Goal: Communication & Community: Answer question/provide support

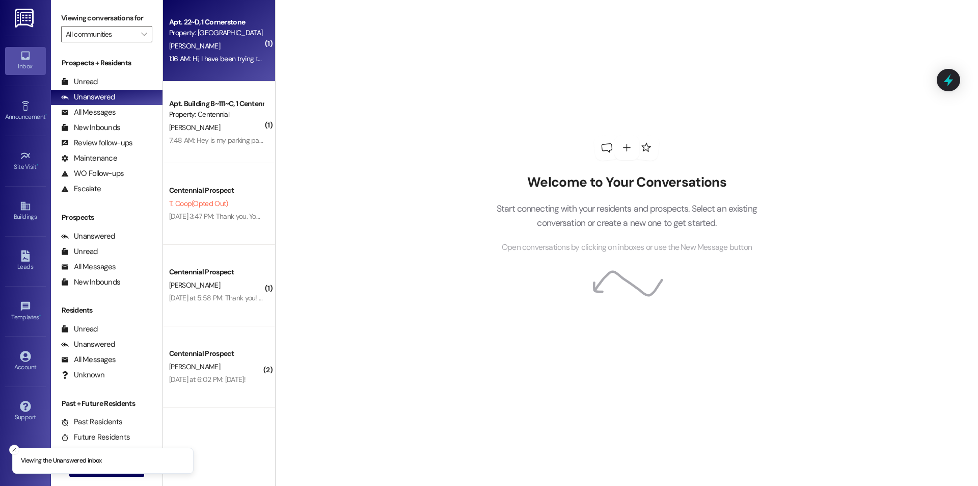
click at [248, 58] on div "1:16 AM: Hi, I have been trying to pay my rent the past couple days but my bala…" at bounding box center [433, 58] width 529 height 9
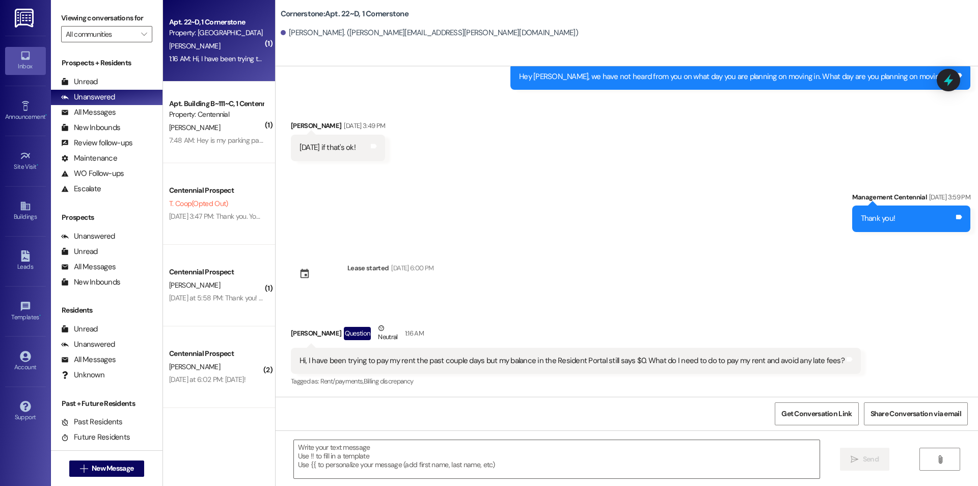
scroll to position [862, 0]
click at [450, 455] on textarea at bounding box center [557, 459] width 526 height 38
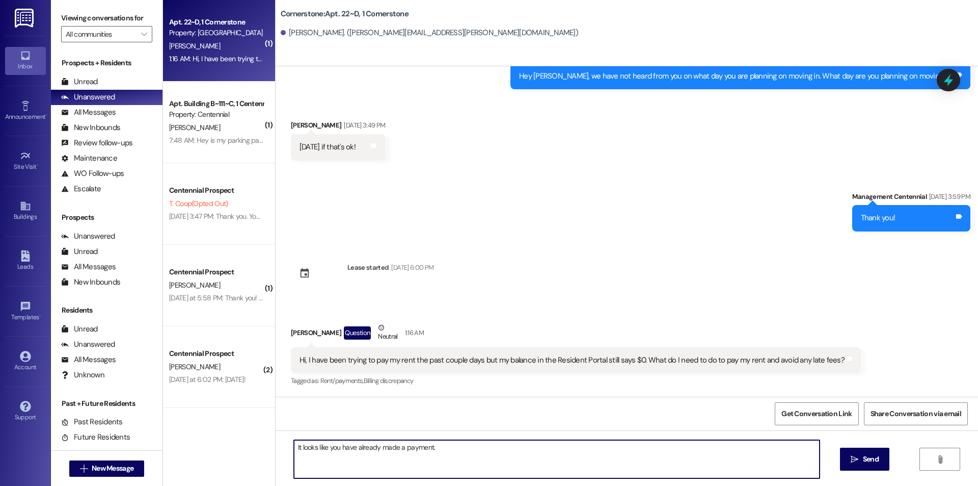
type textarea "It looks like you have already made a payment."
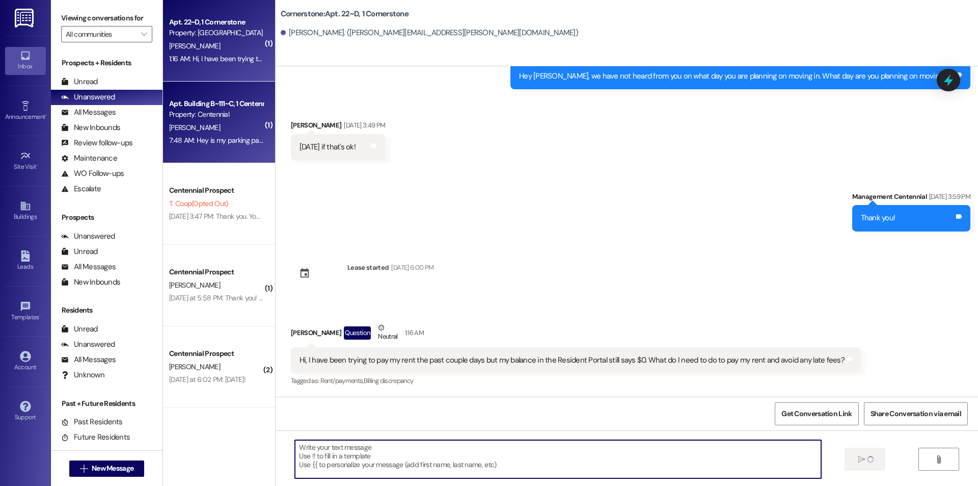
scroll to position [862, 0]
click at [198, 139] on div "7:48 AM: Hey is my parking pass active? 7:48 AM: Hey is my parking pass active?" at bounding box center [228, 140] width 119 height 9
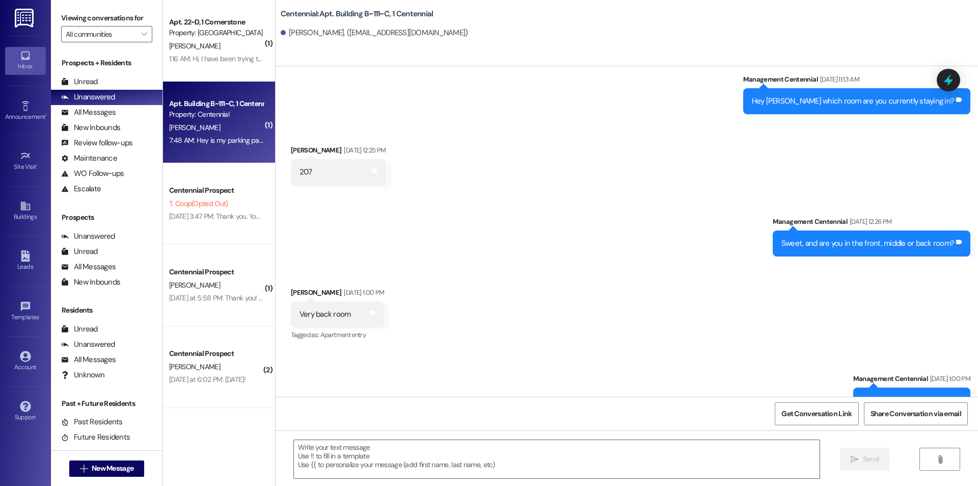
scroll to position [15780, 0]
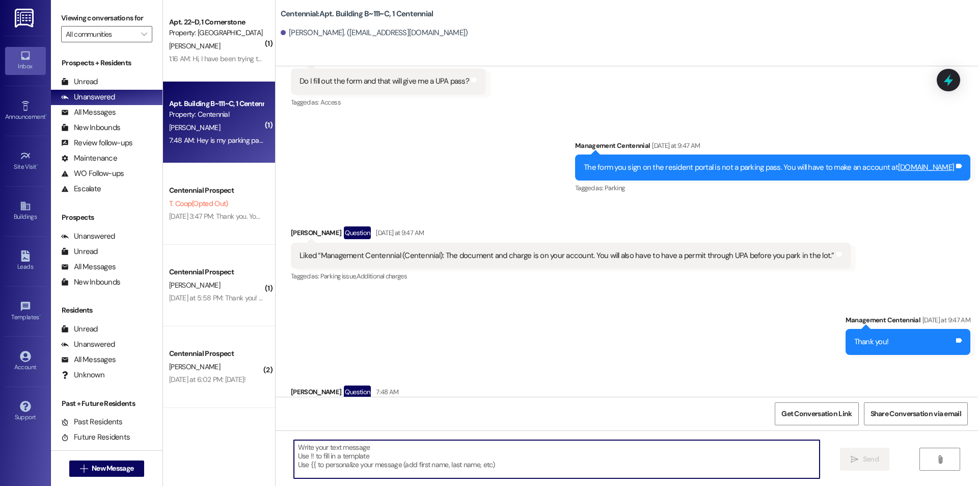
click at [353, 462] on textarea at bounding box center [557, 459] width 526 height 38
type textarea "Yes it is."
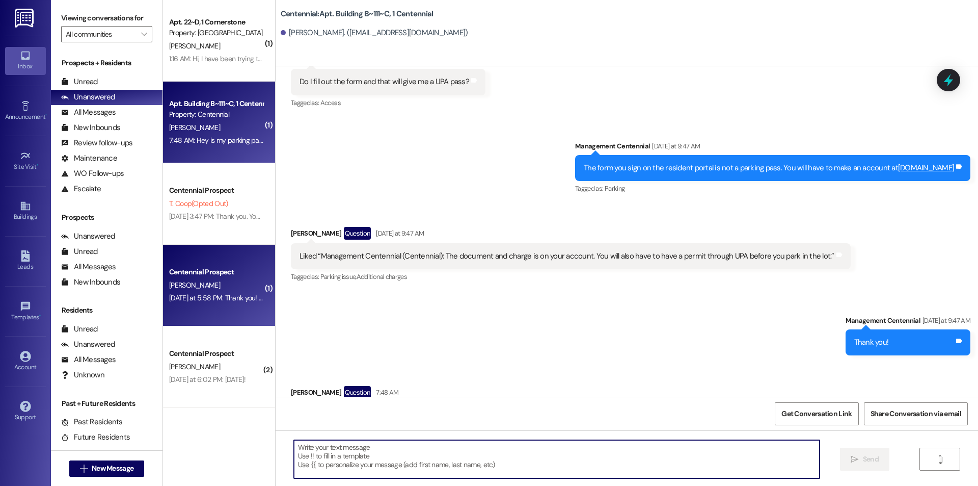
click at [246, 287] on div "[PERSON_NAME]" at bounding box center [216, 285] width 96 height 13
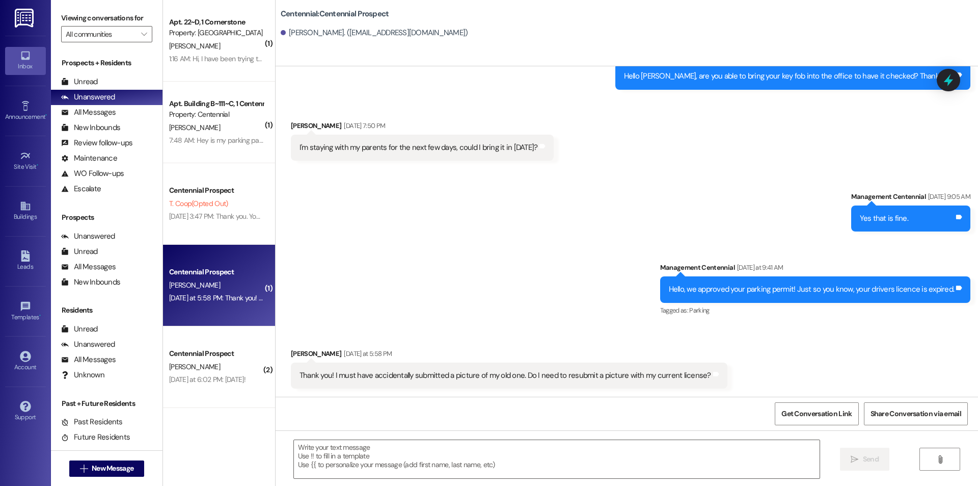
scroll to position [907, 0]
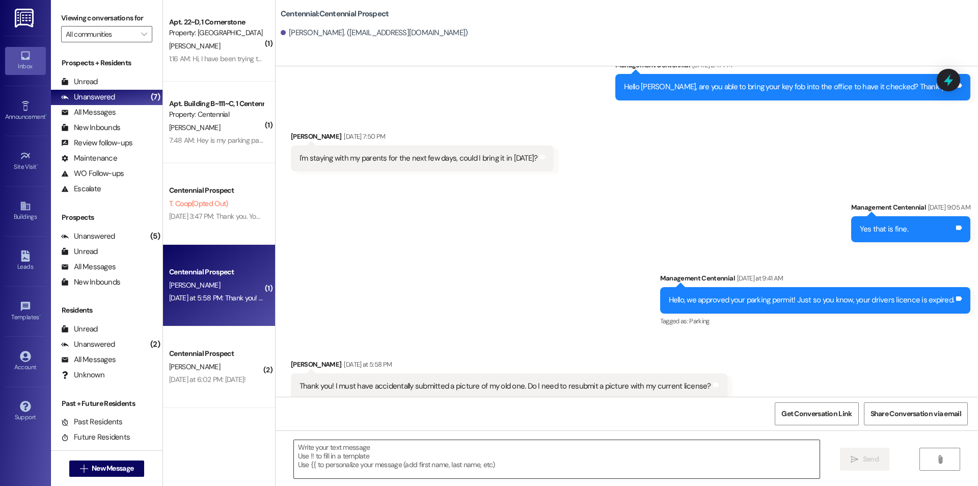
click at [341, 455] on textarea at bounding box center [557, 459] width 526 height 38
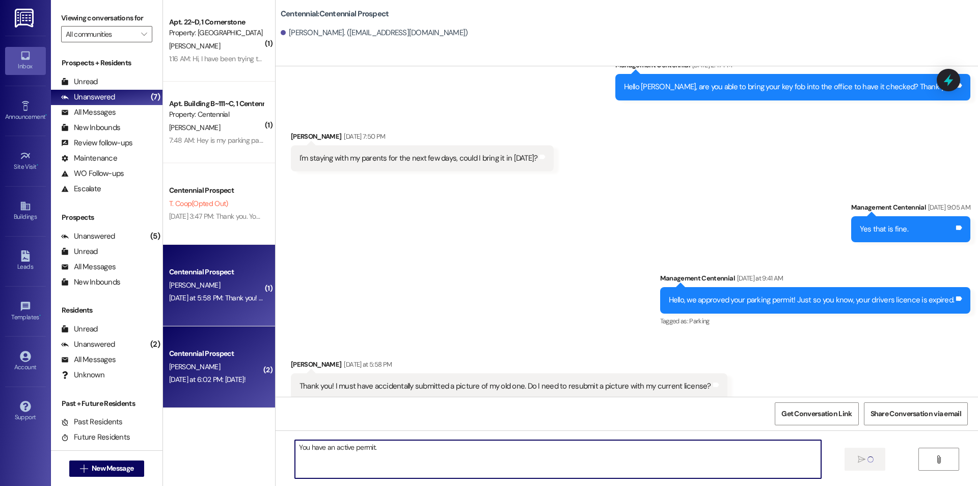
type textarea "You have an active permit."
click at [210, 349] on div "Centennial Prospect" at bounding box center [216, 353] width 94 height 11
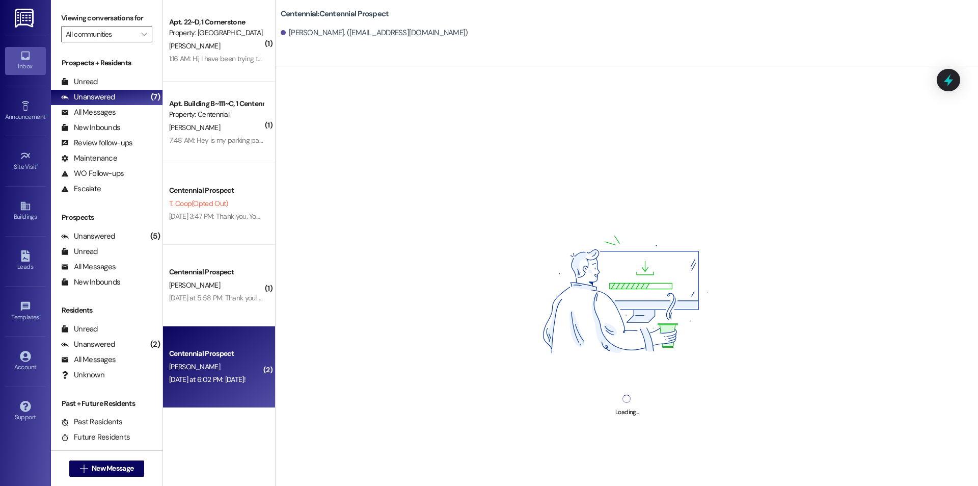
drag, startPoint x: 237, startPoint y: 367, endPoint x: 241, endPoint y: 362, distance: 5.5
click at [240, 364] on div "[PERSON_NAME]" at bounding box center [216, 366] width 96 height 13
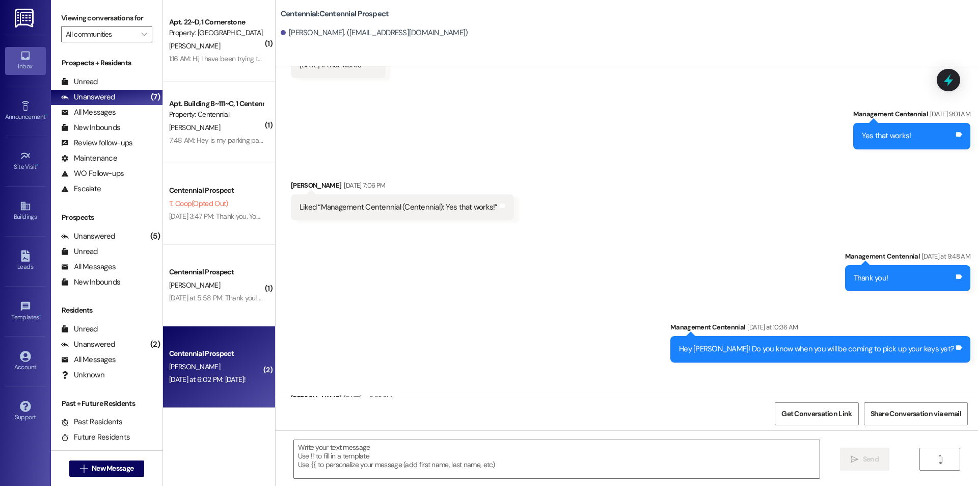
scroll to position [1085, 0]
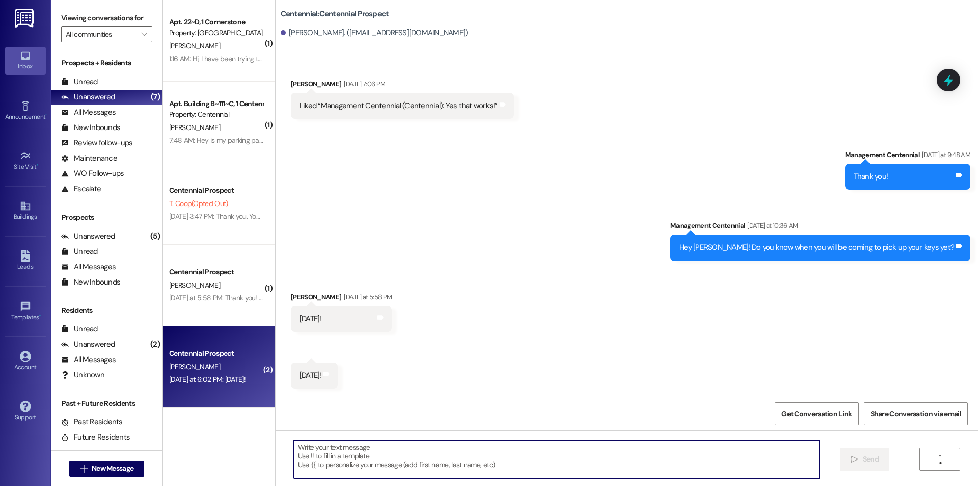
click at [414, 462] on textarea at bounding box center [557, 459] width 526 height 38
type textarea "Thank you!"
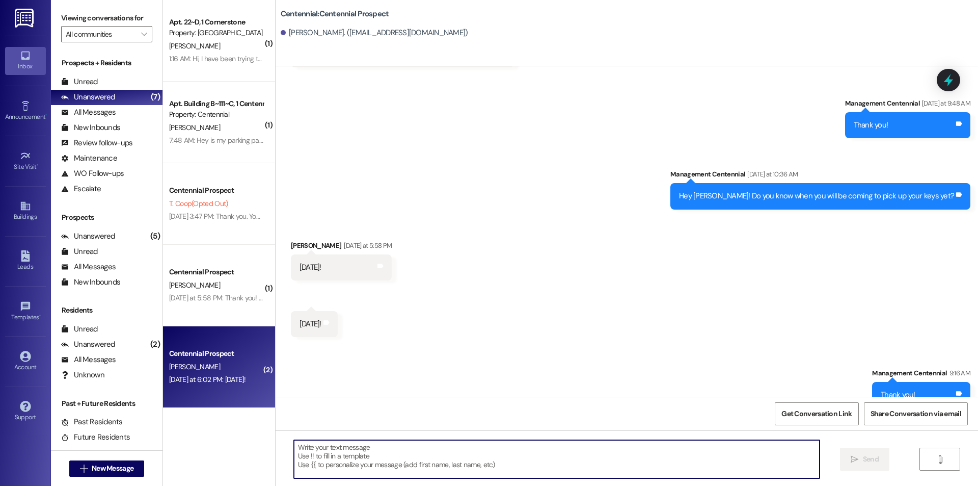
scroll to position [1156, 0]
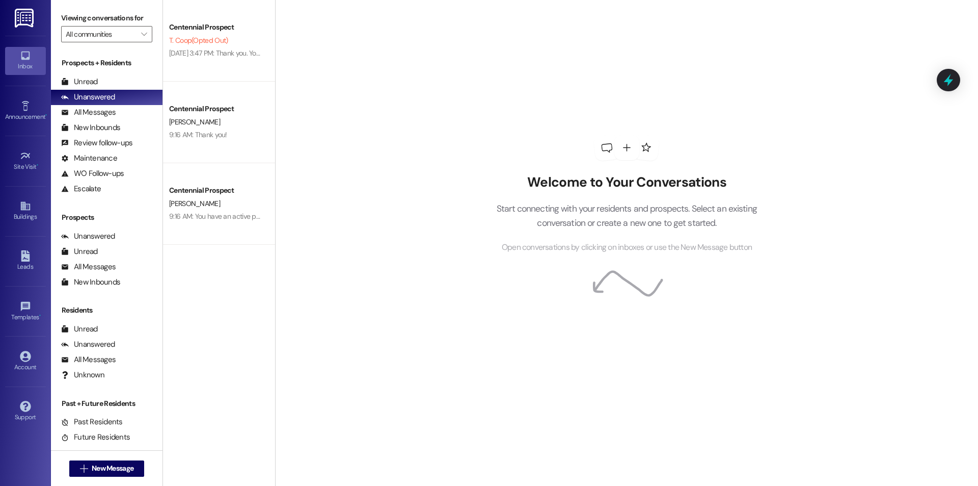
drag, startPoint x: 96, startPoint y: 474, endPoint x: 93, endPoint y: 480, distance: 5.7
click at [93, 480] on div " New Message" at bounding box center [106, 468] width 75 height 25
click at [118, 468] on span "New Message" at bounding box center [113, 468] width 42 height 11
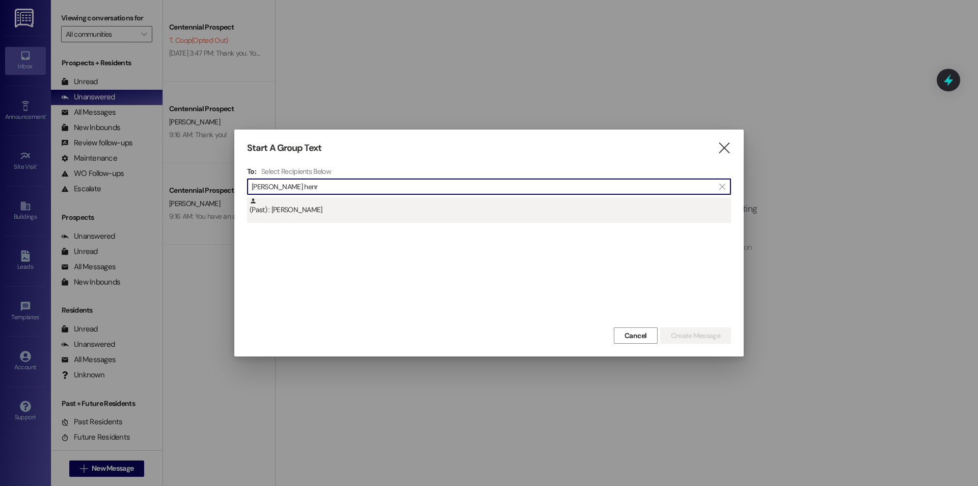
type input "ella henr"
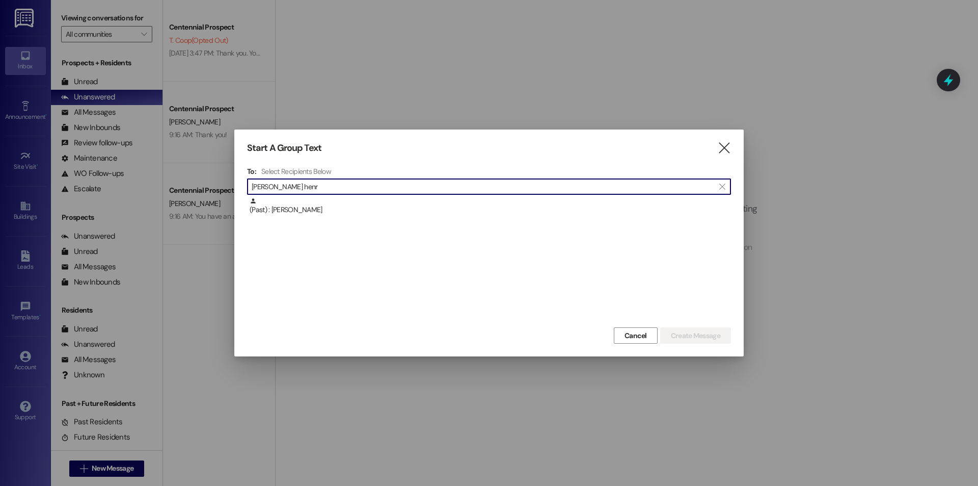
drag, startPoint x: 323, startPoint y: 214, endPoint x: 330, endPoint y: 211, distance: 7.6
click at [323, 214] on div "(Past) : Ella Henriod" at bounding box center [491, 206] width 482 height 18
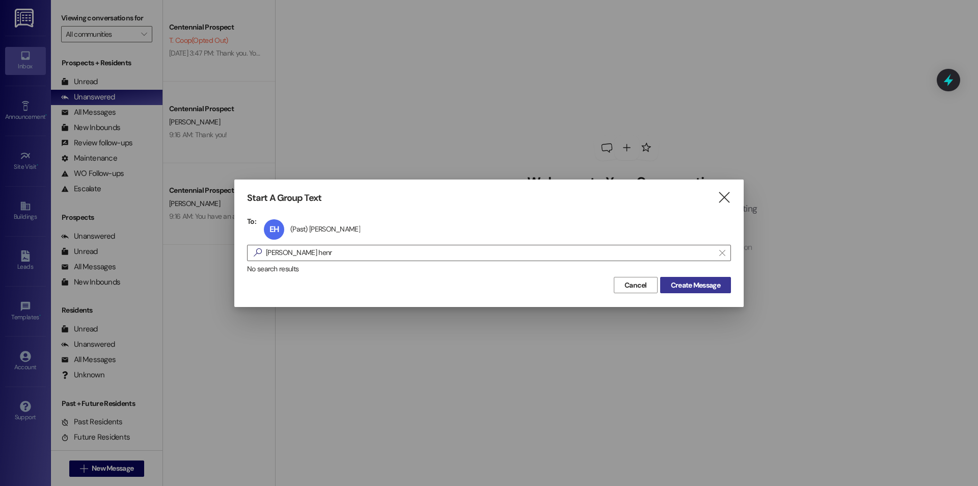
click at [701, 285] on span "Create Message" at bounding box center [695, 285] width 49 height 11
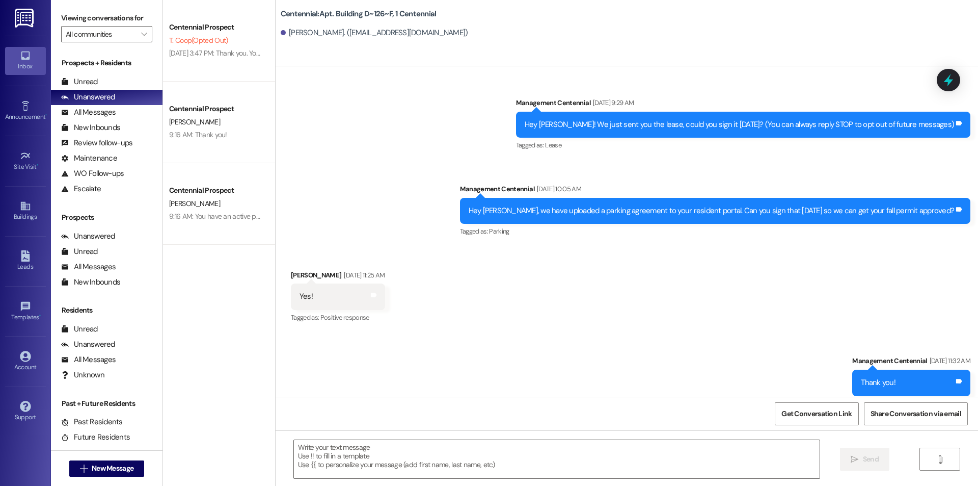
scroll to position [12003, 0]
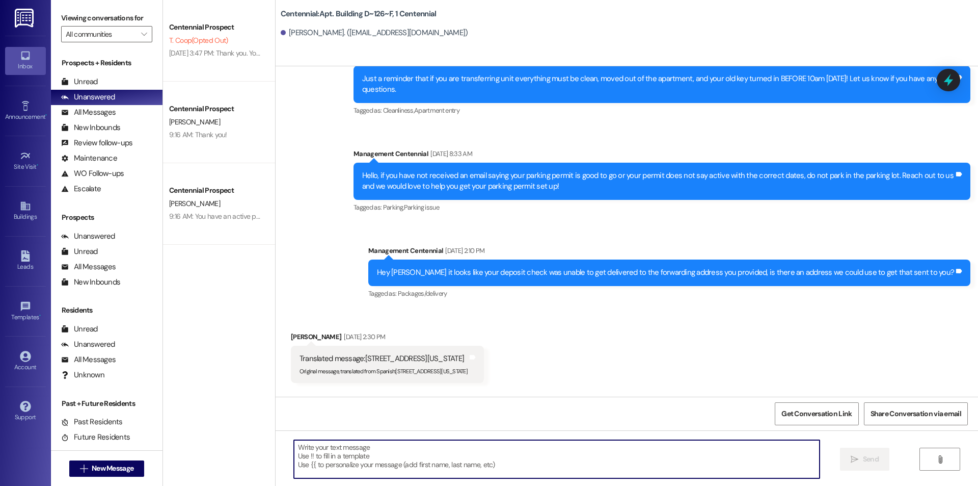
click at [452, 474] on textarea at bounding box center [557, 459] width 526 height 38
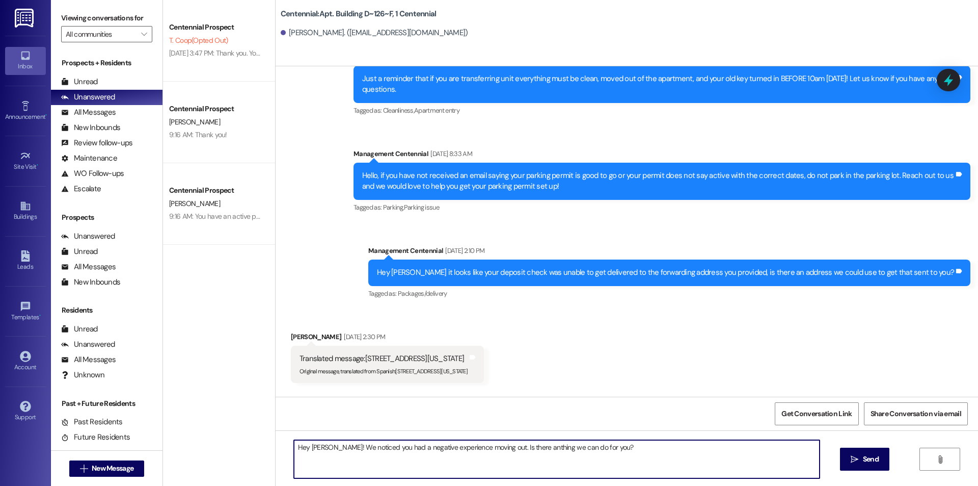
type textarea "Hey Ella! We noticed you had a negative experience moving out. Is there anythin…"
drag, startPoint x: 614, startPoint y: 452, endPoint x: 273, endPoint y: 449, distance: 340.9
click at [276, 449] on div "Hey Ella! We noticed you had a negative experience moving out. Is there anythin…" at bounding box center [627, 468] width 703 height 76
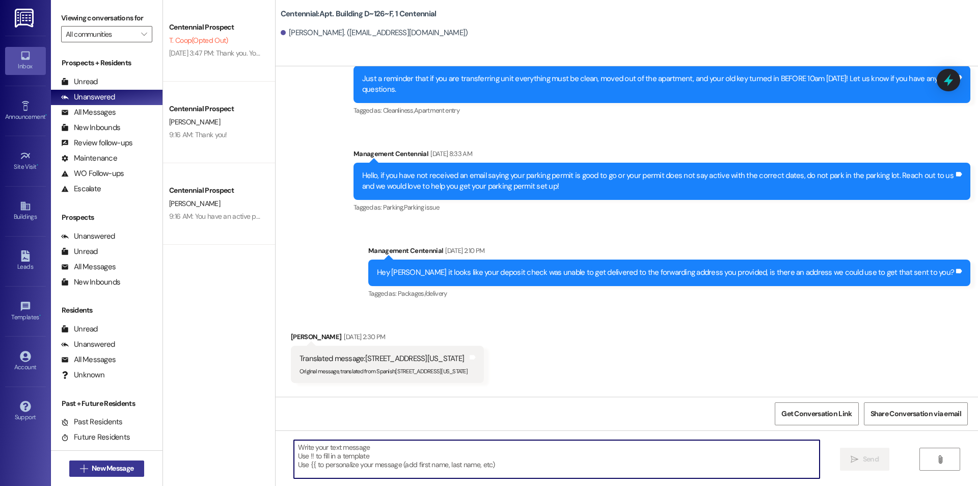
click at [83, 466] on icon "" at bounding box center [84, 468] width 8 height 8
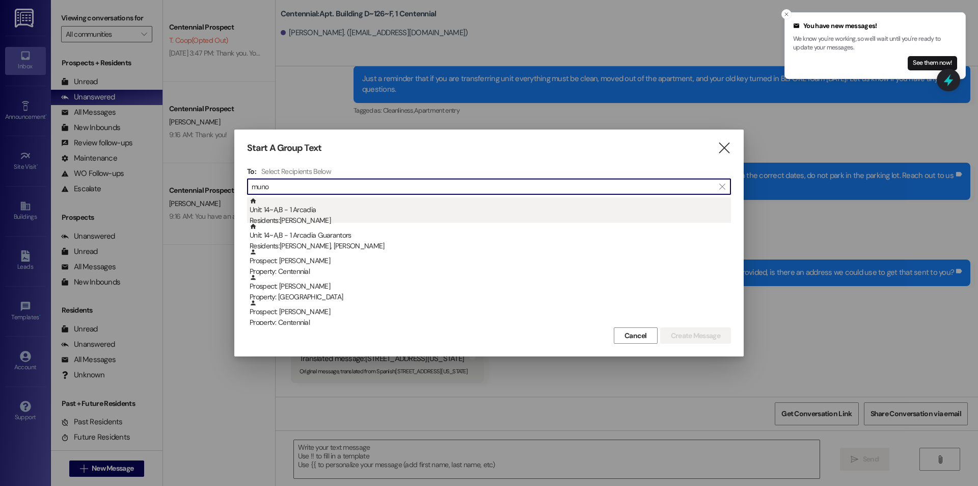
type input "muno"
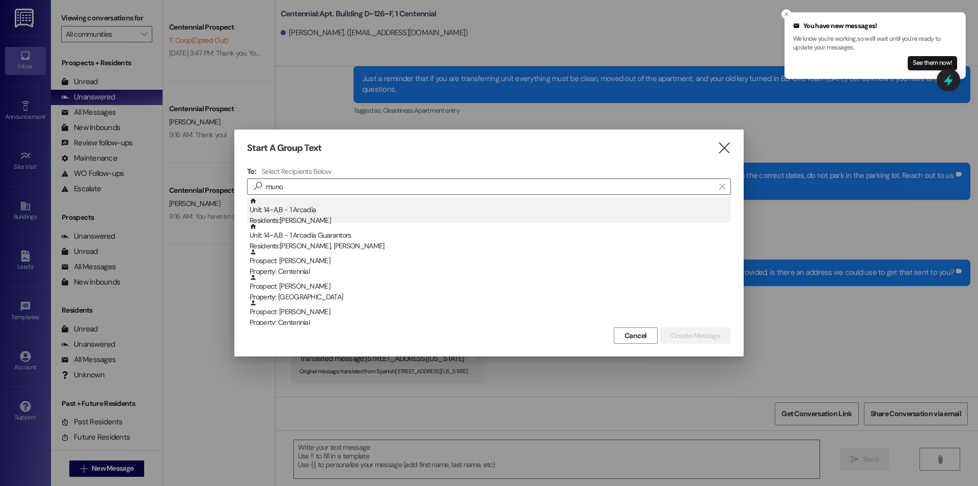
click at [347, 215] on div "Residents: Brandon Munoz" at bounding box center [491, 220] width 482 height 11
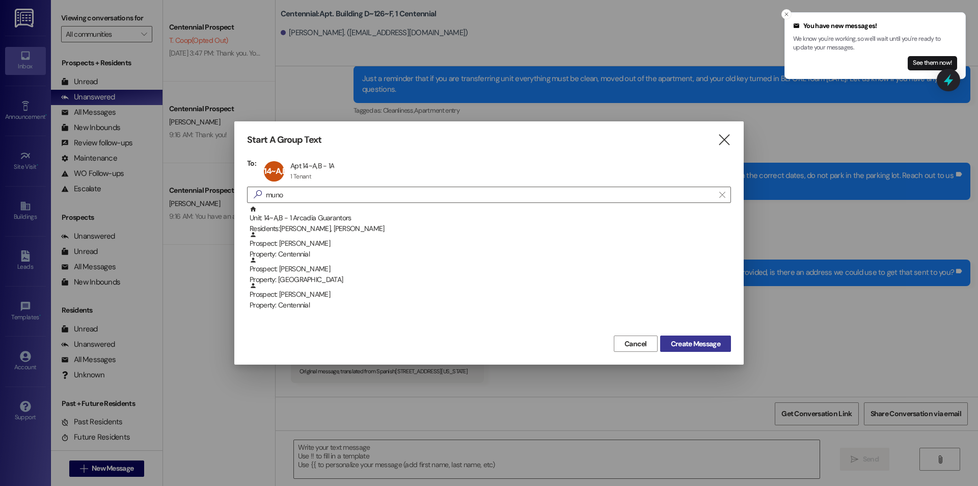
click at [686, 345] on span "Create Message" at bounding box center [695, 343] width 49 height 11
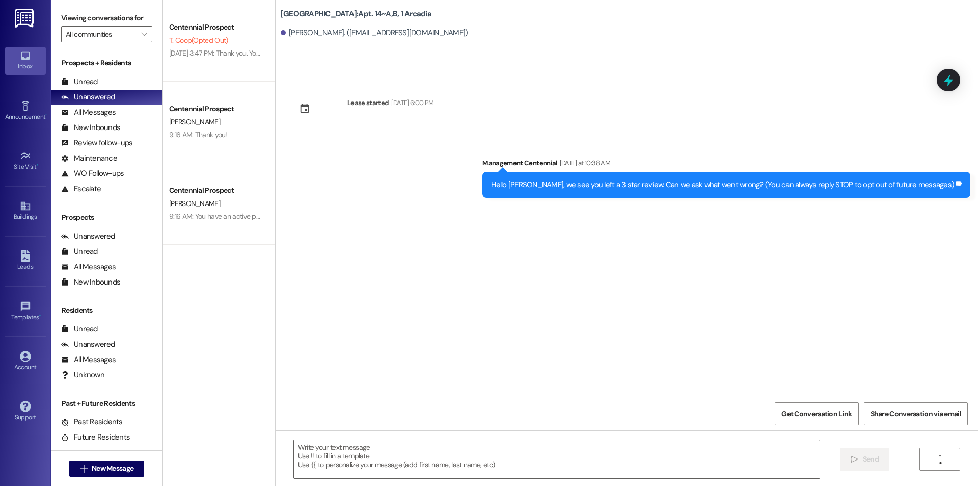
scroll to position [0, 0]
click at [127, 464] on span "New Message" at bounding box center [113, 468] width 42 height 11
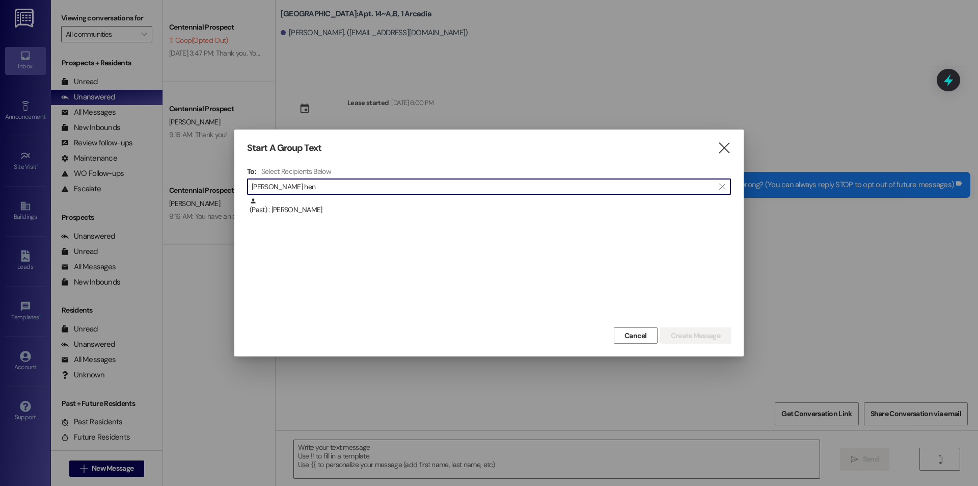
type input "ella hen"
click at [334, 215] on div "(Past) : Ella Henriod" at bounding box center [491, 206] width 482 height 18
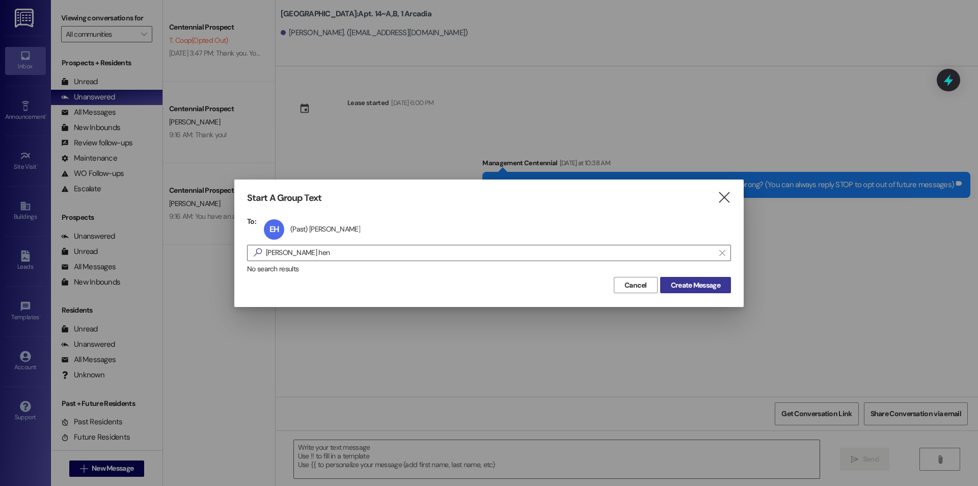
click at [692, 285] on span "Create Message" at bounding box center [695, 285] width 49 height 11
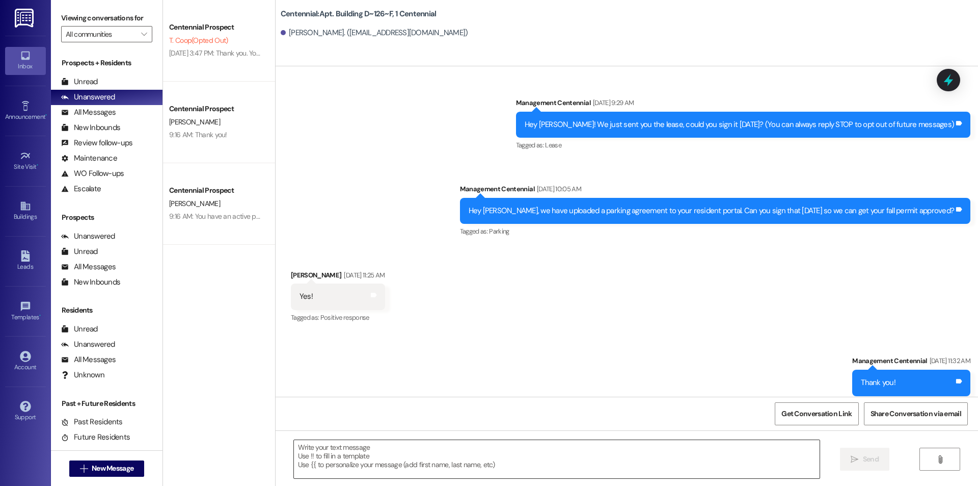
scroll to position [12003, 0]
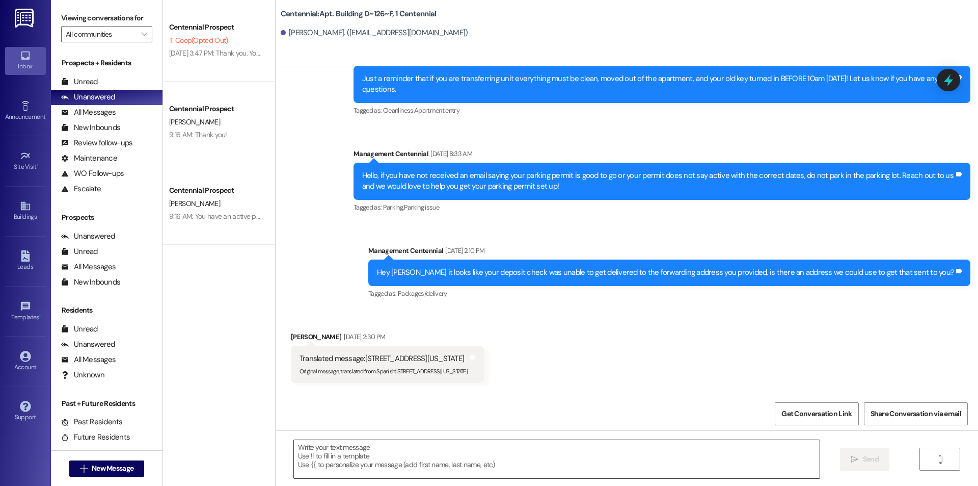
click at [392, 454] on textarea at bounding box center [557, 459] width 526 height 38
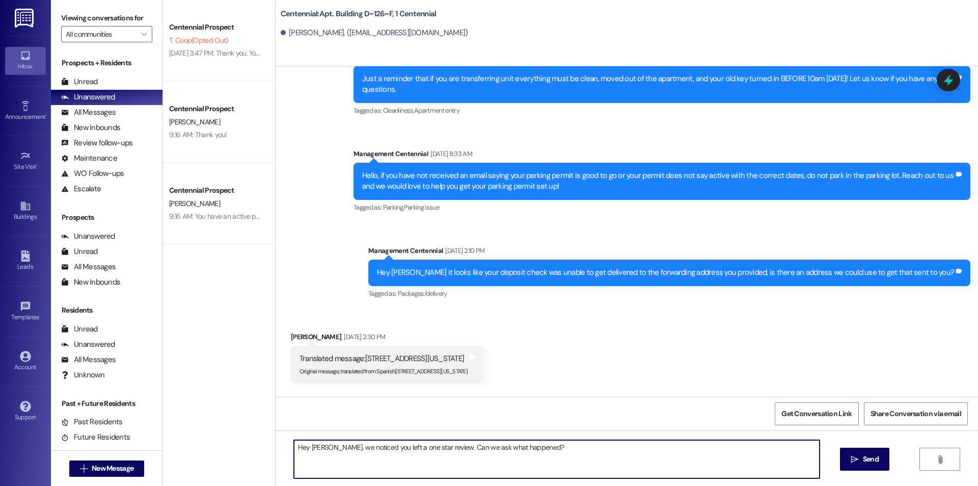
type textarea "Hey Ella. we noticed you left a one star review. Can we ask what happened?"
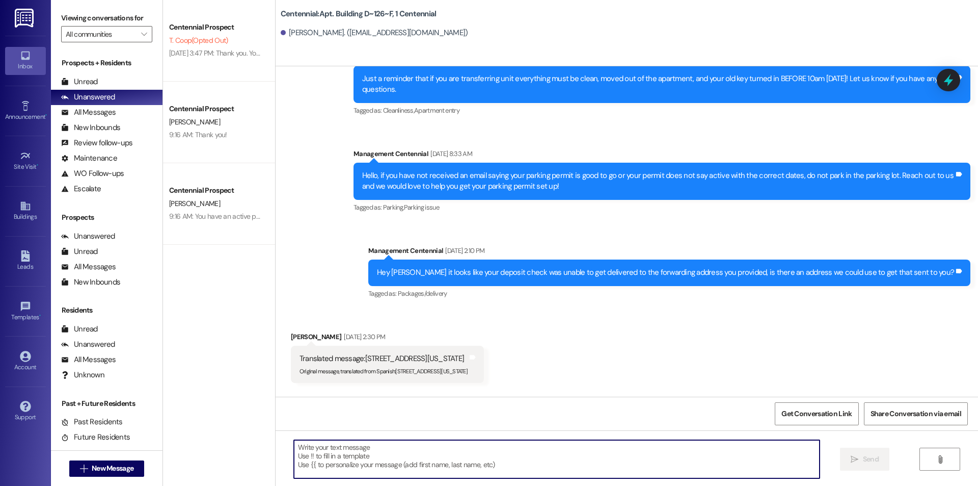
scroll to position [11931, 0]
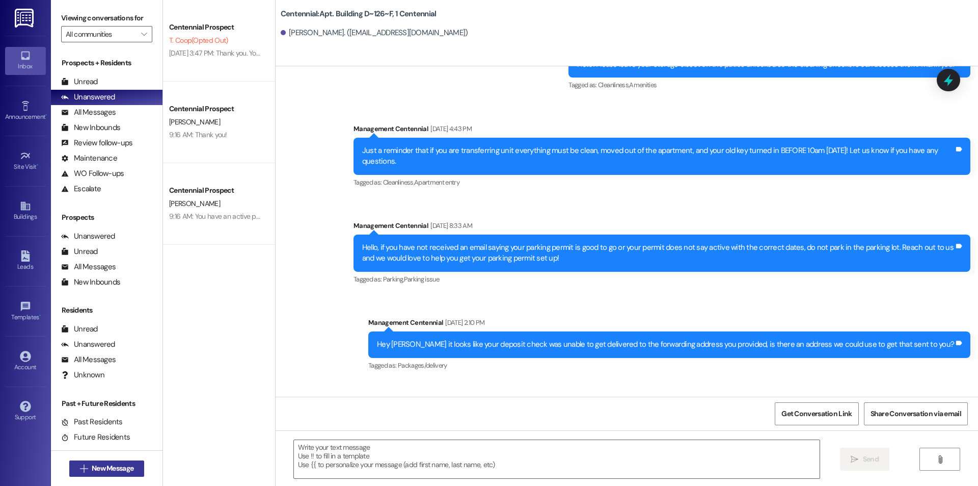
click at [78, 468] on span " New Message" at bounding box center [107, 468] width 58 height 11
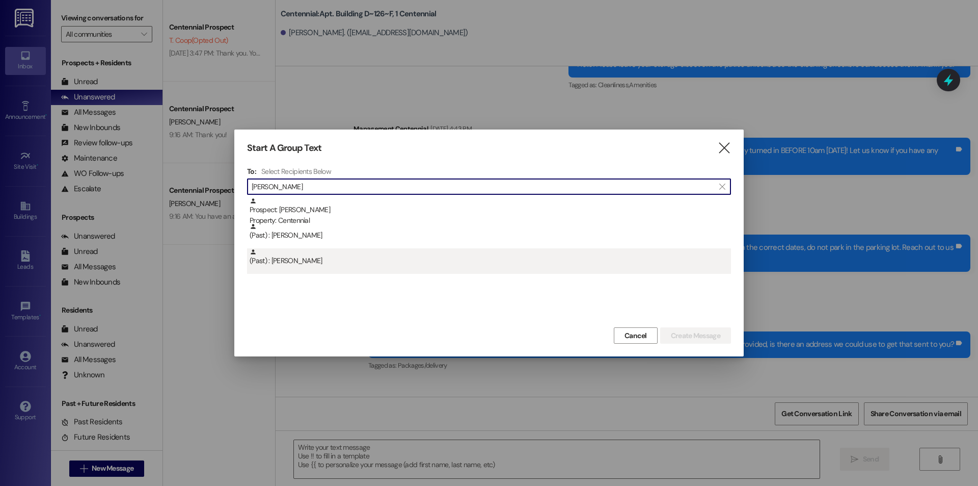
type input "corbin"
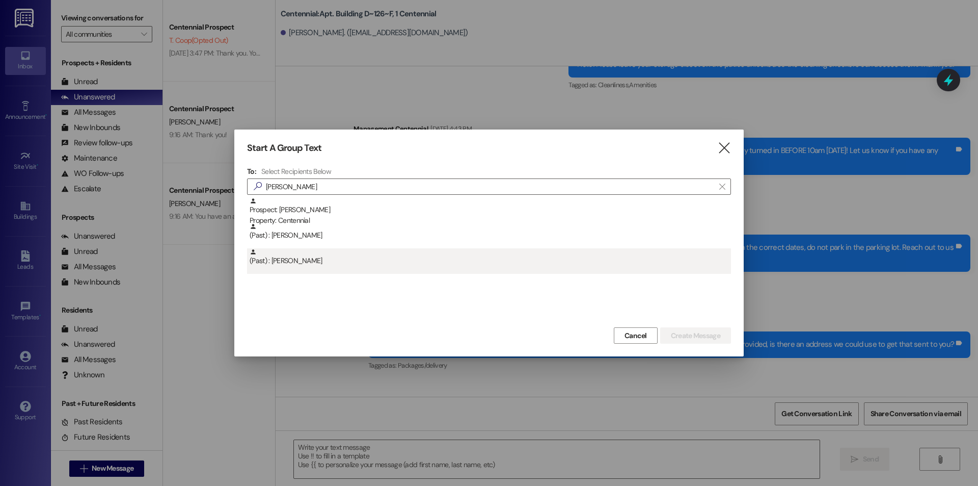
click at [349, 256] on div "(Past) : Corbin Clark" at bounding box center [491, 257] width 482 height 18
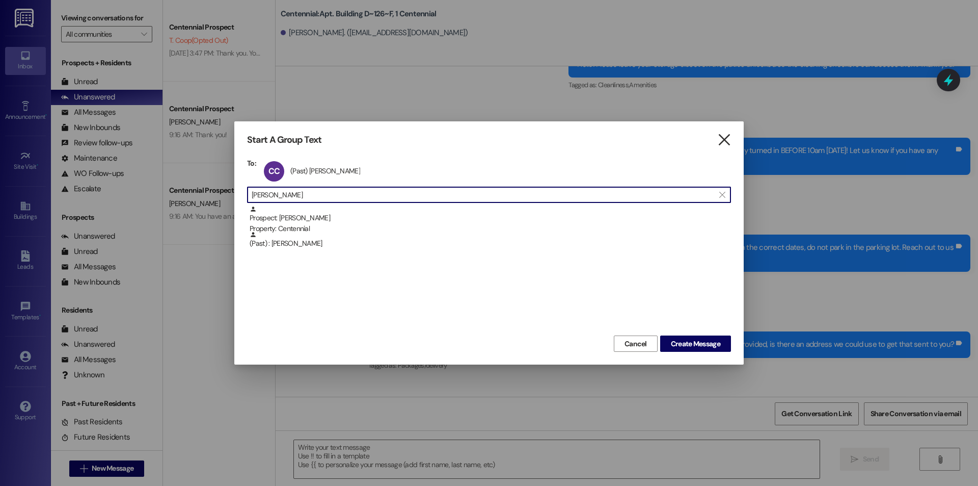
click at [722, 138] on icon "" at bounding box center [725, 140] width 14 height 11
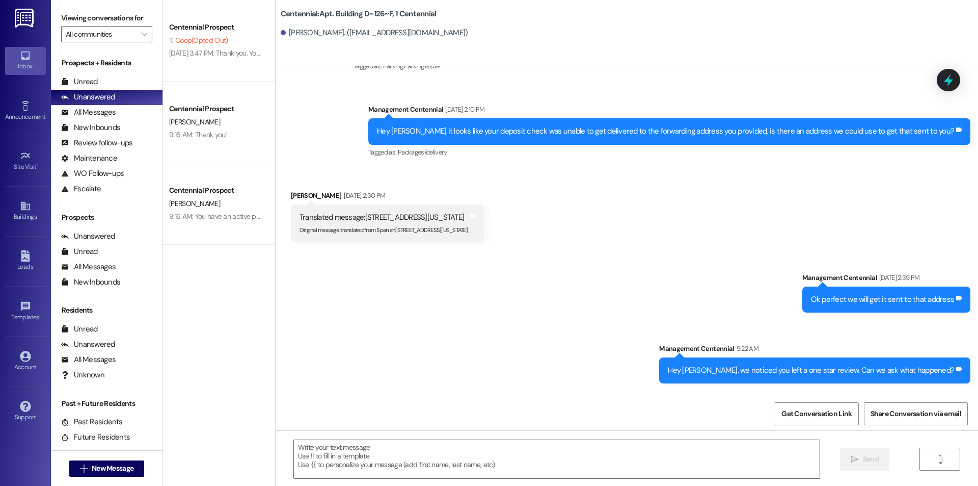
scroll to position [12145, 0]
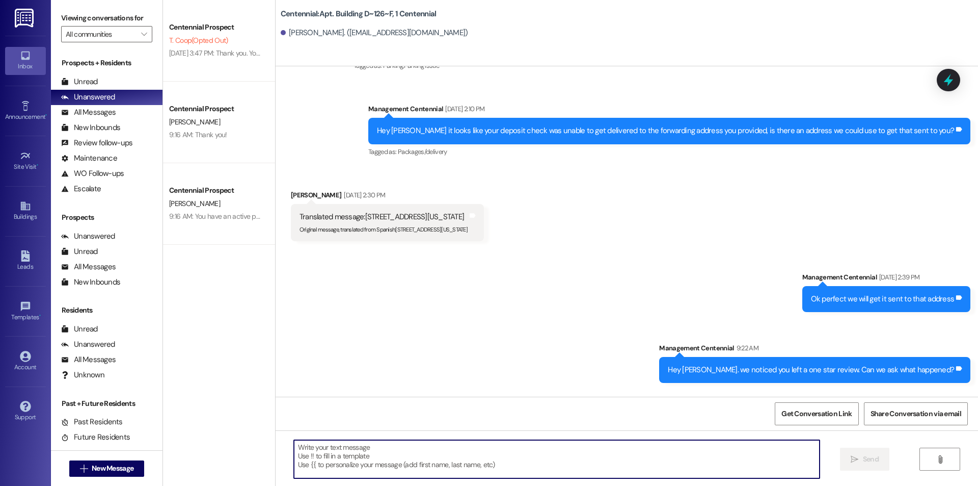
click at [555, 459] on textarea at bounding box center [557, 459] width 526 height 38
type textarea "I"
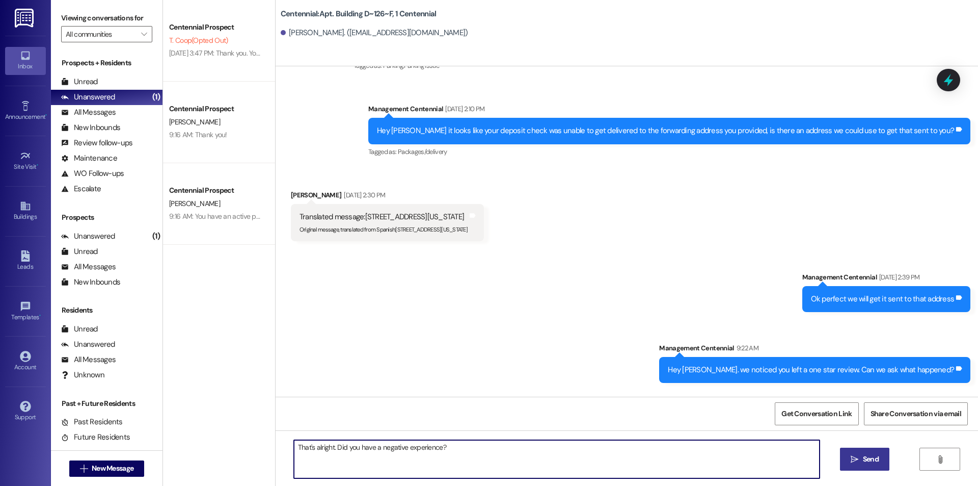
type textarea "That's alright. Did you have a negative experience?"
click at [870, 455] on span "Send" at bounding box center [871, 459] width 16 height 11
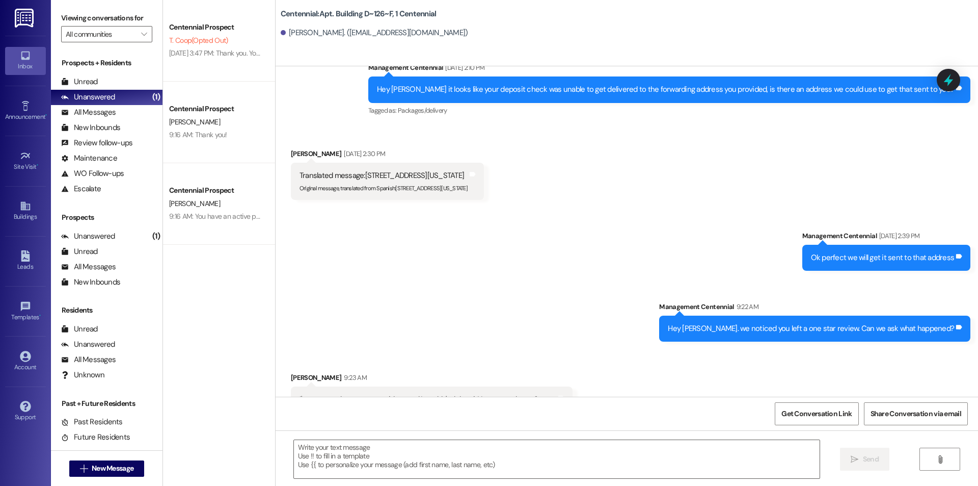
scroll to position [12216, 0]
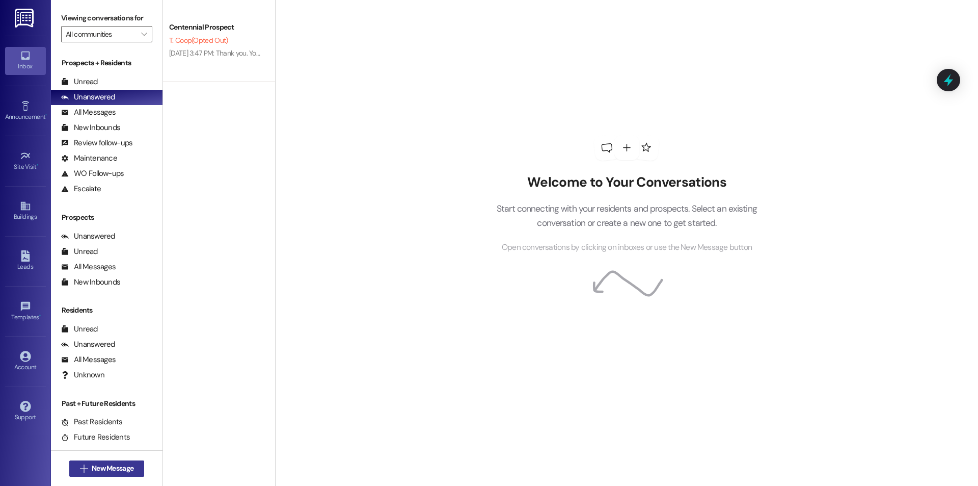
click at [96, 464] on span "New Message" at bounding box center [113, 468] width 42 height 11
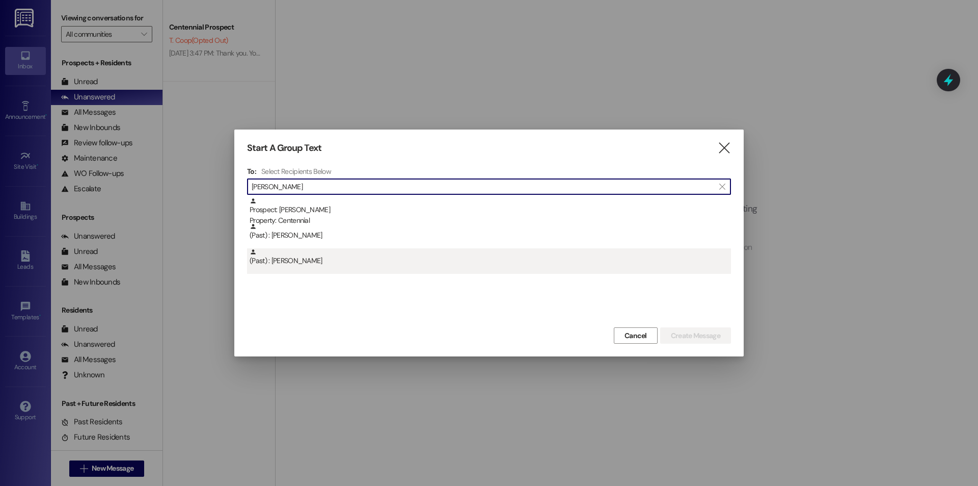
type input "corbin"
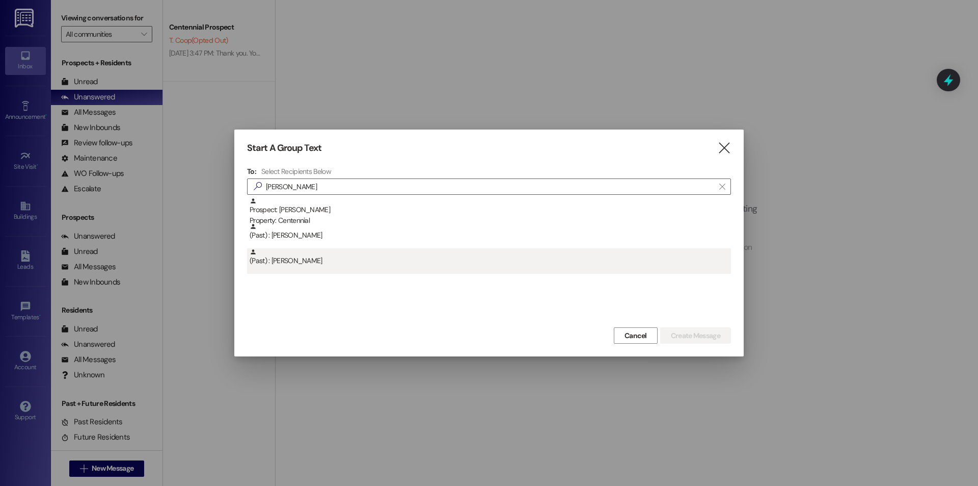
click at [471, 258] on div "(Past) : Corbin Clark" at bounding box center [491, 257] width 482 height 18
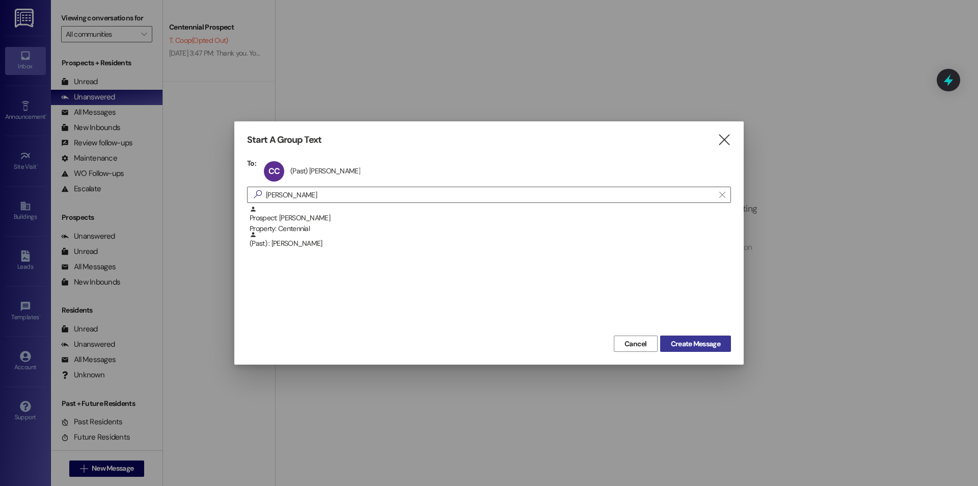
click at [706, 343] on span "Create Message" at bounding box center [695, 343] width 49 height 11
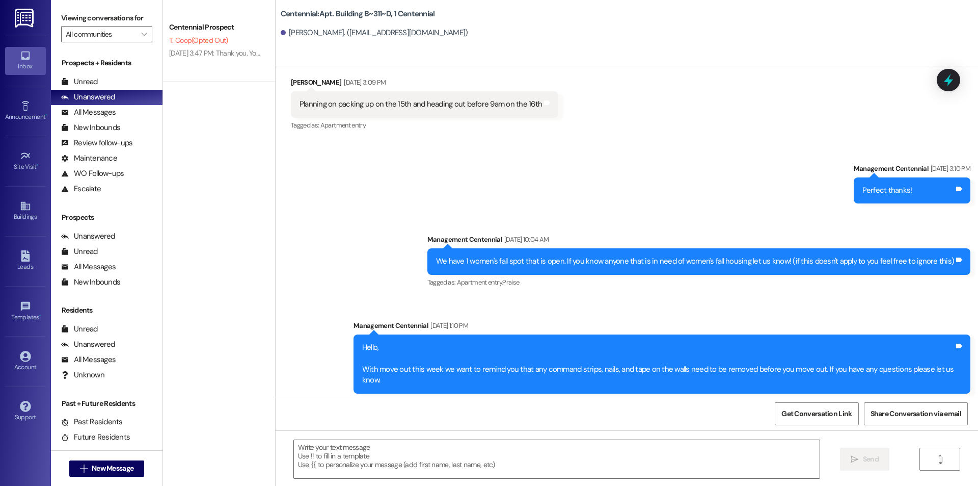
scroll to position [2675, 0]
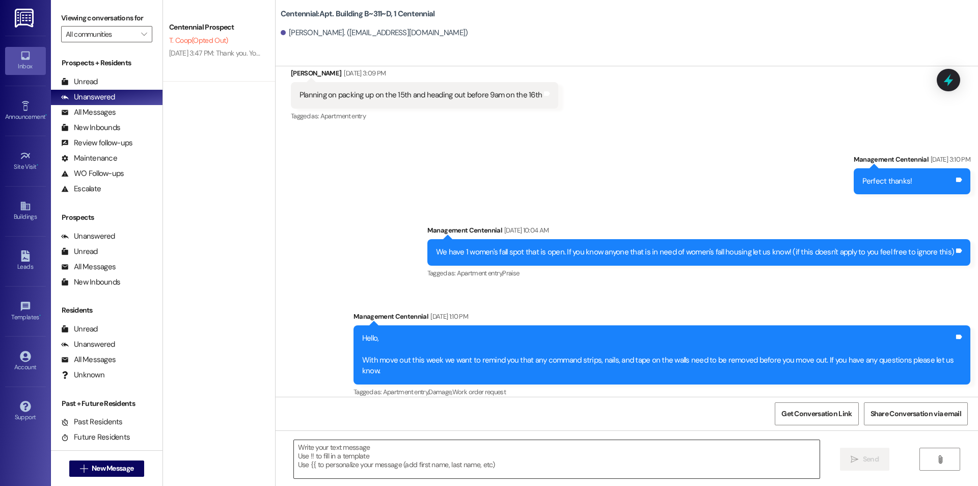
click at [427, 461] on textarea at bounding box center [557, 459] width 526 height 38
click at [80, 471] on icon "" at bounding box center [84, 468] width 8 height 8
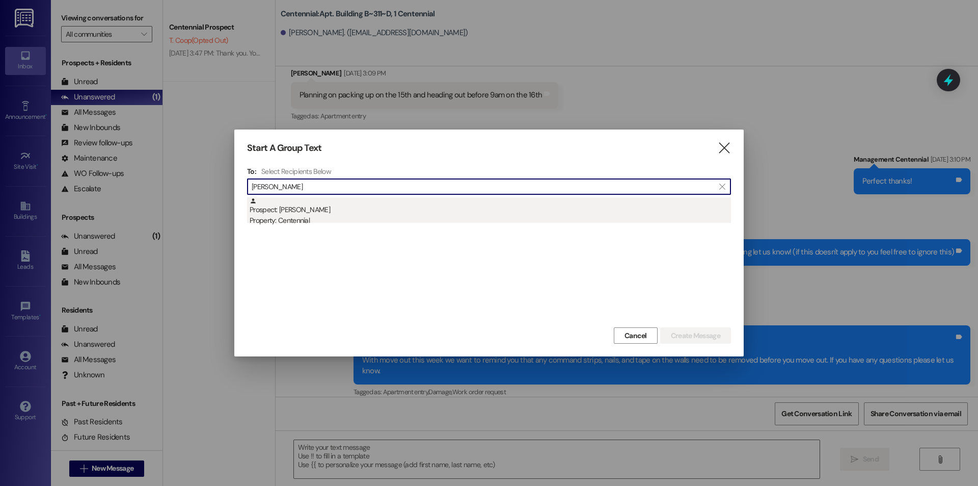
type input "ethan chandle"
click at [359, 221] on div "Property: Centennial" at bounding box center [491, 220] width 482 height 11
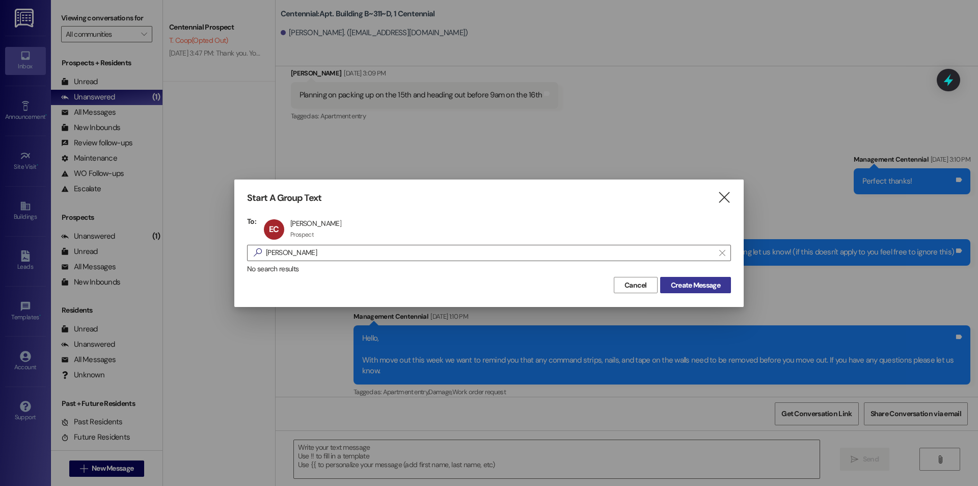
click at [673, 288] on span "Create Message" at bounding box center [695, 285] width 49 height 11
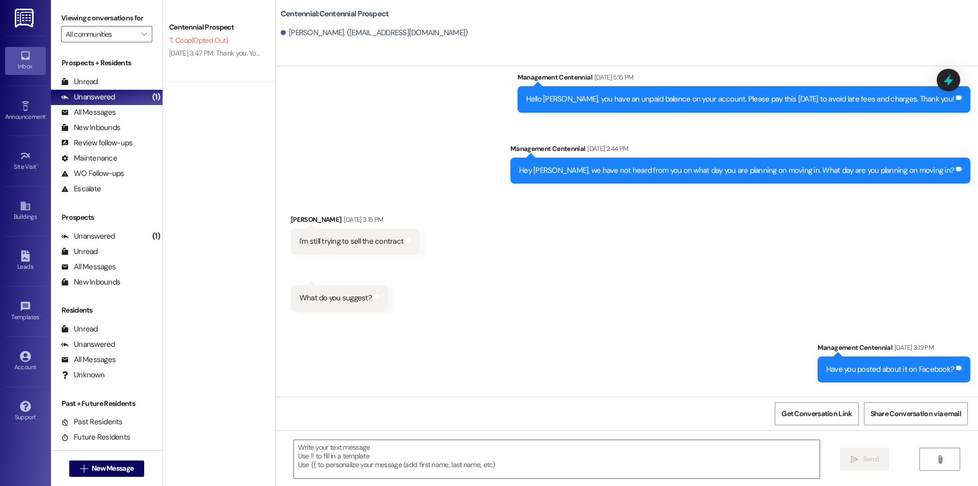
scroll to position [618, 0]
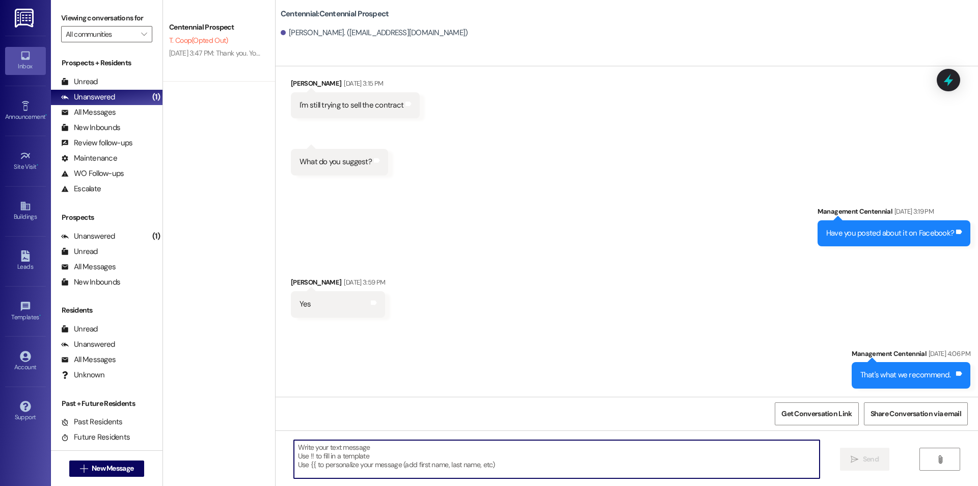
click at [544, 453] on textarea at bounding box center [557, 459] width 526 height 38
type textarea "h"
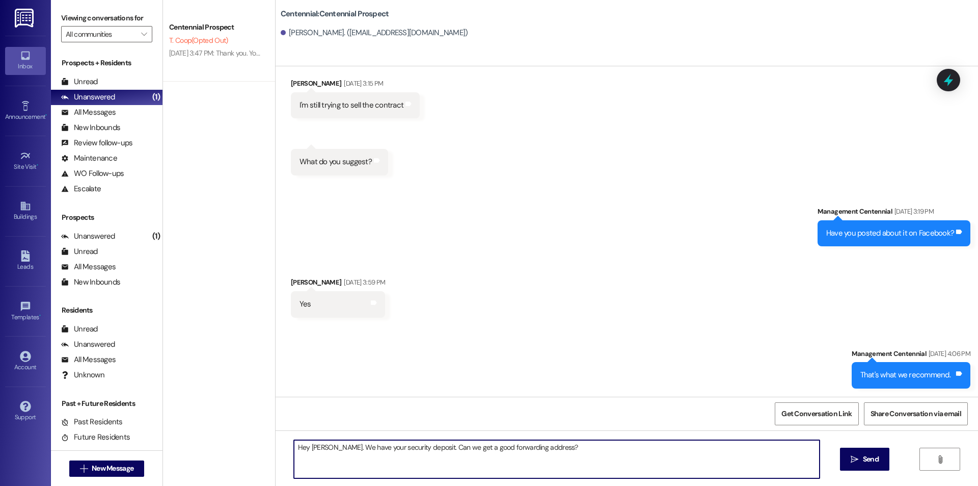
drag, startPoint x: 629, startPoint y: 463, endPoint x: 231, endPoint y: 444, distance: 398.5
click at [231, 444] on div "Centennial Prospect T. Coop (Opted Out) Aug 11, 2025 at 3:47 PM: Thank you. You…" at bounding box center [570, 243] width 815 height 486
type textarea "Hey Ethan. We have your security deposit. Can we get a good forwarding address?"
click at [881, 460] on button " Send" at bounding box center [864, 458] width 49 height 23
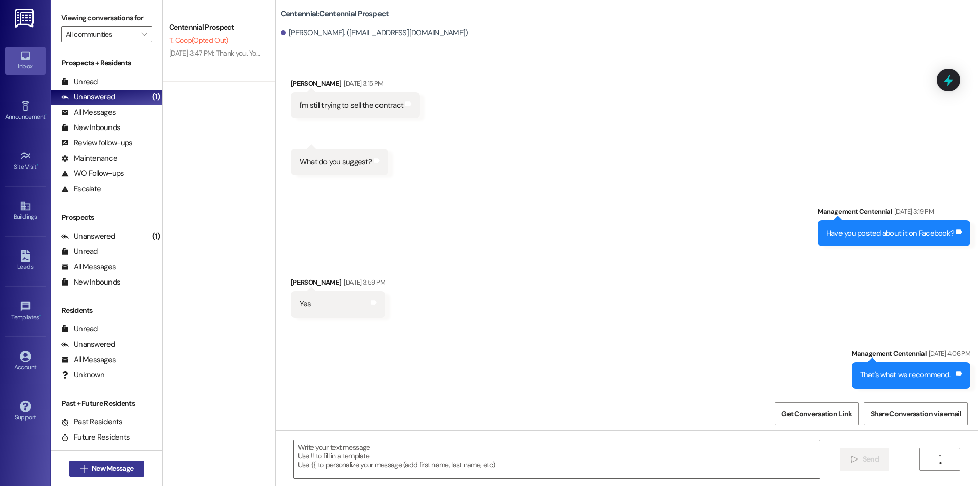
click at [92, 465] on span "New Message" at bounding box center [113, 468] width 42 height 11
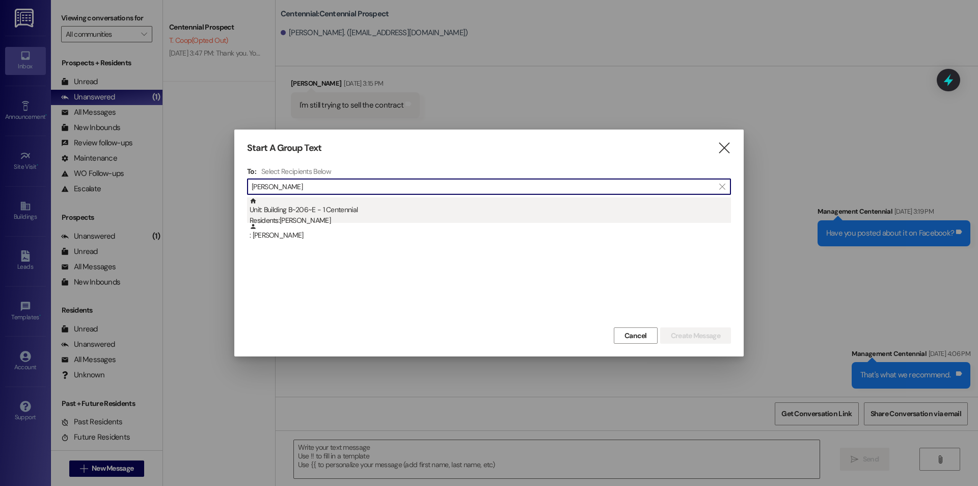
type input "jacob na"
click at [310, 211] on div "Unit: Building B~206~E - 1 Centennial Residents: Jacob Nadauld" at bounding box center [491, 211] width 482 height 29
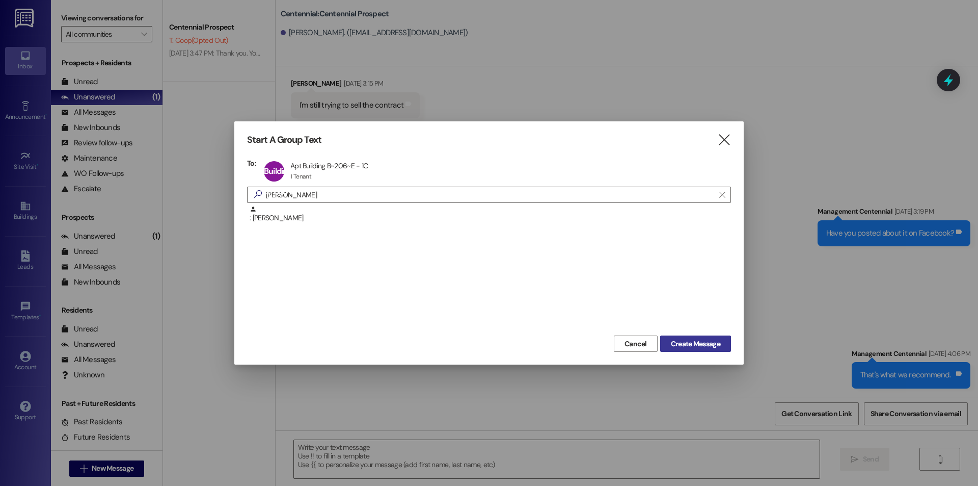
click at [689, 345] on span "Create Message" at bounding box center [695, 343] width 49 height 11
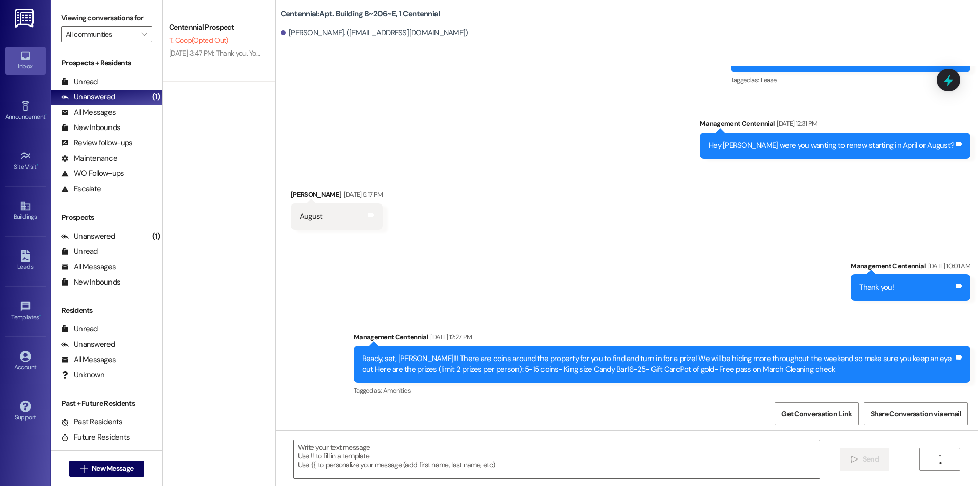
scroll to position [5926, 0]
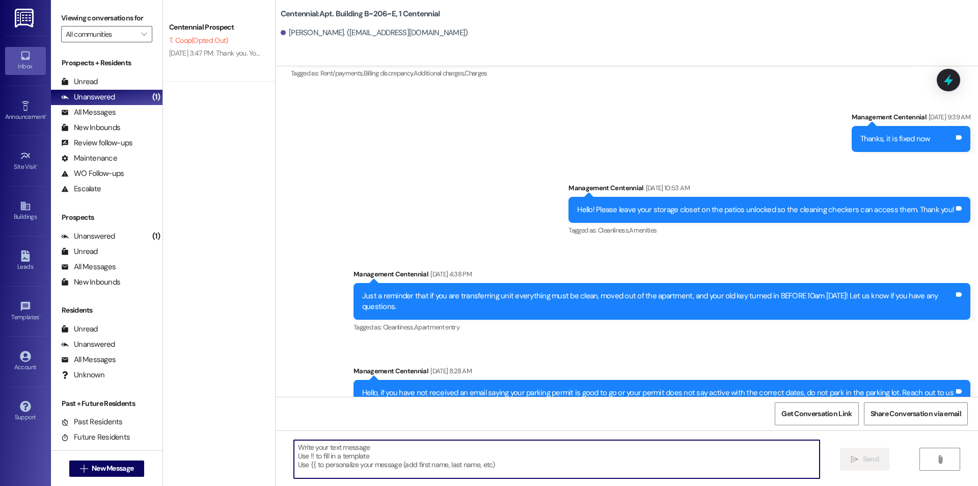
paste textarea "Hey Ethan. We have your security deposit. Can we get a good forwarding address?"
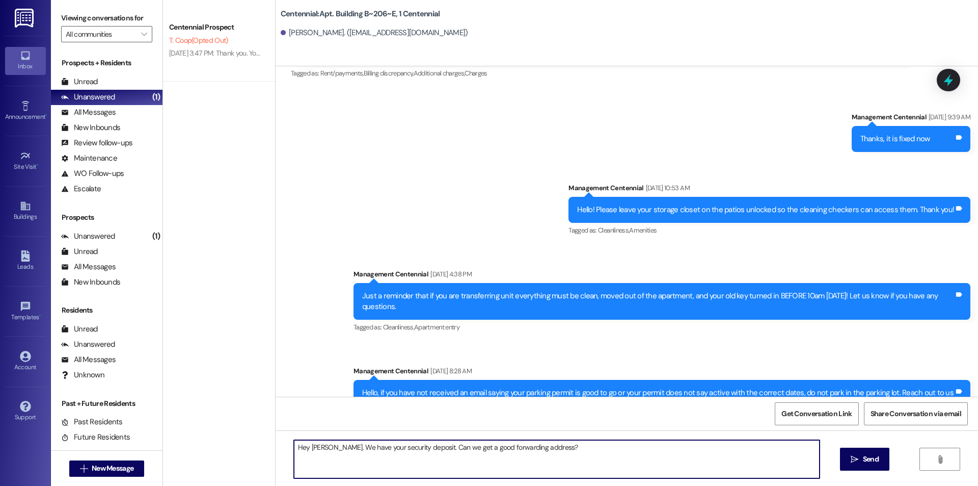
drag, startPoint x: 320, startPoint y: 445, endPoint x: 303, endPoint y: 445, distance: 17.3
click at [303, 445] on textarea "Hey Ethan. We have your security deposit. Can we get a good forwarding address?" at bounding box center [557, 459] width 526 height 38
type textarea "Hey Jacob. We have your security deposit. Can we get a good forwarding address?"
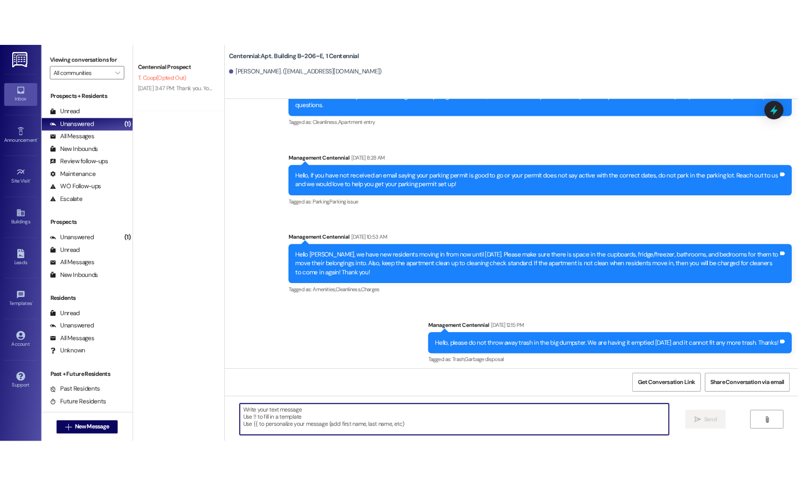
scroll to position [6180, 0]
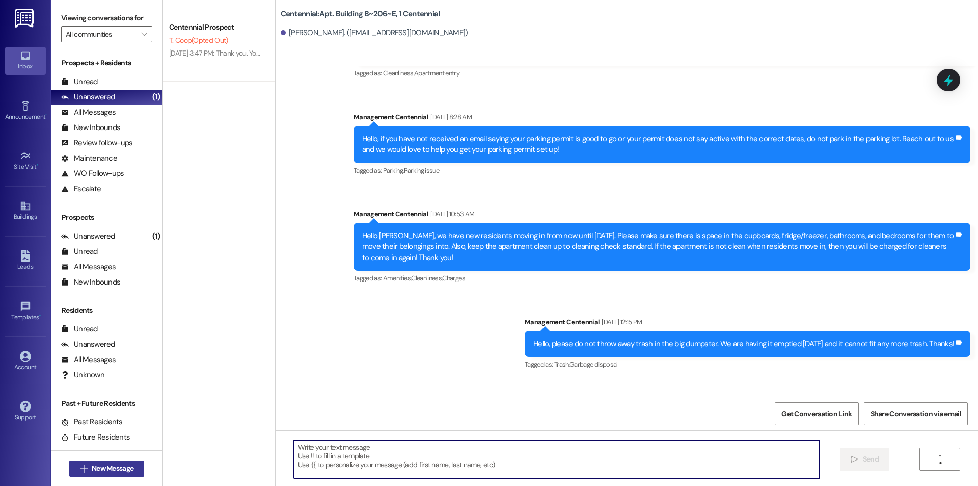
click at [129, 463] on span "New Message" at bounding box center [113, 468] width 42 height 11
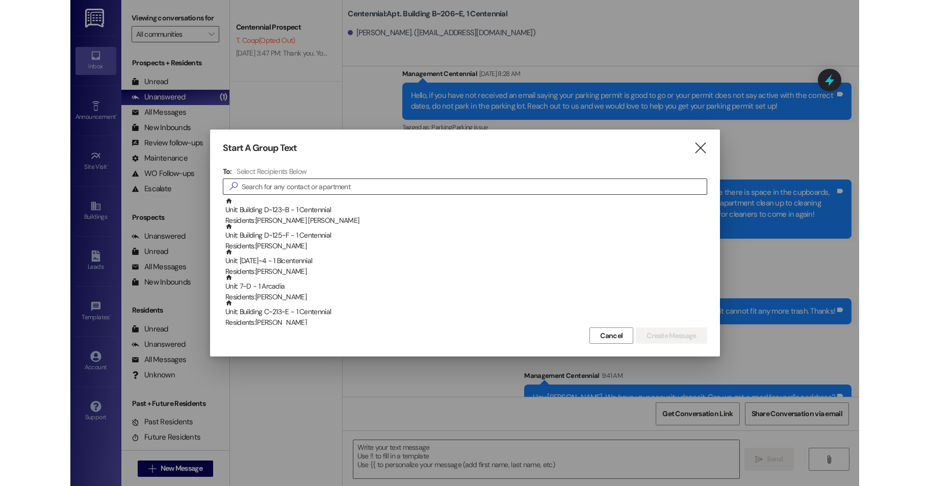
scroll to position [6475, 0]
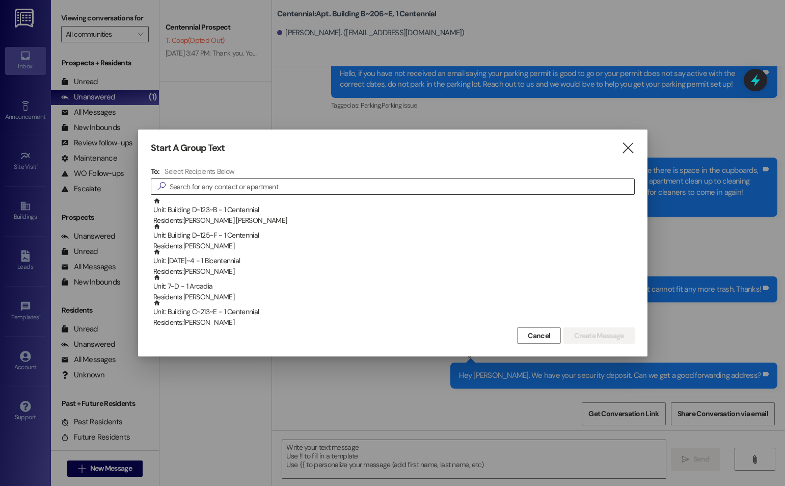
click at [334, 189] on input at bounding box center [402, 186] width 465 height 14
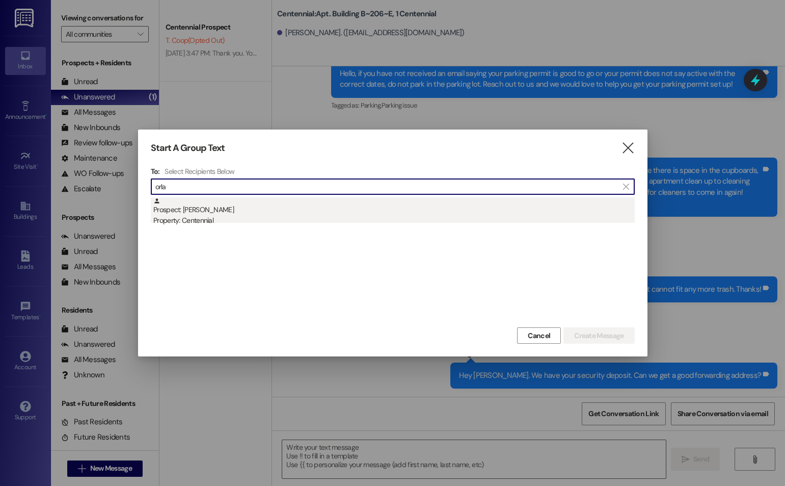
type input "orla"
click at [311, 215] on div "Property: Centennial" at bounding box center [394, 220] width 482 height 11
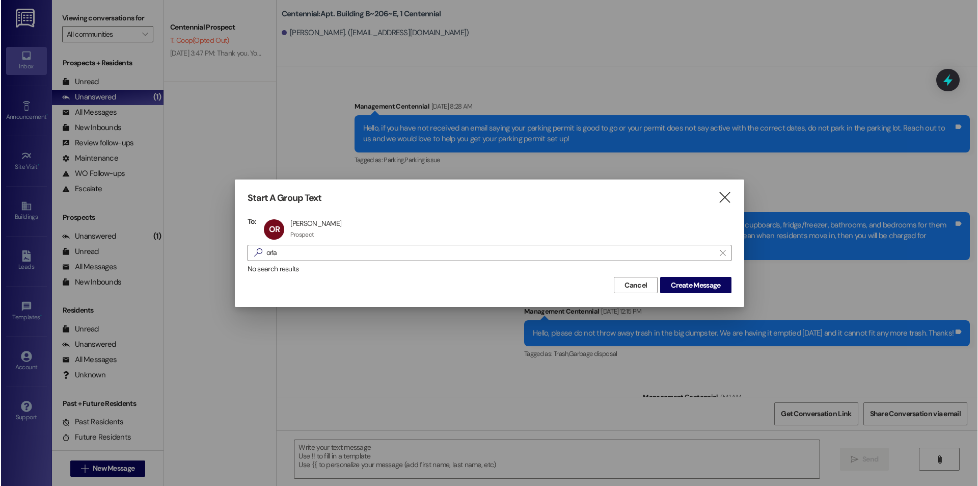
scroll to position [6180, 0]
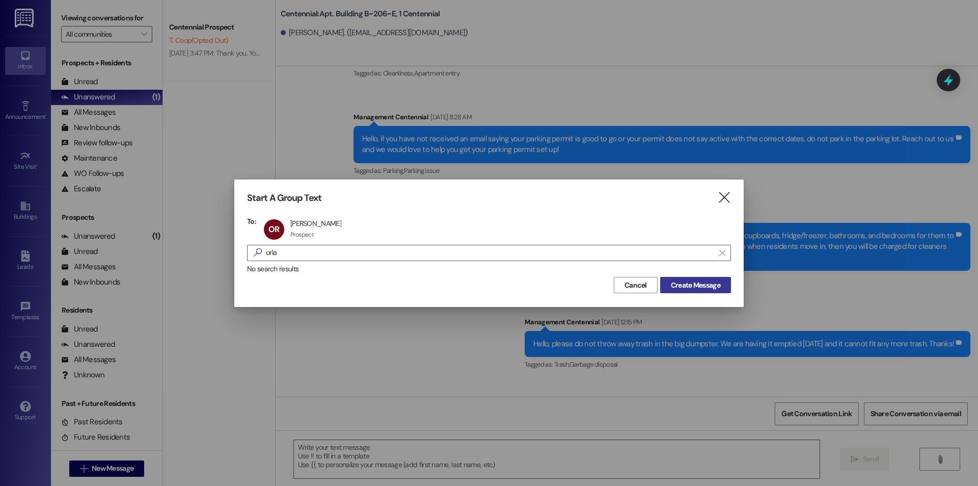
click at [721, 289] on span "Create Message" at bounding box center [696, 285] width 54 height 11
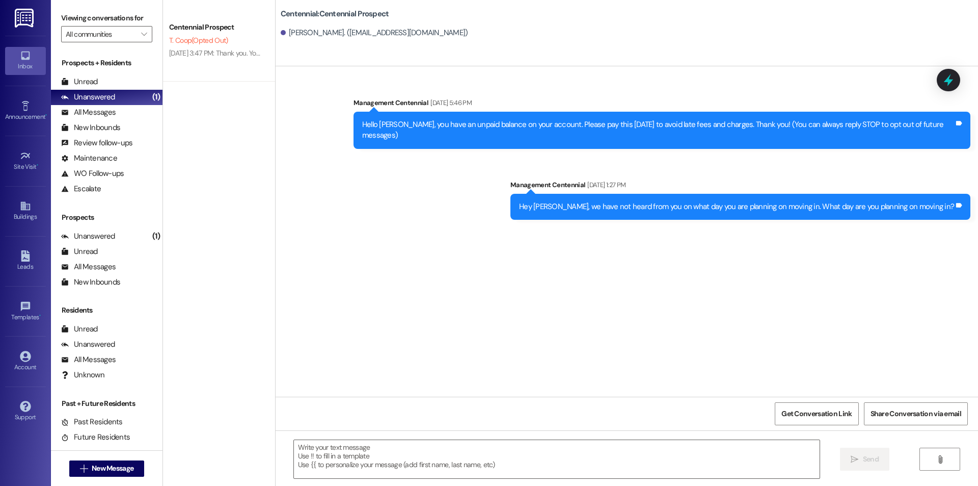
scroll to position [0, 0]
click at [404, 438] on div " Send " at bounding box center [627, 468] width 703 height 76
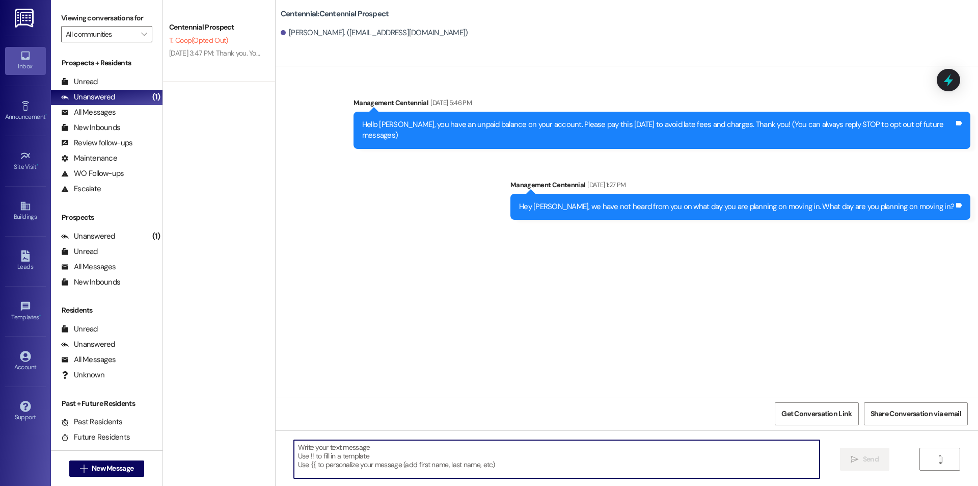
paste textarea "Hey Ethan. We have your security deposit. Can we get a good forwarding address?"
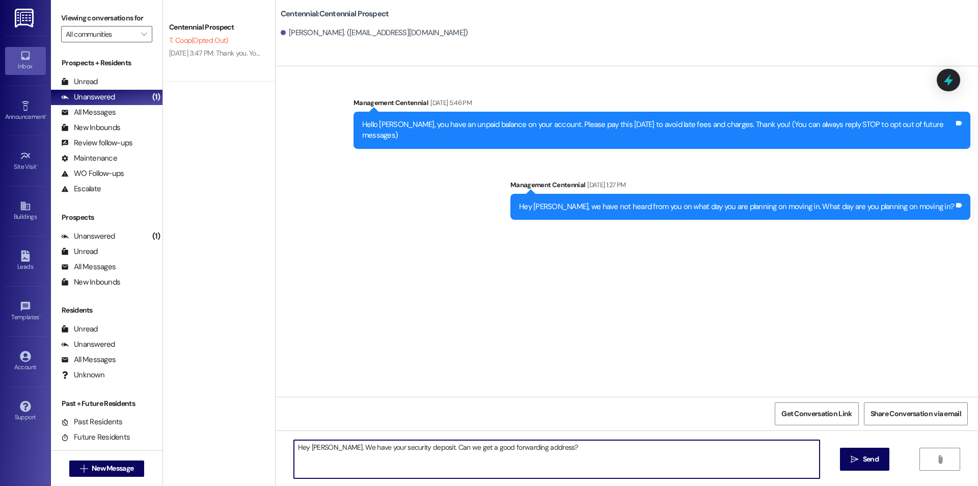
drag, startPoint x: 321, startPoint y: 444, endPoint x: 303, endPoint y: 443, distance: 18.4
click at [303, 443] on textarea "Hey Ethan. We have your security deposit. Can we get a good forwarding address?" at bounding box center [557, 459] width 526 height 38
type textarea "Hey Orlando. We have your security deposit. Can we get a good forwarding addres…"
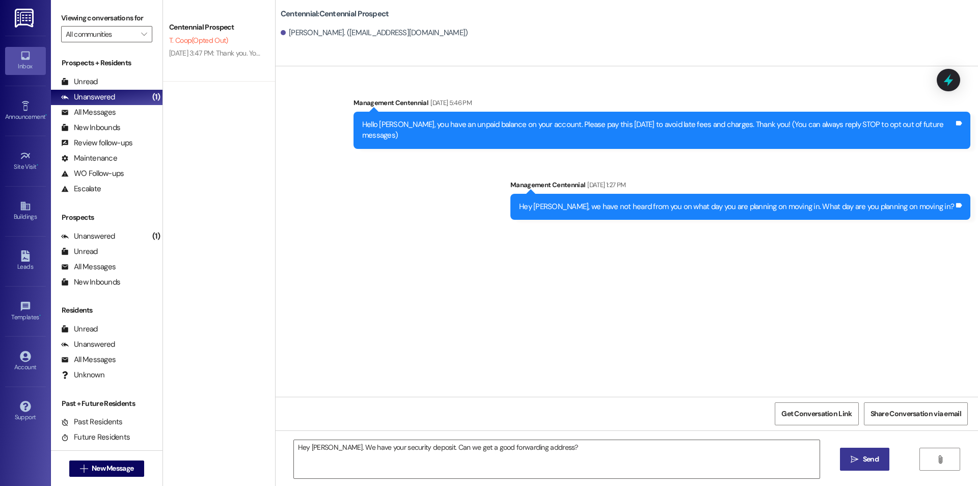
click at [854, 464] on span " Send" at bounding box center [865, 459] width 32 height 11
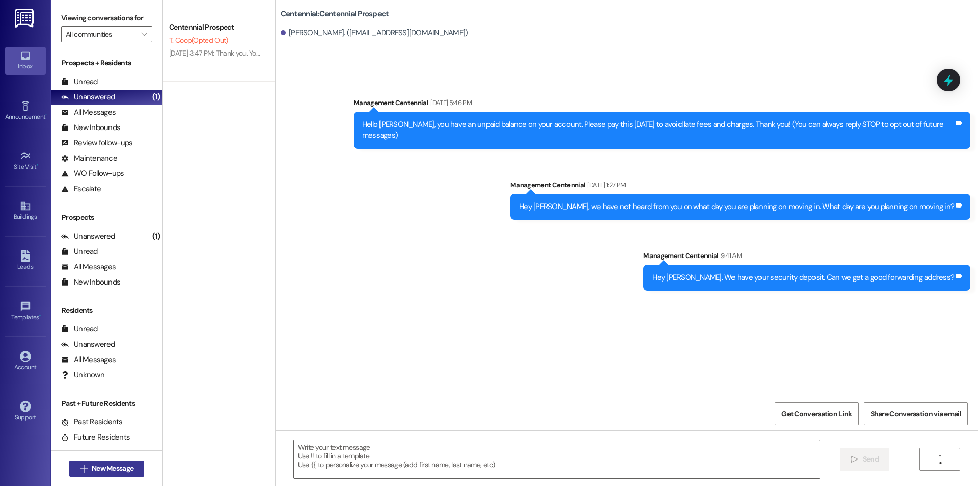
click at [117, 464] on span "New Message" at bounding box center [113, 468] width 42 height 11
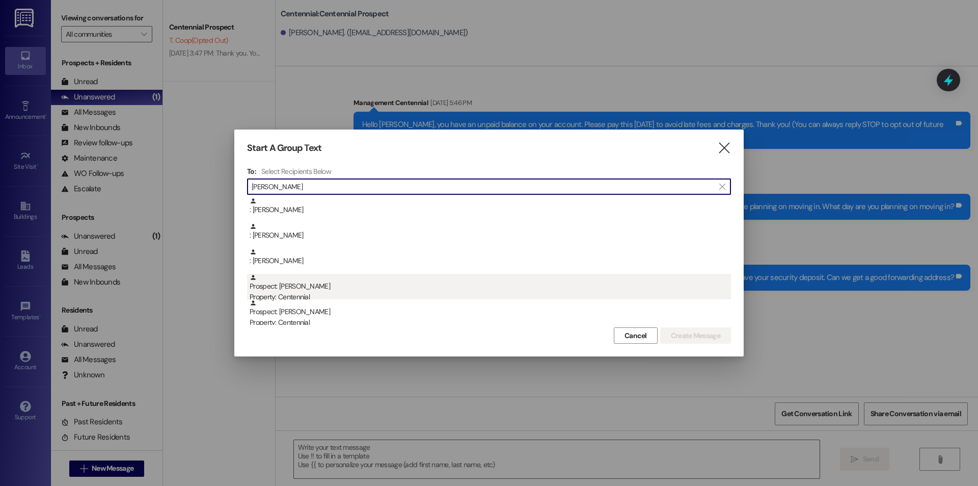
type input "aaron ma"
click at [337, 290] on div "Prospect: Aaron Mackay Property: Centennial" at bounding box center [491, 288] width 482 height 29
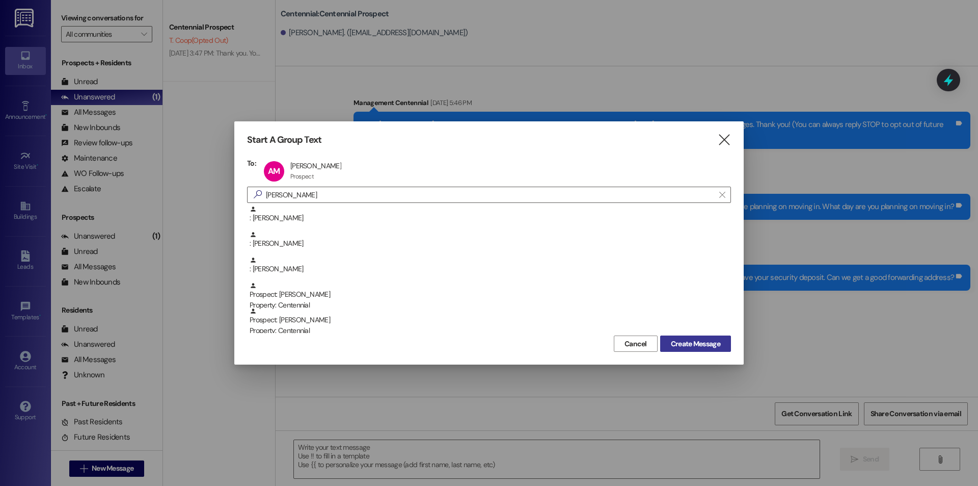
click at [664, 342] on button "Create Message" at bounding box center [695, 343] width 71 height 16
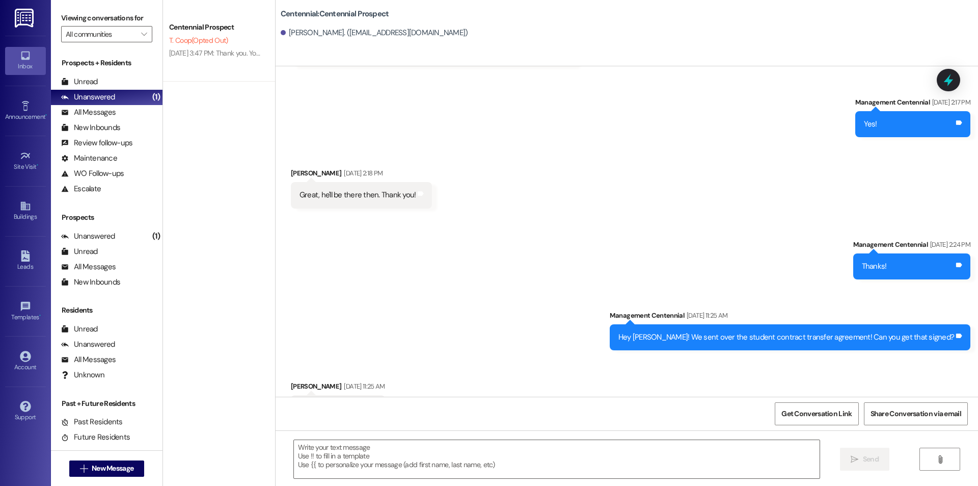
scroll to position [175, 0]
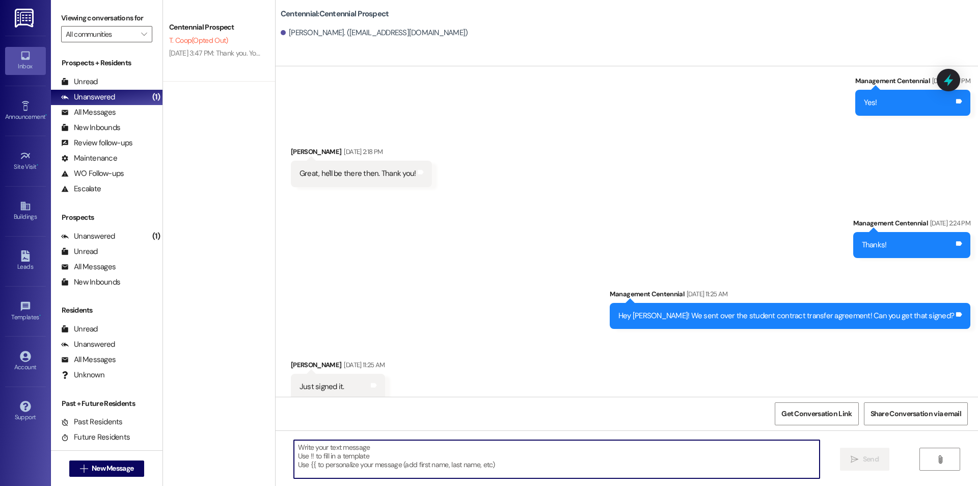
paste textarea "Hey Ethan. We have your security deposit. Can we get a good forwarding address?"
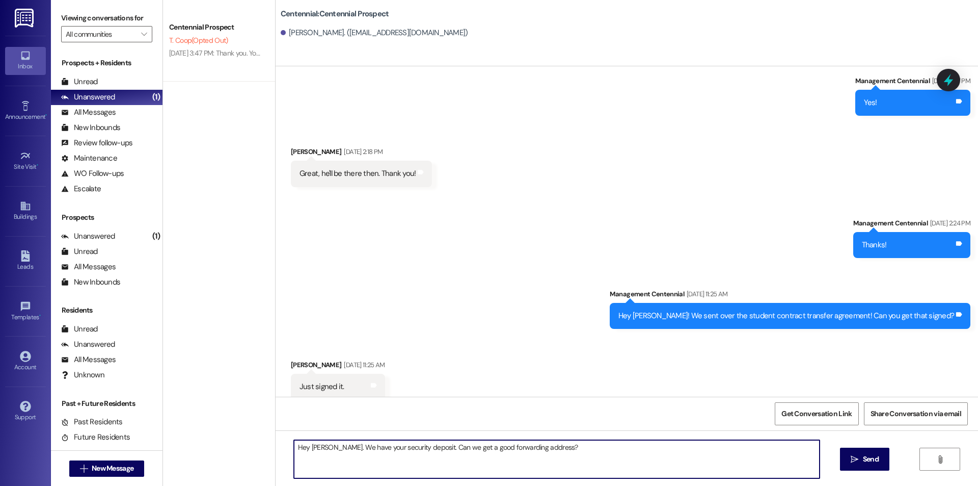
drag, startPoint x: 321, startPoint y: 444, endPoint x: 305, endPoint y: 439, distance: 16.3
click at [305, 439] on div "Hey Ethan. We have your security deposit. Can we get a good forwarding address?…" at bounding box center [627, 468] width 703 height 76
type textarea "Hey Aaron. We have your security deposit. Can we get a good forwarding address?"
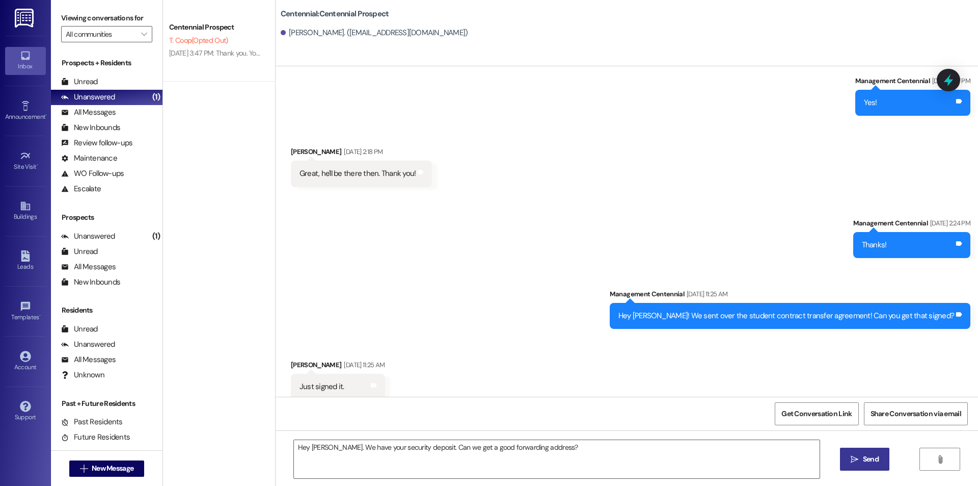
click at [859, 456] on span " Send" at bounding box center [865, 459] width 32 height 11
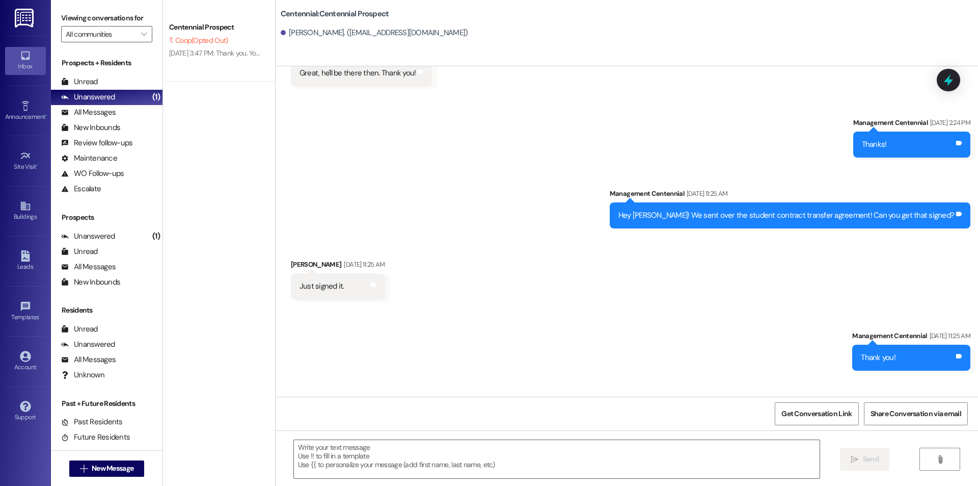
scroll to position [317, 0]
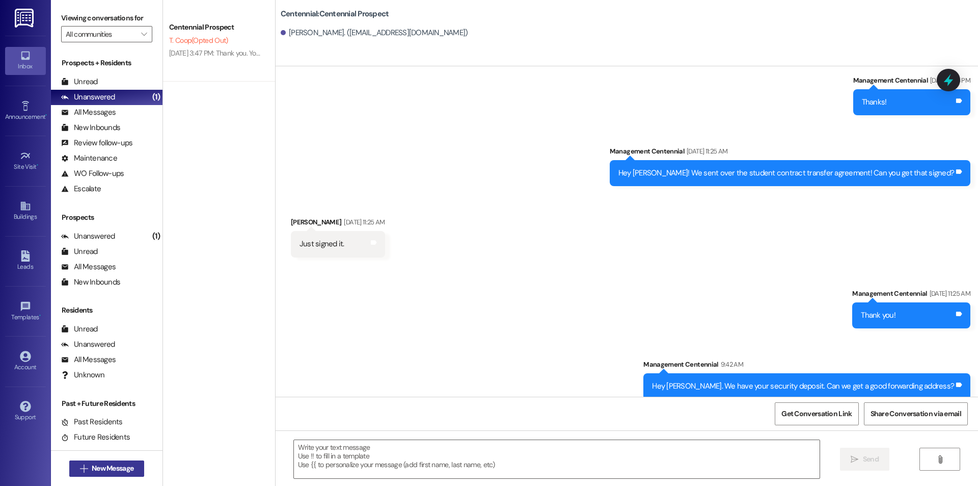
click at [93, 470] on span "New Message" at bounding box center [113, 468] width 42 height 11
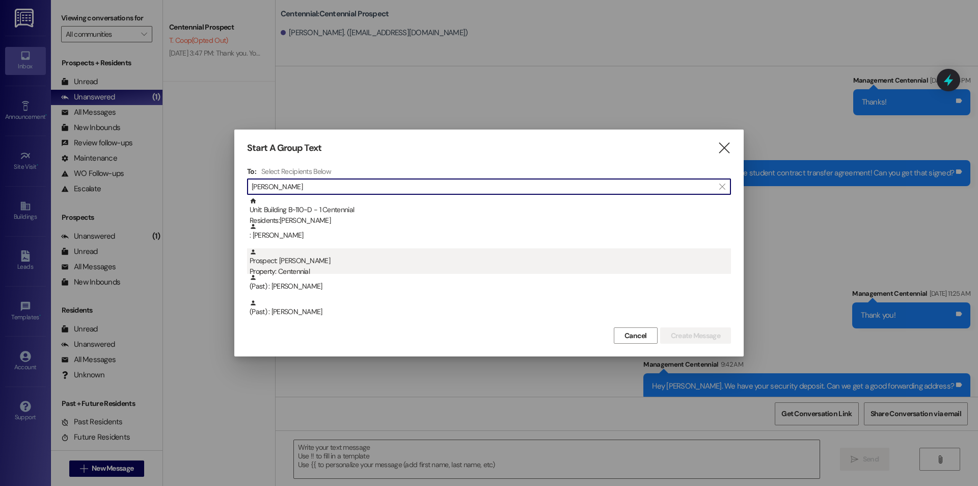
type input "benso"
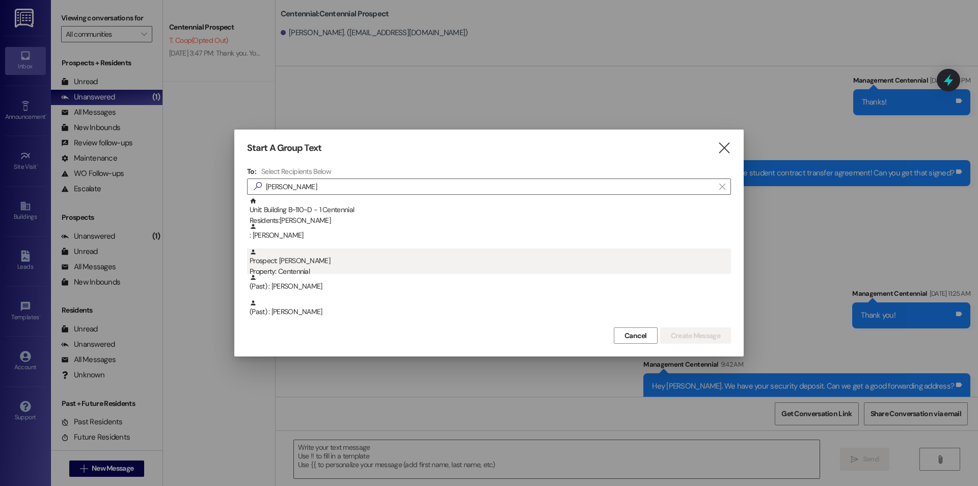
click at [355, 258] on div "Prospect: benson leavitt Property: Centennial" at bounding box center [491, 262] width 482 height 29
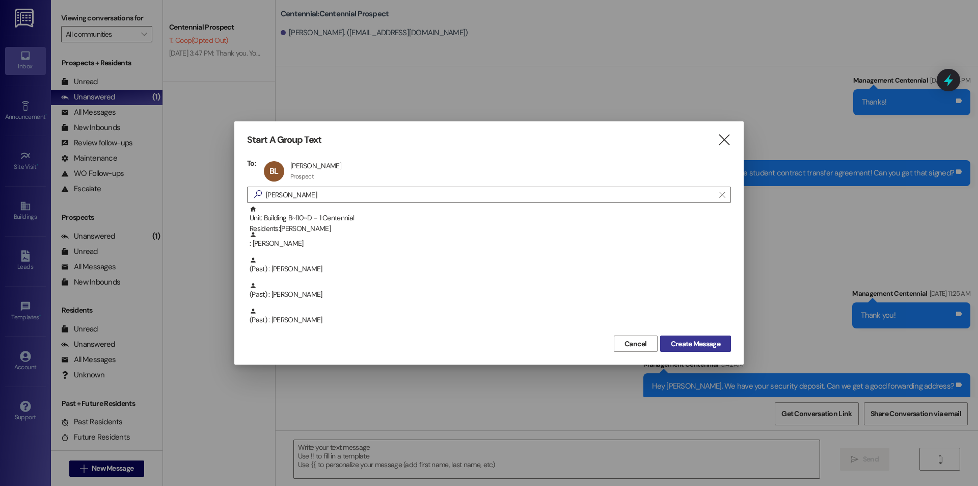
click at [682, 342] on span "Create Message" at bounding box center [695, 343] width 49 height 11
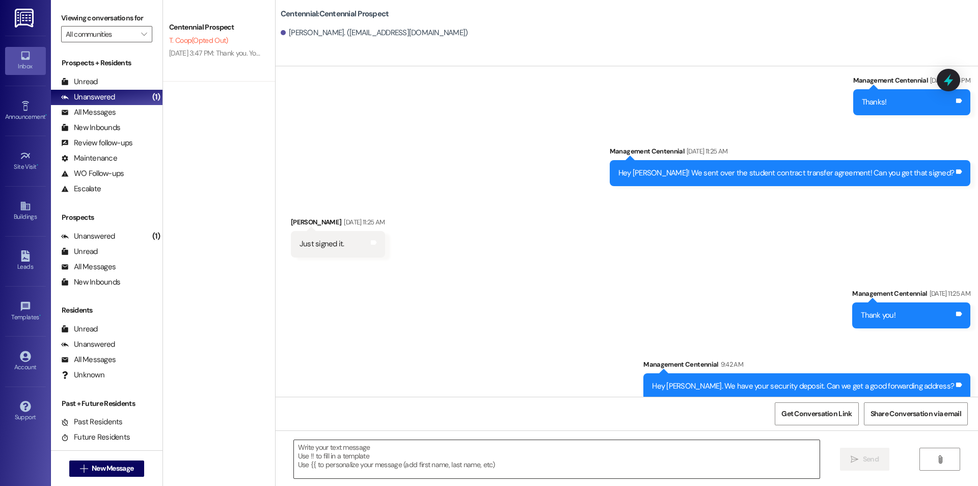
scroll to position [34, 0]
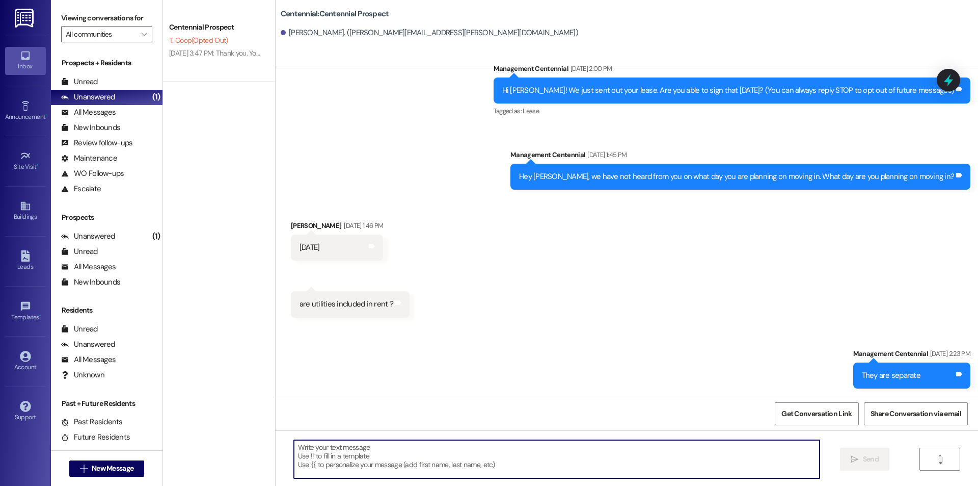
paste textarea "Hey Ethan. We have your security deposit. Can we get a good forwarding address?"
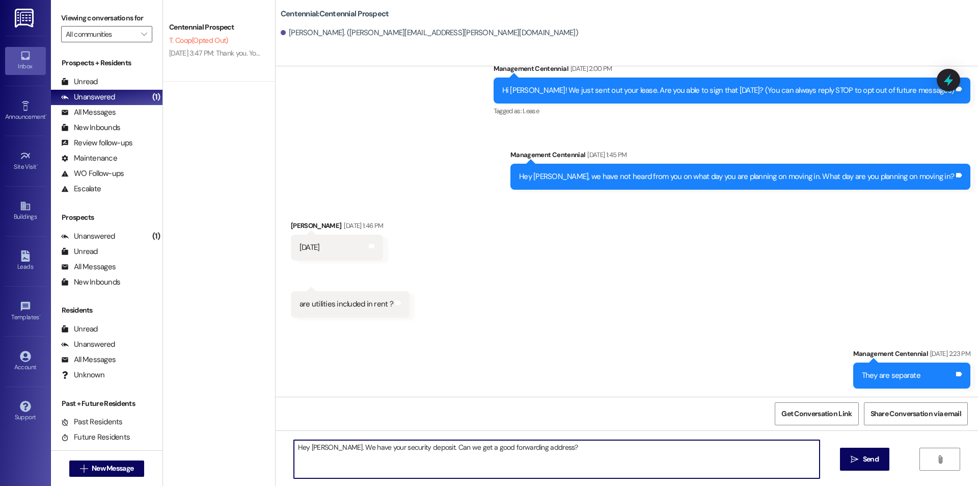
drag, startPoint x: 321, startPoint y: 446, endPoint x: 304, endPoint y: 446, distance: 17.3
click at [304, 446] on textarea "Hey Ethan. We have your security deposit. Can we get a good forwarding address?" at bounding box center [557, 459] width 526 height 38
type textarea "Hey Benson. We have your security deposit. Can we get a good forwarding address?"
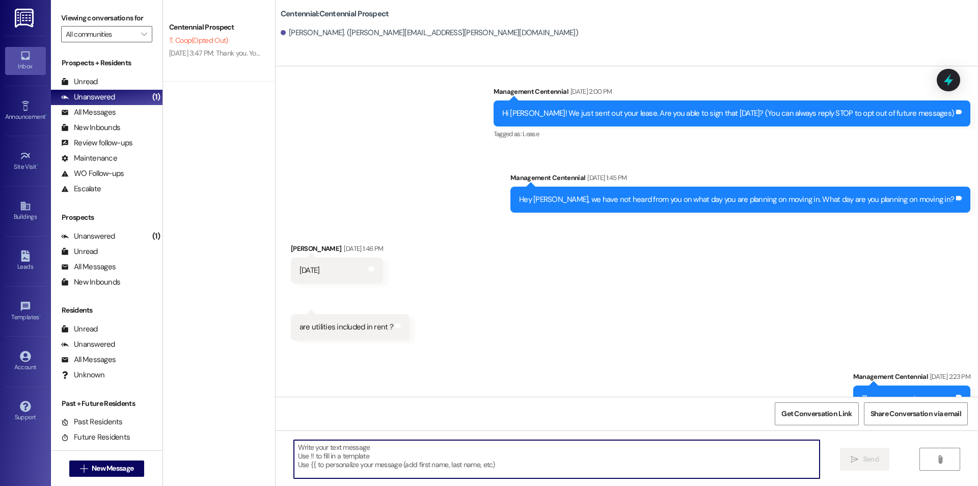
scroll to position [0, 0]
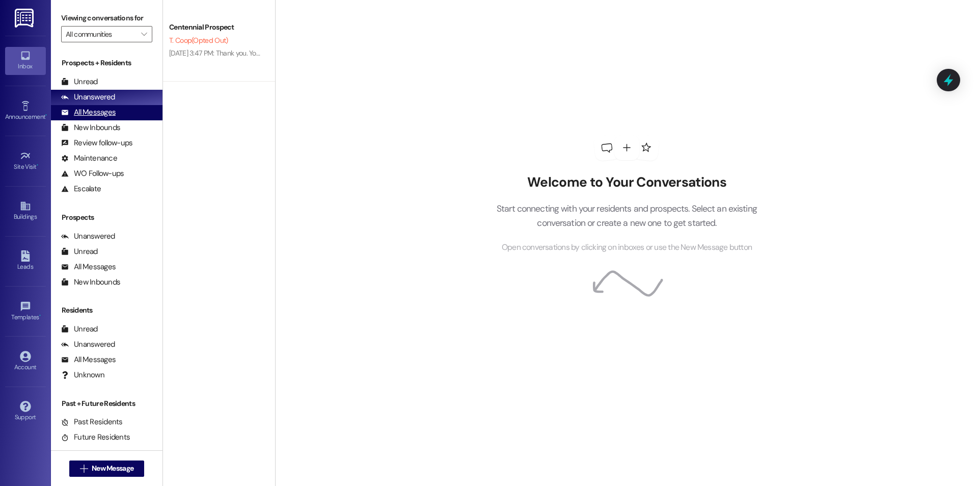
drag, startPoint x: 105, startPoint y: 103, endPoint x: 108, endPoint y: 111, distance: 7.8
click at [107, 110] on div "Prospects + Residents Unread (0) Unread: Any message you haven't read yet will …" at bounding box center [107, 127] width 112 height 139
click at [109, 112] on div "All Messages" at bounding box center [88, 112] width 55 height 11
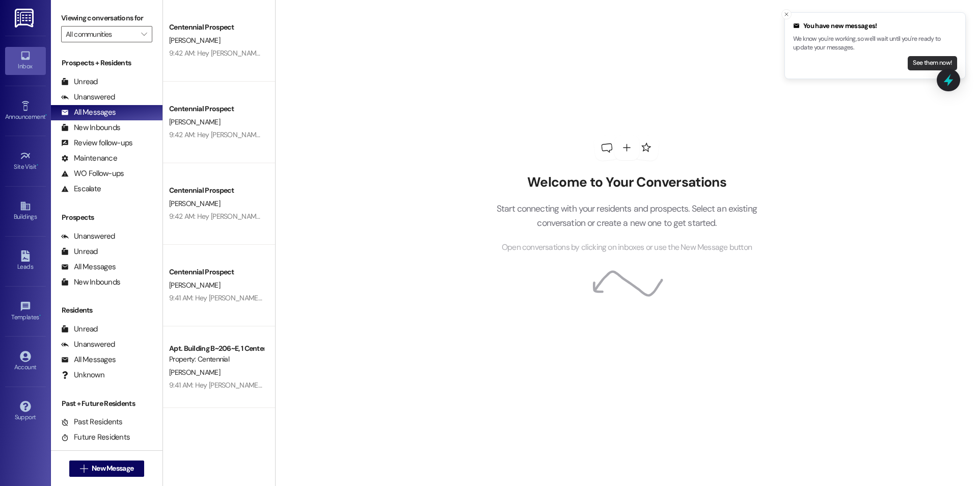
click at [911, 67] on button "See them now!" at bounding box center [932, 63] width 49 height 14
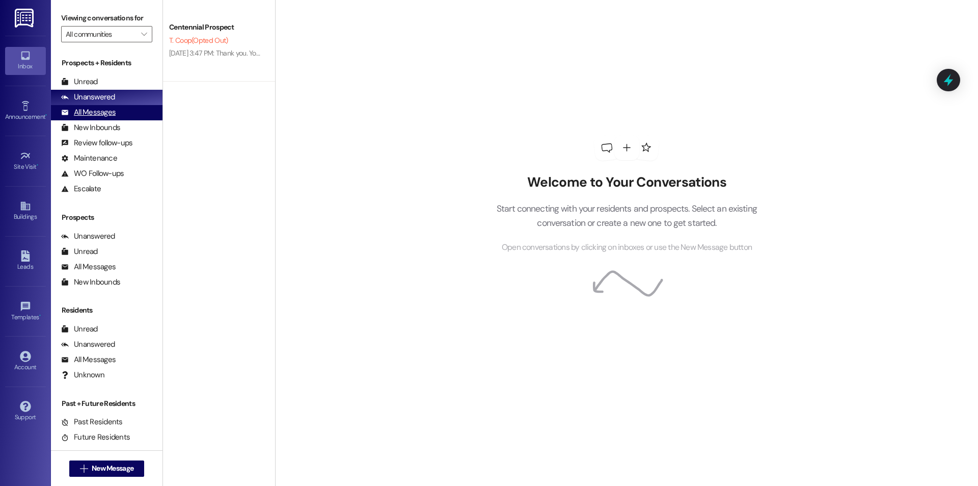
click at [99, 109] on div "All Messages" at bounding box center [88, 112] width 55 height 11
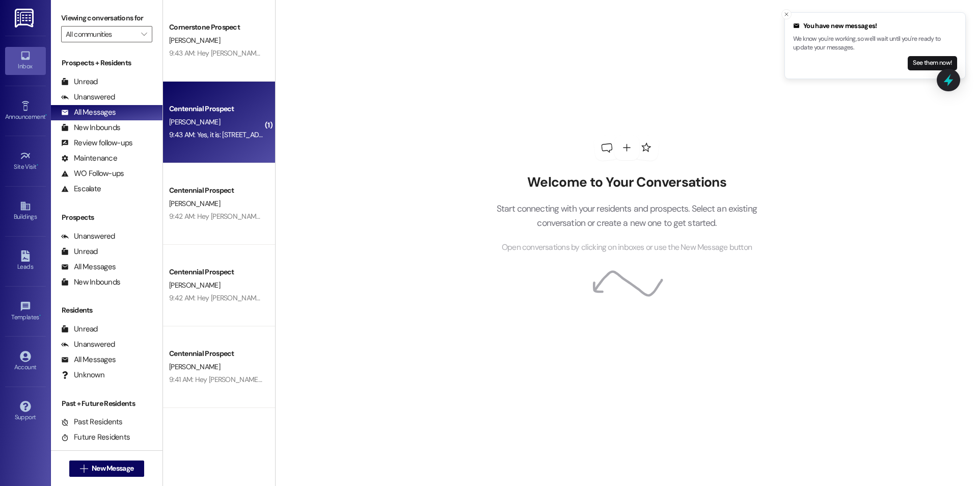
click at [223, 142] on div "Centennial Prospect [PERSON_NAME] 9:43 AM: Yes, it is: [STREET_ADDRESS] 9:43 AM…" at bounding box center [219, 123] width 112 height 82
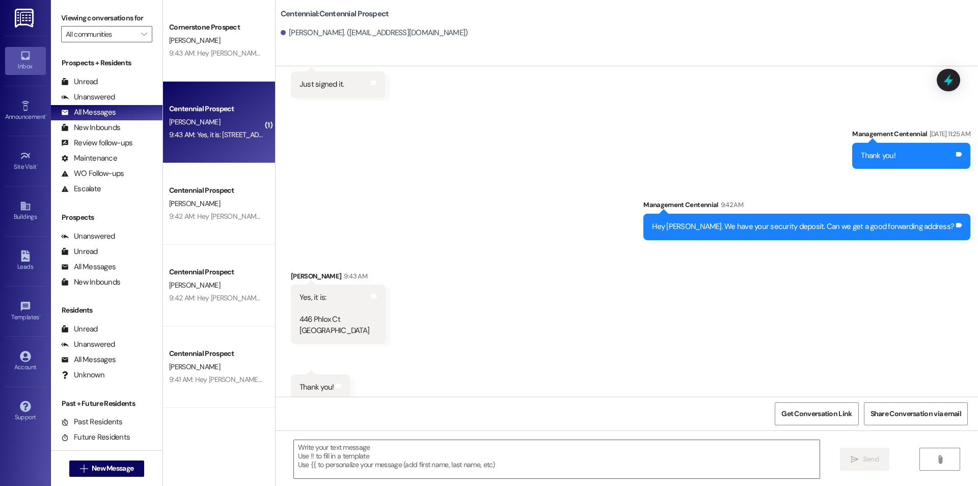
scroll to position [478, 0]
click at [313, 443] on textarea at bounding box center [557, 459] width 526 height 38
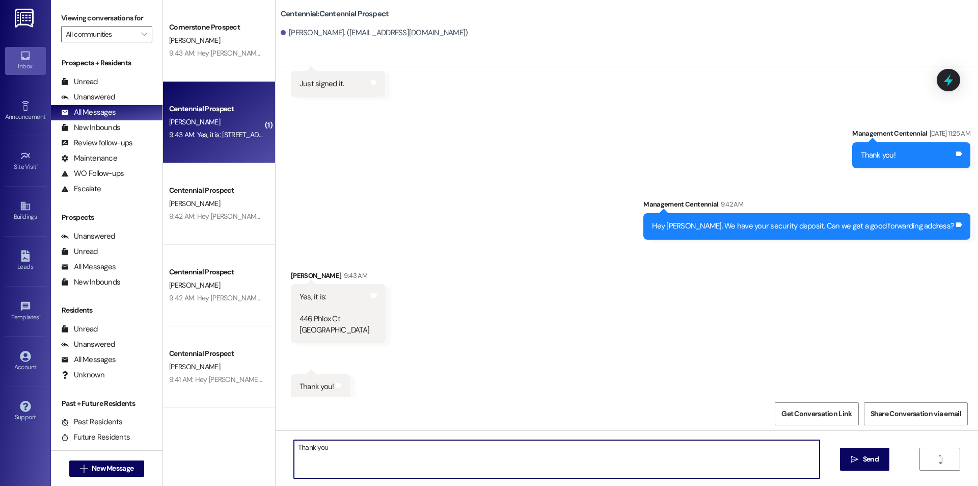
type textarea "Thank you!"
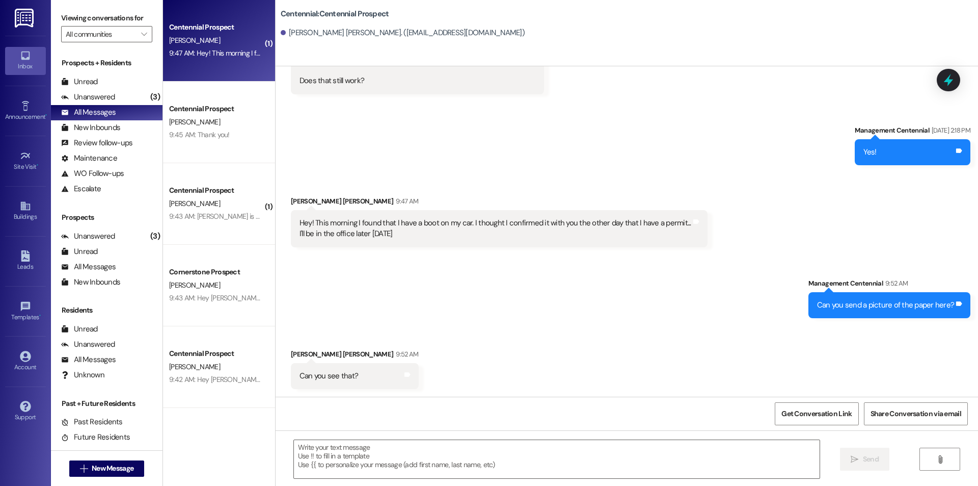
scroll to position [756, 0]
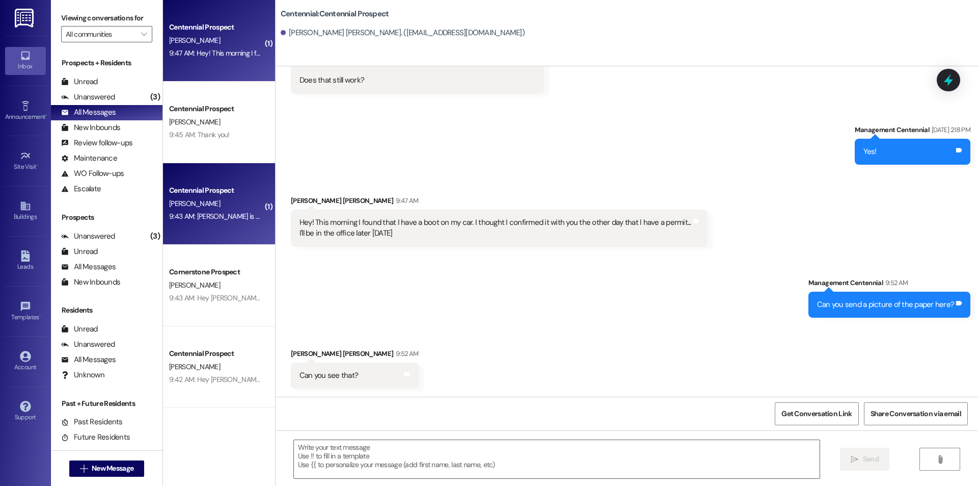
click at [236, 229] on div "Centennial Prospect [PERSON_NAME] 9:43 AM: [PERSON_NAME] is on a mission until …" at bounding box center [219, 204] width 112 height 82
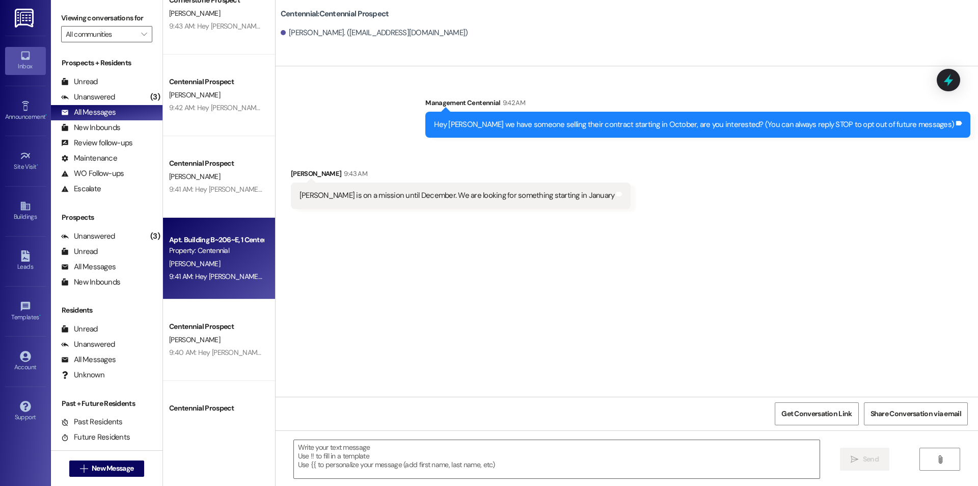
scroll to position [0, 0]
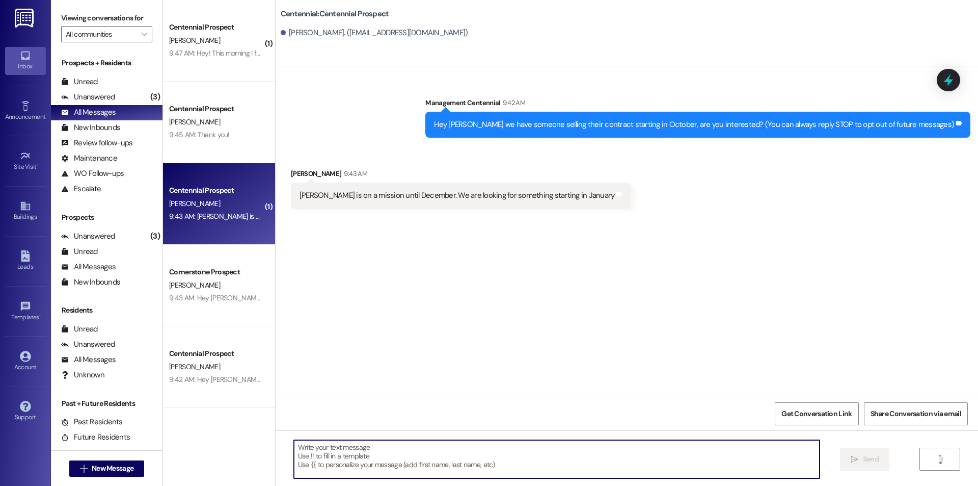
click at [417, 463] on textarea at bounding box center [557, 459] width 526 height 38
click at [467, 439] on div at bounding box center [557, 458] width 527 height 39
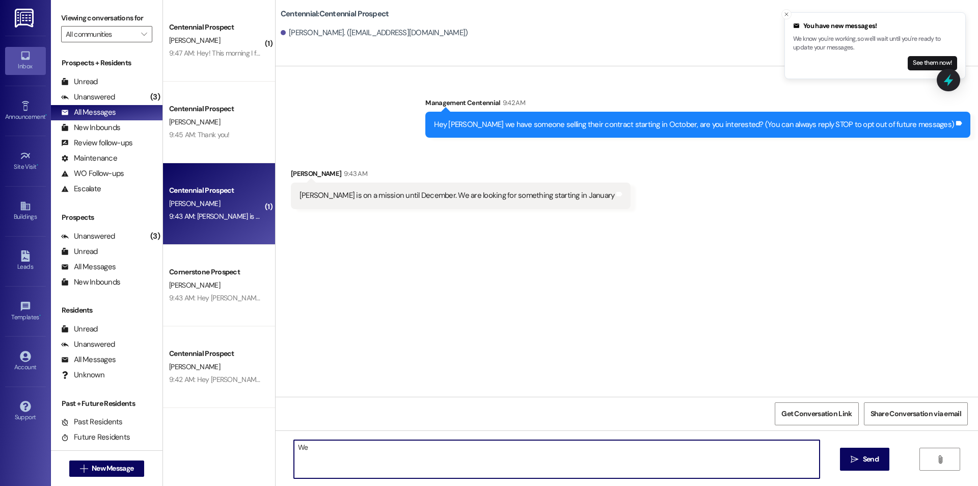
type textarea "W"
type textarea "You can keep an eye on the residents selling contracts list!"
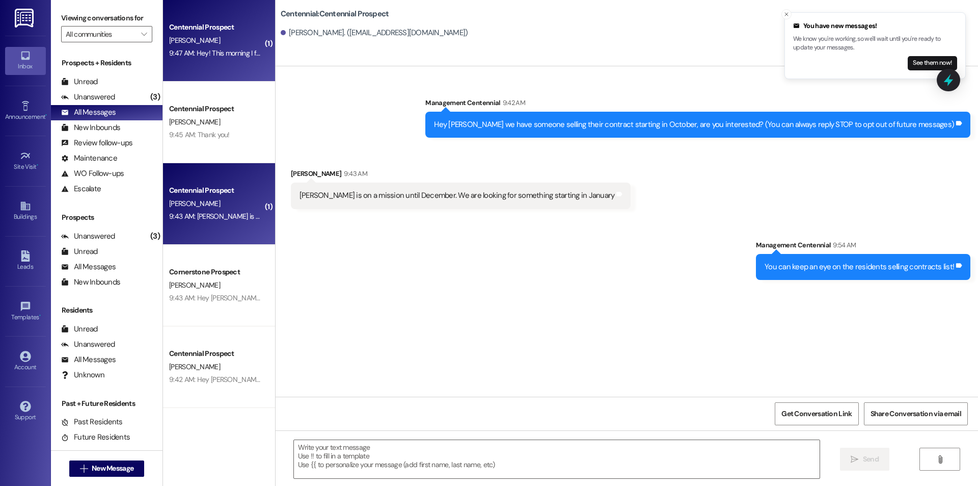
click at [168, 46] on div "[PERSON_NAME]" at bounding box center [216, 40] width 96 height 13
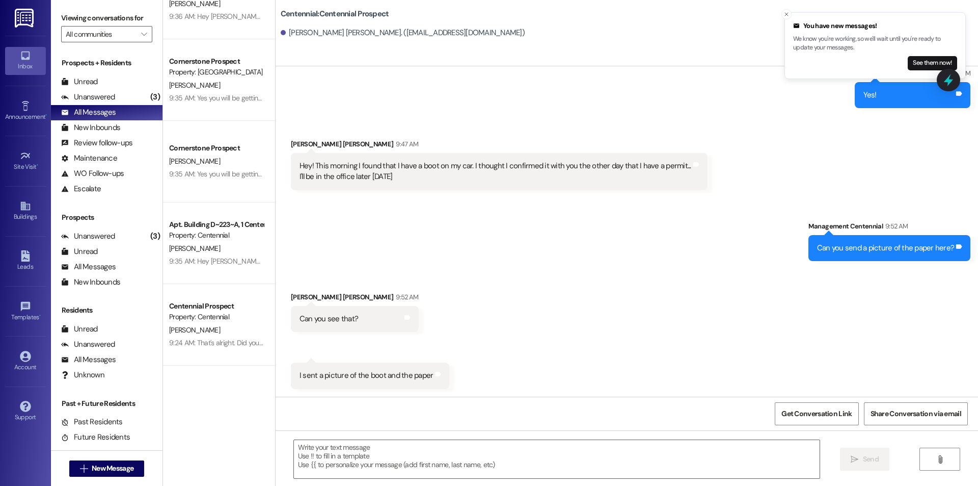
scroll to position [951, 0]
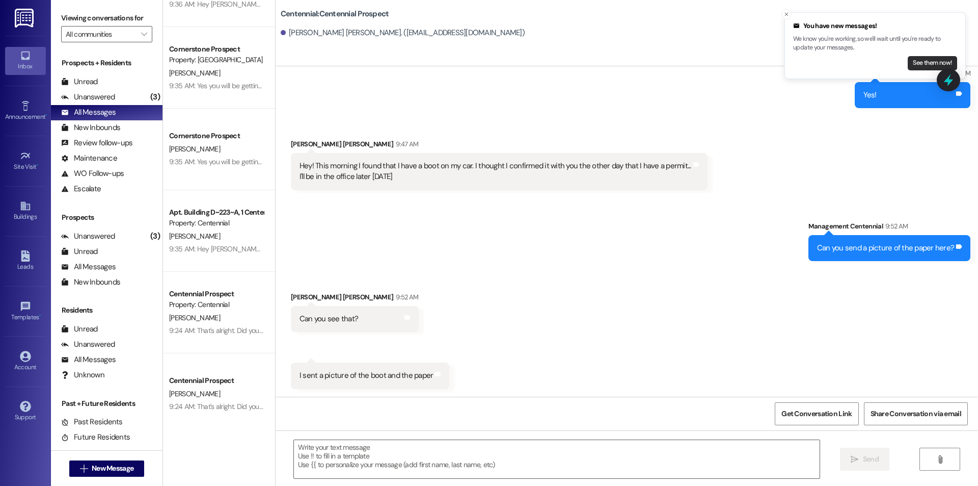
click at [920, 62] on button "See them now!" at bounding box center [932, 63] width 49 height 14
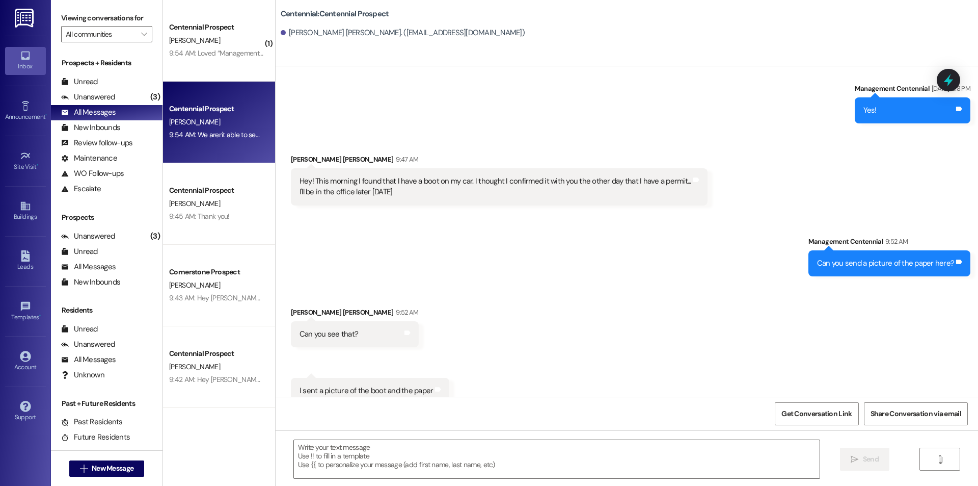
scroll to position [812, 0]
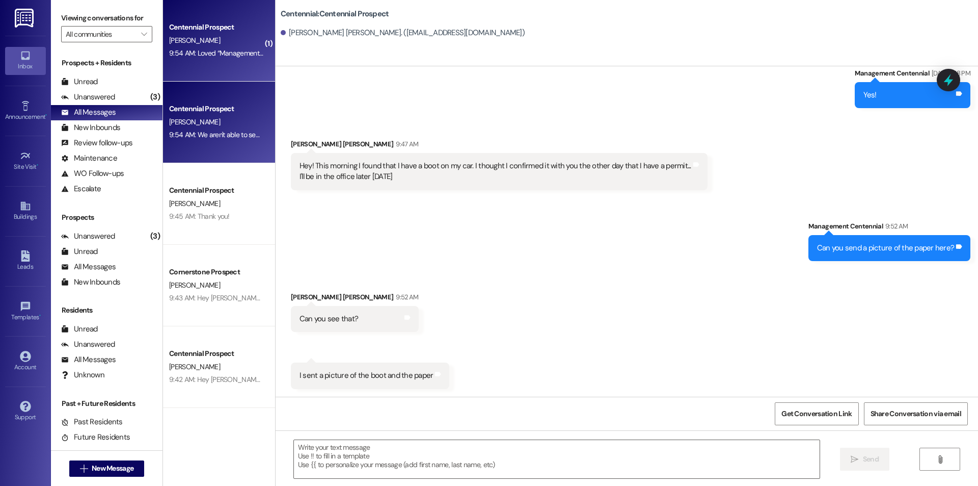
click at [204, 49] on div "9:54 AM: Loved “Management Centennial (Centennial): You can keep an eye on the …" at bounding box center [337, 52] width 337 height 9
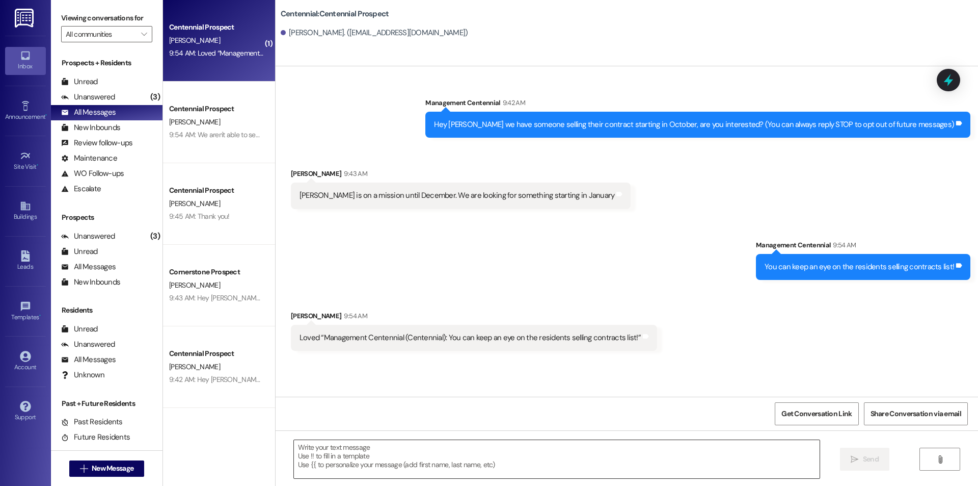
scroll to position [0, 0]
click at [417, 460] on textarea at bounding box center [557, 459] width 526 height 38
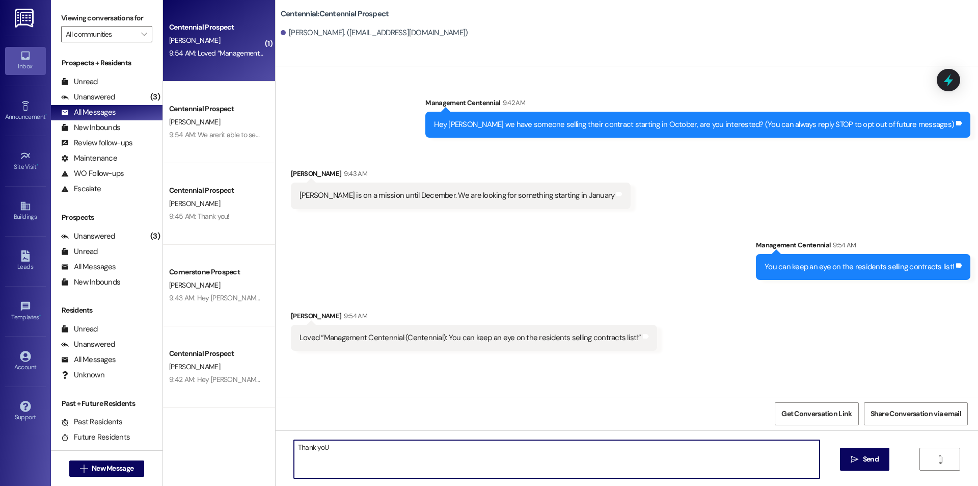
type textarea "Thank yoU!"
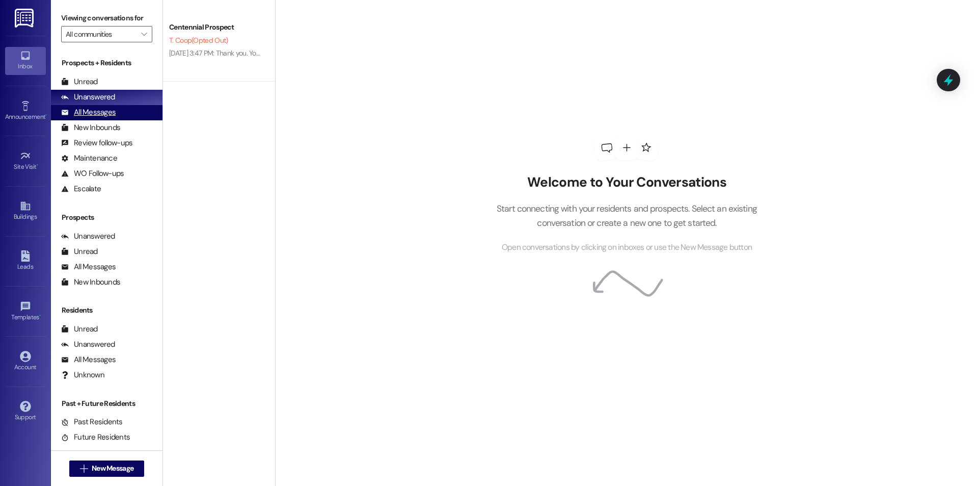
click at [117, 108] on div "All Messages (undefined)" at bounding box center [107, 112] width 112 height 15
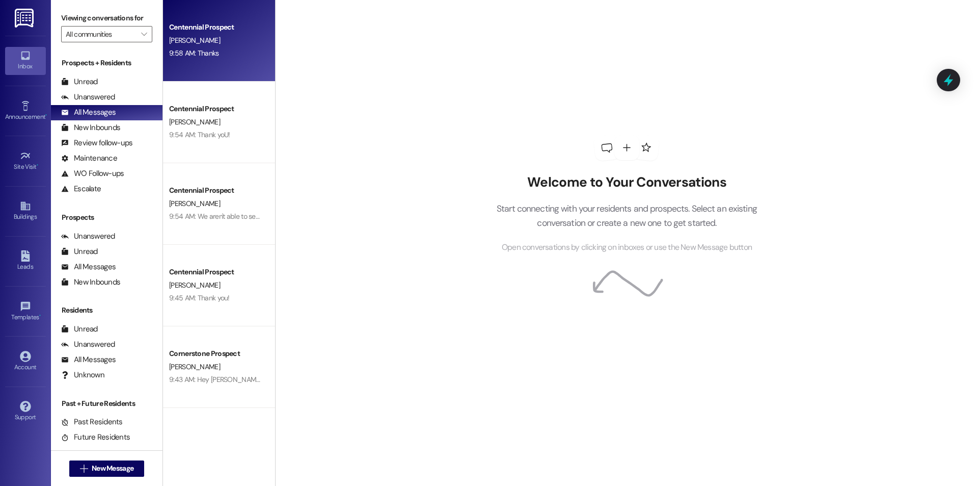
click at [206, 22] on div "Centennial Prospect" at bounding box center [216, 27] width 94 height 11
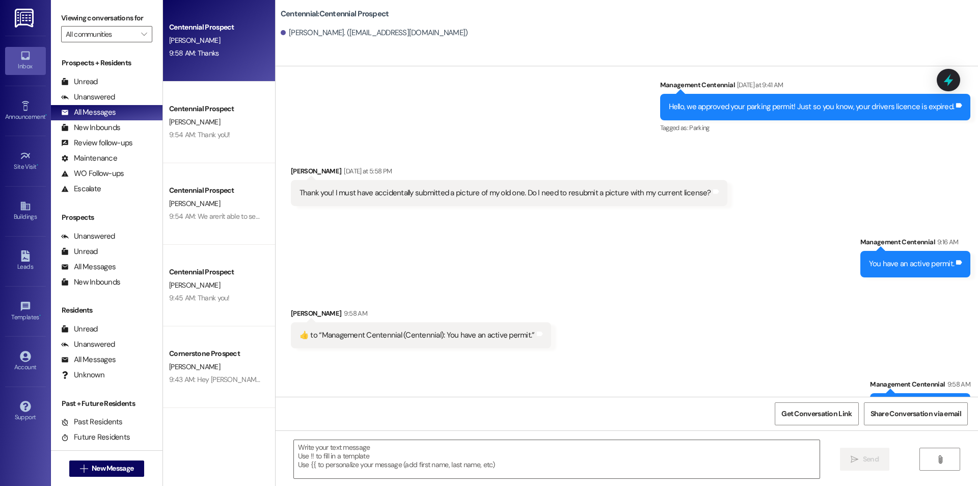
scroll to position [1120, 0]
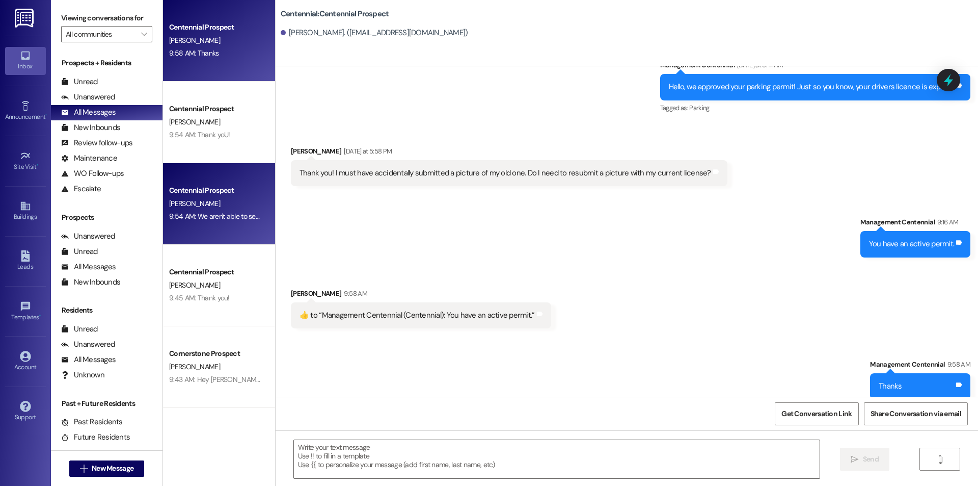
click at [239, 189] on div "Centennial Prospect" at bounding box center [216, 190] width 94 height 11
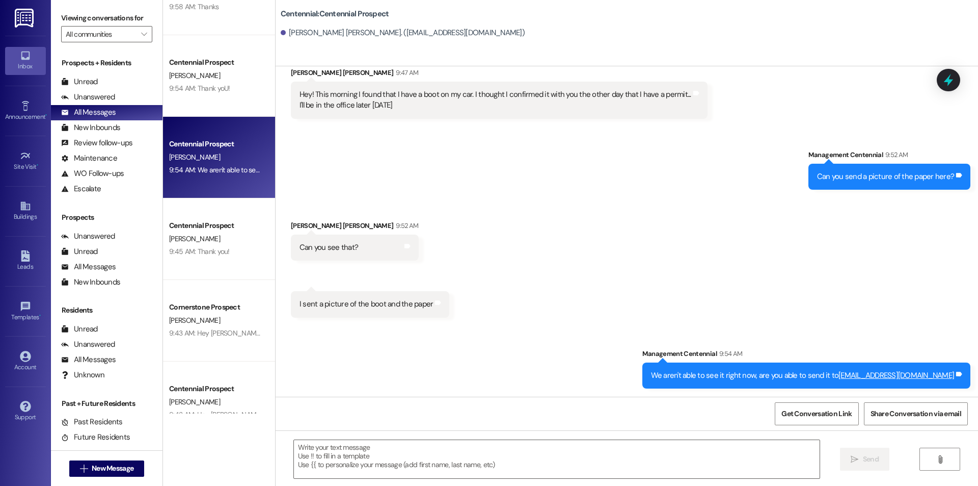
scroll to position [0, 0]
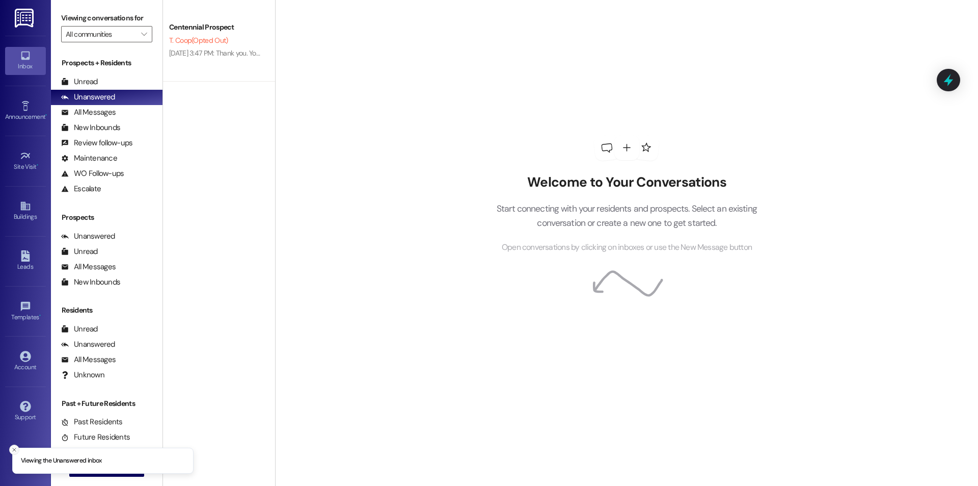
click at [14, 447] on icon "Close toast" at bounding box center [14, 449] width 6 height 6
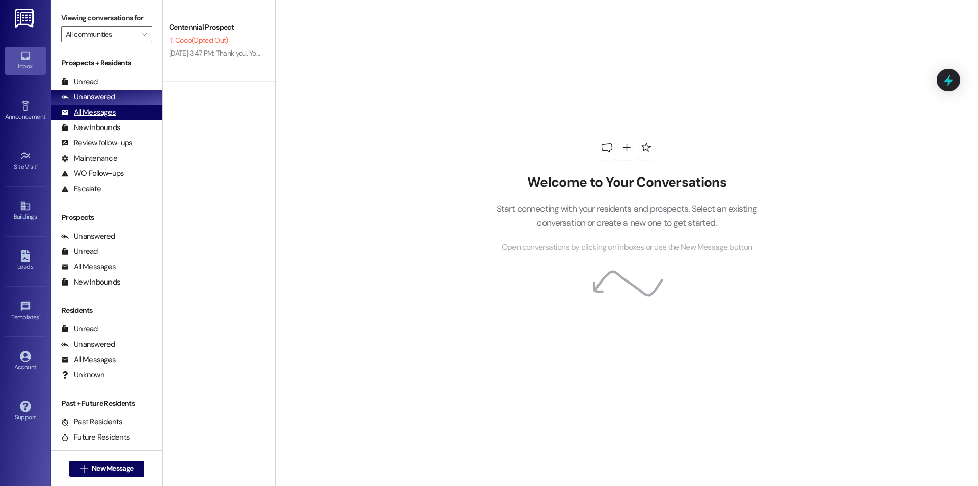
click at [126, 110] on div "All Messages (undefined)" at bounding box center [107, 112] width 112 height 15
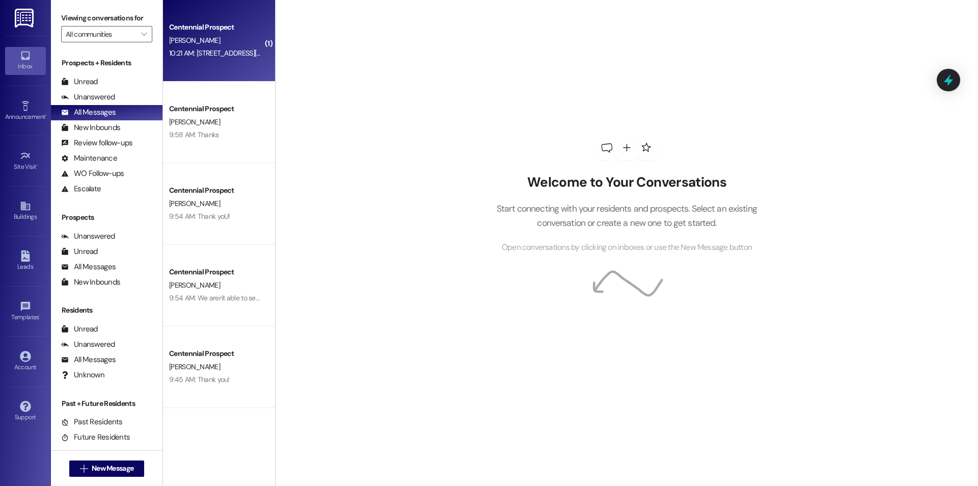
click at [254, 29] on div "Centennial Prospect [PERSON_NAME] 10:21 AM: [STREET_ADDRESS][PERSON_NAME] 10:21…" at bounding box center [219, 41] width 112 height 82
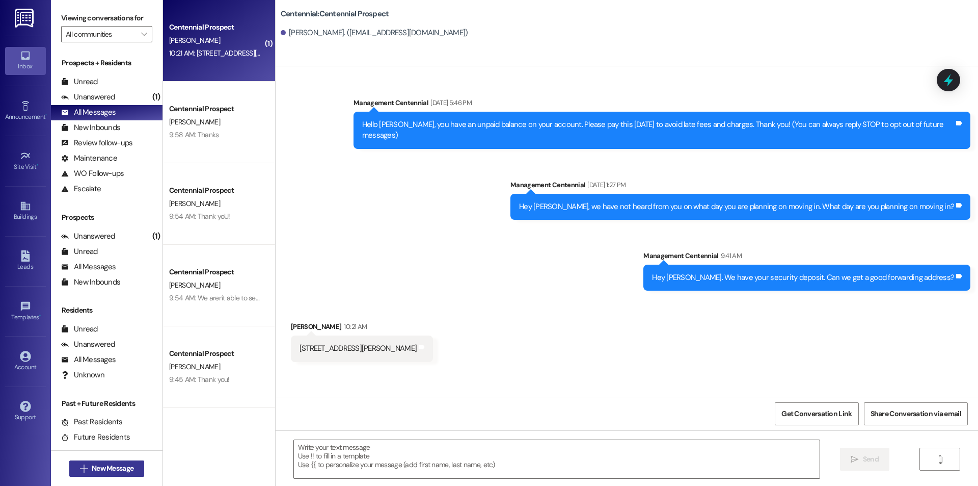
drag, startPoint x: 87, startPoint y: 3, endPoint x: 104, endPoint y: 468, distance: 465.1
click at [104, 468] on span "New Message" at bounding box center [113, 468] width 42 height 11
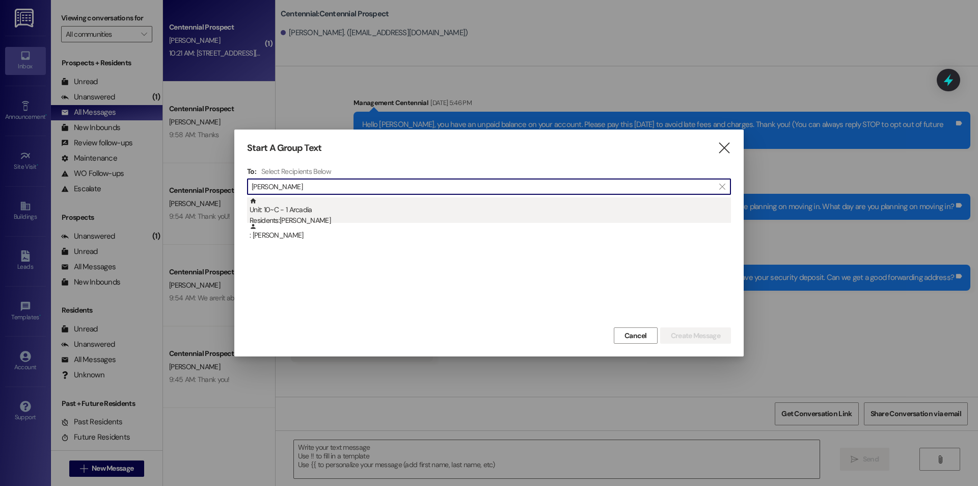
type input "[PERSON_NAME]"
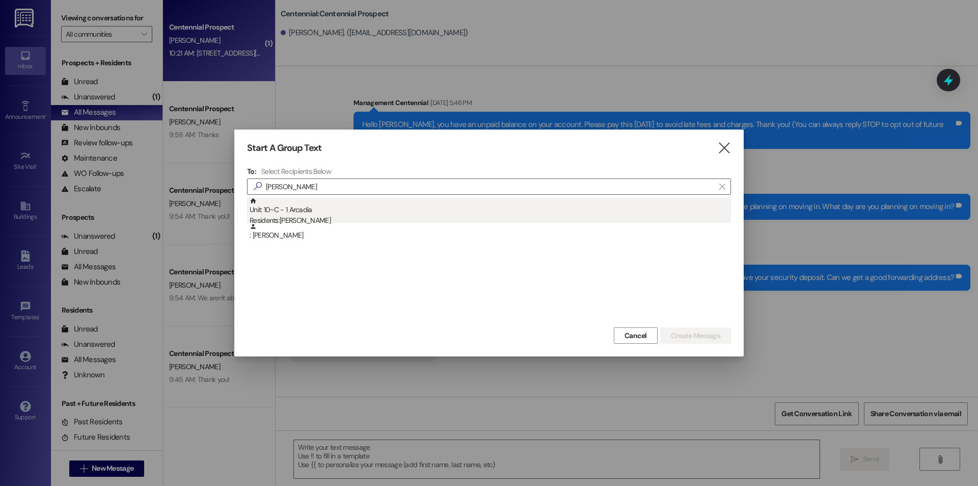
click at [306, 215] on div "Residents: [PERSON_NAME]" at bounding box center [491, 220] width 482 height 11
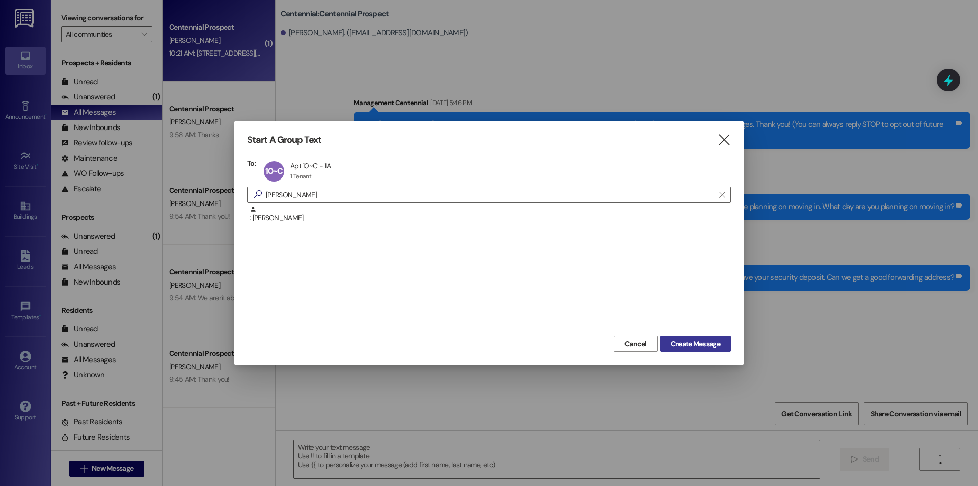
click at [714, 349] on span "Create Message" at bounding box center [695, 343] width 49 height 11
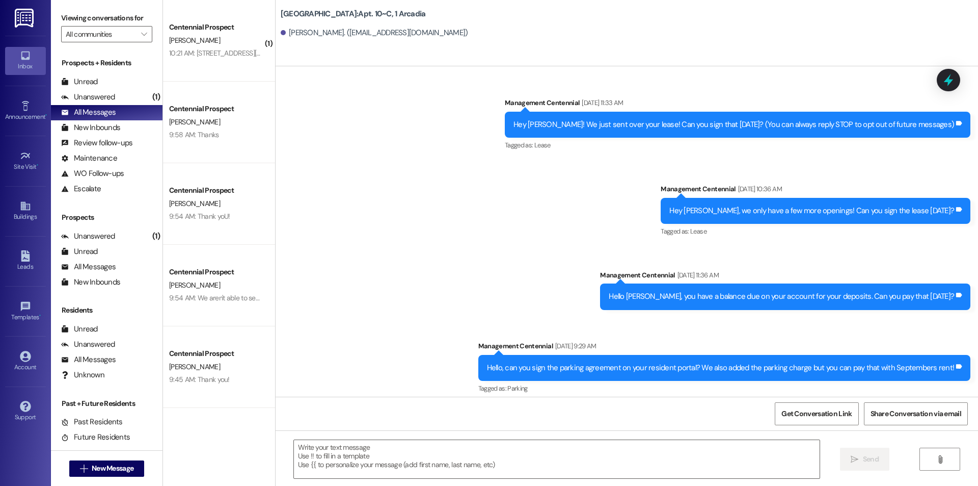
scroll to position [9017, 0]
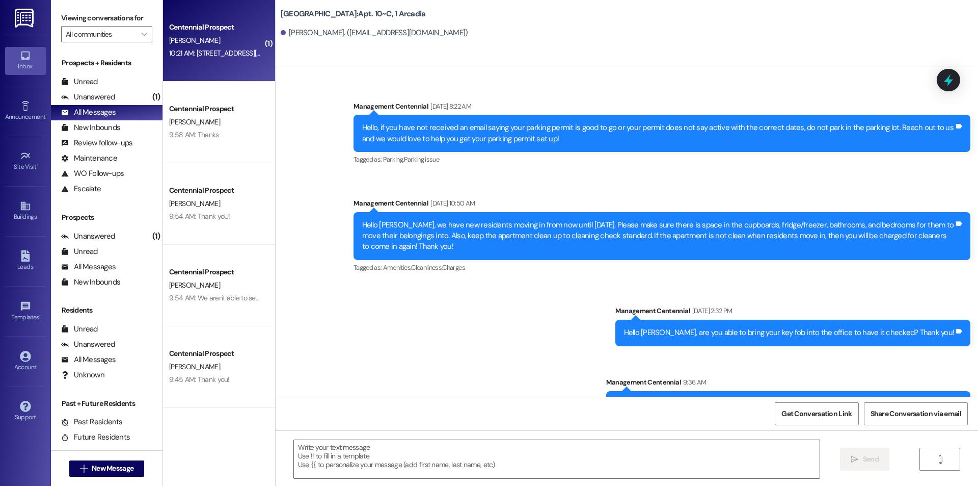
click at [230, 66] on div "Centennial Prospect [PERSON_NAME] 10:21 AM: [STREET_ADDRESS][PERSON_NAME] 10:21…" at bounding box center [219, 41] width 112 height 82
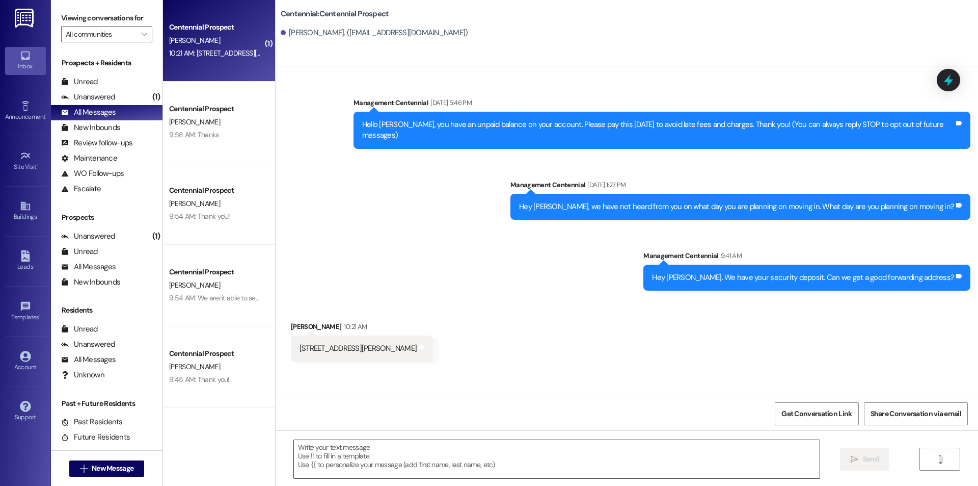
click at [379, 464] on textarea at bounding box center [557, 459] width 526 height 38
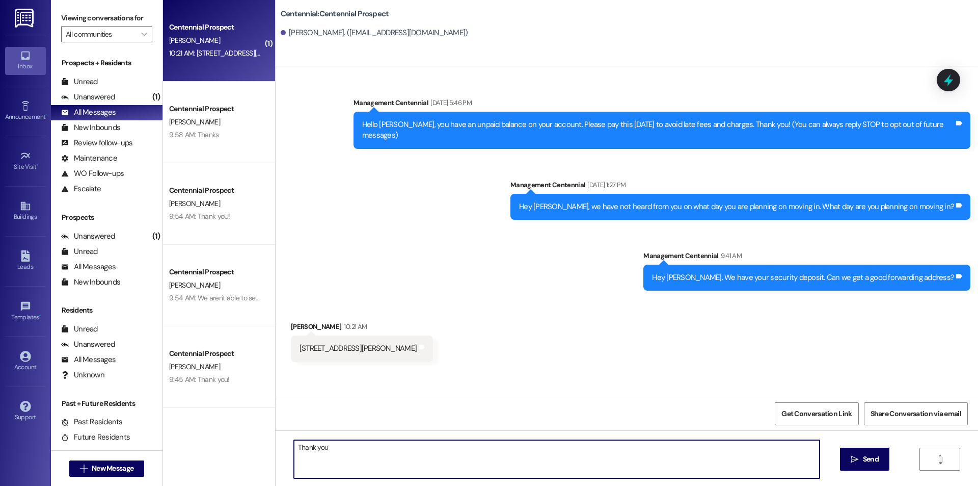
type textarea "Thank you!"
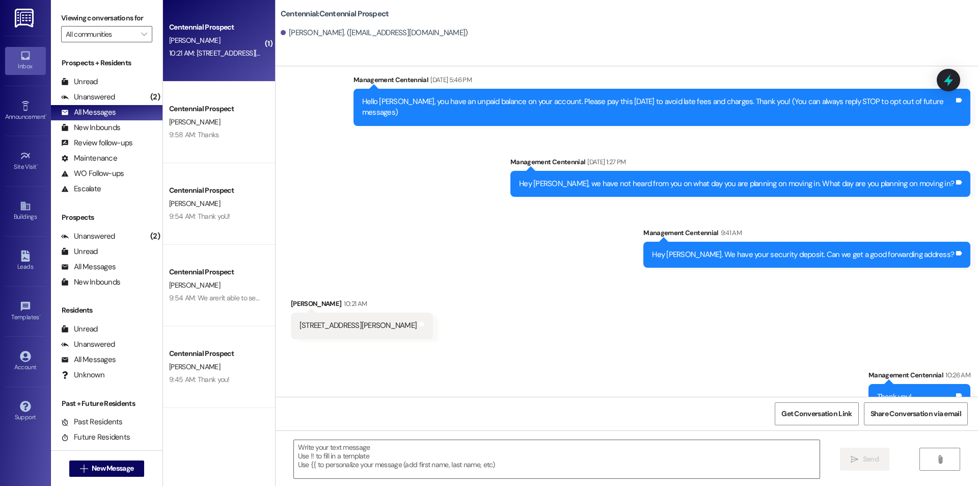
scroll to position [34, 0]
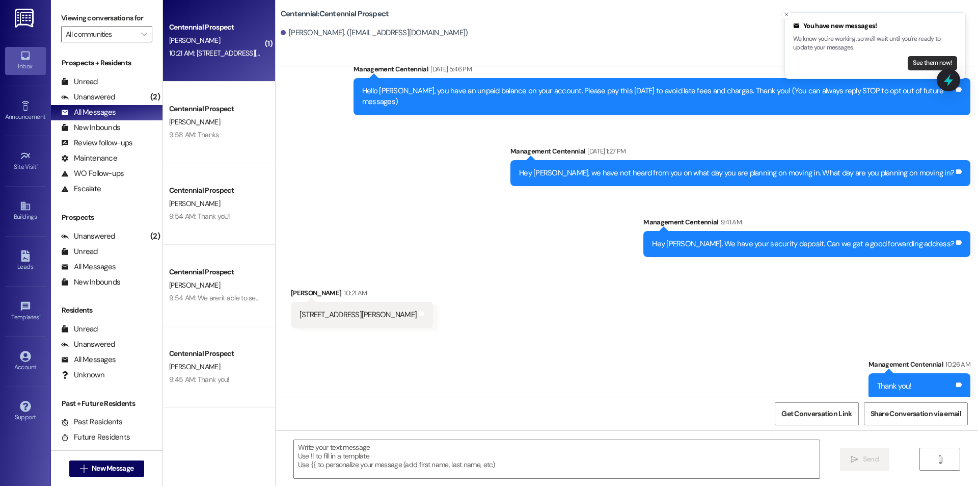
click at [913, 62] on button "See them now!" at bounding box center [932, 63] width 49 height 14
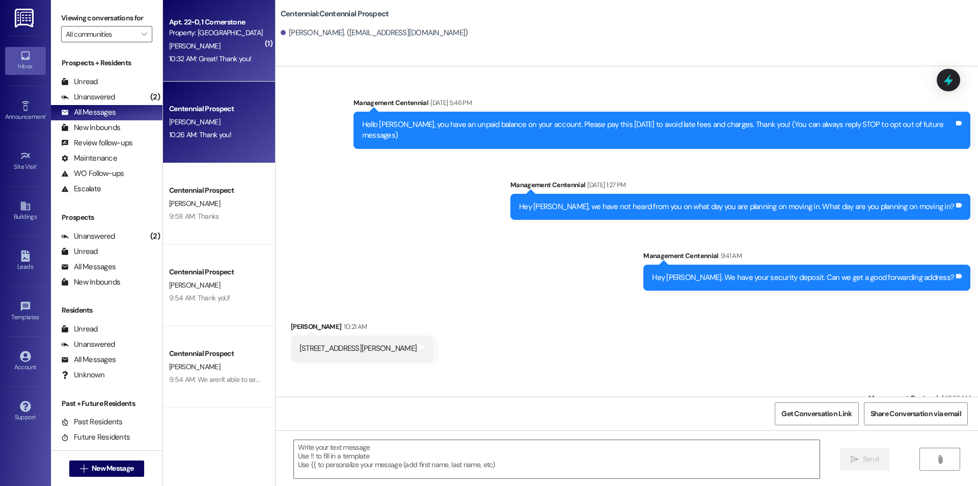
click at [215, 31] on div "Property: [GEOGRAPHIC_DATA]" at bounding box center [216, 33] width 94 height 11
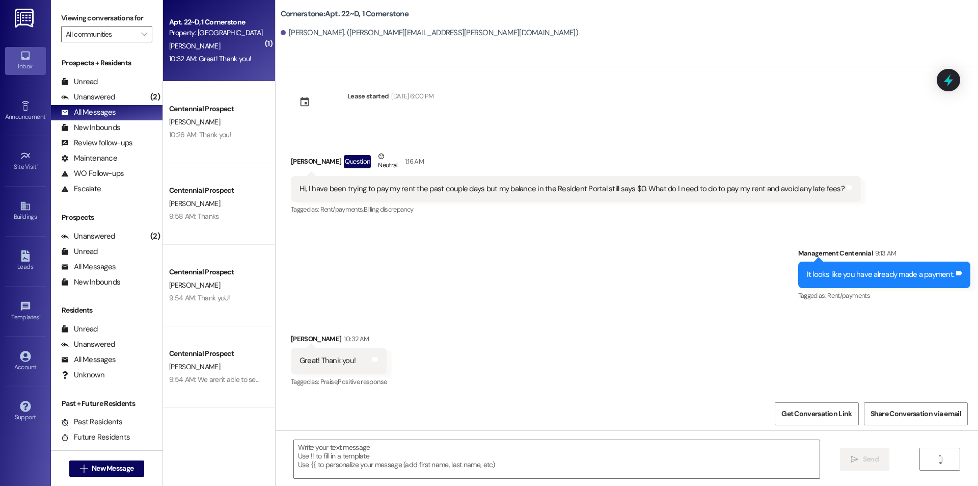
scroll to position [1034, 0]
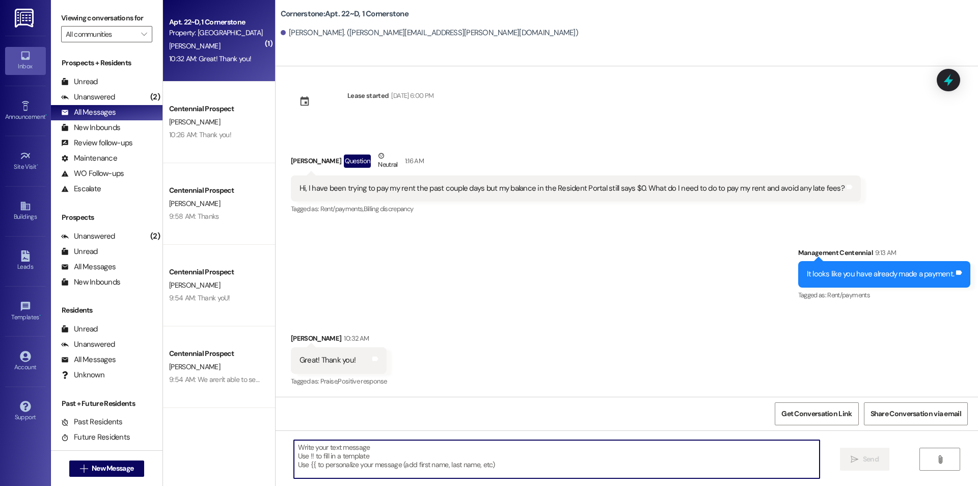
click at [387, 457] on textarea at bounding box center [557, 459] width 526 height 38
type textarea "No problem!"
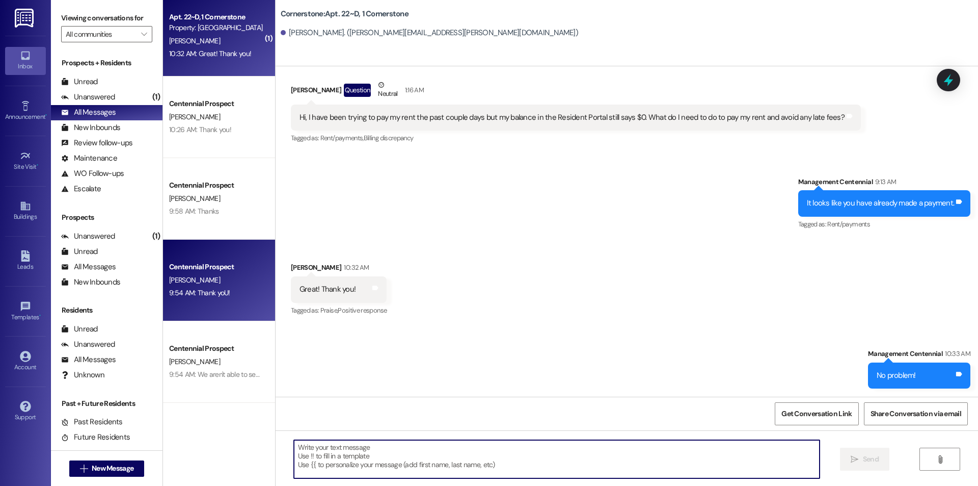
scroll to position [0, 0]
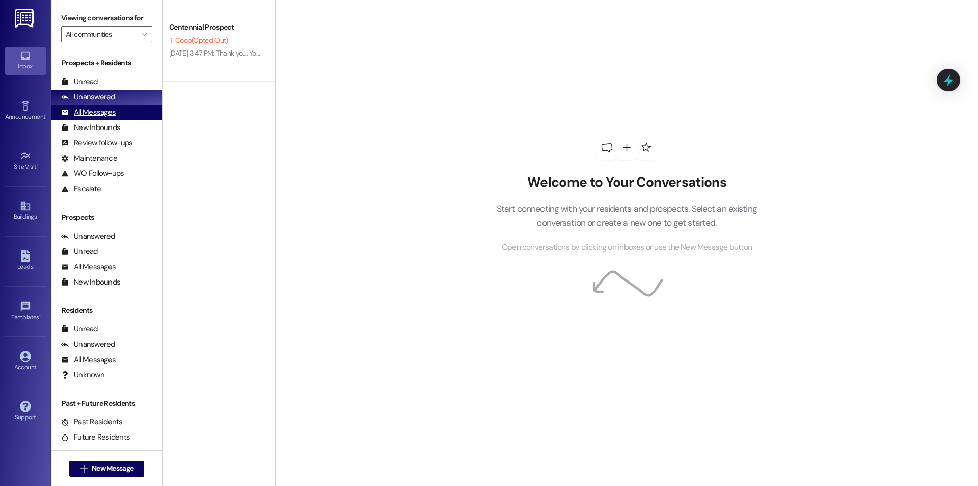
click at [126, 109] on div "All Messages (undefined)" at bounding box center [107, 112] width 112 height 15
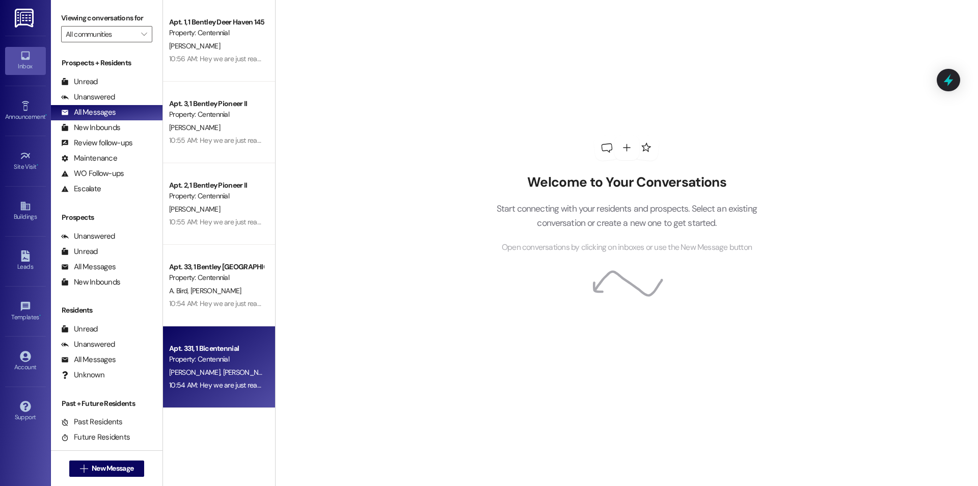
click at [225, 358] on div "Property: Centennial" at bounding box center [216, 359] width 94 height 11
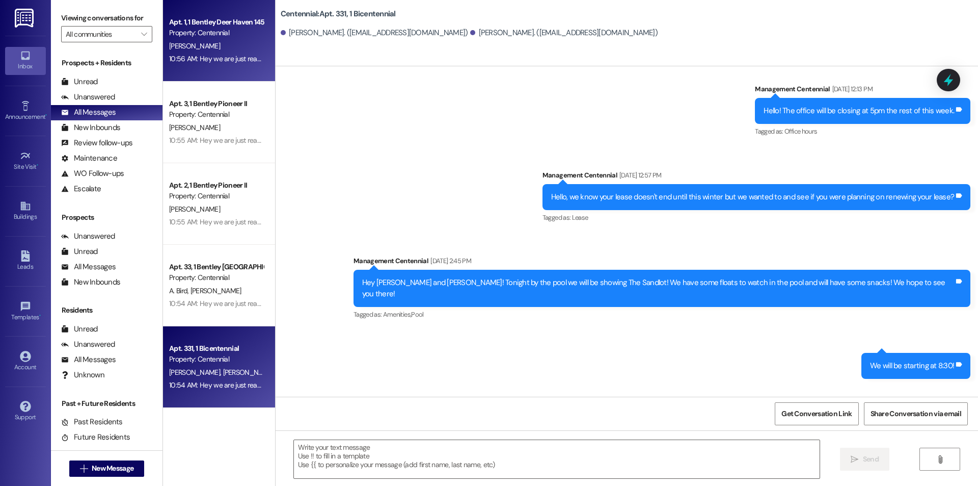
click at [184, 27] on div "Apt. 1, 1 Bentley Deer Haven 1458" at bounding box center [216, 22] width 94 height 11
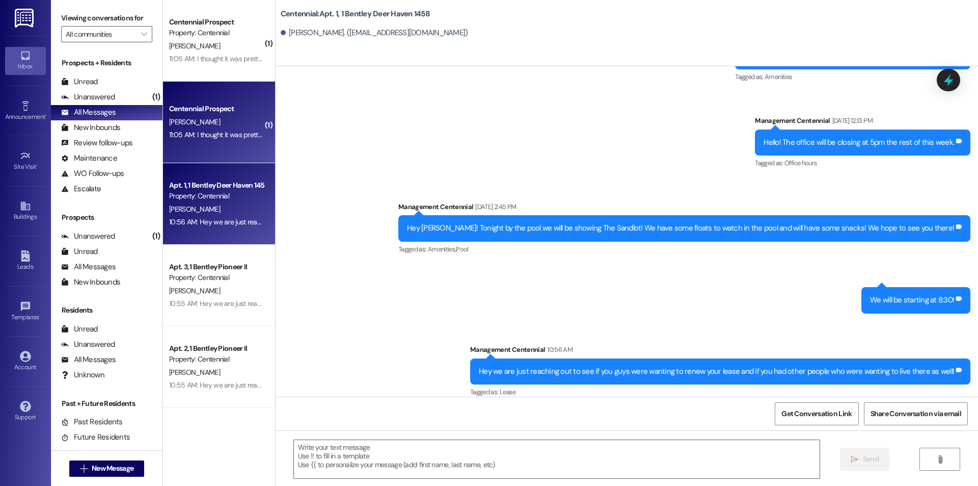
click at [224, 116] on div "[PERSON_NAME]" at bounding box center [216, 122] width 96 height 13
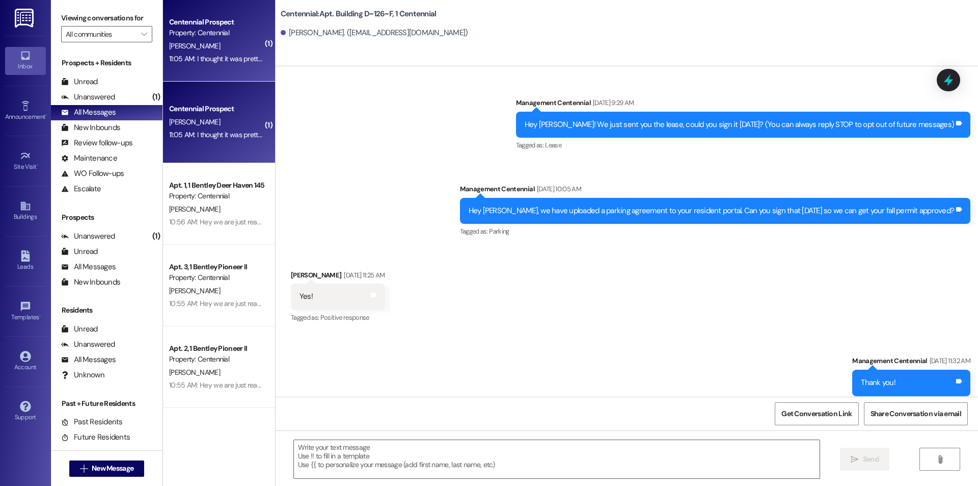
scroll to position [12328, 0]
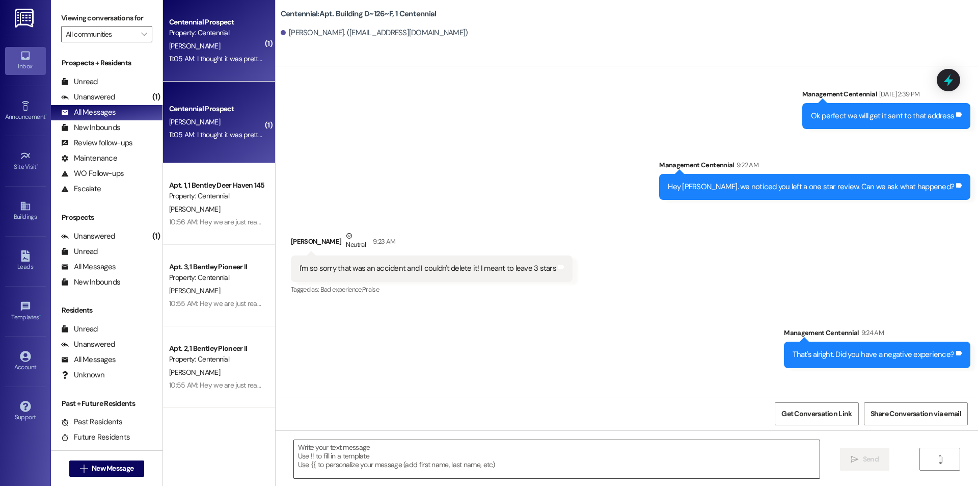
click at [542, 445] on textarea at bounding box center [557, 459] width 526 height 38
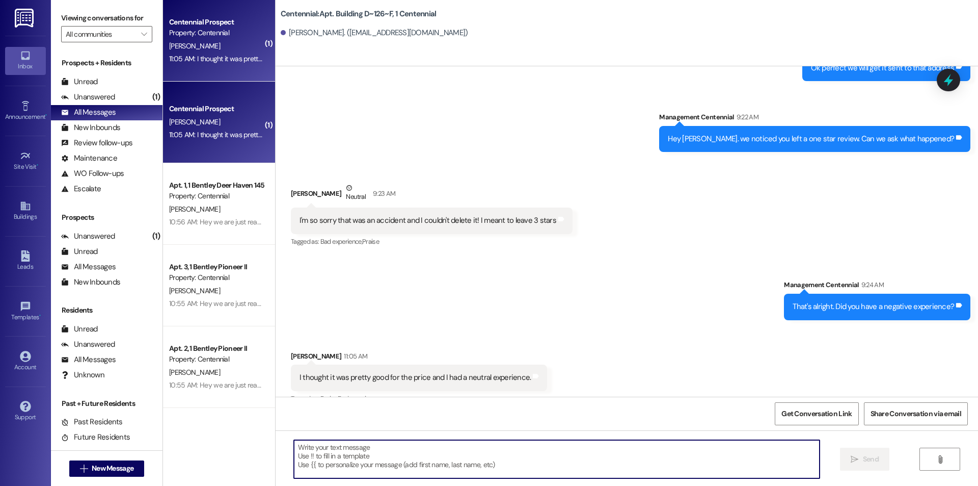
scroll to position [12399, 0]
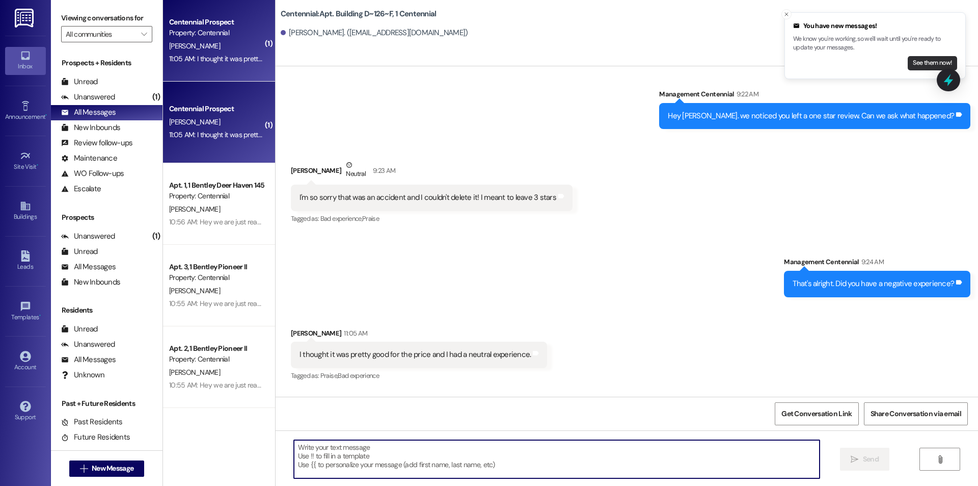
click at [928, 67] on button "See them now!" at bounding box center [932, 63] width 49 height 14
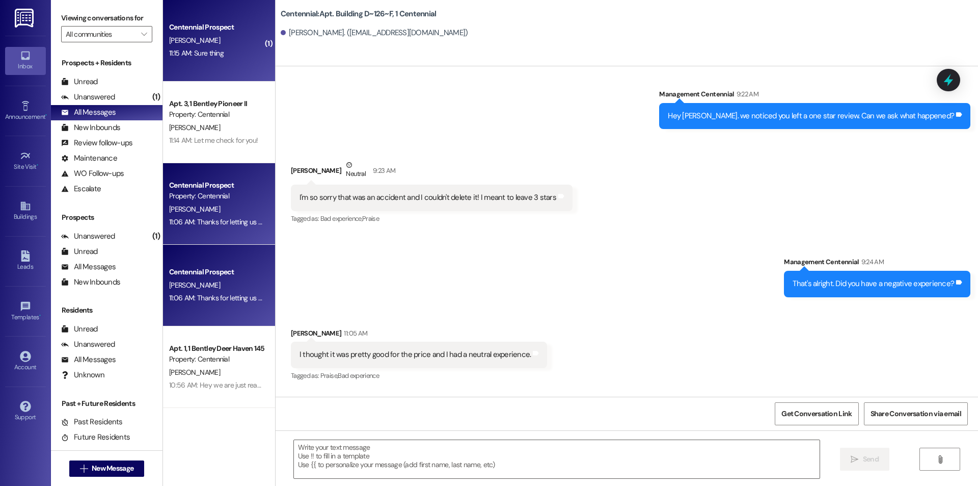
click at [221, 25] on div "Centennial Prospect" at bounding box center [216, 27] width 94 height 11
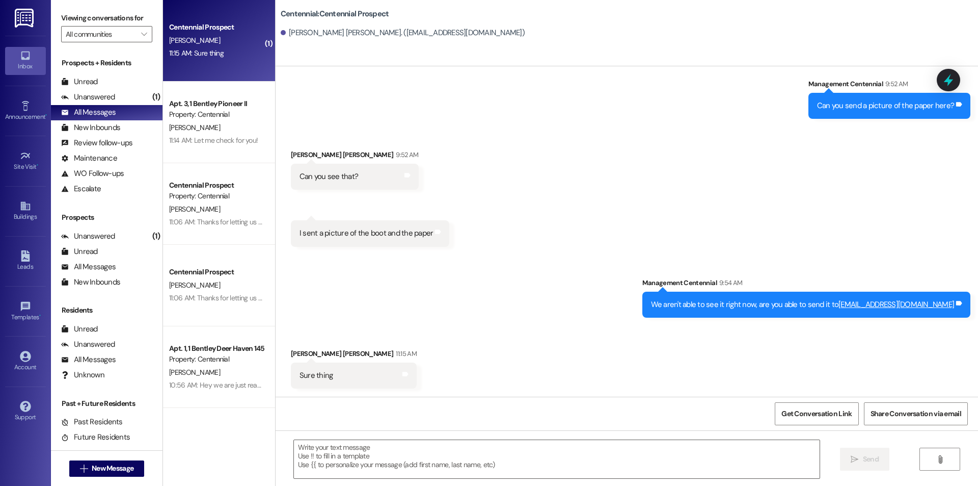
scroll to position [955, 0]
click at [107, 473] on button " New Message" at bounding box center [106, 468] width 75 height 16
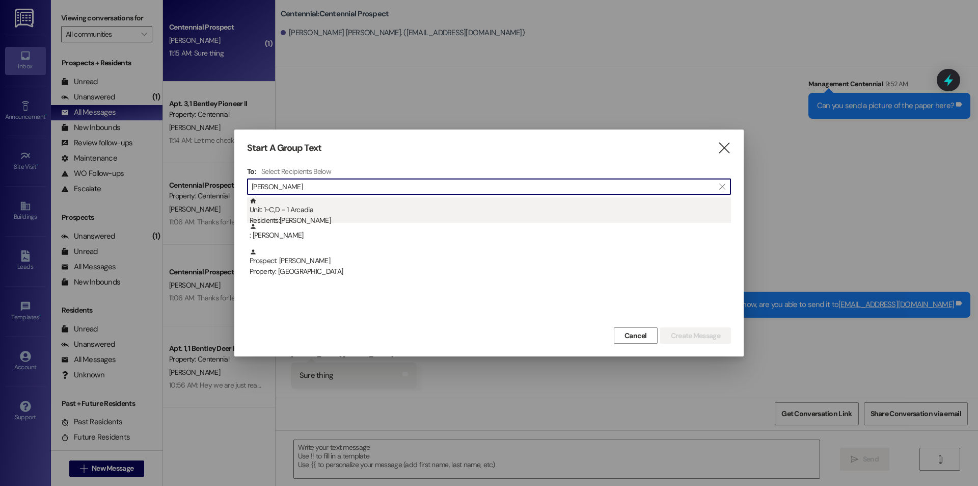
type input "aaron dou"
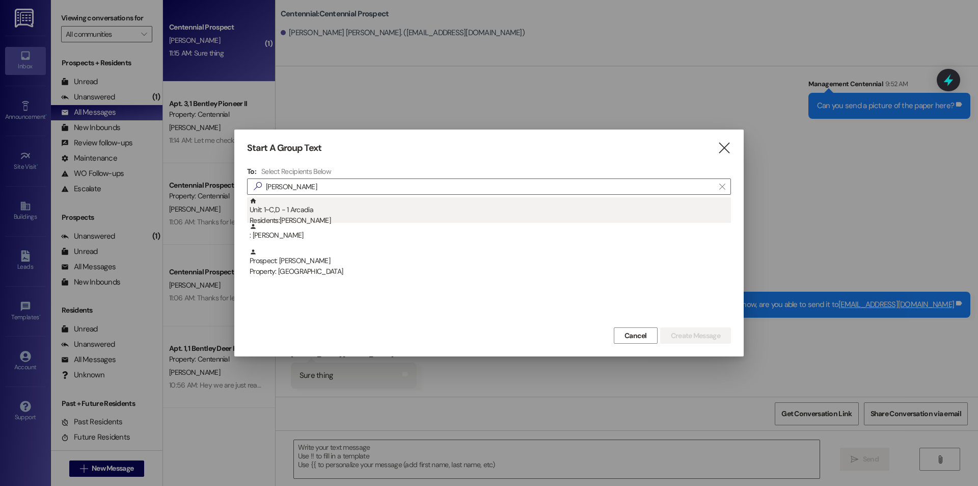
click at [335, 218] on div "Residents: Aaron Douangaphaivong" at bounding box center [491, 220] width 482 height 11
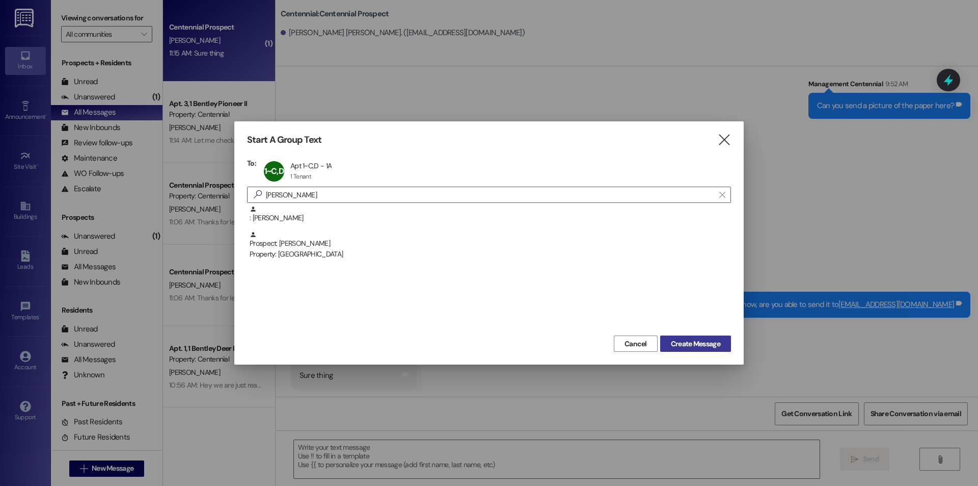
click at [665, 342] on button "Create Message" at bounding box center [695, 343] width 71 height 16
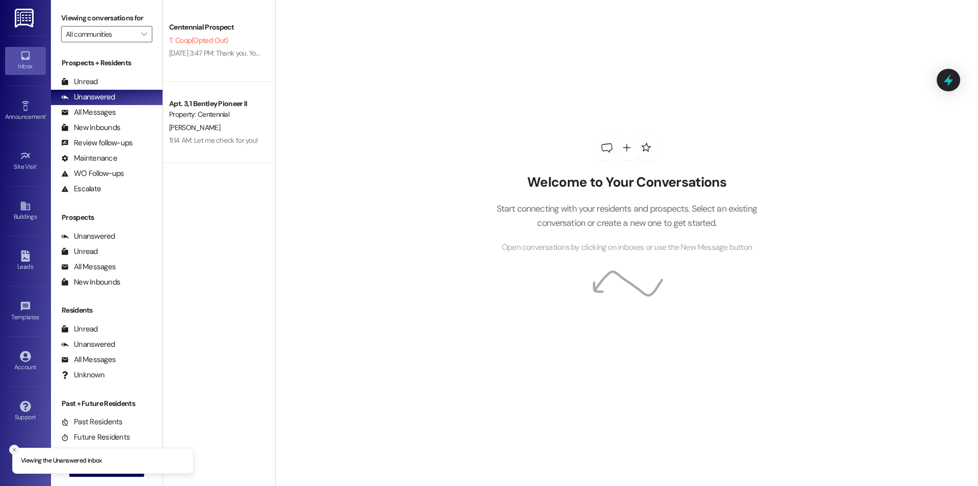
click at [10, 448] on button "Close toast" at bounding box center [14, 449] width 10 height 10
click at [92, 465] on span "New Message" at bounding box center [113, 468] width 42 height 11
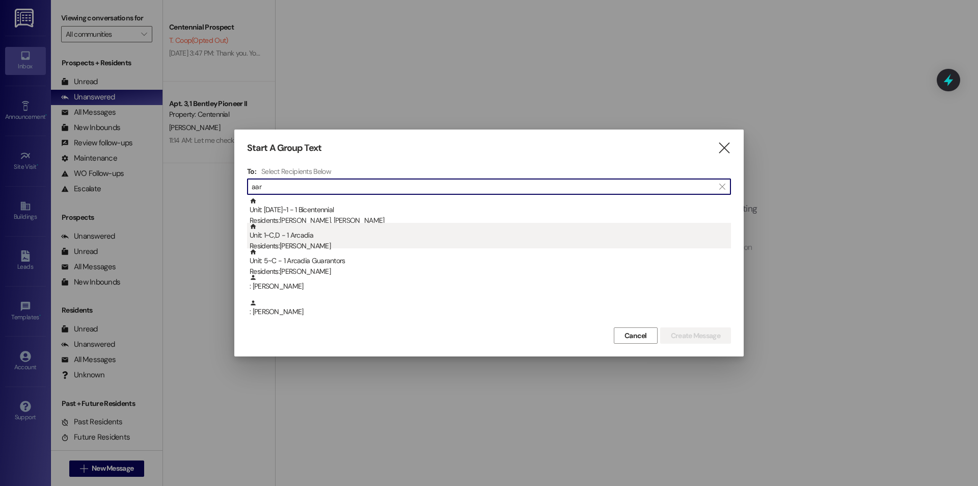
type input "aar"
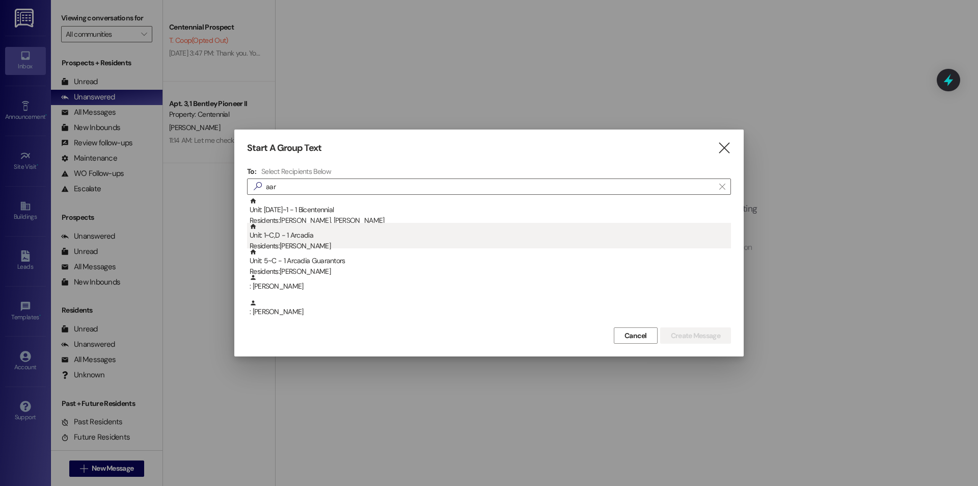
click at [354, 239] on div "Unit: 1~C,D - 1 Arcadia Residents: [PERSON_NAME]" at bounding box center [491, 237] width 482 height 29
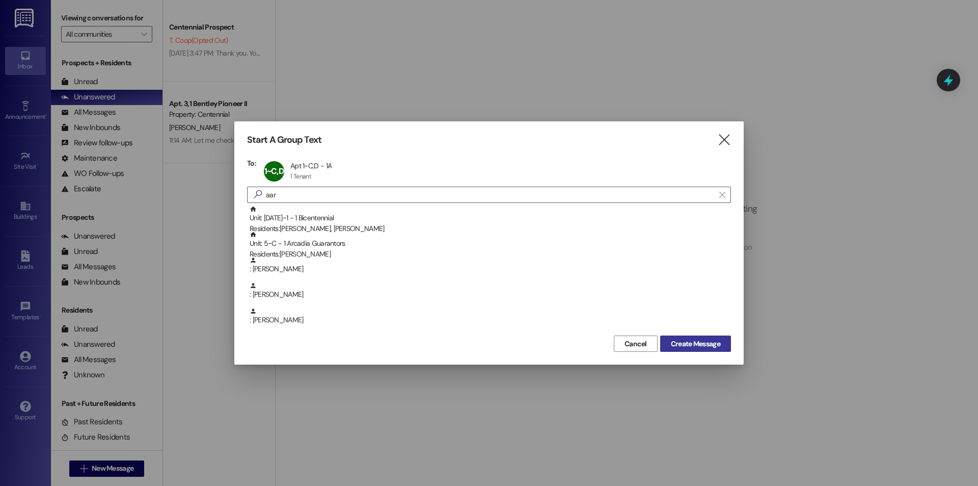
click at [671, 344] on span "Create Message" at bounding box center [695, 343] width 49 height 11
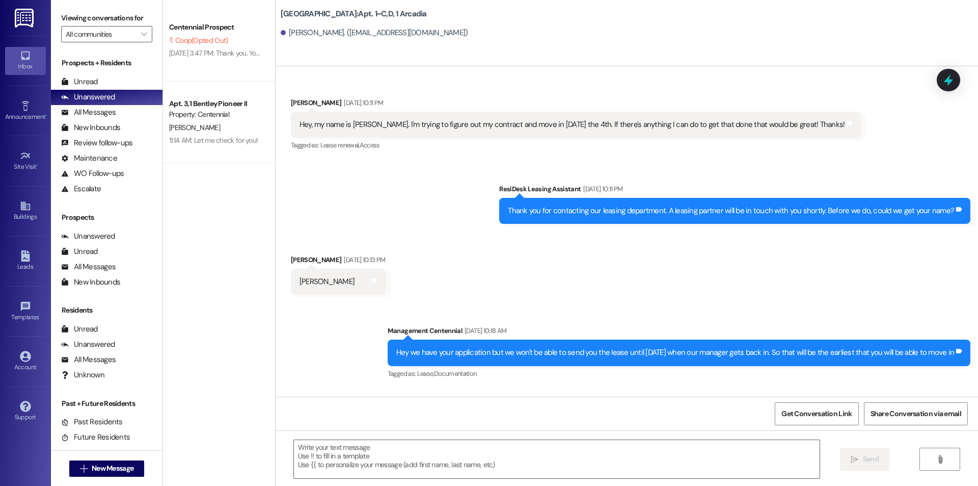
scroll to position [5994, 0]
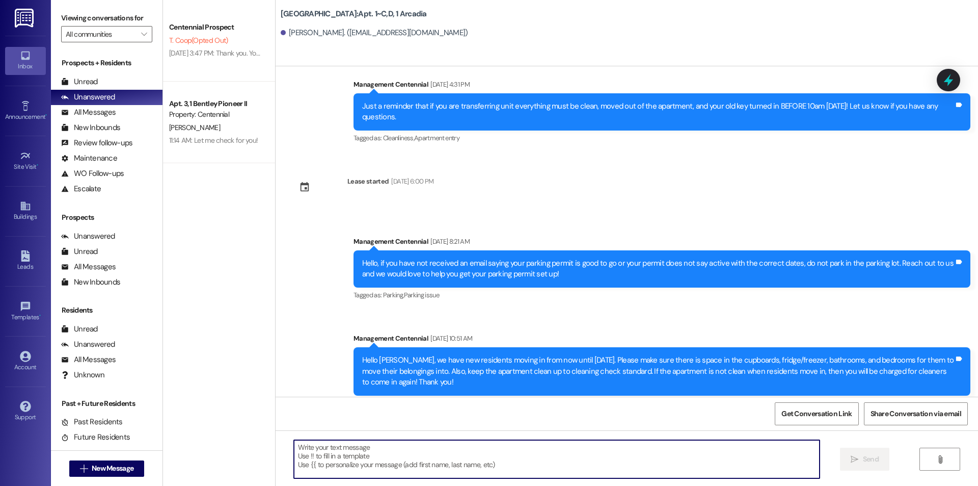
paste textarea "Hello {{first_name}}, you have an unpaid balance on your account. Please pay th…"
type textarea "Hello {{first_name}}, you have an unpaid balance on your account. Please pay th…"
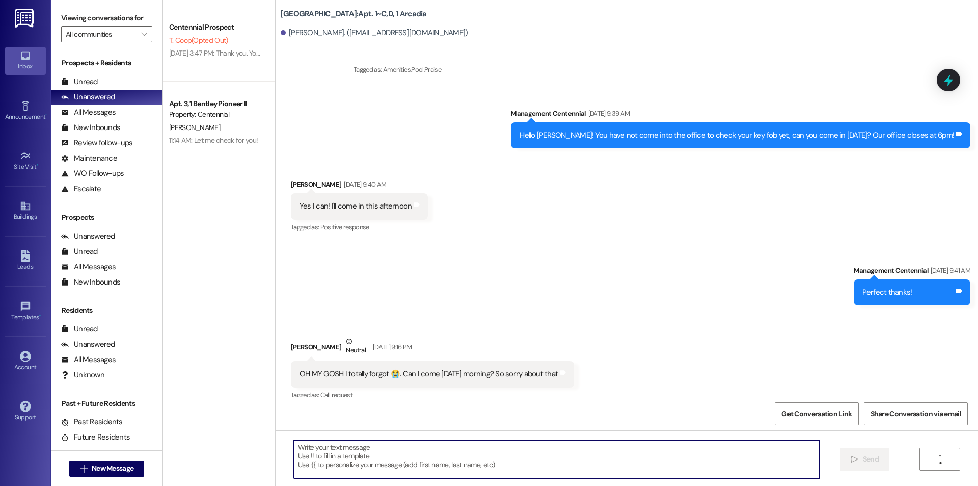
scroll to position [3973, 0]
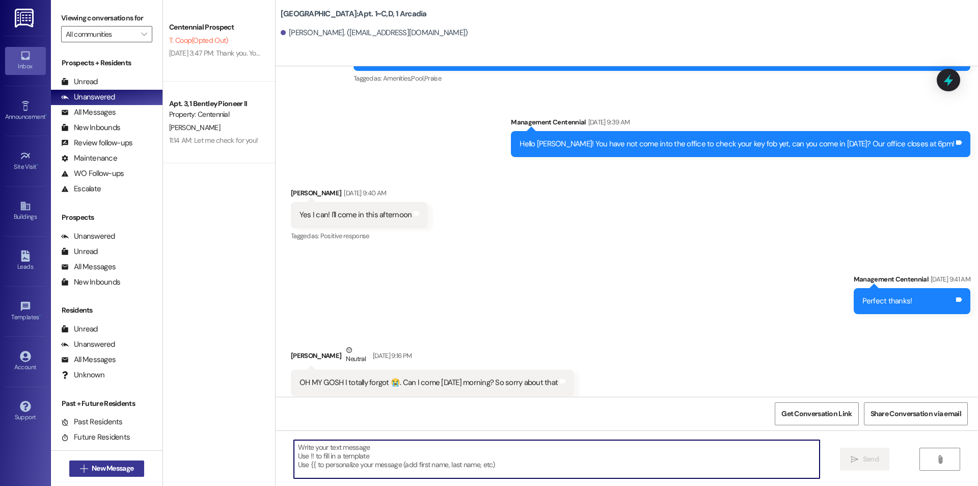
click at [98, 465] on span "New Message" at bounding box center [113, 468] width 42 height 11
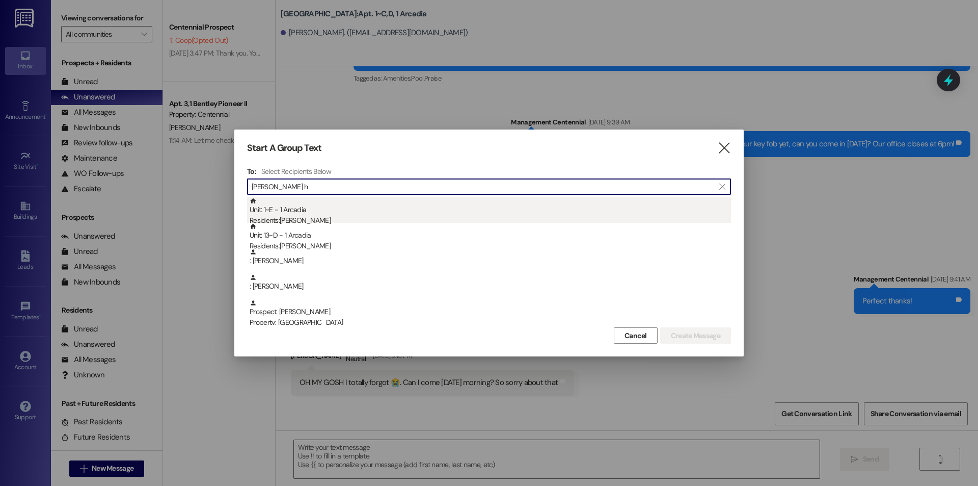
type input "kyler h"
click at [320, 213] on div "Unit: 1~E - 1 Arcadia Residents: Kyler Hite" at bounding box center [491, 211] width 482 height 29
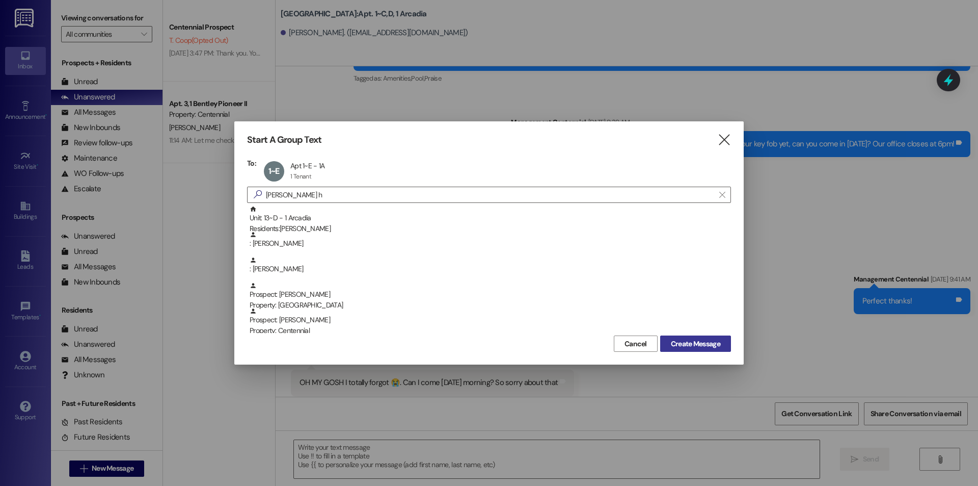
click at [671, 344] on span "Create Message" at bounding box center [695, 343] width 49 height 11
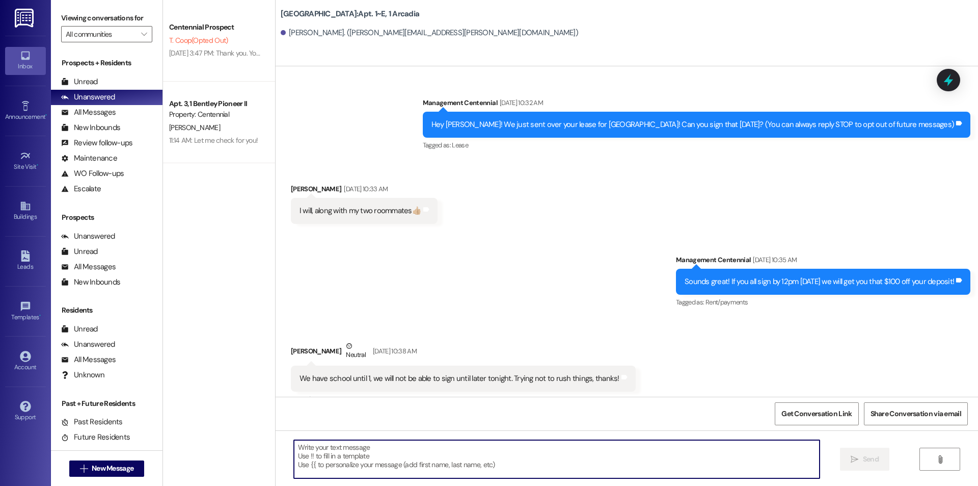
scroll to position [20252, 0]
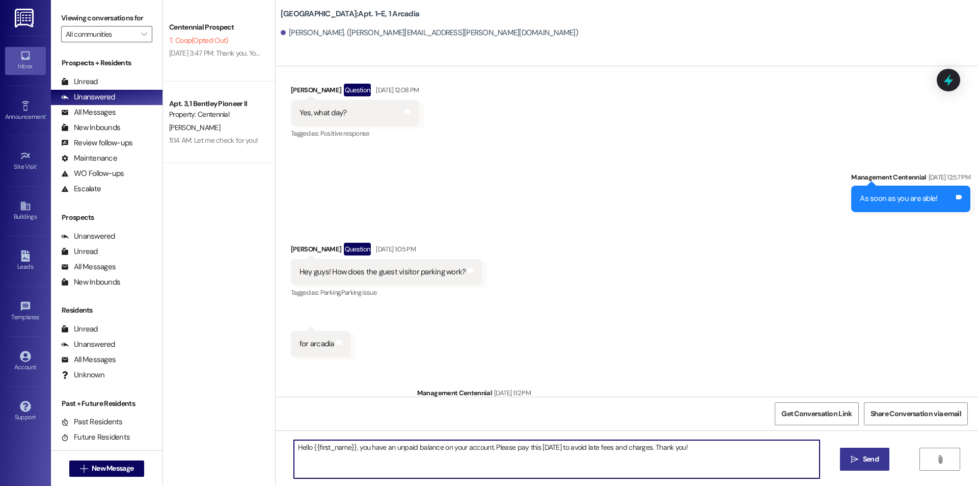
type textarea "Hello {{first_name}}, you have an unpaid balance on your account. Please pay th…"
click at [858, 460] on span " Send" at bounding box center [865, 459] width 32 height 11
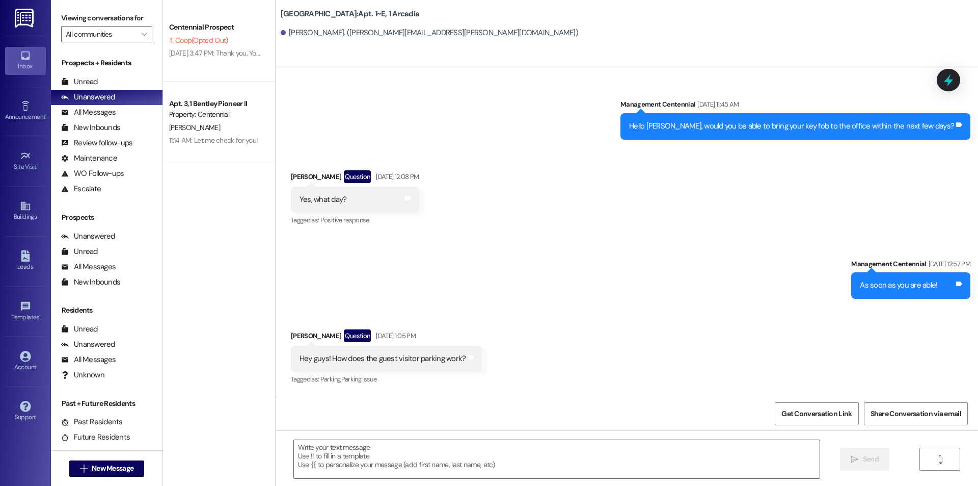
scroll to position [20323, 0]
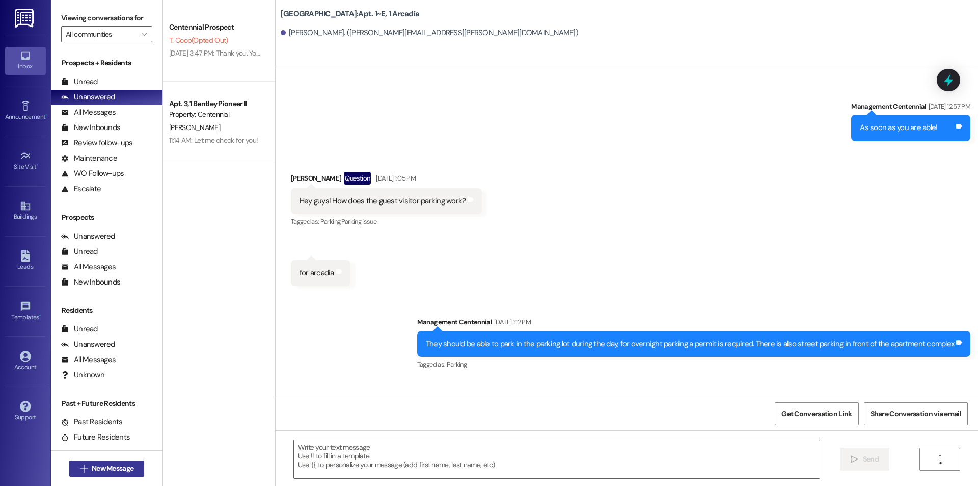
click at [122, 468] on span "New Message" at bounding box center [113, 468] width 42 height 11
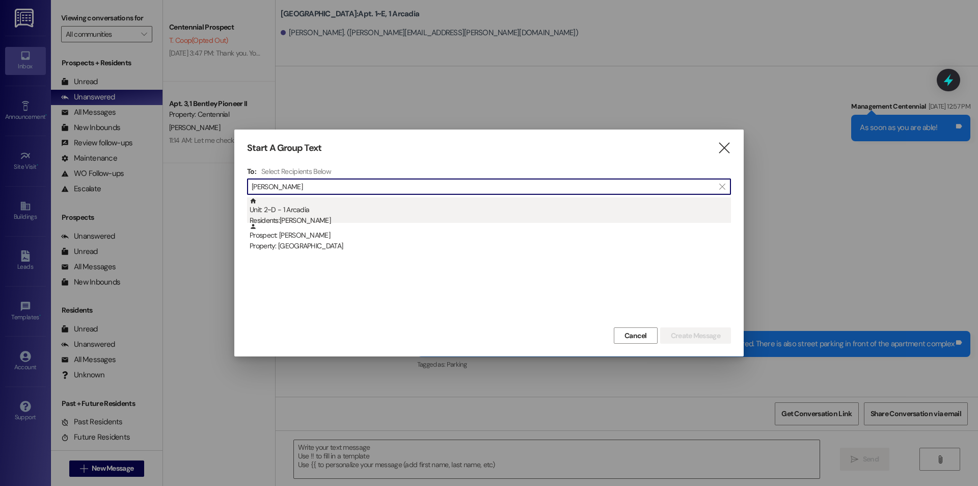
type input "hannah ferr"
click at [328, 216] on div "Residents: Hannah Ferrara" at bounding box center [491, 220] width 482 height 11
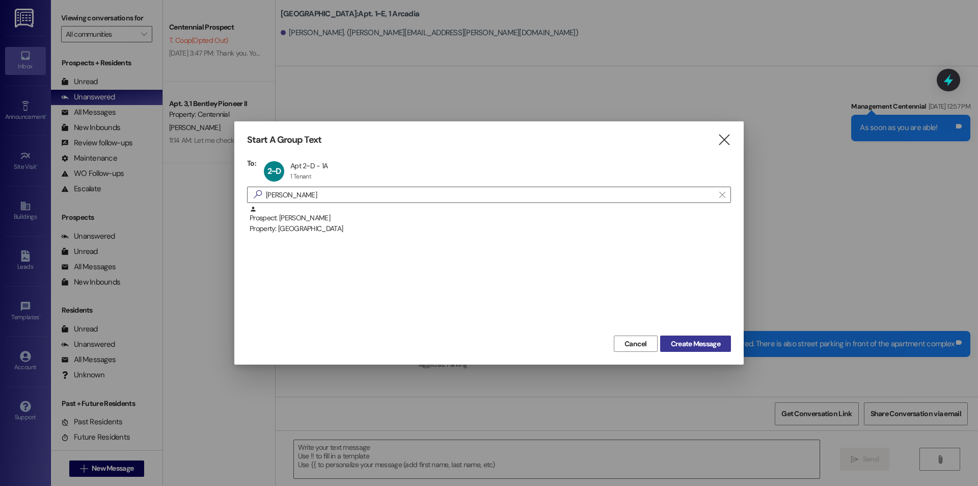
click at [693, 340] on span "Create Message" at bounding box center [695, 343] width 49 height 11
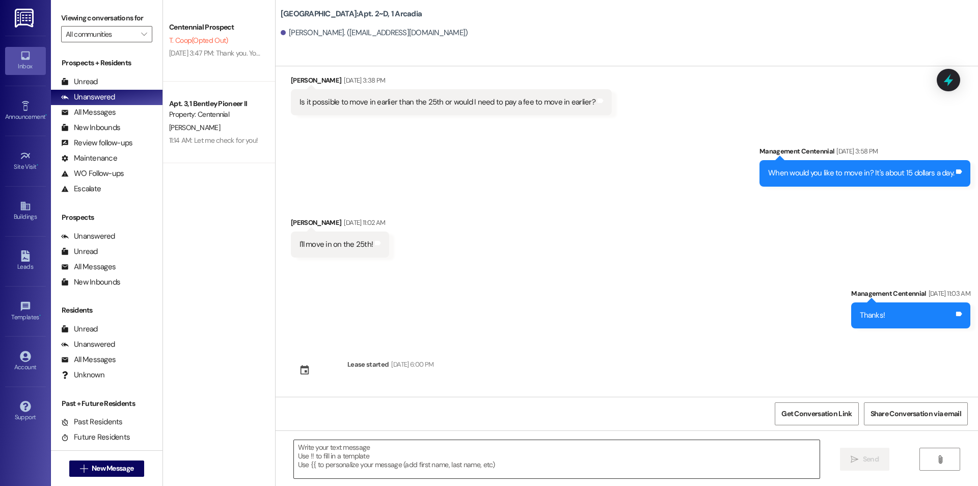
scroll to position [179, 0]
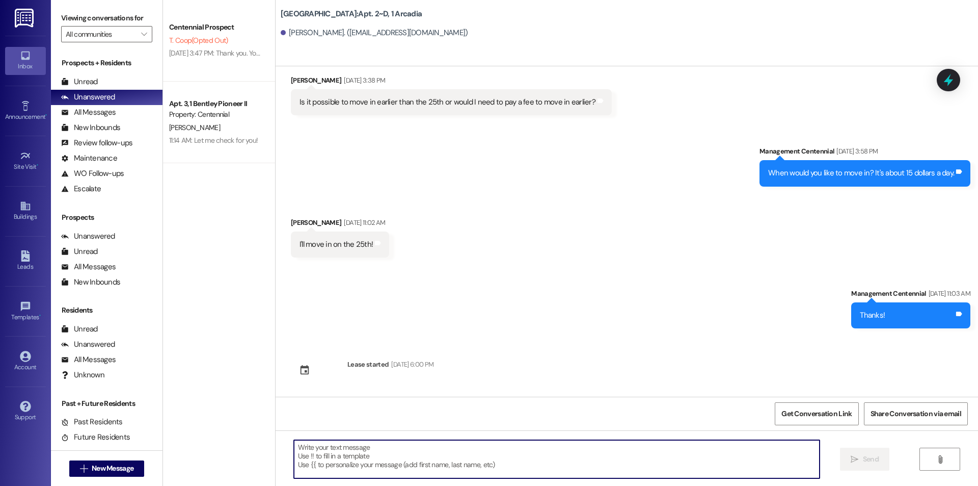
paste textarea "Hello {{first_name}}, you have an unpaid balance on your account. Please pay th…"
type textarea "Hello {{first_name}}, you have an unpaid balance on your account. Please pay th…"
click at [92, 463] on span "New Message" at bounding box center [113, 468] width 42 height 11
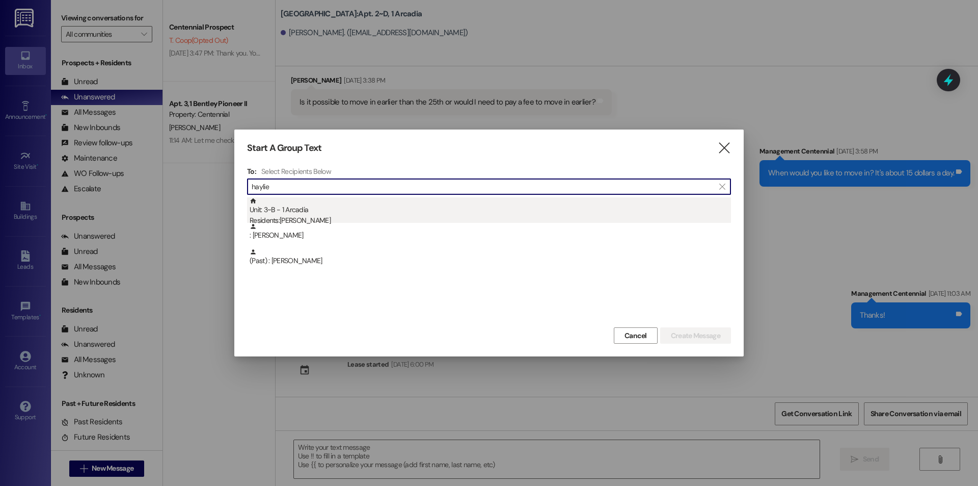
type input "haylie"
click at [333, 207] on div "Unit: 3~B - 1 Arcadia Residents: Haylie LeMay" at bounding box center [491, 211] width 482 height 29
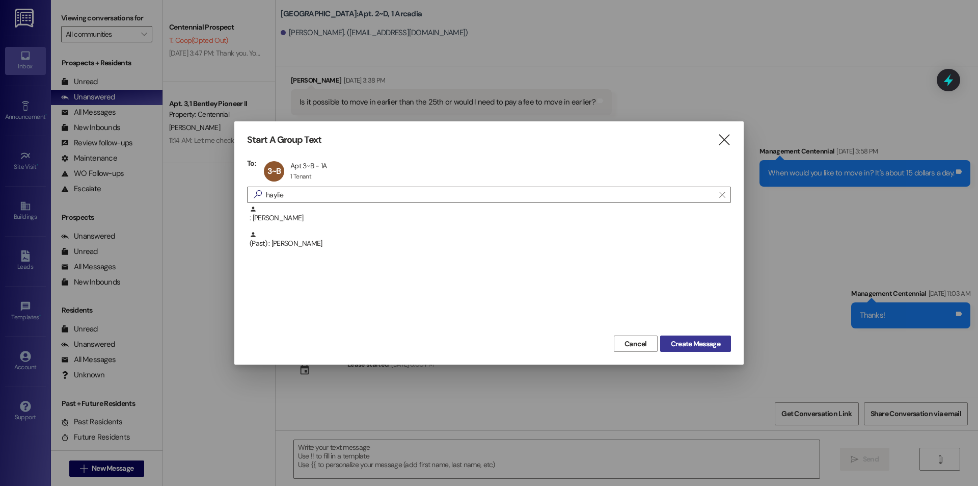
click at [715, 339] on span "Create Message" at bounding box center [695, 343] width 49 height 11
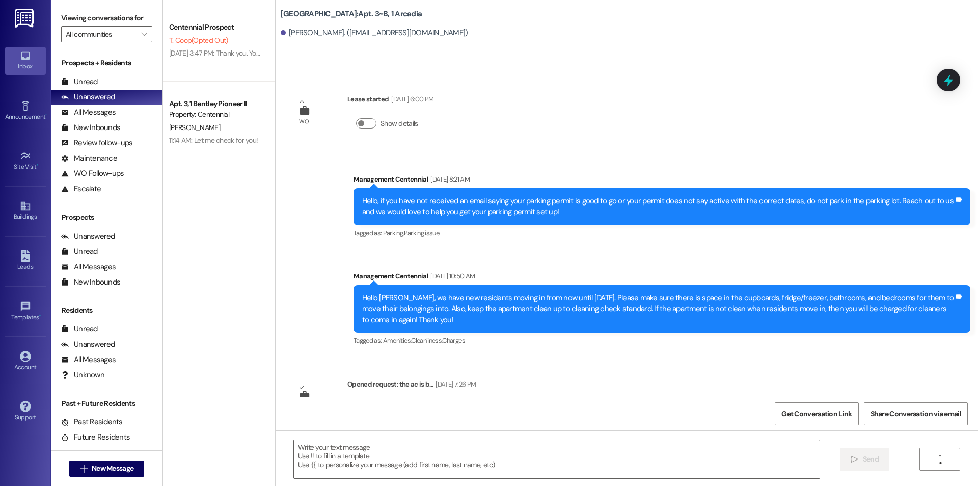
scroll to position [13805, 0]
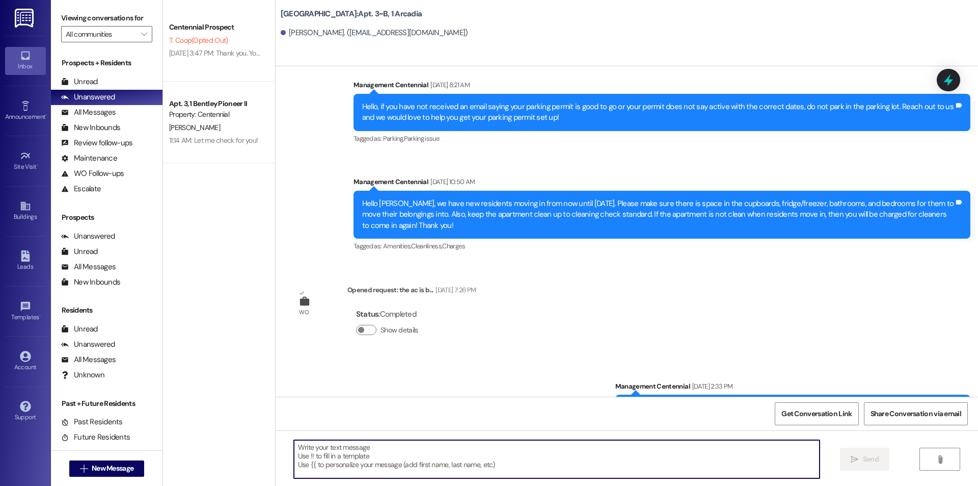
paste textarea "Hello {{first_name}}, you have an unpaid balance on your account. Please pay th…"
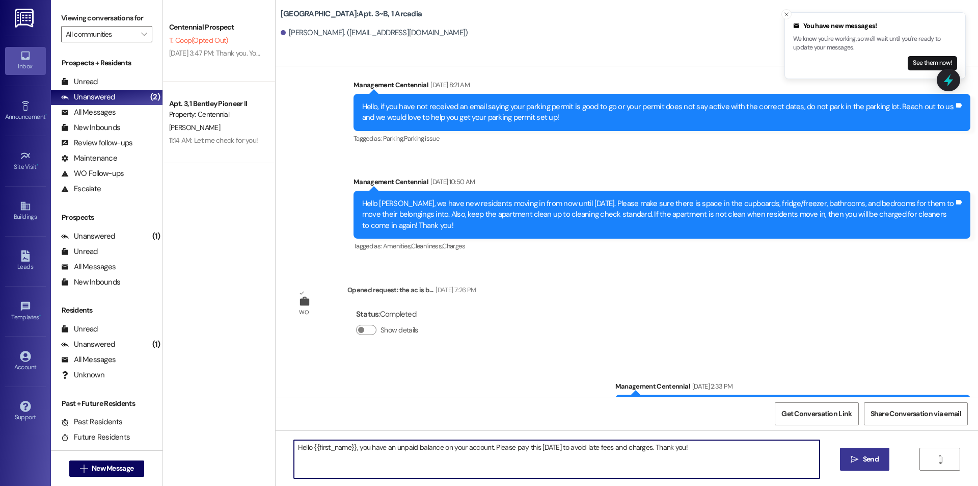
type textarea "Hello {{first_name}}, you have an unpaid balance on your account. Please pay th…"
click at [853, 458] on icon "" at bounding box center [855, 459] width 8 height 8
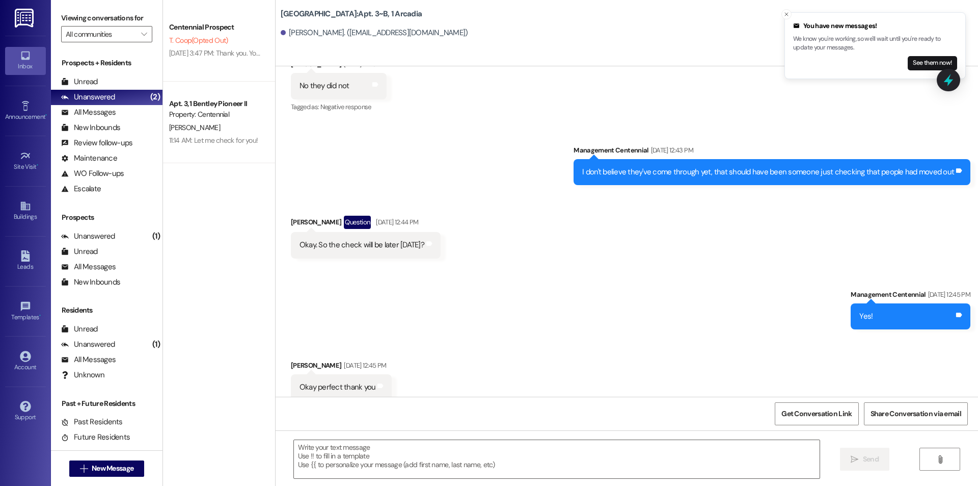
scroll to position [13088, 0]
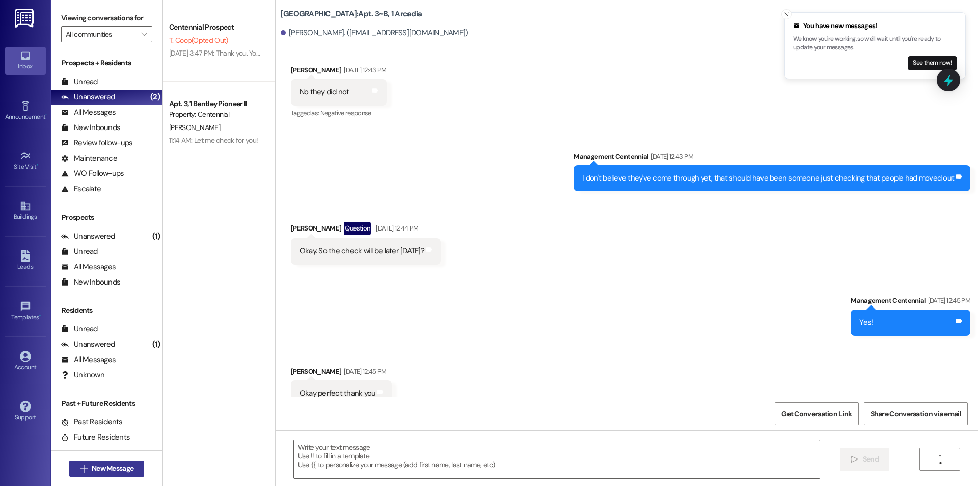
click at [122, 471] on span "New Message" at bounding box center [113, 468] width 42 height 11
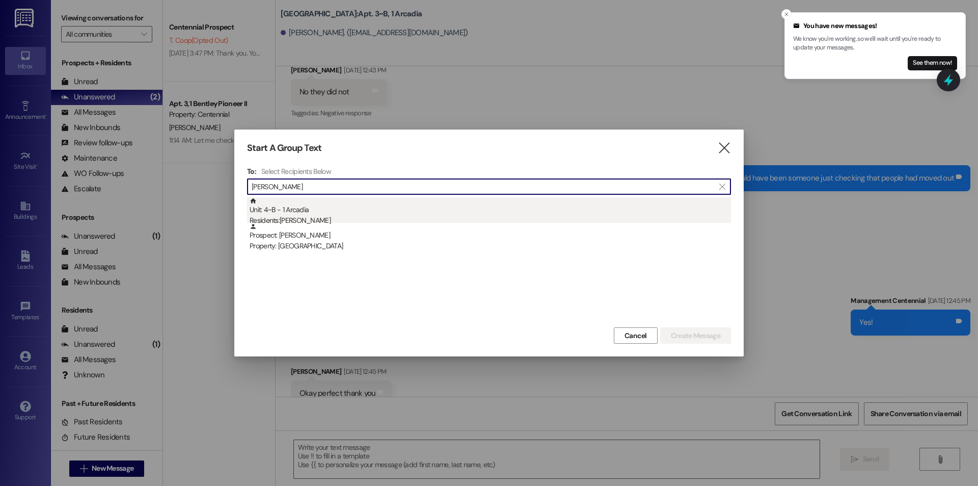
type input "heather leany"
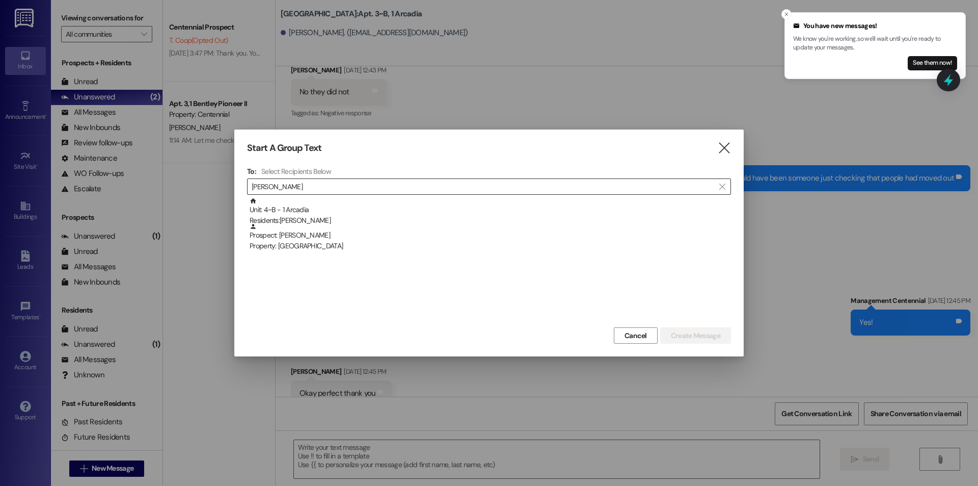
drag, startPoint x: 286, startPoint y: 204, endPoint x: 313, endPoint y: 203, distance: 26.5
click at [286, 204] on div "Unit: 4~B - 1 Arcadia Residents: Heather Leany" at bounding box center [491, 211] width 482 height 29
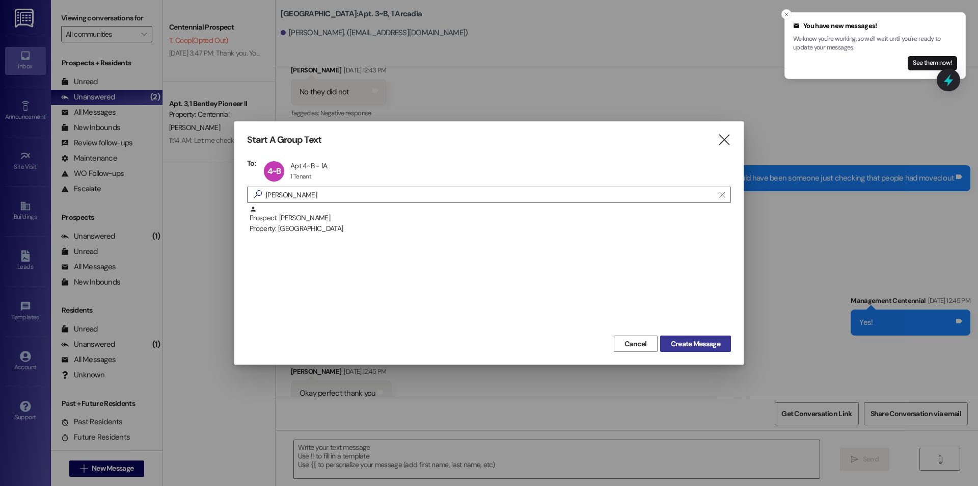
click at [720, 341] on span "Create Message" at bounding box center [695, 343] width 49 height 11
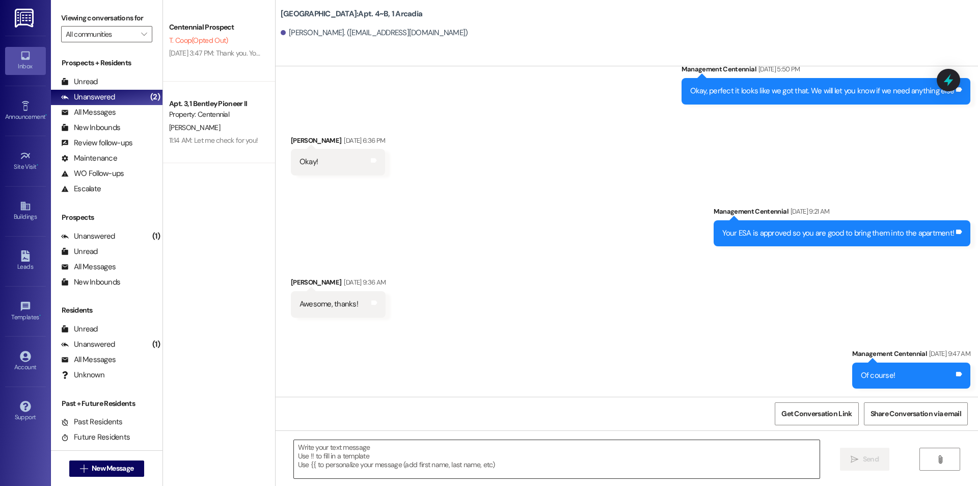
scroll to position [1352, 0]
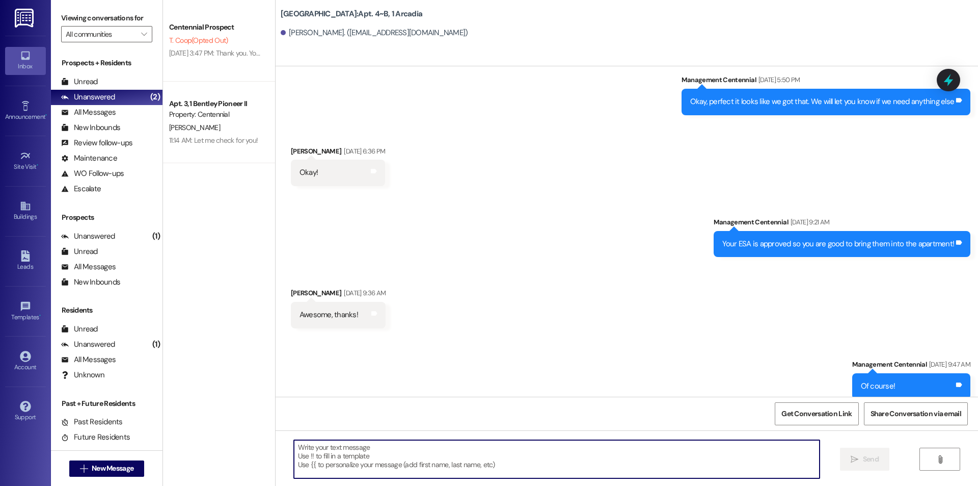
paste textarea "Hello {{first_name}}, you have an unpaid balance on your account. Please pay th…"
type textarea "Hello {{first_name}}, you have an unpaid balance on your account. Please pay th…"
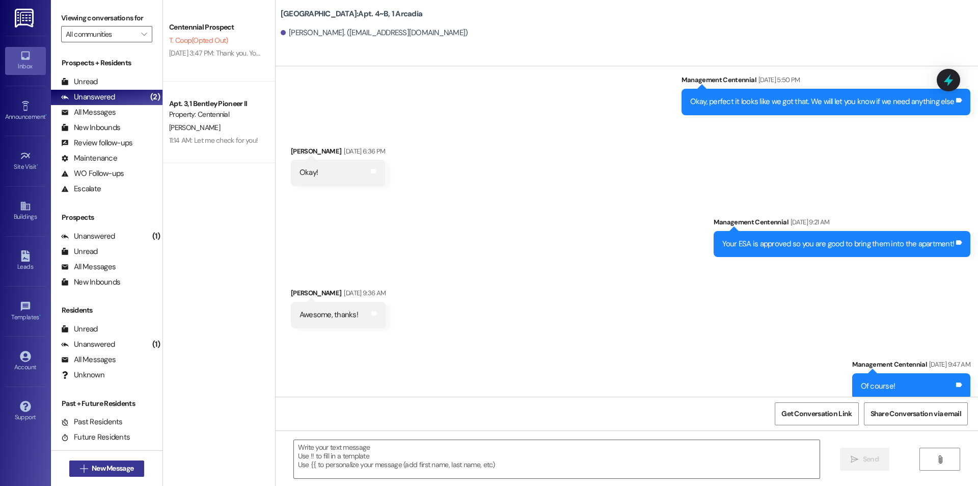
click at [96, 471] on span "New Message" at bounding box center [113, 468] width 42 height 11
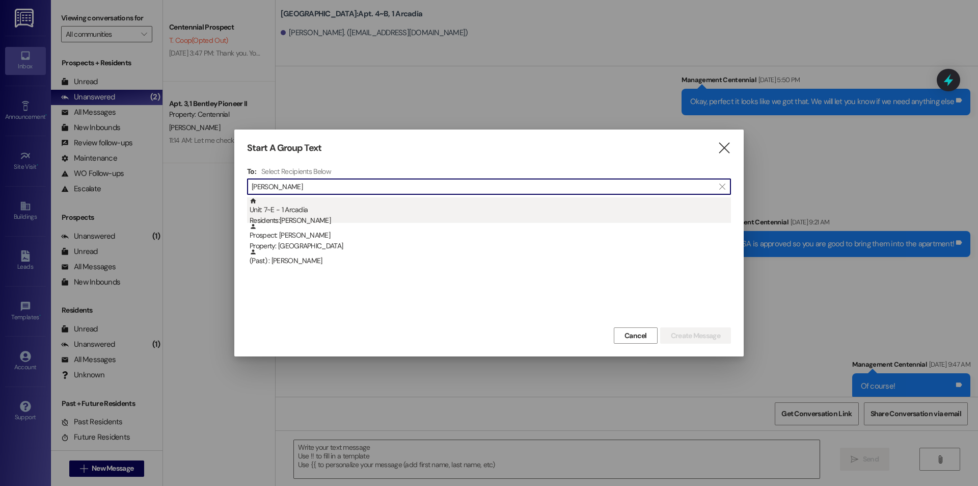
type input "thomas evans"
click at [315, 205] on div "Unit: 7~E - 1 Arcadia Residents: Thomas Evans" at bounding box center [491, 211] width 482 height 29
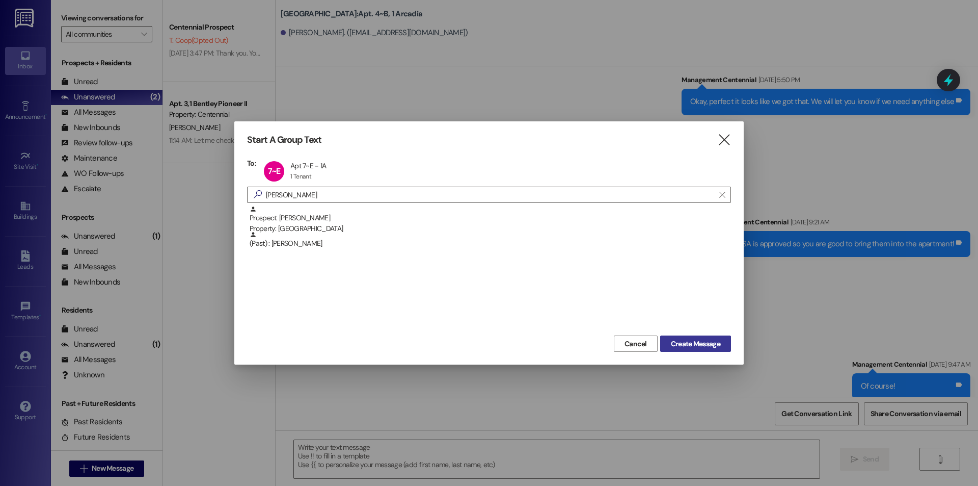
click at [724, 343] on button "Create Message" at bounding box center [695, 343] width 71 height 16
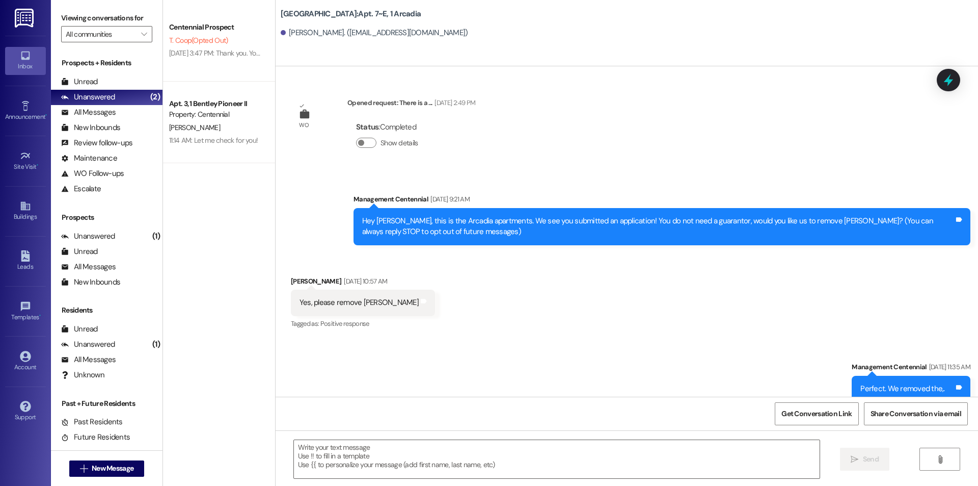
scroll to position [1836, 0]
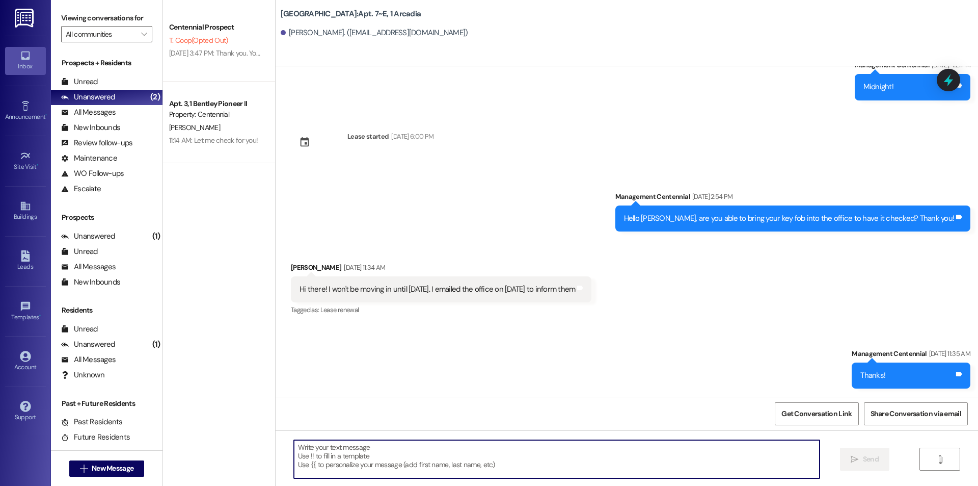
paste textarea "Hello {{first_name}}, you have an unpaid balance on your account. Please pay th…"
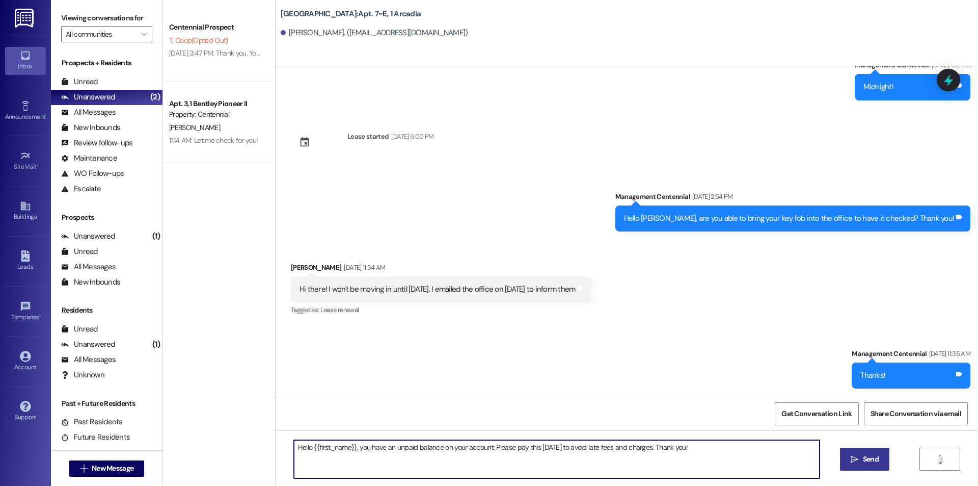
type textarea "Hello {{first_name}}, you have an unpaid balance on your account. Please pay th…"
click at [872, 452] on button " Send" at bounding box center [864, 458] width 49 height 23
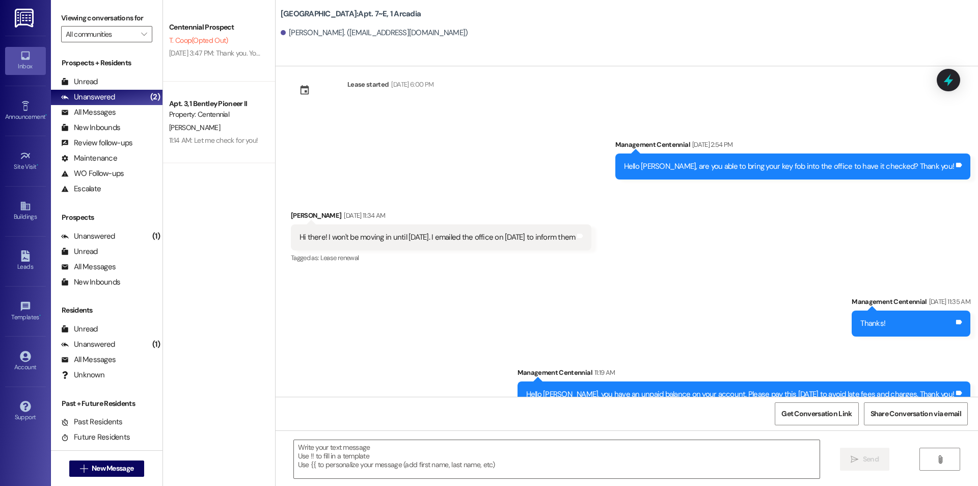
scroll to position [1907, 0]
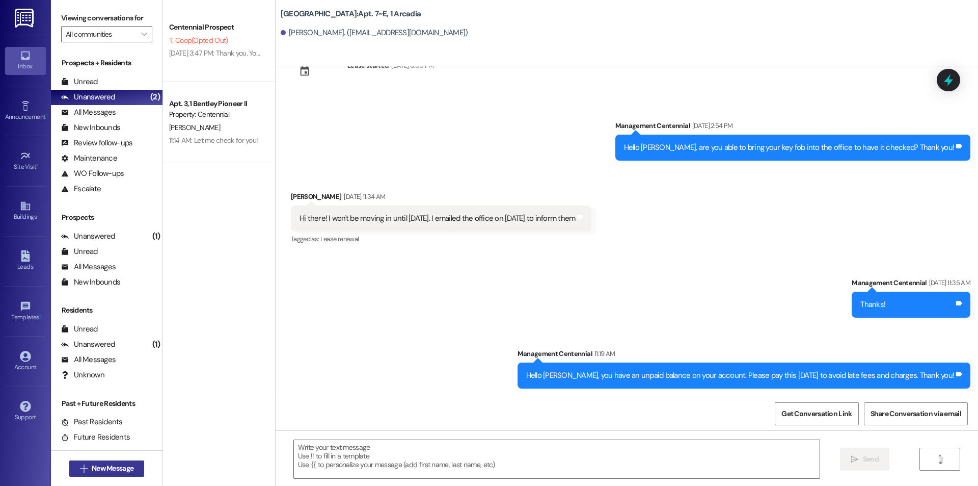
click at [108, 468] on span "New Message" at bounding box center [113, 468] width 42 height 11
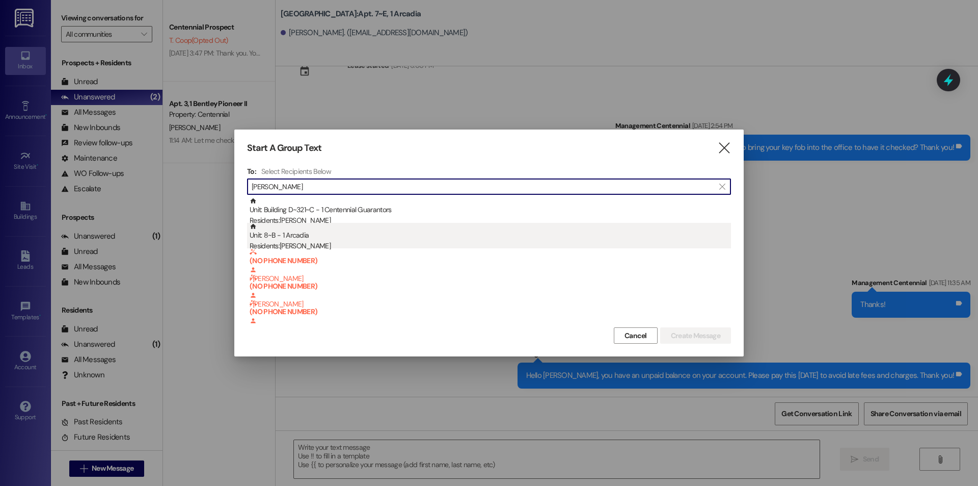
type input "jess"
click at [328, 238] on div "Unit: 8~B - 1 Arcadia Residents: Jess Jolley" at bounding box center [491, 237] width 482 height 29
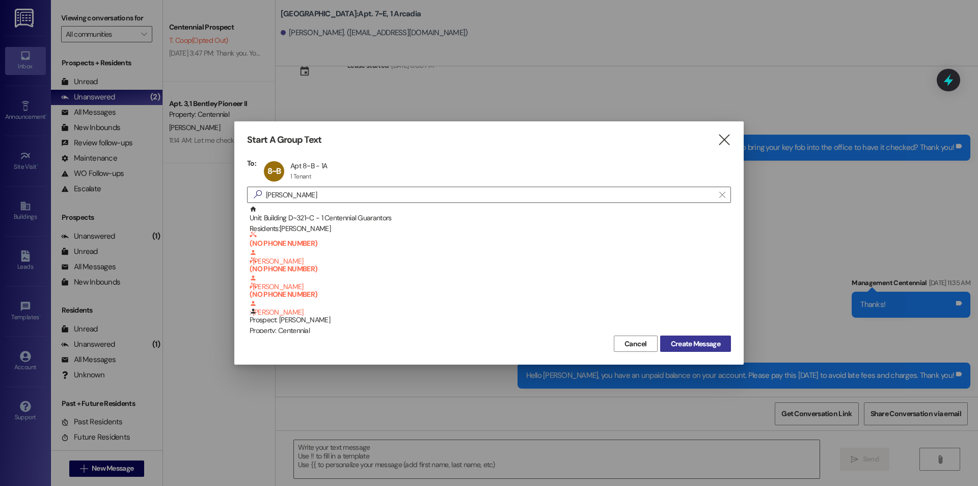
click at [712, 339] on span "Create Message" at bounding box center [695, 343] width 49 height 11
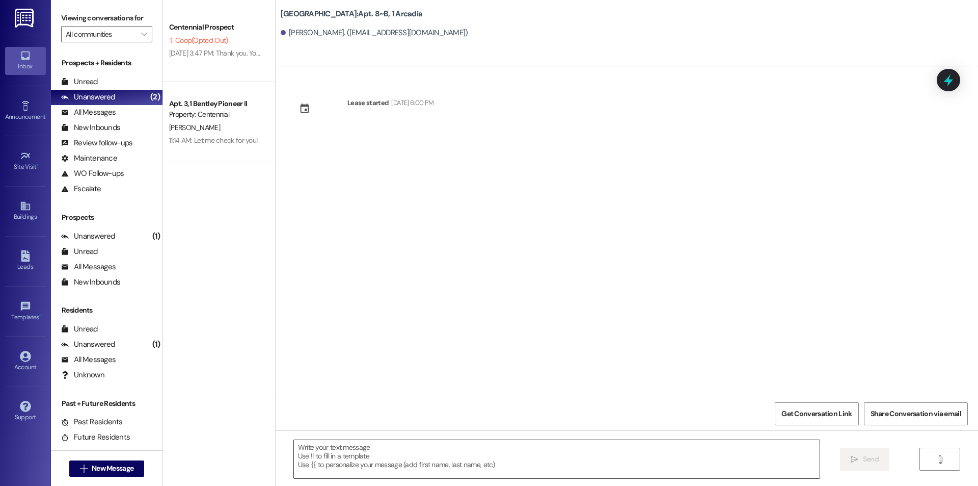
scroll to position [0, 0]
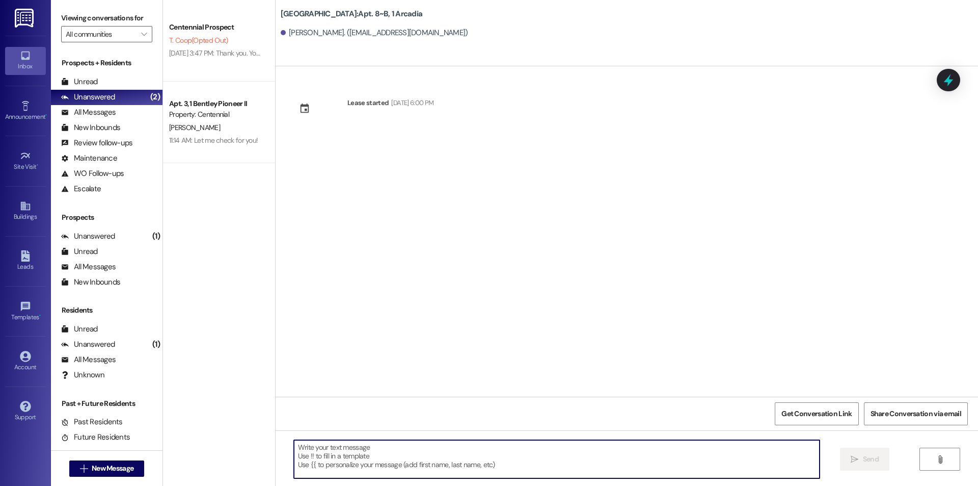
paste textarea "Hello {{first_name}}, you have an unpaid balance on your account. Please pay th…"
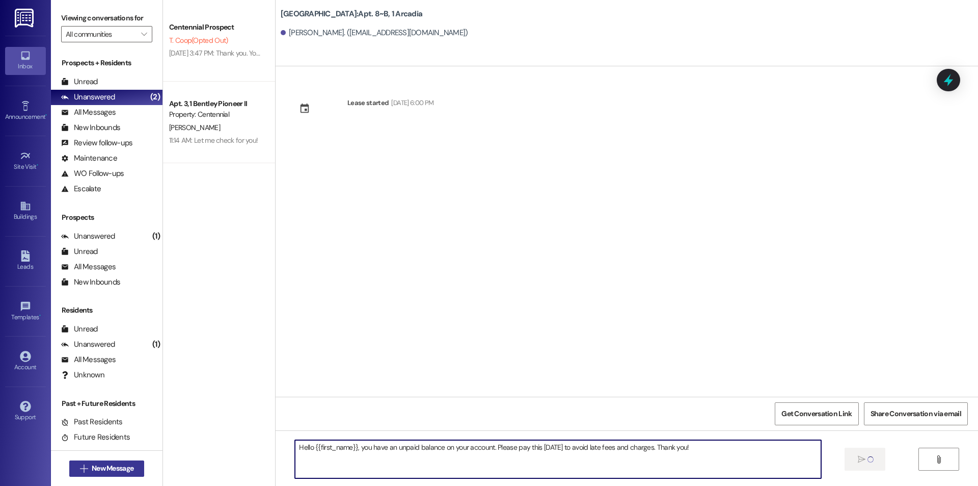
type textarea "Hello {{first_name}}, you have an unpaid balance on your account. Please pay th…"
click at [96, 464] on span "New Message" at bounding box center [113, 468] width 42 height 11
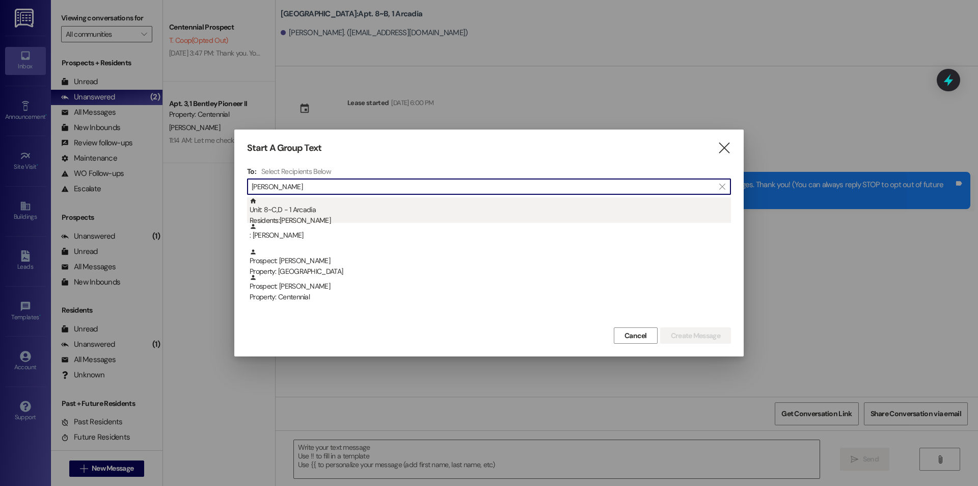
type input "dane wilhelm"
click at [356, 207] on div "Unit: 8~C,D - 1 Arcadia Residents: Dane Wilhelm" at bounding box center [491, 211] width 482 height 29
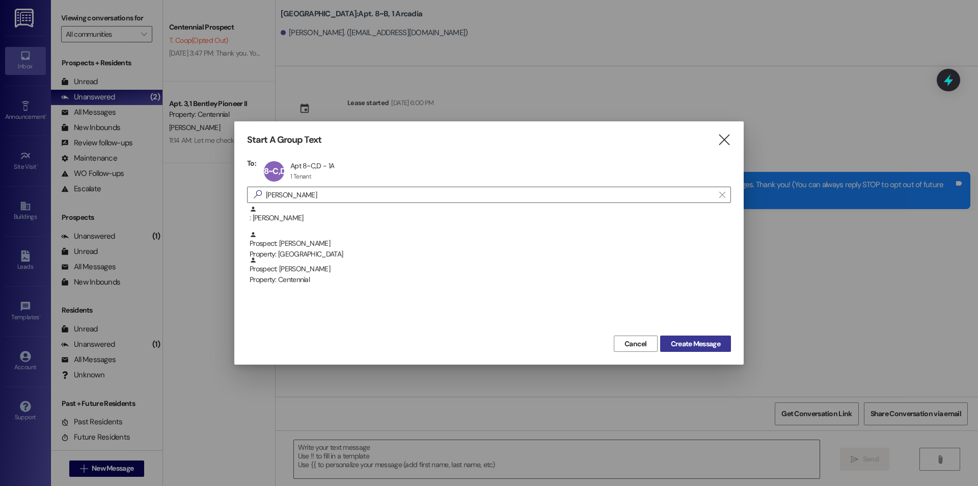
click at [683, 341] on span "Create Message" at bounding box center [695, 343] width 49 height 11
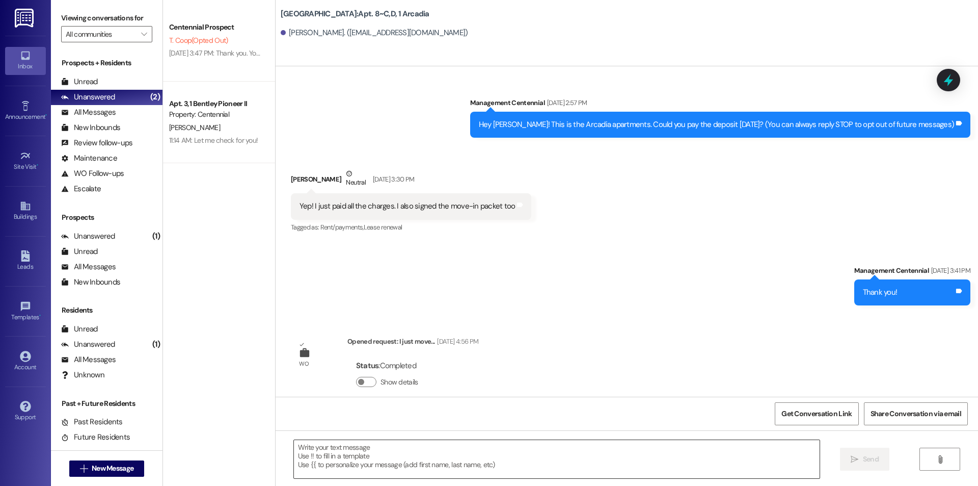
scroll to position [8925, 0]
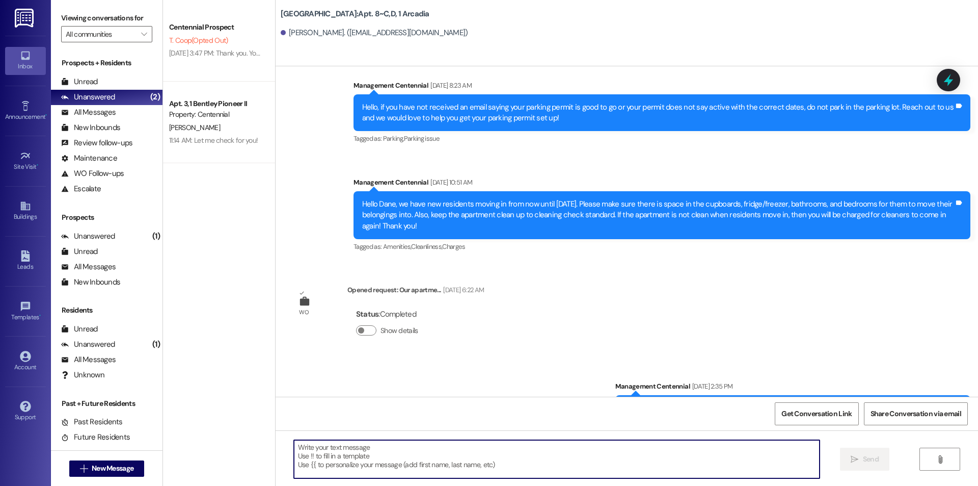
paste textarea "Hello {{first_name}}, you have an unpaid balance on your account. Please pay th…"
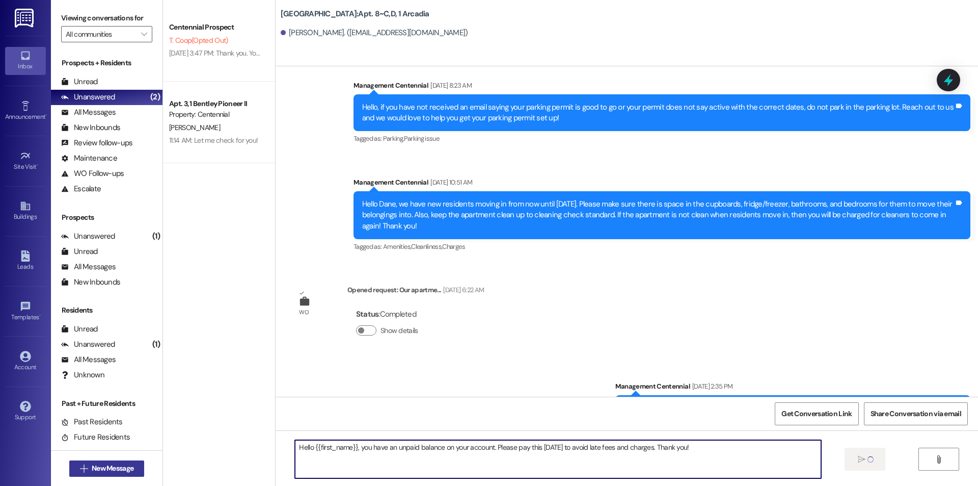
type textarea "Hello {{first_name}}, you have an unpaid balance on your account. Please pay th…"
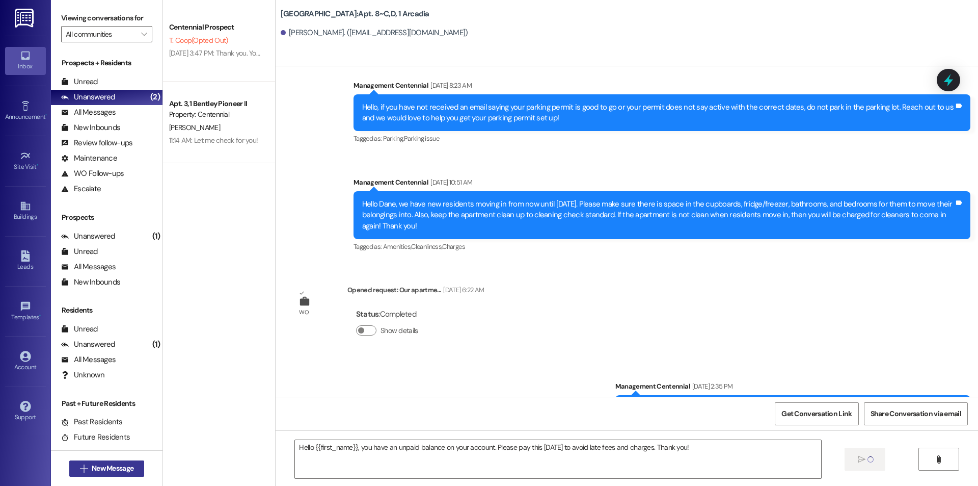
click at [132, 466] on span "New Message" at bounding box center [113, 468] width 46 height 11
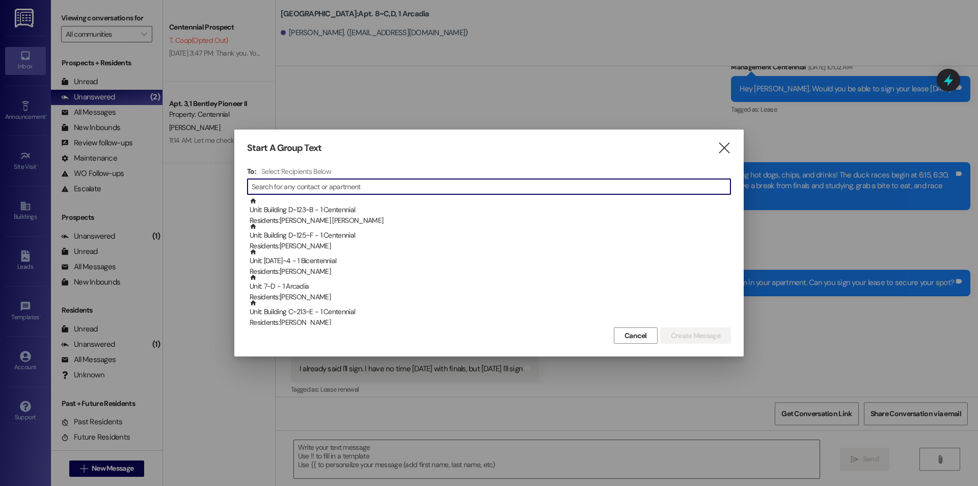
scroll to position [6463, 0]
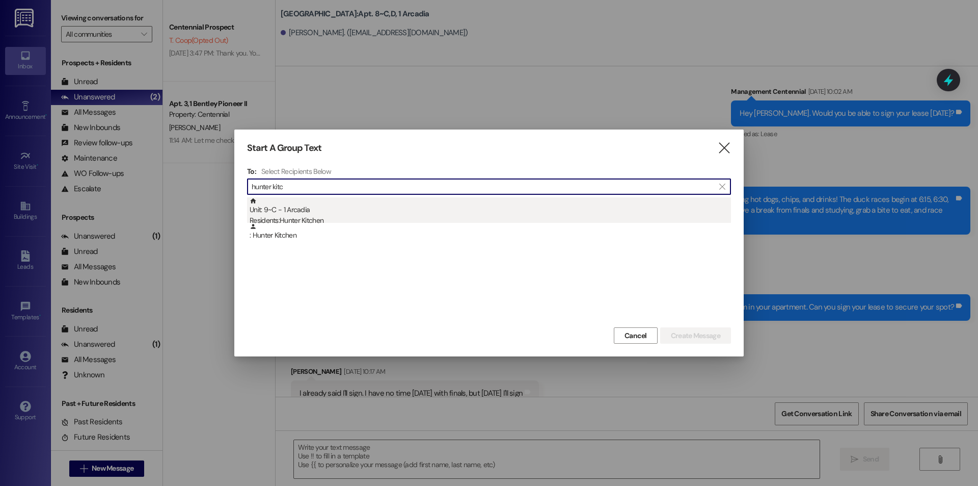
type input "hunter kitc"
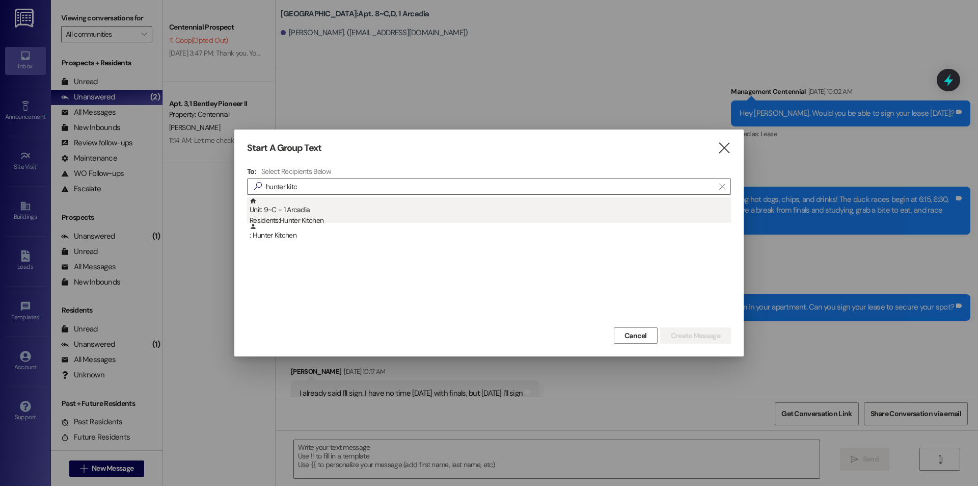
click at [465, 211] on div "Unit: 9~C - 1 Arcadia Residents: Hunter Kitchen" at bounding box center [491, 211] width 482 height 29
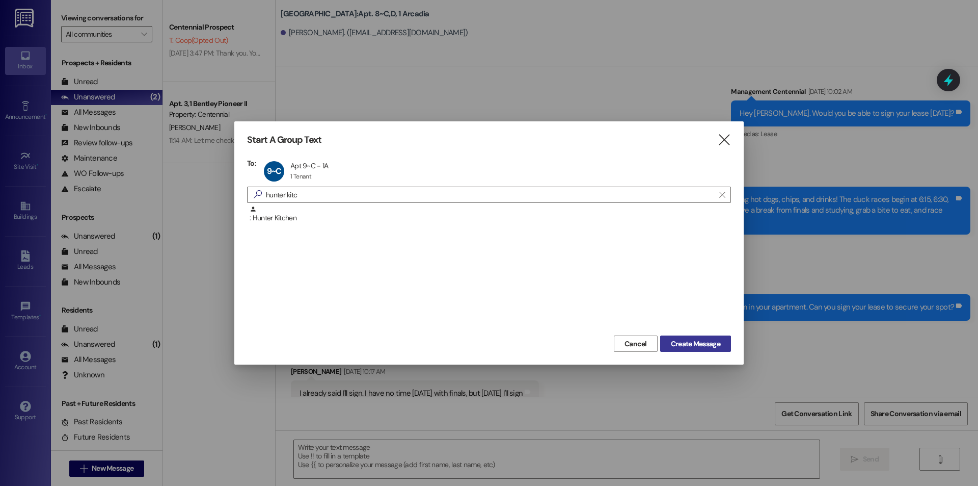
click at [700, 338] on span "Create Message" at bounding box center [695, 343] width 49 height 11
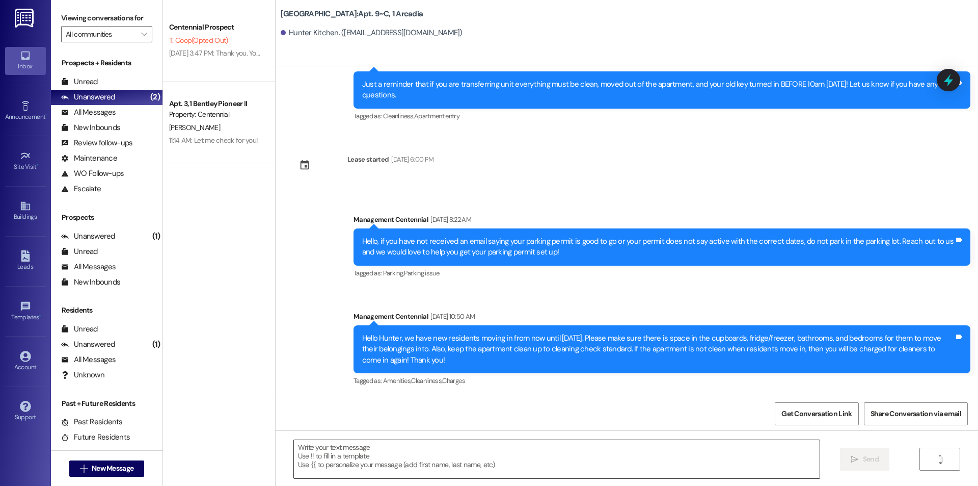
scroll to position [3087, 0]
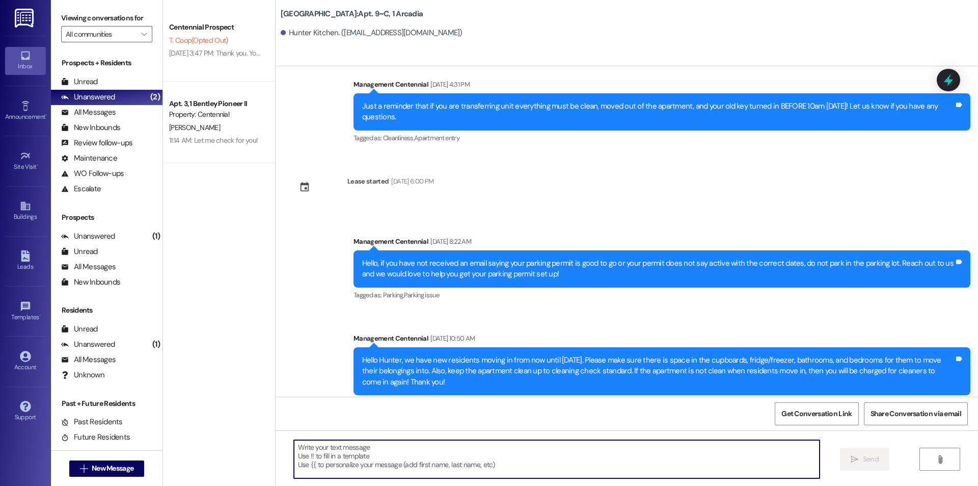
paste textarea "Hello {{first_name}}, you have an unpaid balance on your account. Please pay th…"
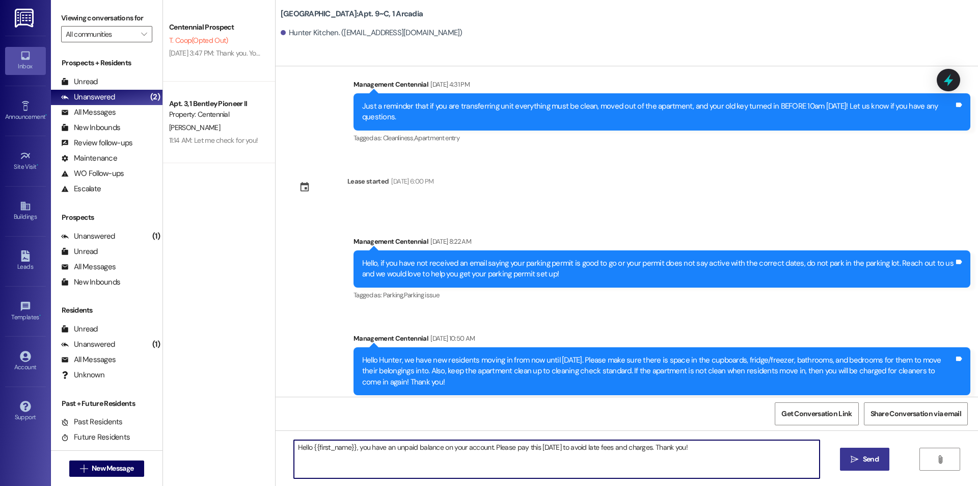
type textarea "Hello {{first_name}}, you have an unpaid balance on your account. Please pay th…"
click at [861, 458] on span "Send" at bounding box center [871, 459] width 20 height 11
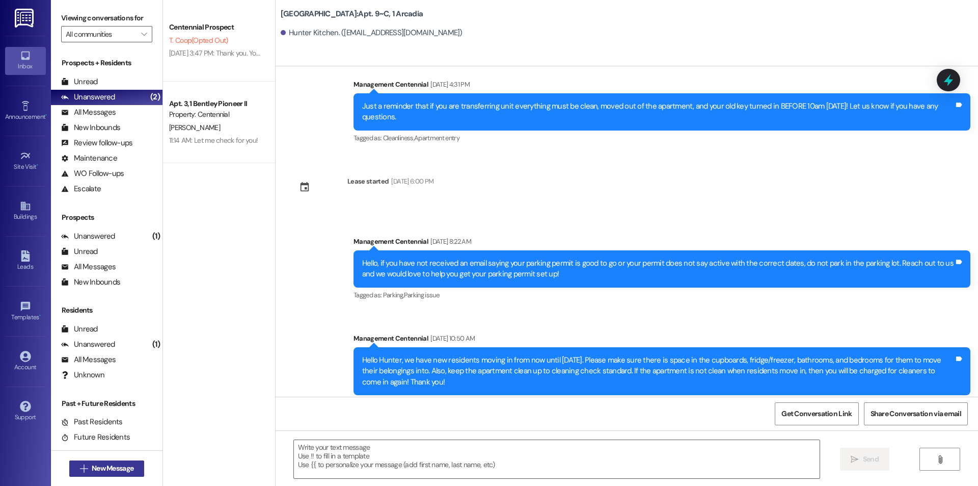
click at [95, 468] on span "New Message" at bounding box center [113, 468] width 42 height 11
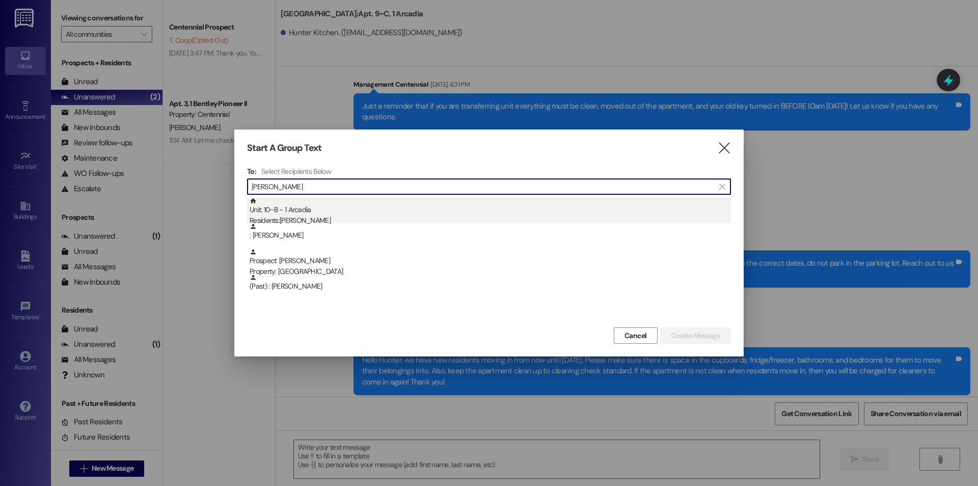
type input "adam li"
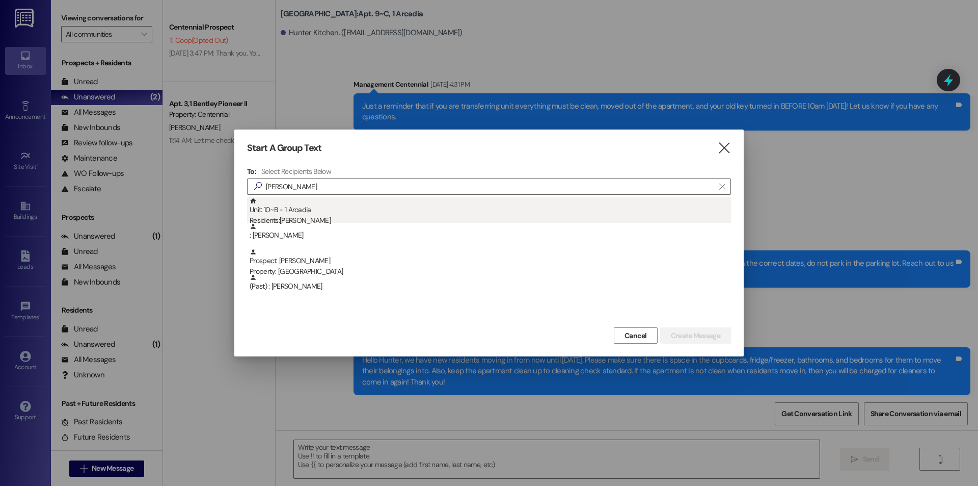
click at [318, 216] on div "Residents: Adam Livingston" at bounding box center [491, 220] width 482 height 11
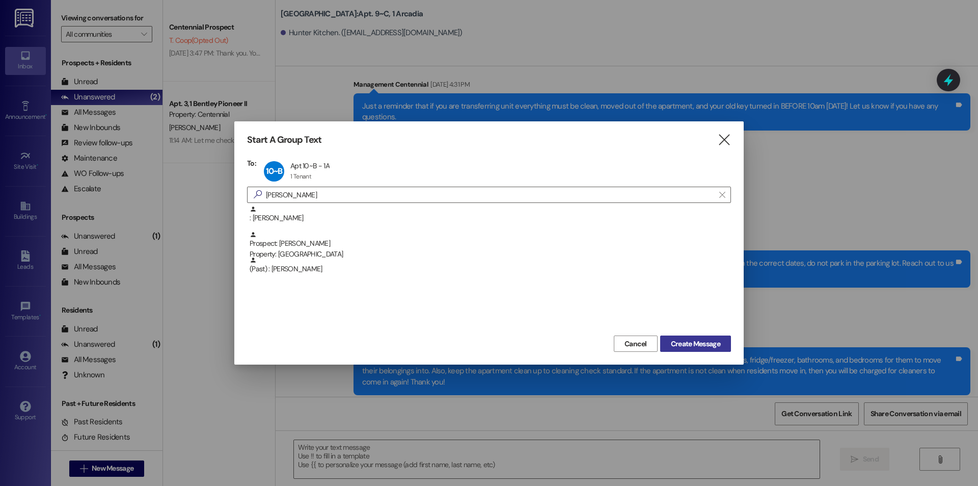
click at [693, 347] on span "Create Message" at bounding box center [695, 343] width 49 height 11
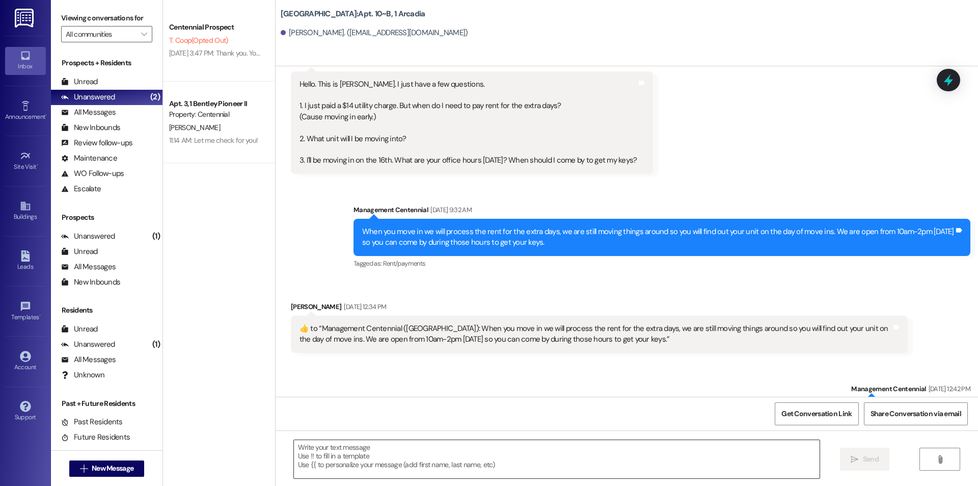
scroll to position [511, 0]
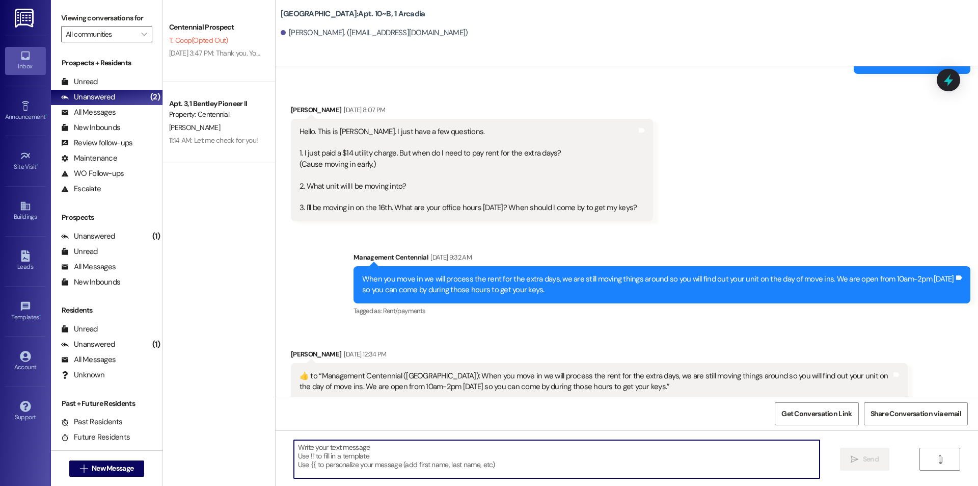
paste textarea "Hello {{first_name}}, you have an unpaid balance on your account. Please pay th…"
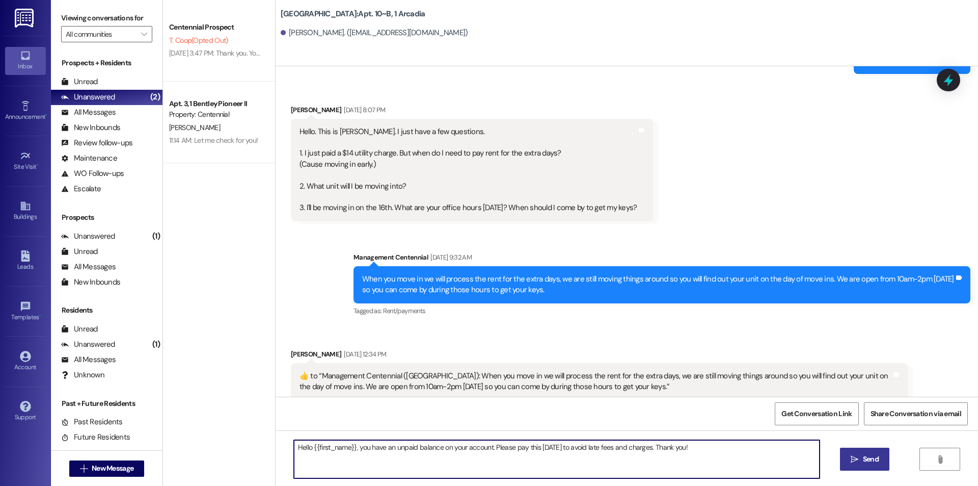
type textarea "Hello {{first_name}}, you have an unpaid balance on your account. Please pay th…"
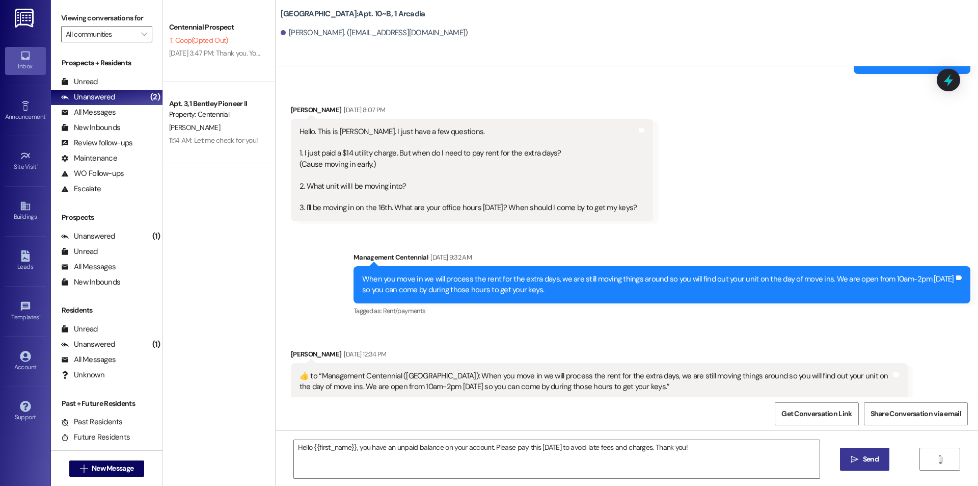
click at [857, 454] on span " Send" at bounding box center [865, 459] width 32 height 11
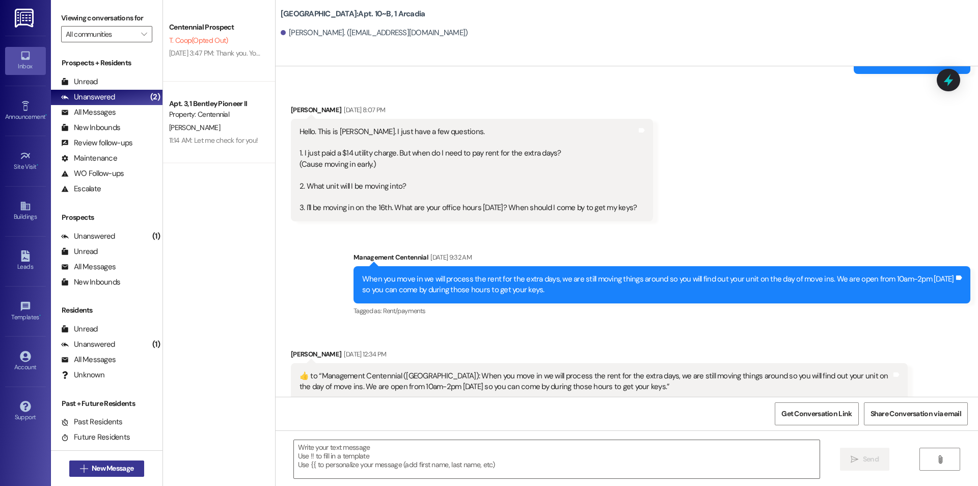
click at [102, 467] on span "New Message" at bounding box center [113, 468] width 42 height 11
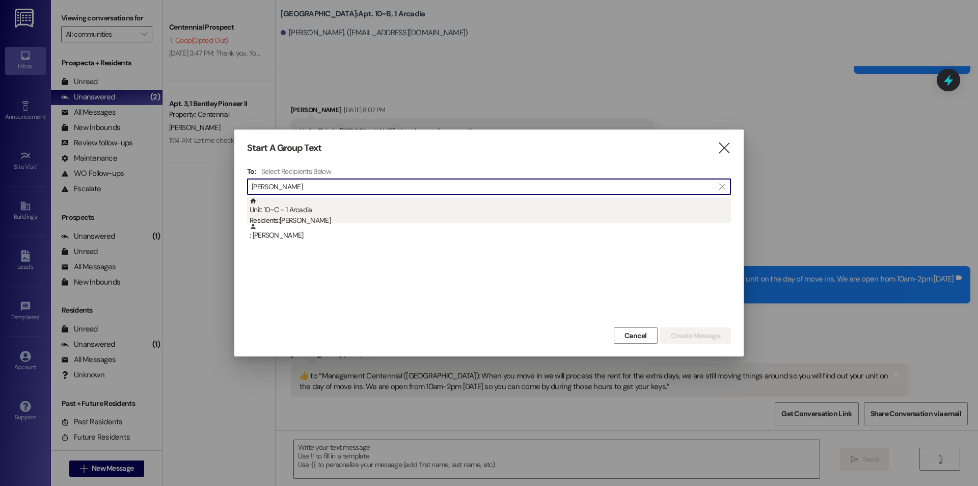
type input "gann"
click at [289, 207] on div "Unit: 10~C - 1 Arcadia Residents: Gannon Jensen" at bounding box center [491, 211] width 482 height 29
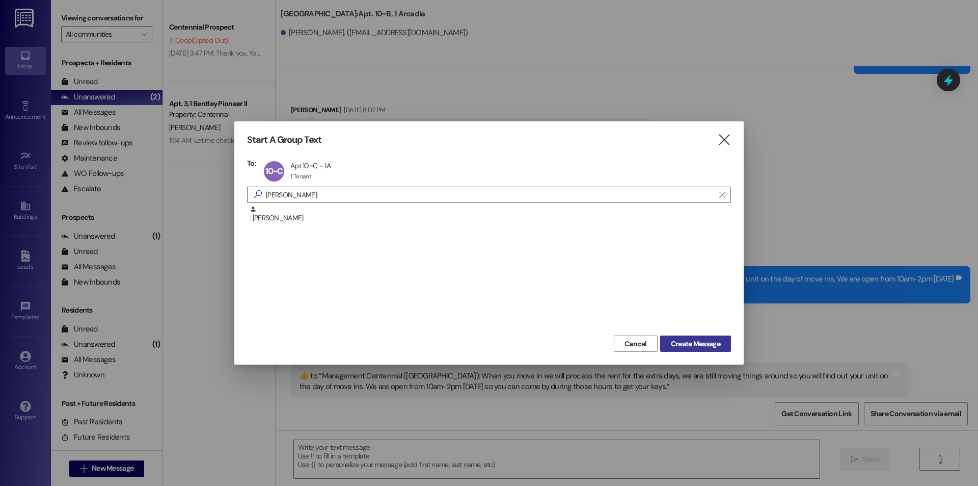
click at [687, 346] on span "Create Message" at bounding box center [695, 343] width 49 height 11
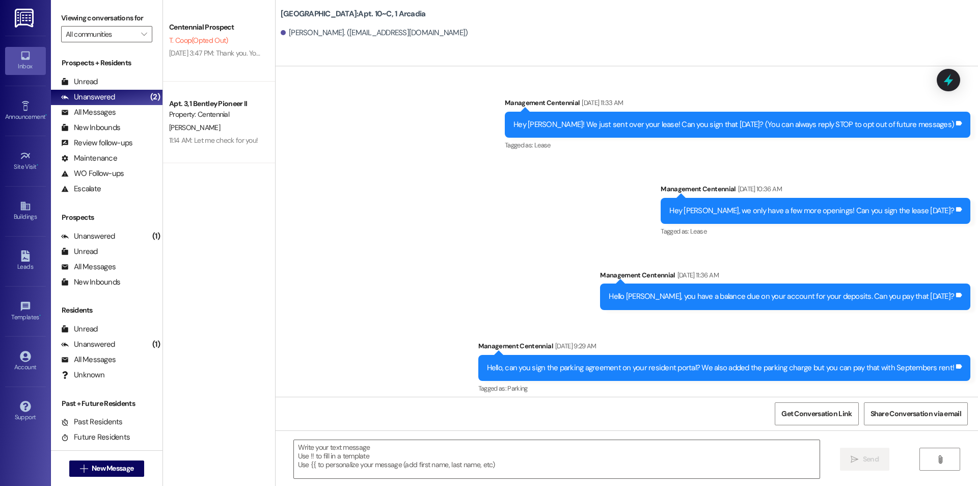
scroll to position [9017, 0]
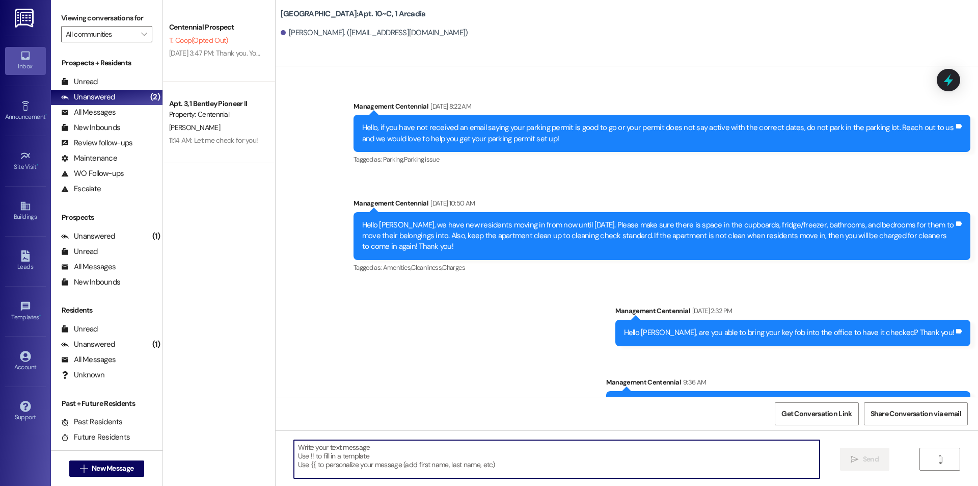
paste textarea "Hello {{first_name}}, you have an unpaid balance on your account. Please pay th…"
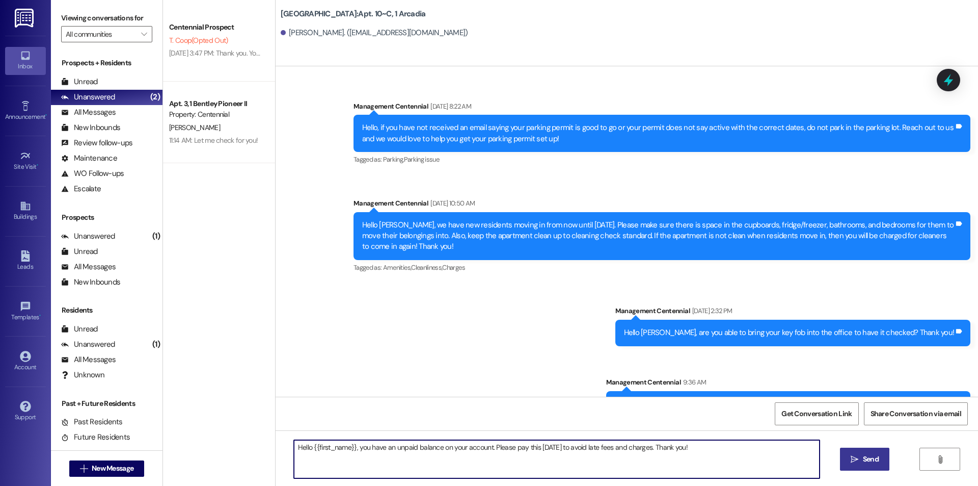
type textarea "Hello {{first_name}}, you have an unpaid balance on your account. Please pay th…"
click at [859, 451] on button " Send" at bounding box center [864, 458] width 49 height 23
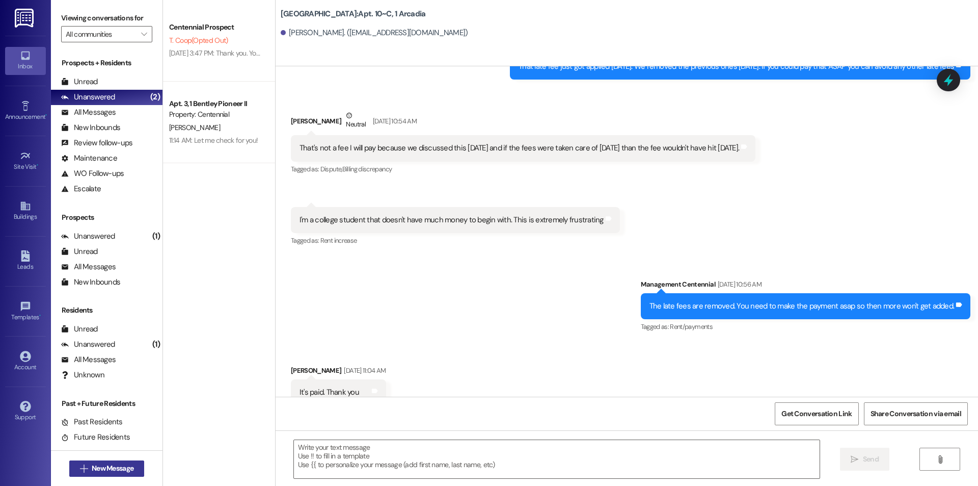
scroll to position [7765, 0]
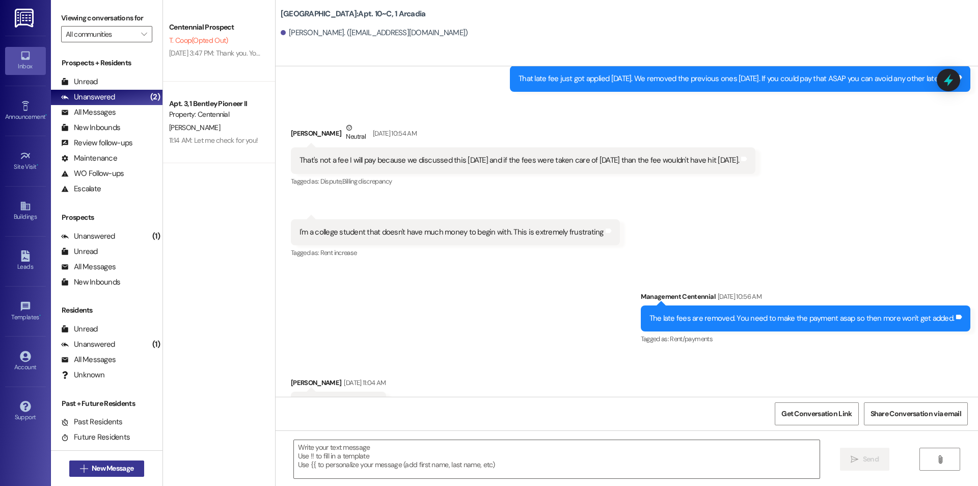
click at [116, 468] on span "New Message" at bounding box center [113, 468] width 42 height 11
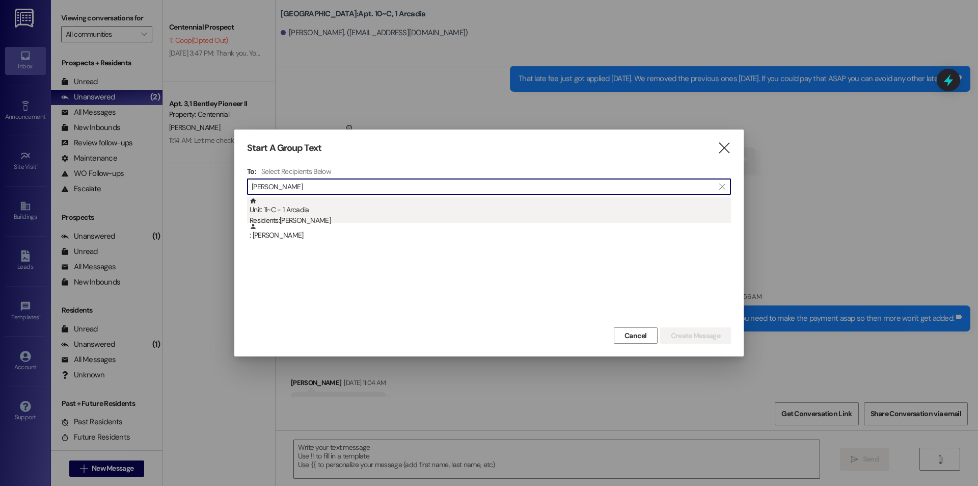
type input "amanda clark"
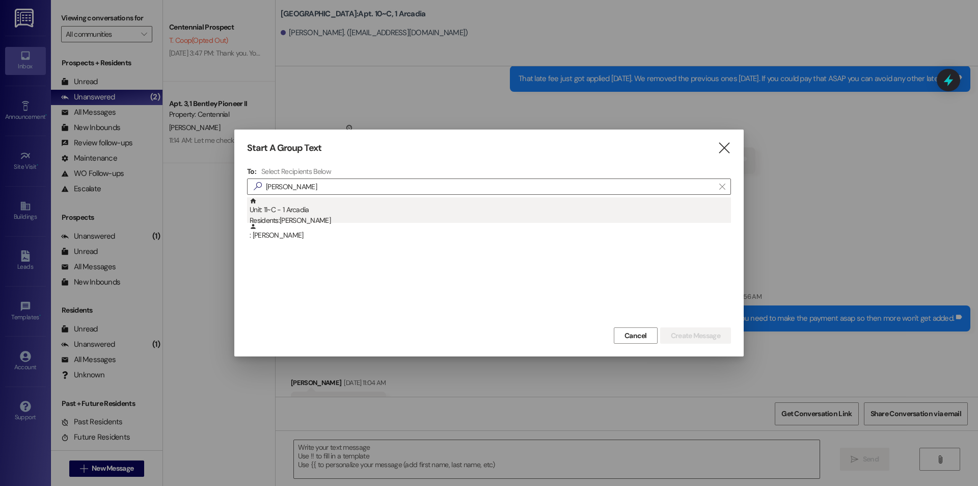
click at [571, 208] on div "Unit: 11~C - 1 Arcadia Residents: Amanda Clark" at bounding box center [491, 211] width 482 height 29
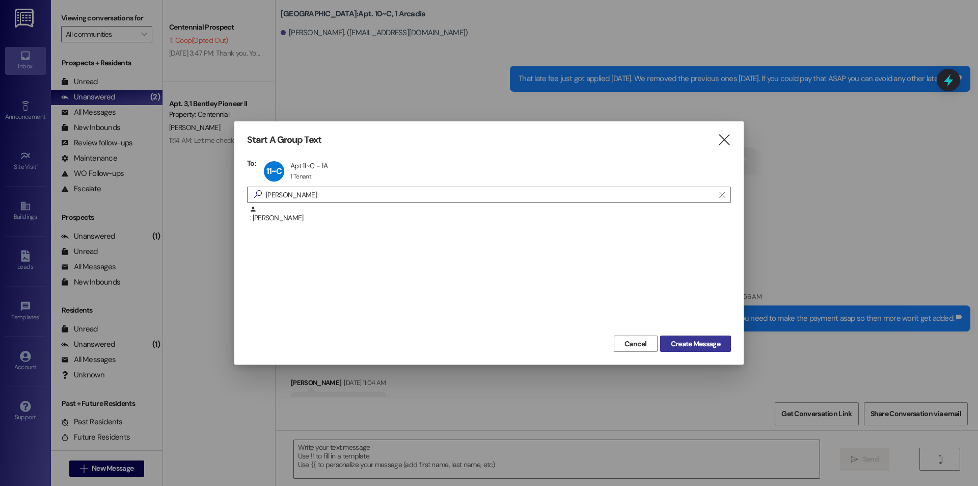
click at [702, 345] on span "Create Message" at bounding box center [695, 343] width 49 height 11
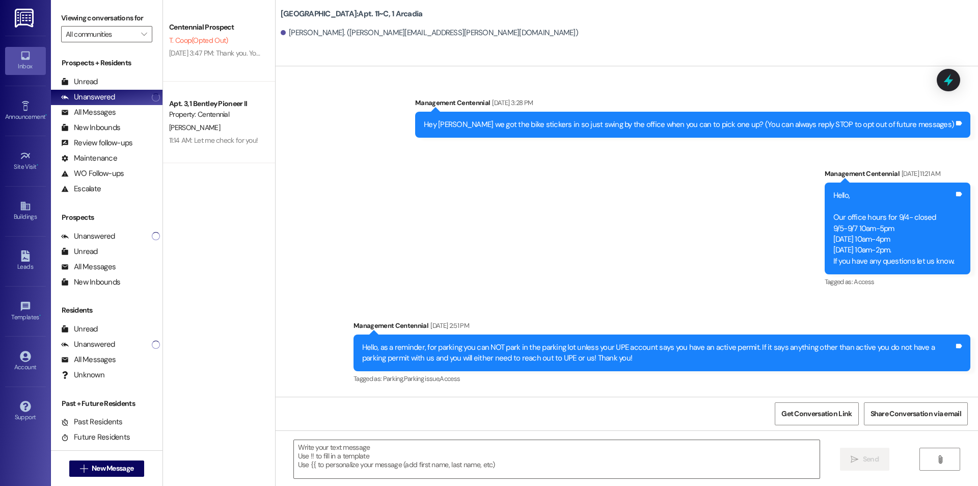
drag, startPoint x: 564, startPoint y: 357, endPoint x: 507, endPoint y: 354, distance: 56.6
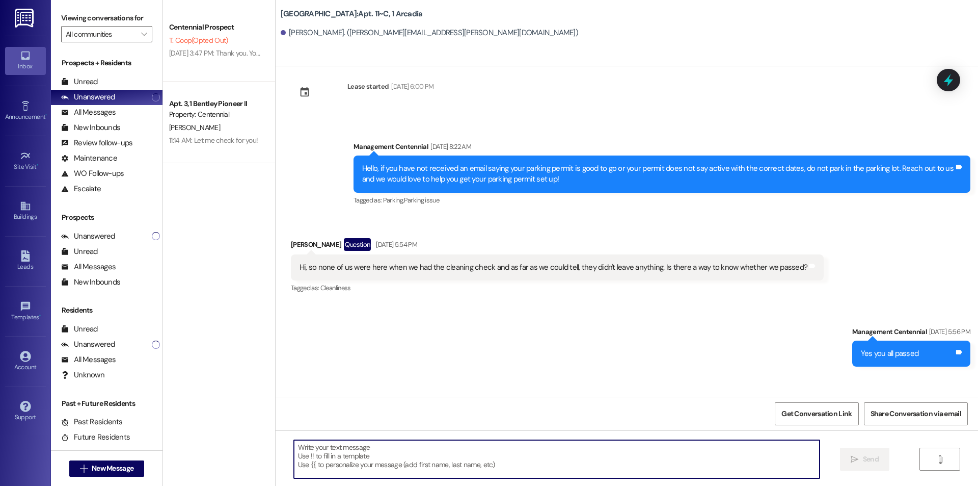
scroll to position [19183, 0]
paste textarea "Hello {{first_name}}, you have an unpaid balance on your account. Please pay th…"
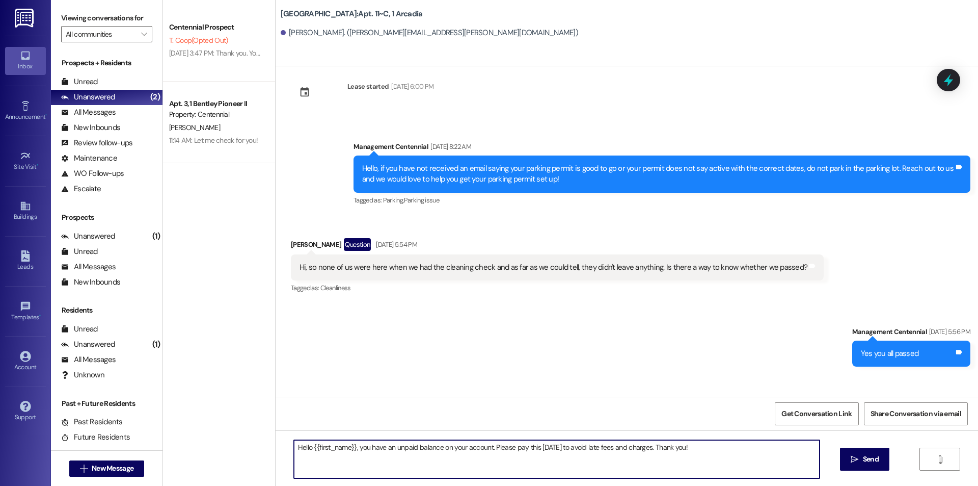
scroll to position [19363, 0]
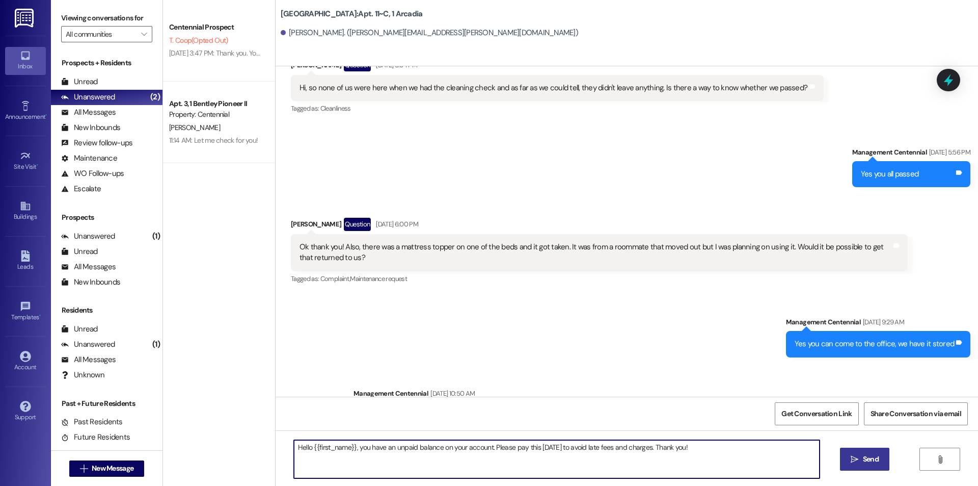
type textarea "Hello {{first_name}}, you have an unpaid balance on your account. Please pay th…"
click at [856, 459] on icon "" at bounding box center [855, 459] width 8 height 8
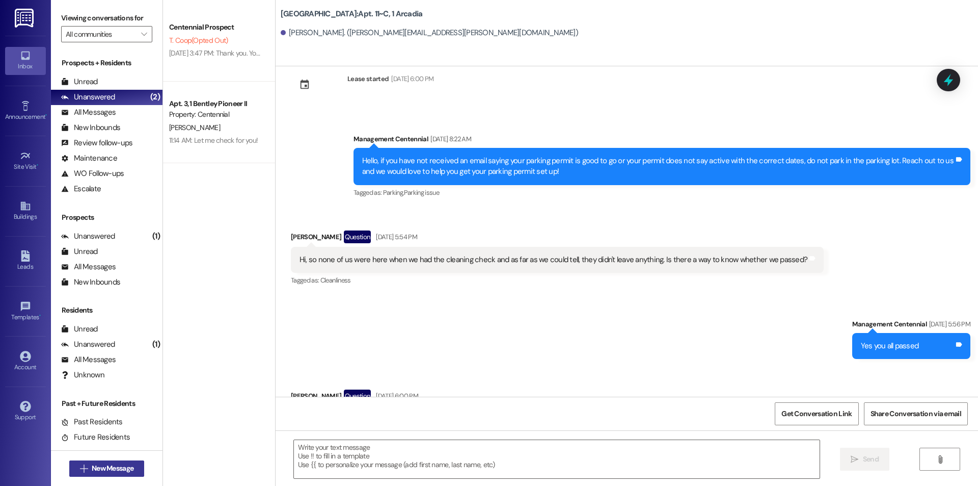
scroll to position [19183, 0]
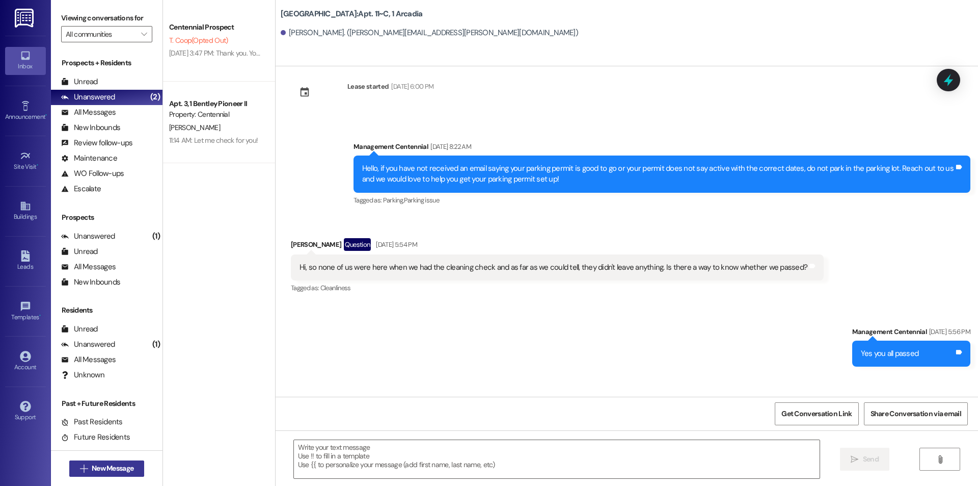
click at [94, 471] on span "New Message" at bounding box center [113, 468] width 42 height 11
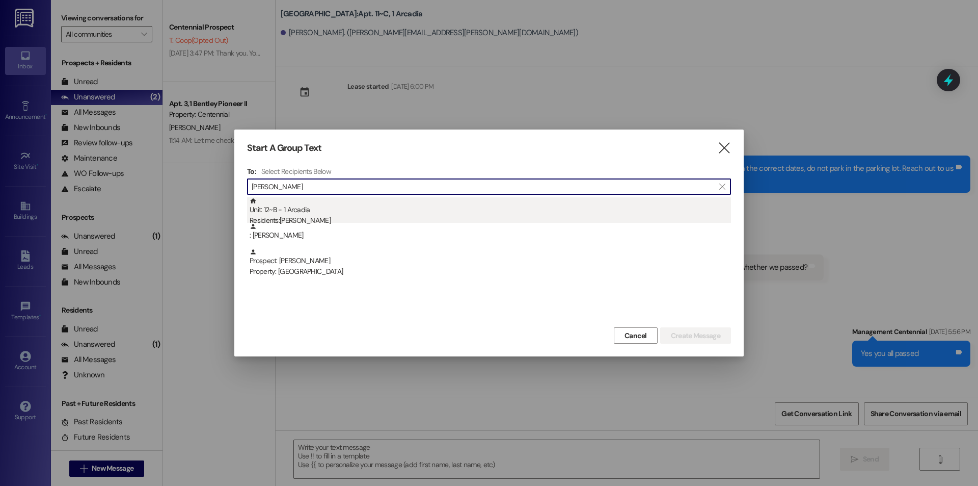
type input "sarah crock"
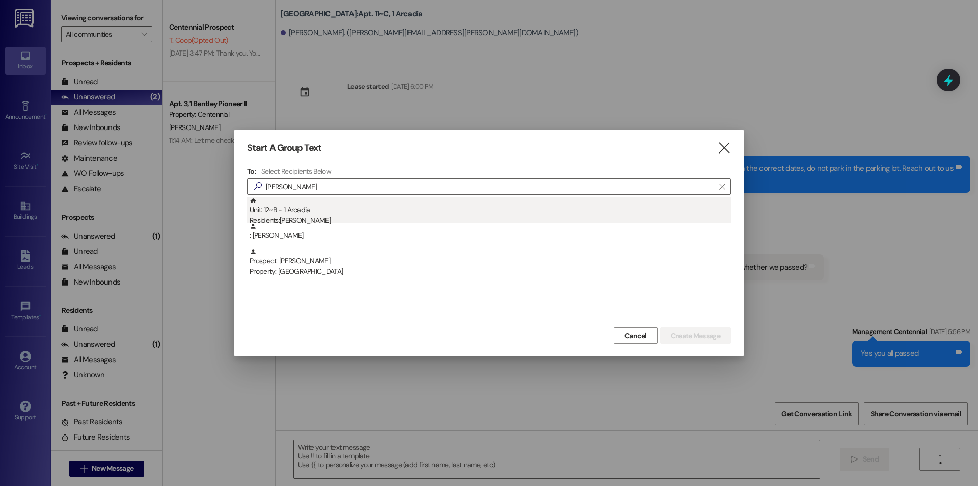
click at [343, 210] on div "Unit: 12~B - 1 Arcadia Residents: Sarah Crockett" at bounding box center [491, 211] width 482 height 29
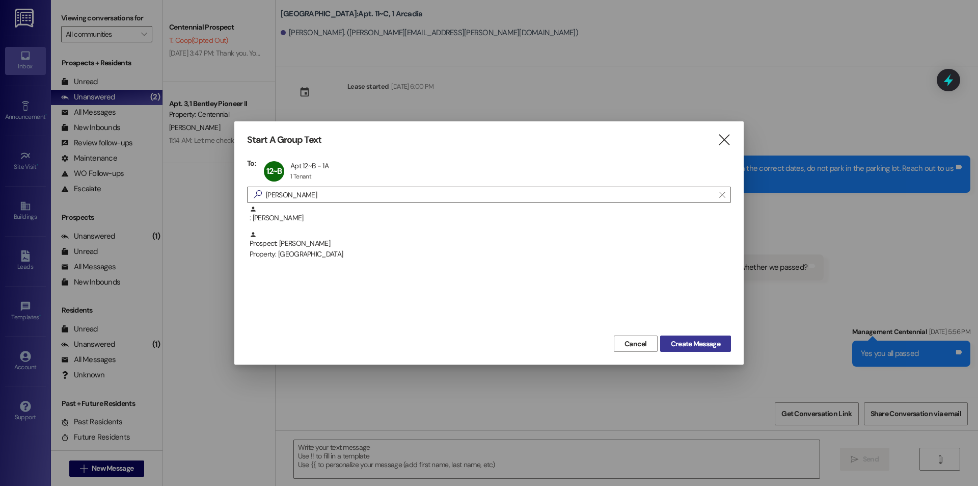
click at [671, 340] on span "Create Message" at bounding box center [695, 343] width 49 height 11
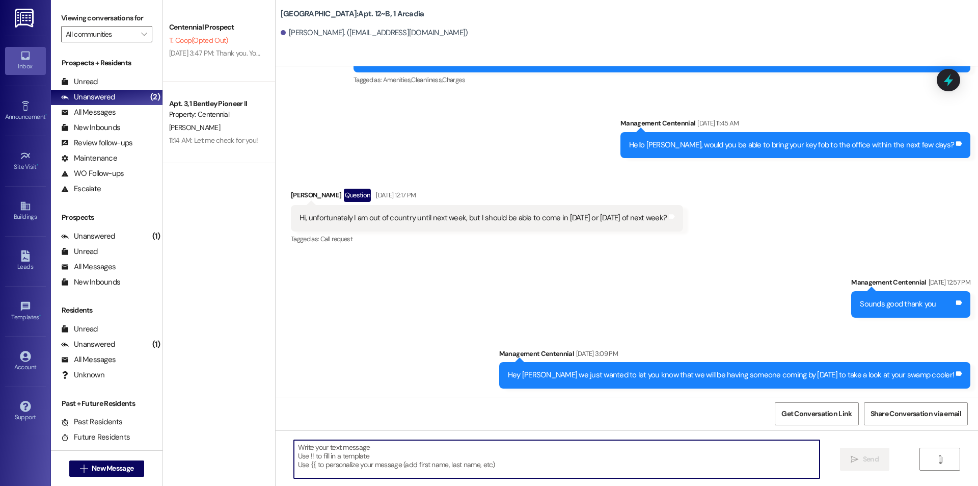
scroll to position [6389, 0]
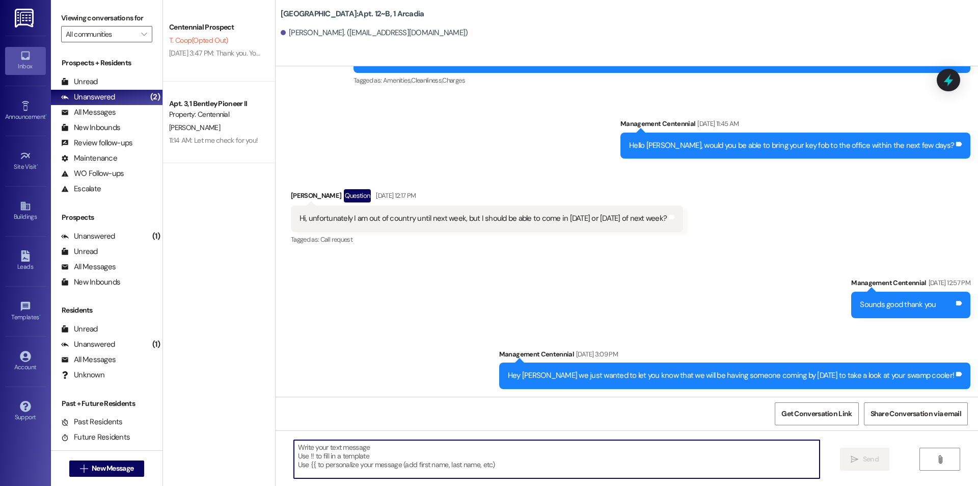
paste textarea "Hello {{first_name}}, you have an unpaid balance on your account. Please pay th…"
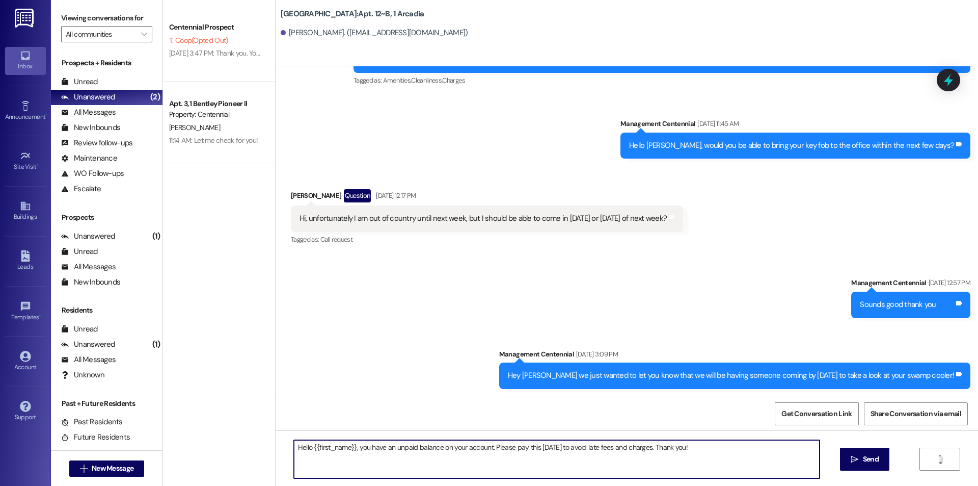
scroll to position [6390, 0]
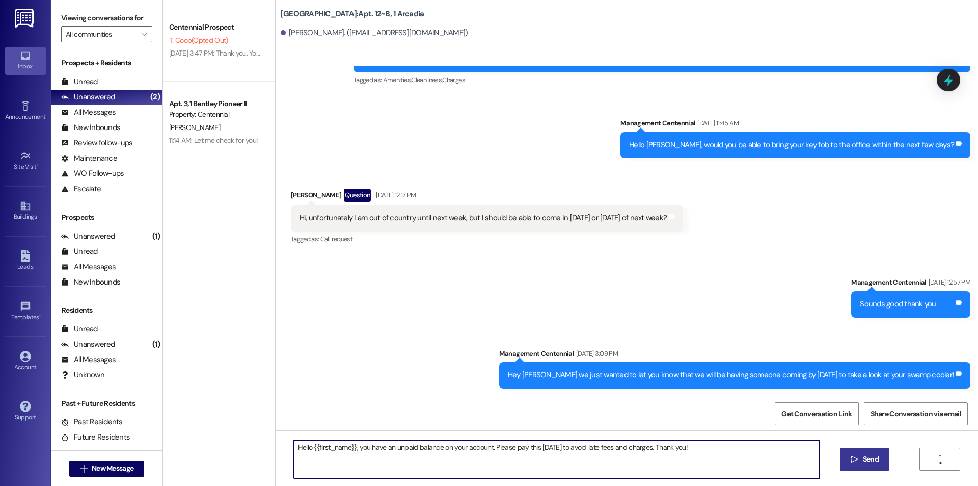
type textarea "Hello {{first_name}}, you have an unpaid balance on your account. Please pay th…"
click at [865, 456] on span "Send" at bounding box center [871, 459] width 16 height 11
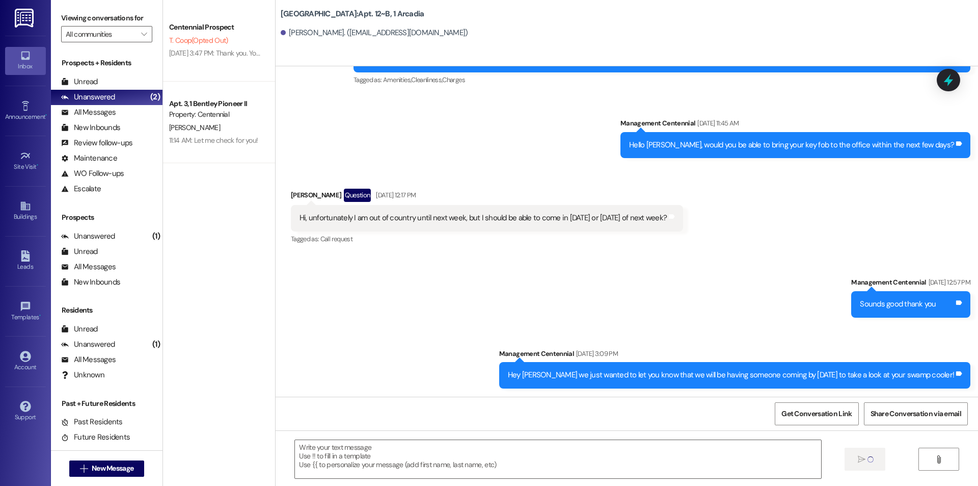
scroll to position [6389, 0]
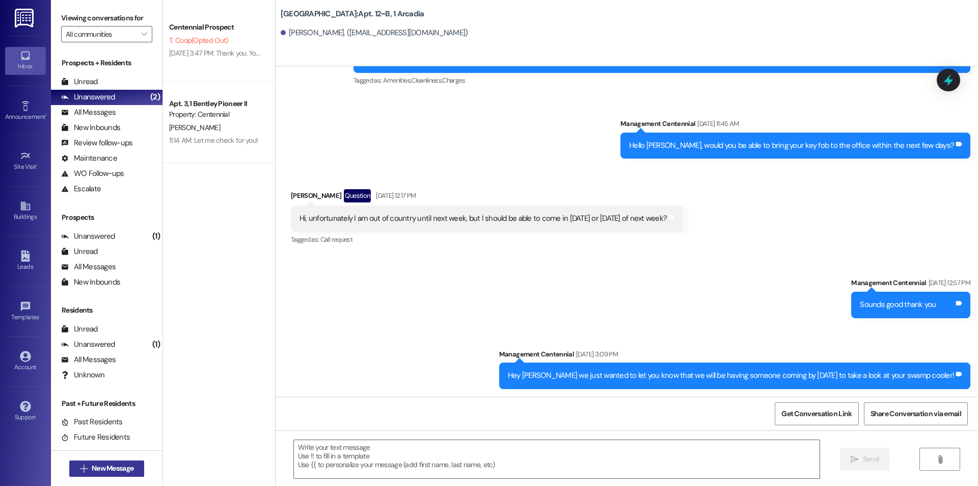
click at [118, 464] on span "New Message" at bounding box center [113, 468] width 42 height 11
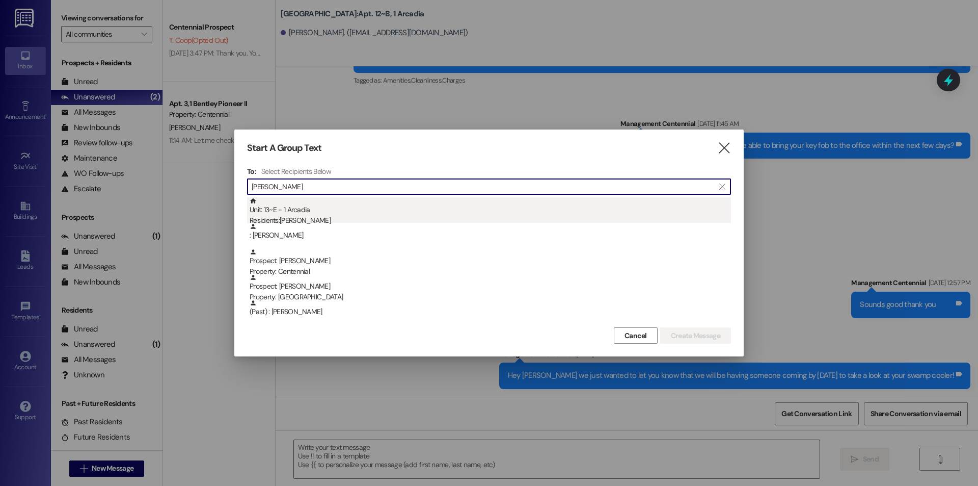
type input "tyler wil"
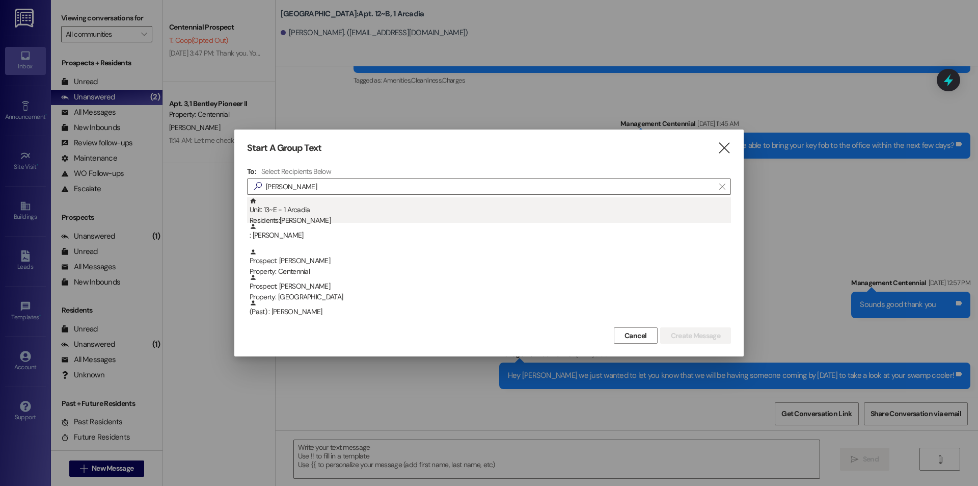
click at [352, 217] on div "Residents: Tyler Wilcox" at bounding box center [491, 220] width 482 height 11
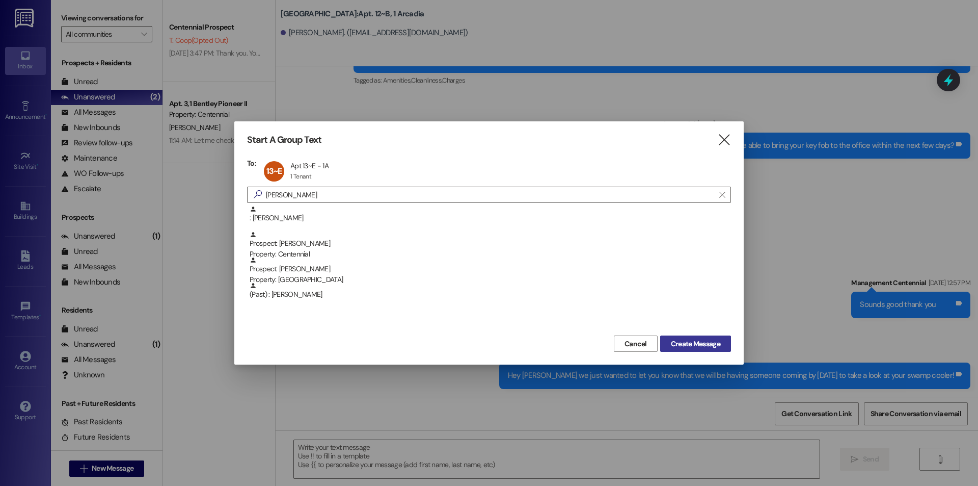
click at [726, 341] on button "Create Message" at bounding box center [695, 343] width 71 height 16
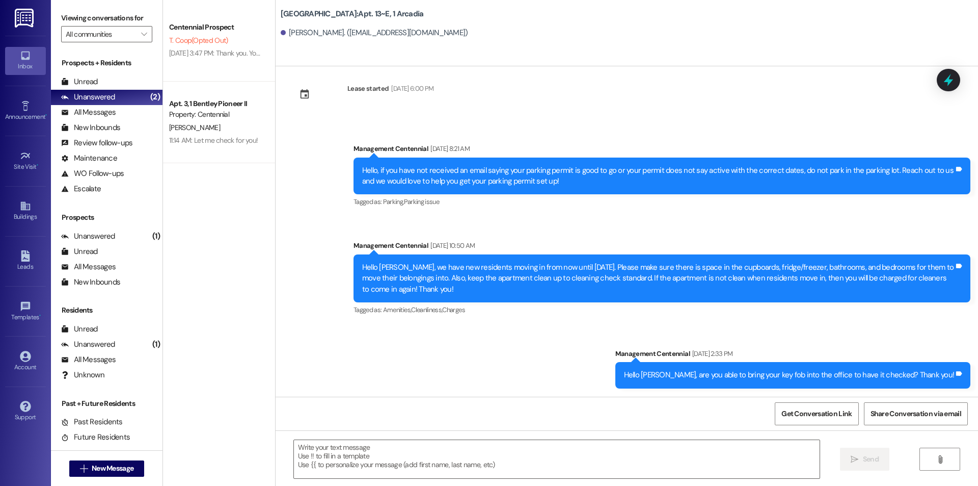
scroll to position [4612, 0]
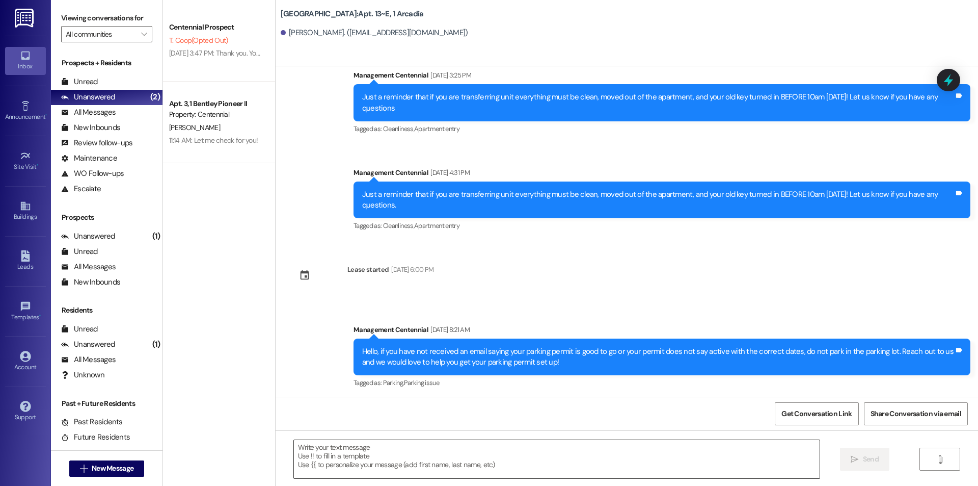
drag, startPoint x: 401, startPoint y: 480, endPoint x: 376, endPoint y: 451, distance: 38.3
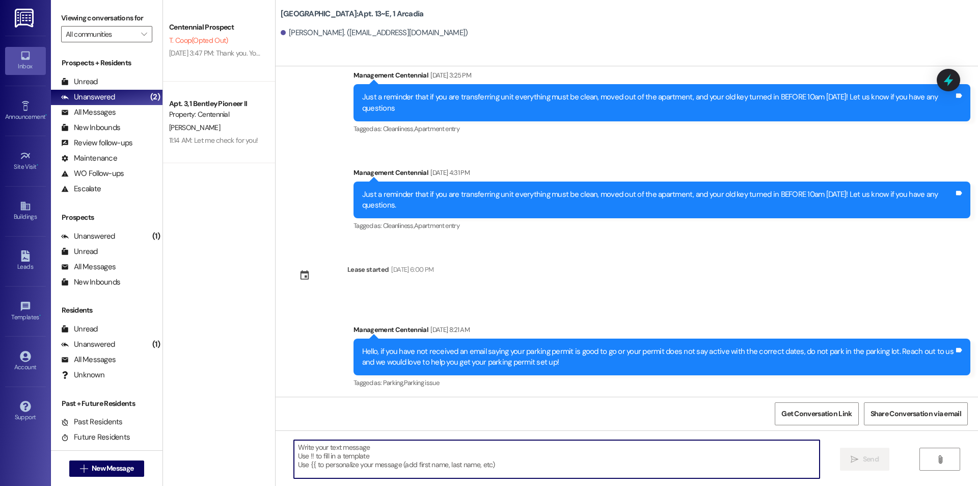
paste textarea "Hello {{first_name}}, you have an unpaid balance on your account. Please pay th…"
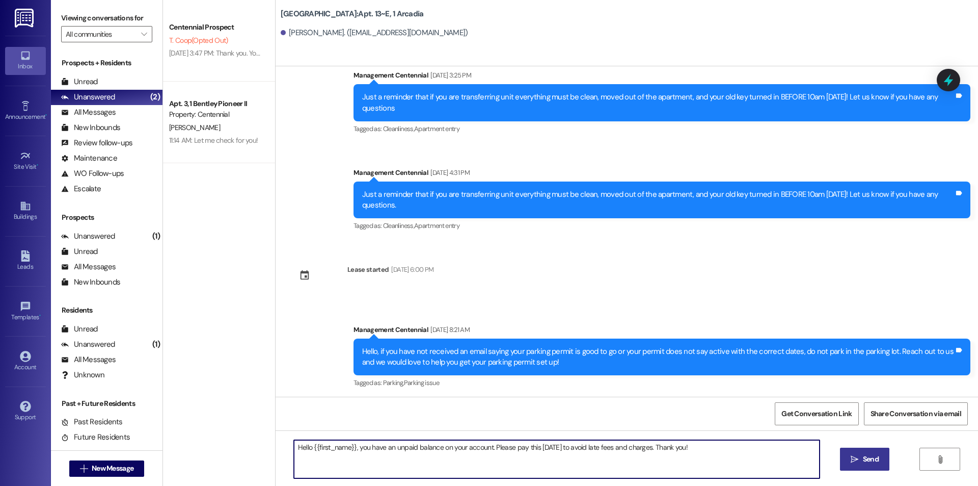
type textarea "Hello {{first_name}}, you have an unpaid balance on your account. Please pay th…"
click at [857, 455] on icon "" at bounding box center [855, 459] width 8 height 8
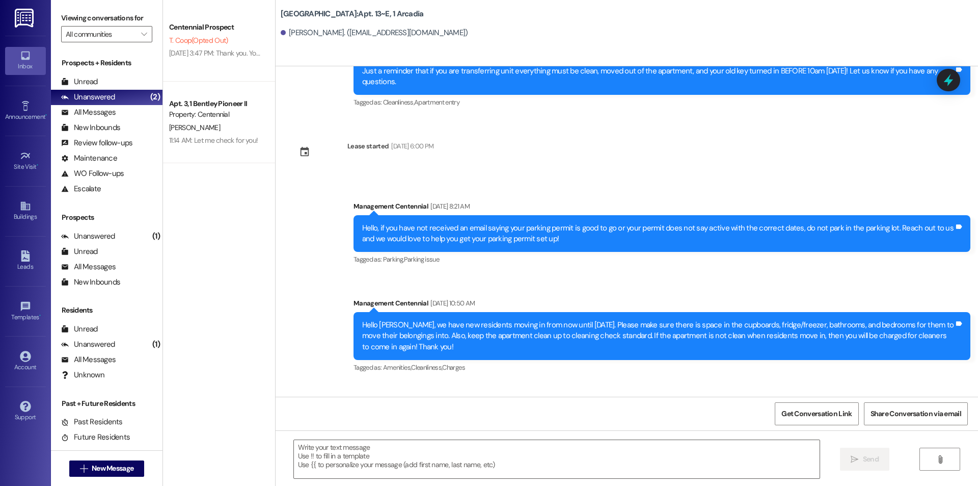
scroll to position [4863, 0]
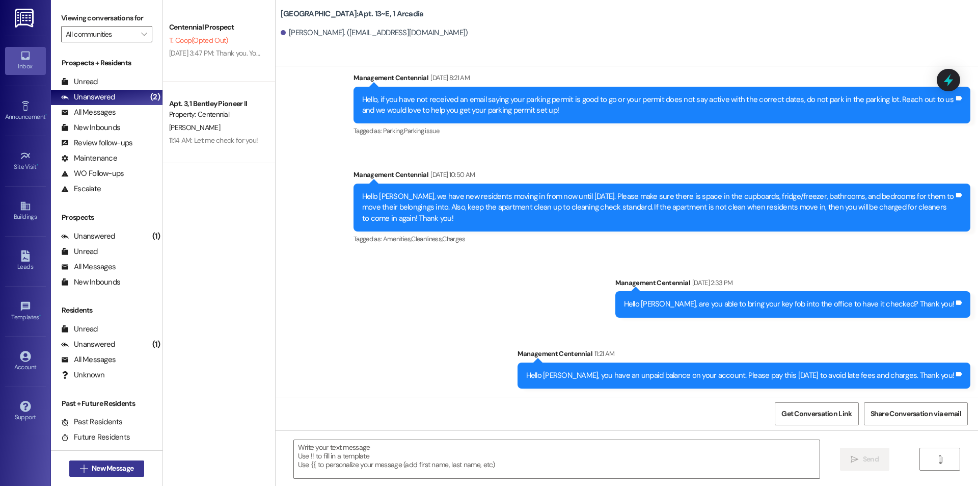
click at [129, 468] on span "New Message" at bounding box center [113, 468] width 42 height 11
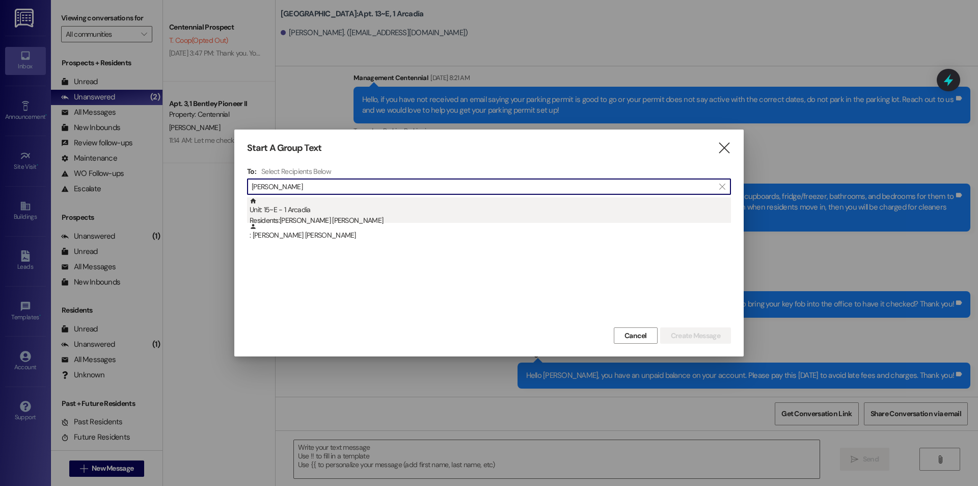
type input "beckett"
click at [342, 211] on div "Unit: 15~E - 1 Arcadia Residents: Beckett Bentley-Dyches" at bounding box center [491, 211] width 482 height 29
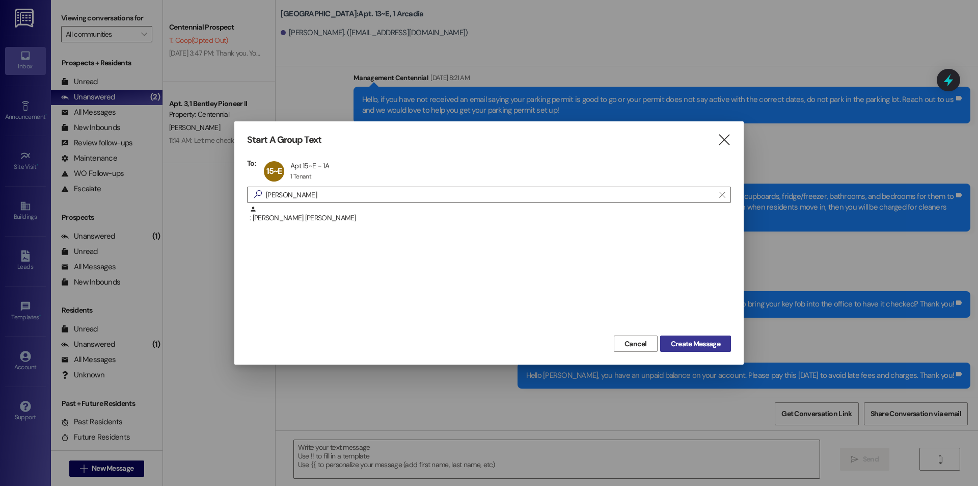
click at [676, 343] on span "Create Message" at bounding box center [695, 343] width 49 height 11
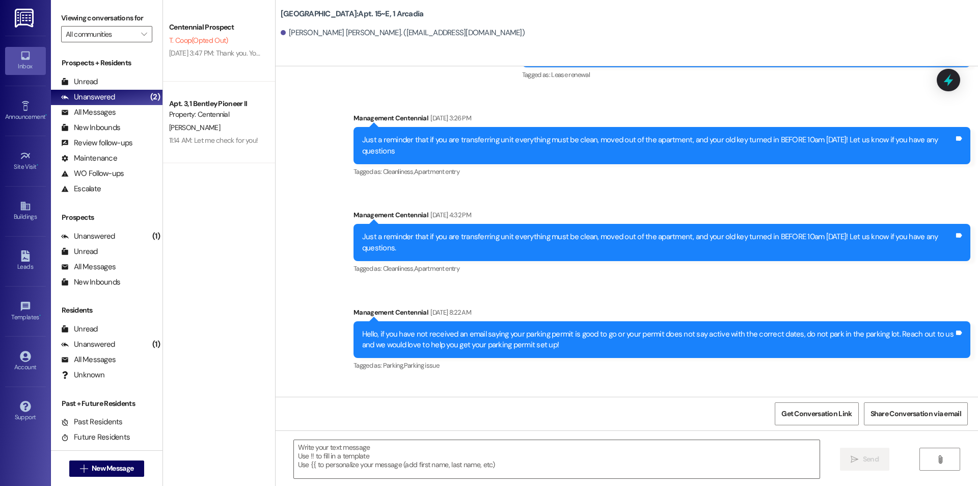
scroll to position [3751, 0]
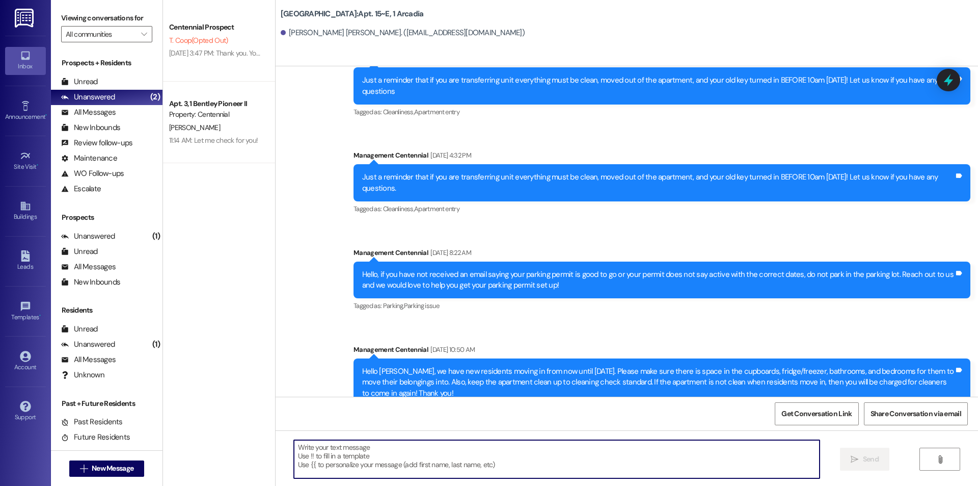
paste textarea "Hello {{first_name}}, you have an unpaid balance on your account. Please pay th…"
type textarea "Hello {{first_name}}, you have an unpaid balance on your account. Please pay th…"
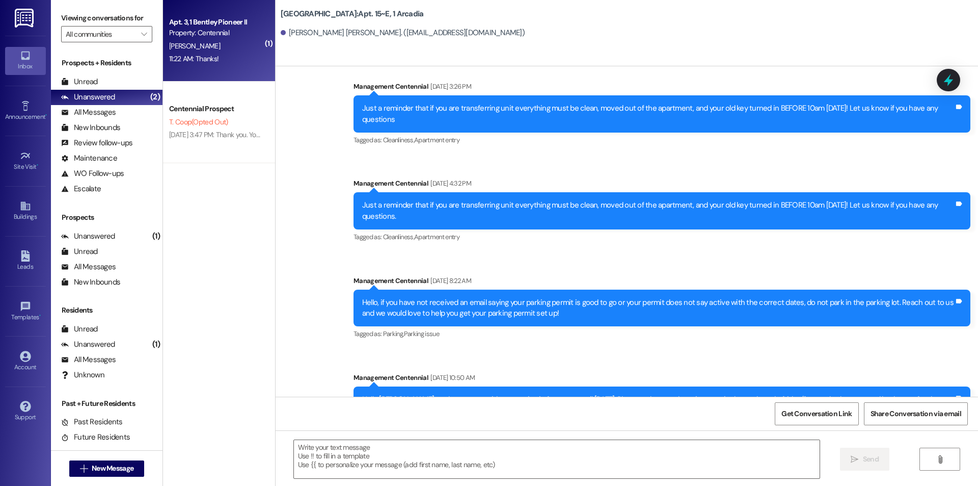
scroll to position [3822, 0]
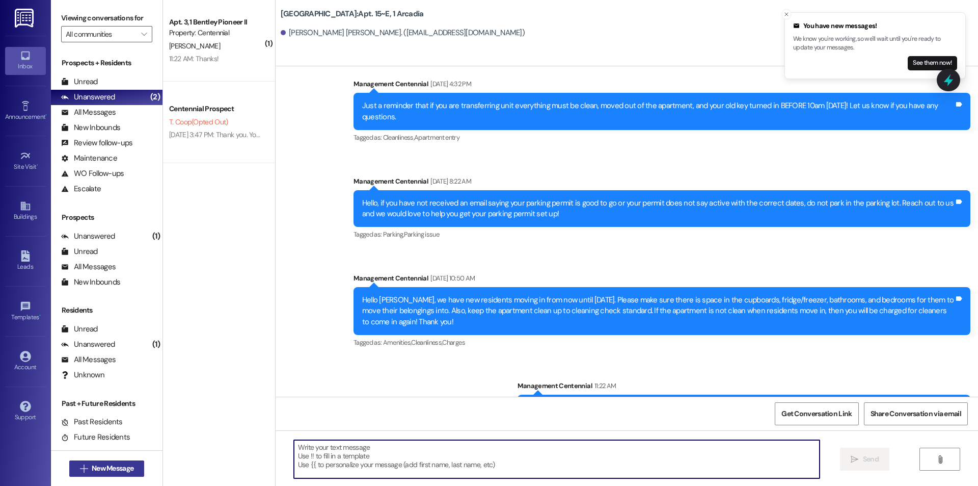
click at [90, 460] on div " New Message" at bounding box center [106, 468] width 75 height 25
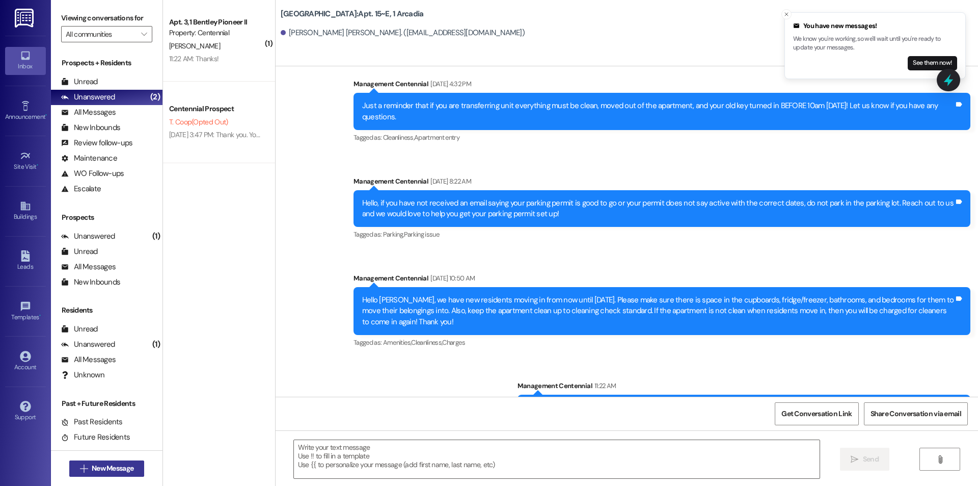
click at [124, 464] on span "New Message" at bounding box center [113, 468] width 42 height 11
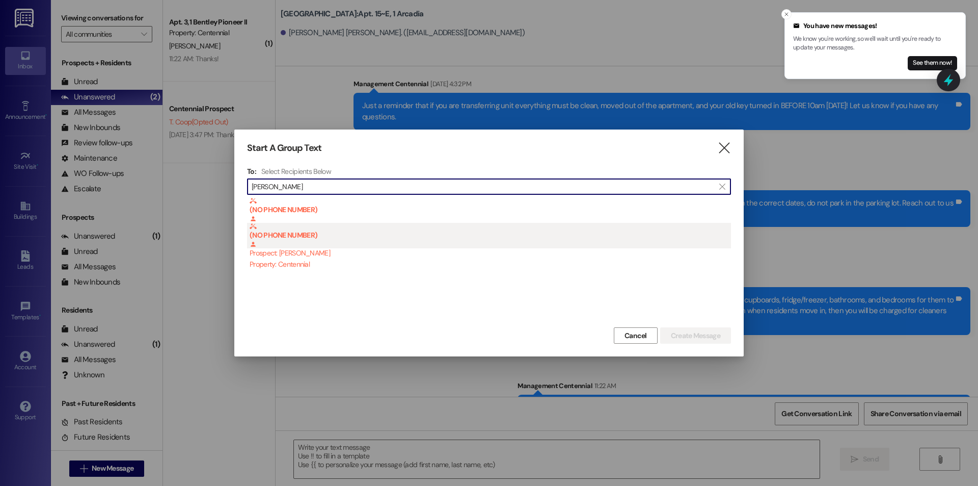
type input "diana reynolds"
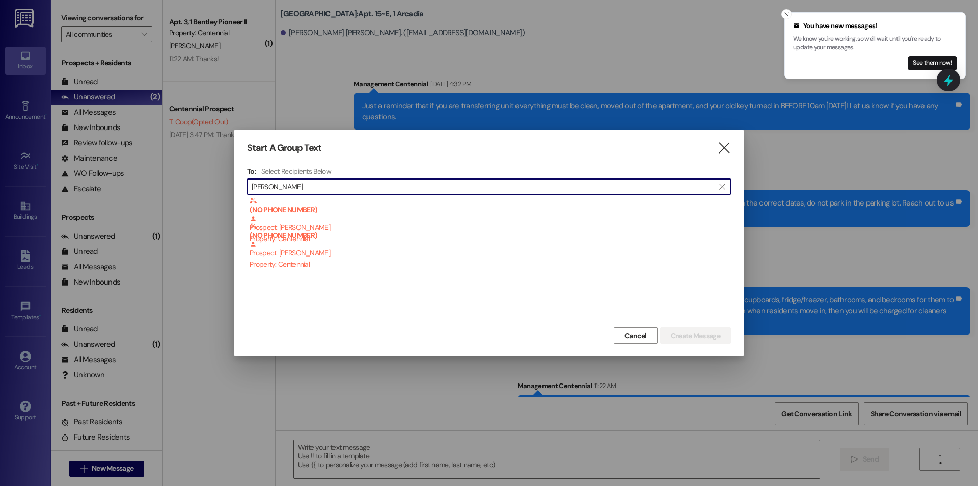
drag, startPoint x: 396, startPoint y: 193, endPoint x: 236, endPoint y: 199, distance: 160.2
click at [236, 199] on div "Start A Group Text  To: Select Recipients Below  diana reynolds  (NO PHONE N…" at bounding box center [489, 242] width 510 height 227
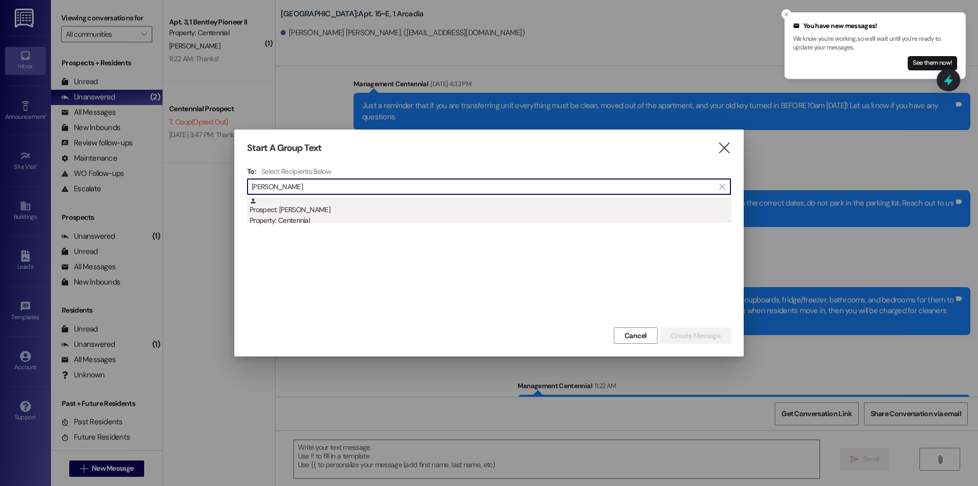
type input "erica kang"
click at [372, 206] on div "Prospect: Erica Kang Property: Centennial" at bounding box center [491, 211] width 482 height 29
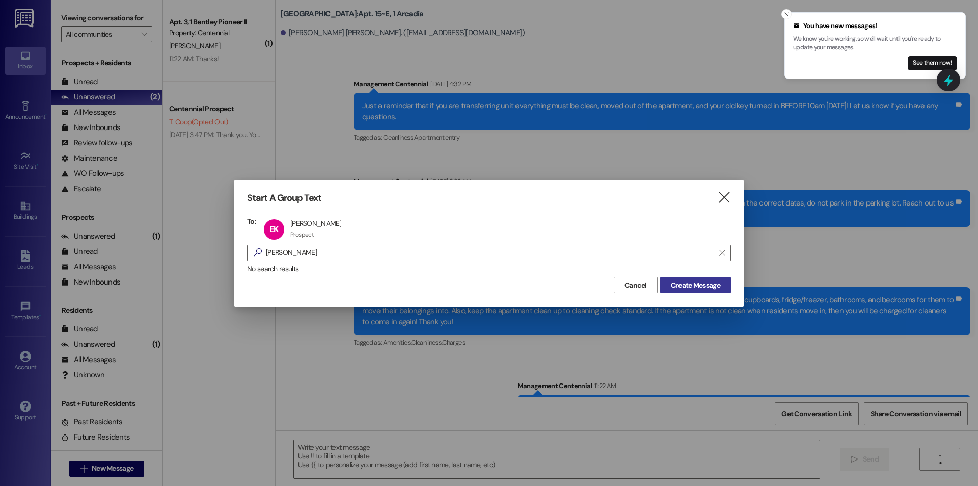
click at [683, 283] on span "Create Message" at bounding box center [695, 285] width 49 height 11
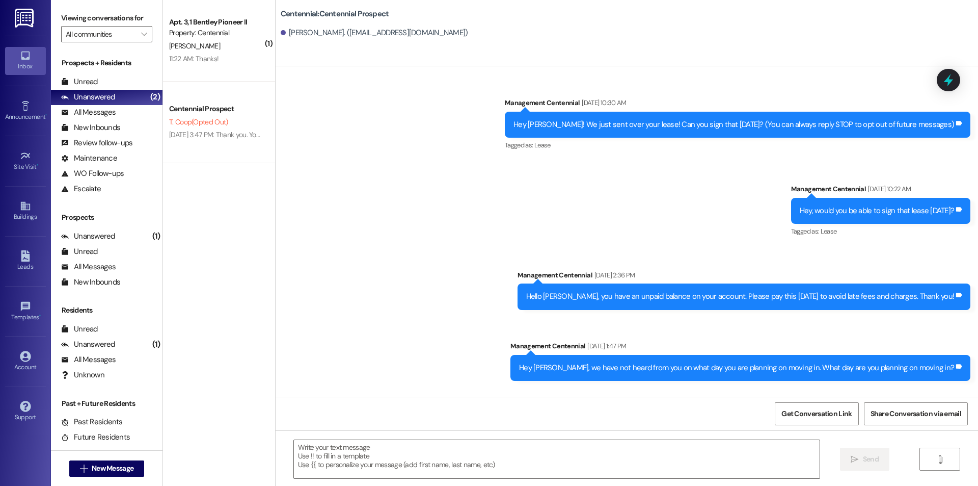
scroll to position [63, 0]
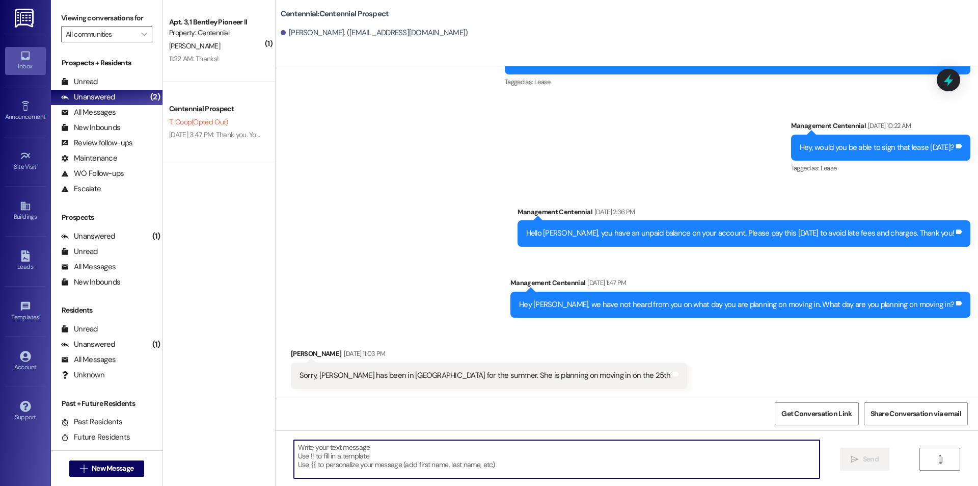
paste textarea "Hello {{first_name}}, you have an unpaid balance on your account. Please pay th…"
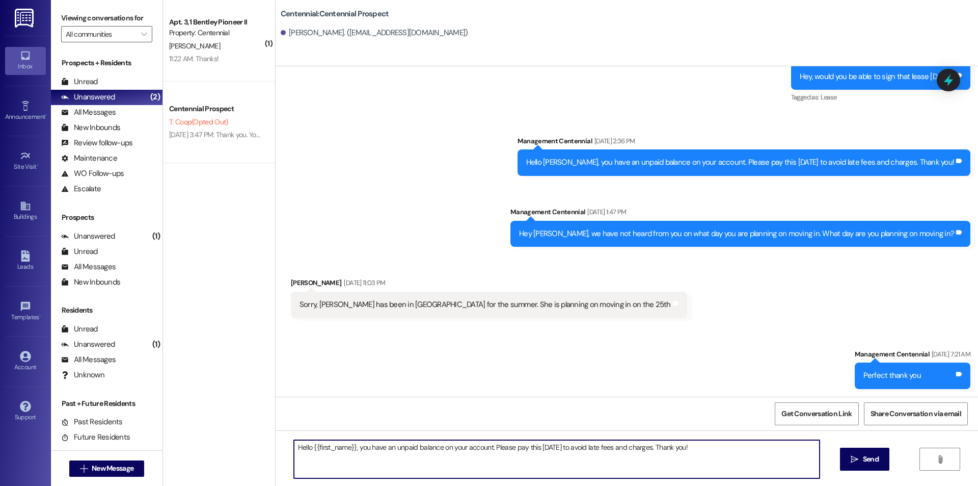
scroll to position [135, 0]
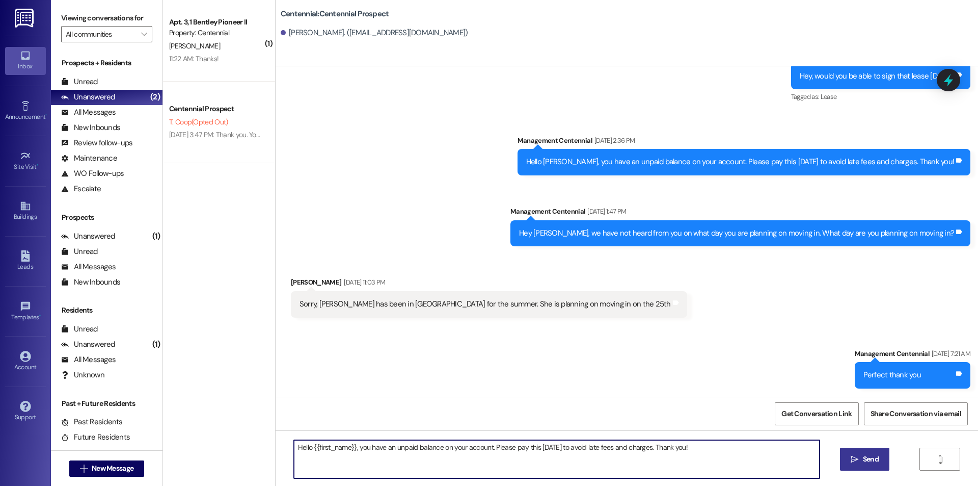
type textarea "Hello {{first_name}}, you have an unpaid balance on your account. Please pay th…"
click at [876, 453] on button " Send" at bounding box center [864, 458] width 49 height 23
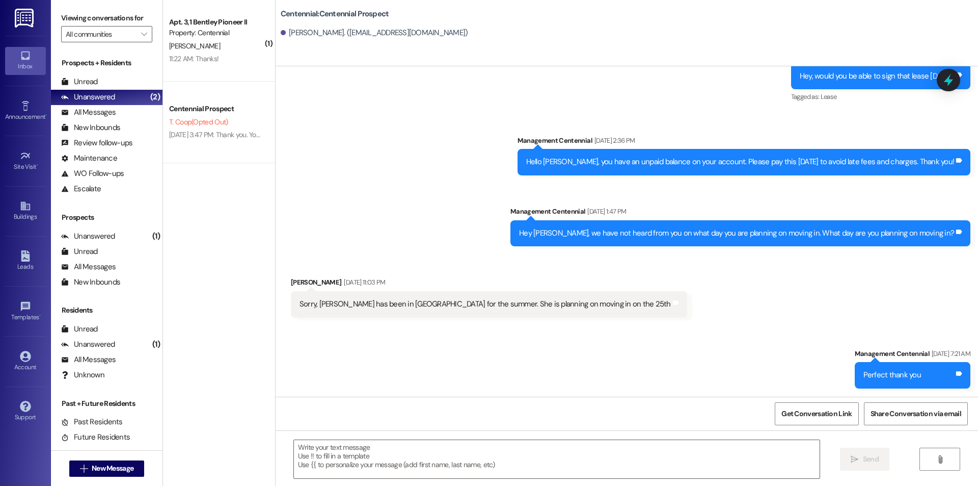
scroll to position [63, 0]
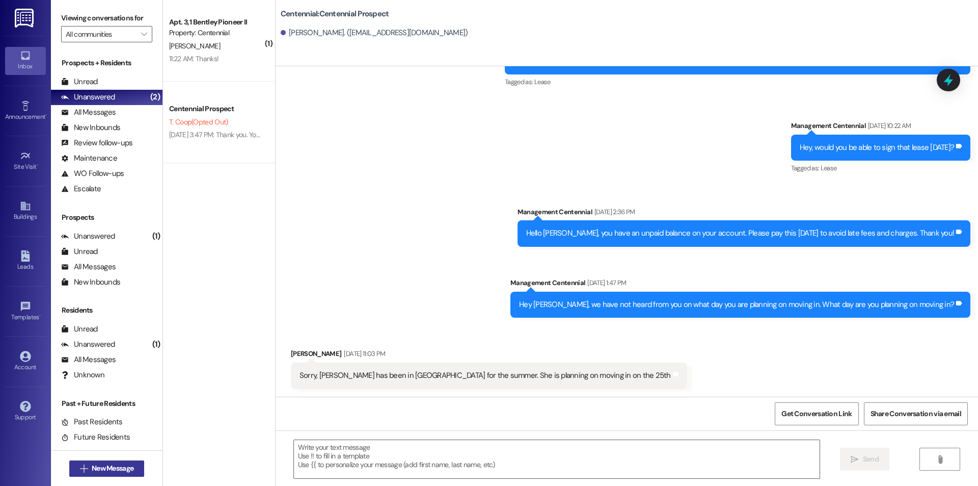
click at [133, 465] on button " New Message" at bounding box center [106, 468] width 75 height 16
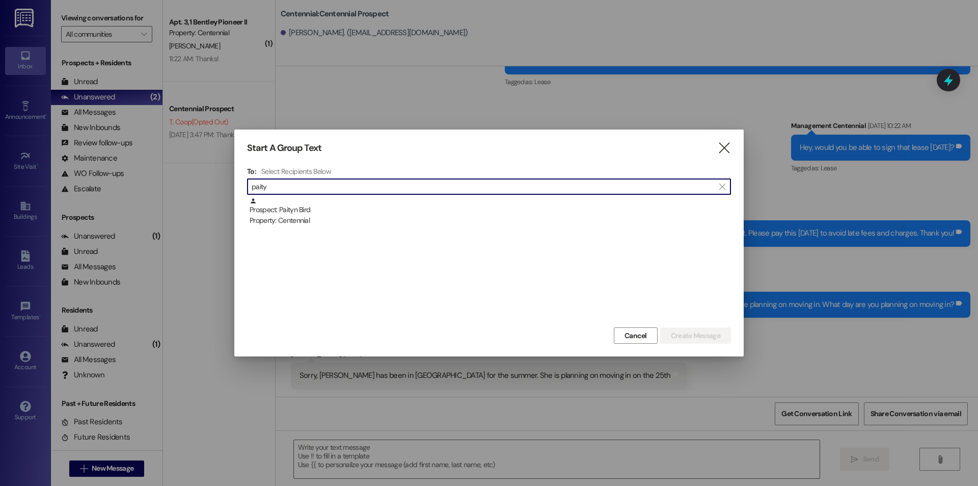
type input "paity"
click at [329, 228] on div "Prospect: Paityn Bird Property: Centennial" at bounding box center [489, 260] width 484 height 127
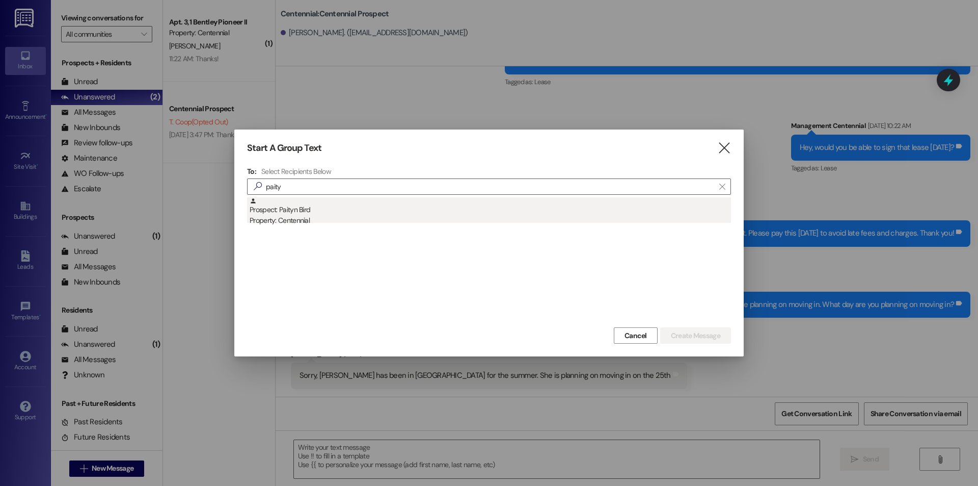
click at [338, 214] on div "Prospect: Paityn Bird Property: Centennial" at bounding box center [491, 211] width 482 height 29
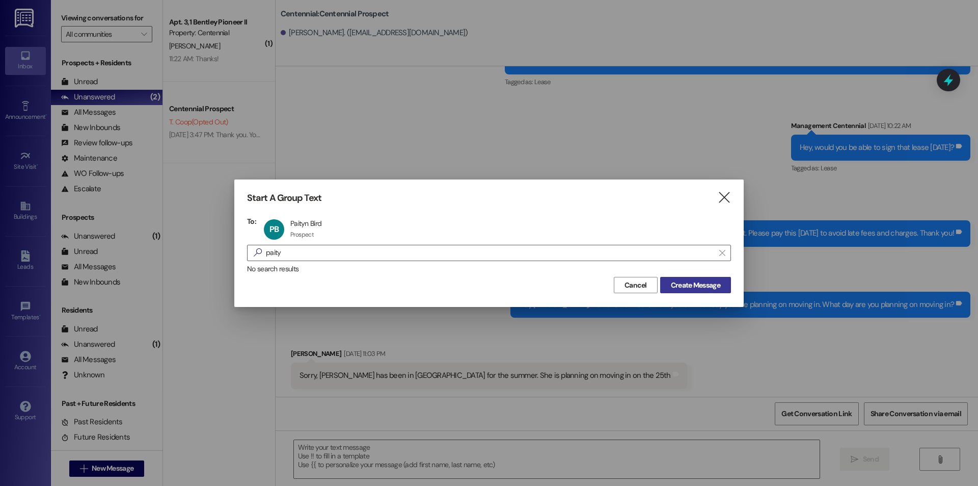
click at [682, 278] on button "Create Message" at bounding box center [695, 285] width 71 height 16
click at [684, 289] on span "Create Message" at bounding box center [695, 285] width 49 height 11
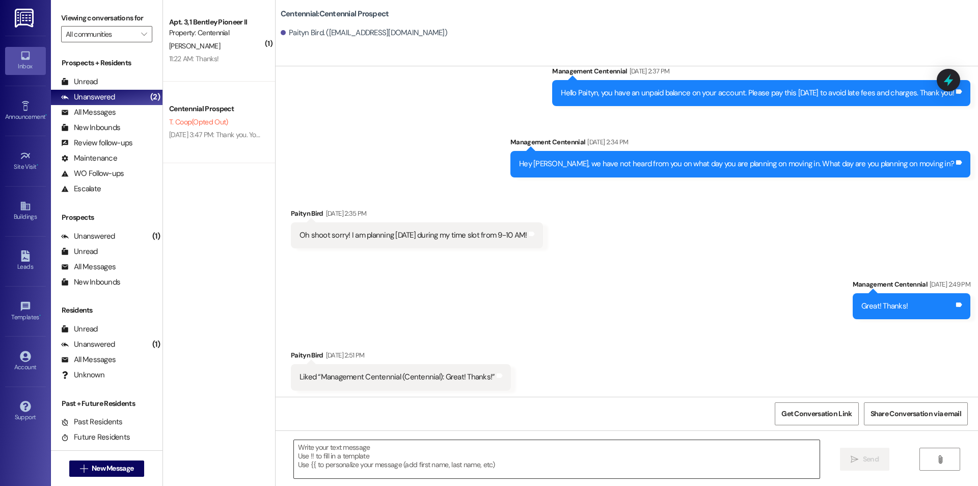
scroll to position [433, 0]
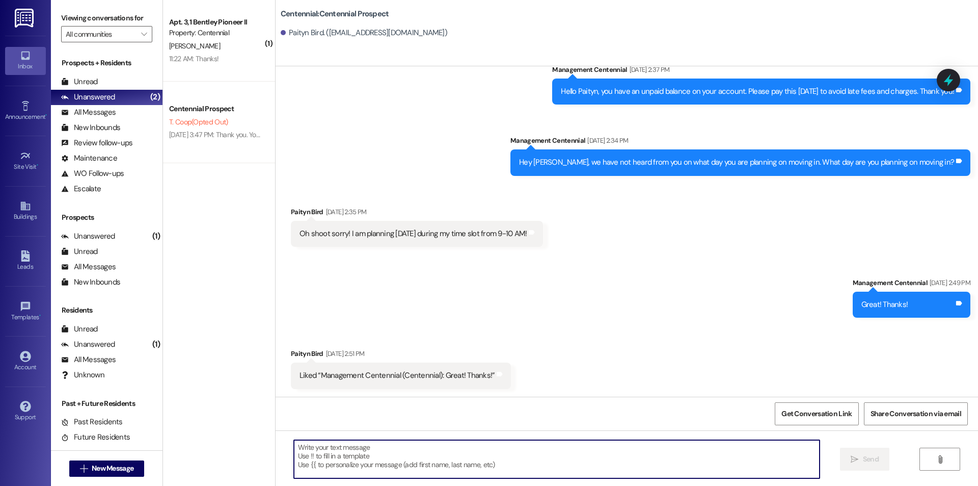
paste textarea "Hello {{first_name}}, you have an unpaid balance on your account. Please pay th…"
type textarea "Hello {{first_name}}, you have an unpaid balance on your account. Please pay th…"
click at [131, 472] on span "New Message" at bounding box center [113, 468] width 46 height 11
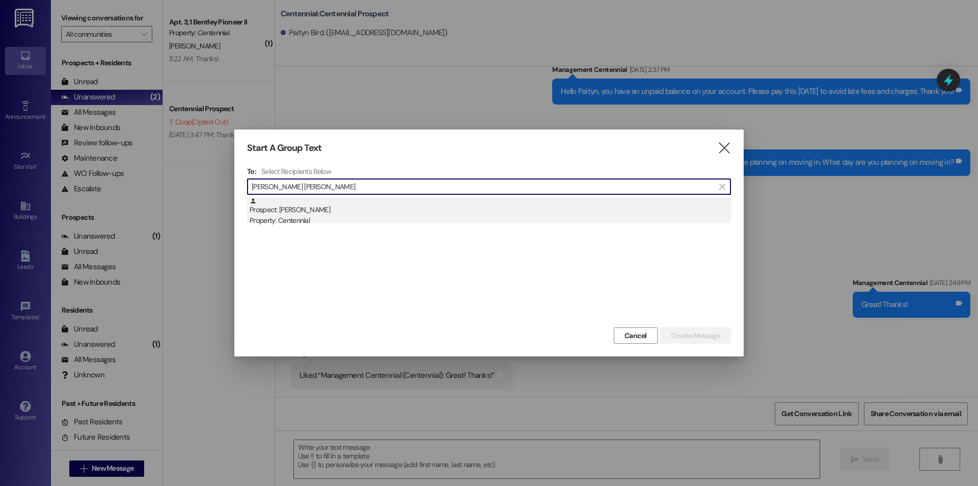
type input "emma jen"
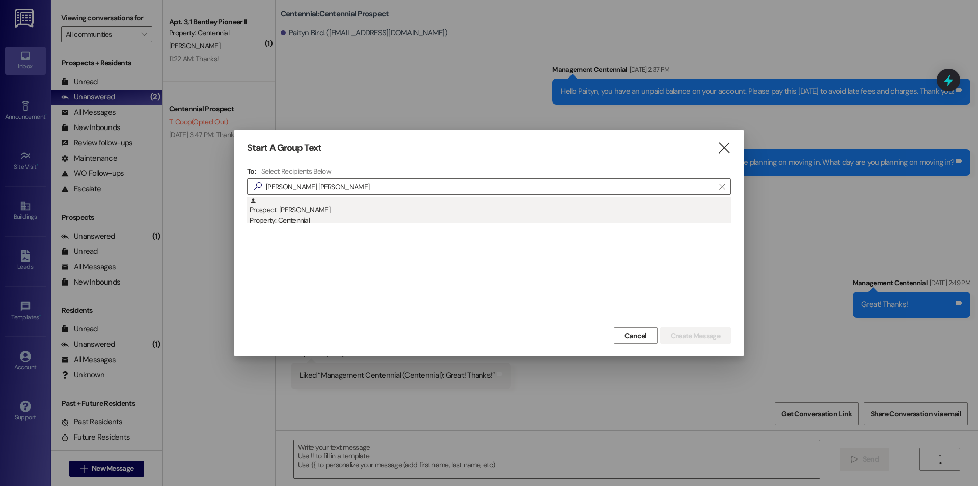
click at [279, 220] on div "Property: Centennial" at bounding box center [491, 220] width 482 height 11
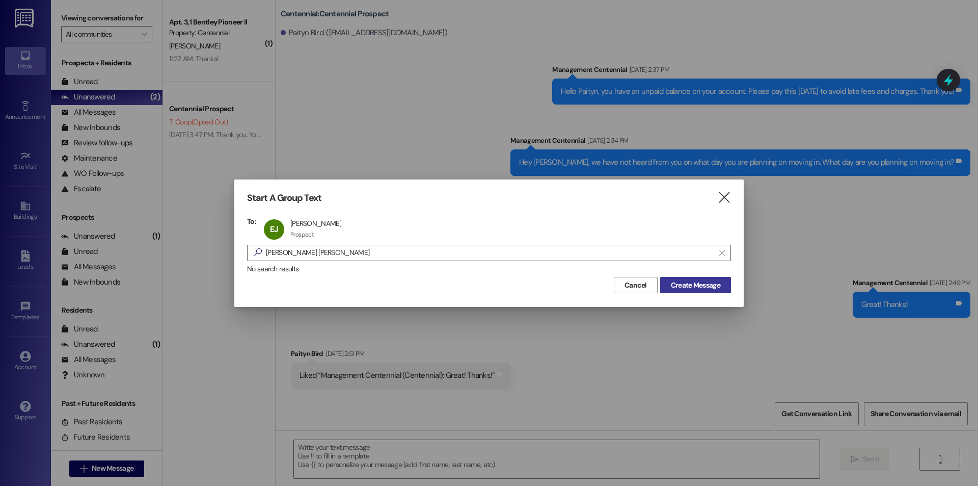
click at [700, 283] on span "Create Message" at bounding box center [695, 285] width 49 height 11
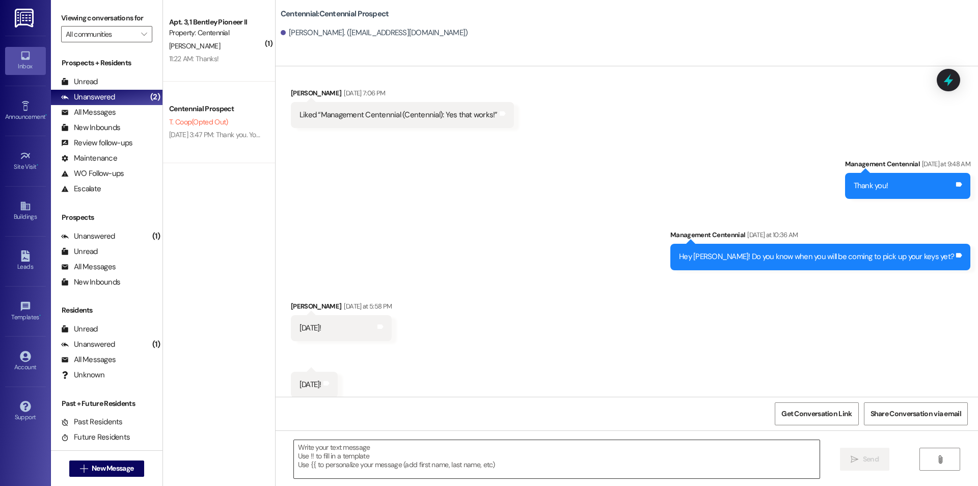
scroll to position [1084, 0]
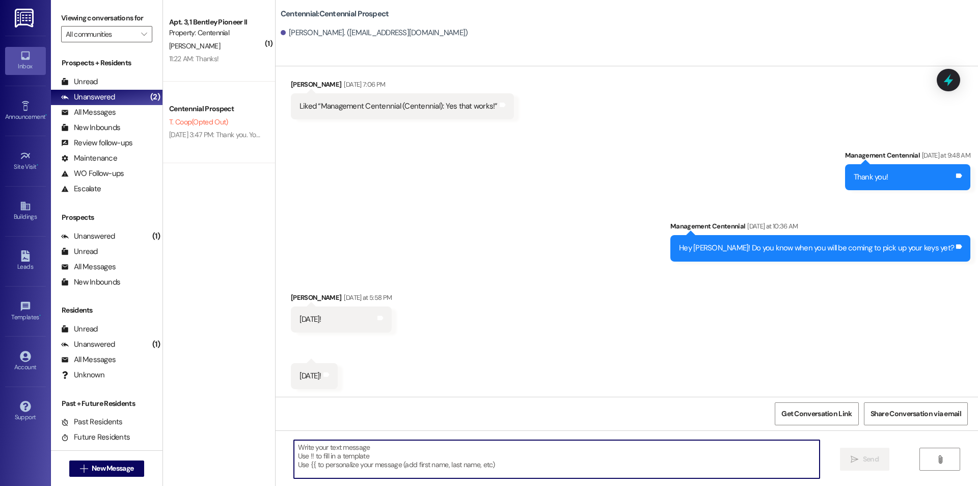
paste textarea "Hello {{first_name}}, you have an unpaid balance on your account. Please pay th…"
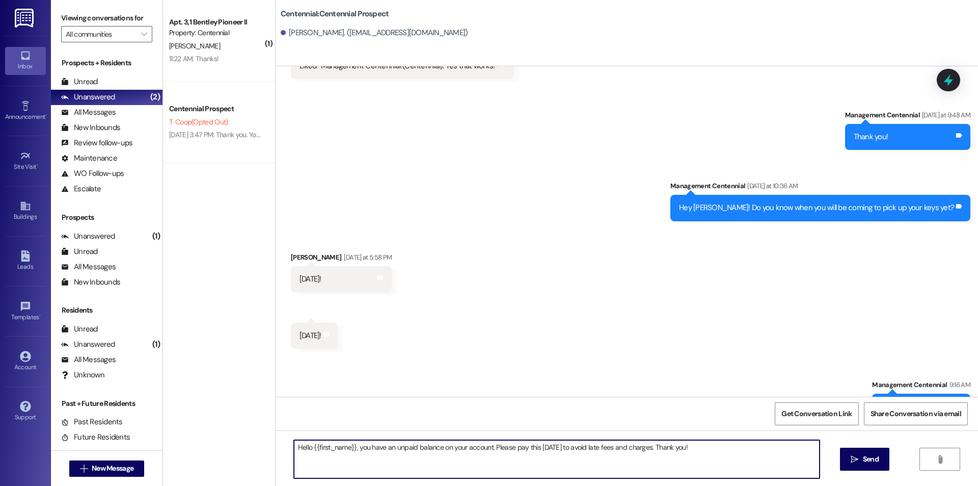
scroll to position [1156, 0]
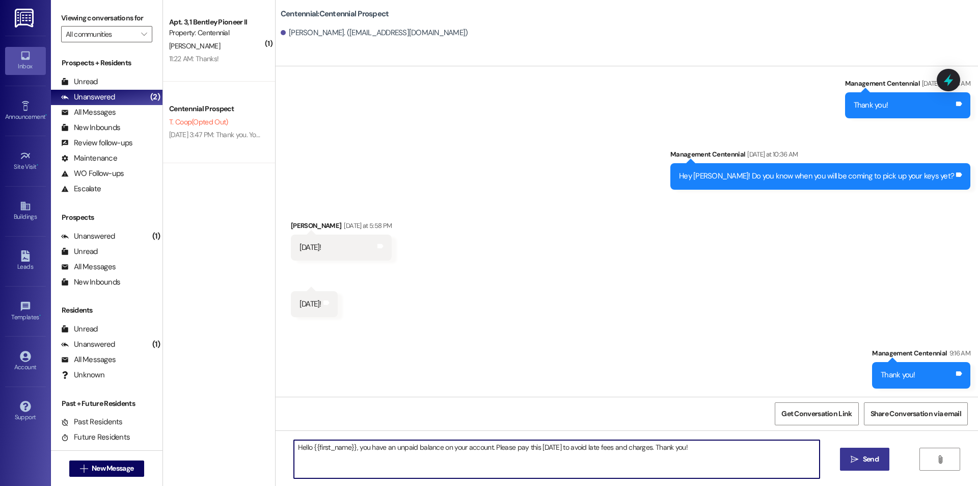
type textarea "Hello {{first_name}}, you have an unpaid balance on your account. Please pay th…"
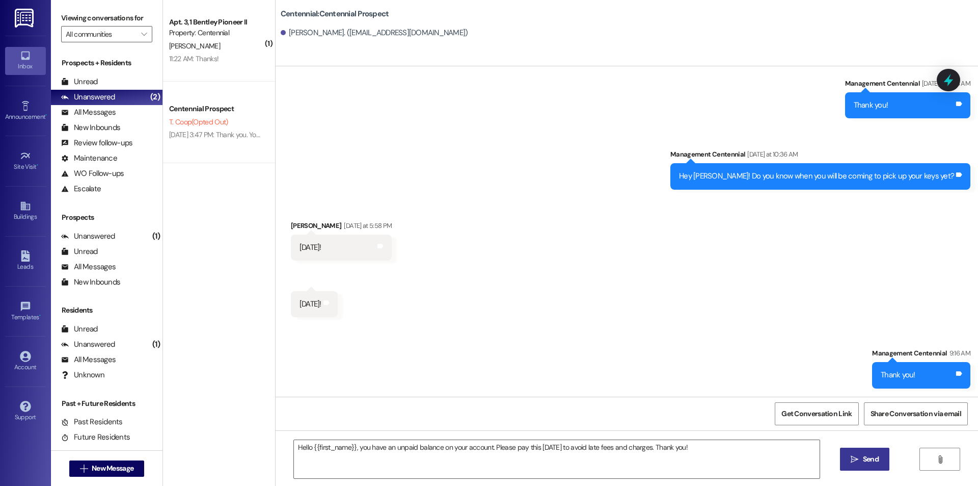
click at [870, 459] on span "Send" at bounding box center [871, 459] width 16 height 11
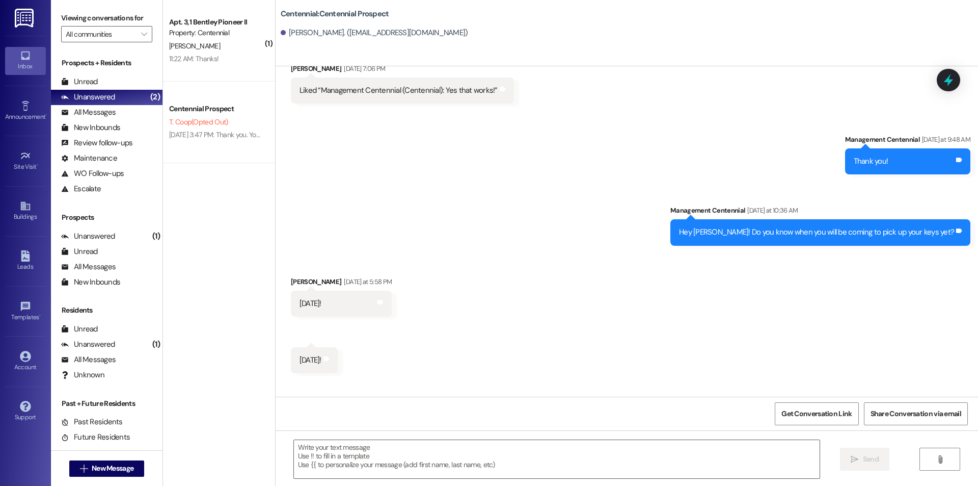
scroll to position [1084, 0]
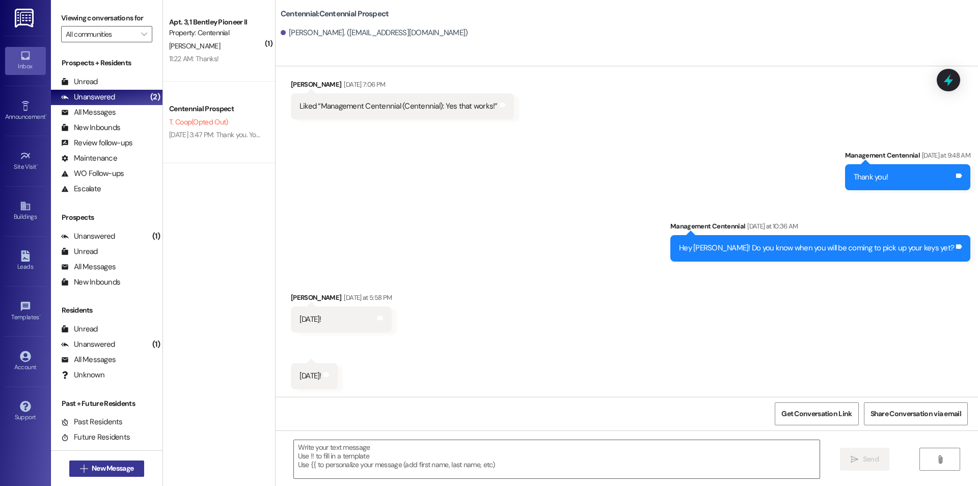
click at [108, 466] on span "New Message" at bounding box center [113, 468] width 42 height 11
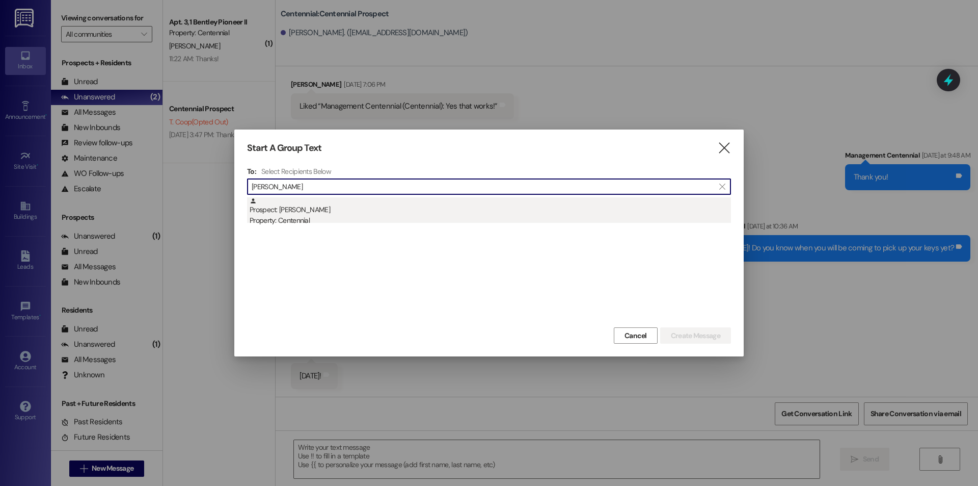
type input "brooke thomason"
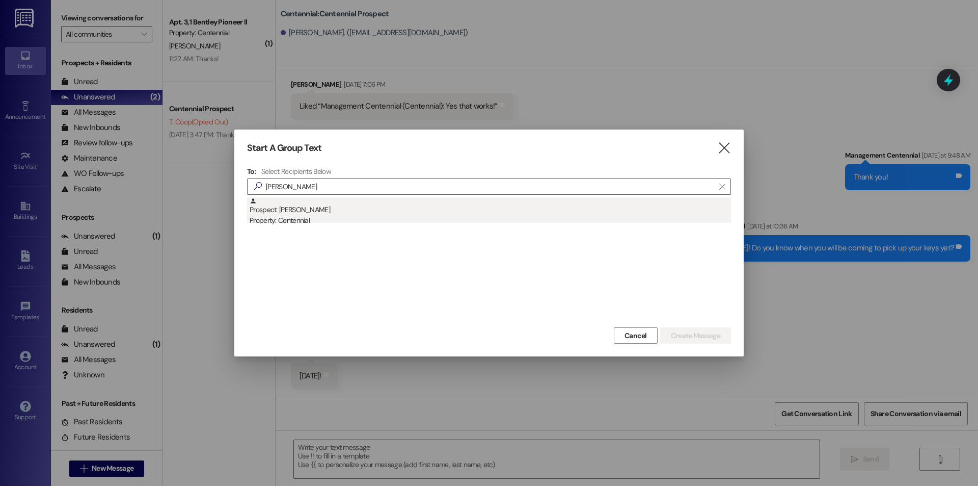
click at [424, 209] on div "Prospect: Brooke Thomason Property: Centennial" at bounding box center [491, 211] width 482 height 29
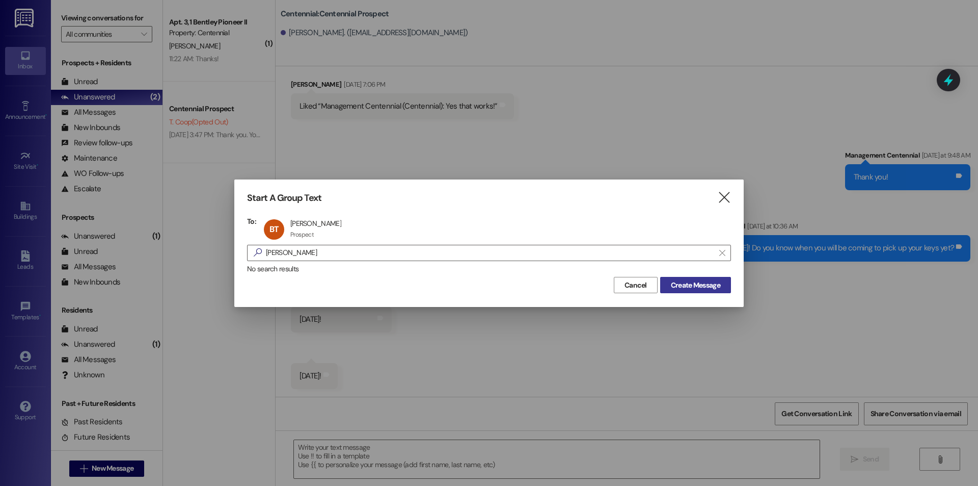
click at [683, 289] on span "Create Message" at bounding box center [695, 285] width 49 height 11
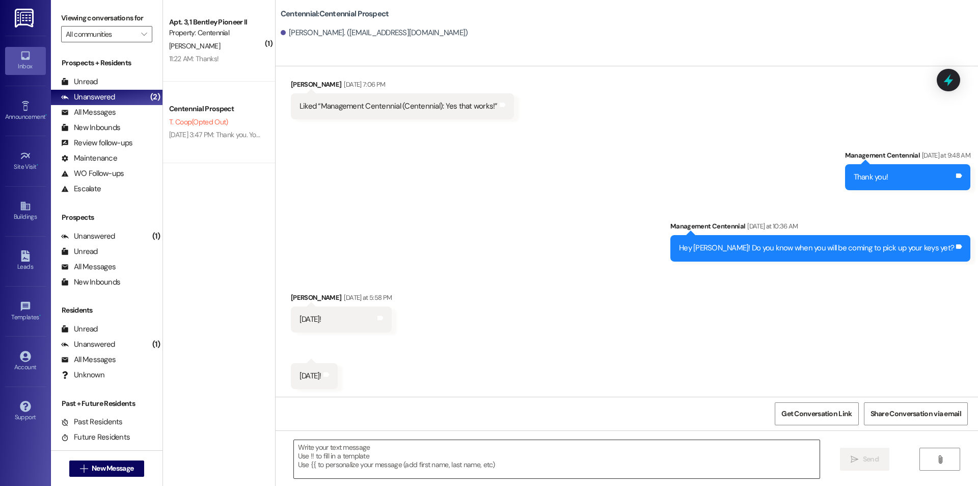
scroll to position [432, 0]
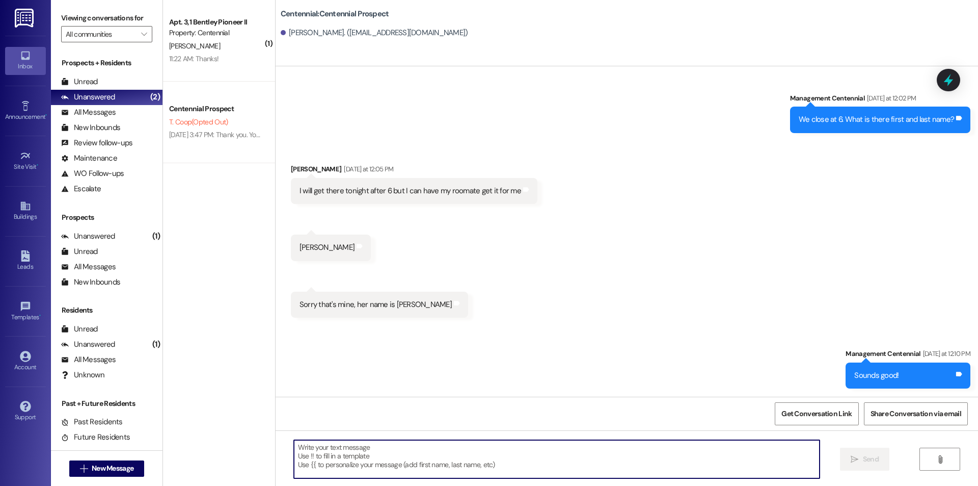
paste textarea "Hello {{first_name}}, you have an unpaid balance on your account. Please pay th…"
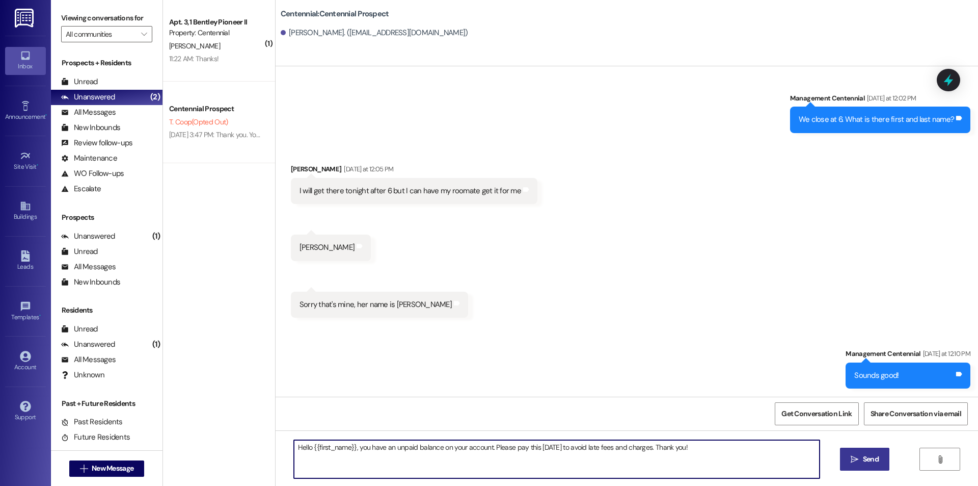
type textarea "Hello {{first_name}}, you have an unpaid balance on your account. Please pay th…"
click at [867, 463] on span "Send" at bounding box center [871, 459] width 16 height 11
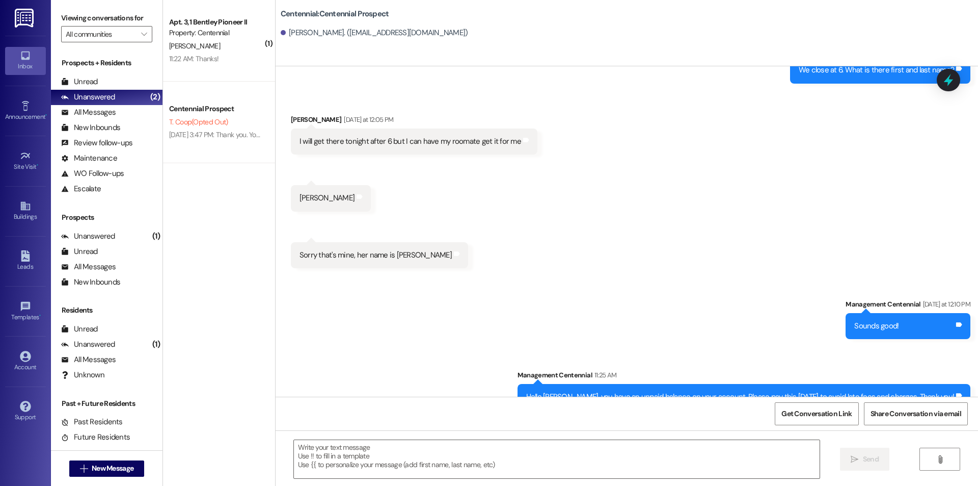
scroll to position [503, 0]
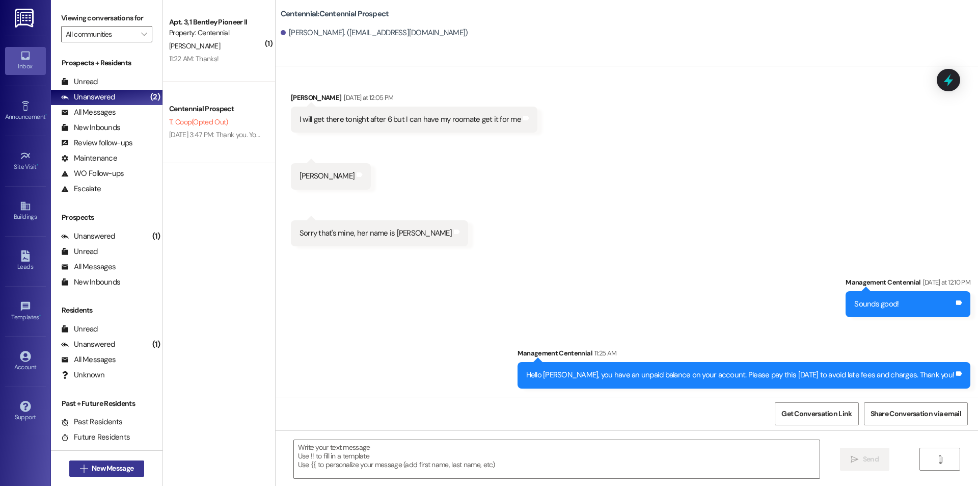
click at [123, 468] on span "New Message" at bounding box center [113, 468] width 42 height 11
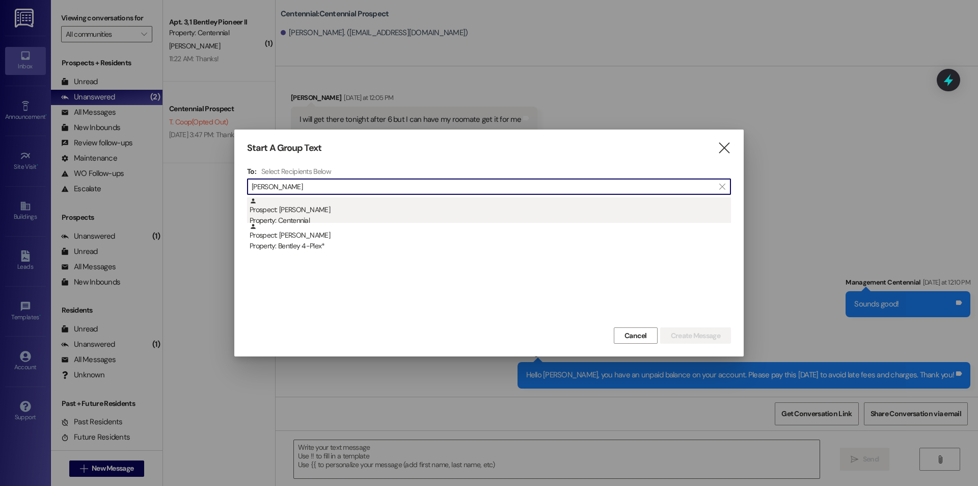
type input "halle camblin"
click at [304, 214] on div "Prospect: halle camblin Property: Centennial" at bounding box center [491, 211] width 482 height 29
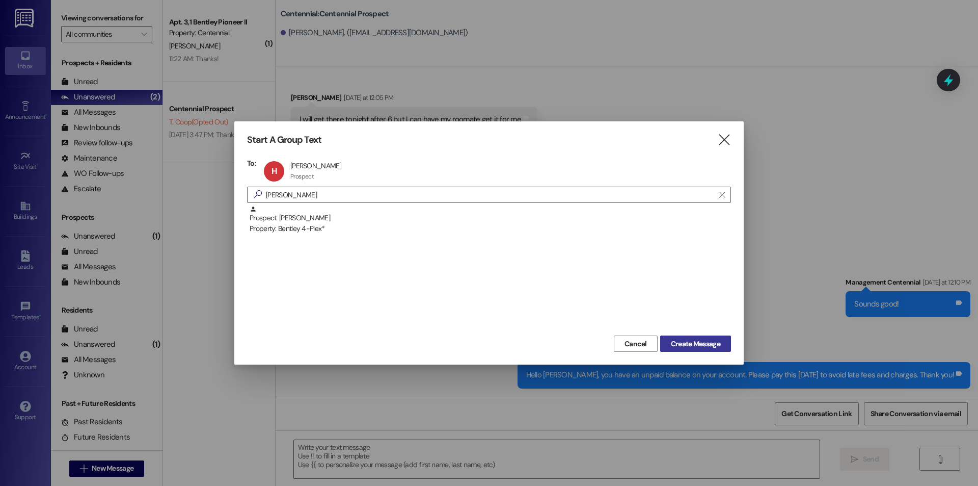
click at [697, 340] on span "Create Message" at bounding box center [695, 343] width 49 height 11
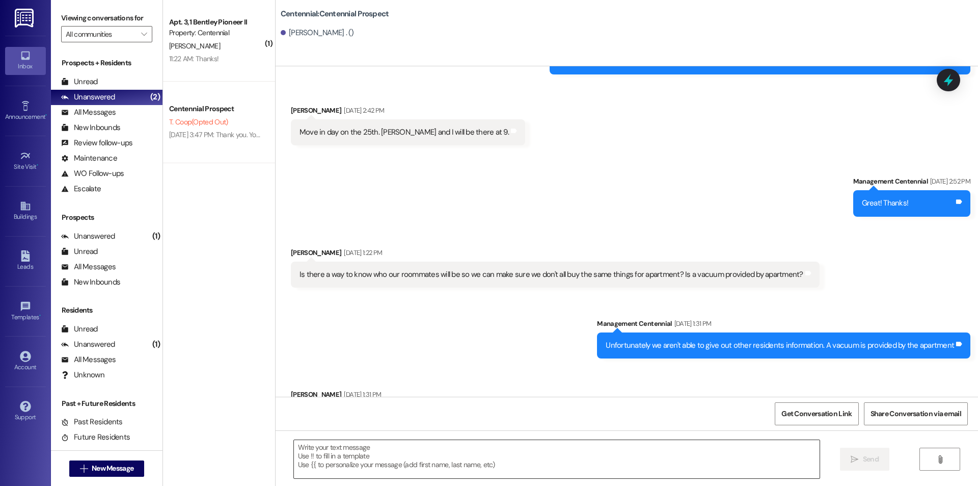
scroll to position [2729, 0]
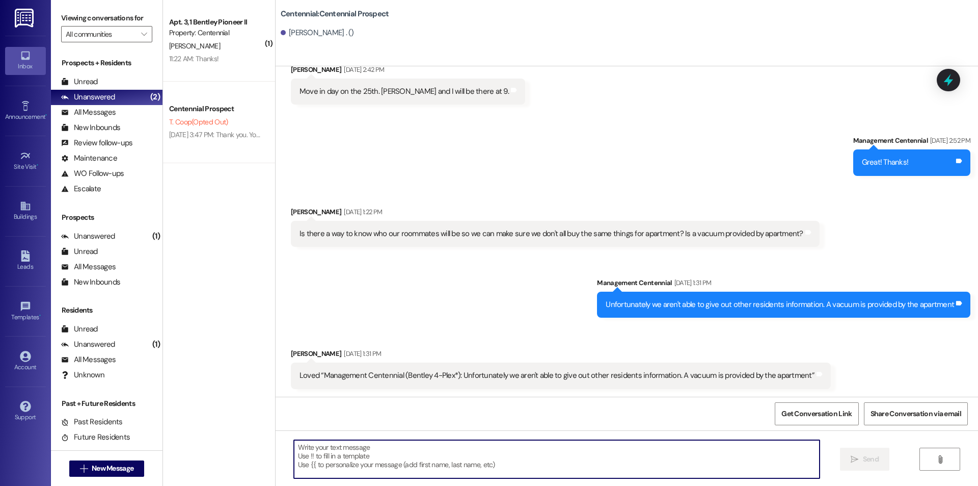
paste textarea "Hello {{first_name}}, you have an unpaid balance on your account. Please pay th…"
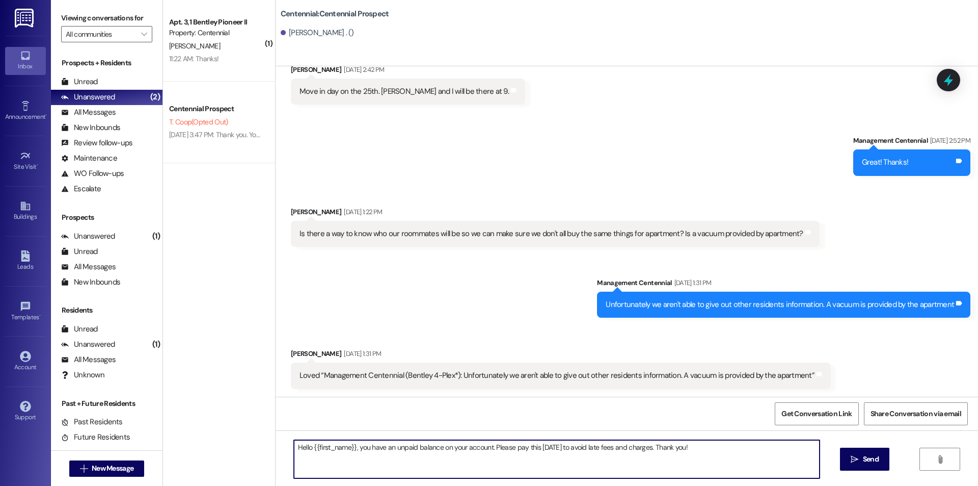
scroll to position [2800, 0]
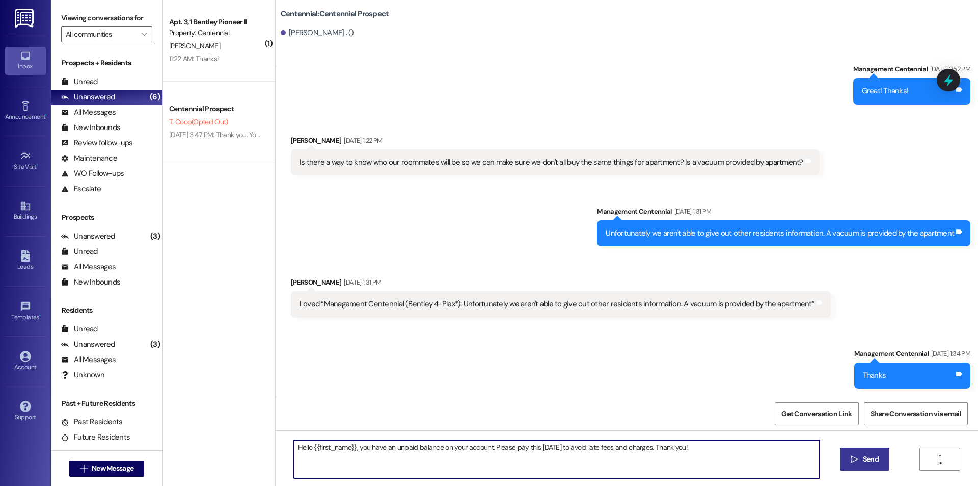
type textarea "Hello {{first_name}}, you have an unpaid balance on your account. Please pay th…"
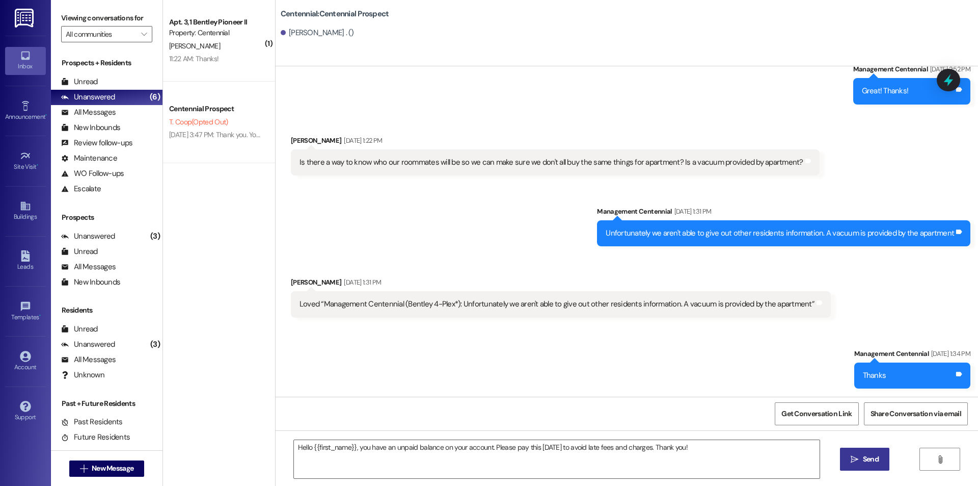
click at [860, 449] on button " Send" at bounding box center [864, 458] width 49 height 23
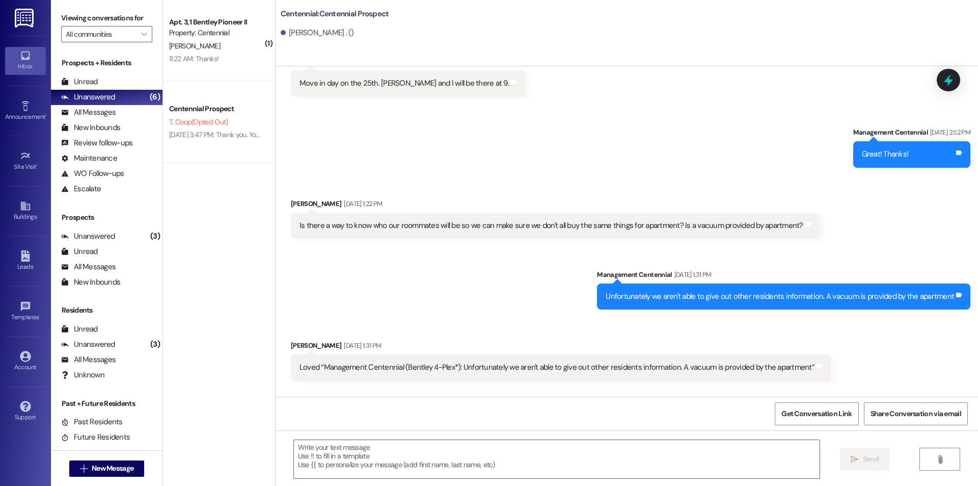
scroll to position [2729, 0]
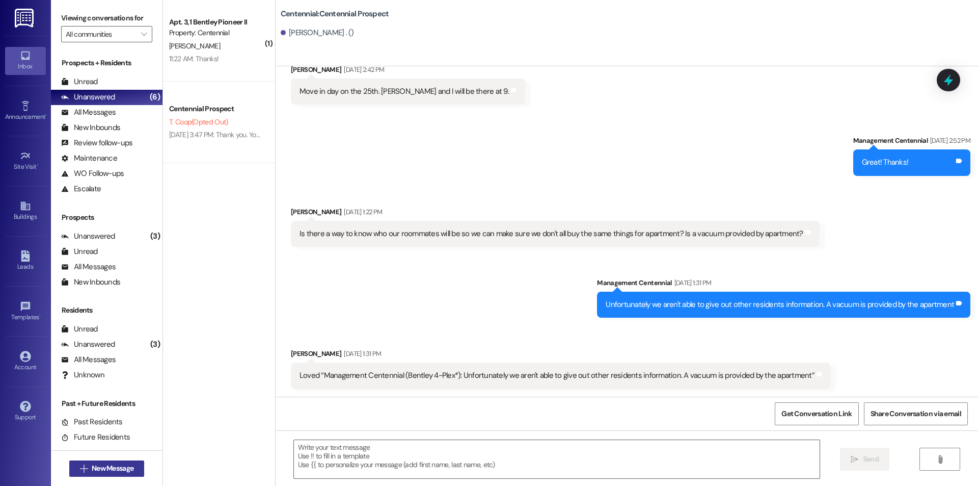
click at [116, 466] on span "New Message" at bounding box center [113, 468] width 42 height 11
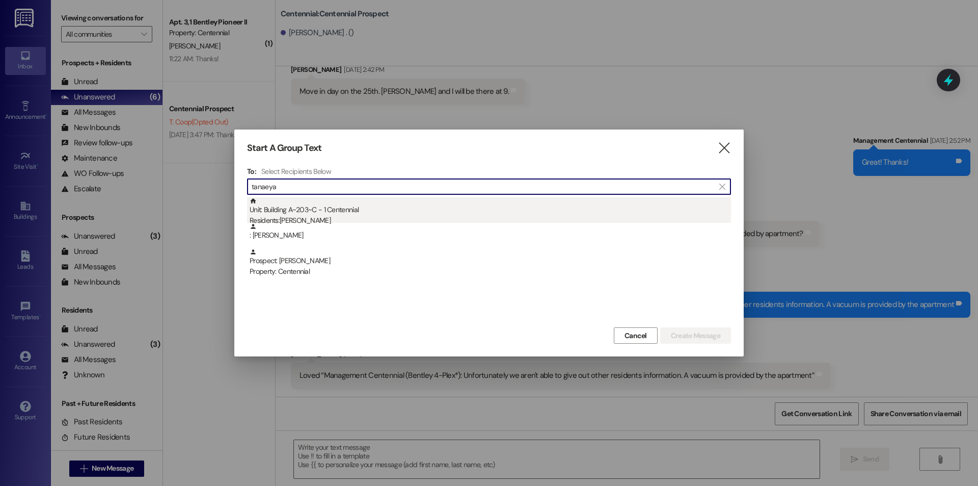
type input "tanaeya"
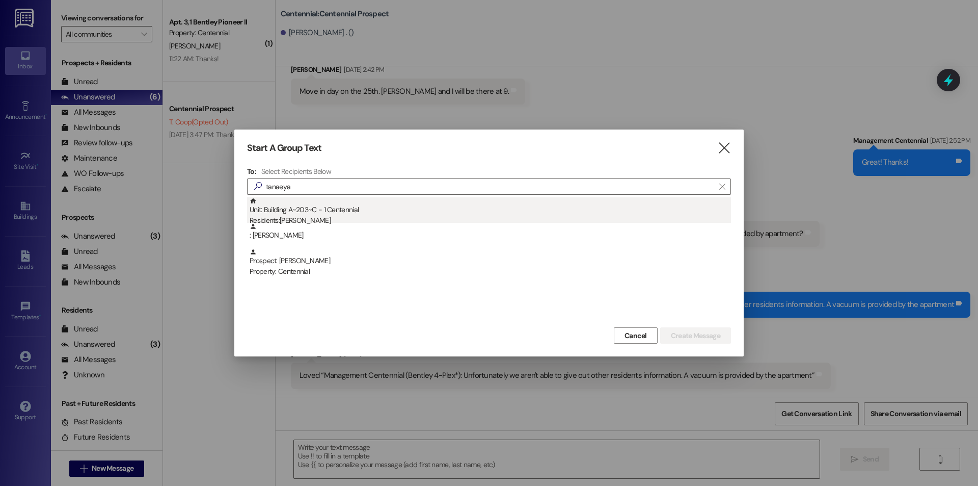
click at [363, 218] on div "Residents: Tanaeya Thompson" at bounding box center [491, 220] width 482 height 11
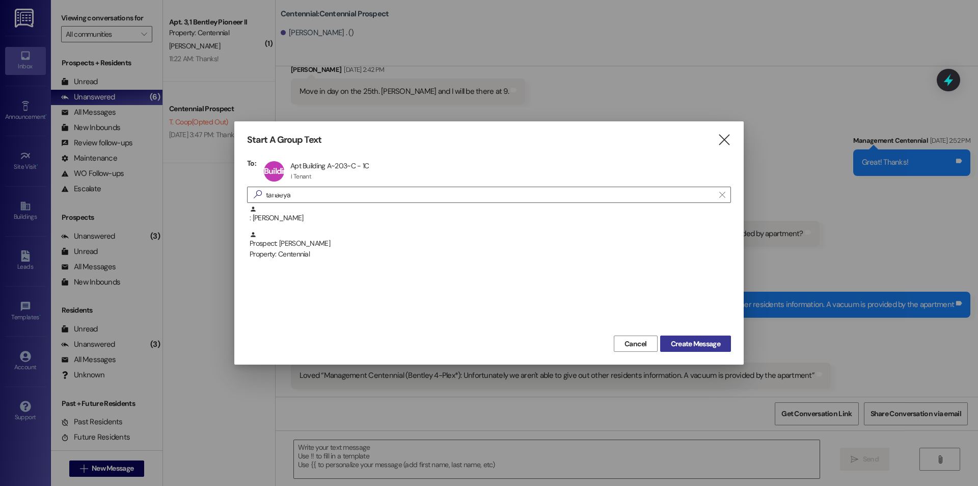
click at [669, 343] on span "Create Message" at bounding box center [696, 343] width 54 height 11
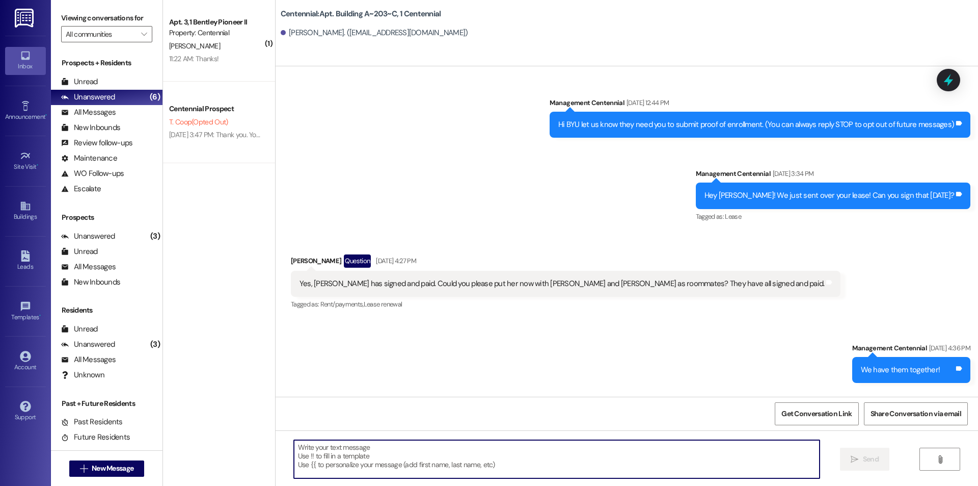
paste textarea "Hello {{first_name}}, you have an unpaid balance on your account. Please pay th…"
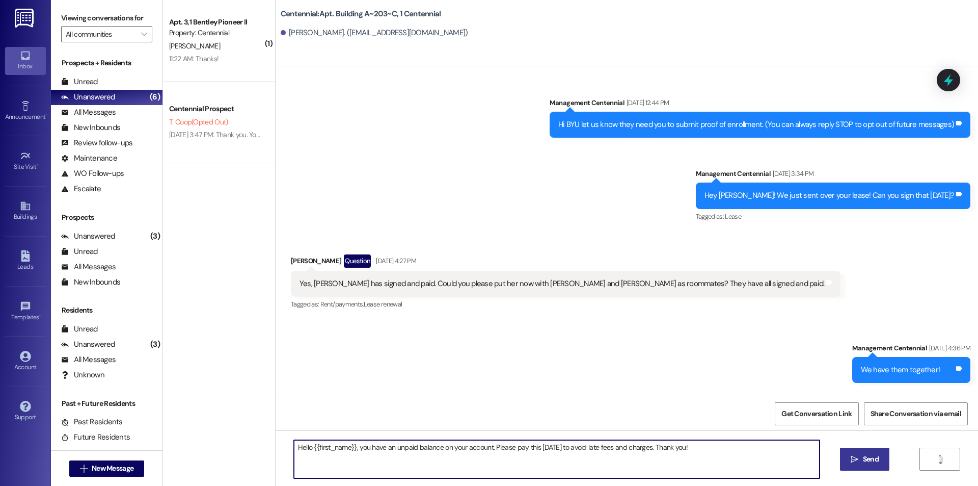
type textarea "Hello {{first_name}}, you have an unpaid balance on your account. Please pay th…"
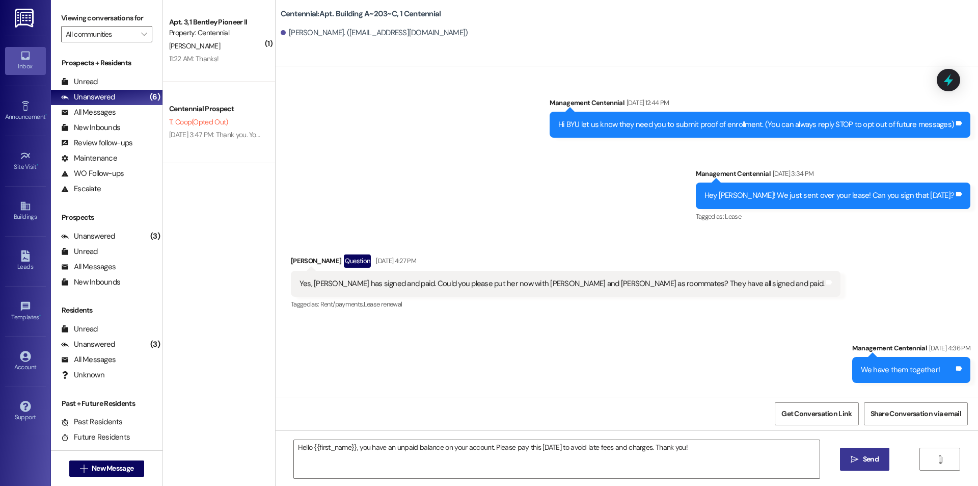
click at [843, 459] on button " Send" at bounding box center [864, 458] width 49 height 23
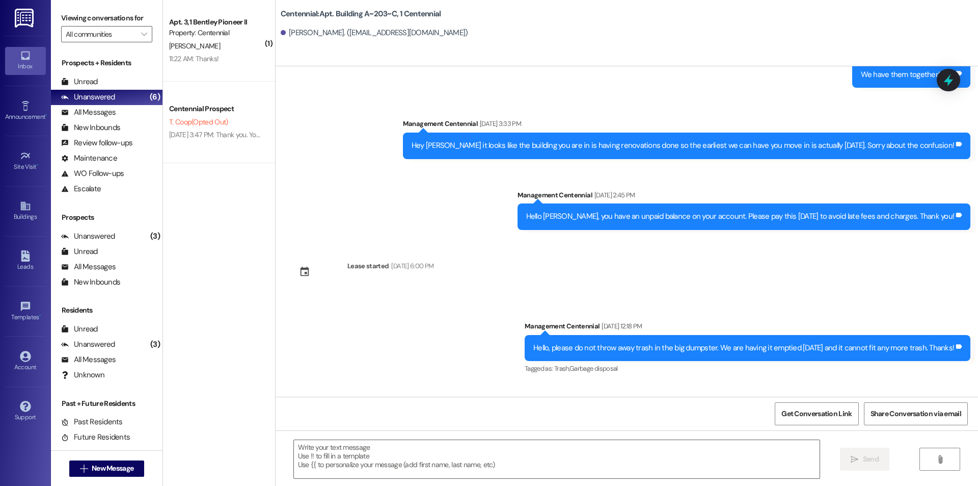
scroll to position [354, 0]
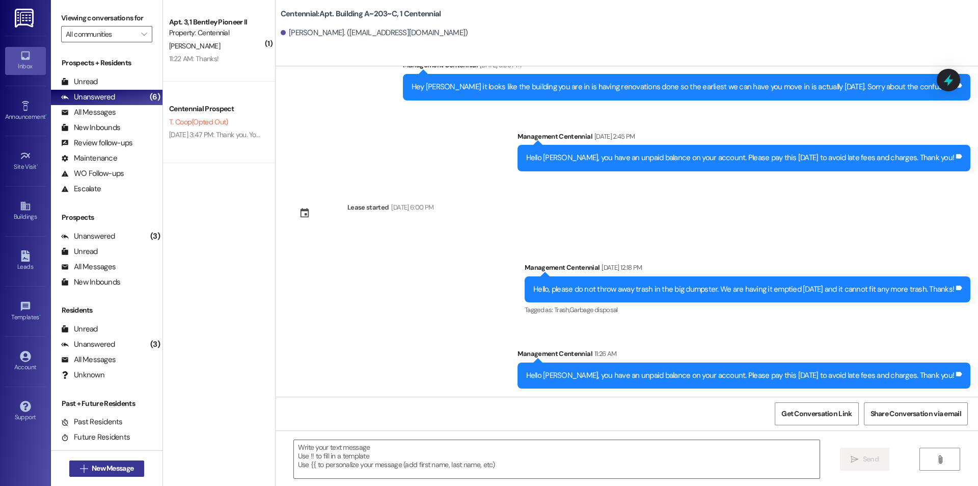
click at [121, 469] on span "New Message" at bounding box center [113, 468] width 42 height 11
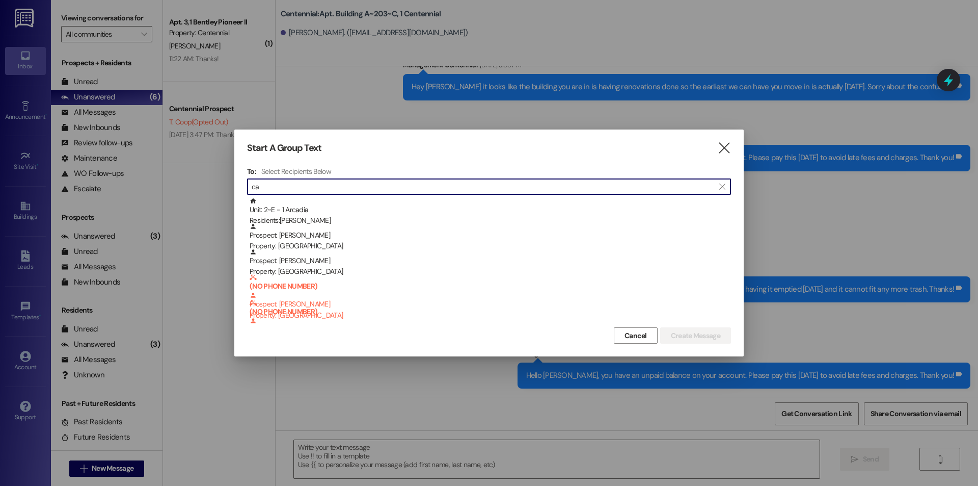
type input "c"
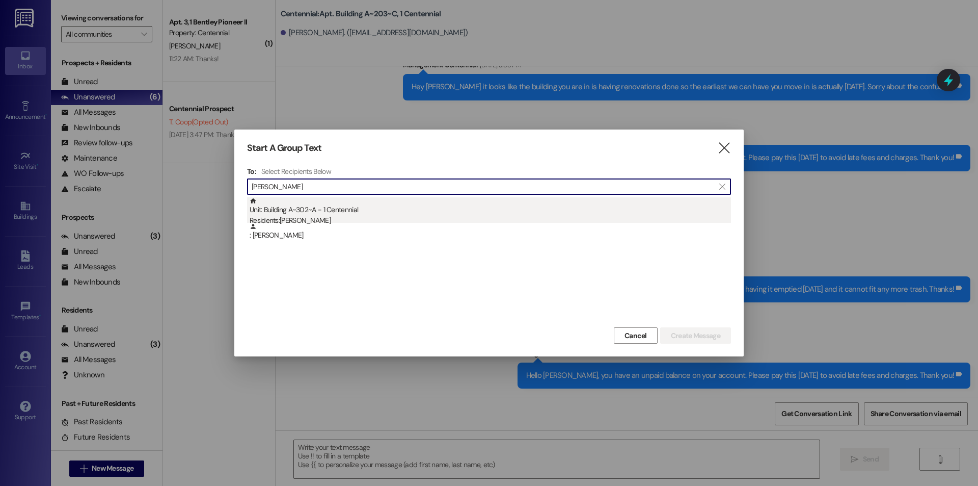
type input "emma cox"
click at [351, 199] on div "Unit: Building A~302~A - 1 Centennial Residents: Emma Cox" at bounding box center [491, 211] width 482 height 29
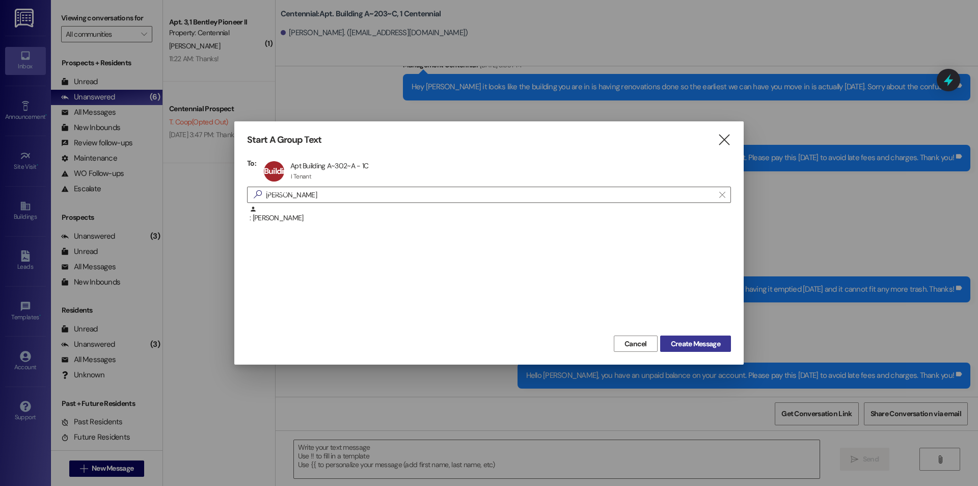
click at [728, 343] on button "Create Message" at bounding box center [695, 343] width 71 height 16
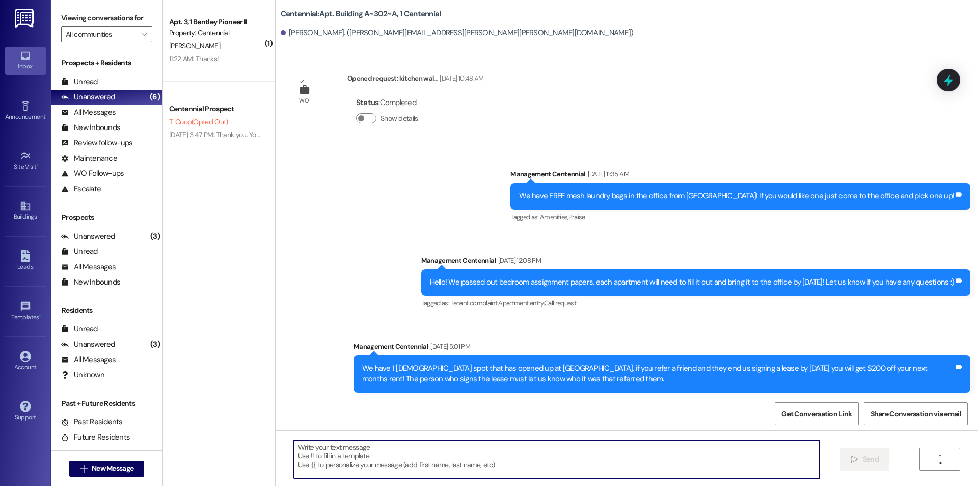
scroll to position [9615, 0]
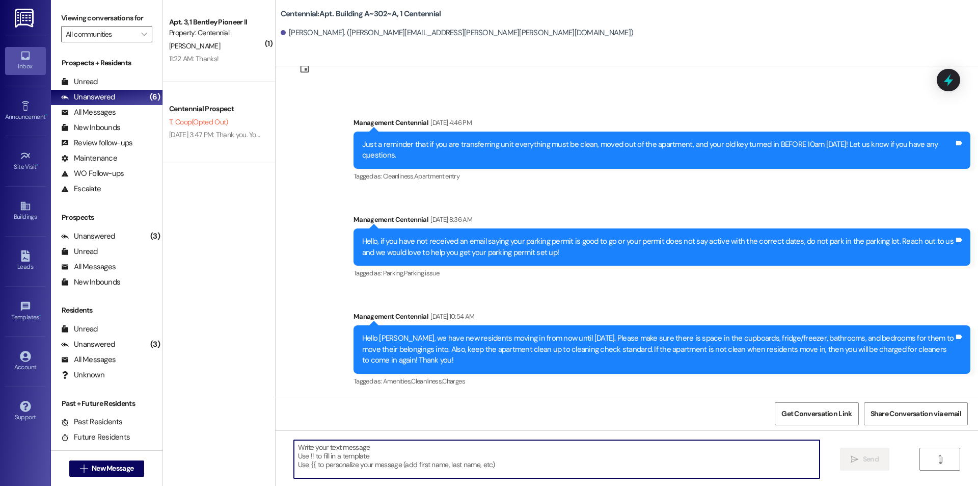
paste textarea "Hello {{first_name}}, you have an unpaid balance on your account. Please pay th…"
type textarea "Hello {{first_name}}, you have an unpaid balance on your account. Please pay th…"
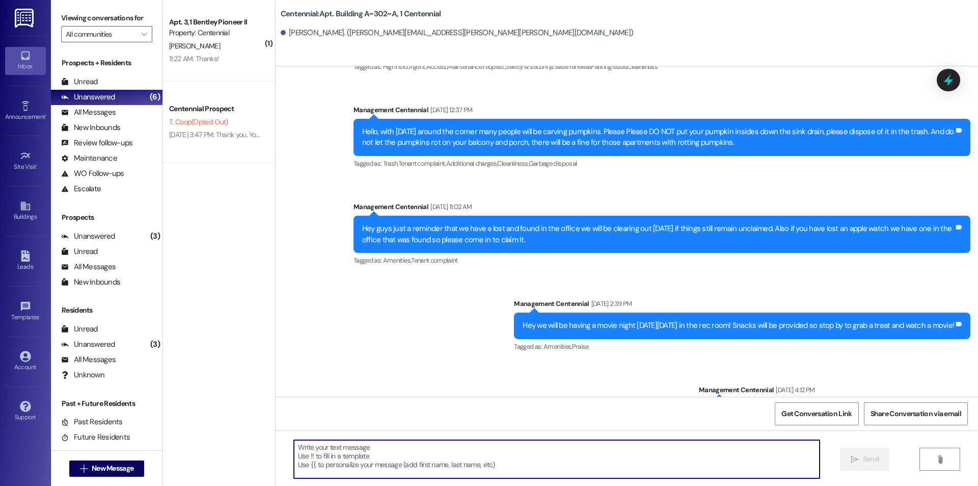
scroll to position [0, 0]
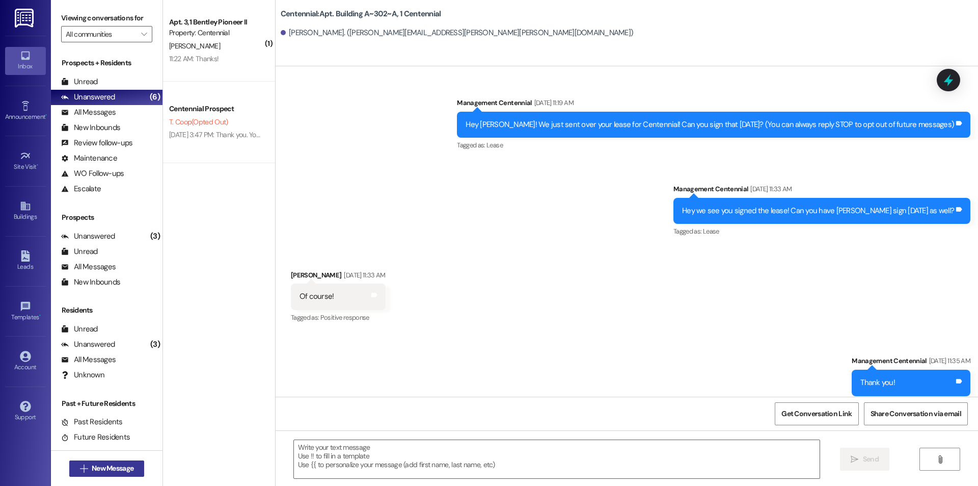
click at [111, 464] on span "New Message" at bounding box center [113, 468] width 42 height 11
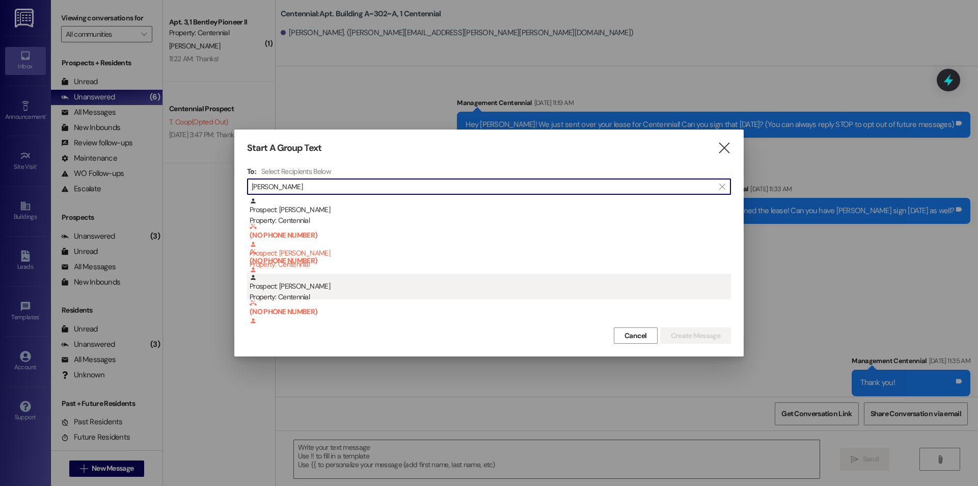
type input "gabriell"
click at [400, 288] on div "Prospect: Gabriella Rigtrup Property: Centennial" at bounding box center [491, 288] width 482 height 29
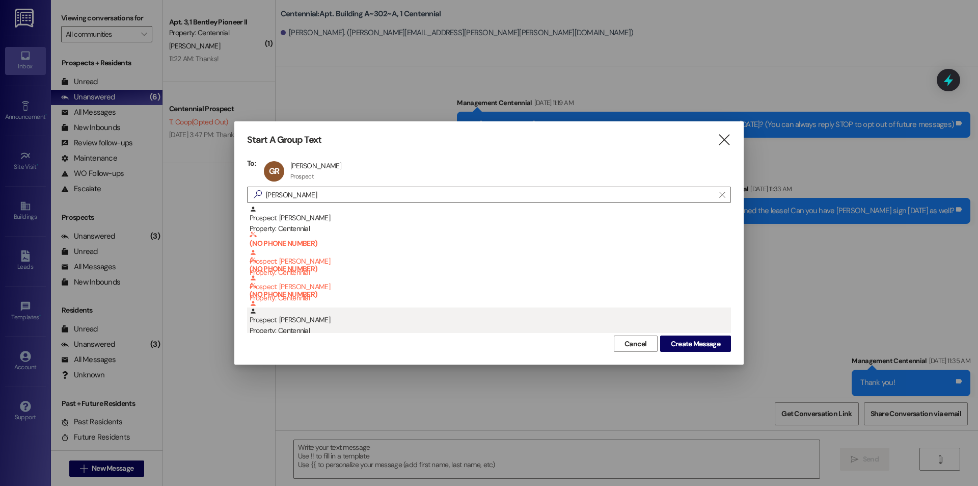
click at [697, 330] on div "Property: Centennial" at bounding box center [491, 330] width 482 height 11
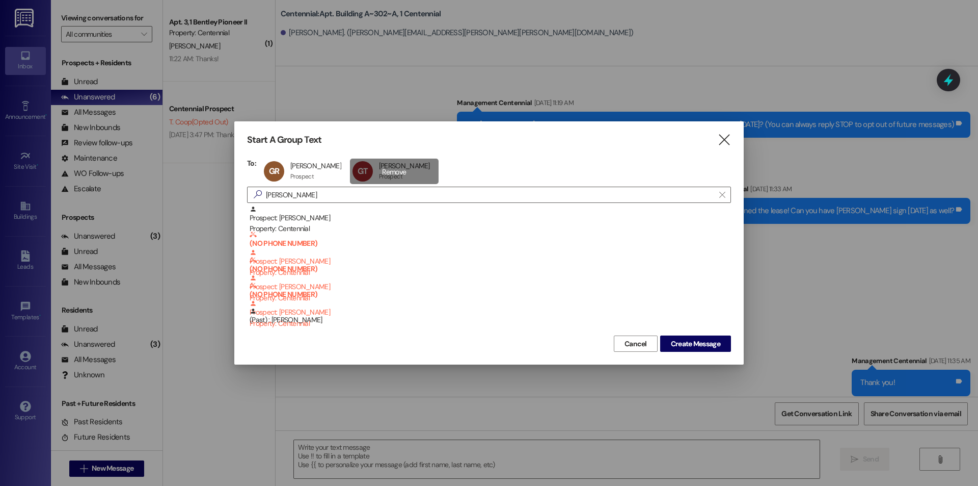
click at [409, 169] on div "GT Gabriella Tingey Gabriella Tingey Prospect Prospect click to remove" at bounding box center [394, 170] width 89 height 25
click at [718, 347] on span "Create Message" at bounding box center [695, 343] width 49 height 11
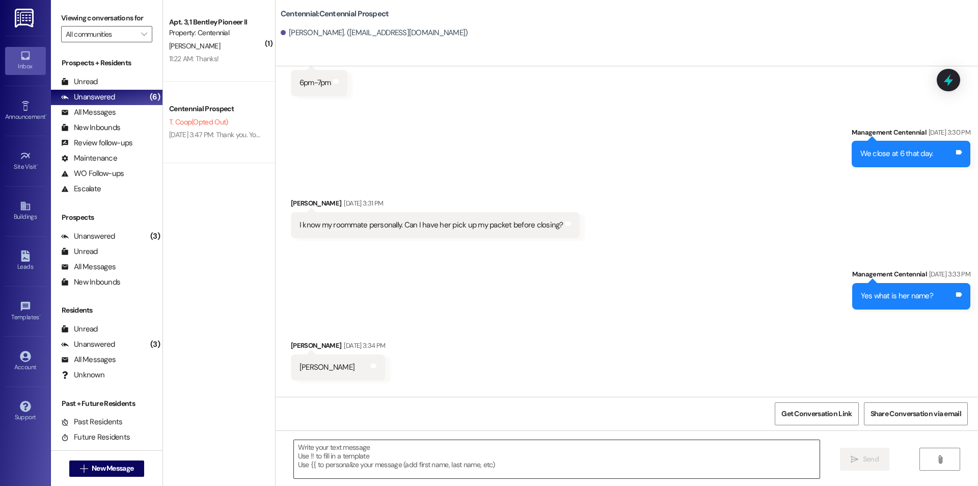
scroll to position [389, 0]
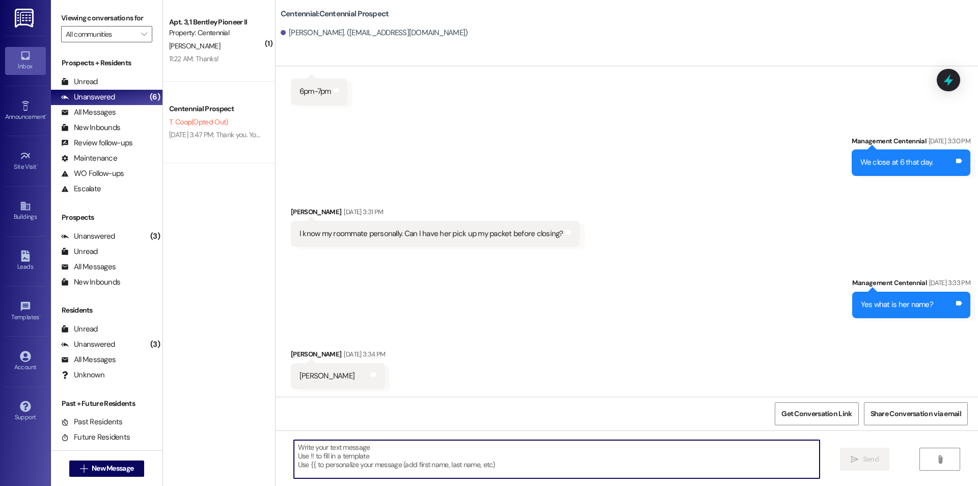
paste textarea "Hello {{first_name}}, you have an unpaid balance on your account. Please pay th…"
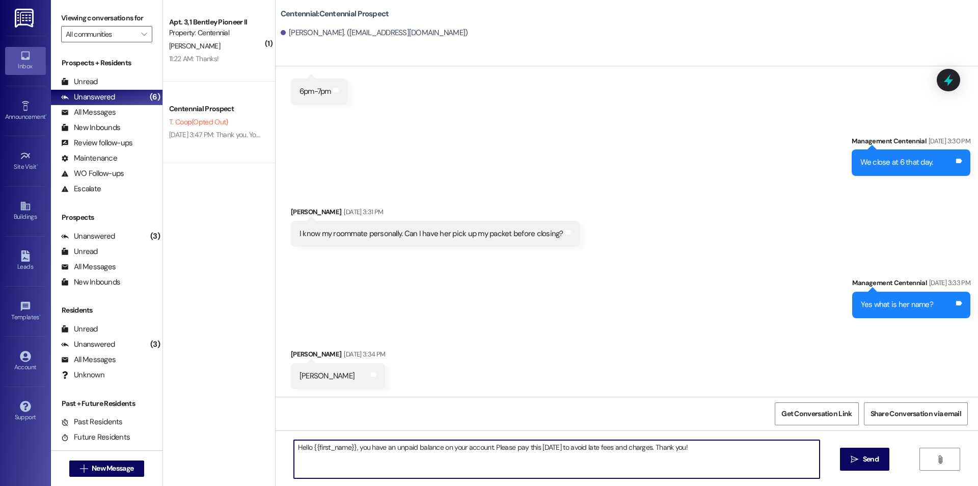
scroll to position [460, 0]
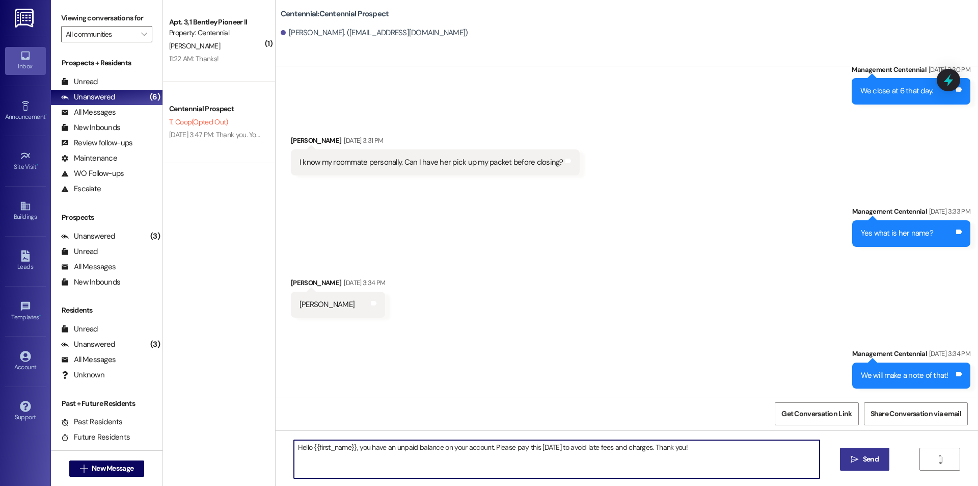
type textarea "Hello {{first_name}}, you have an unpaid balance on your account. Please pay th…"
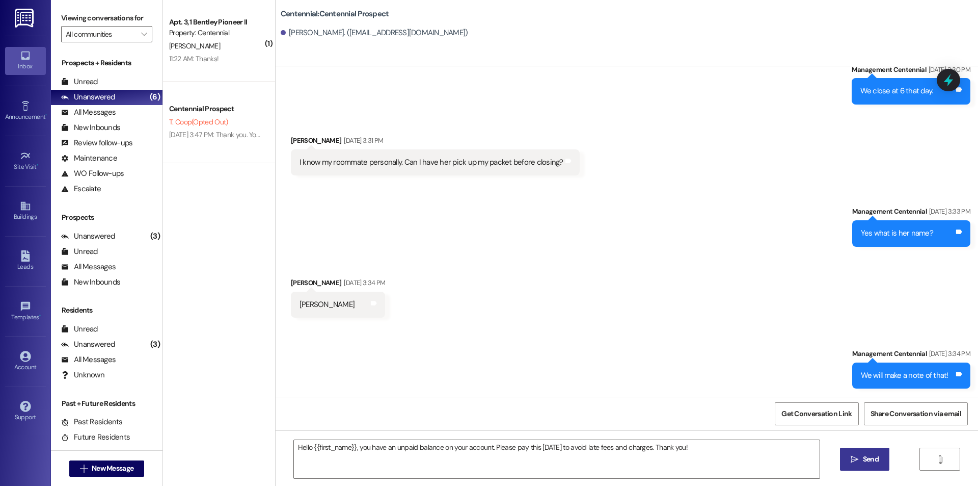
click at [860, 452] on button " Send" at bounding box center [864, 458] width 49 height 23
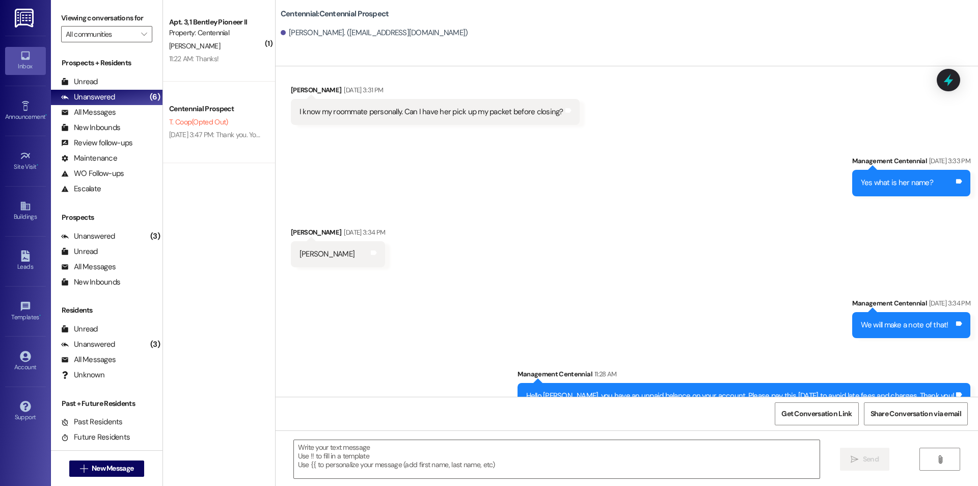
scroll to position [532, 0]
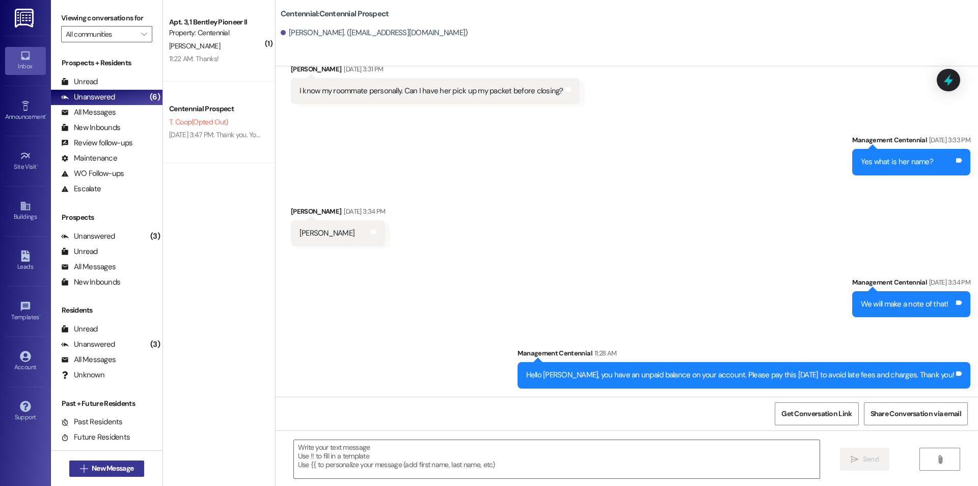
click at [138, 465] on button " New Message" at bounding box center [106, 468] width 75 height 16
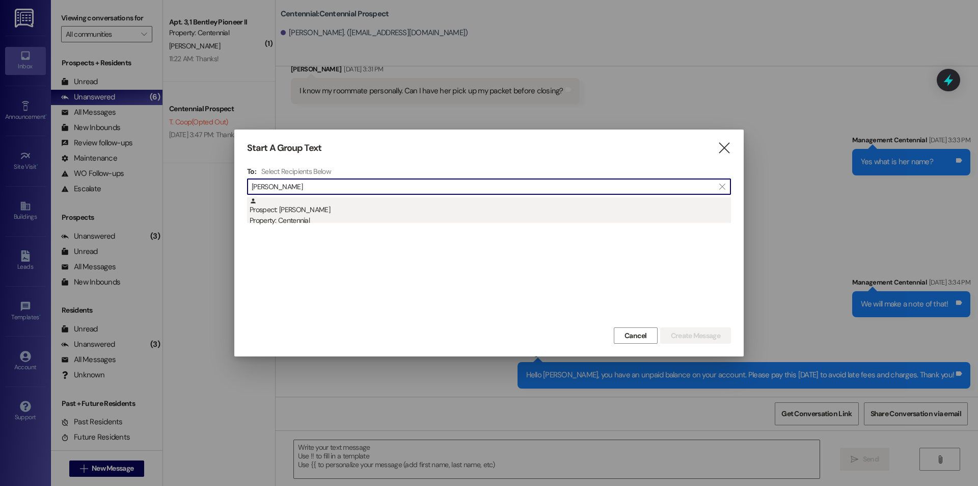
type input "andrew folso"
click at [318, 216] on div "Property: Centennial" at bounding box center [491, 220] width 482 height 11
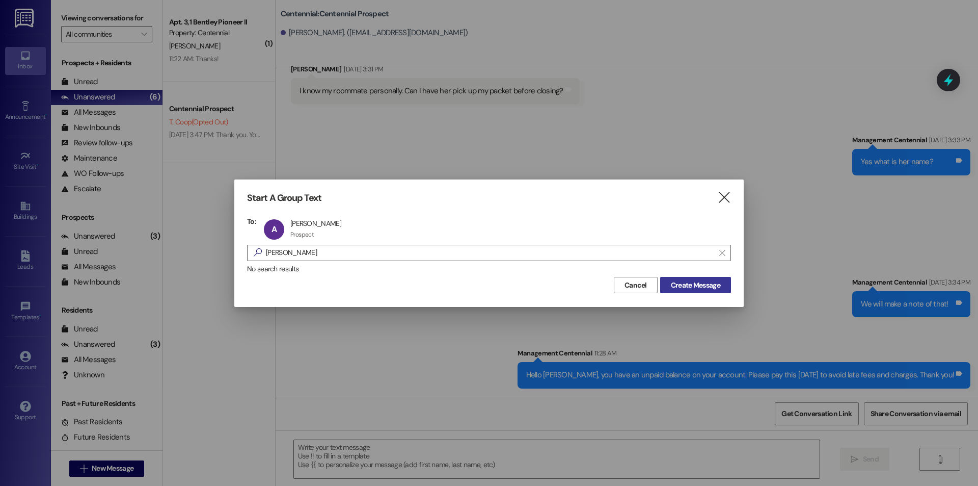
click at [691, 280] on span "Create Message" at bounding box center [695, 285] width 49 height 11
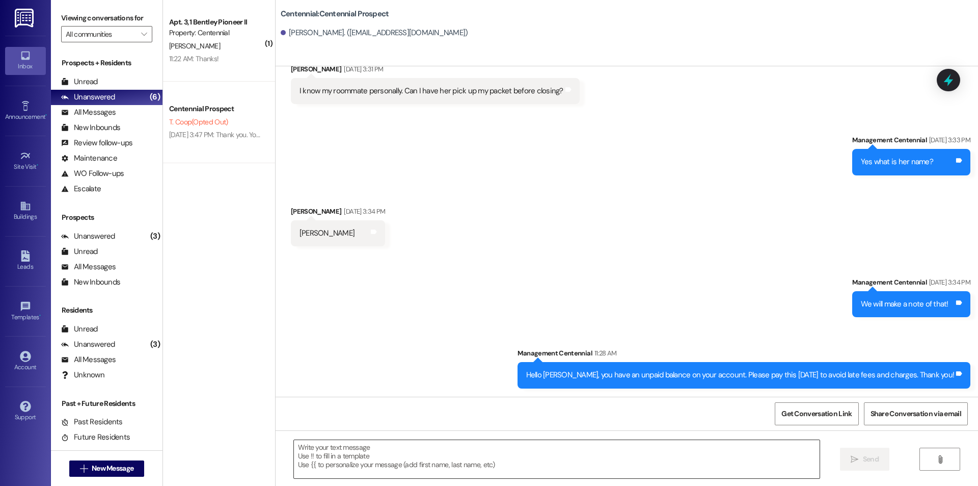
scroll to position [104, 0]
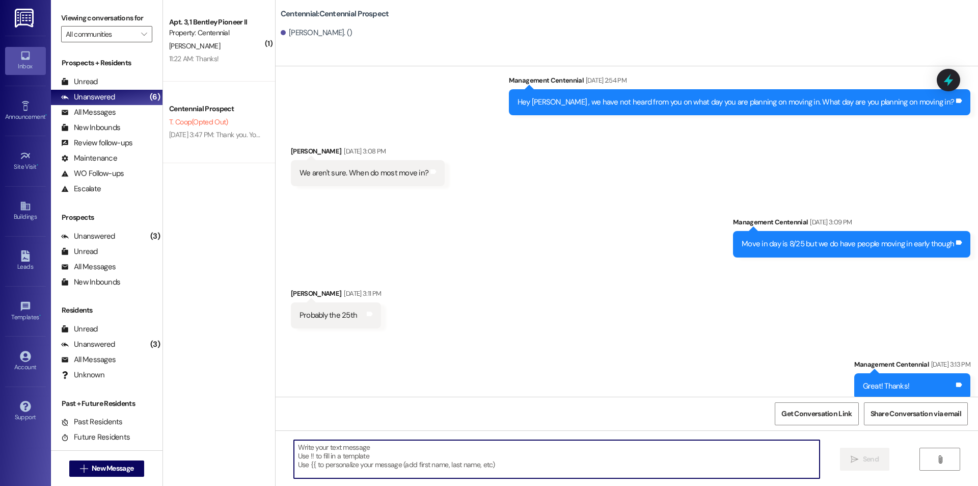
paste textarea "Hello {{first_name}}, you have an unpaid balance on your account. Please pay th…"
type textarea "Hello {{first_name}}, you have an unpaid balance on your account. Please pay th…"
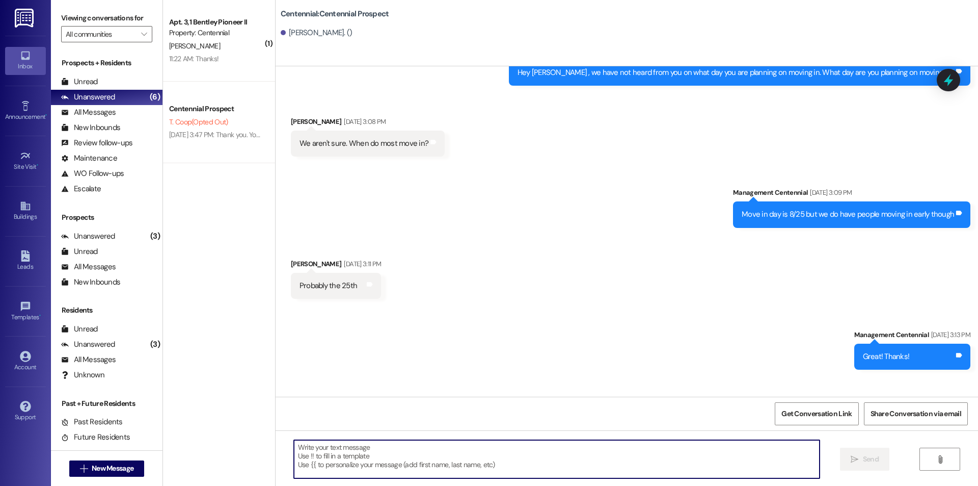
scroll to position [175, 0]
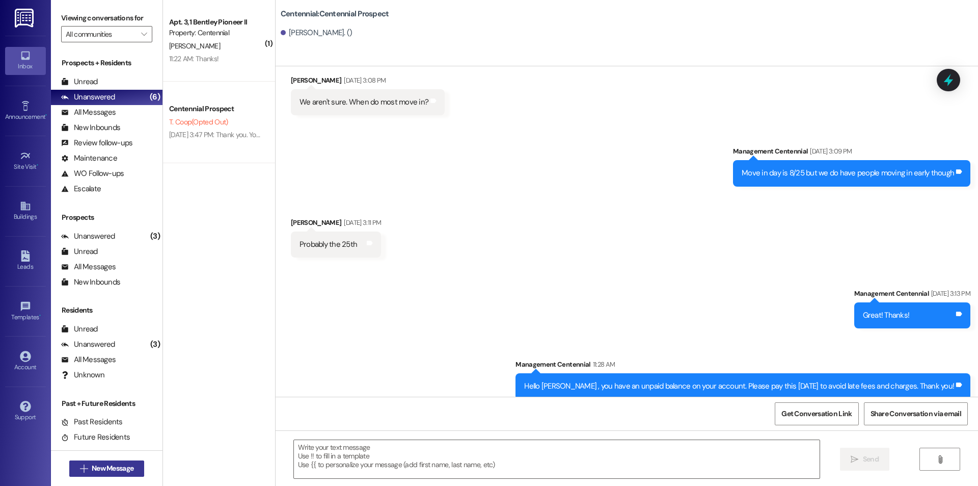
click at [92, 463] on span "New Message" at bounding box center [113, 468] width 42 height 11
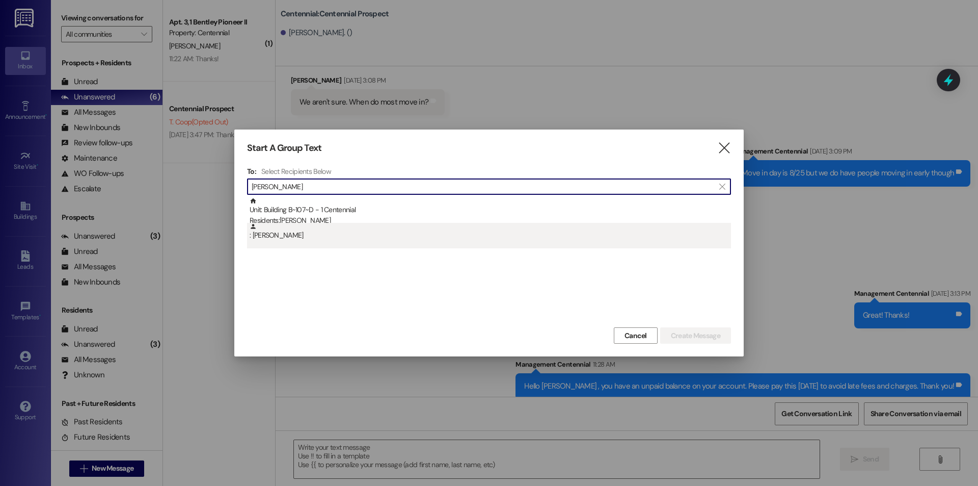
type input "ryan cobb"
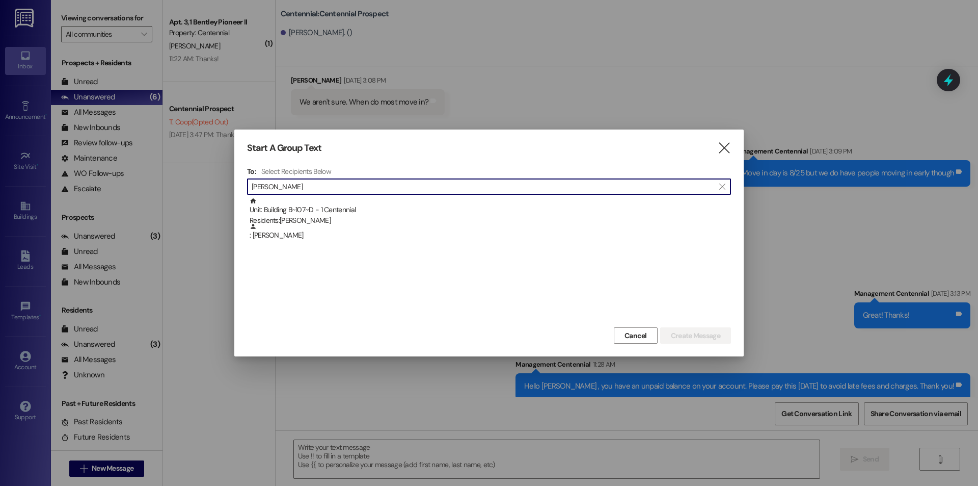
click at [328, 235] on div ": Ryan Cobb" at bounding box center [491, 232] width 482 height 18
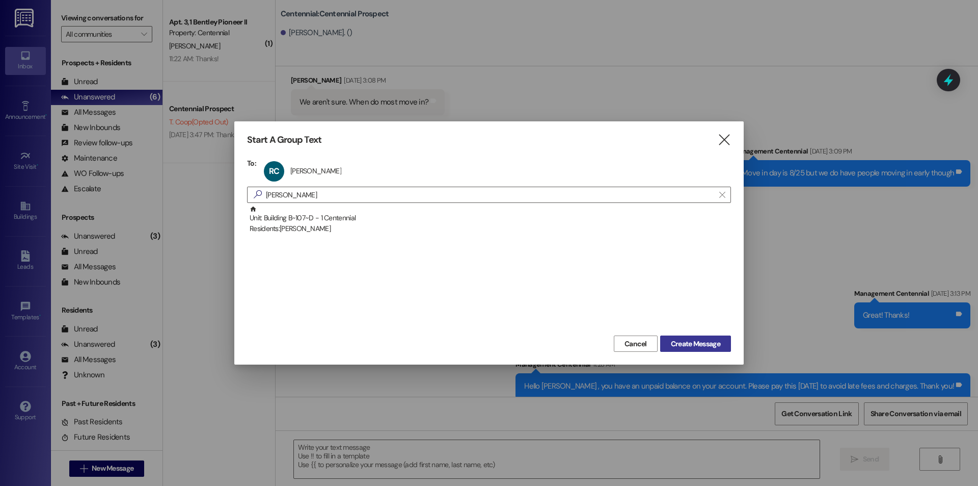
click at [720, 341] on span "Create Message" at bounding box center [695, 343] width 49 height 11
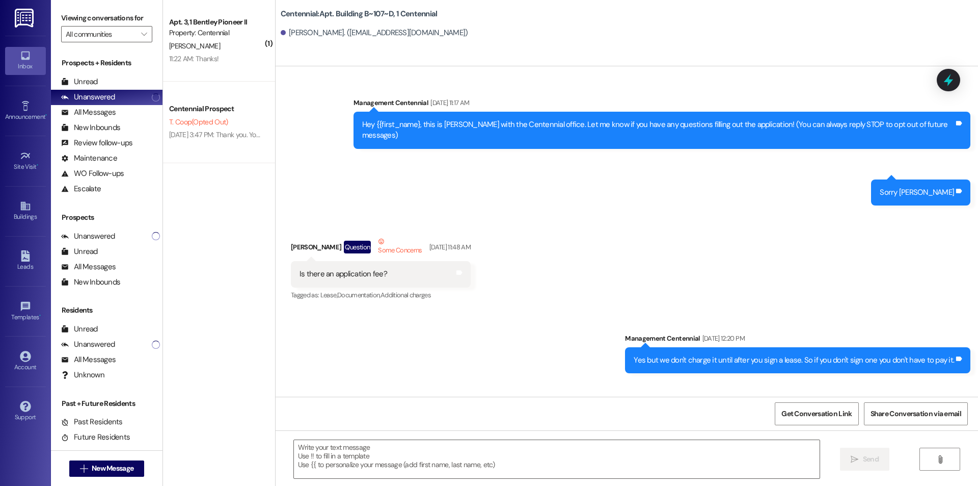
scroll to position [14924, 0]
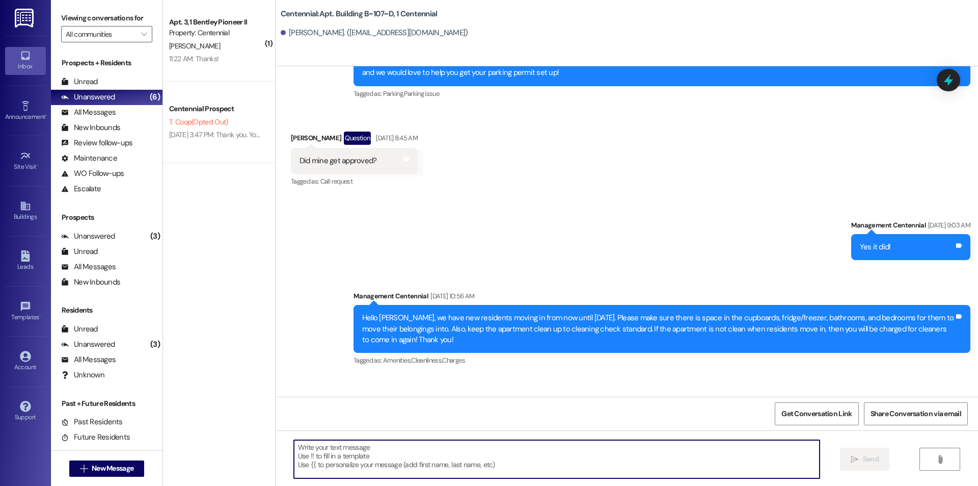
paste textarea "Hello {{first_name}}, you have an unpaid balance on your account. Please pay th…"
type textarea "Hello {{first_name}}, you have an unpaid balance on your account. Please pay th…"
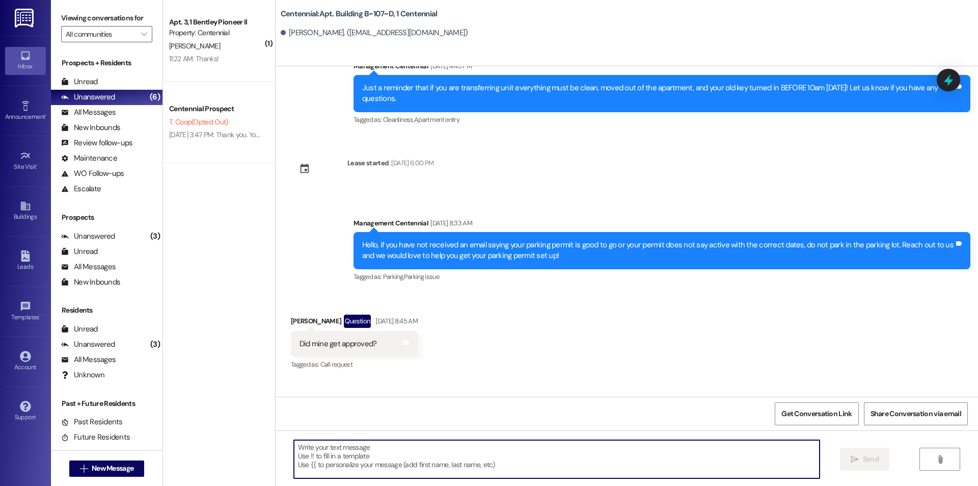
scroll to position [14658, 0]
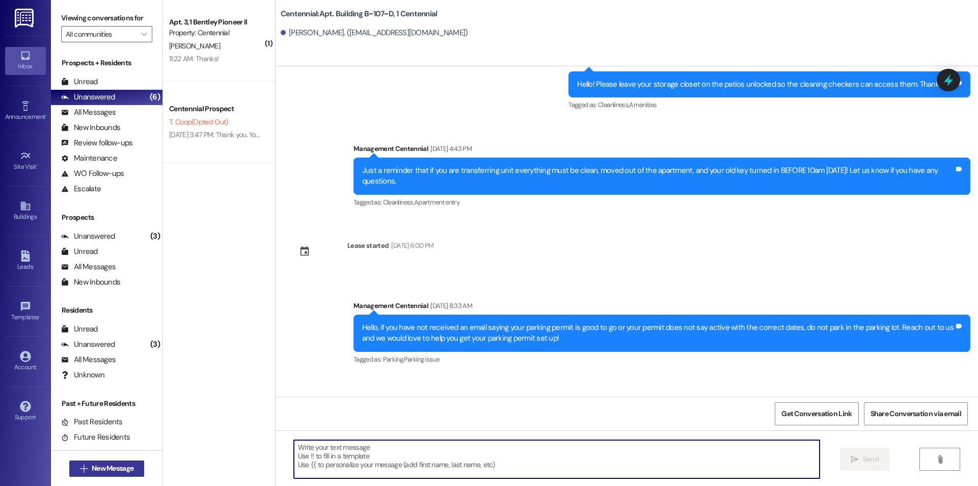
click at [128, 469] on span "New Message" at bounding box center [113, 468] width 42 height 11
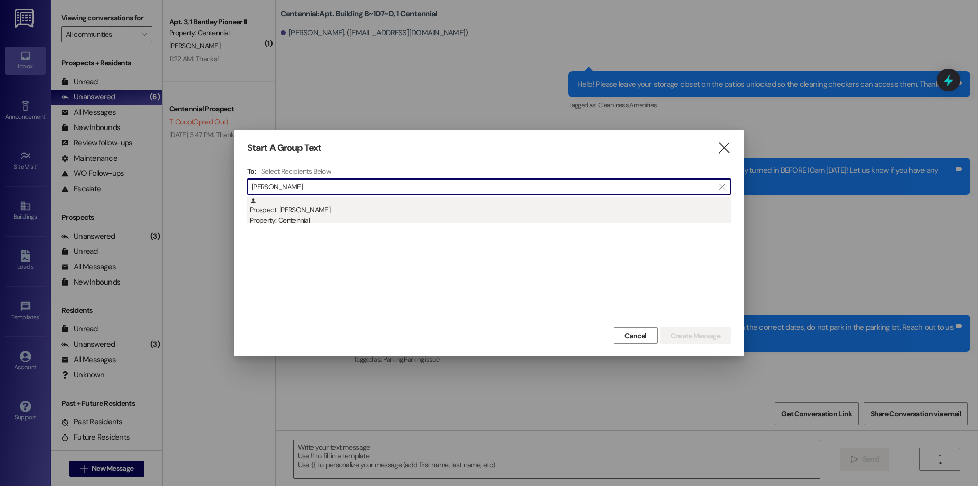
type input "hayden tue"
click at [428, 216] on div "Property: Centennial" at bounding box center [491, 220] width 482 height 11
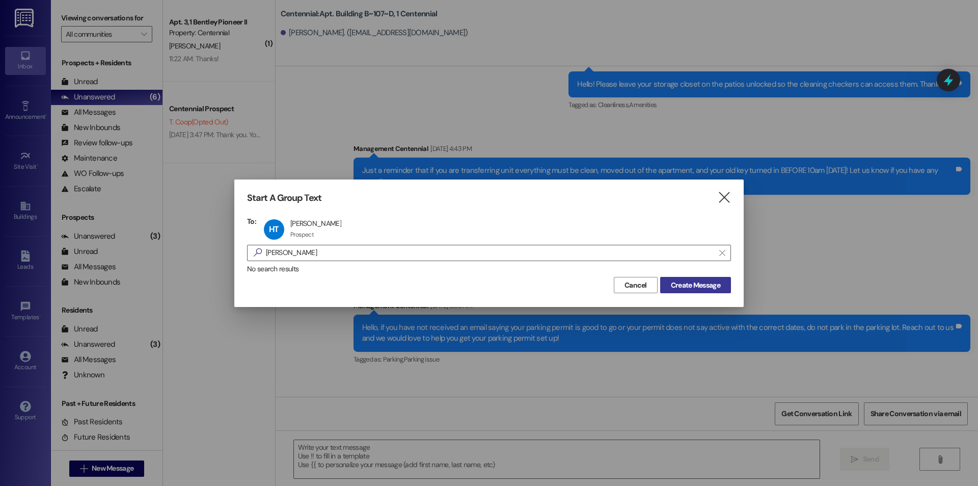
click at [698, 281] on span "Create Message" at bounding box center [695, 285] width 49 height 11
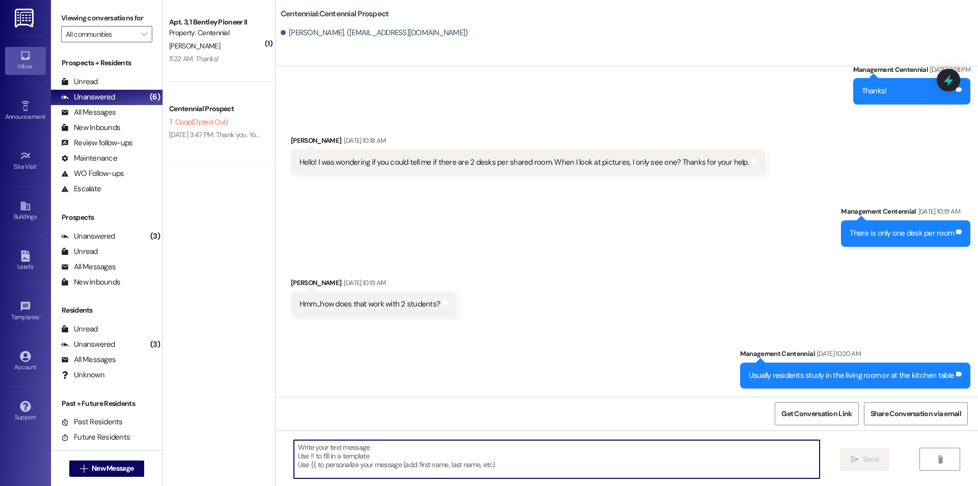
scroll to position [1041, 0]
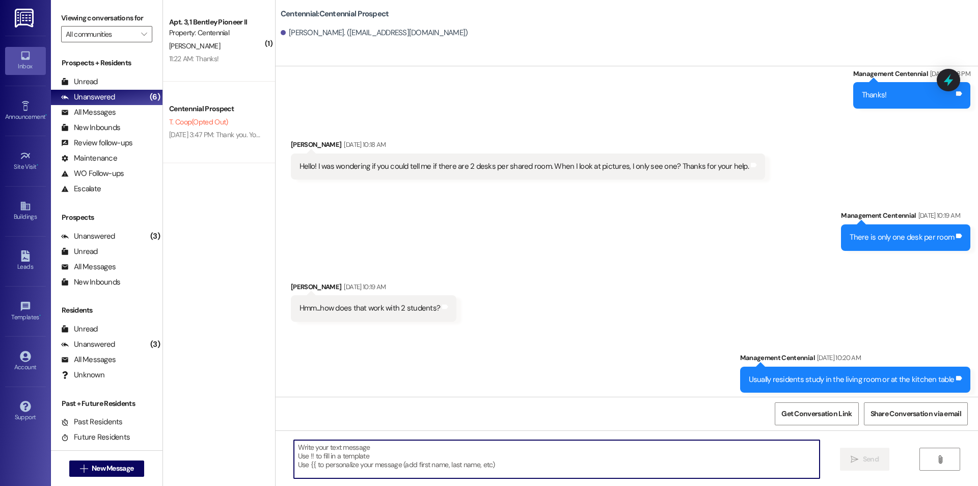
paste textarea "Hello {{first_name}}, you have an unpaid balance on your account. Please pay th…"
type textarea "Hello {{first_name}}, you have an unpaid balance on your account. Please pay th…"
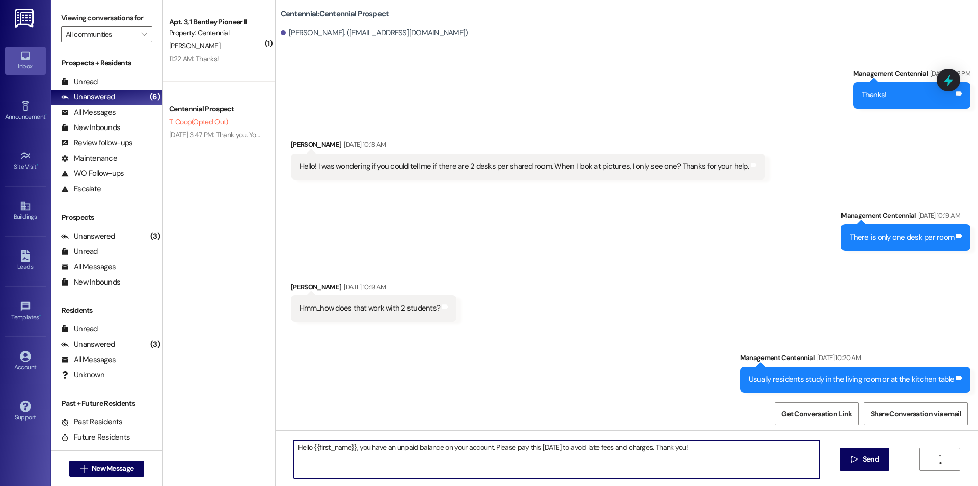
scroll to position [1045, 0]
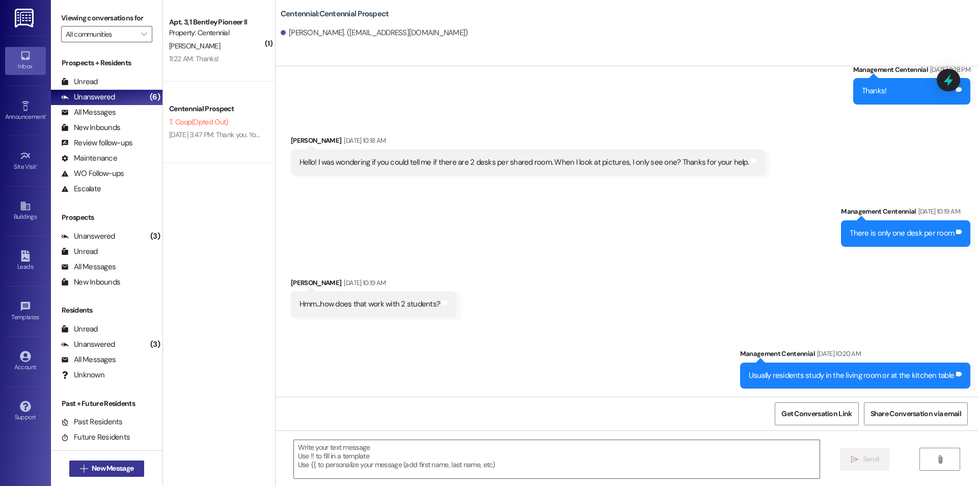
click at [78, 470] on span " New Message" at bounding box center [107, 468] width 58 height 11
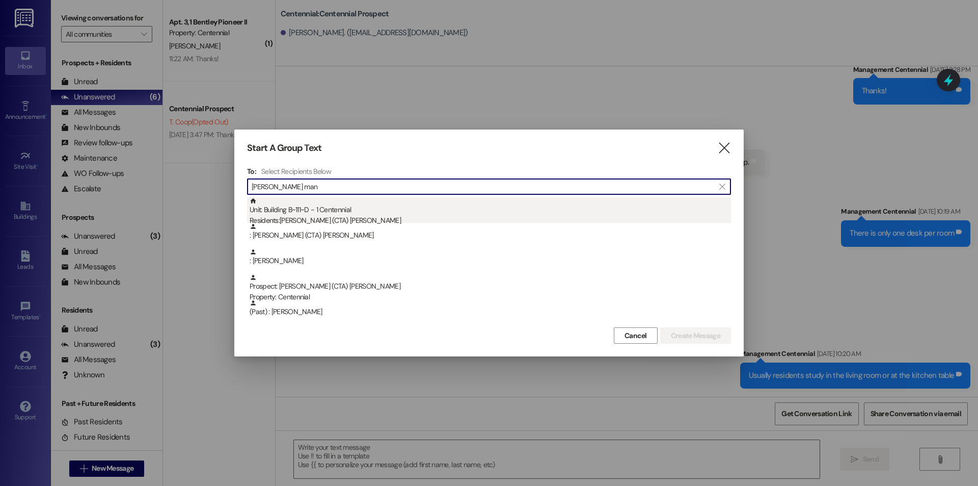
type input "cole man"
click at [362, 214] on div "Unit: Building B~111~D - 1 Centennial Residents: Cole (CTA) Mansius" at bounding box center [491, 211] width 482 height 29
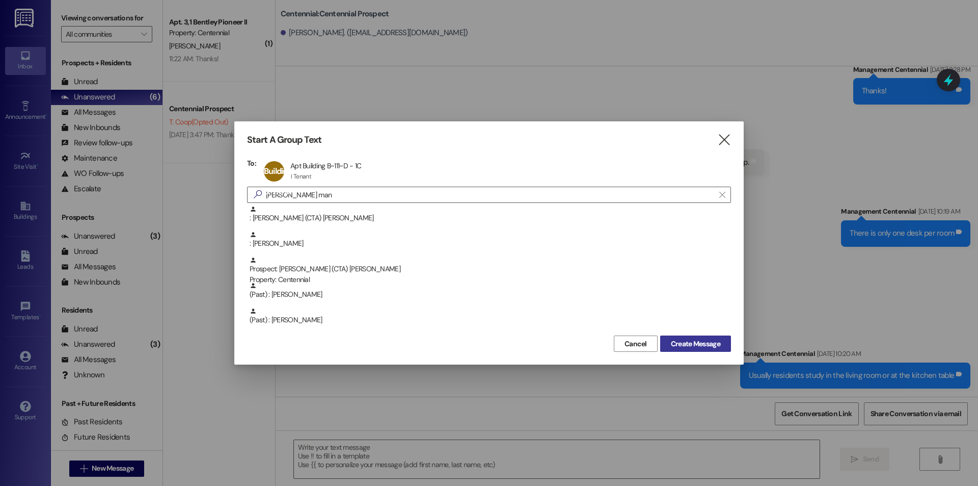
click at [690, 342] on span "Create Message" at bounding box center [695, 343] width 49 height 11
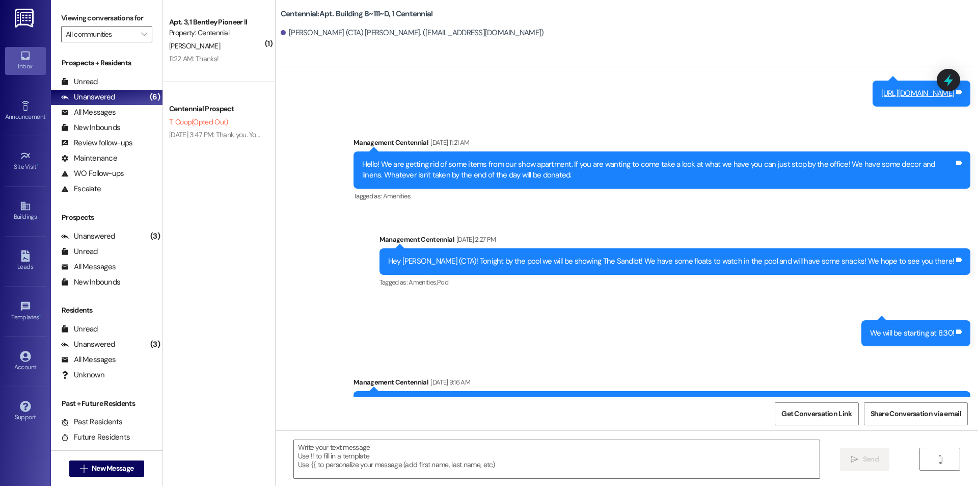
scroll to position [1097, 0]
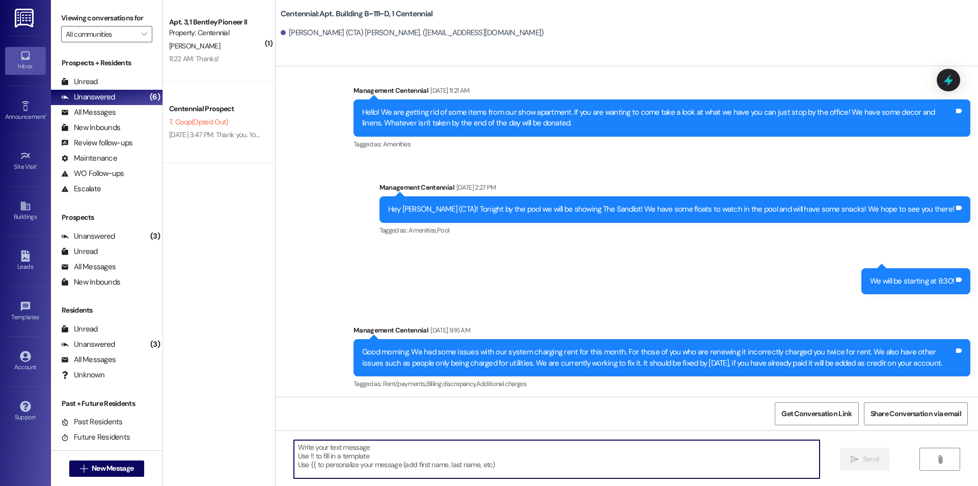
paste textarea "Hello {{first_name}}, you have an unpaid balance on your account. Please pay th…"
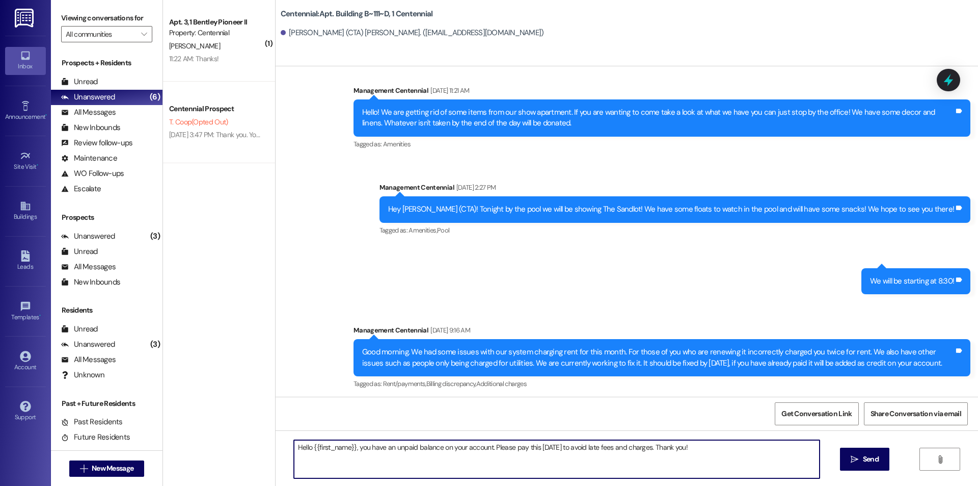
drag, startPoint x: 350, startPoint y: 442, endPoint x: 307, endPoint y: 443, distance: 42.3
click at [307, 443] on textarea "Hello {{first_name}}, you have an unpaid balance on your account. Please pay th…" at bounding box center [557, 459] width 526 height 38
type textarea "Hello Cole, you have an unpaid balance on your account. Please pay this today t…"
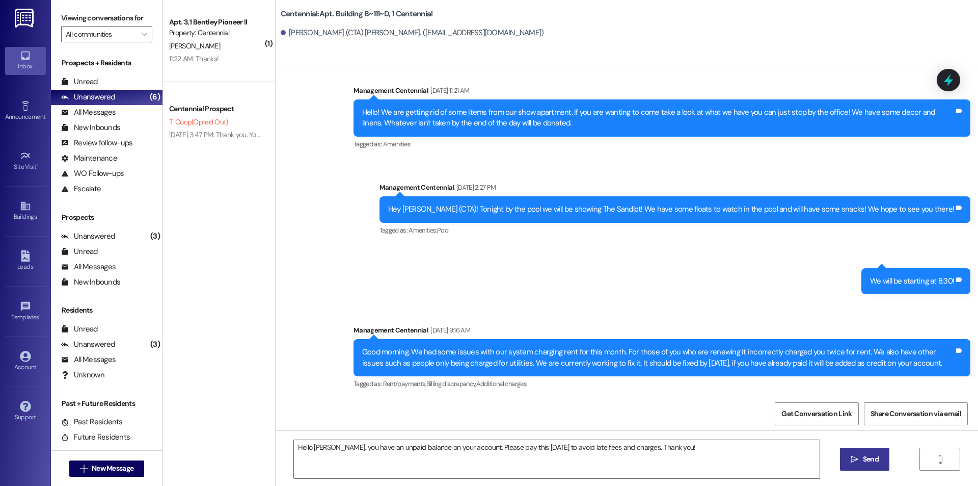
click at [867, 460] on span "Send" at bounding box center [871, 459] width 16 height 11
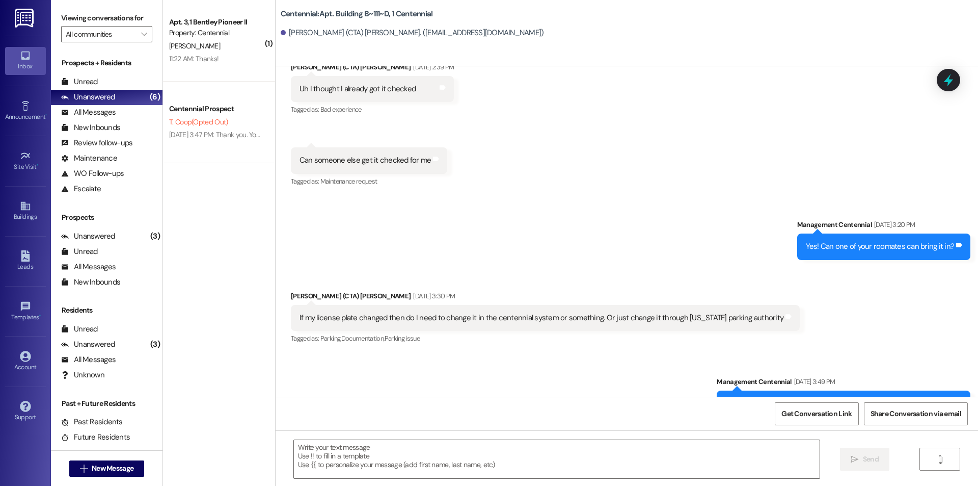
scroll to position [2435, 0]
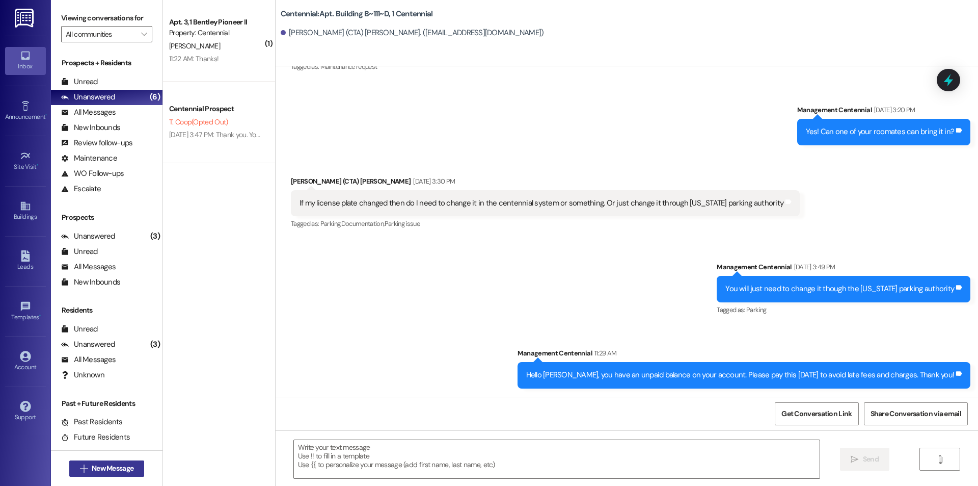
click at [83, 467] on icon "" at bounding box center [84, 468] width 8 height 8
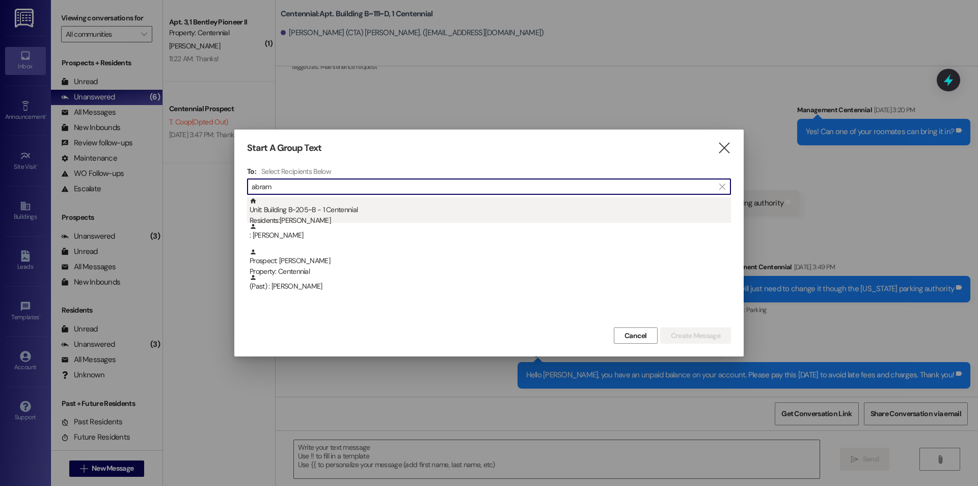
type input "abram"
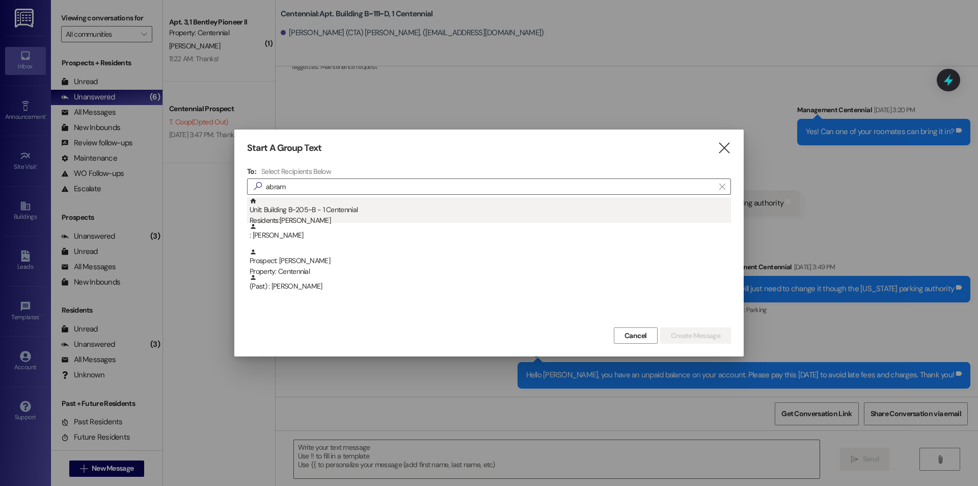
click at [333, 204] on div "Unit: Building B~205~B - 1 Centennial Residents: Abram Stuart" at bounding box center [491, 211] width 482 height 29
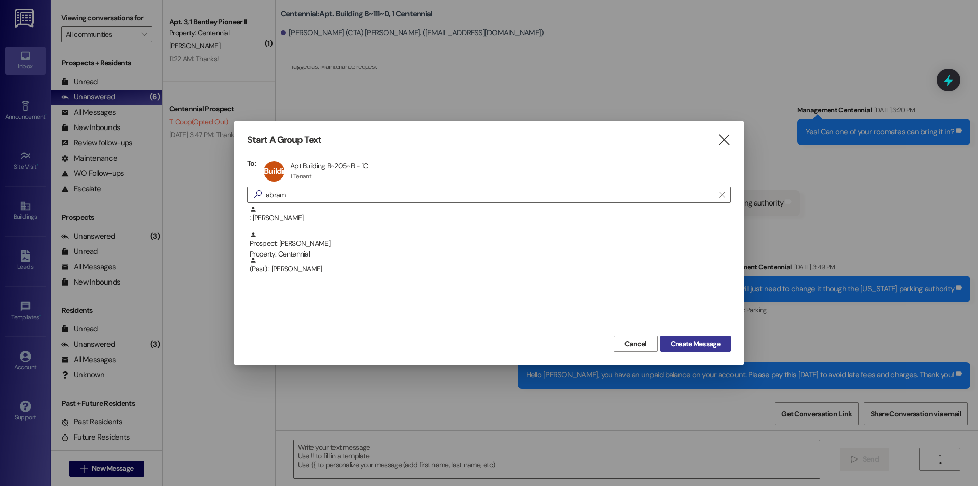
click at [690, 342] on span "Create Message" at bounding box center [695, 343] width 49 height 11
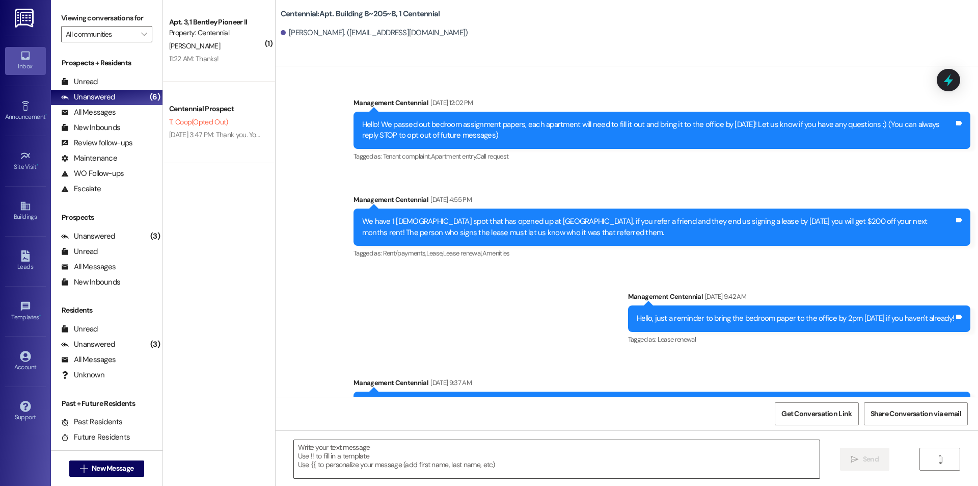
scroll to position [10549, 0]
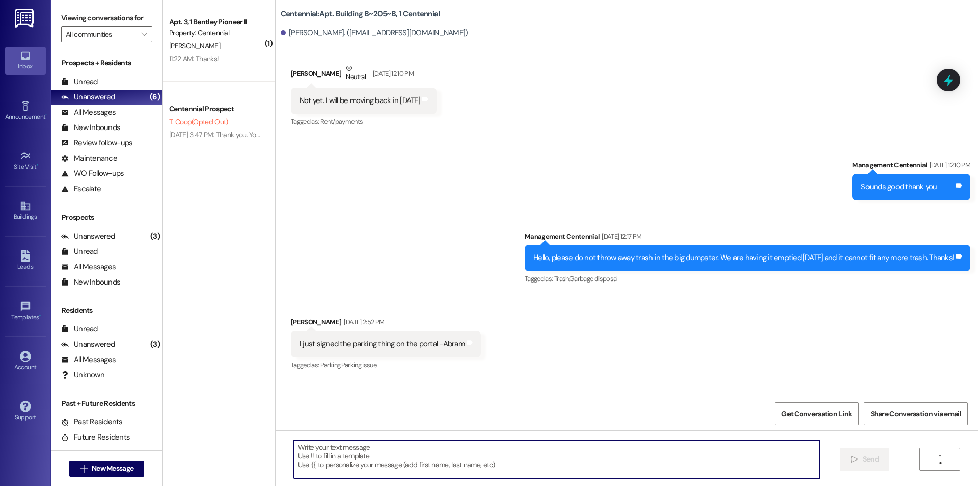
paste textarea "Hello {{first_name}}, you have an unpaid balance on your account. Please pay th…"
type textarea "Hello {{first_name}}, you have an unpaid balance on your account. Please pay th…"
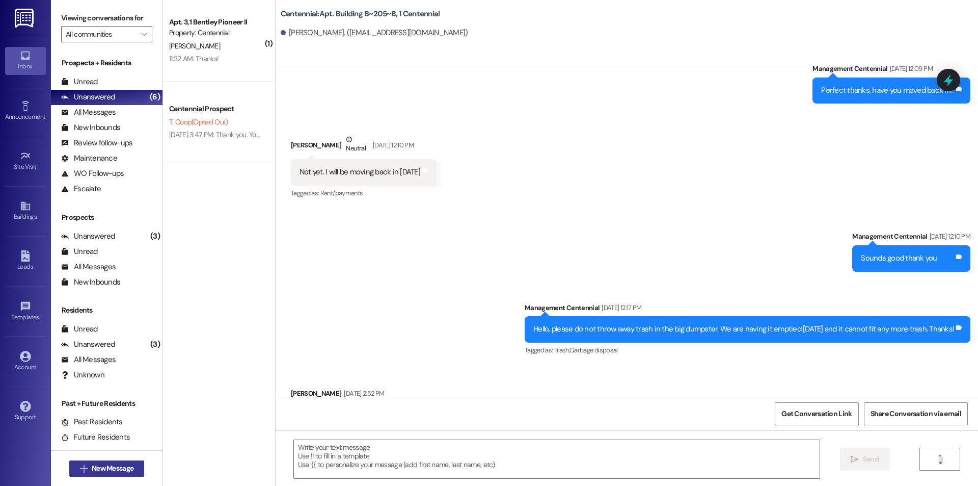
click at [113, 460] on button " New Message" at bounding box center [106, 468] width 75 height 16
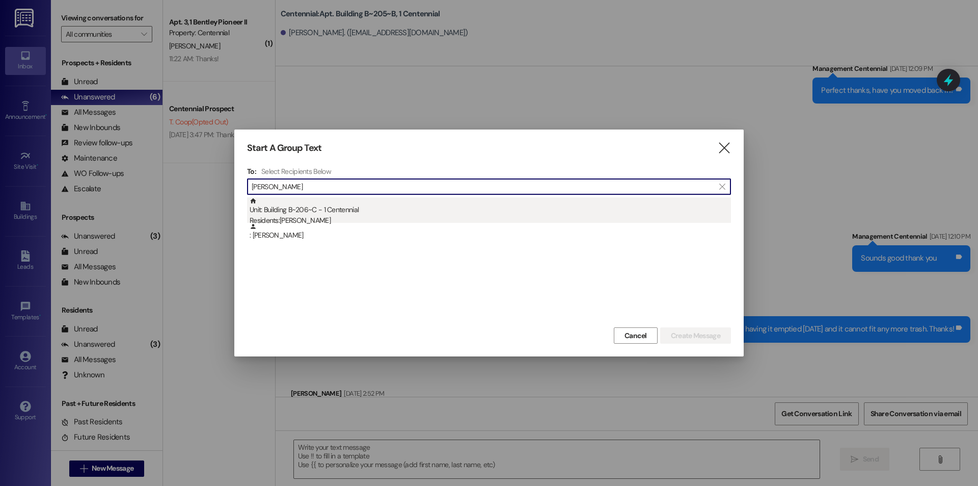
type input "cole anders"
click at [346, 221] on div "Residents: Cole Anderson" at bounding box center [491, 220] width 482 height 11
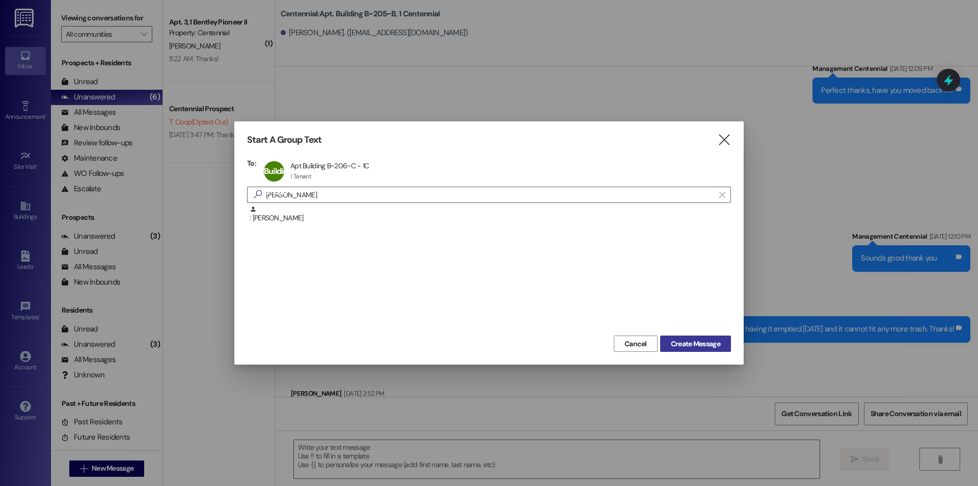
click at [696, 339] on span "Create Message" at bounding box center [695, 343] width 49 height 11
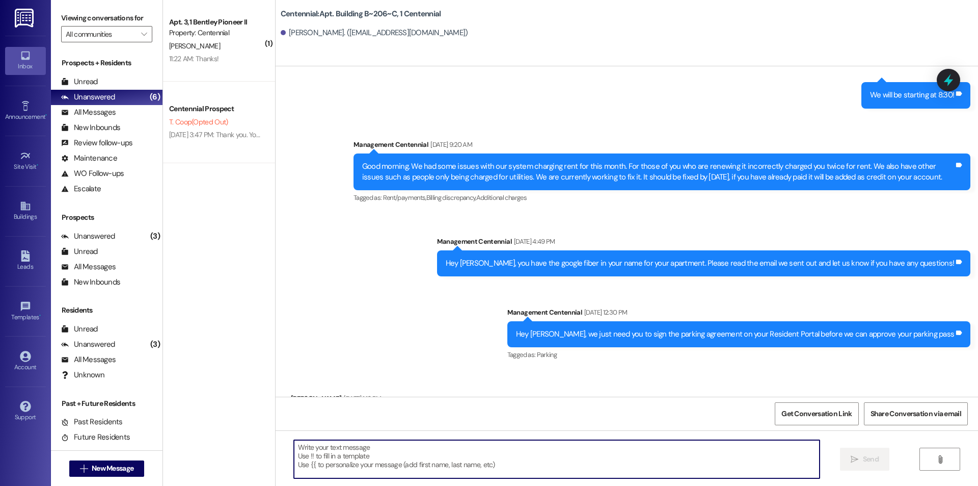
scroll to position [13794, 0]
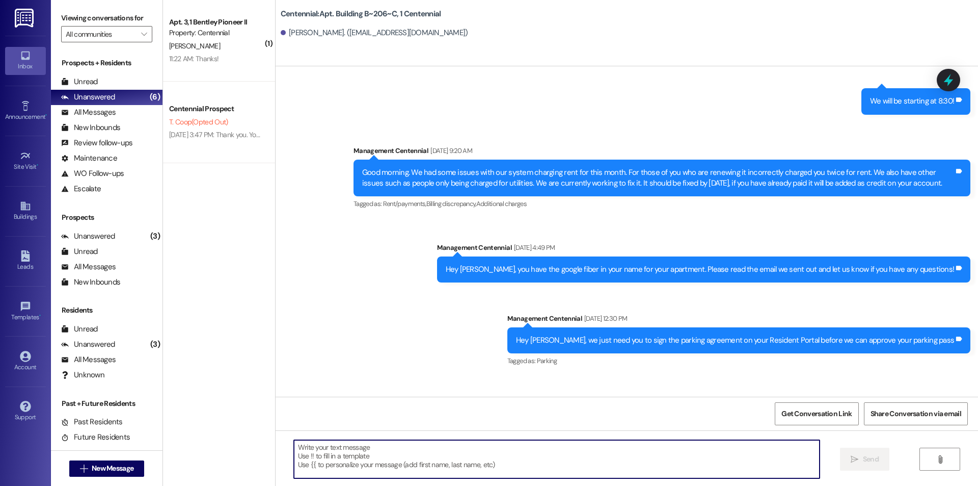
paste textarea "Hello {{first_name}}, you have an unpaid balance on your account. Please pay th…"
type textarea "Hello {{first_name}}, you have an unpaid balance on your account. Please pay th…"
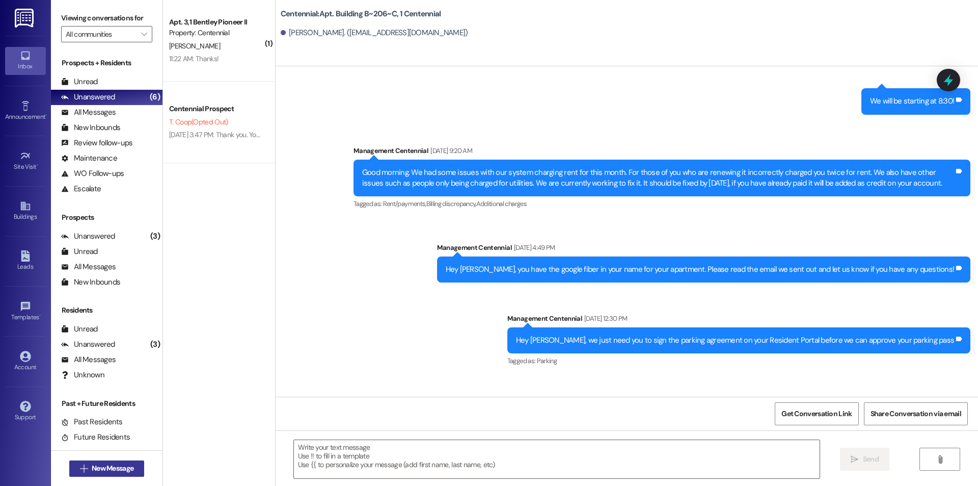
click at [99, 460] on button " New Message" at bounding box center [106, 468] width 75 height 16
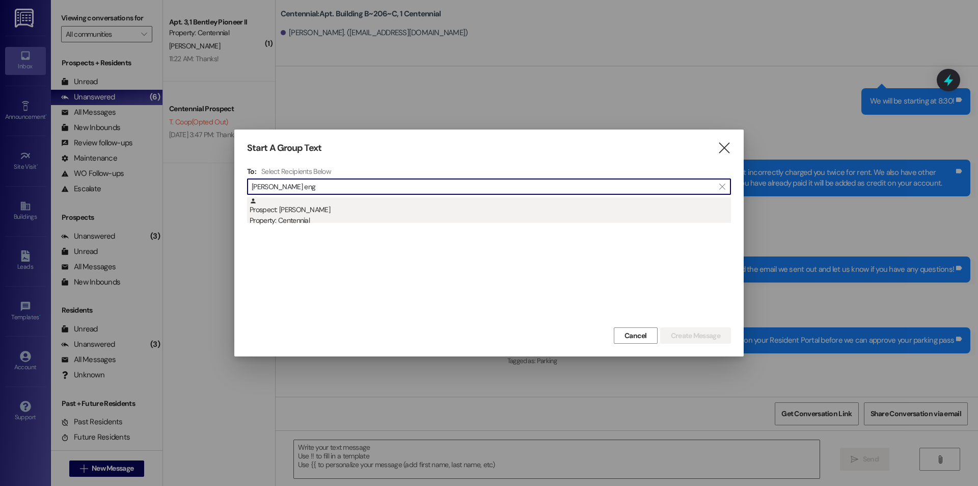
type input "tucker eng"
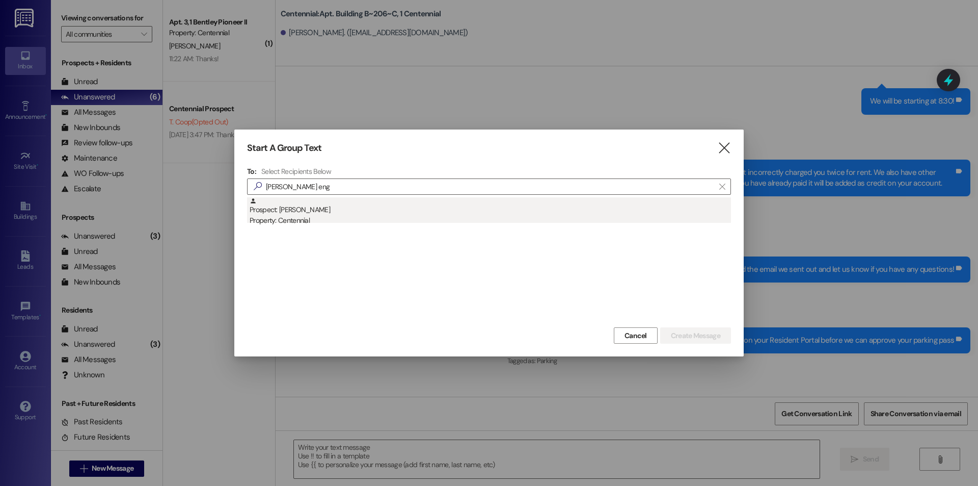
click at [335, 219] on div "Property: Centennial" at bounding box center [491, 220] width 482 height 11
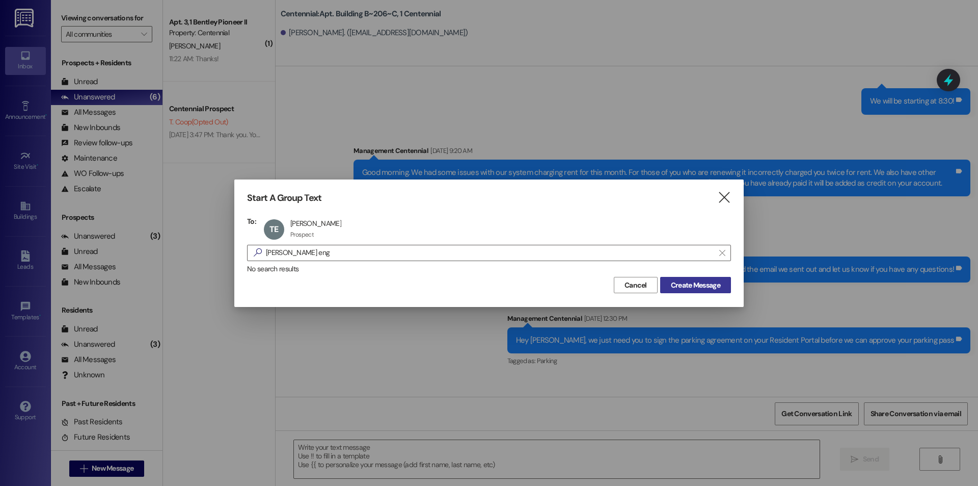
click at [677, 288] on span "Create Message" at bounding box center [695, 285] width 49 height 11
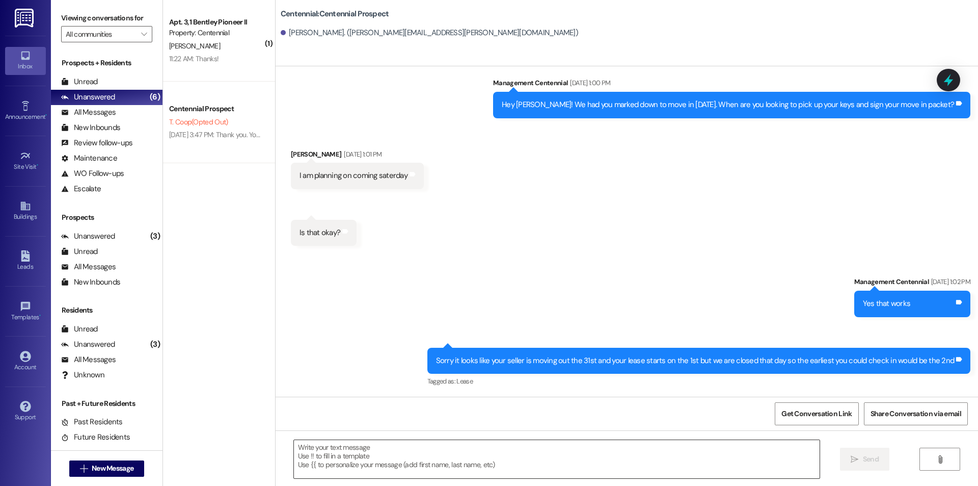
scroll to position [996, 0]
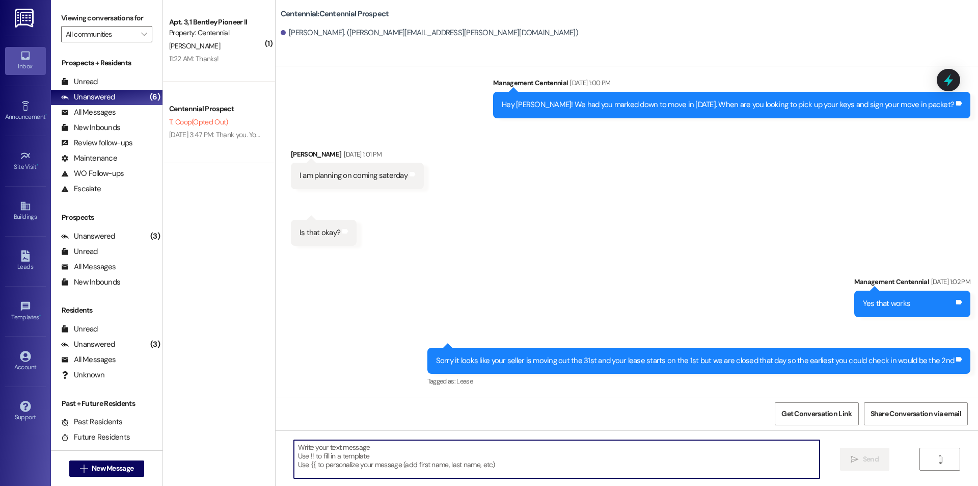
paste textarea "Hello {{first_name}}, you have an unpaid balance on your account. Please pay th…"
type textarea "Hello {{first_name}}, you have an unpaid balance on your account. Please pay th…"
click at [114, 461] on button " New Message" at bounding box center [106, 468] width 75 height 16
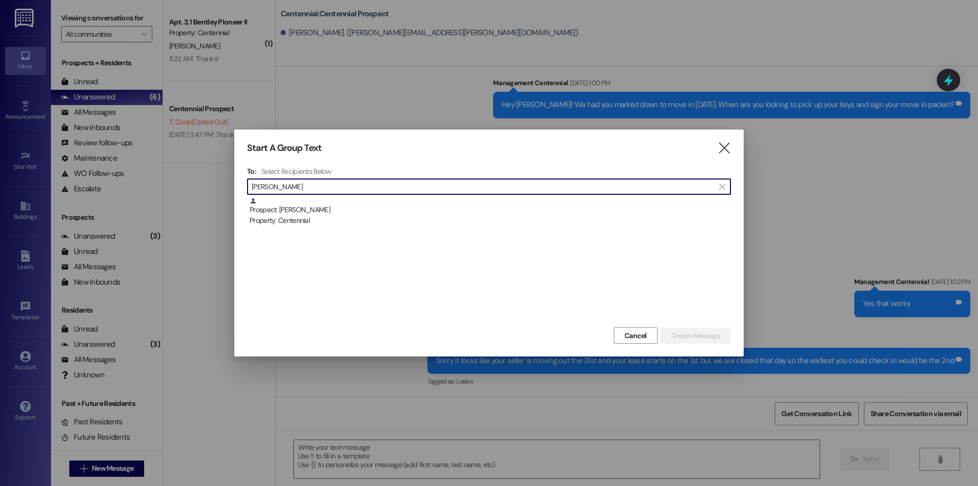
type input "carter hanc"
click at [315, 194] on div " carter hanc " at bounding box center [489, 186] width 484 height 16
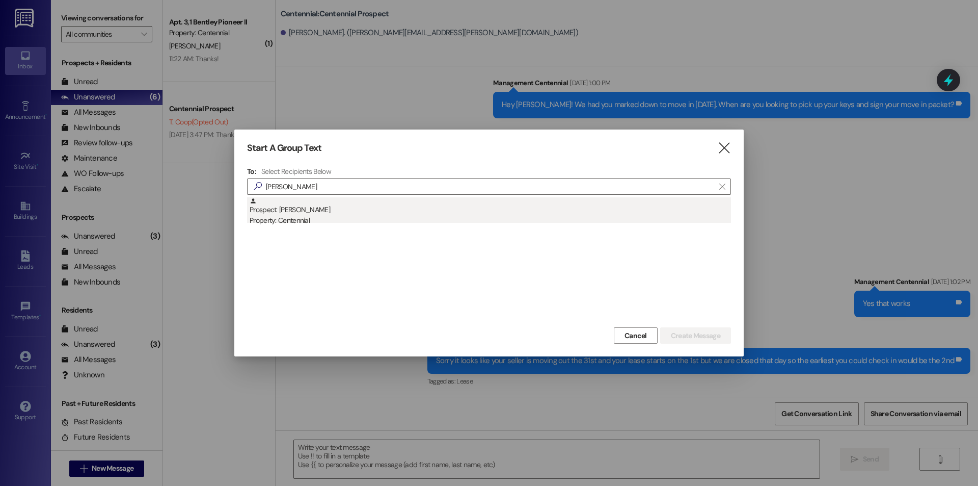
click at [325, 217] on div "Property: Centennial" at bounding box center [491, 220] width 482 height 11
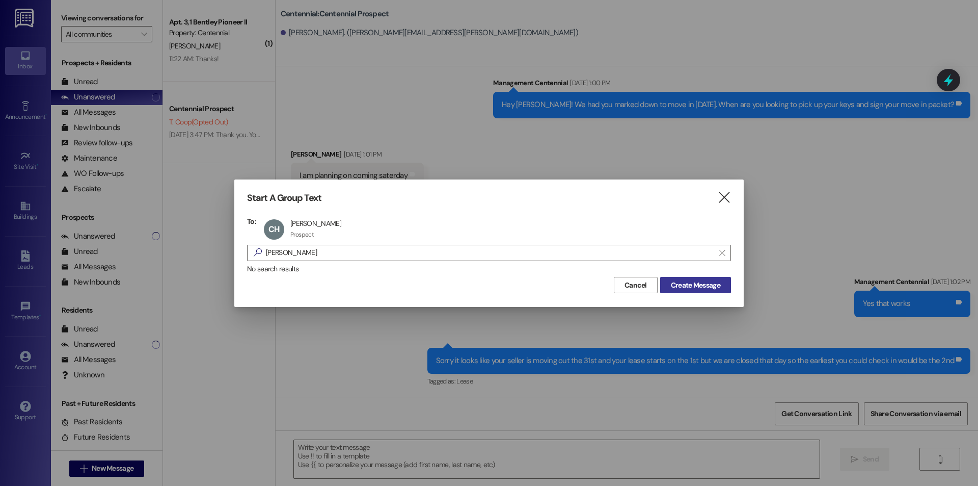
click at [726, 292] on button "Create Message" at bounding box center [695, 285] width 71 height 16
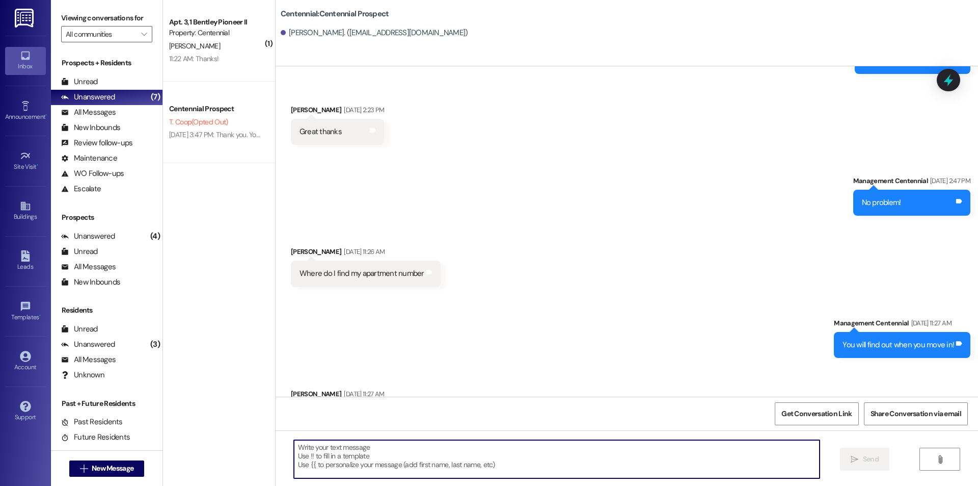
scroll to position [631, 0]
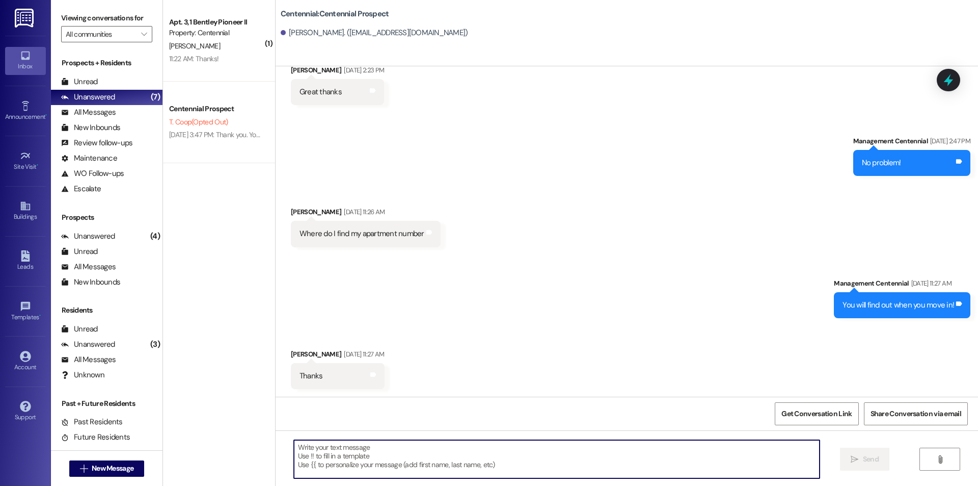
paste textarea "Hello {{first_name}}, you have an unpaid balance on your account. Please pay th…"
type textarea "Hello {{first_name}}, you have an unpaid balance on your account. Please pay th…"
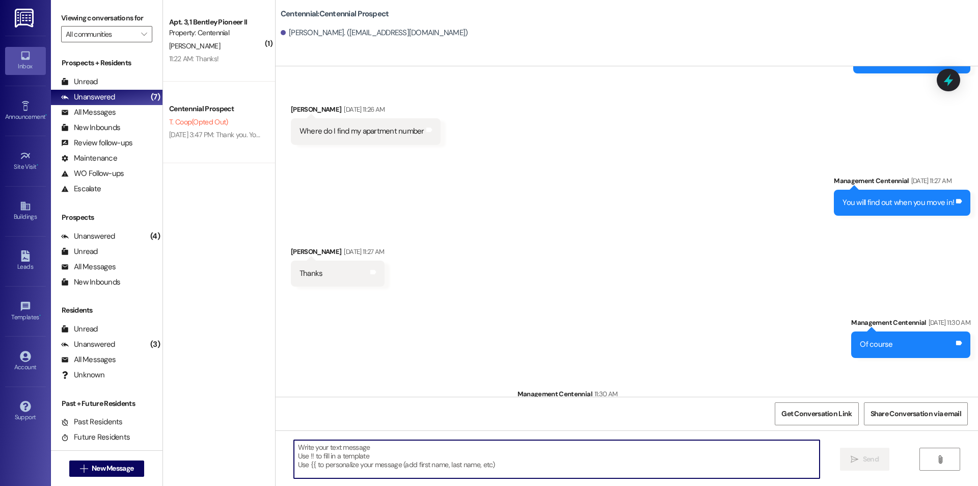
scroll to position [774, 0]
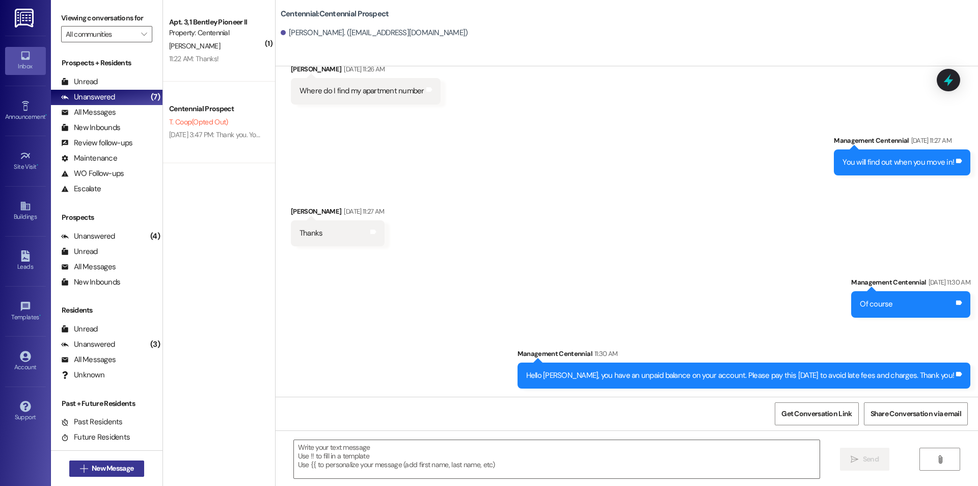
click at [104, 472] on span "New Message" at bounding box center [113, 468] width 42 height 11
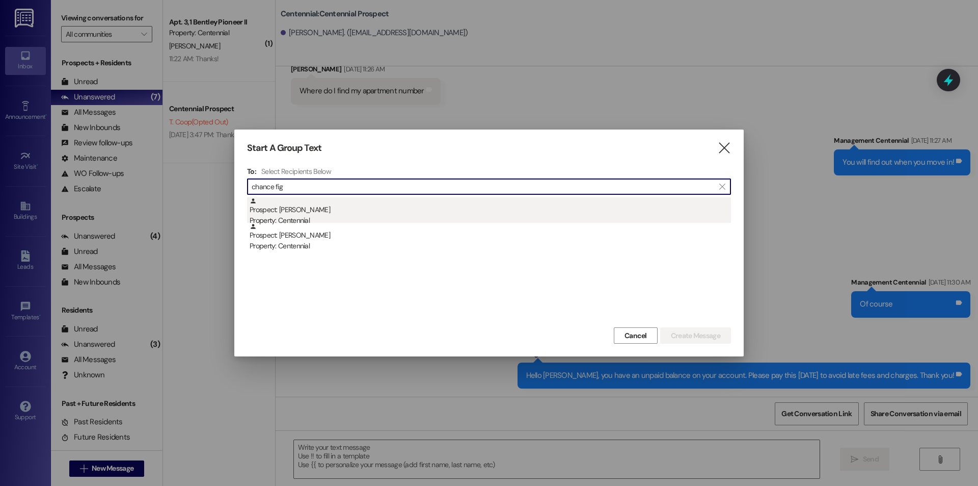
type input "chance fig"
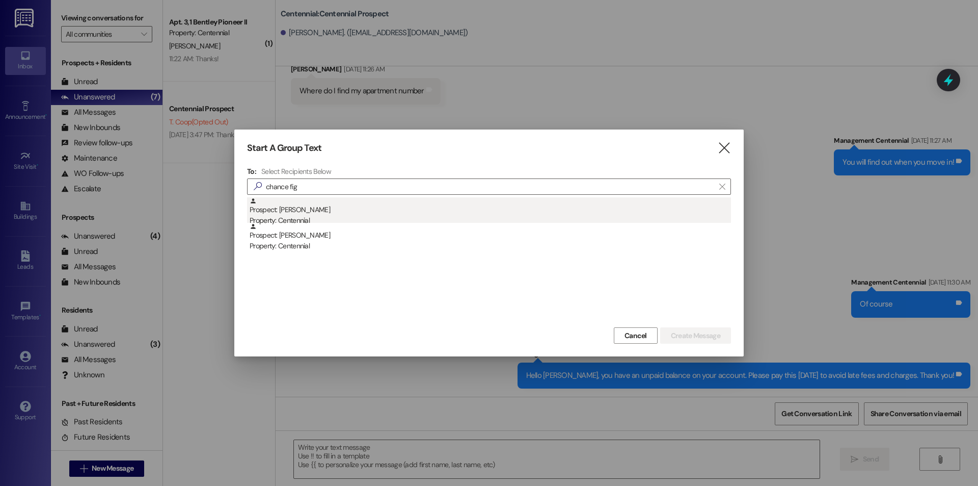
click at [283, 215] on div "Prospect: Chance Figueroa Property: Centennial" at bounding box center [491, 211] width 482 height 29
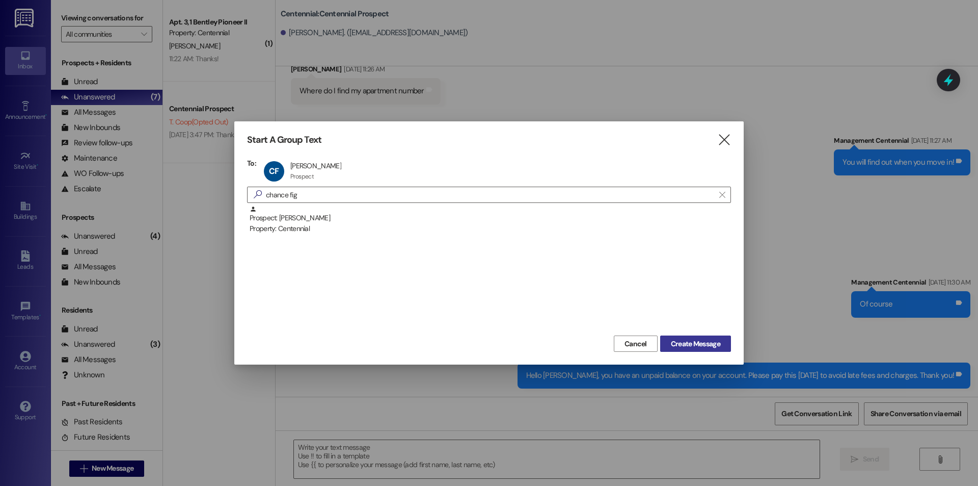
click at [721, 345] on span "Create Message" at bounding box center [696, 343] width 54 height 11
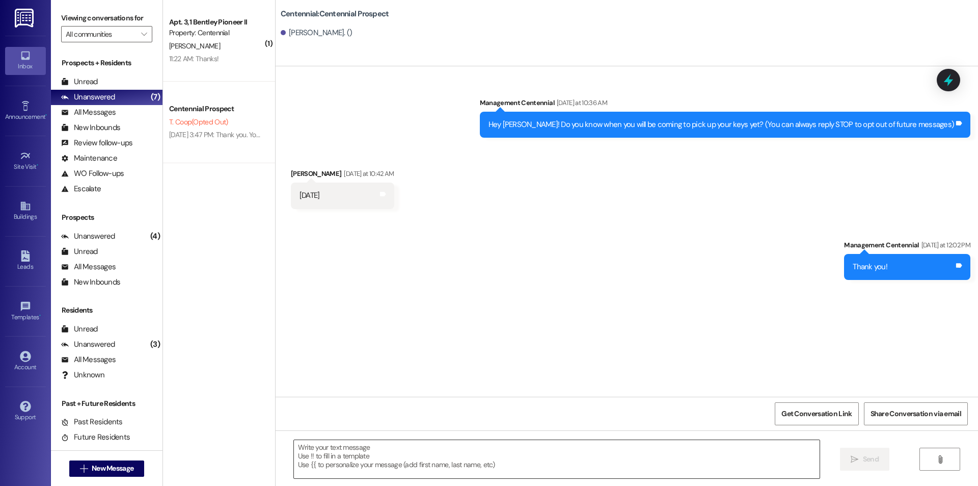
scroll to position [0, 0]
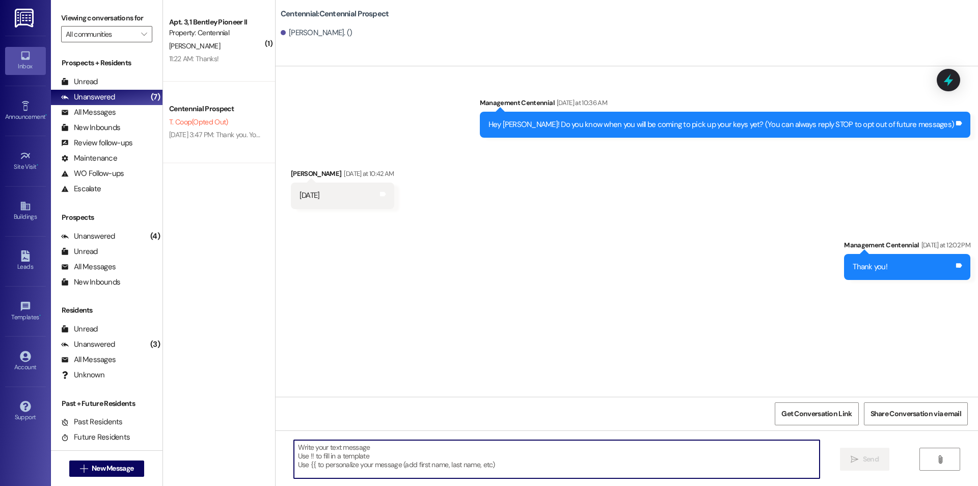
paste textarea "Hello {{first_name}}, you have an unpaid balance on your account. Please pay th…"
type textarea "Hello {{first_name}}, you have an unpaid balance on your account. Please pay th…"
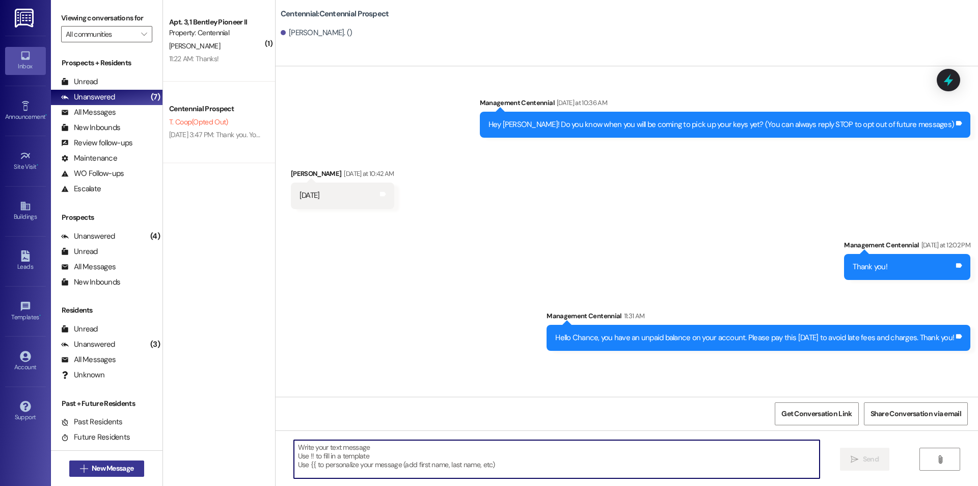
click at [95, 468] on span "New Message" at bounding box center [113, 468] width 42 height 11
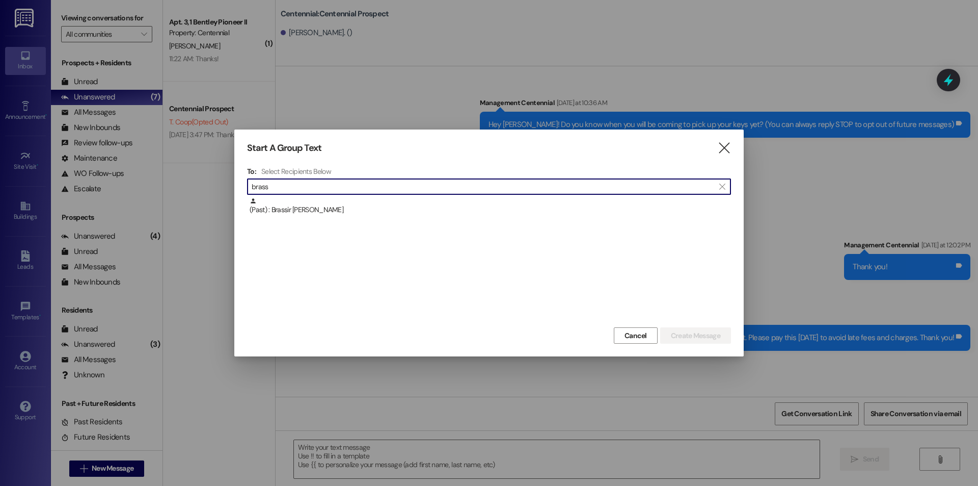
type input "brass"
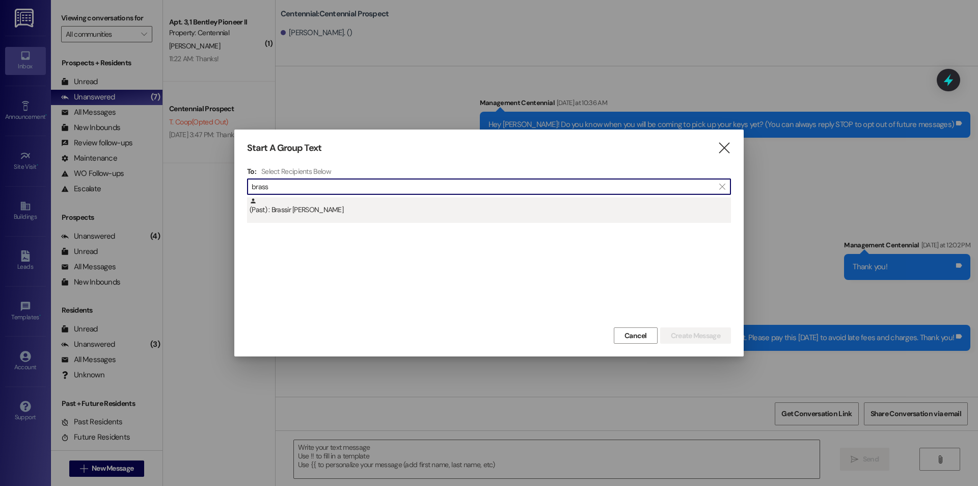
click at [369, 207] on div "(Past) : Brassir Stocker" at bounding box center [491, 206] width 482 height 18
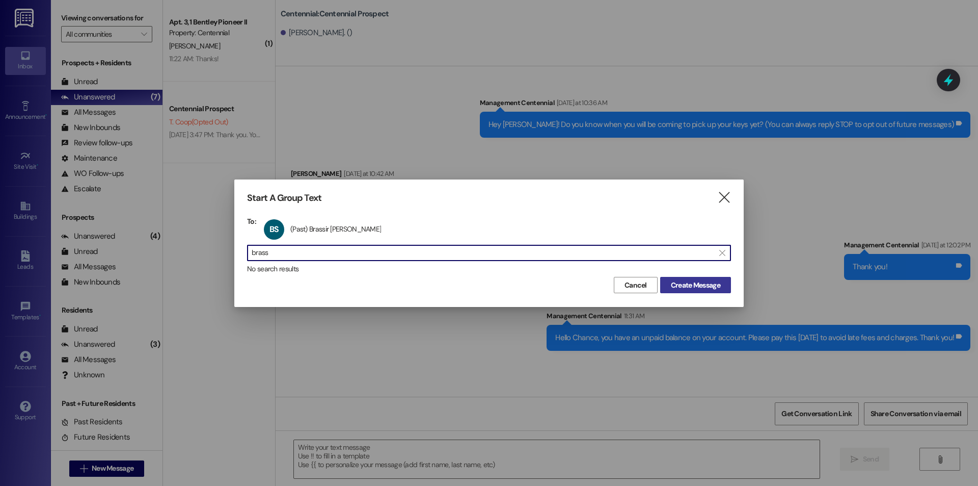
click at [687, 280] on span "Create Message" at bounding box center [695, 285] width 49 height 11
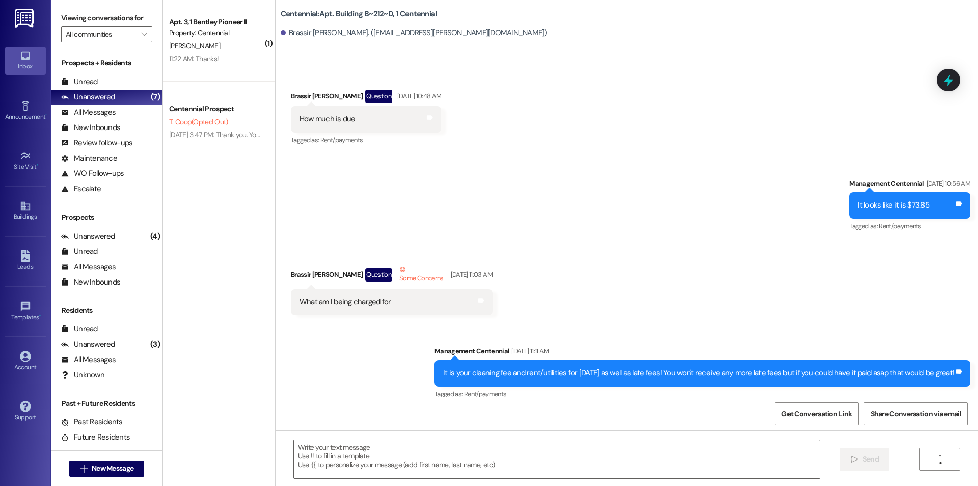
scroll to position [1277, 0]
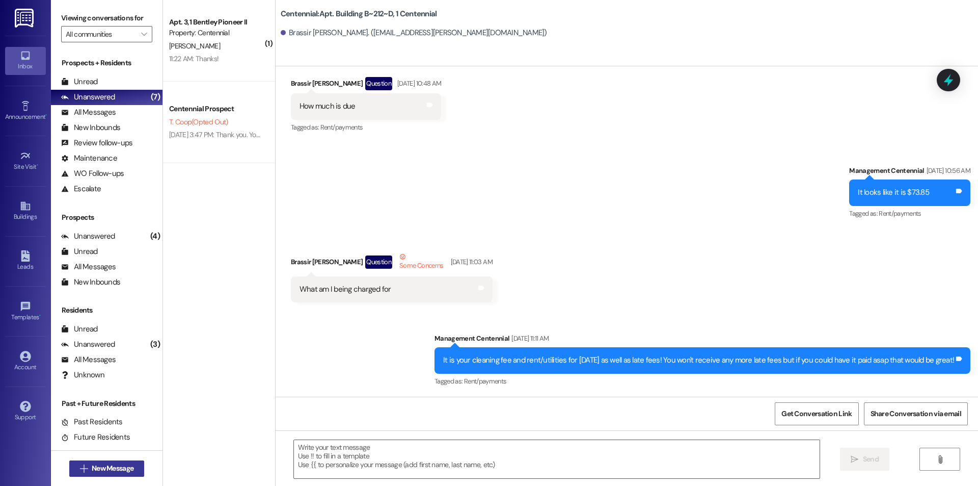
click at [118, 469] on span "New Message" at bounding box center [113, 468] width 42 height 11
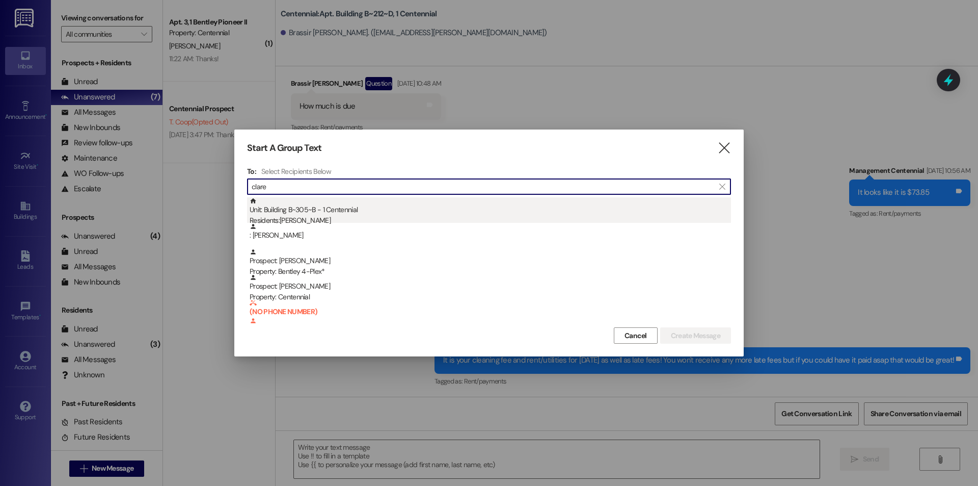
type input "clare"
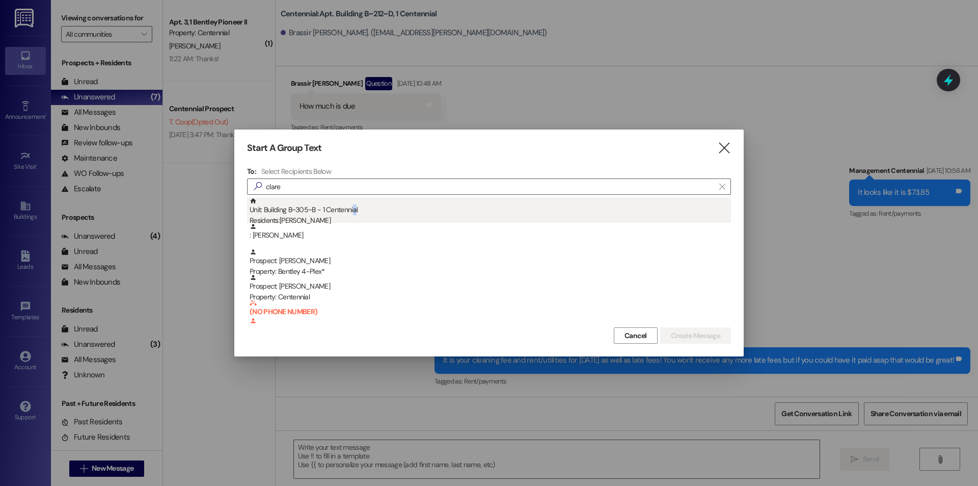
click at [355, 214] on div "Unit: Building B~305~B - 1 Centennial Residents: Benjamin Clare" at bounding box center [491, 211] width 482 height 29
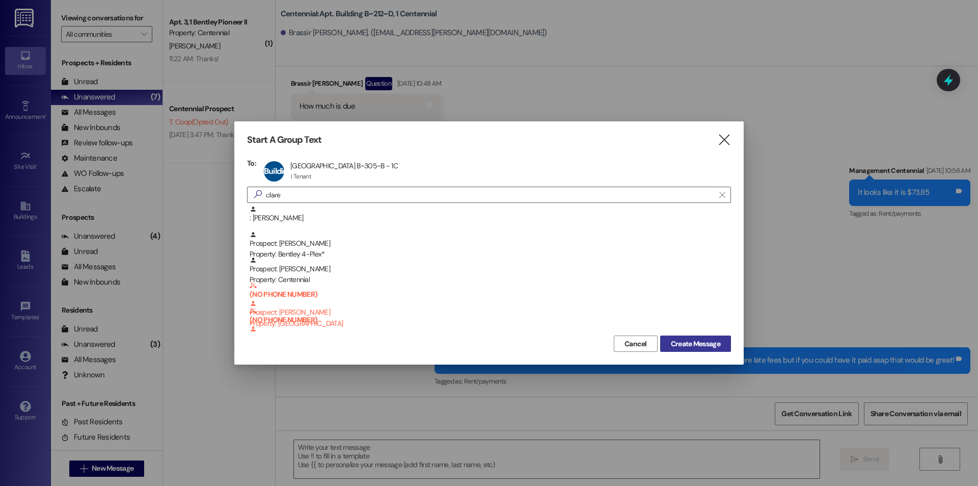
drag, startPoint x: 677, startPoint y: 341, endPoint x: 668, endPoint y: 341, distance: 9.2
click at [672, 339] on span "Create Message" at bounding box center [695, 343] width 49 height 11
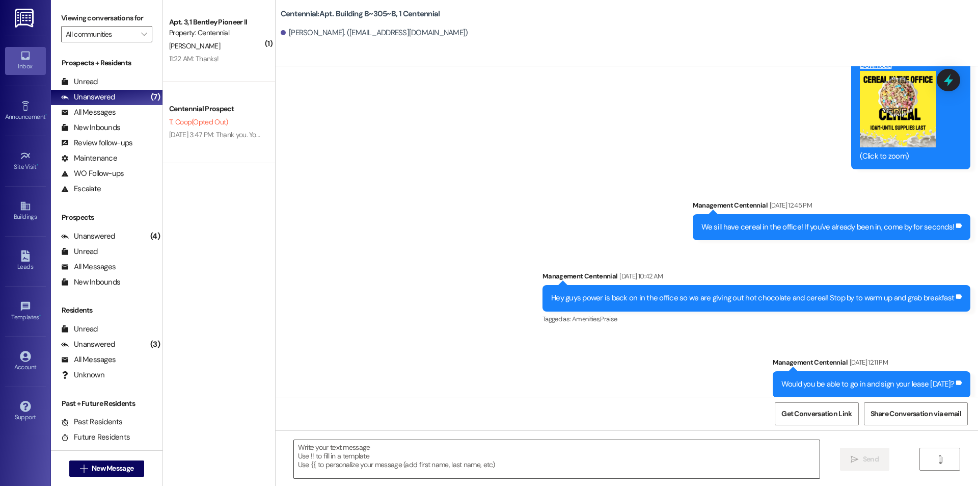
scroll to position [7739, 0]
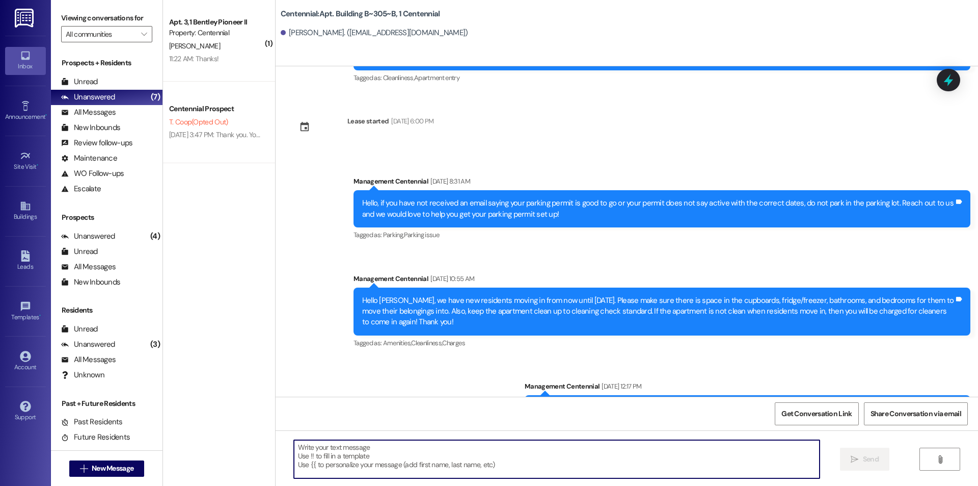
paste textarea "Hello {{first_name}}, you have an unpaid balance on your account. Please pay th…"
type textarea "Hello {{first_name}}, you have an unpaid balance on your account. Please pay th…"
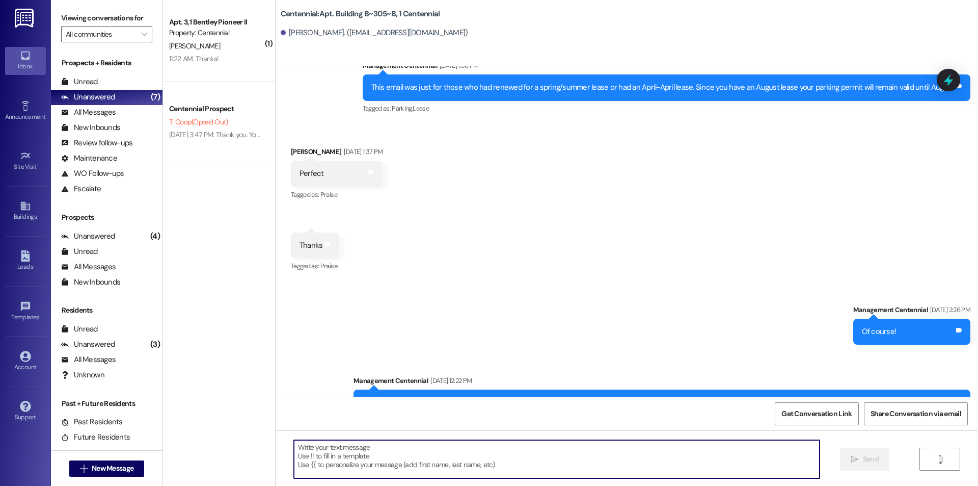
scroll to position [3647, 0]
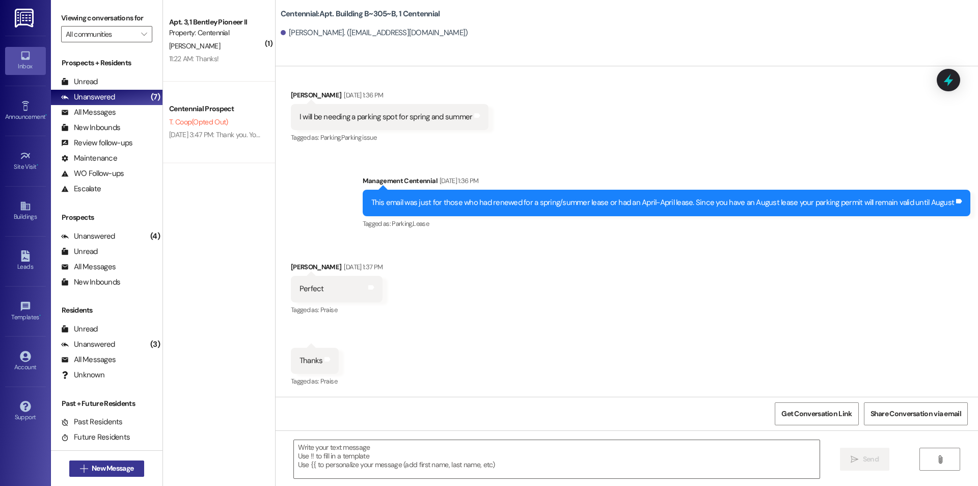
click at [126, 463] on span "New Message" at bounding box center [113, 468] width 42 height 11
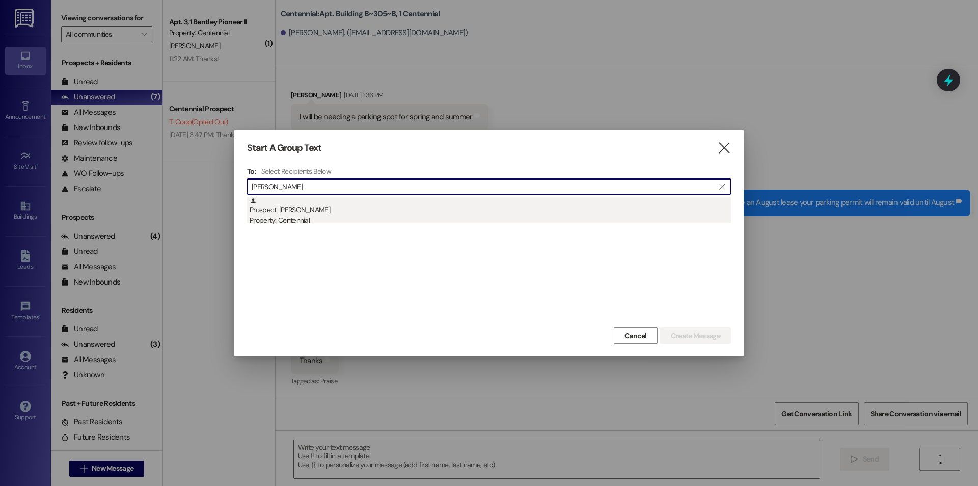
type input "ethan hill"
click at [313, 209] on div "Prospect: Ethan Hill Property: Centennial" at bounding box center [491, 211] width 482 height 29
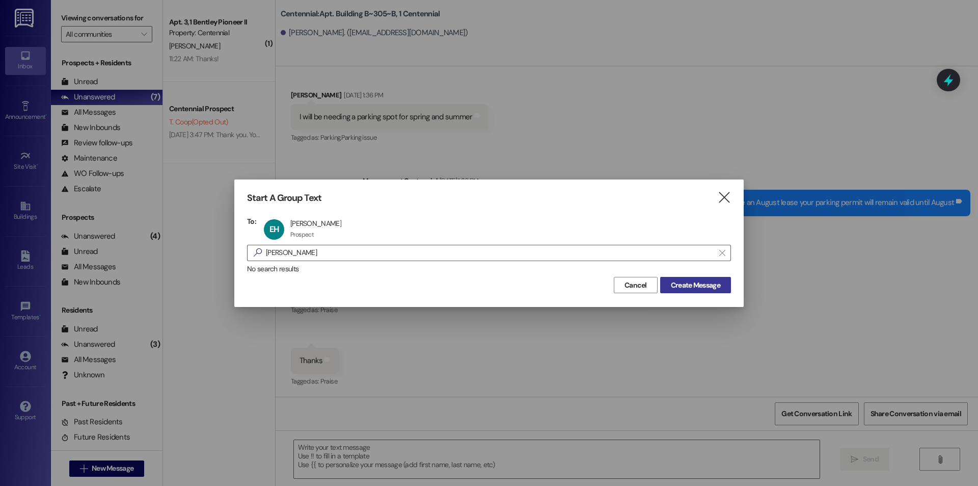
click at [713, 287] on span "Create Message" at bounding box center [695, 285] width 49 height 11
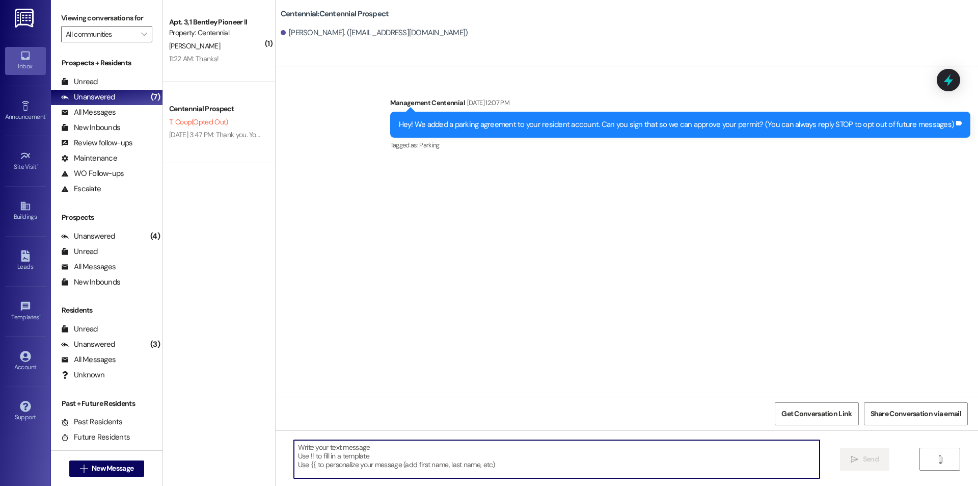
drag, startPoint x: 526, startPoint y: 460, endPoint x: 393, endPoint y: 473, distance: 134.2
paste textarea "Hello {{first_name}}, you have an unpaid balance on your account. Please pay th…"
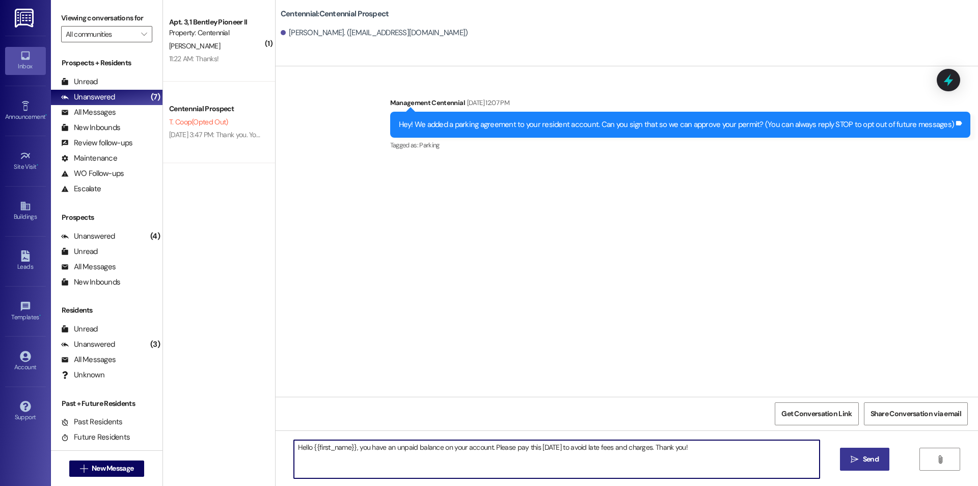
type textarea "Hello {{first_name}}, you have an unpaid balance on your account. Please pay th…"
click at [861, 463] on span "Send" at bounding box center [871, 459] width 20 height 11
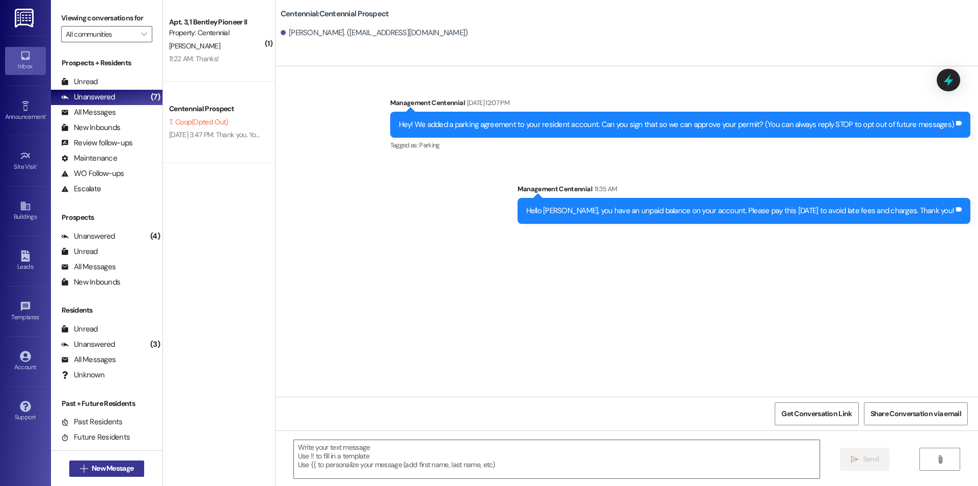
click at [110, 468] on span "New Message" at bounding box center [113, 468] width 42 height 11
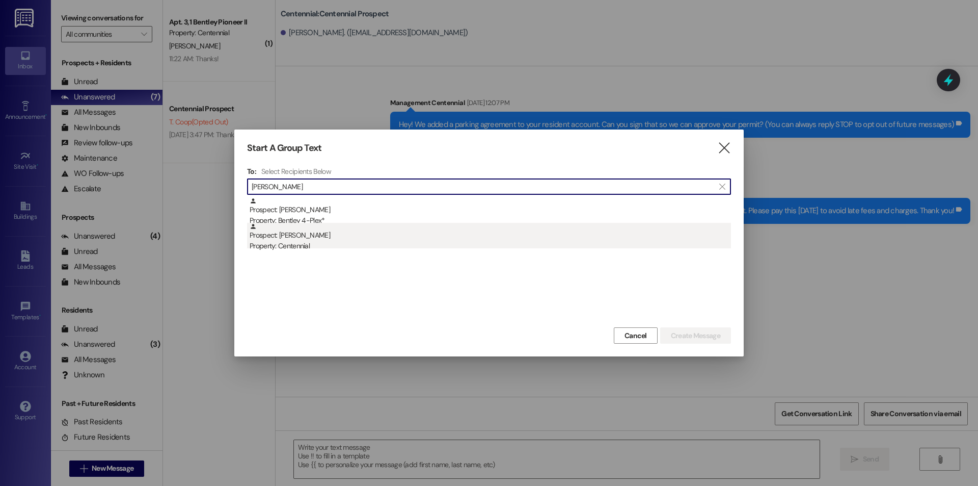
type input "derek sedig"
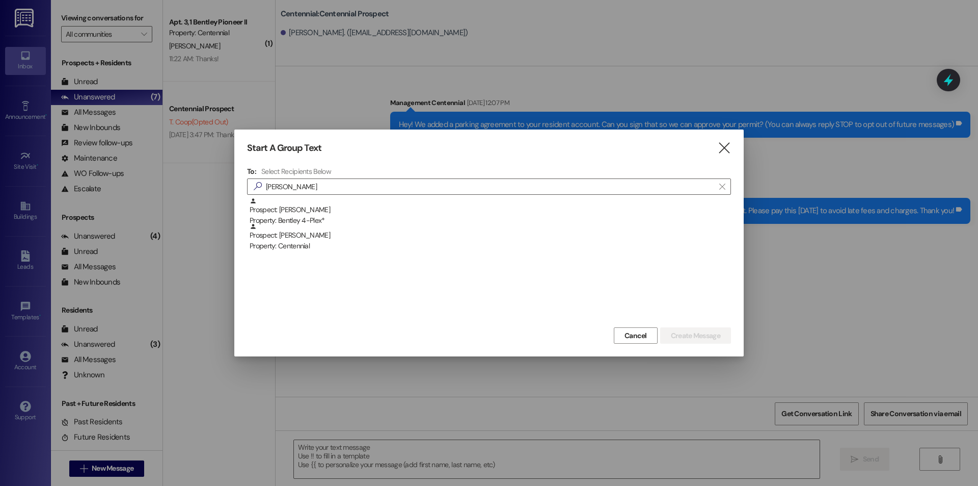
drag, startPoint x: 336, startPoint y: 237, endPoint x: 353, endPoint y: 244, distance: 18.6
click at [336, 236] on div "Prospect: Derek Sedig Property: Centennial" at bounding box center [491, 237] width 482 height 29
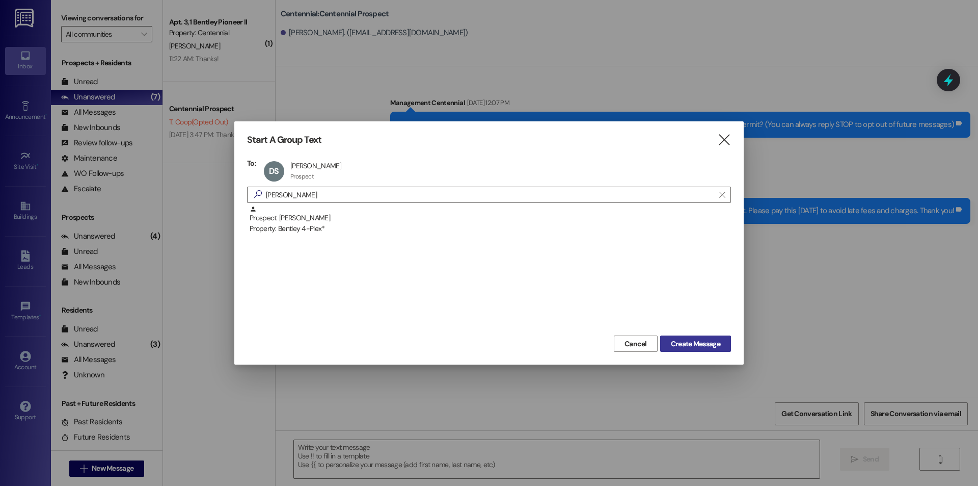
click at [686, 346] on span "Create Message" at bounding box center [695, 343] width 49 height 11
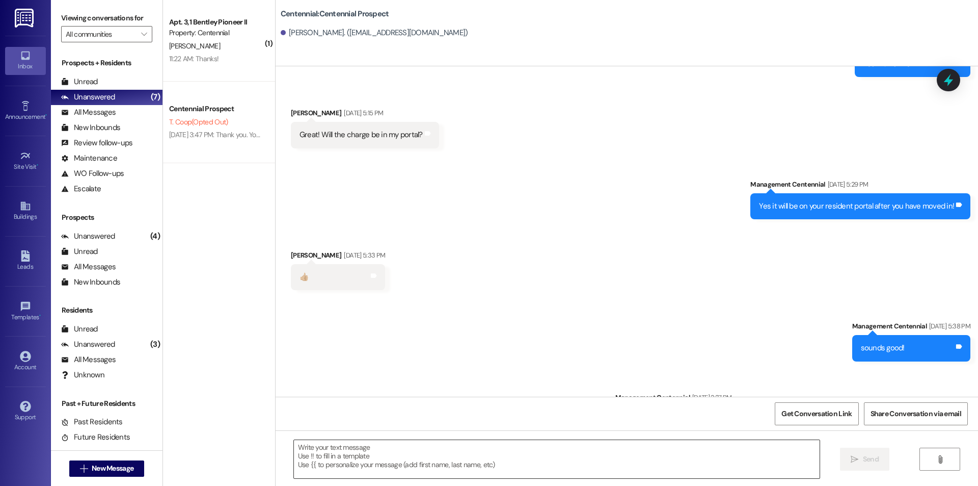
scroll to position [2040, 0]
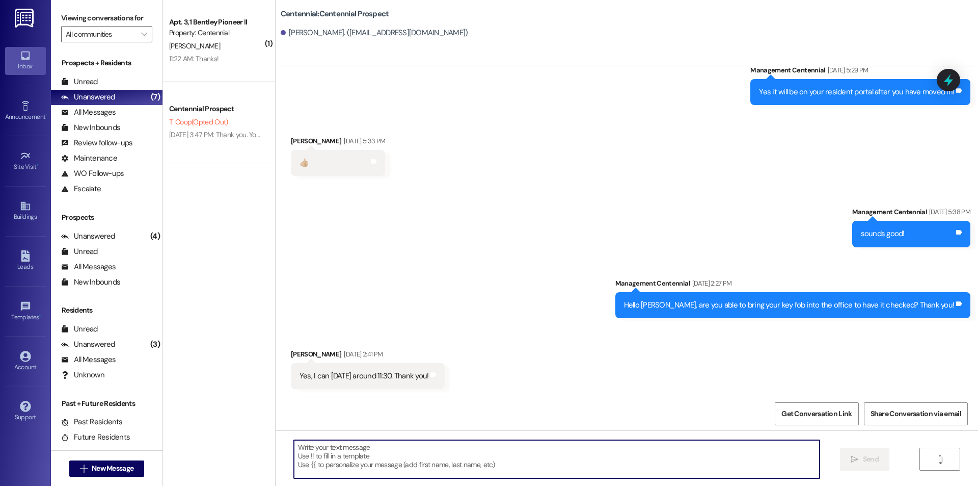
paste textarea "Hello {{first_name}}, you have an unpaid balance on your account. Please pay th…"
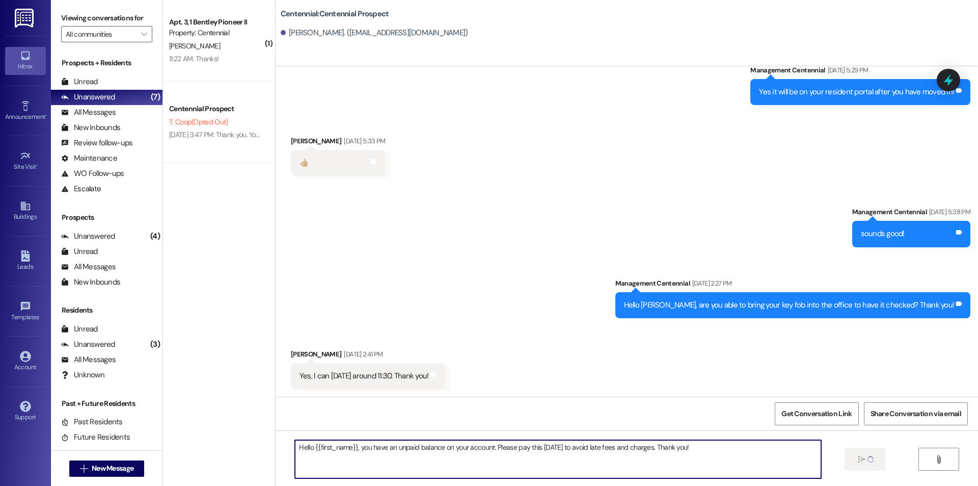
type textarea "Hello {{first_name}}, you have an unpaid balance on your account. Please pay th…"
click at [90, 459] on div " New Message" at bounding box center [106, 468] width 75 height 25
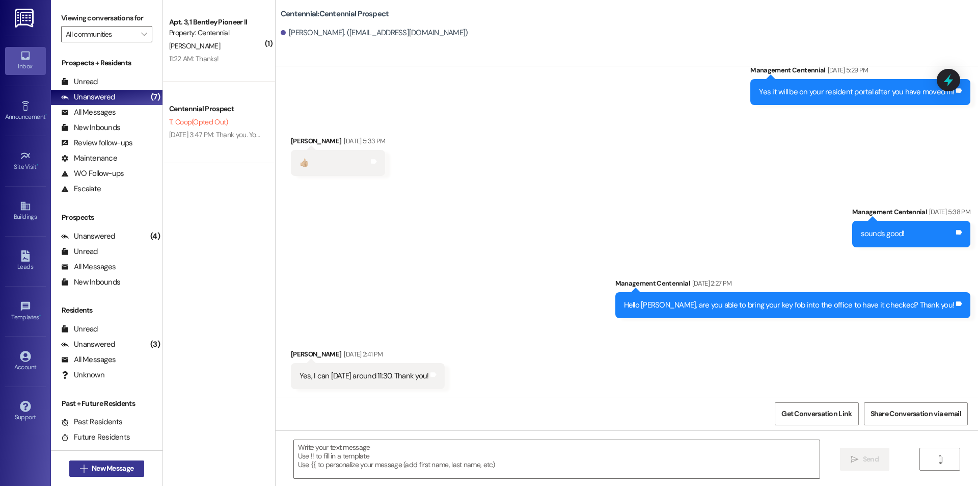
click at [124, 465] on span "New Message" at bounding box center [113, 468] width 42 height 11
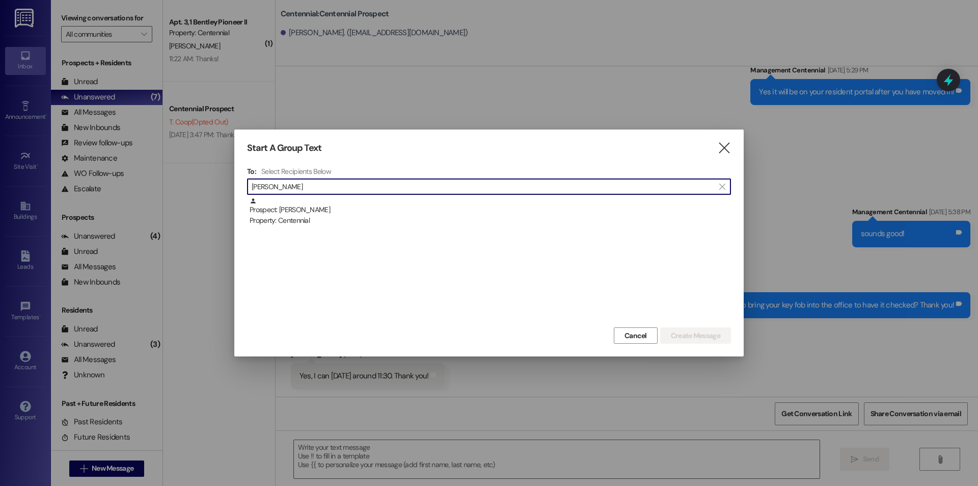
click at [405, 190] on input "nathan burre" at bounding box center [483, 186] width 463 height 14
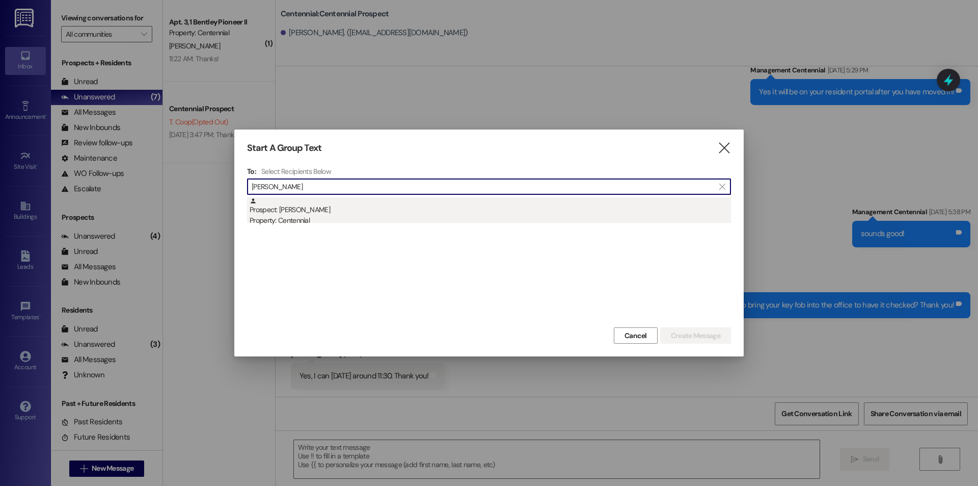
type input "nathan burre"
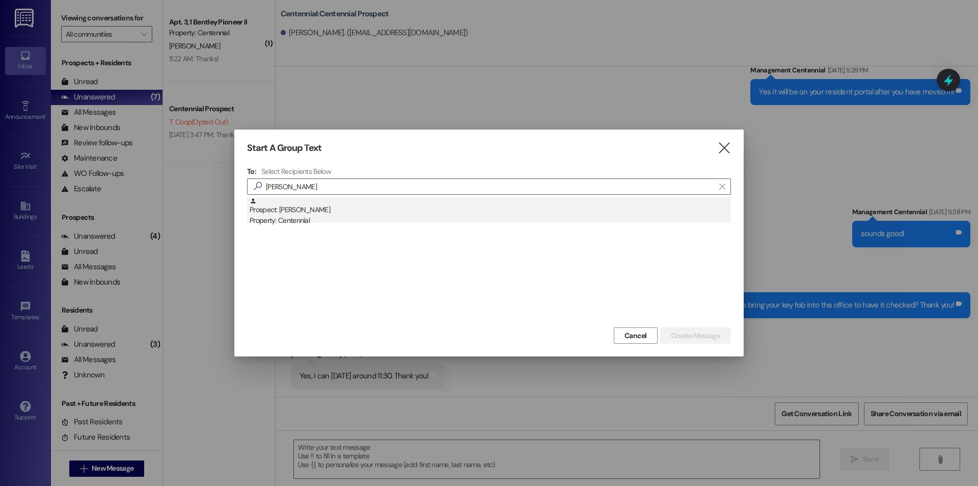
click at [405, 221] on div "Property: Centennial" at bounding box center [491, 220] width 482 height 11
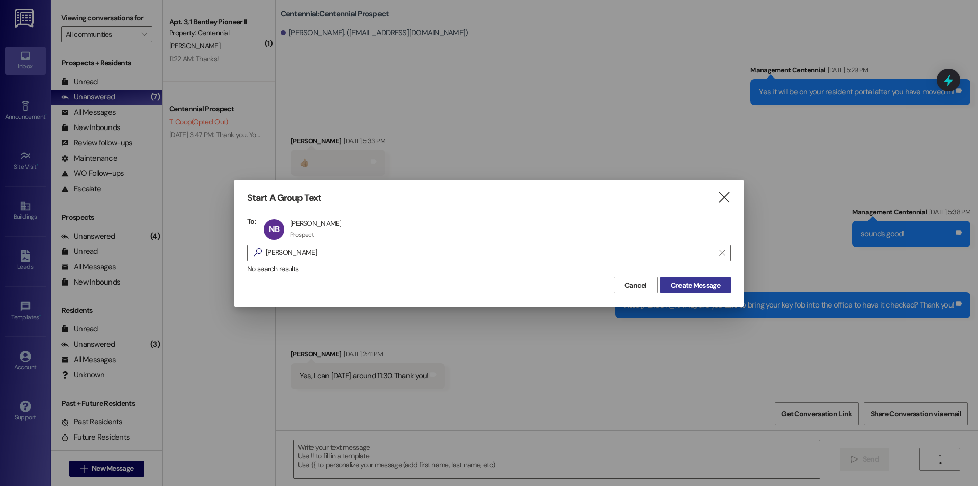
click at [691, 277] on button "Create Message" at bounding box center [695, 285] width 71 height 16
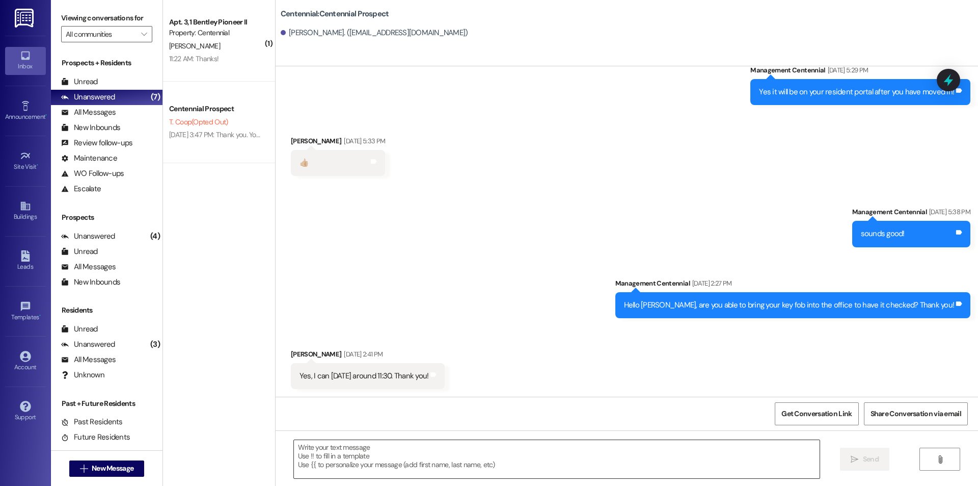
scroll to position [0, 0]
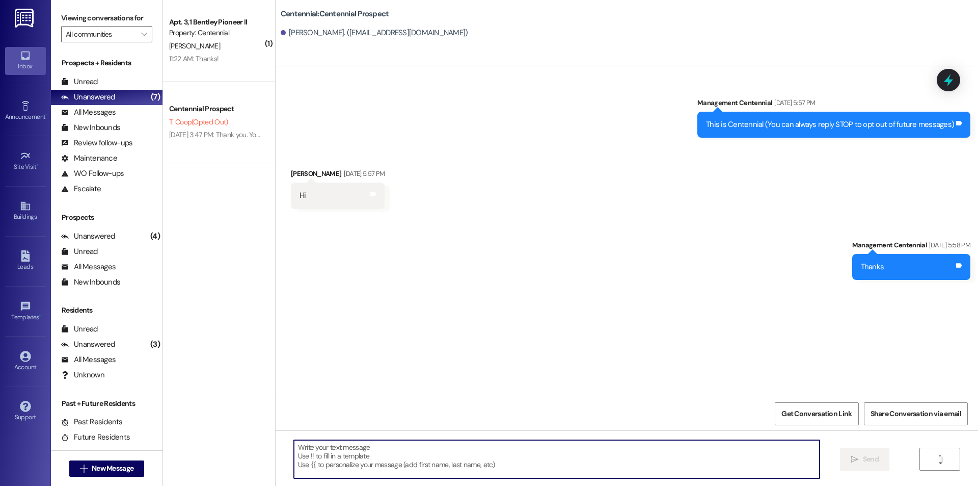
paste textarea "Hello {{first_name}}, you have an unpaid balance on your account. Please pay th…"
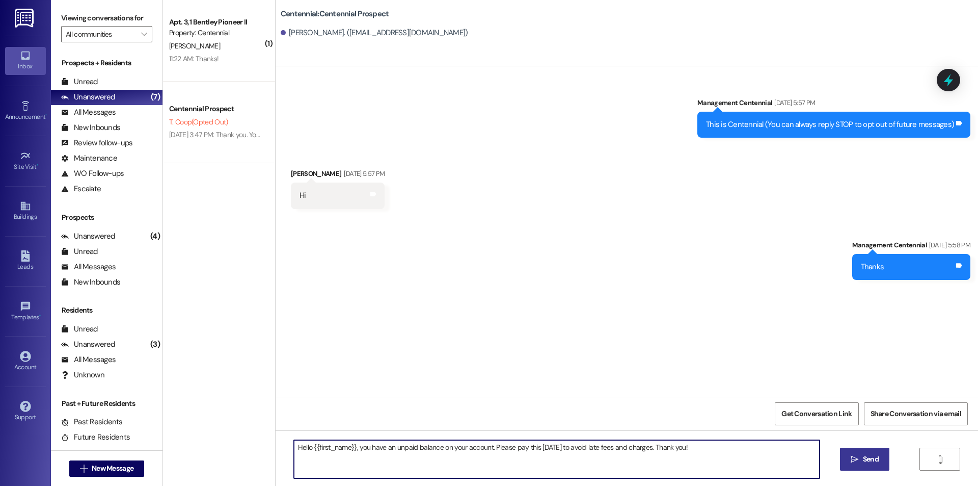
type textarea "Hello {{first_name}}, you have an unpaid balance on your account. Please pay th…"
click at [860, 465] on button " Send" at bounding box center [864, 458] width 49 height 23
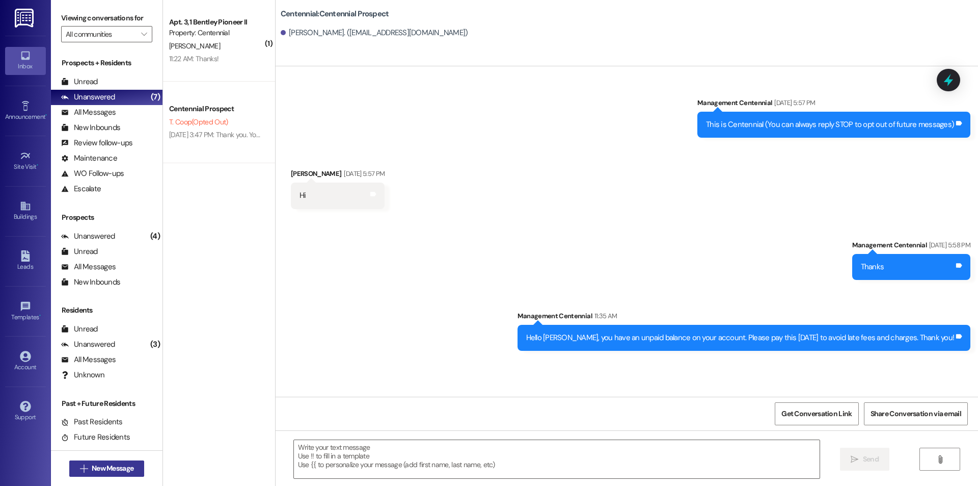
click at [129, 465] on span "New Message" at bounding box center [113, 468] width 42 height 11
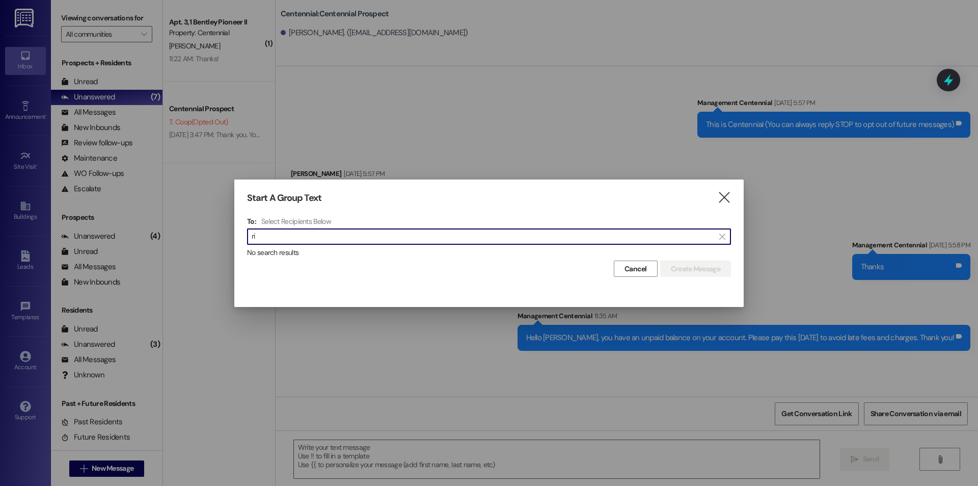
type input "r"
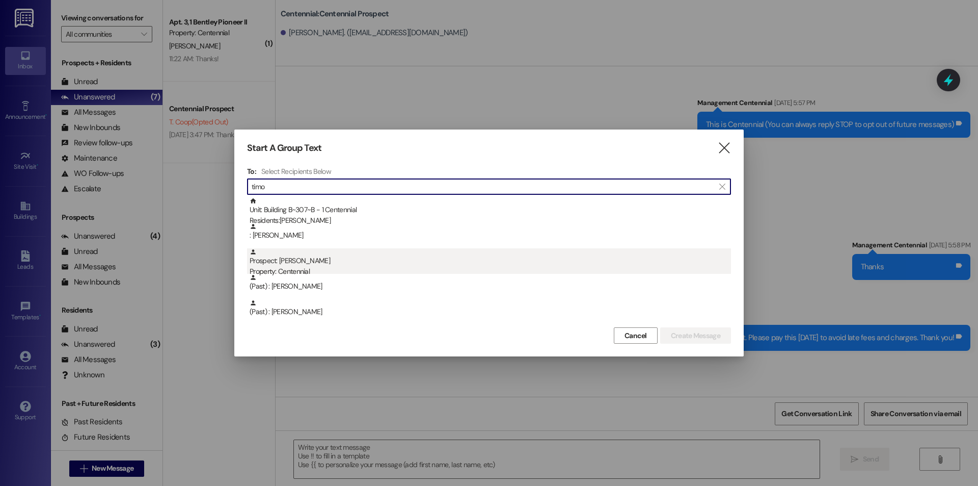
type input "timo"
click at [343, 256] on div "Prospect: Timothy Murdock Property: Centennial" at bounding box center [491, 262] width 482 height 29
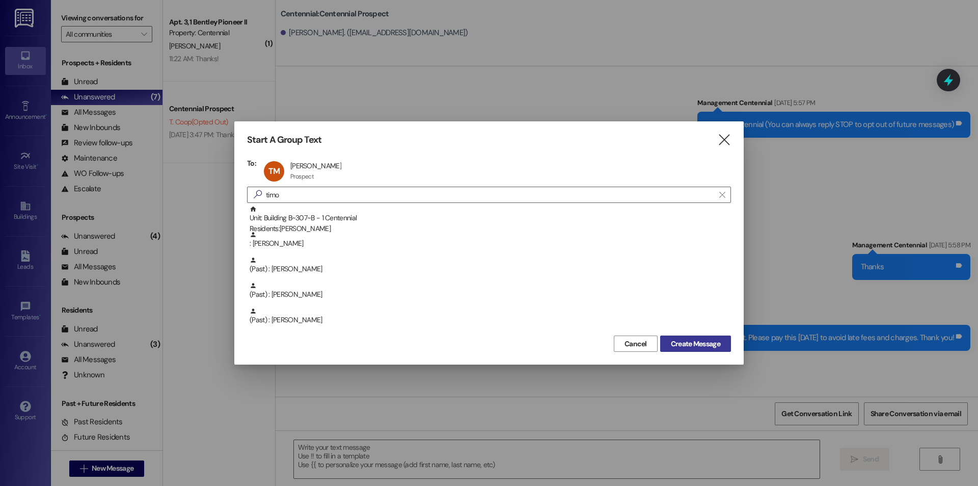
click at [686, 337] on button "Create Message" at bounding box center [695, 343] width 71 height 16
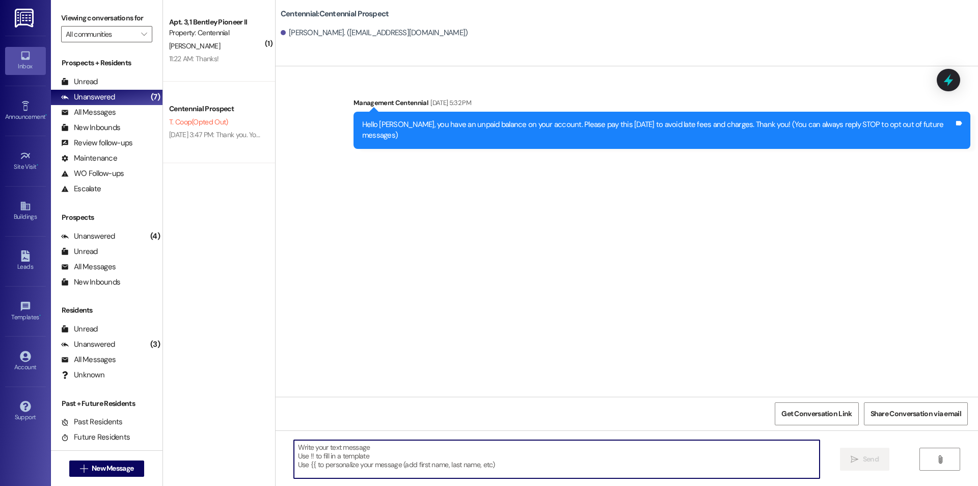
paste textarea "Hello {{first_name}}, you have an unpaid balance on your account. Please pay th…"
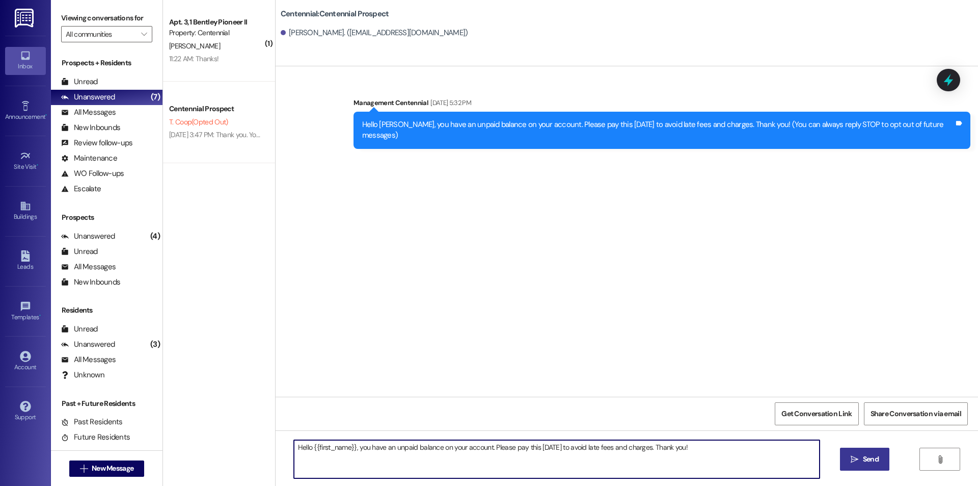
type textarea "Hello {{first_name}}, you have an unpaid balance on your account. Please pay th…"
click at [851, 458] on icon "" at bounding box center [855, 459] width 8 height 8
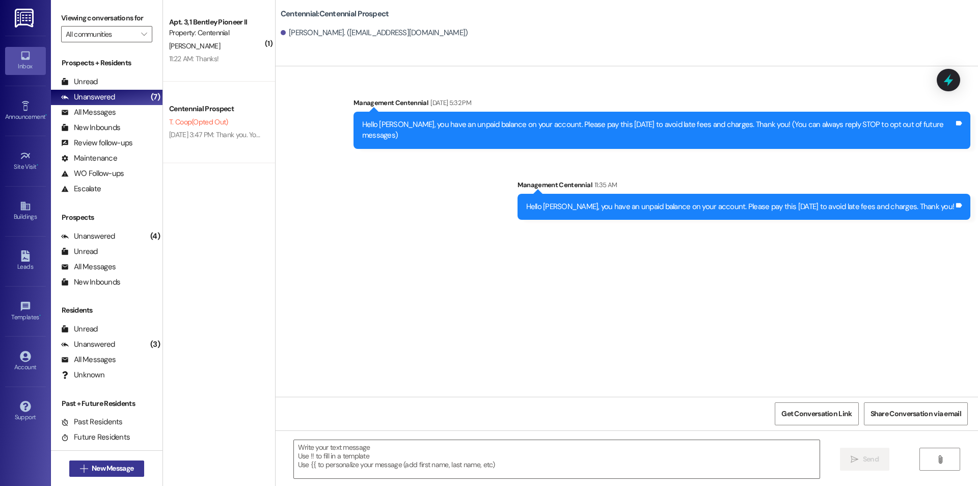
click at [101, 464] on span "New Message" at bounding box center [113, 468] width 42 height 11
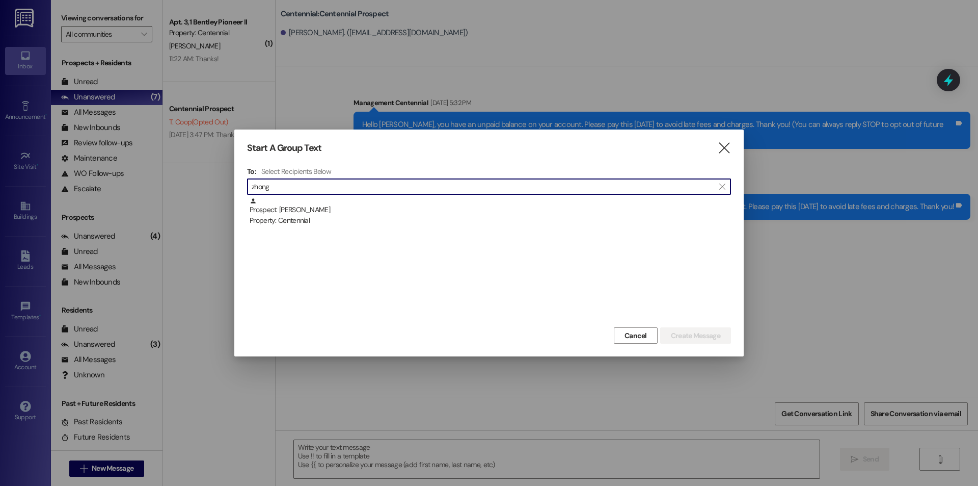
type input "zhong"
click at [290, 229] on div "Prospect: Zhenguang Zhong Property: Centennial" at bounding box center [489, 260] width 484 height 127
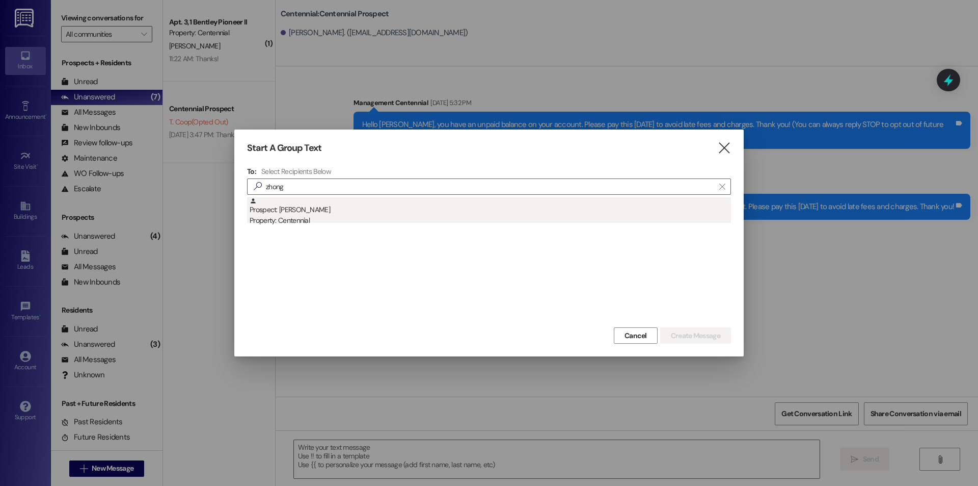
click at [300, 217] on div "Property: Centennial" at bounding box center [491, 220] width 482 height 11
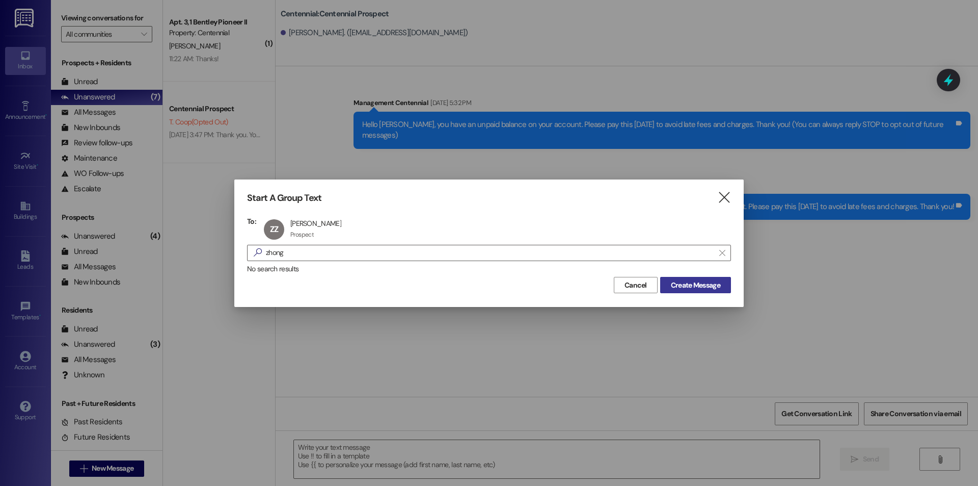
click at [694, 281] on span "Create Message" at bounding box center [695, 285] width 49 height 11
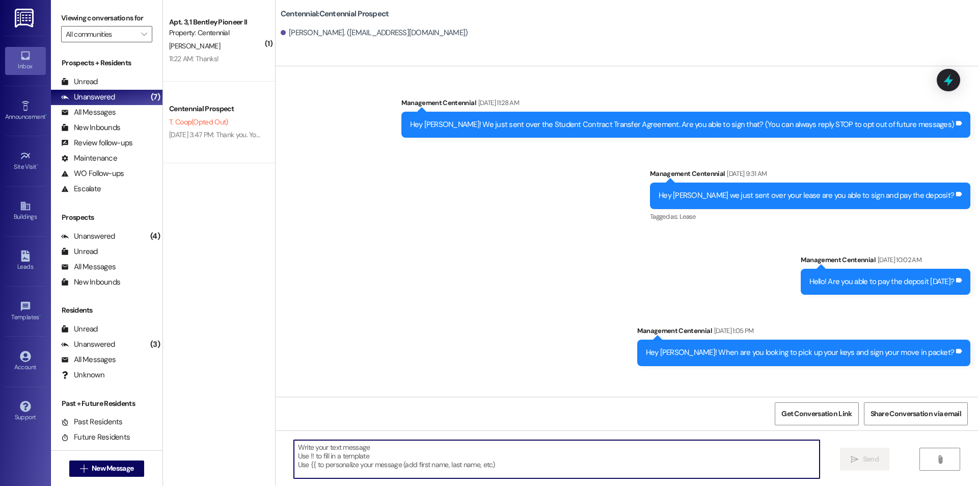
paste textarea "Hello {{first_name}}, you have an unpaid balance on your account. Please pay th…"
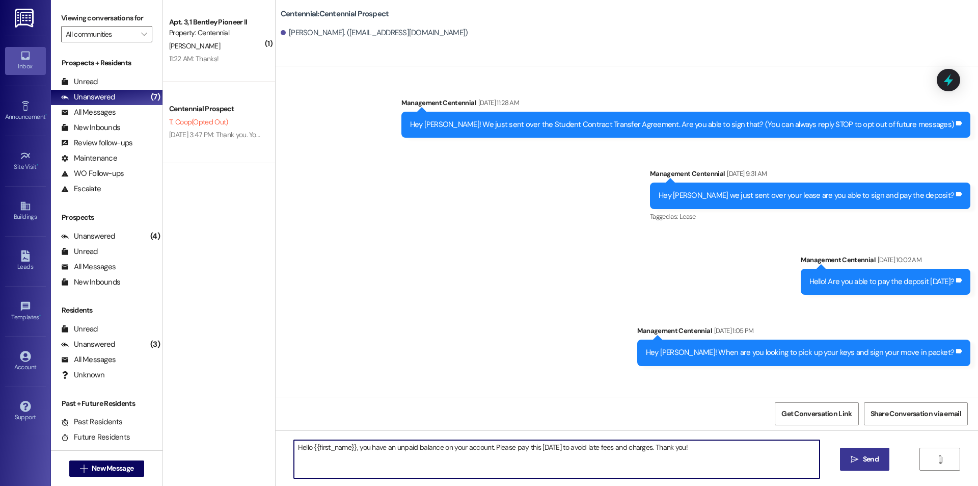
type textarea "Hello {{first_name}}, you have an unpaid balance on your account. Please pay th…"
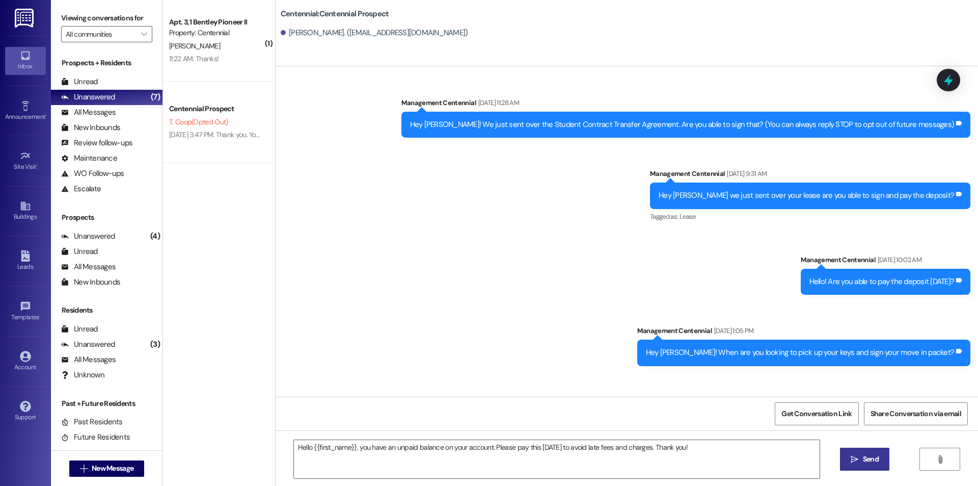
click at [887, 457] on button " Send" at bounding box center [864, 458] width 49 height 23
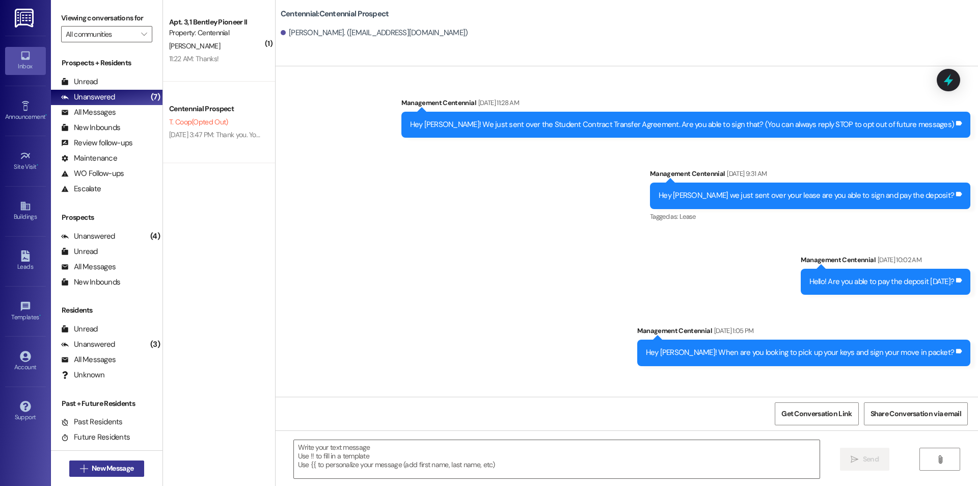
click at [123, 463] on span "New Message" at bounding box center [113, 468] width 42 height 11
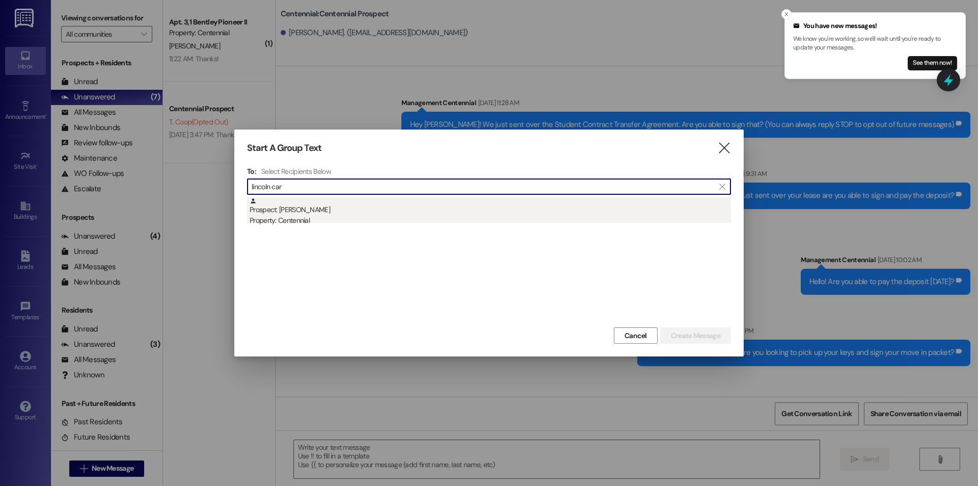
type input "lincoln car"
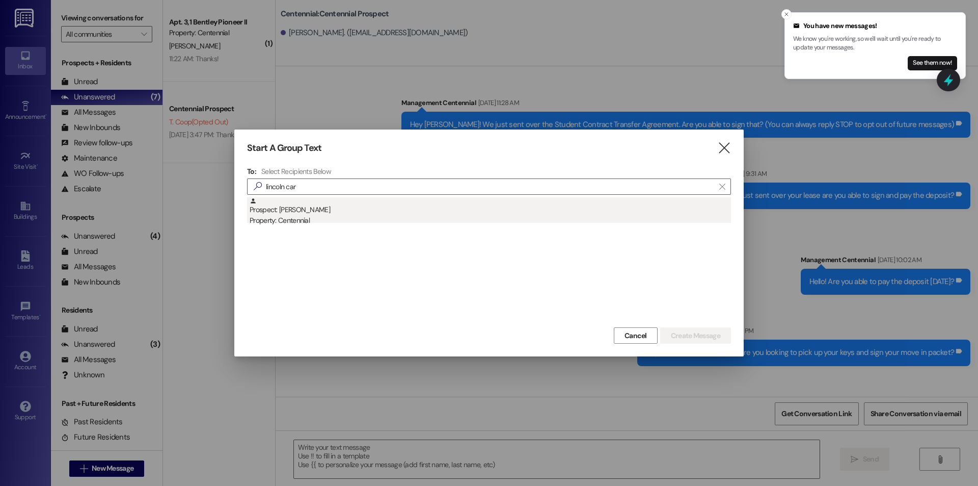
click at [499, 211] on div "Prospect: Lincoln Carver Property: Centennial" at bounding box center [491, 211] width 482 height 29
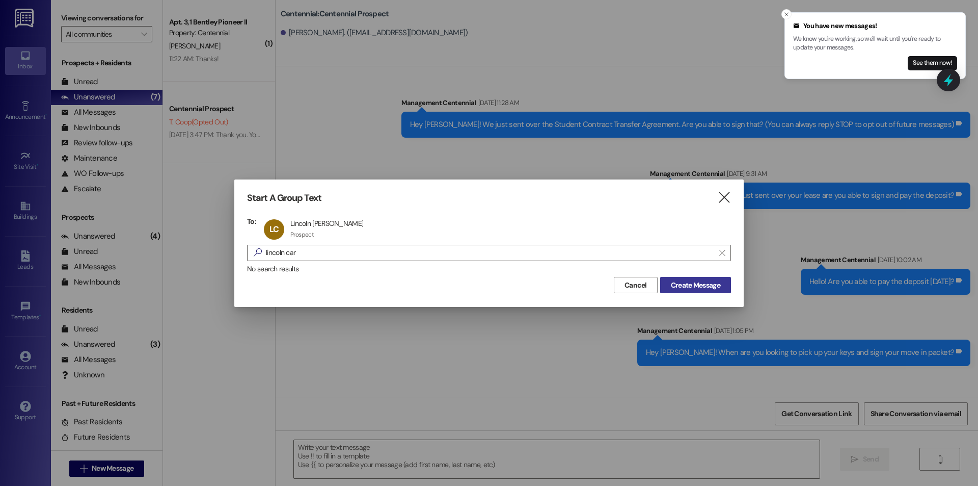
click at [699, 284] on span "Create Message" at bounding box center [695, 285] width 49 height 11
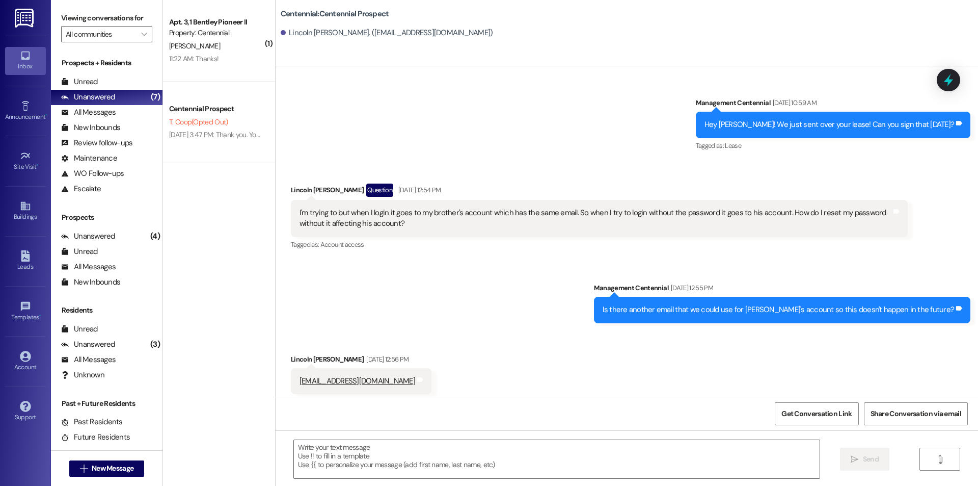
scroll to position [5901, 0]
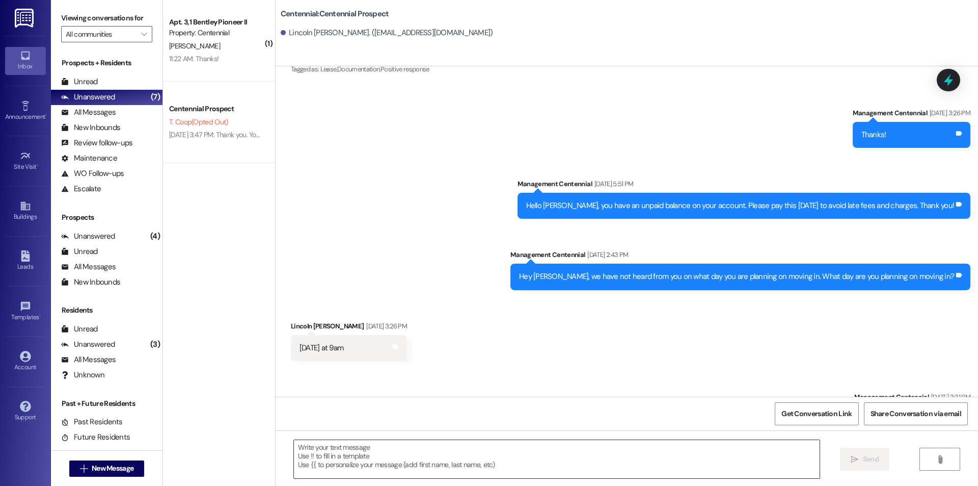
click at [381, 465] on textarea at bounding box center [557, 459] width 526 height 38
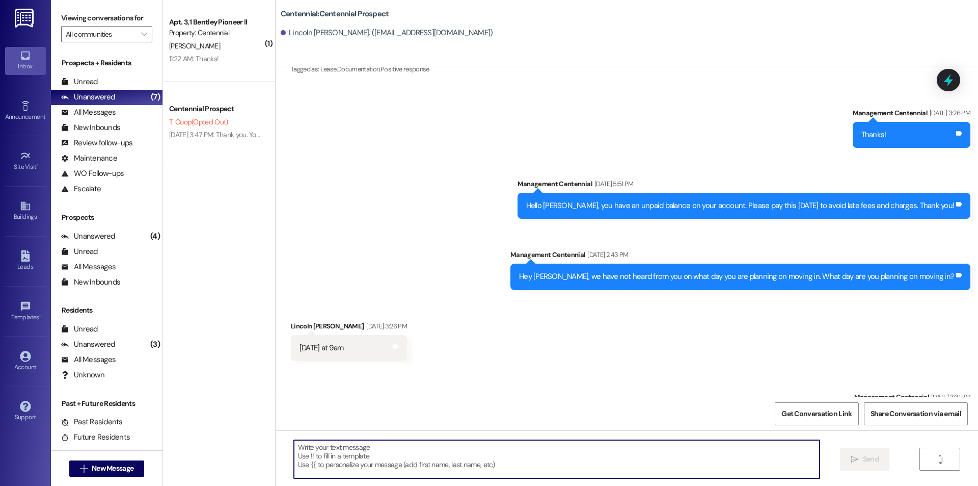
paste textarea "Hello {{first_name}}, you have an unpaid balance on your account. Please pay th…"
type textarea "Hello {{first_name}}, you have an unpaid balance on your account. Please pay th…"
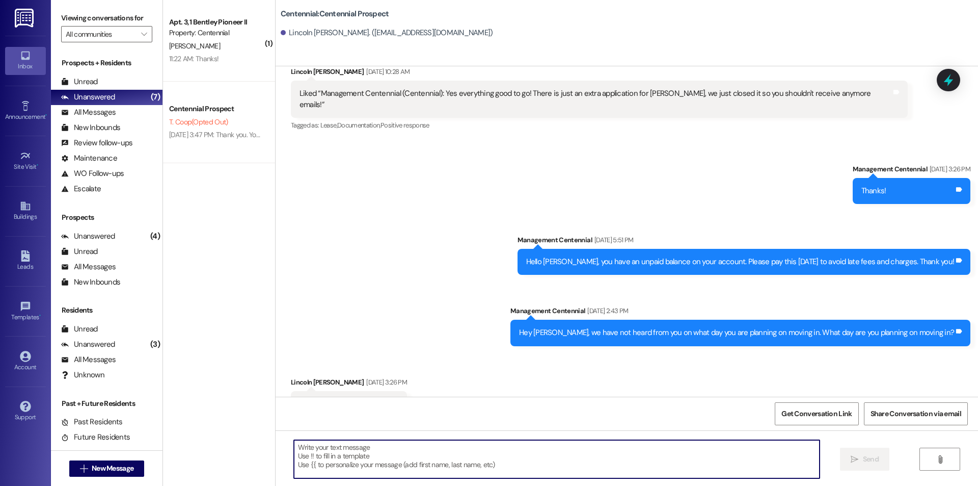
scroll to position [5830, 0]
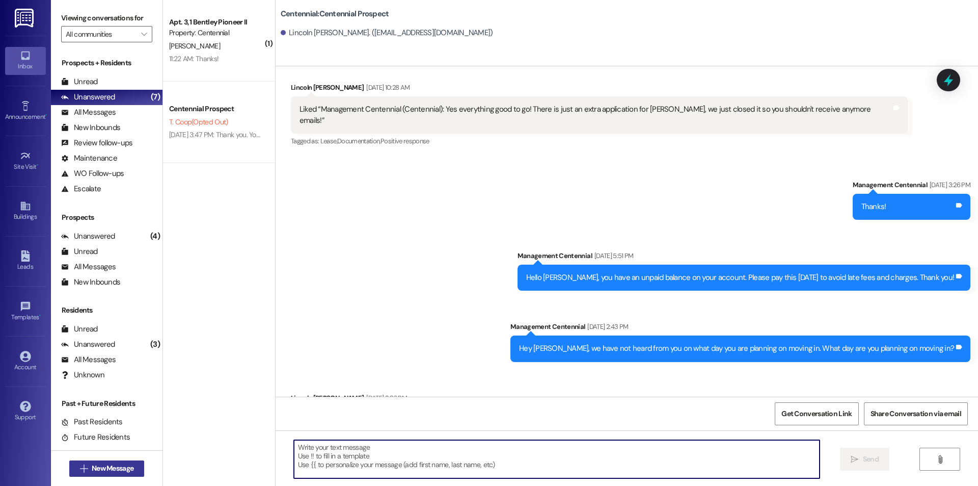
click at [108, 469] on span "New Message" at bounding box center [113, 468] width 42 height 11
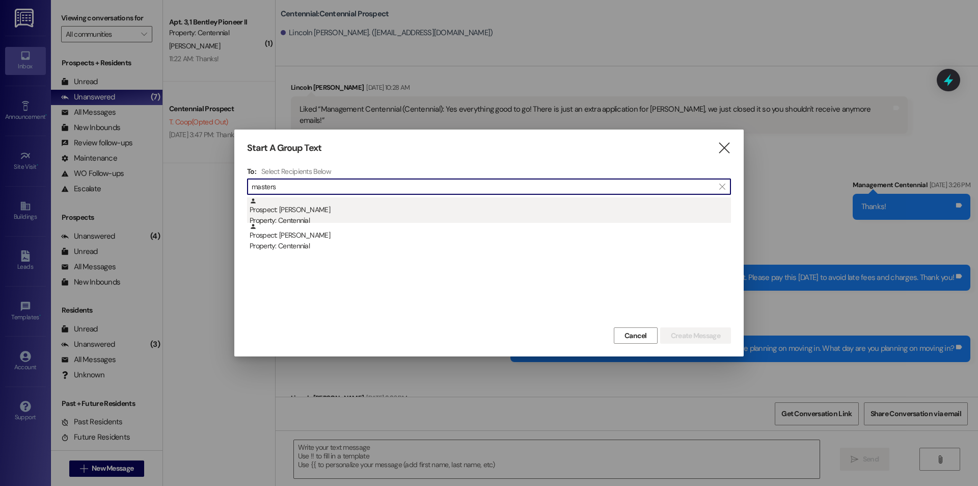
type input "masters"
click at [346, 215] on div "Prospect: Zachary Masters Property: Centennial" at bounding box center [491, 211] width 482 height 29
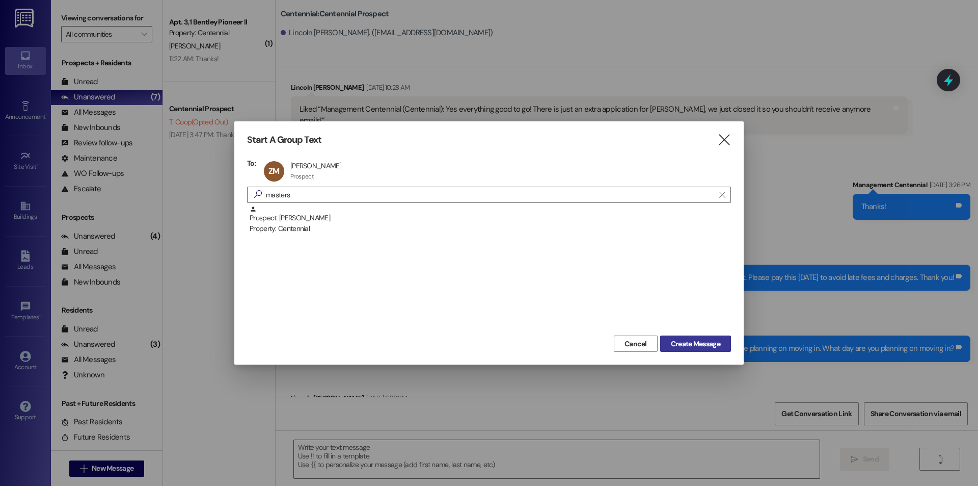
click at [674, 344] on span "Create Message" at bounding box center [695, 343] width 49 height 11
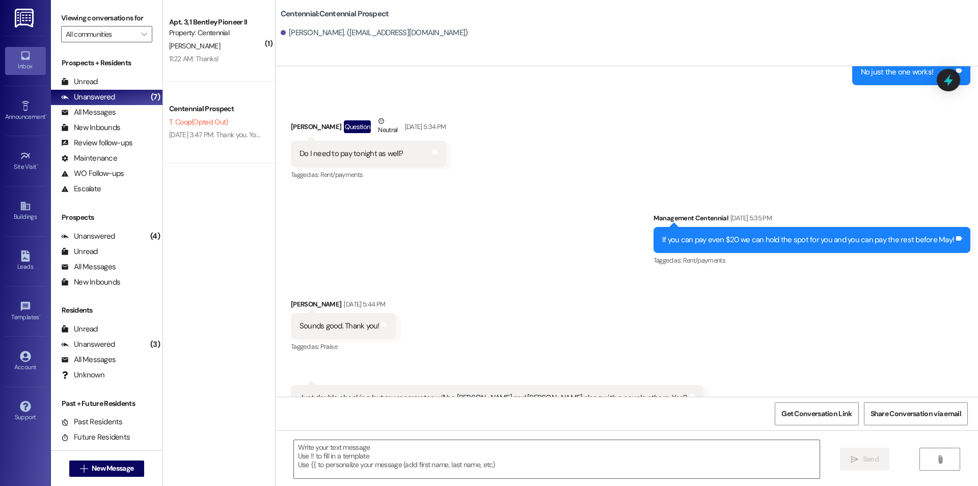
scroll to position [1461, 0]
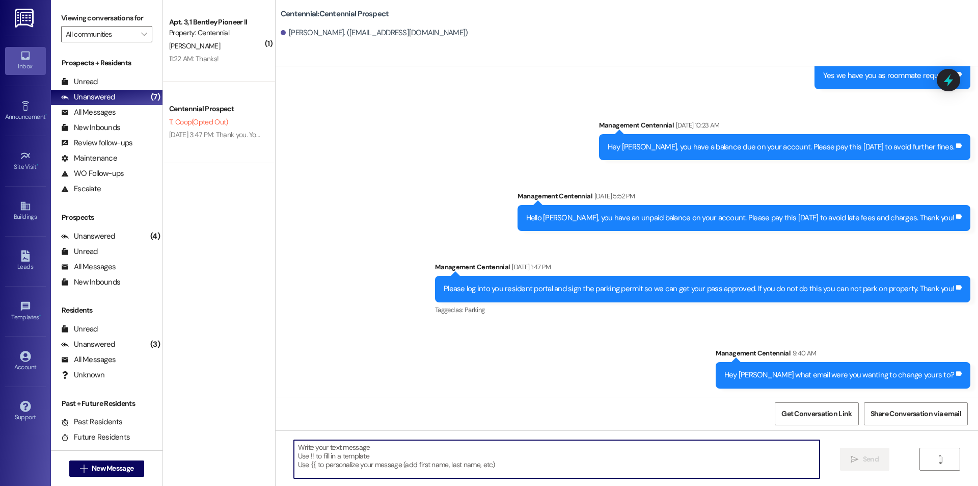
paste textarea "Hello {{first_name}}, you have an unpaid balance on your account. Please pay th…"
type textarea "Hello {{first_name}}, you have an unpaid balance on your account. Please pay th…"
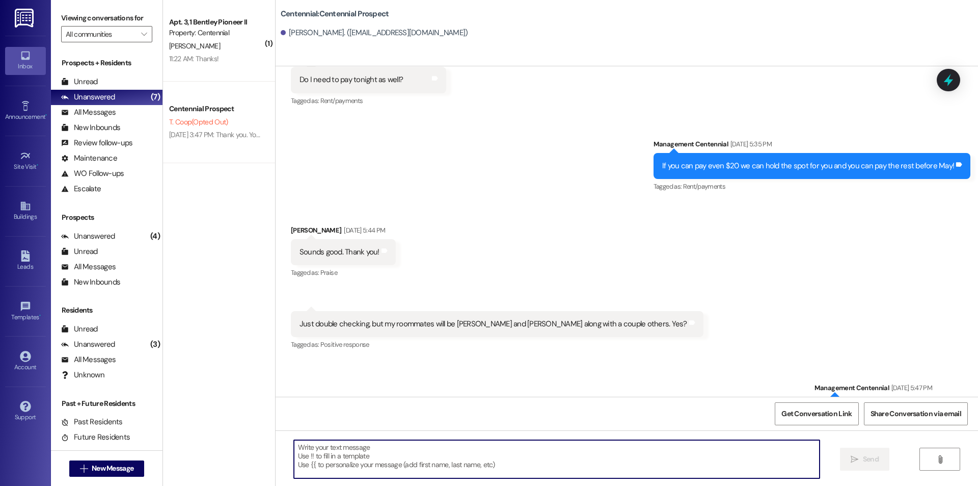
scroll to position [1090, 0]
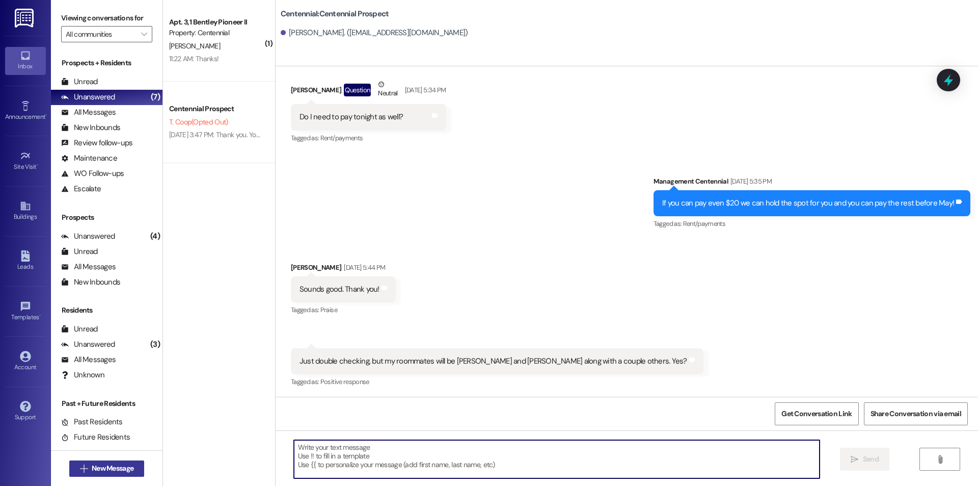
click at [104, 470] on span "New Message" at bounding box center [113, 468] width 42 height 11
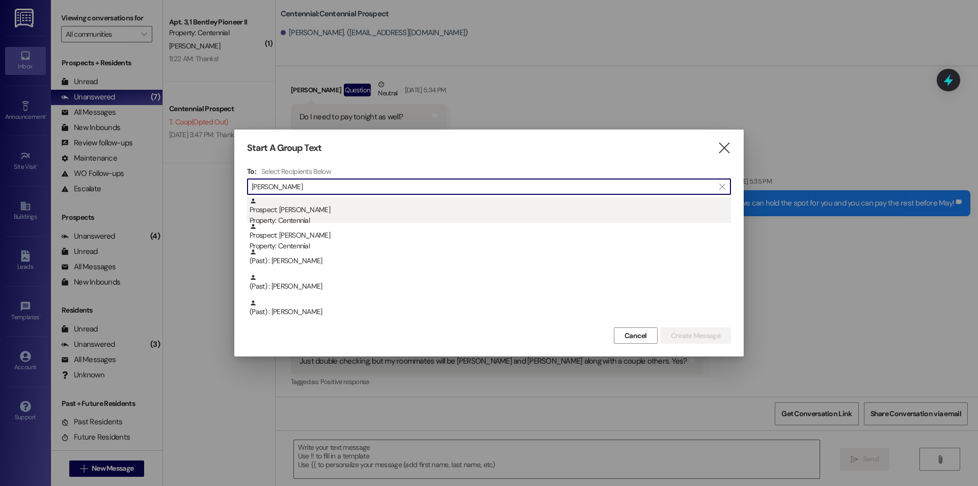
type input "jesse"
click at [381, 209] on div "Prospect: Jesse Henrie Property: Centennial" at bounding box center [491, 211] width 482 height 29
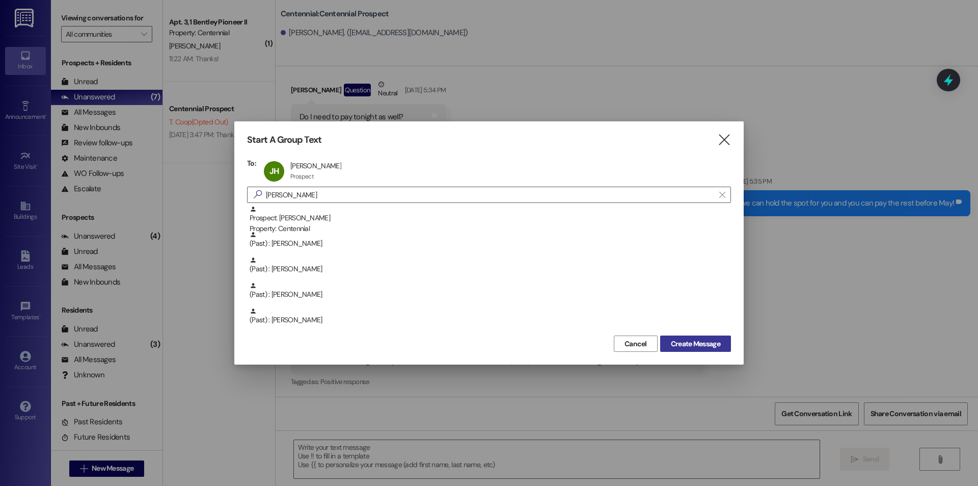
click at [716, 347] on span "Create Message" at bounding box center [695, 343] width 49 height 11
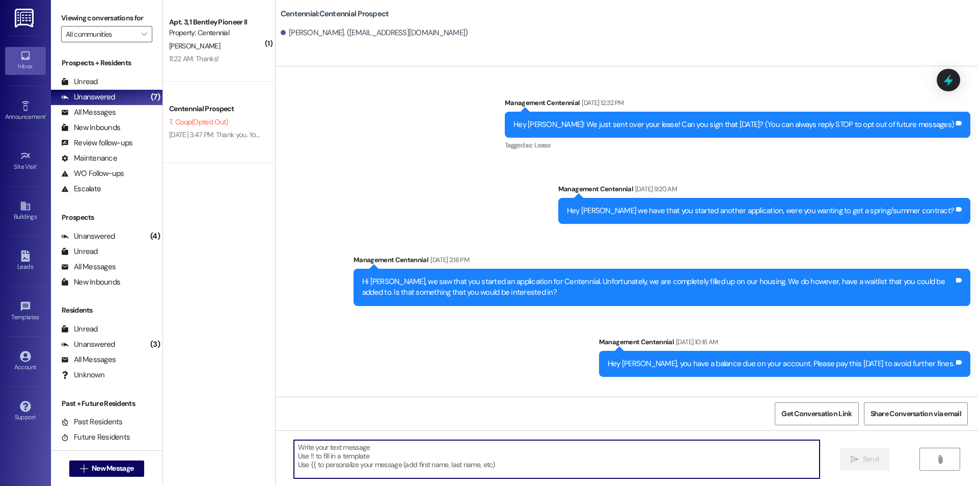
paste textarea "Hello {{first_name}}, you have an unpaid balance on your account. Please pay th…"
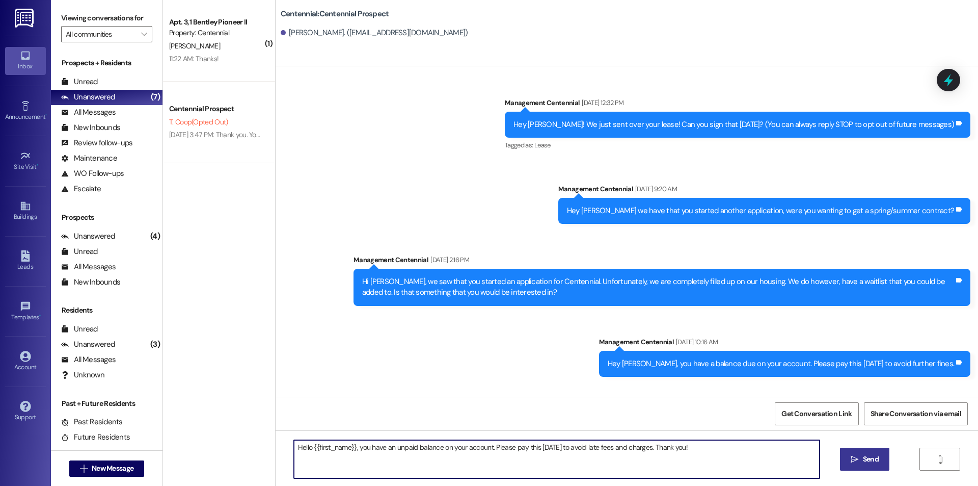
type textarea "Hello {{first_name}}, you have an unpaid balance on your account. Please pay th…"
click at [873, 448] on button " Send" at bounding box center [864, 458] width 49 height 23
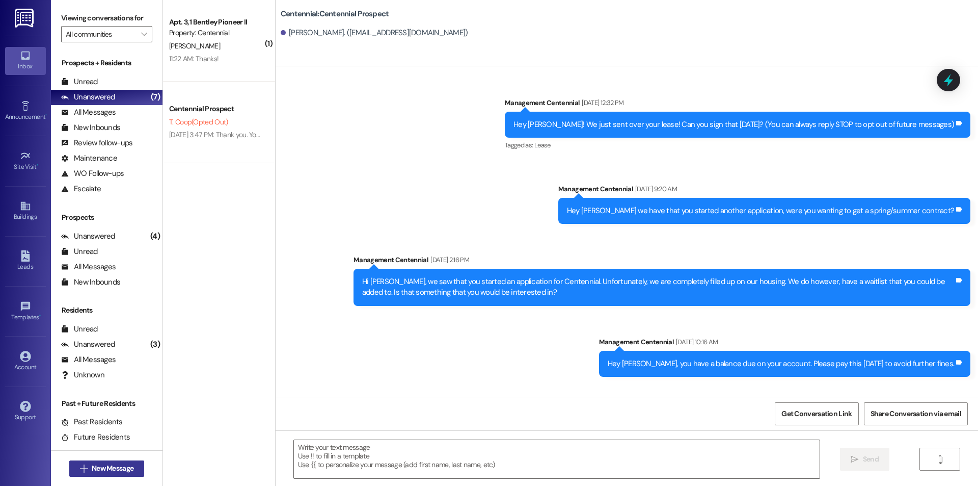
click at [115, 465] on span "New Message" at bounding box center [113, 468] width 42 height 11
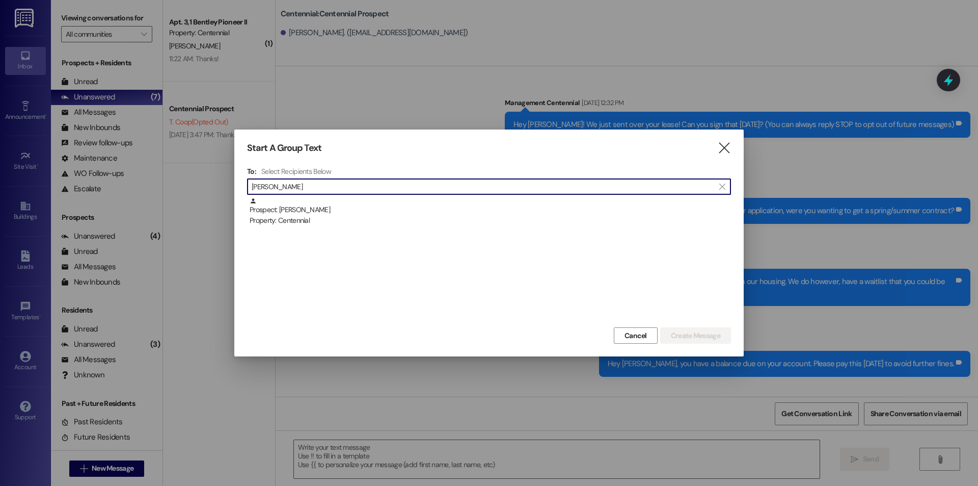
type input "duvall"
drag, startPoint x: 288, startPoint y: 185, endPoint x: 233, endPoint y: 194, distance: 55.7
click at [233, 194] on div "Start A Group Text  To: Select Recipients Below  duvall  Prospect: Karlee Du…" at bounding box center [489, 243] width 978 height 486
drag, startPoint x: 297, startPoint y: 191, endPoint x: 231, endPoint y: 194, distance: 65.3
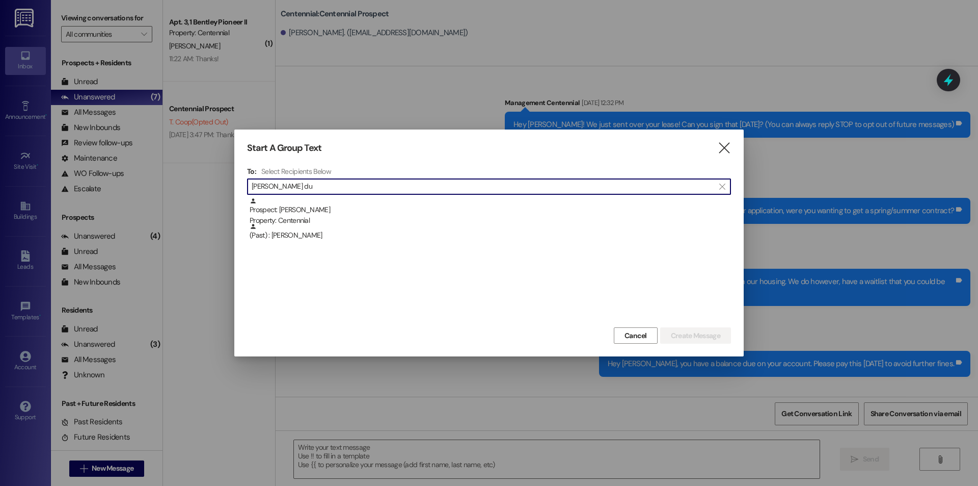
click at [231, 194] on div "Start A Group Text  To: Select Recipients Below  joshua du  Prospect: Joshua…" at bounding box center [489, 243] width 978 height 486
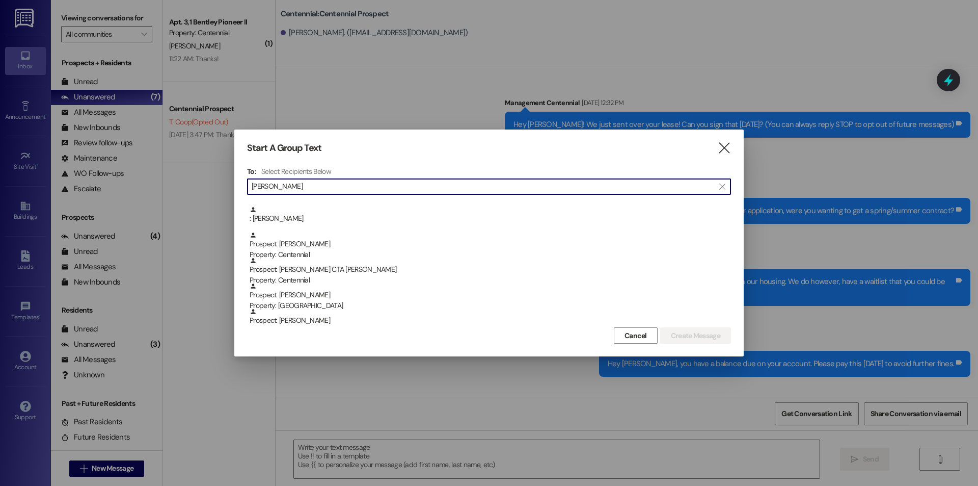
scroll to position [408, 0]
drag, startPoint x: 364, startPoint y: 182, endPoint x: 249, endPoint y: 195, distance: 116.4
click at [249, 195] on div "To: Select Recipients Below  smith  Prospect: James Smith Property: Arcadia P…" at bounding box center [489, 246] width 484 height 158
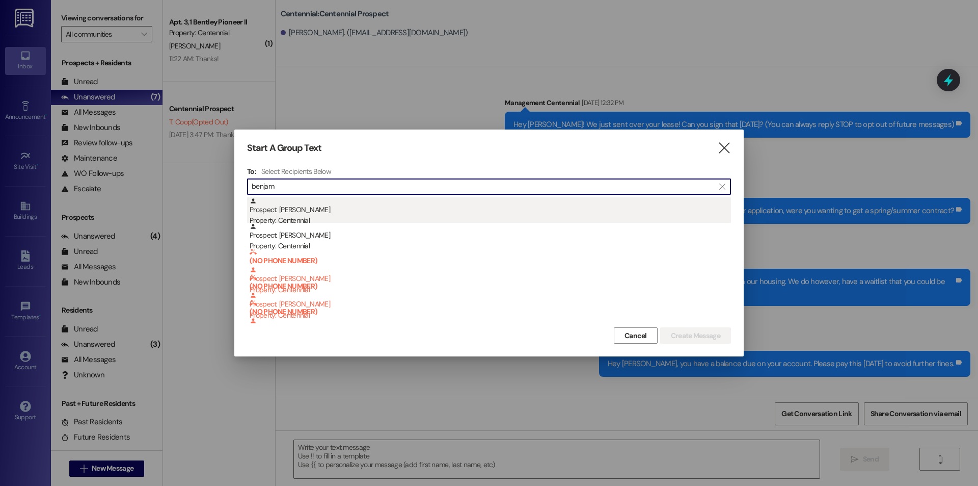
type input "benjam"
click at [320, 215] on div "Prospect: Benjamin Smith Property: Centennial" at bounding box center [491, 211] width 482 height 29
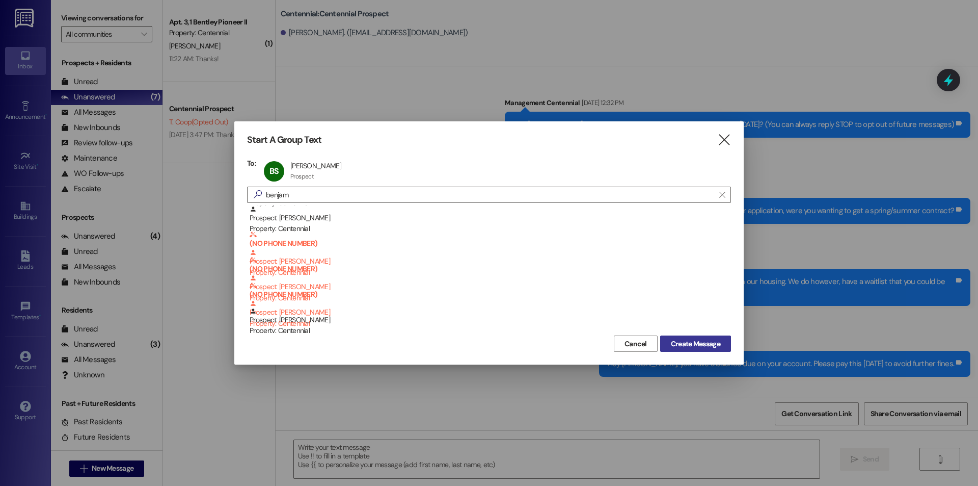
click at [698, 336] on button "Create Message" at bounding box center [695, 343] width 71 height 16
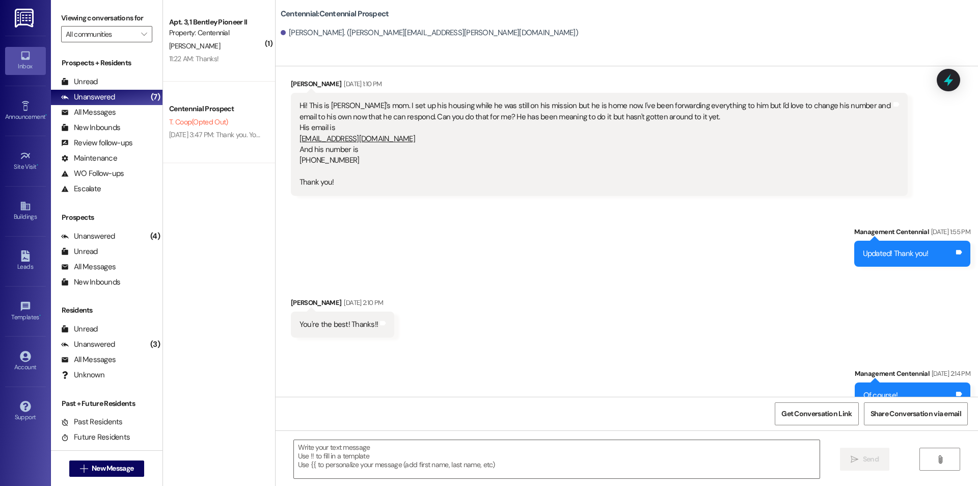
scroll to position [556, 0]
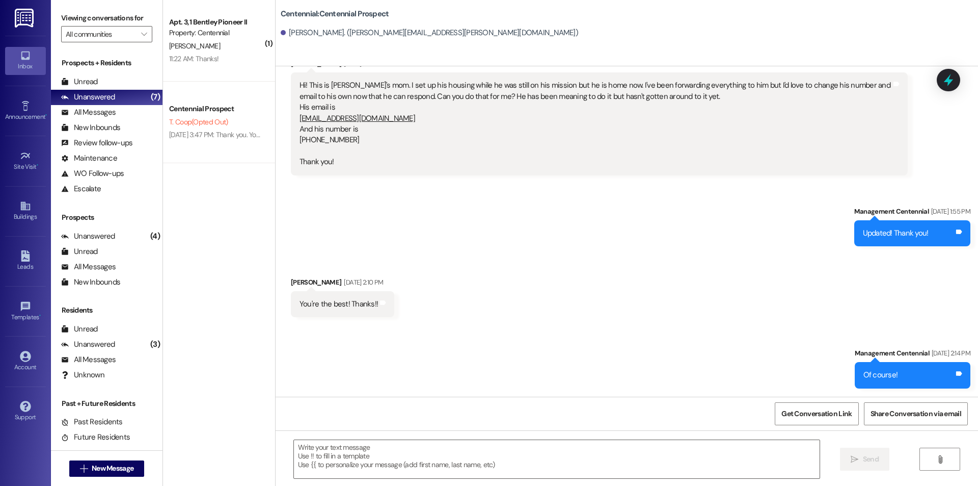
drag, startPoint x: 362, startPoint y: 136, endPoint x: 286, endPoint y: 145, distance: 76.4
click at [291, 145] on div "Hi! This is Ben's mom. I set up his housing while he was still on his mission b…" at bounding box center [599, 123] width 617 height 102
drag, startPoint x: 309, startPoint y: 146, endPoint x: 618, endPoint y: 245, distance: 324.1
click at [618, 245] on div "Sent via SMS Management Centennial Aug 20, 2025 at 1:55 PM Updated! Thank you! …" at bounding box center [627, 218] width 703 height 71
click at [22, 258] on icon at bounding box center [25, 255] width 9 height 11
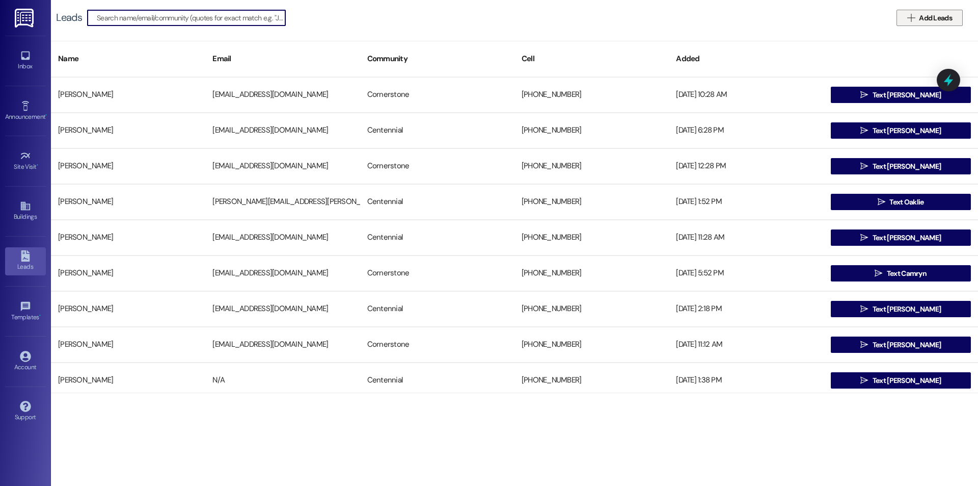
click at [922, 18] on span "Add Leads" at bounding box center [935, 18] width 33 height 11
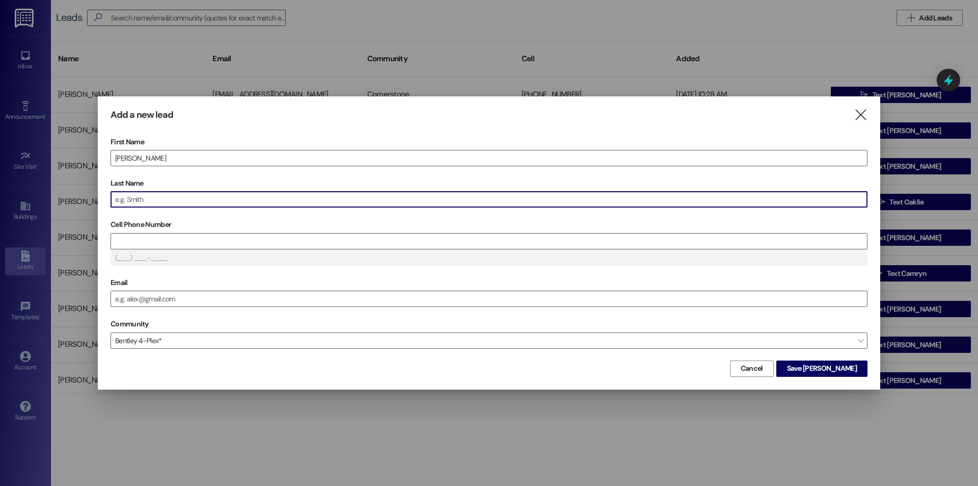
click at [351, 199] on input "Last Name" at bounding box center [489, 199] width 756 height 15
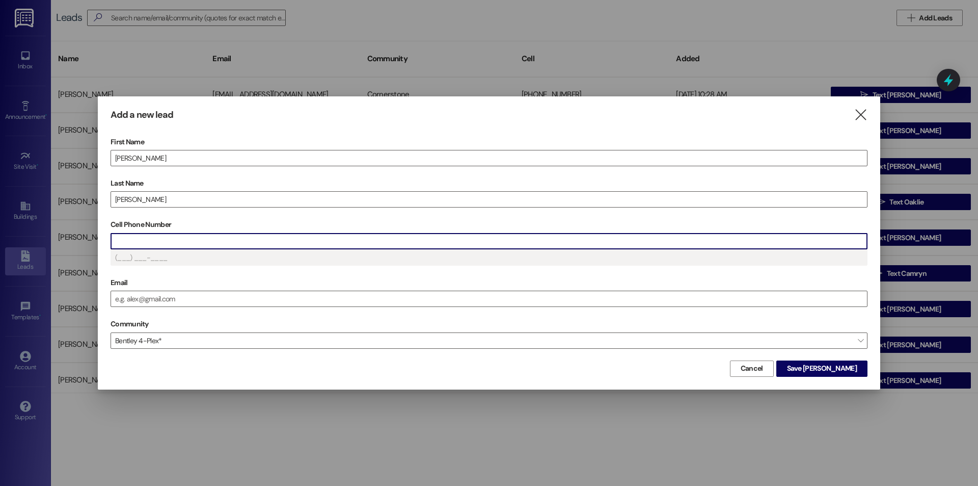
click at [285, 241] on input "Cell Phone Number" at bounding box center [489, 240] width 756 height 15
click at [279, 331] on div "Community Bentley 4-Plex* " at bounding box center [489, 332] width 757 height 32
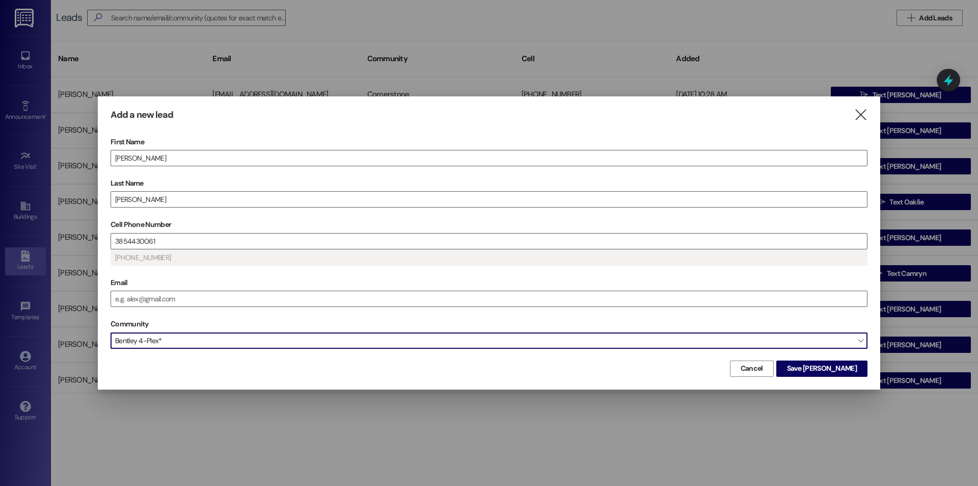
click at [285, 338] on span "Bentley 4-Plex*" at bounding box center [489, 340] width 757 height 16
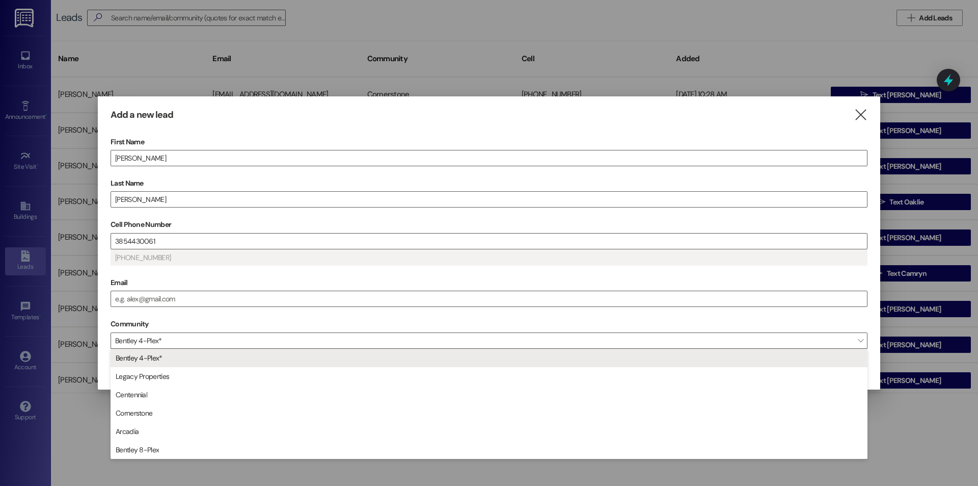
click at [250, 398] on span "Centennial" at bounding box center [489, 394] width 748 height 17
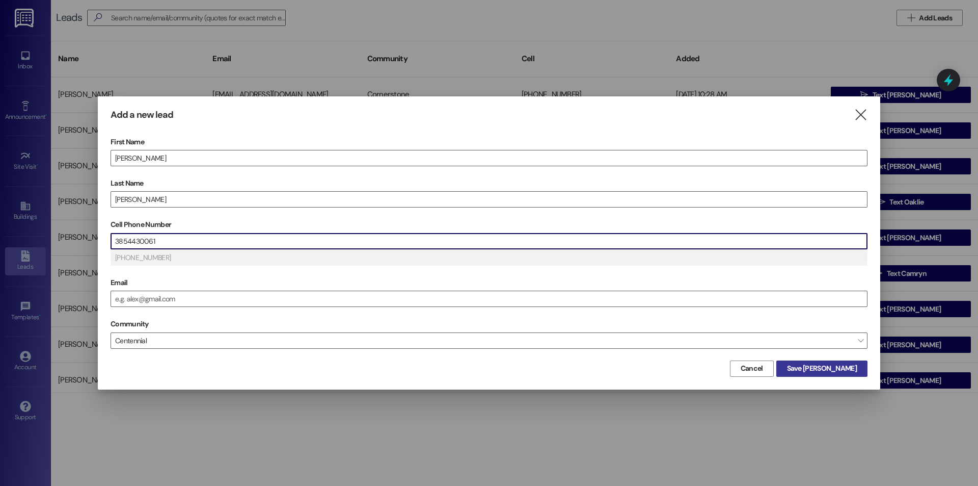
click at [851, 372] on span "Save Benjamin" at bounding box center [822, 368] width 70 height 11
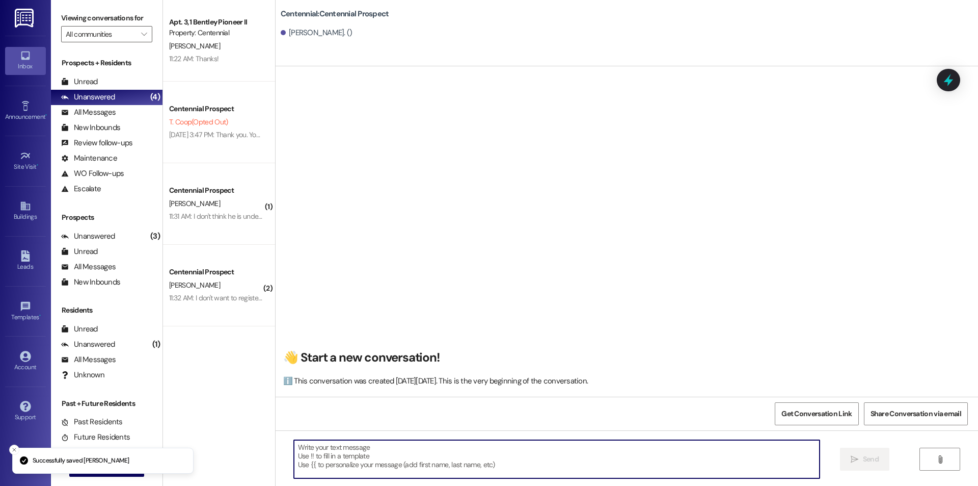
paste textarea "Hello {{first_name}}, you have an unpaid balance on your account. Please pay th…"
type textarea "Hello {{first_name}}, you have an unpaid balance on your account. Please pay th…"
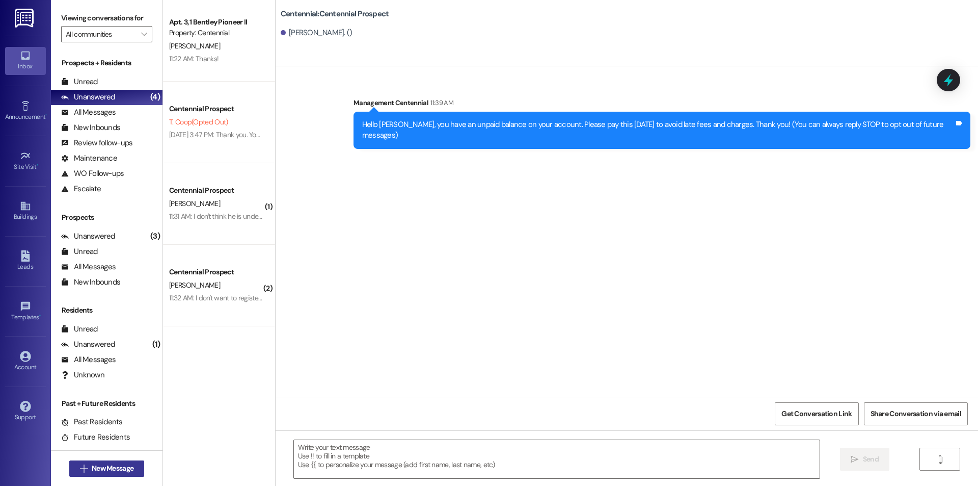
click at [112, 471] on span "New Message" at bounding box center [113, 468] width 42 height 11
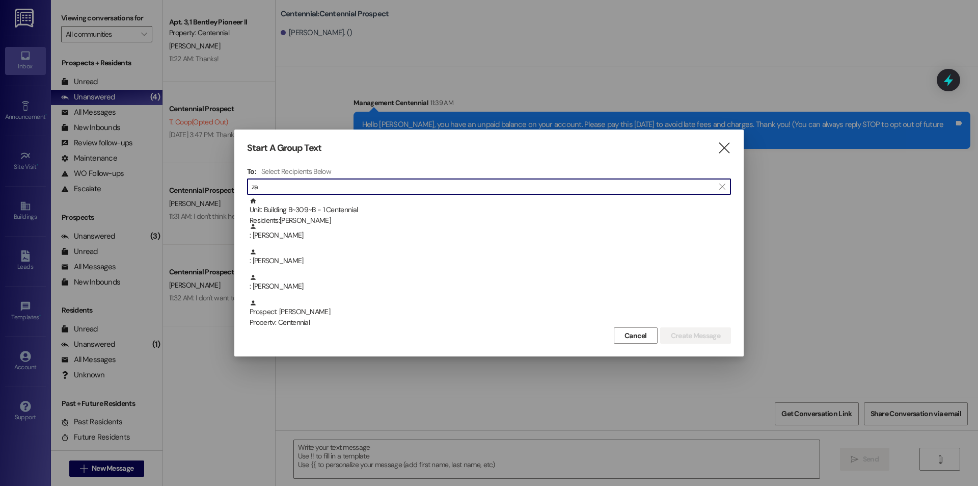
type input "z"
drag, startPoint x: 301, startPoint y: 190, endPoint x: 211, endPoint y: 190, distance: 89.2
click at [211, 190] on div "Start A Group Text  To: Select Recipients Below  zachary cra  Prospect: Zach…" at bounding box center [489, 243] width 978 height 486
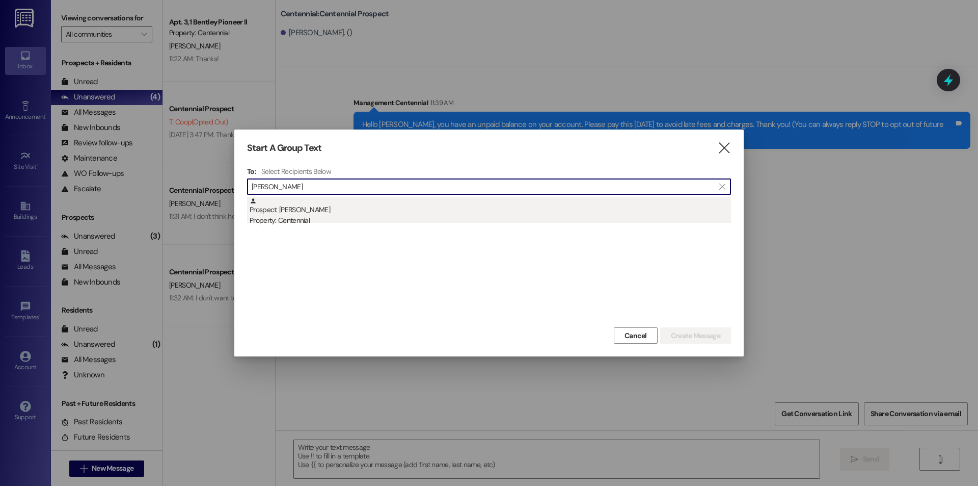
type input "chase dusti"
click at [375, 214] on div "Prospect: Chase Dustin Property: Centennial" at bounding box center [491, 211] width 482 height 29
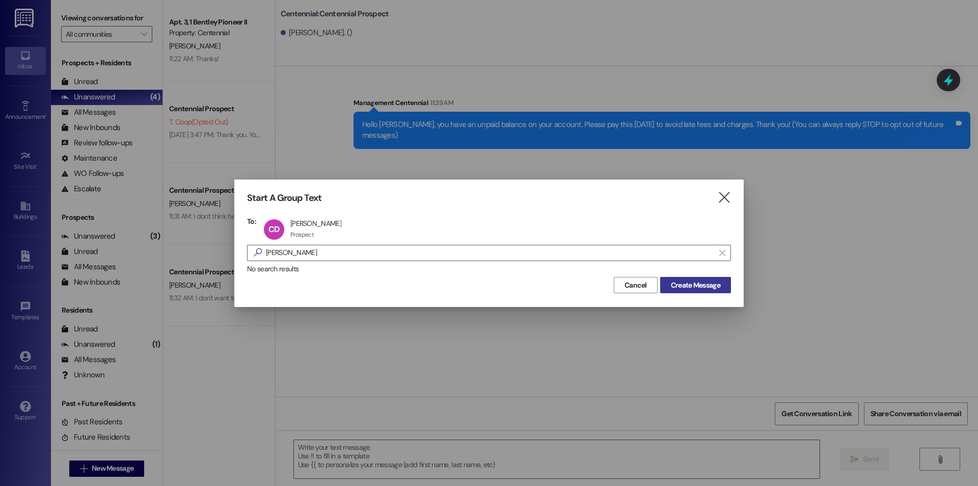
click at [675, 284] on span "Create Message" at bounding box center [695, 285] width 49 height 11
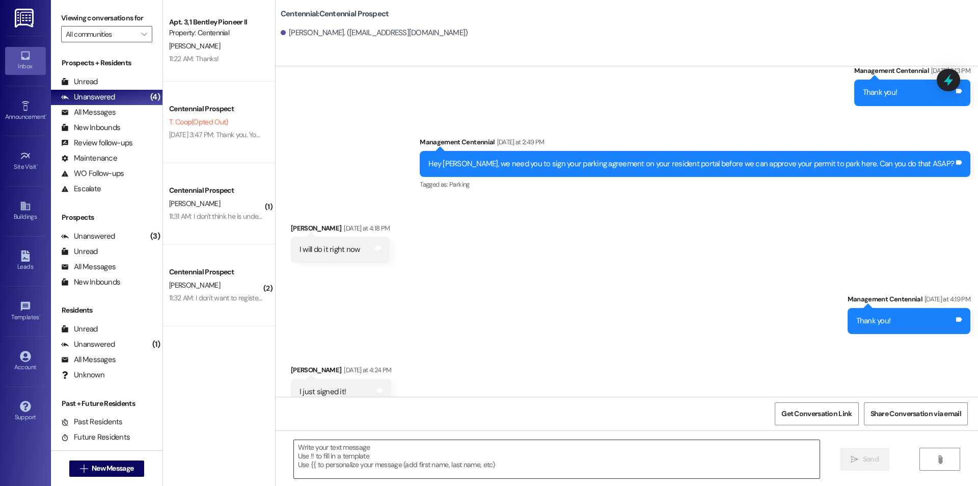
scroll to position [459, 0]
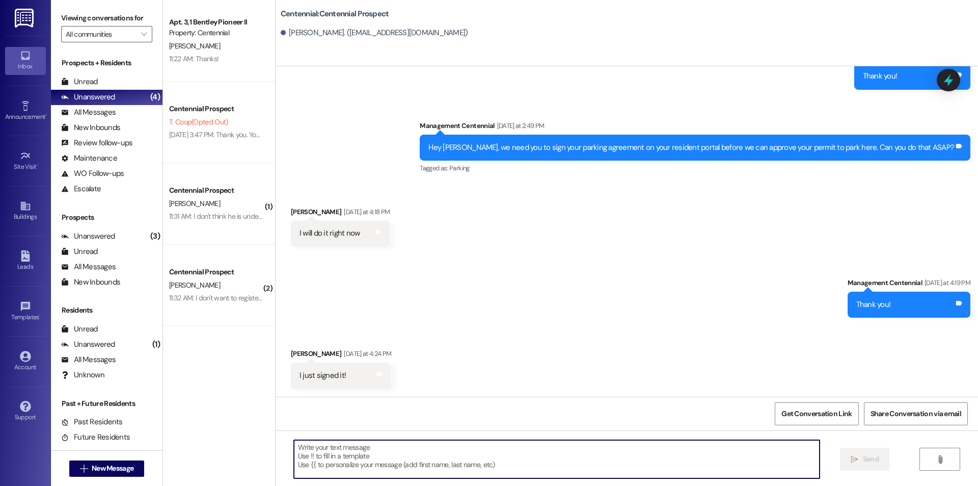
paste textarea "Hello {{first_name}}, you have an unpaid balance on your account. Please pay th…"
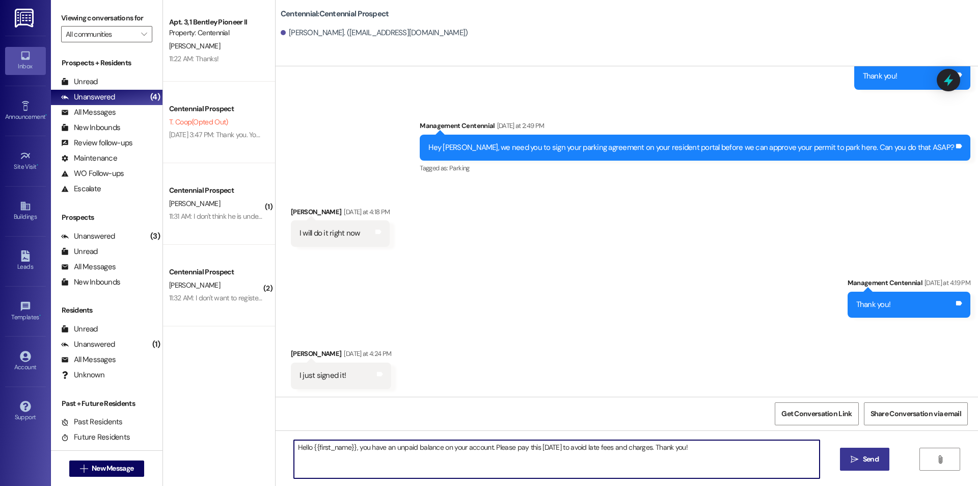
type textarea "Hello {{first_name}}, you have an unpaid balance on your account. Please pay th…"
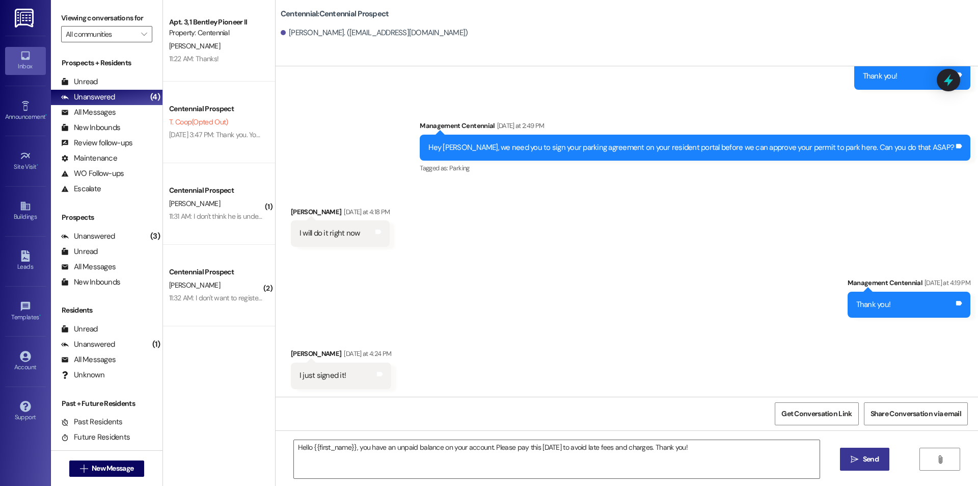
click at [865, 455] on span "Send" at bounding box center [871, 459] width 16 height 11
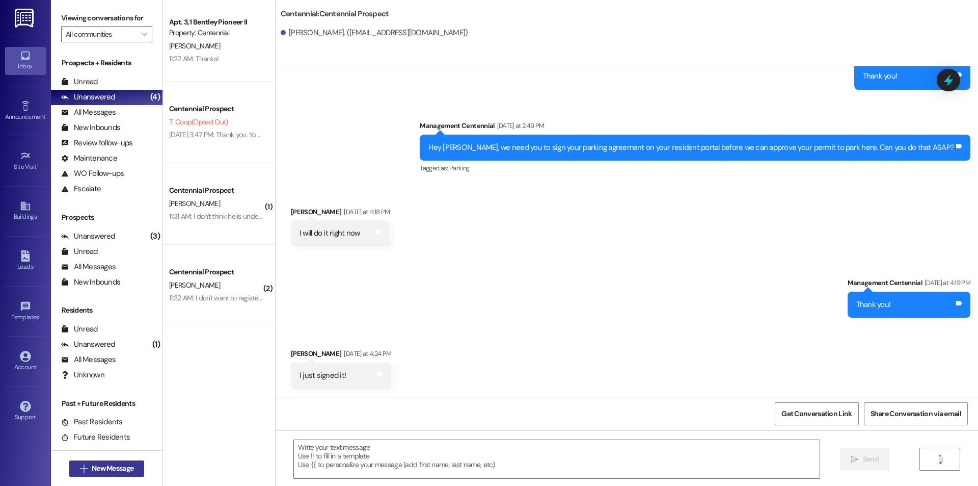
click at [134, 466] on button " New Message" at bounding box center [106, 468] width 75 height 16
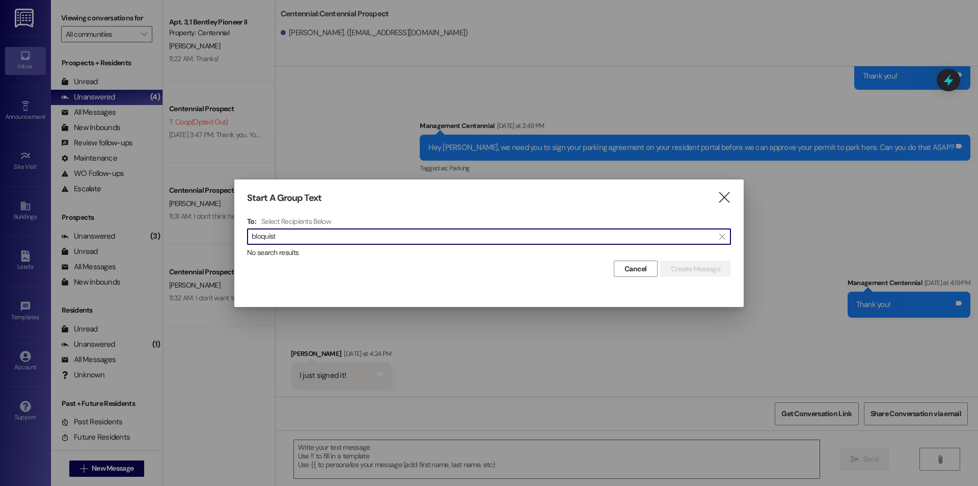
click at [260, 235] on input "bloquist" at bounding box center [483, 236] width 463 height 14
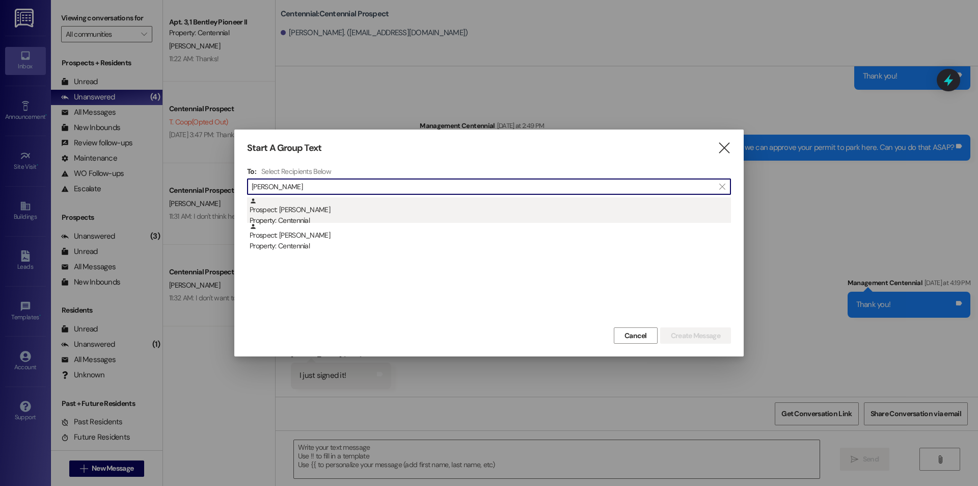
type input "blonquist"
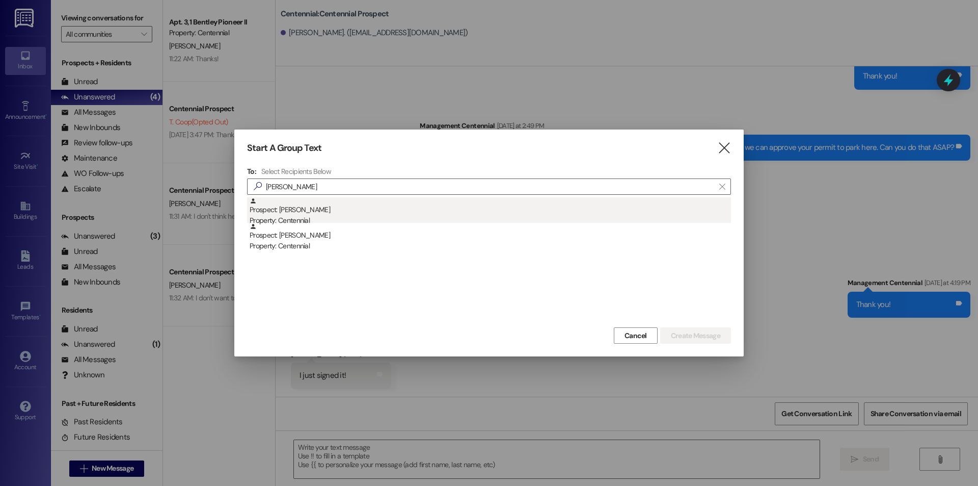
click at [410, 207] on div "Prospect: Lizzie Blonquist Property: Centennial" at bounding box center [491, 211] width 482 height 29
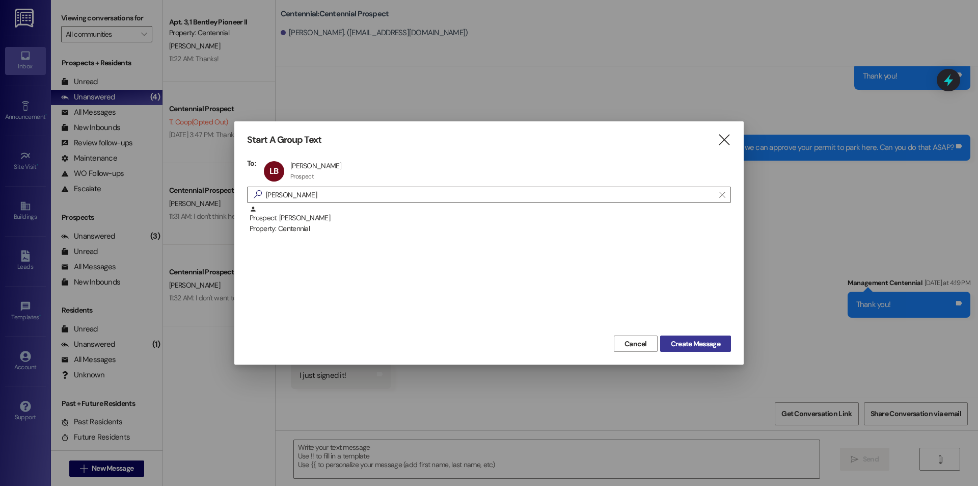
click at [682, 339] on span "Create Message" at bounding box center [695, 343] width 49 height 11
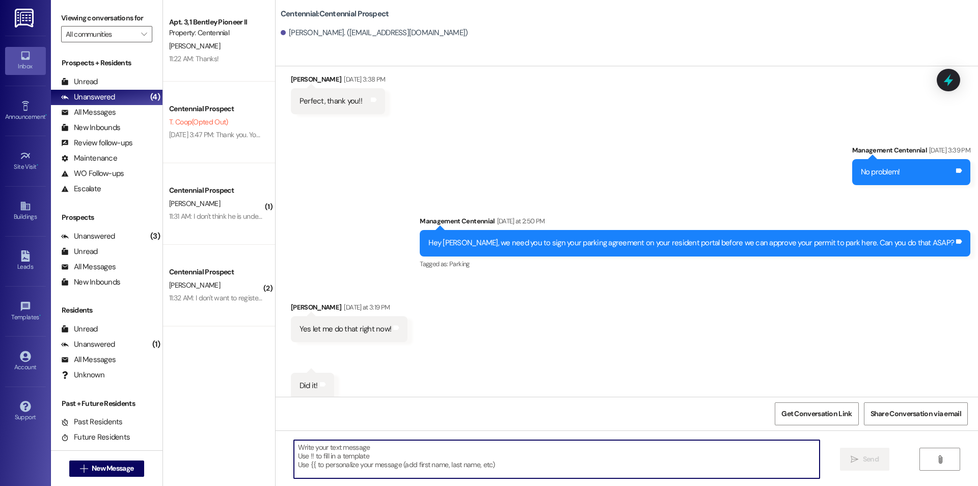
scroll to position [2749, 0]
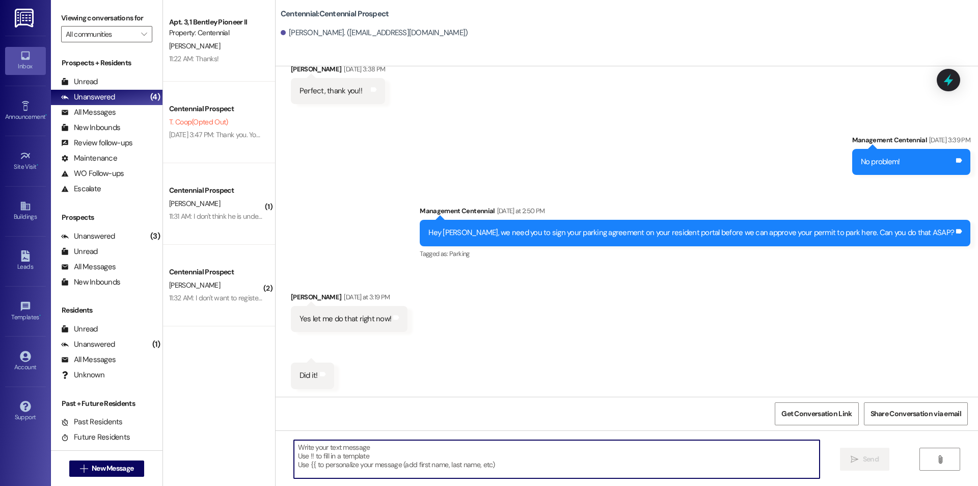
paste textarea "Hello {{first_name}}, you have an unpaid balance on your account. Please pay th…"
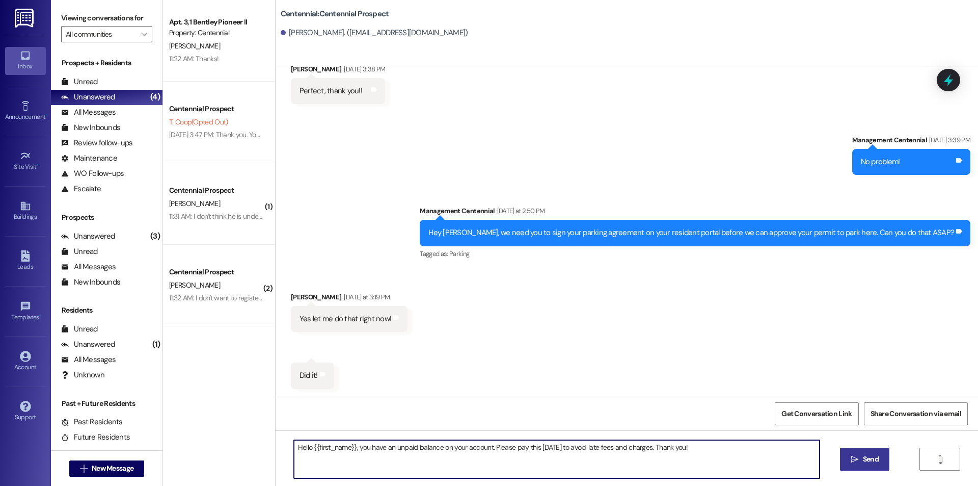
type textarea "Hello {{first_name}}, you have an unpaid balance on your account. Please pay th…"
click at [858, 457] on icon "" at bounding box center [855, 459] width 8 height 8
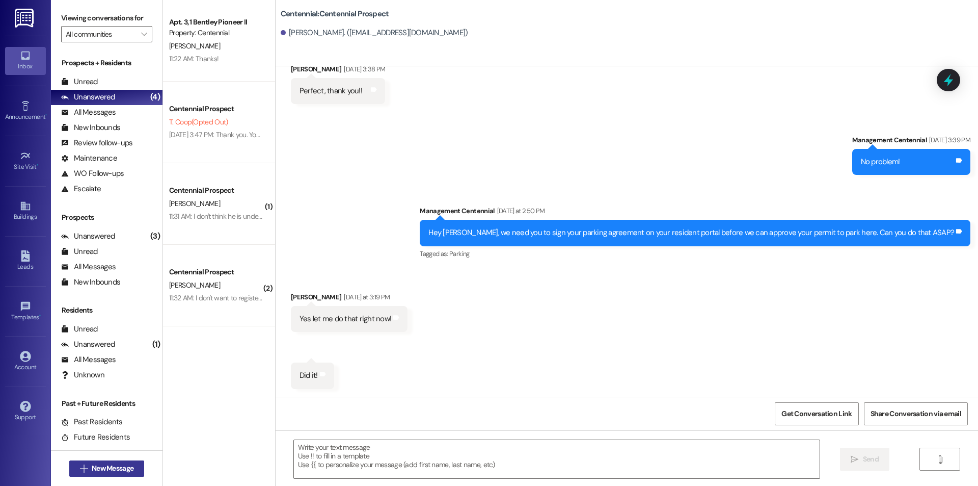
click at [103, 463] on span "New Message" at bounding box center [113, 468] width 42 height 11
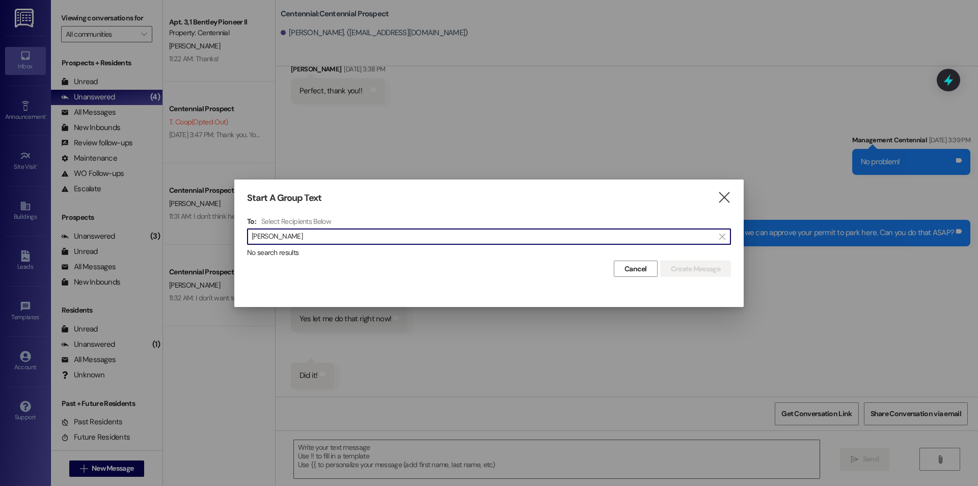
type input "samantha bevan"
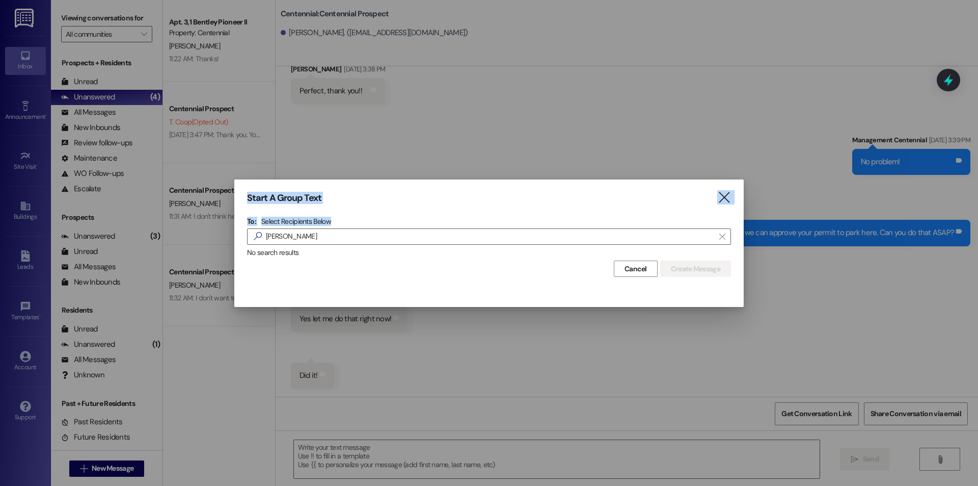
drag, startPoint x: 363, startPoint y: 225, endPoint x: 32, endPoint y: 233, distance: 331.4
click at [34, 232] on div "Start A Group Text  To: Select Recipients Below  samantha bevan  No search r…" at bounding box center [489, 243] width 978 height 486
click at [441, 242] on input "samantha bevan" at bounding box center [483, 236] width 463 height 14
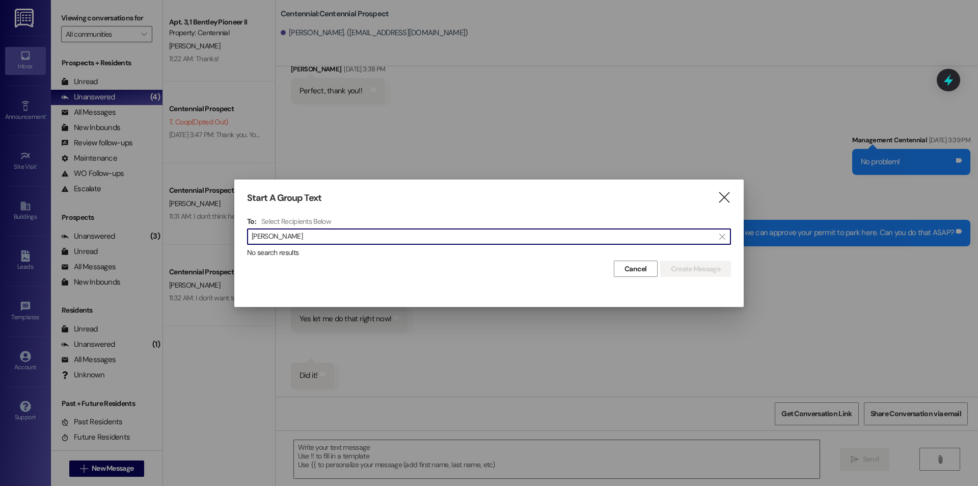
scroll to position [1, 0]
drag, startPoint x: 438, startPoint y: 243, endPoint x: 161, endPoint y: 256, distance: 277.6
click at [164, 256] on div "Start A Group Text  To: Select Recipients Below  samantha bevan  No search r…" at bounding box center [489, 243] width 978 height 486
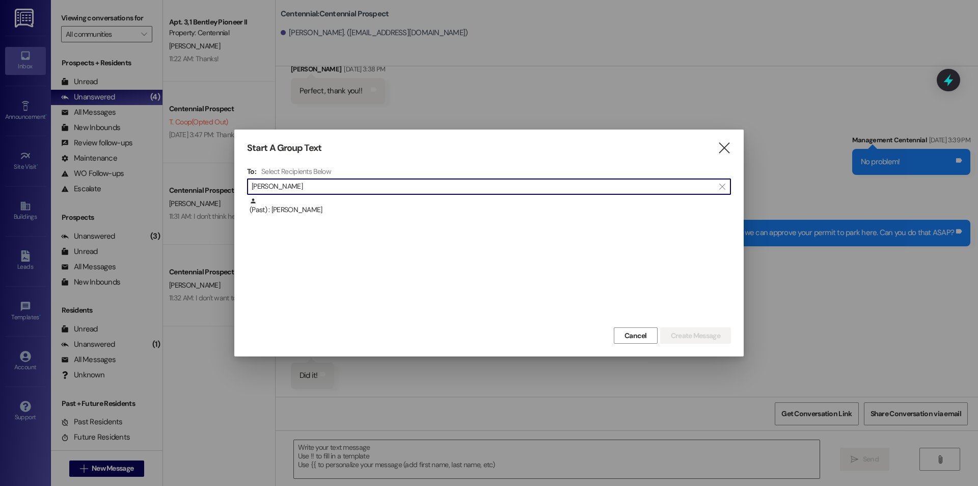
drag, startPoint x: 313, startPoint y: 180, endPoint x: 204, endPoint y: 193, distance: 109.8
click at [204, 193] on div "Start A Group Text  To: Select Recipients Below  eissler  (Past) : Thomas Ei…" at bounding box center [489, 243] width 978 height 486
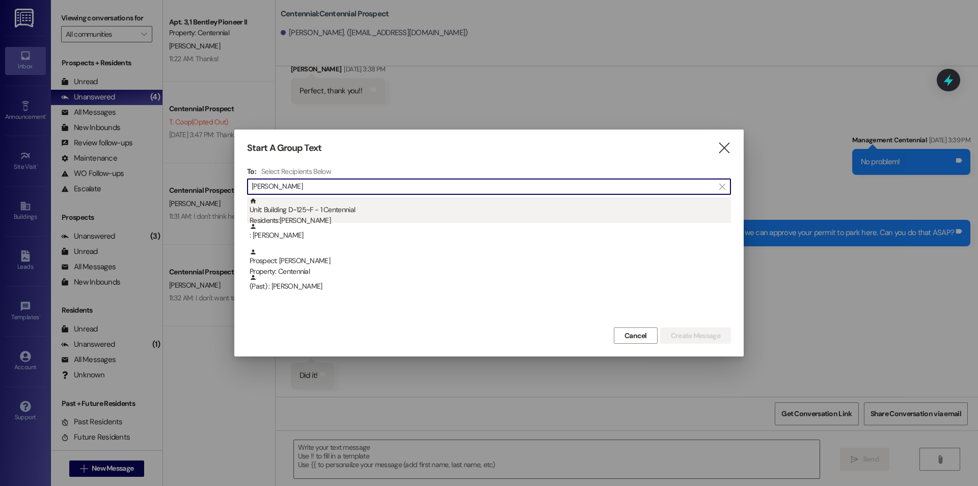
type input "tibbit"
click at [297, 210] on div "Unit: Building D~125~F - 1 Centennial Residents: Aurora Tibbitts" at bounding box center [491, 211] width 482 height 29
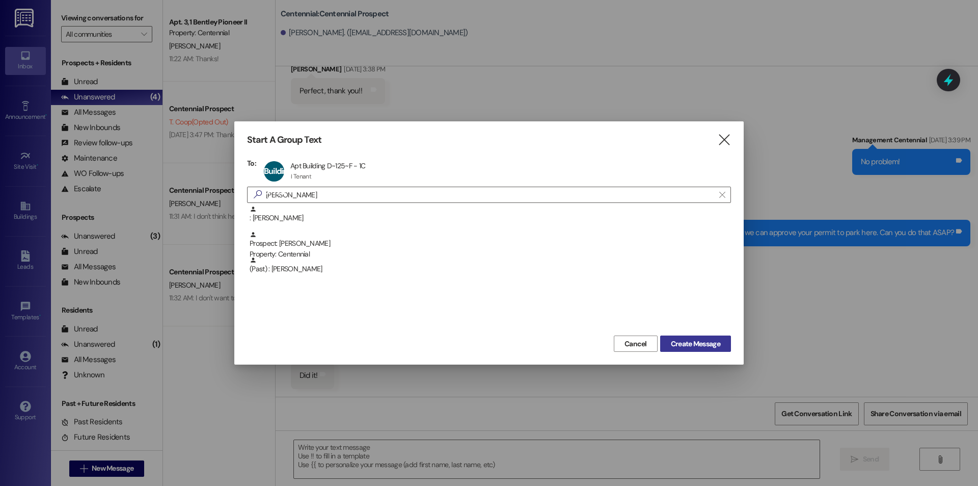
click at [688, 343] on span "Create Message" at bounding box center [695, 343] width 49 height 11
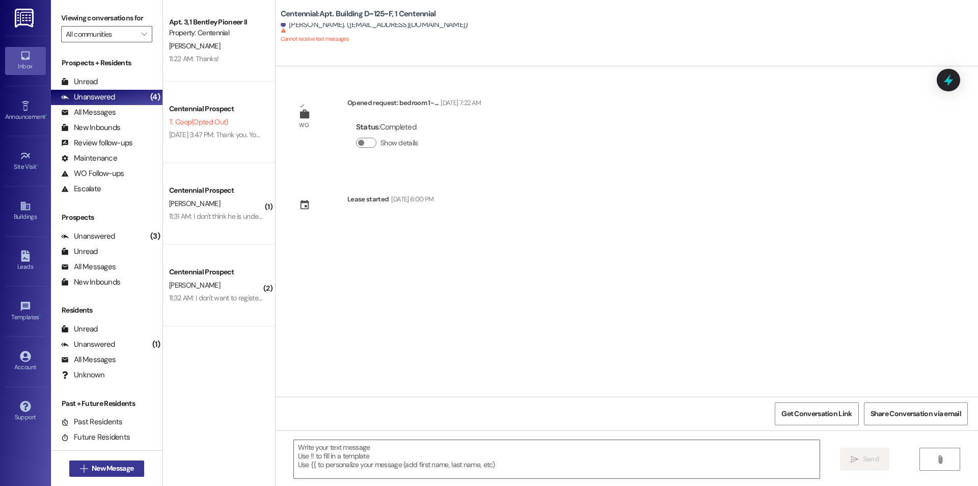
click at [113, 470] on span "New Message" at bounding box center [113, 468] width 42 height 11
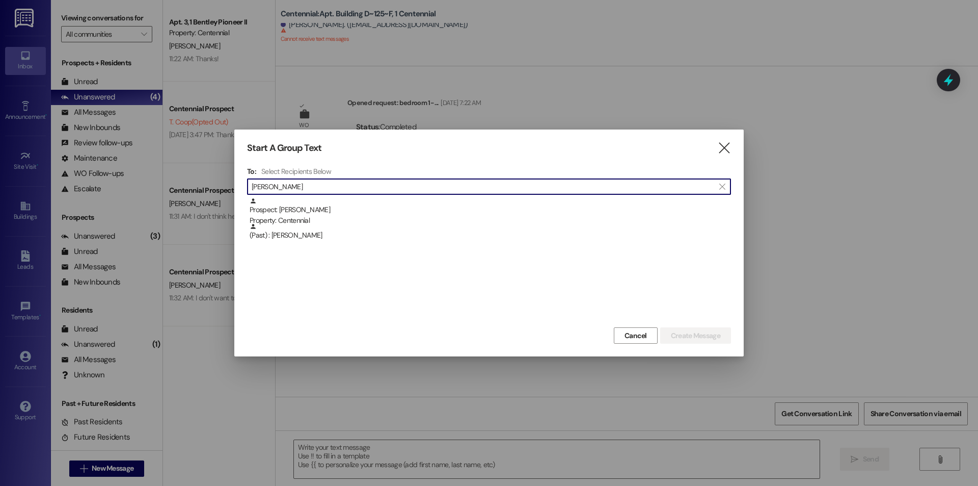
scroll to position [1, 0]
drag, startPoint x: 329, startPoint y: 182, endPoint x: 220, endPoint y: 195, distance: 109.7
click at [220, 195] on div "Start A Group Text  To: Select Recipients Below  juliana c  Prospect: Zach M…" at bounding box center [489, 243] width 978 height 486
type input "m"
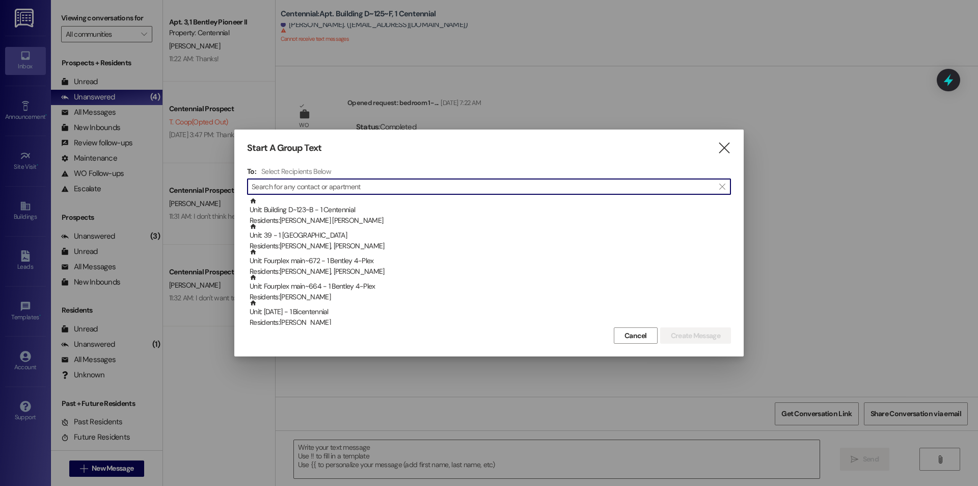
scroll to position [0, 0]
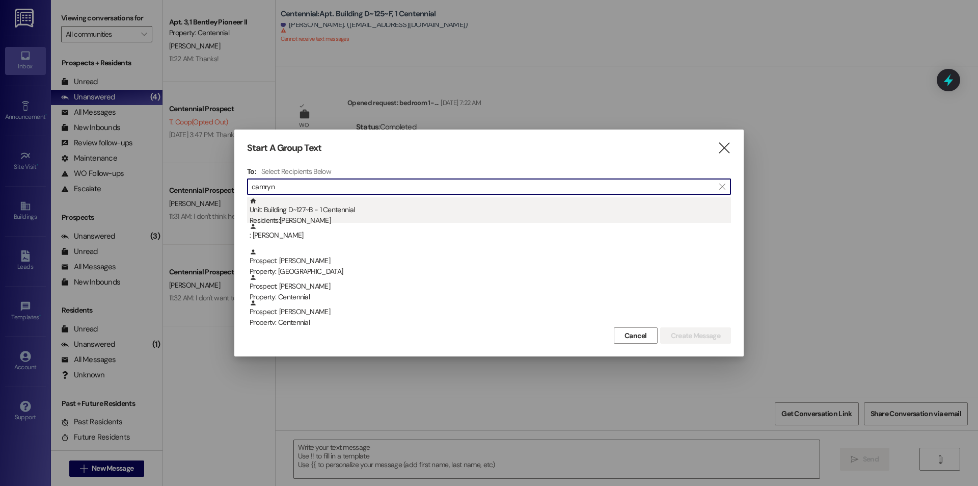
type input "camryn"
click at [290, 200] on div "Unit: Building D~127~B - 1 Centennial Residents: Camryn Smith" at bounding box center [491, 211] width 482 height 29
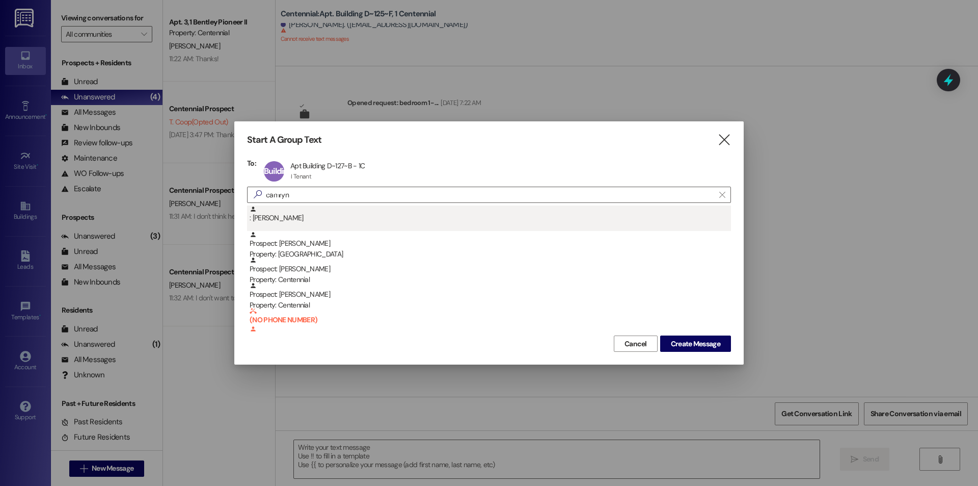
click at [301, 220] on div ": Camryn Smith" at bounding box center [491, 214] width 482 height 18
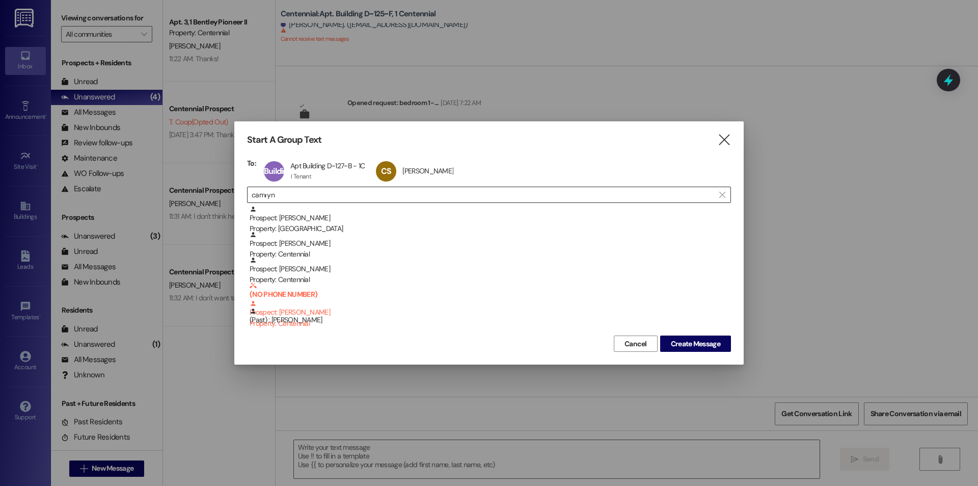
drag, startPoint x: 405, startPoint y: 174, endPoint x: 433, endPoint y: 191, distance: 32.3
click at [405, 174] on div "CS Camryn Smith Camryn Smith click to remove" at bounding box center [418, 170] width 89 height 25
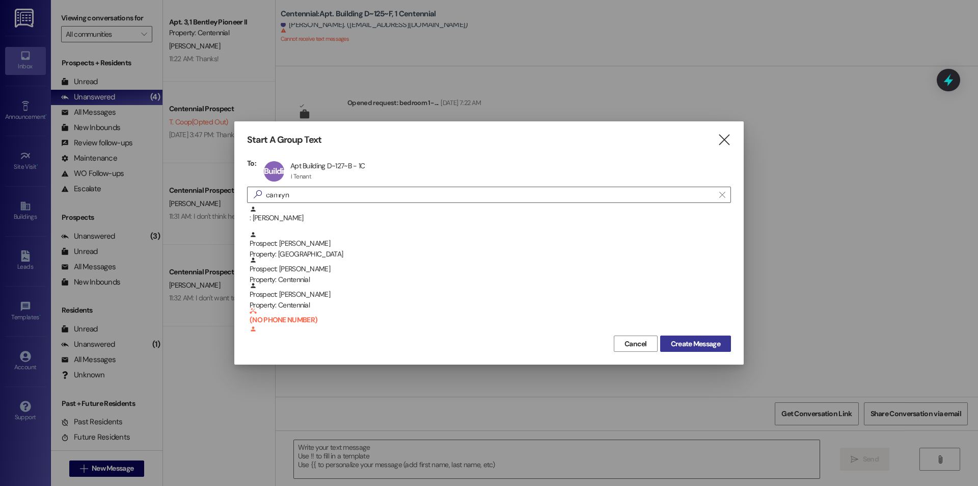
click at [705, 349] on span "Create Message" at bounding box center [695, 343] width 49 height 11
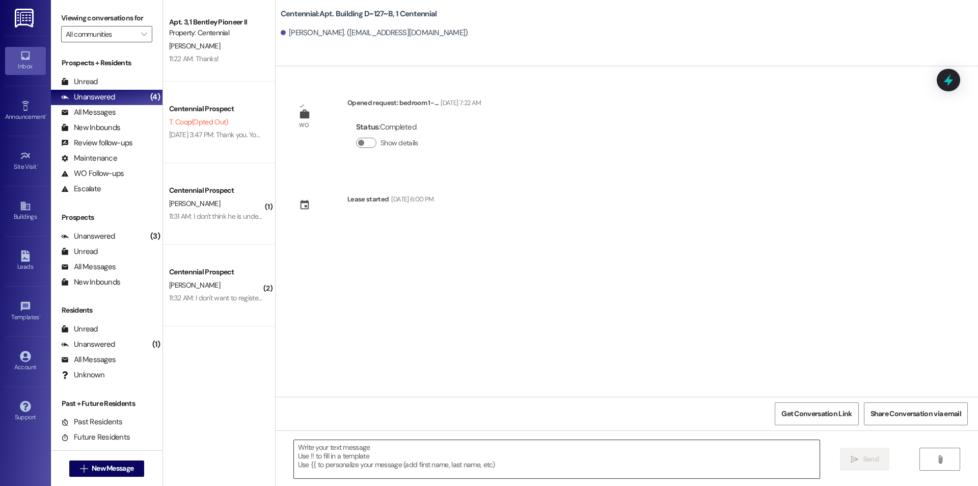
scroll to position [1724, 0]
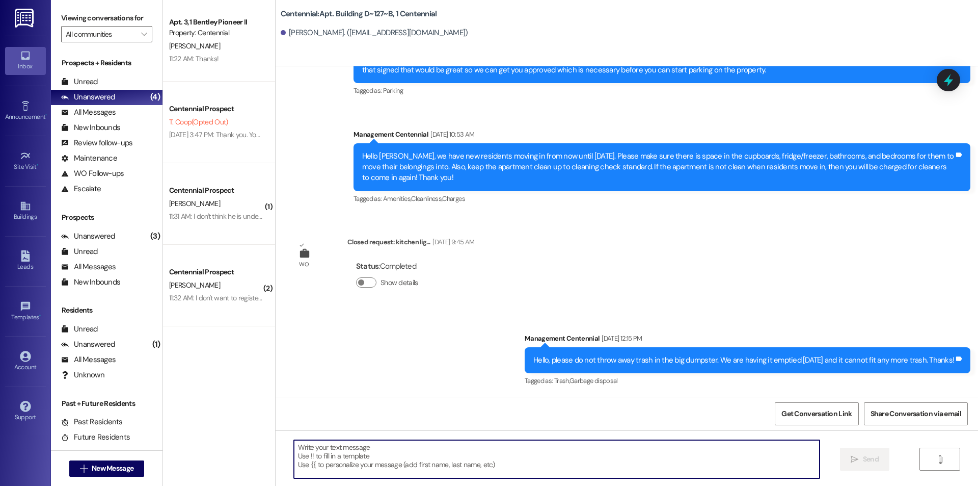
paste textarea "Hello {{first_name}}, you have an unpaid balance on your account. Please pay th…"
type textarea "Hello {{first_name}}, you have an unpaid balance on your account. Please pay th…"
click at [117, 466] on span "New Message" at bounding box center [113, 468] width 42 height 11
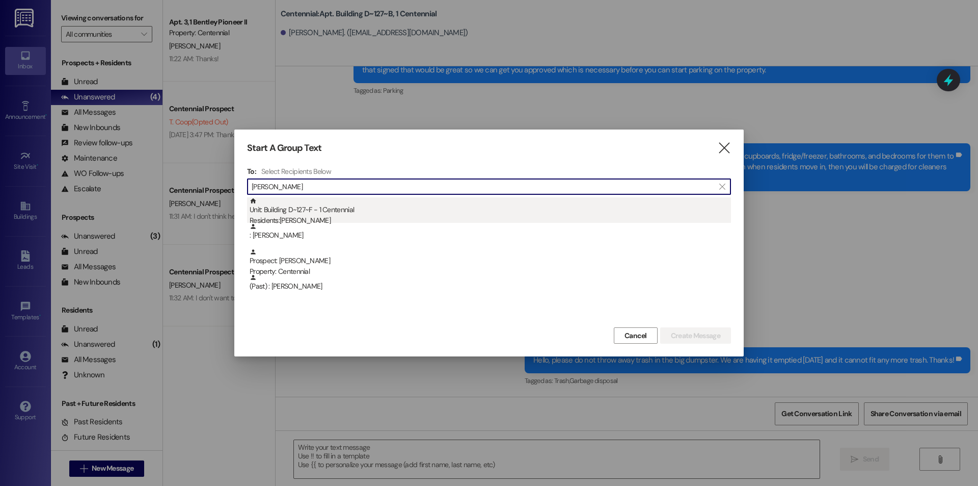
type input "olivia tu"
click at [338, 215] on div "Unit: Building D~127~F - 1 Centennial Residents: Olivia Tuioti-Mariner" at bounding box center [491, 211] width 482 height 29
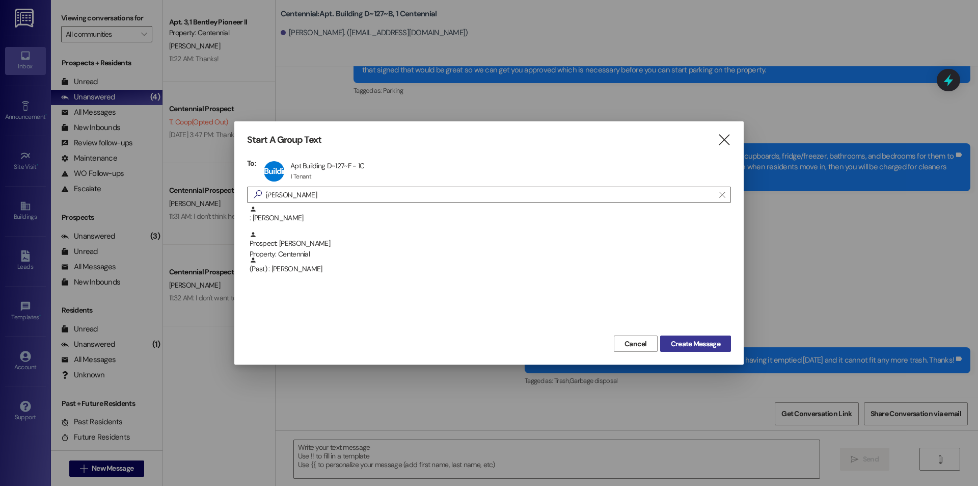
click at [676, 338] on span "Create Message" at bounding box center [695, 343] width 49 height 11
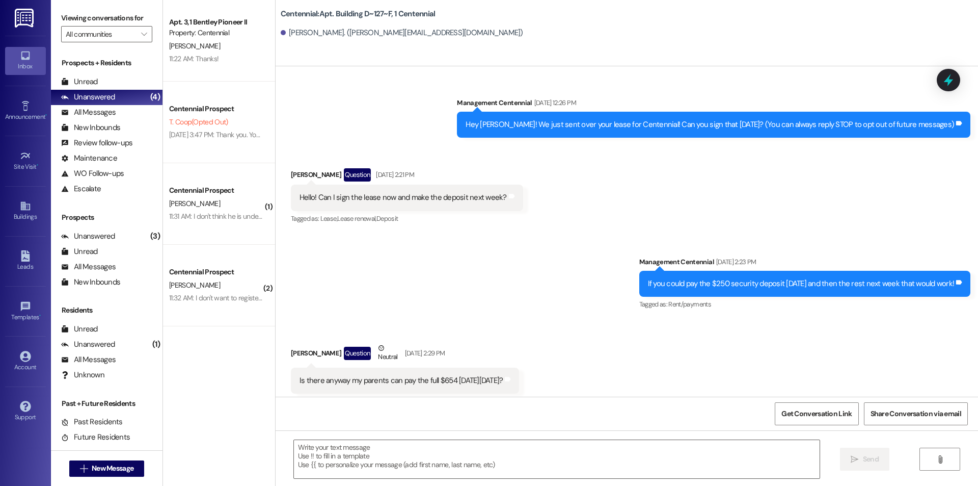
scroll to position [12226, 0]
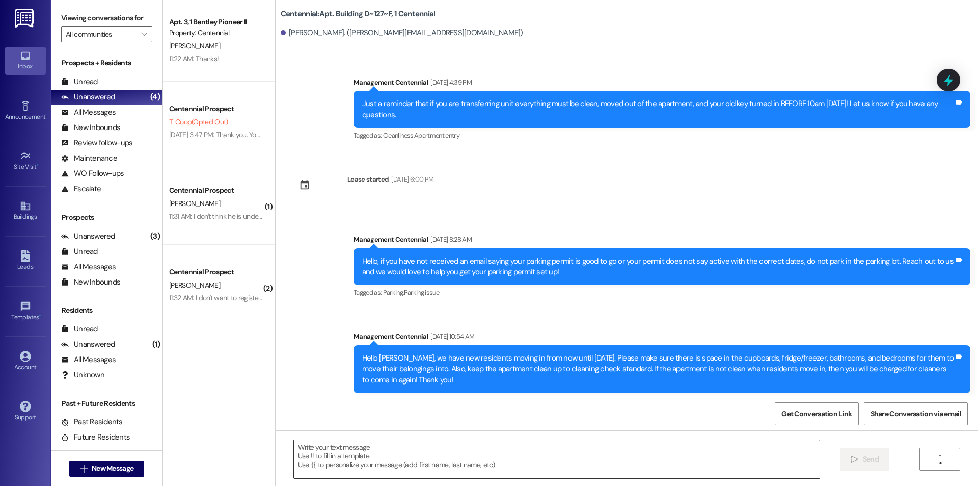
drag, startPoint x: 407, startPoint y: 460, endPoint x: 349, endPoint y: 470, distance: 58.9
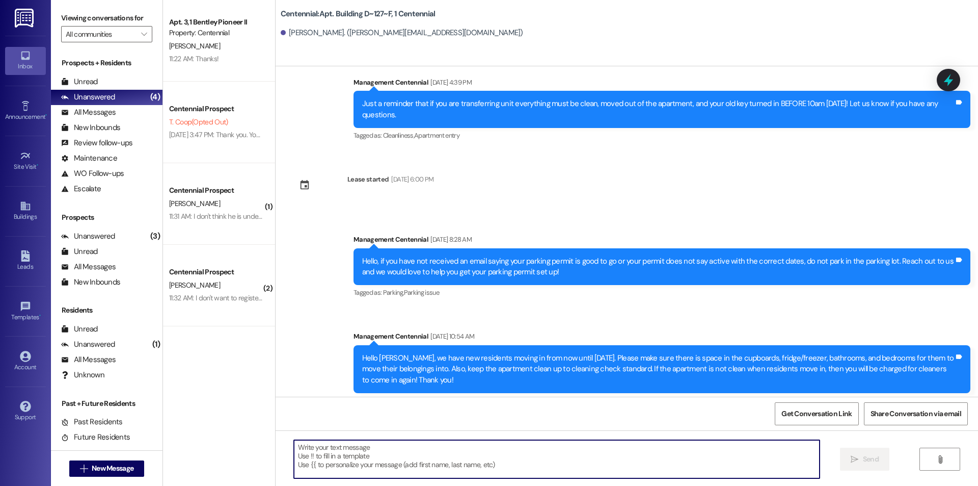
paste textarea "Hello {{first_name}}, you have an unpaid balance on your account. Please pay th…"
type textarea "Hello {{first_name}}, you have an unpaid balance on your account. Please pay th…"
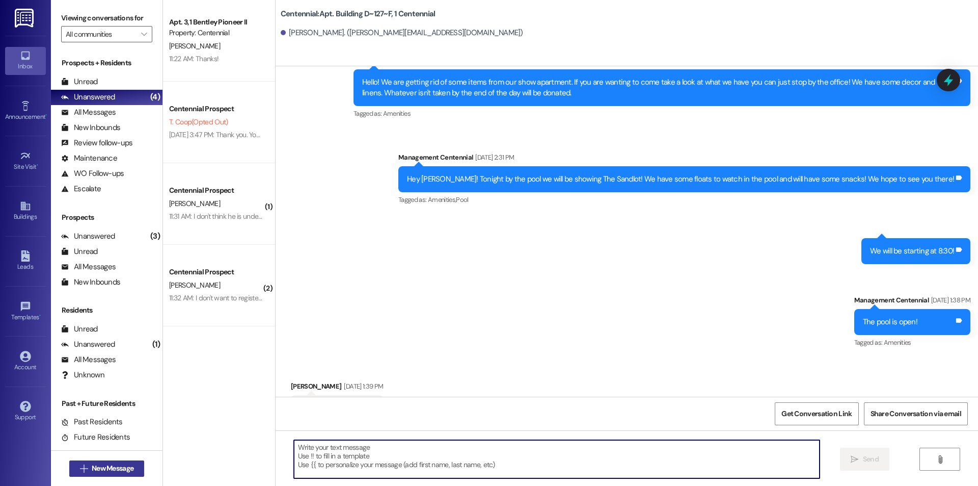
scroll to position [11646, 0]
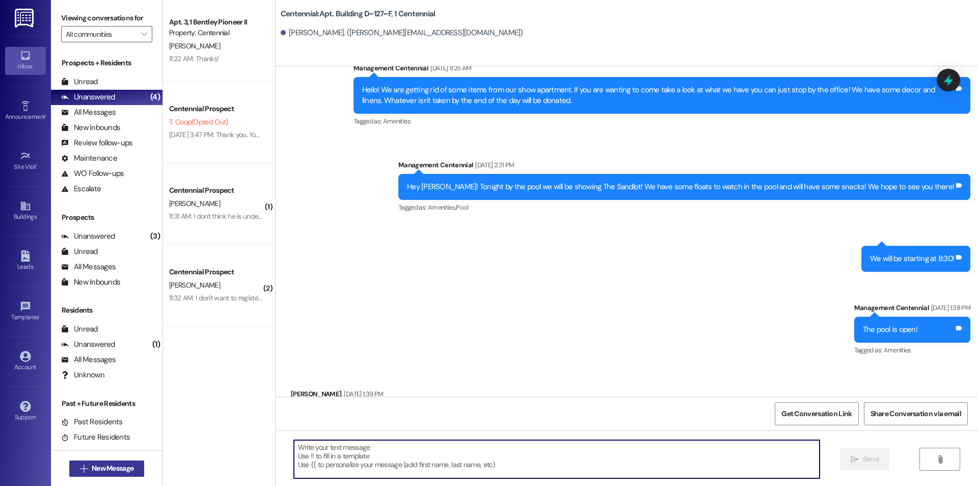
click at [124, 468] on span "New Message" at bounding box center [113, 468] width 42 height 11
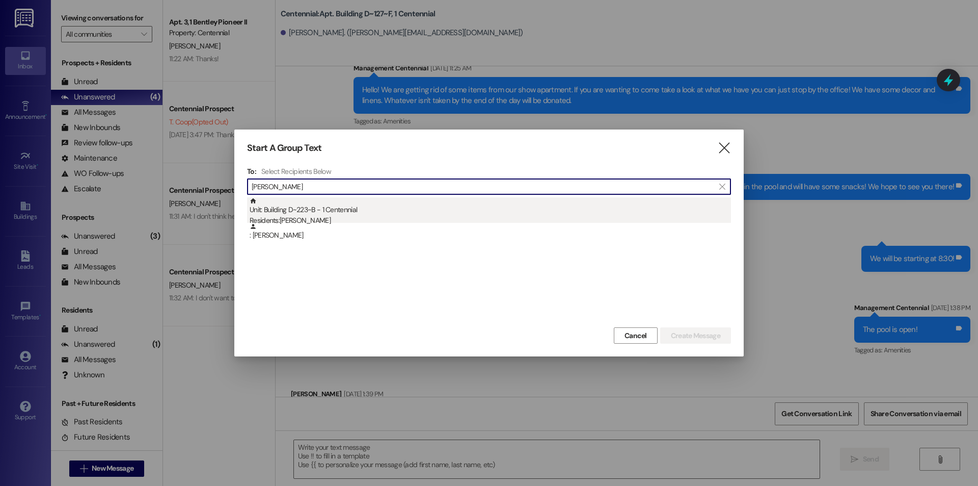
type input "aubree jense"
click at [325, 202] on div "Unit: Building D~223~B - 1 Centennial Residents: Aubree Jensen" at bounding box center [491, 211] width 482 height 29
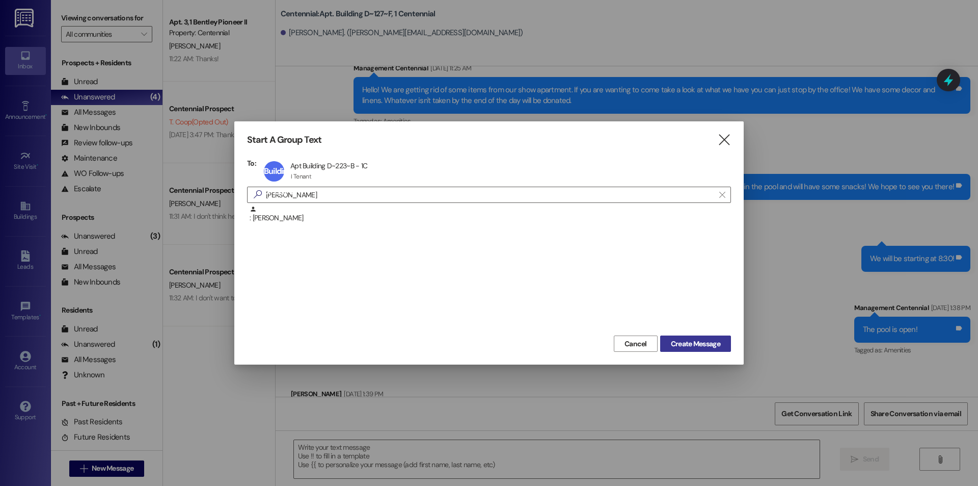
click at [672, 339] on span "Create Message" at bounding box center [695, 343] width 49 height 11
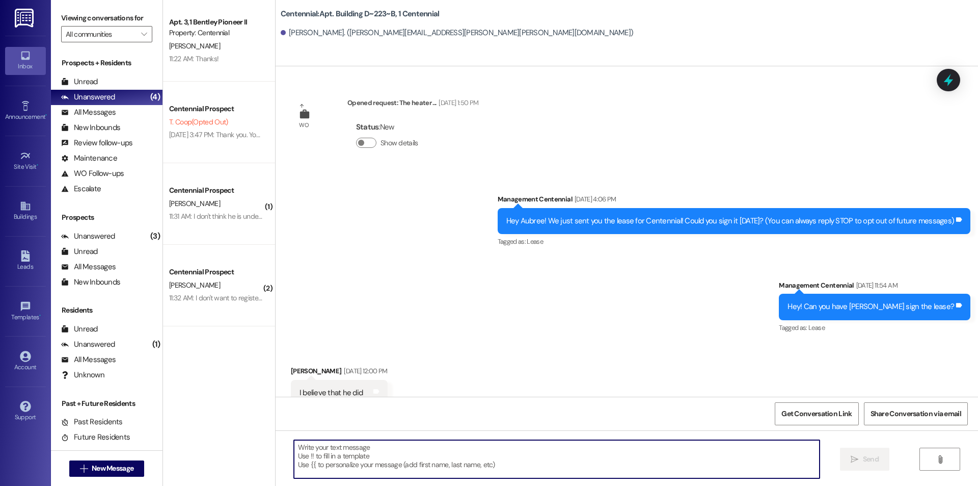
scroll to position [21340, 0]
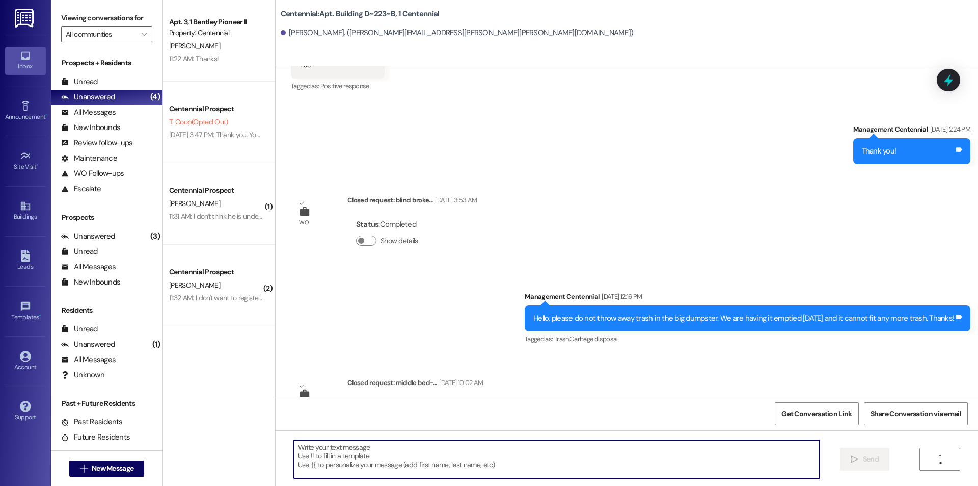
type textarea "Hello {{first_name}}, you have an unpaid balance on your account. Please pay th…"
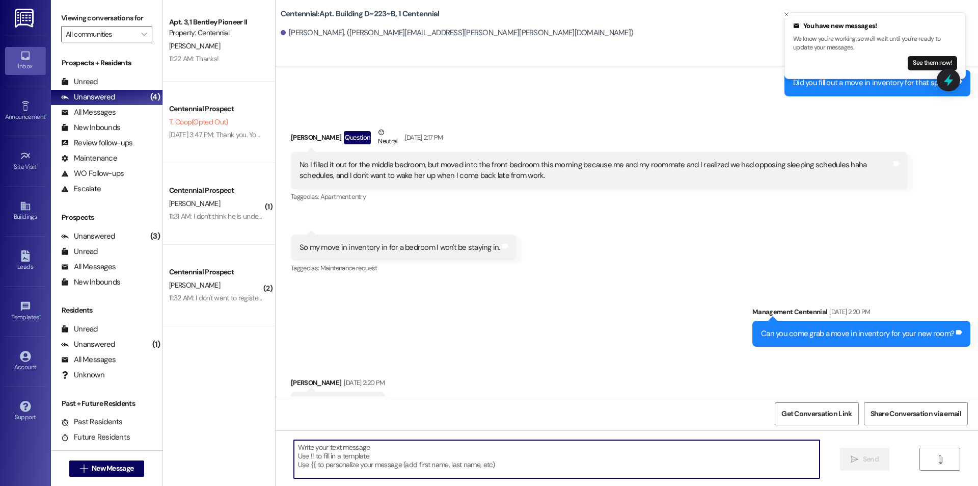
scroll to position [20990, 0]
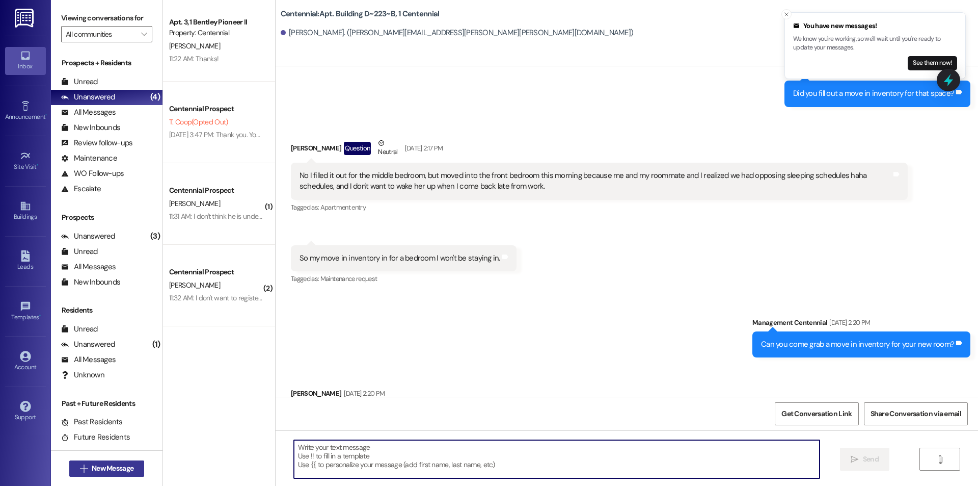
click at [110, 463] on span "New Message" at bounding box center [113, 468] width 42 height 11
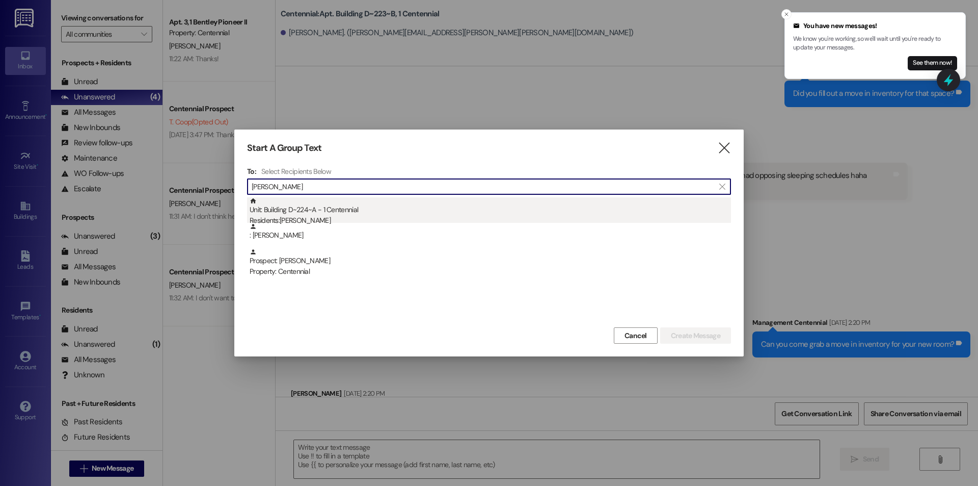
type input "laili dilts"
click at [315, 220] on div "Residents: Laili Dilts" at bounding box center [491, 220] width 482 height 11
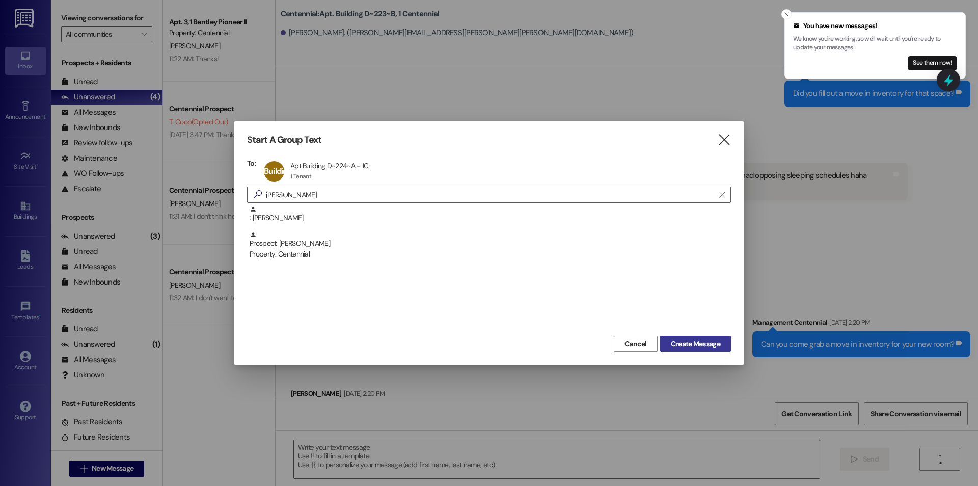
click at [671, 339] on span "Create Message" at bounding box center [695, 343] width 49 height 11
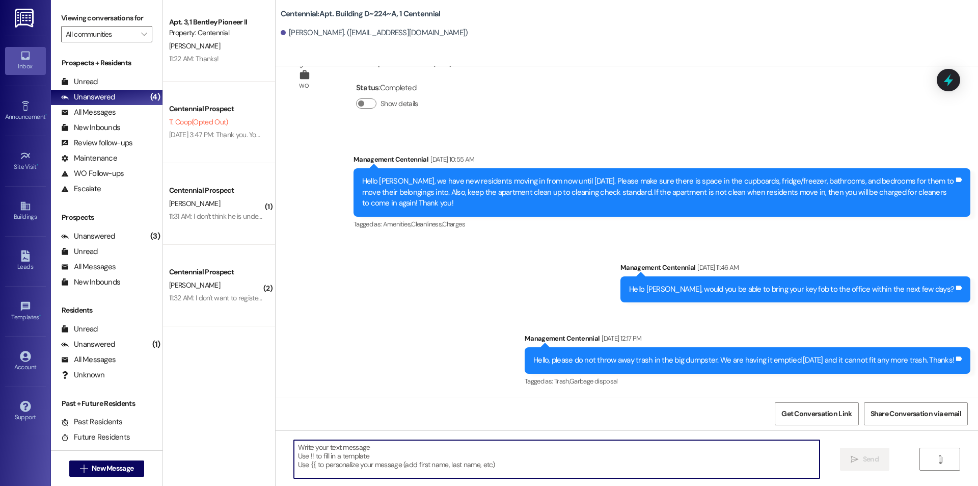
scroll to position [3647, 0]
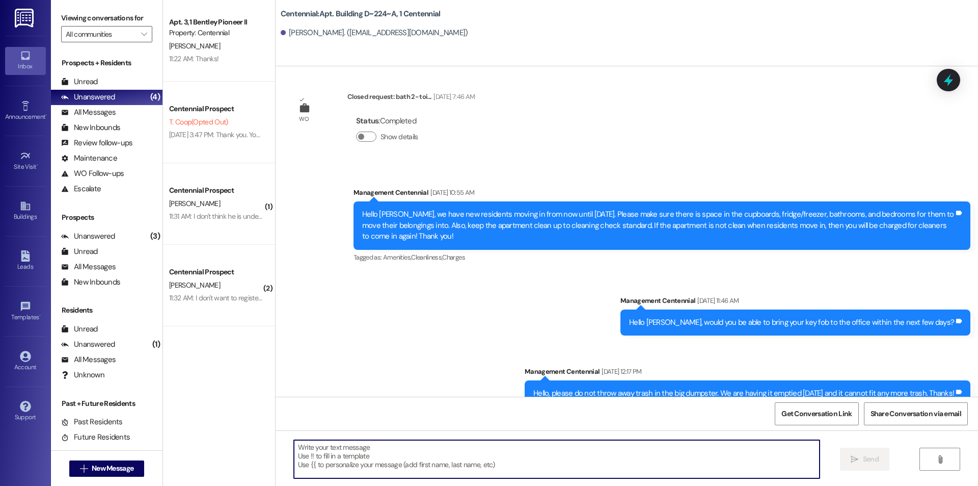
paste textarea "Hello {{first_name}}, you have an unpaid balance on your account. Please pay th…"
type textarea "Hello {{first_name}}, you have an unpaid balance on your account. Please pay th…"
click at [125, 465] on span "New Message" at bounding box center [113, 468] width 42 height 11
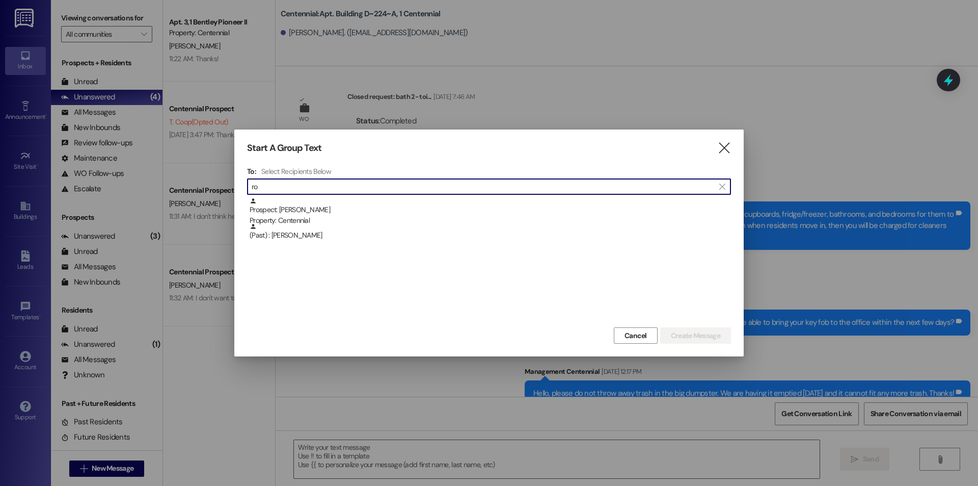
type input "r"
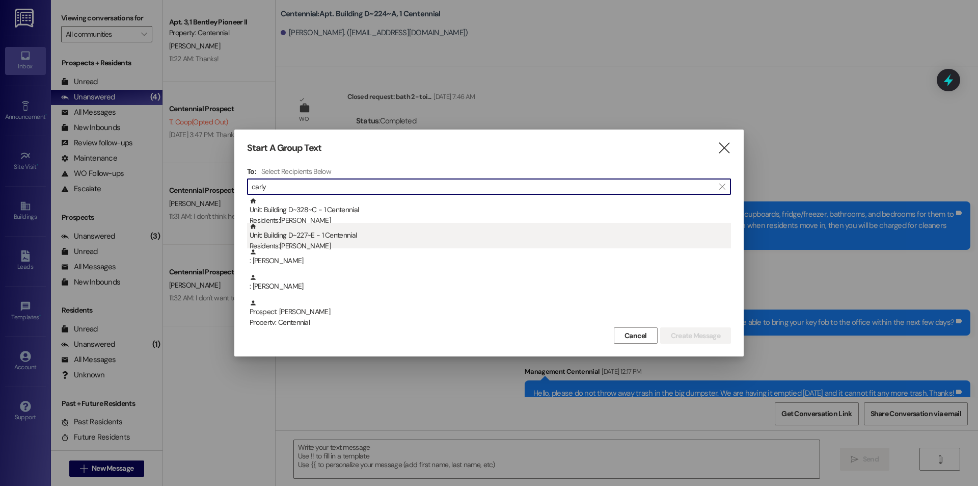
type input "carly"
click at [426, 236] on div "Unit: Building D~227~E - 1 Centennial Residents: Carly Beckstrom" at bounding box center [491, 237] width 482 height 29
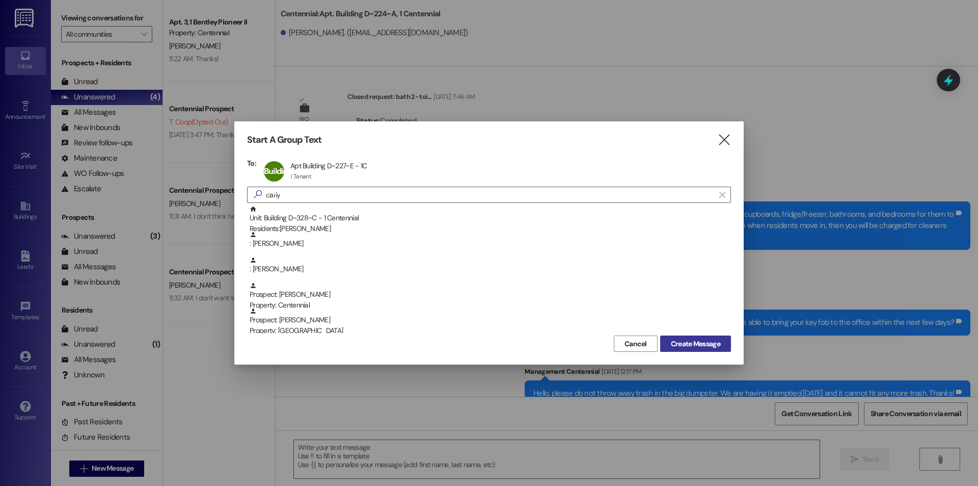
click at [683, 346] on span "Create Message" at bounding box center [695, 343] width 49 height 11
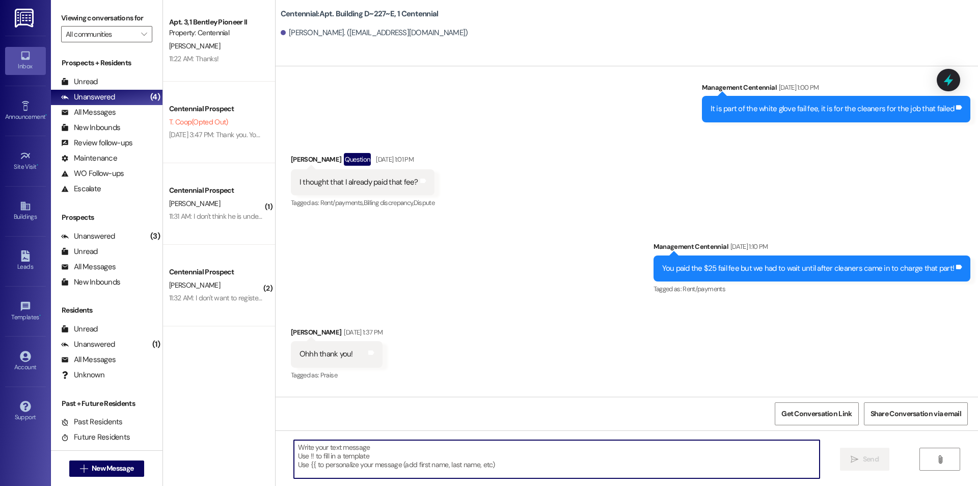
scroll to position [12034, 0]
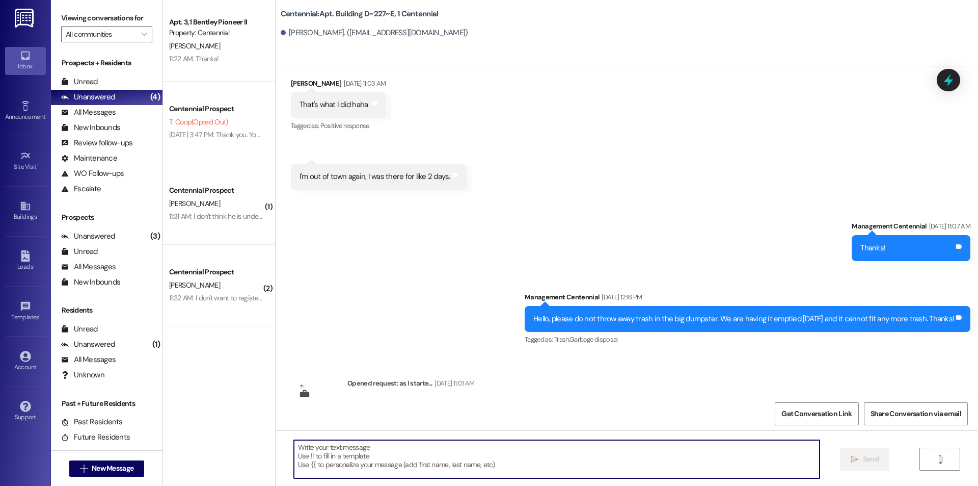
paste textarea "Hello {{first_name}}, you have an unpaid balance on your account. Please pay th…"
type textarea "Hello {{first_name}}, you have an unpaid balance on your account. Please pay th…"
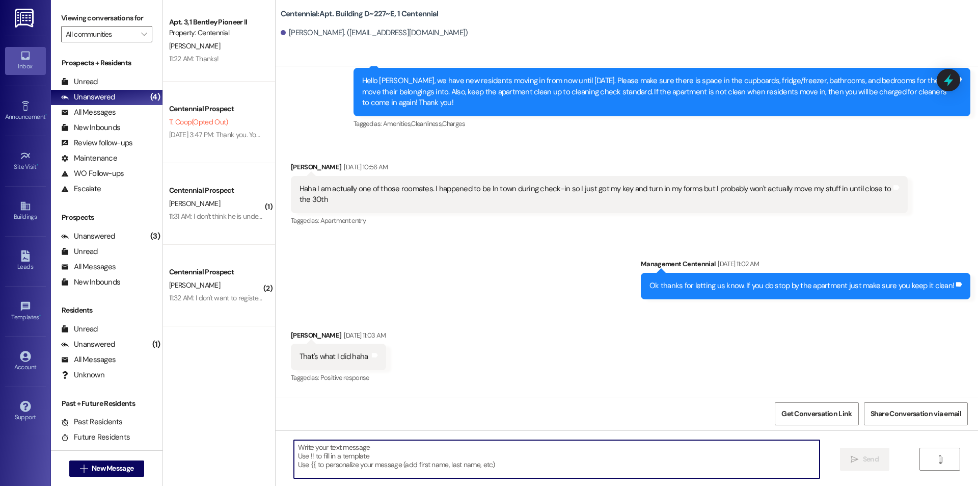
scroll to position [11781, 0]
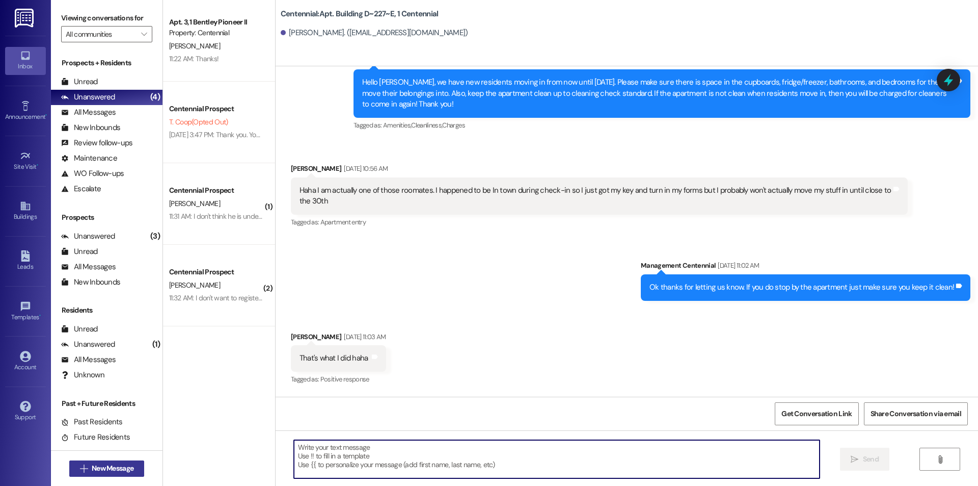
click at [108, 470] on span "New Message" at bounding box center [113, 468] width 42 height 11
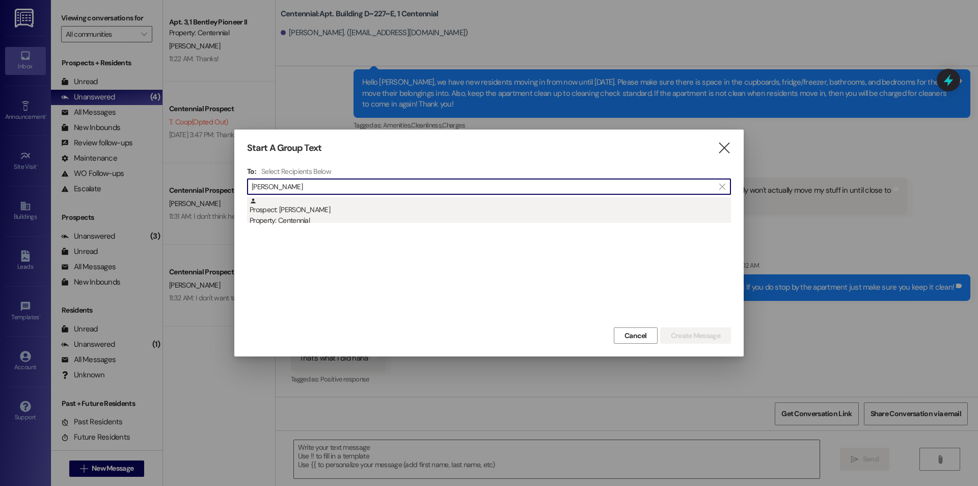
type input "isabelle lync"
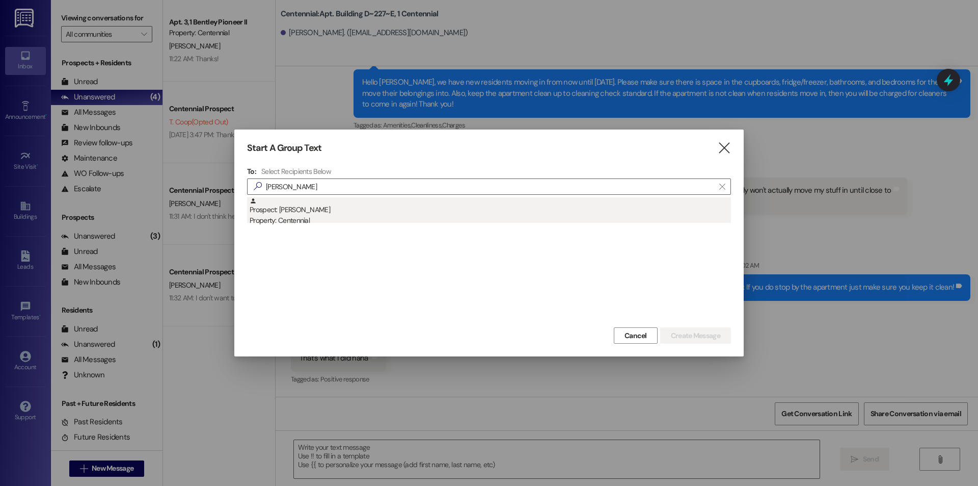
click at [317, 210] on div "Prospect: Isabelle Lynch Property: Centennial" at bounding box center [491, 211] width 482 height 29
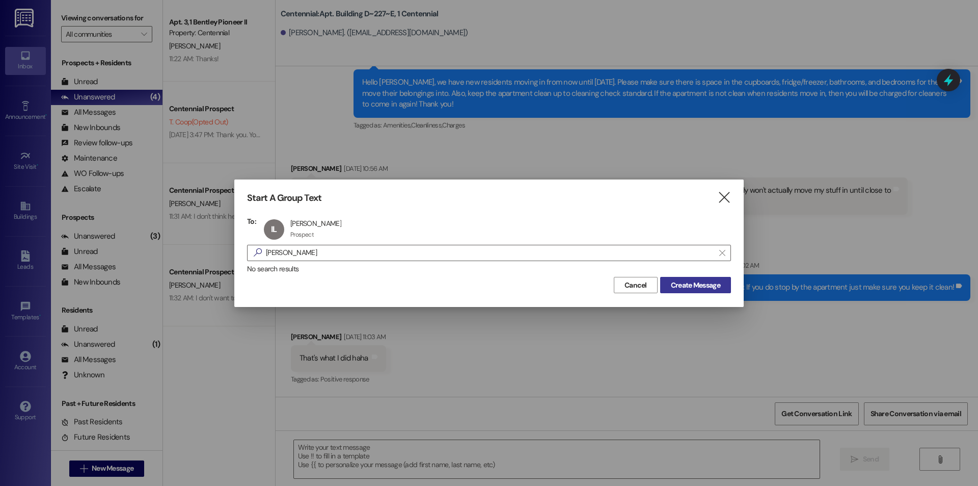
click at [701, 284] on span "Create Message" at bounding box center [695, 285] width 49 height 11
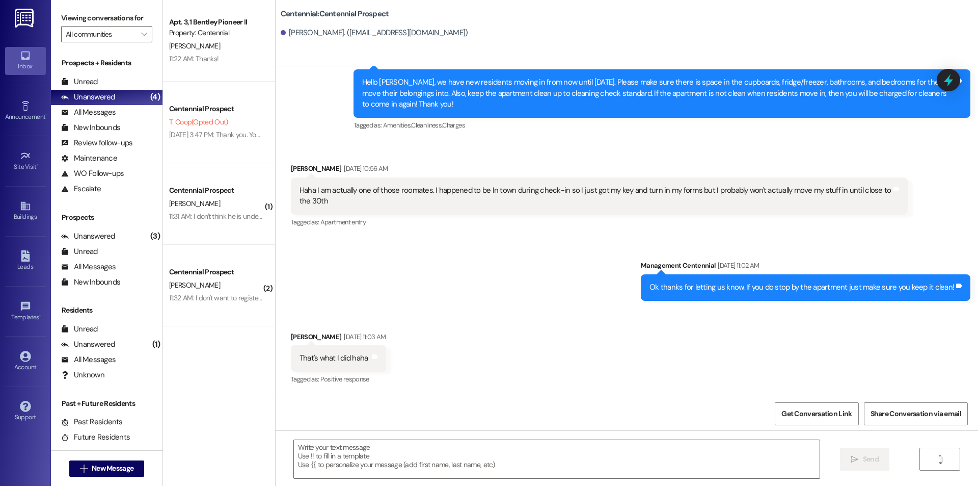
scroll to position [1895, 0]
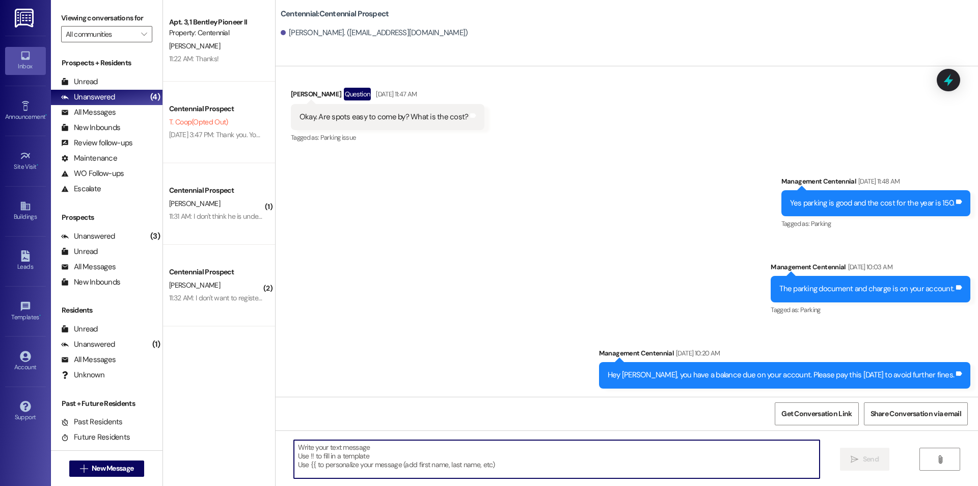
paste textarea "Hello {{first_name}}, you have an unpaid balance on your account. Please pay th…"
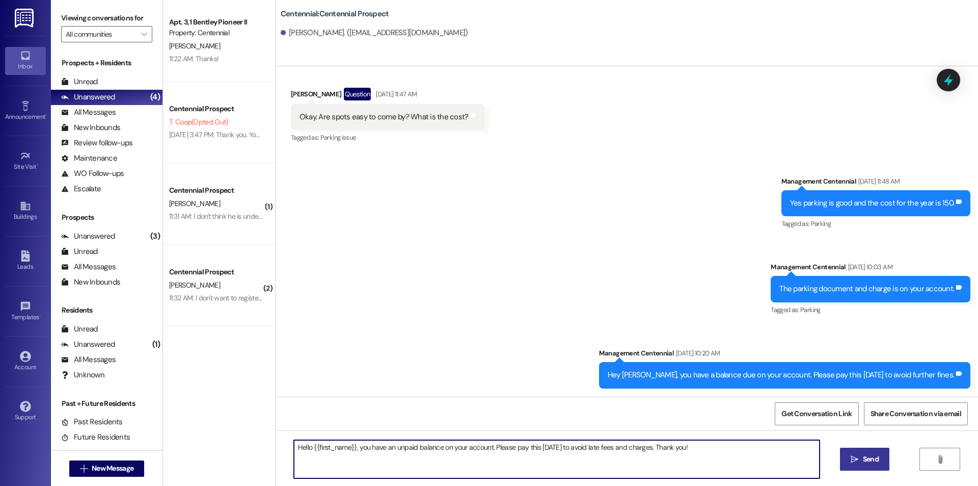
type textarea "Hello {{first_name}}, you have an unpaid balance on your account. Please pay th…"
click at [845, 462] on button " Send" at bounding box center [864, 458] width 49 height 23
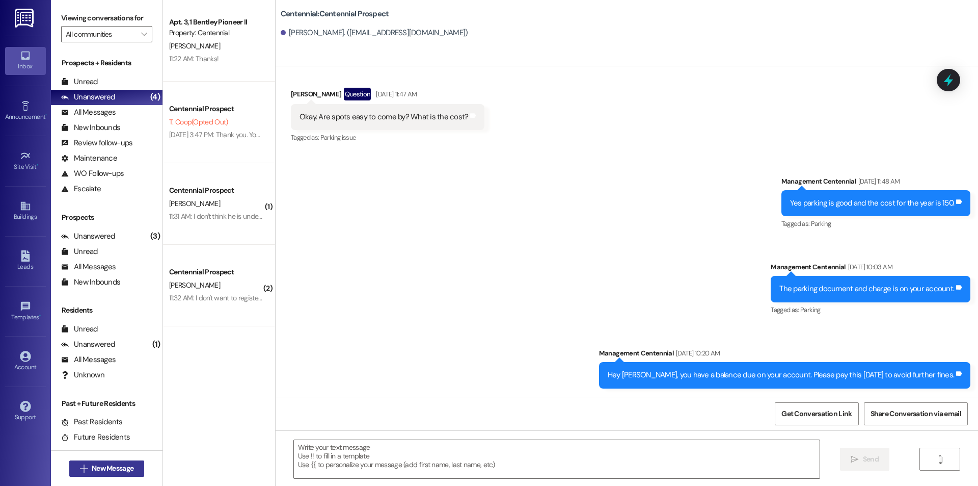
click at [96, 471] on span "New Message" at bounding box center [113, 468] width 42 height 11
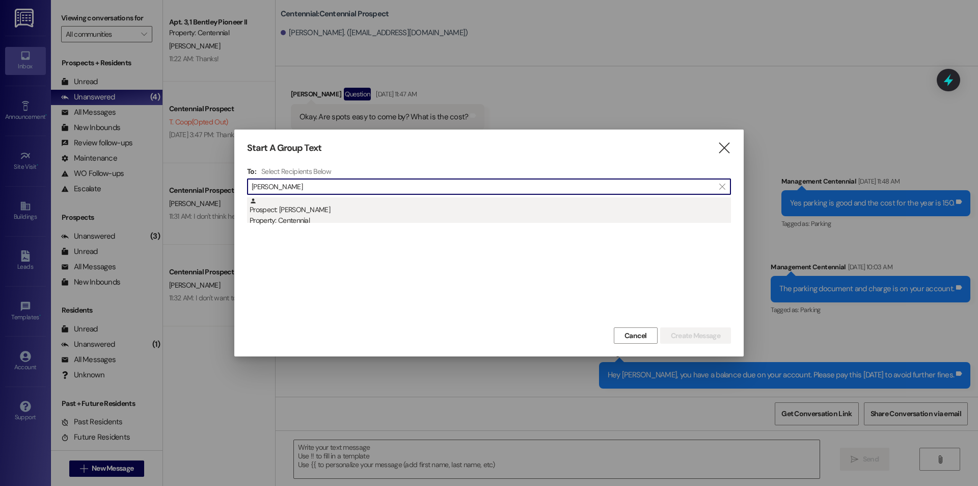
type input "kenison"
click at [311, 211] on div "Prospect: Kenison McEwen Property: Centennial" at bounding box center [491, 211] width 482 height 29
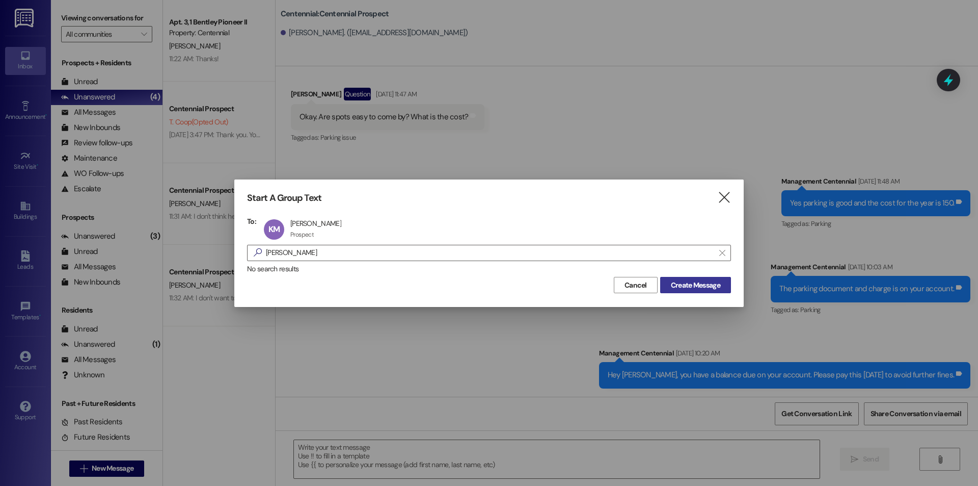
click at [707, 290] on span "Create Message" at bounding box center [695, 285] width 49 height 11
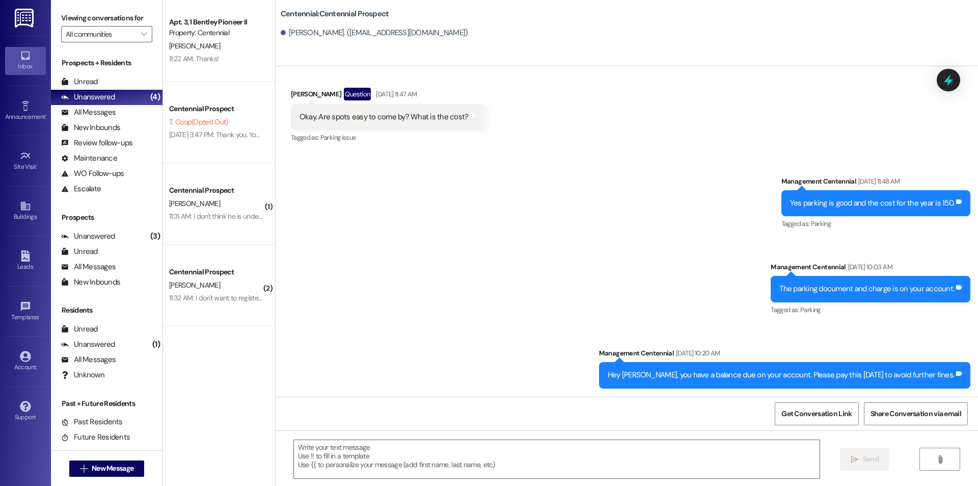
scroll to position [0, 0]
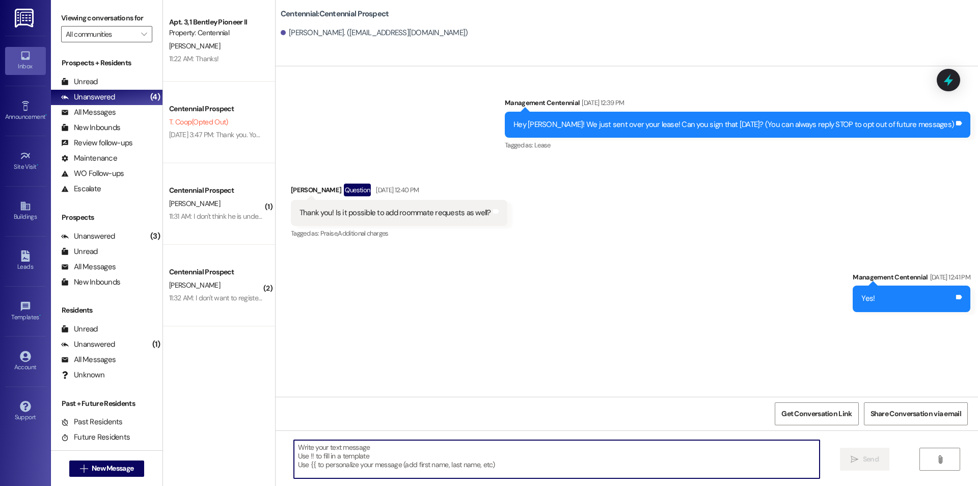
paste textarea "Hello {{first_name}}, you have an unpaid balance on your account. Please pay th…"
type textarea "Hello {{first_name}}, you have an unpaid balance on your account. Please pay th…"
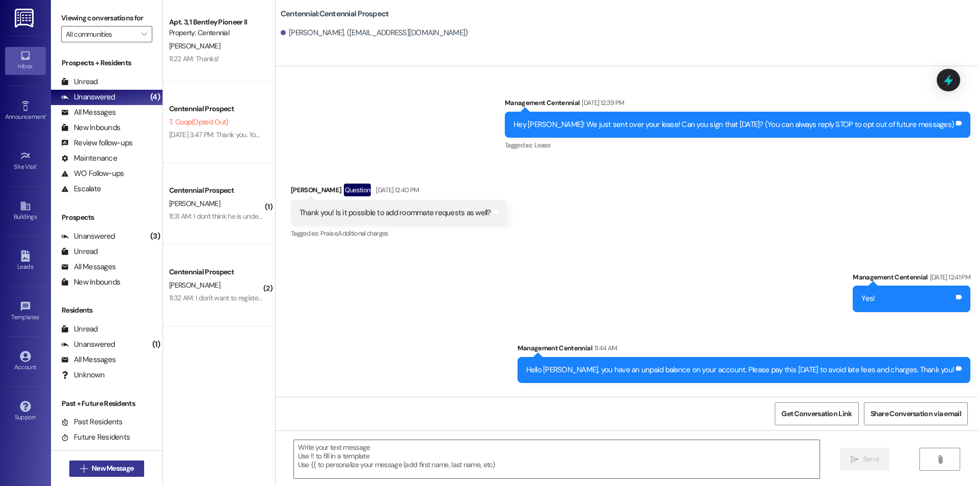
click at [92, 468] on span "New Message" at bounding box center [113, 468] width 42 height 11
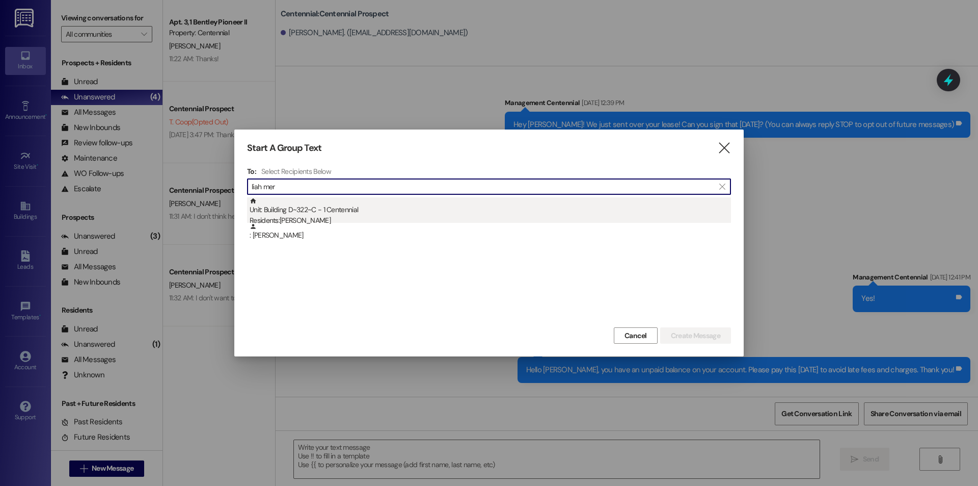
type input "liah mer"
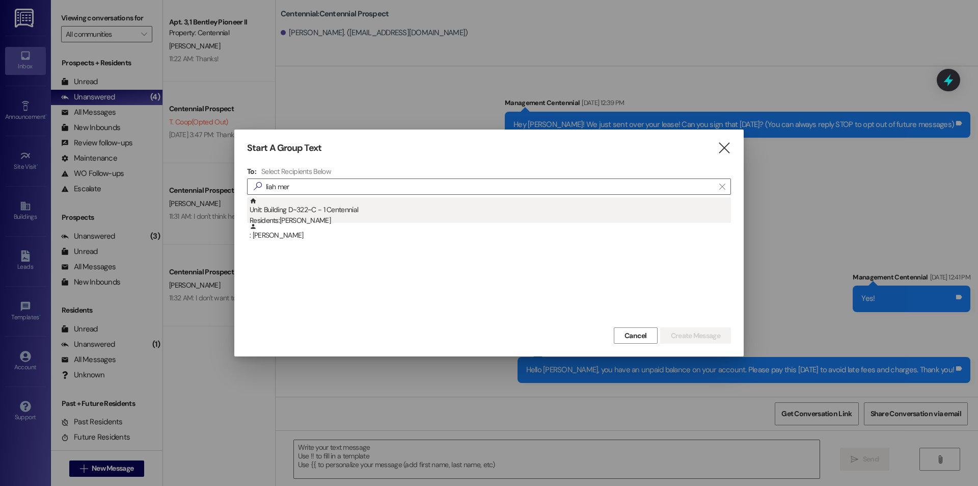
click at [360, 207] on div "Unit: Building D~322~C - 1 Centennial Residents: Liah Meredith" at bounding box center [491, 211] width 482 height 29
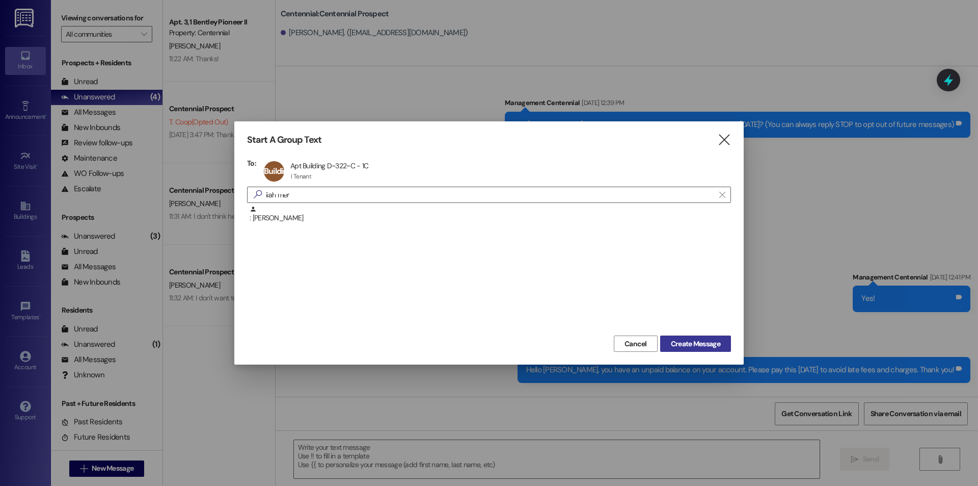
click at [718, 346] on span "Create Message" at bounding box center [695, 343] width 49 height 11
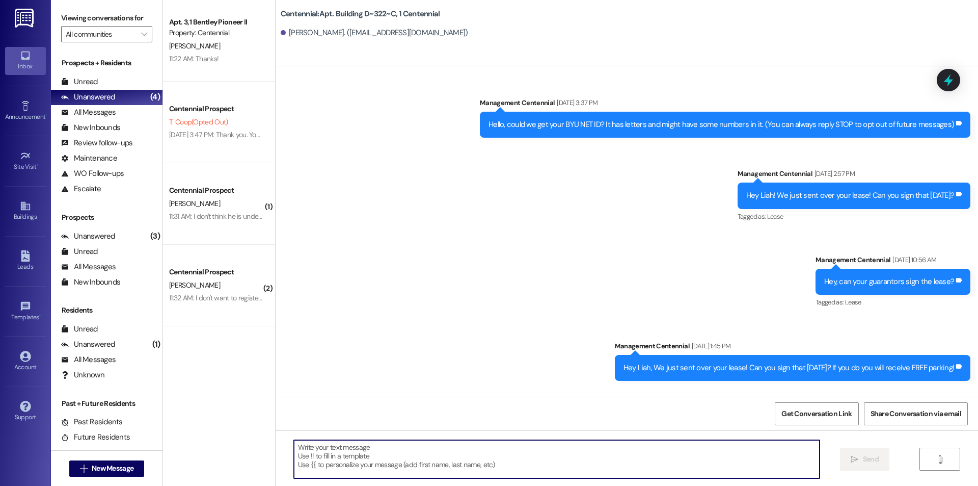
scroll to position [22813, 0]
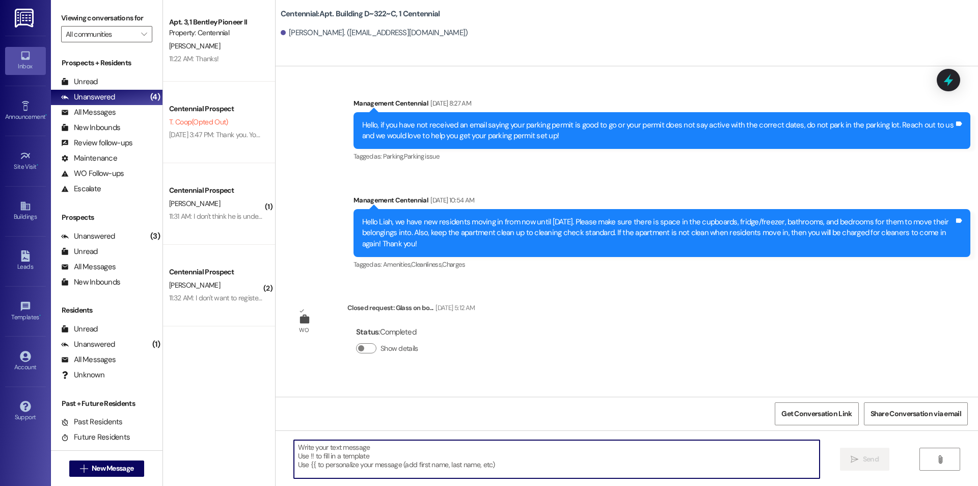
type textarea "Hello {{first_name}}, you have an unpaid balance on your account. Please pay th…"
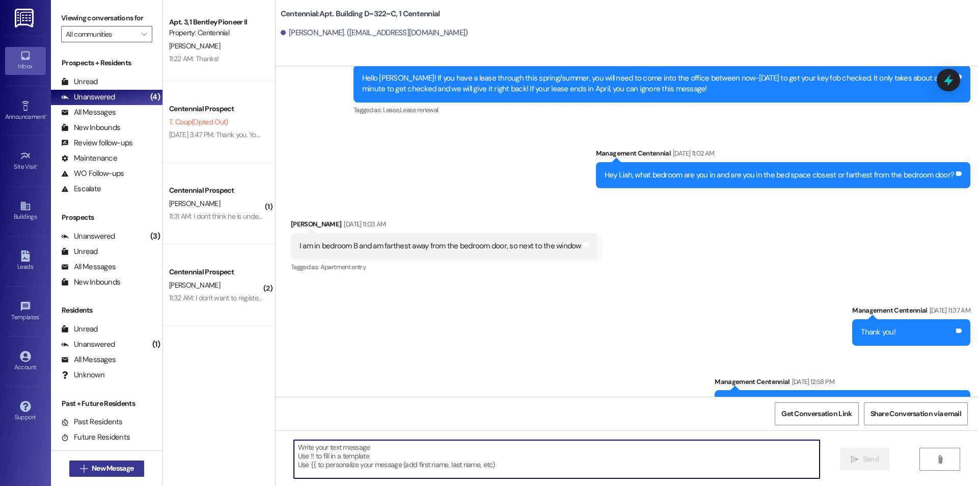
scroll to position [17945, 0]
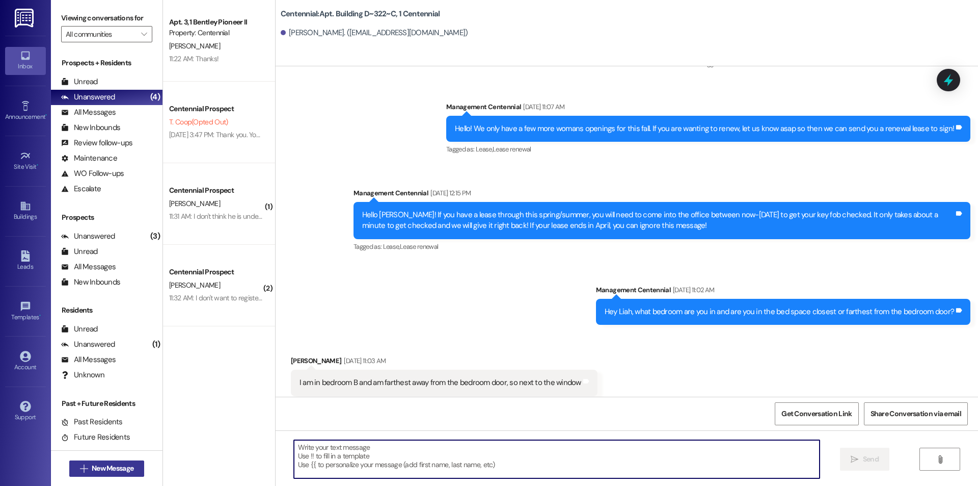
click at [101, 470] on span "New Message" at bounding box center [113, 468] width 42 height 11
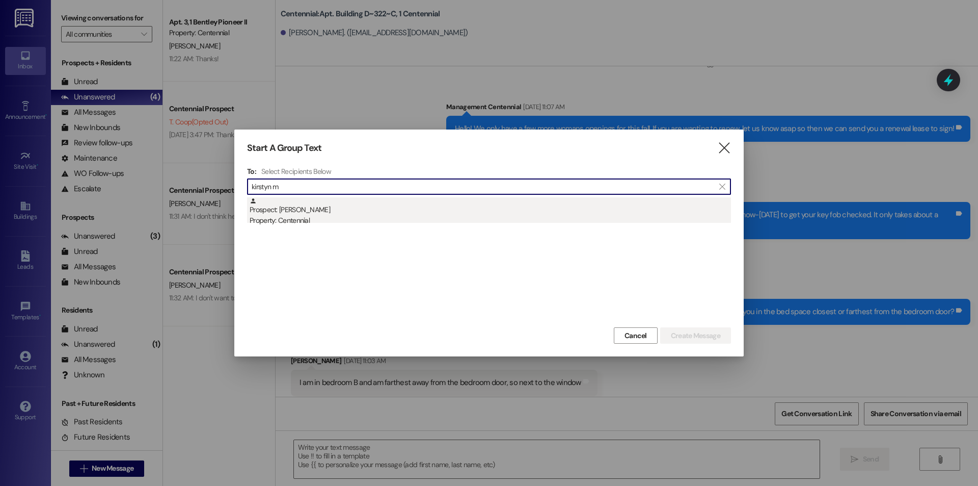
type input "kirstyn m"
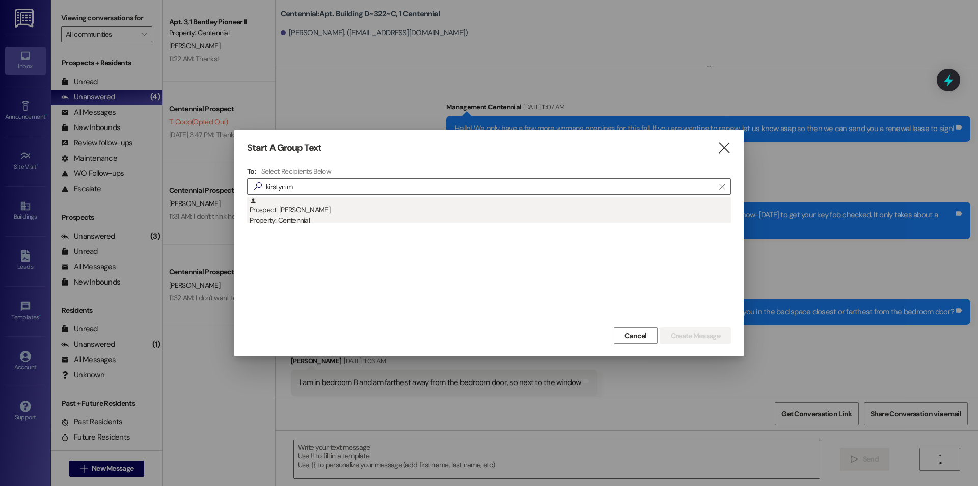
click at [299, 219] on div "Property: Centennial" at bounding box center [491, 220] width 482 height 11
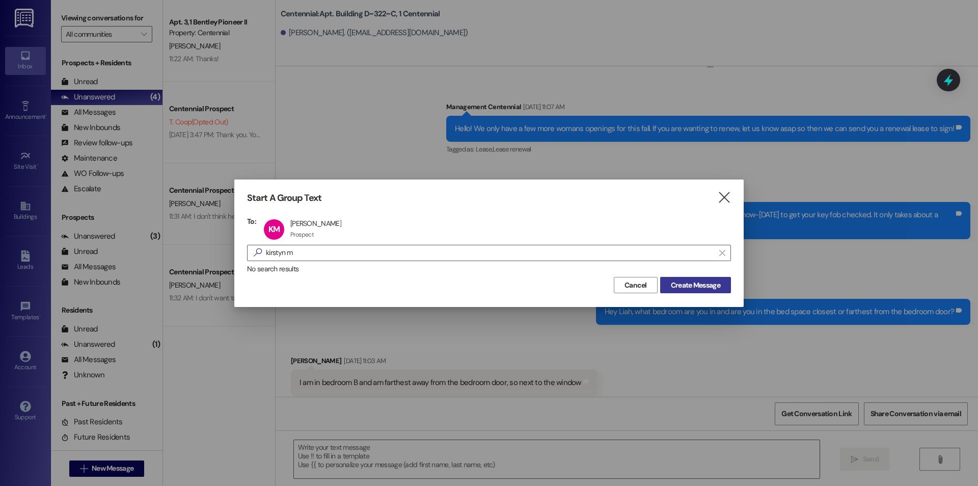
click at [669, 282] on span "Create Message" at bounding box center [696, 285] width 54 height 11
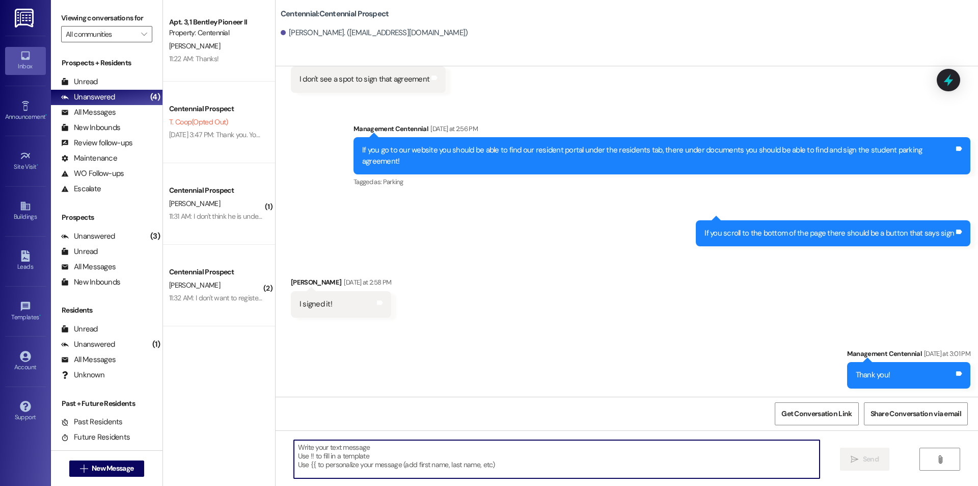
scroll to position [1536, 0]
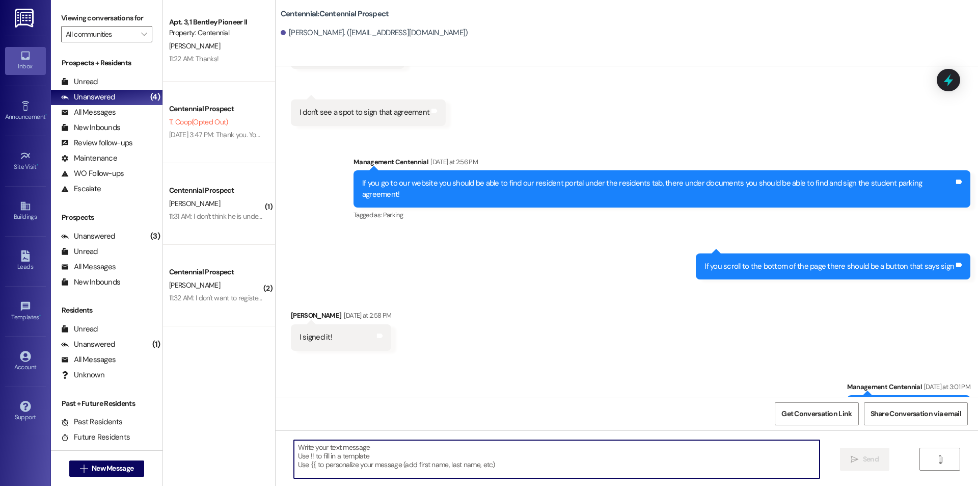
paste textarea "Hello {{first_name}}, you have an unpaid balance on your account. Please pay th…"
type textarea "Hello {{first_name}}, you have an unpaid balance on your account. Please pay th…"
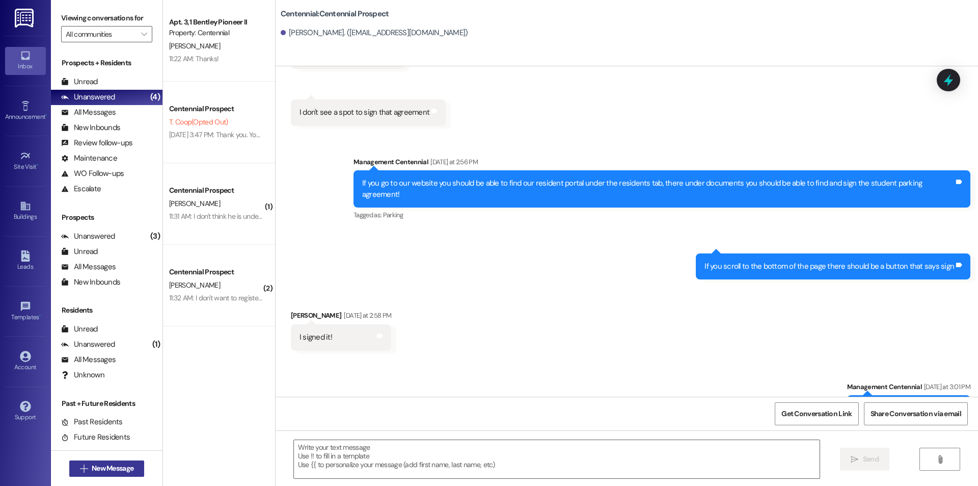
click at [116, 466] on span "New Message" at bounding box center [113, 468] width 42 height 11
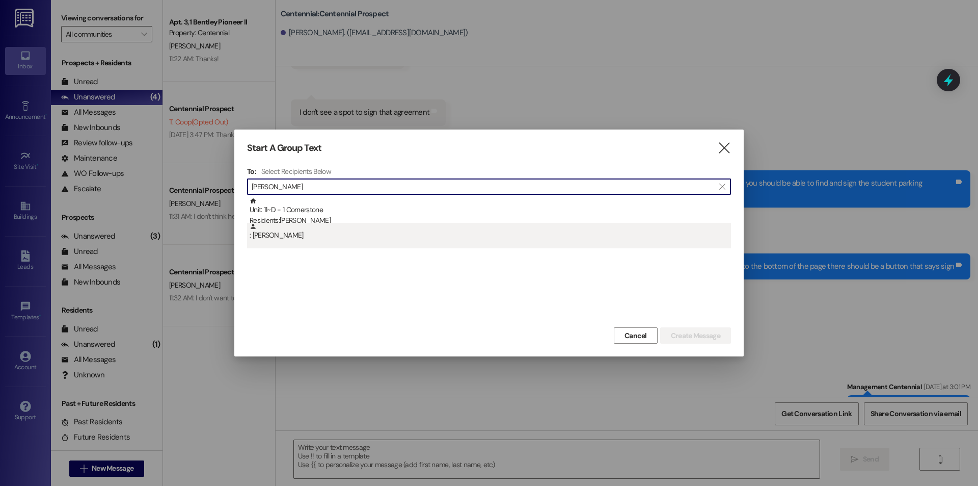
type input "alison c"
click at [321, 224] on div ": Alison Creason" at bounding box center [491, 232] width 482 height 18
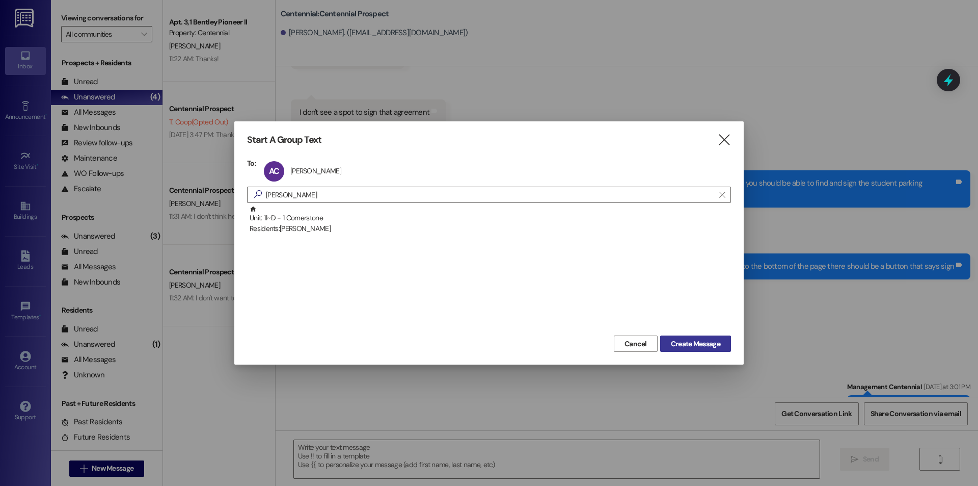
click at [701, 336] on button "Create Message" at bounding box center [695, 343] width 71 height 16
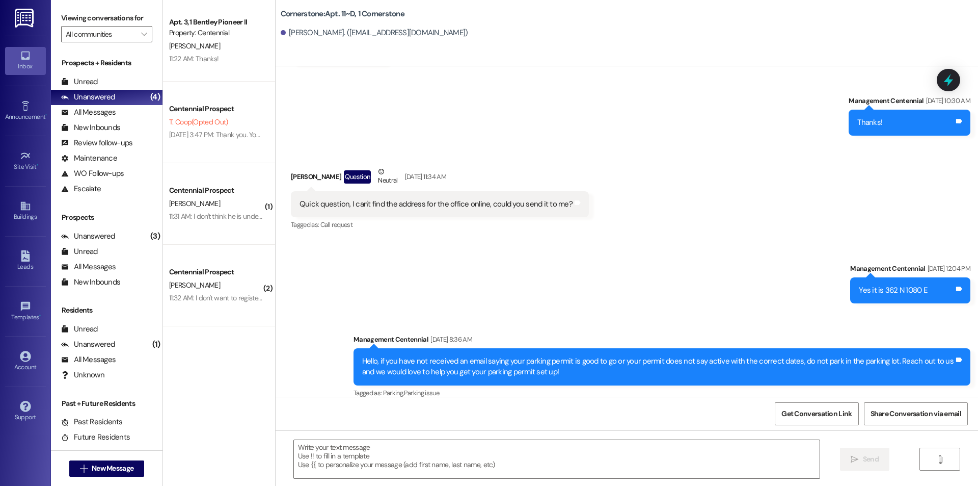
scroll to position [6339, 0]
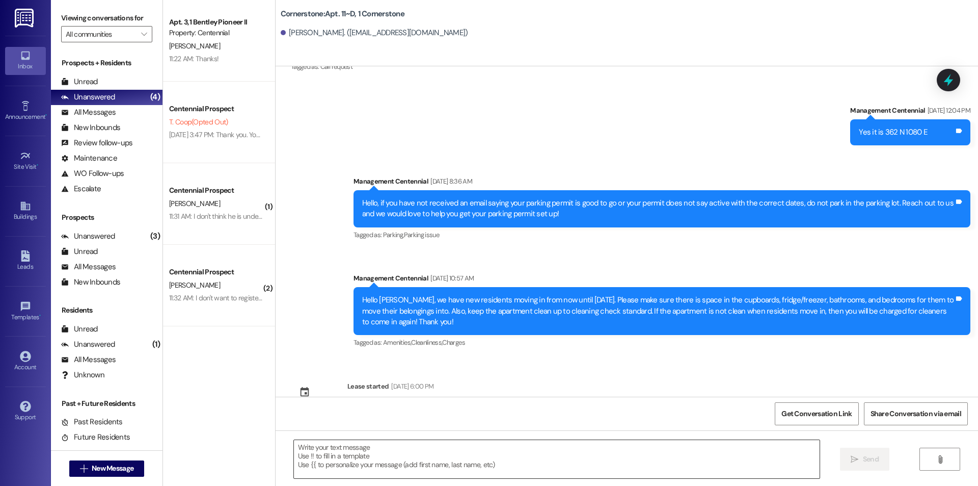
drag, startPoint x: 492, startPoint y: 480, endPoint x: 358, endPoint y: 449, distance: 137.1
click at [358, 448] on textarea at bounding box center [557, 459] width 526 height 38
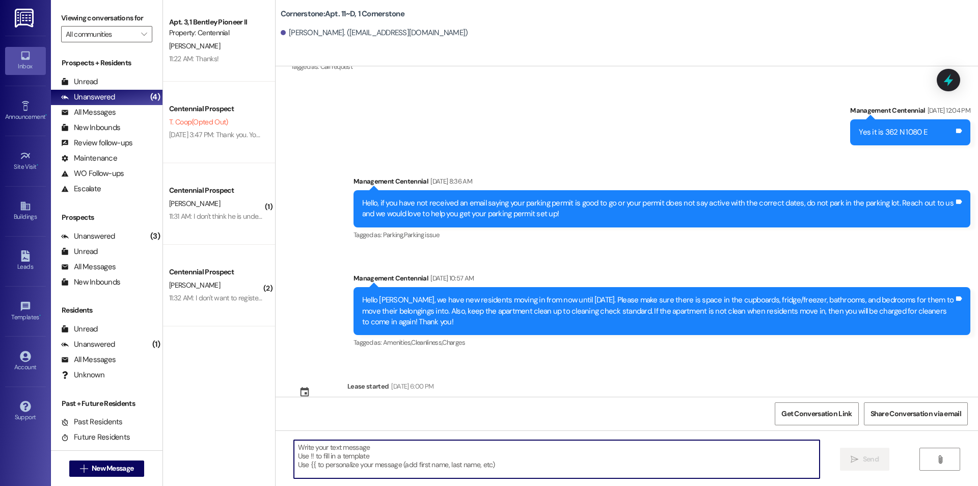
paste textarea "Hello {{first_name}}, you have an unpaid balance on your account. Please pay th…"
type textarea "Hello {{first_name}}, you have an unpaid balance on your account. Please pay th…"
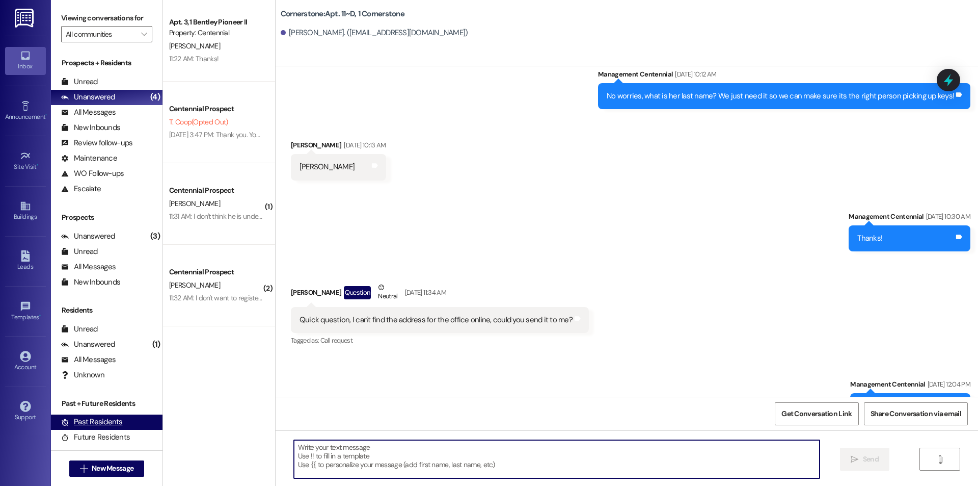
scroll to position [6003, 0]
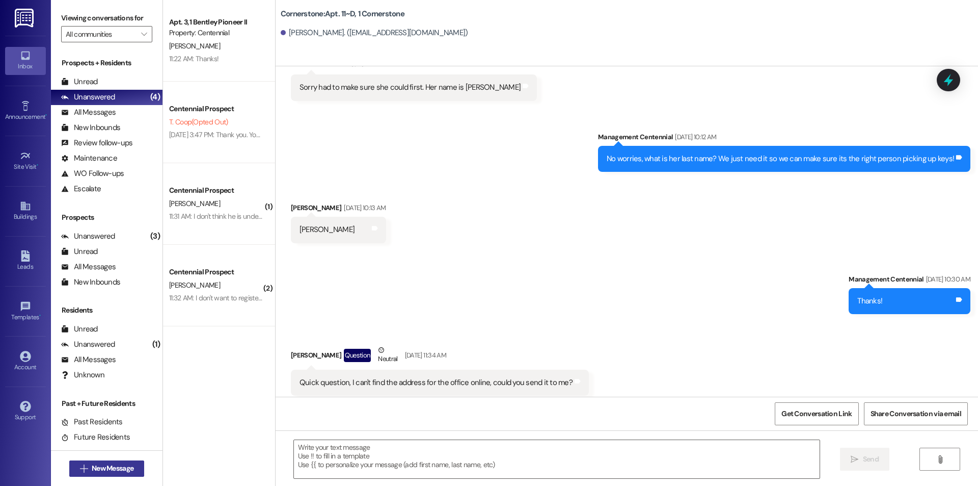
click at [126, 466] on span "New Message" at bounding box center [113, 468] width 42 height 11
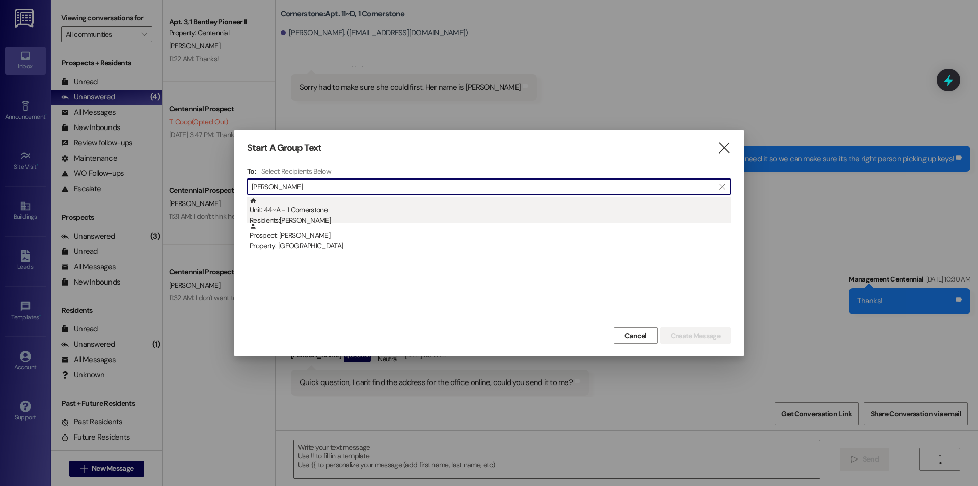
type input "olivia taylor"
click at [383, 209] on div "Unit: 44~A - 1 Cornerstone Residents: Olivia Taylor" at bounding box center [491, 211] width 482 height 29
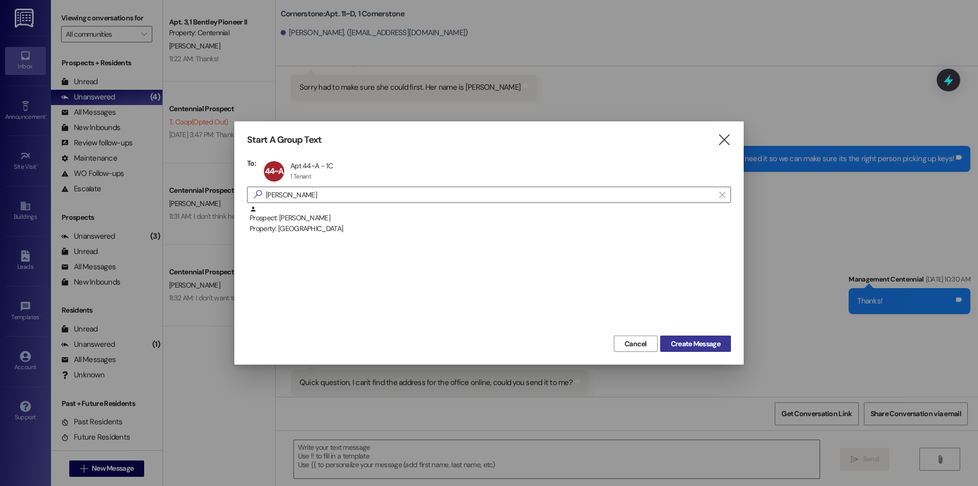
click at [698, 341] on span "Create Message" at bounding box center [695, 343] width 49 height 11
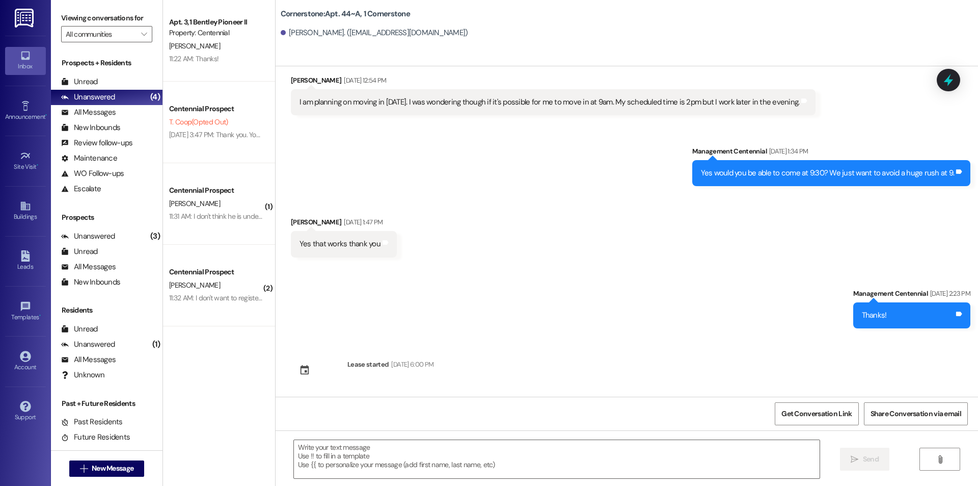
scroll to position [165, 0]
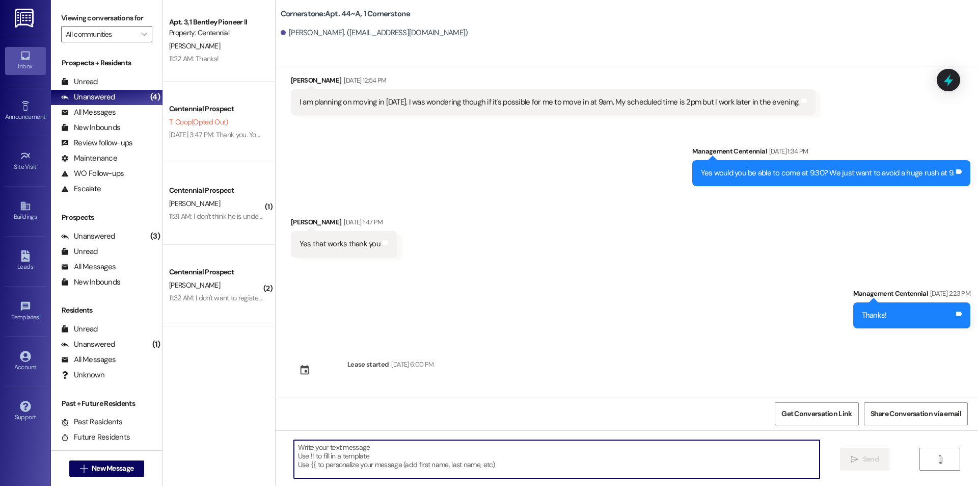
paste textarea "Hello {{first_name}}, you have an unpaid balance on your account. Please pay th…"
type textarea "Hello {{first_name}}, you have an unpaid balance on your account. Please pay th…"
click at [107, 464] on span "New Message" at bounding box center [113, 468] width 42 height 11
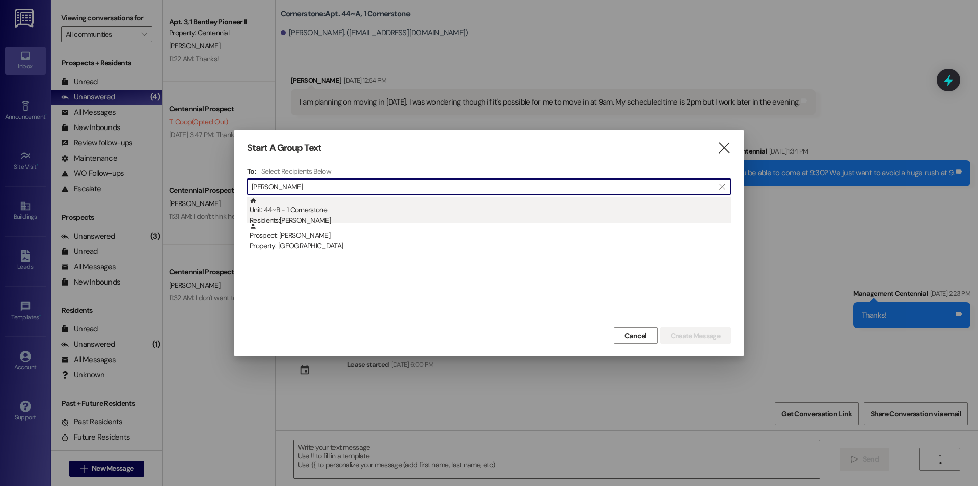
type input "elena bo"
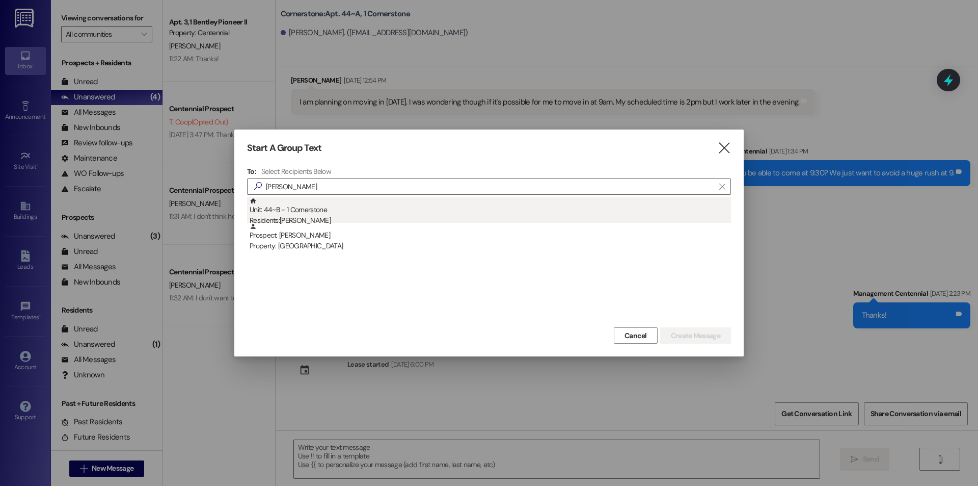
click at [333, 215] on div "Residents: Elena Bodily" at bounding box center [491, 220] width 482 height 11
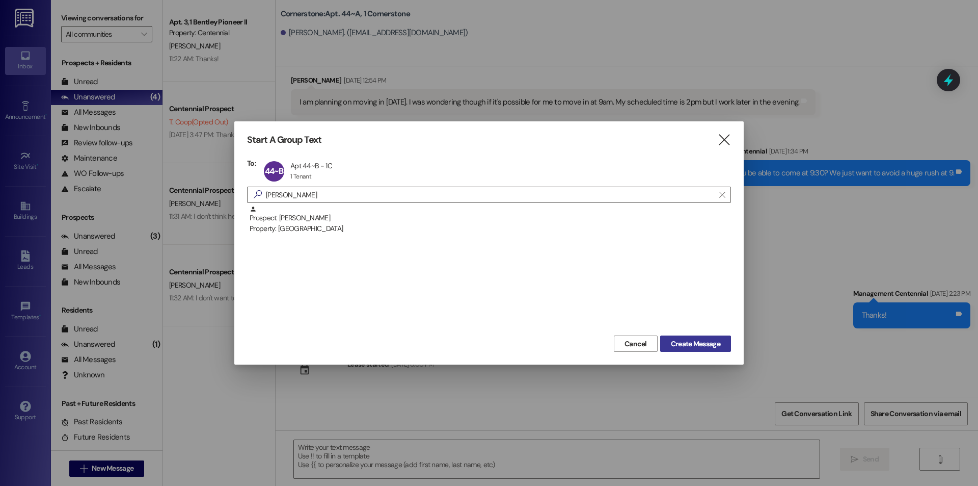
click at [695, 335] on div "Cancel Create Message" at bounding box center [489, 342] width 484 height 19
click at [698, 345] on span "Create Message" at bounding box center [695, 343] width 49 height 11
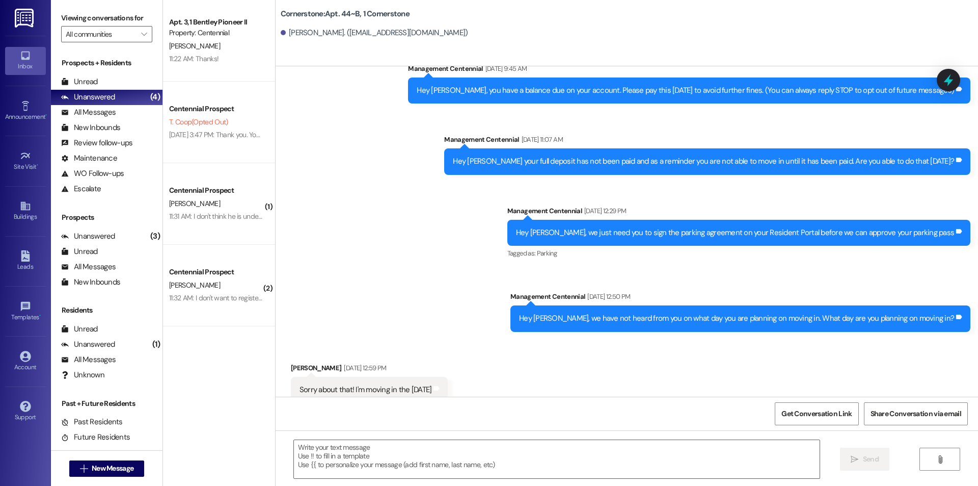
scroll to position [33, 0]
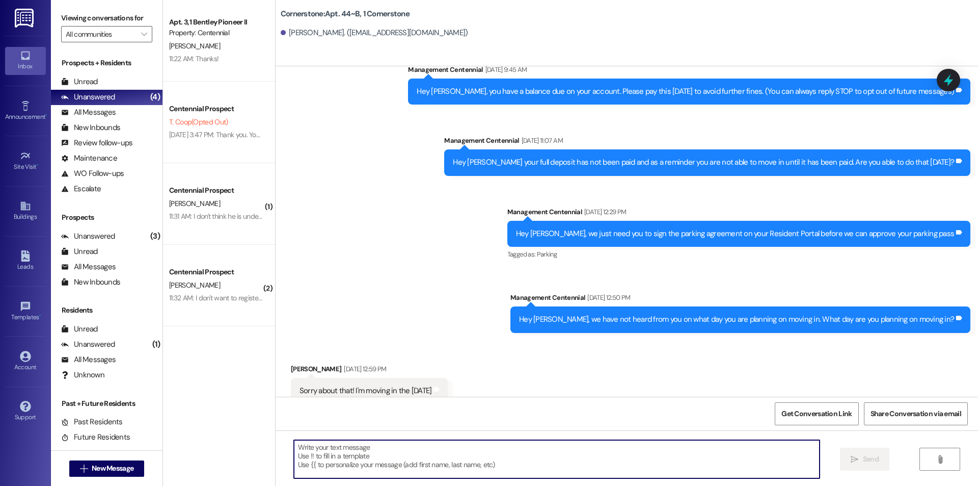
paste textarea "Hello {{first_name}}, you have an unpaid balance on your account. Please pay th…"
type textarea "Hello {{first_name}}, you have an unpaid balance on your account. Please pay th…"
click at [111, 110] on div "All Messages" at bounding box center [88, 112] width 55 height 11
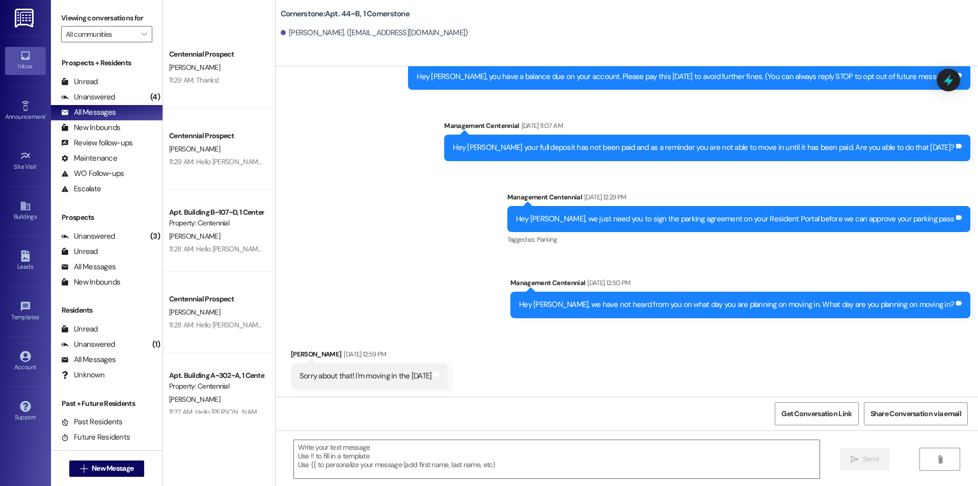
scroll to position [3262, 0]
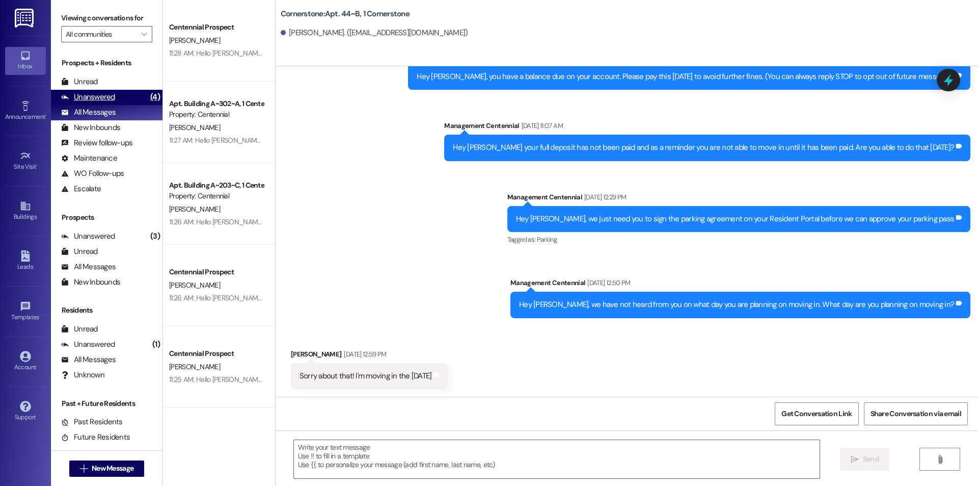
click at [115, 92] on div "Unanswered (4)" at bounding box center [107, 97] width 112 height 15
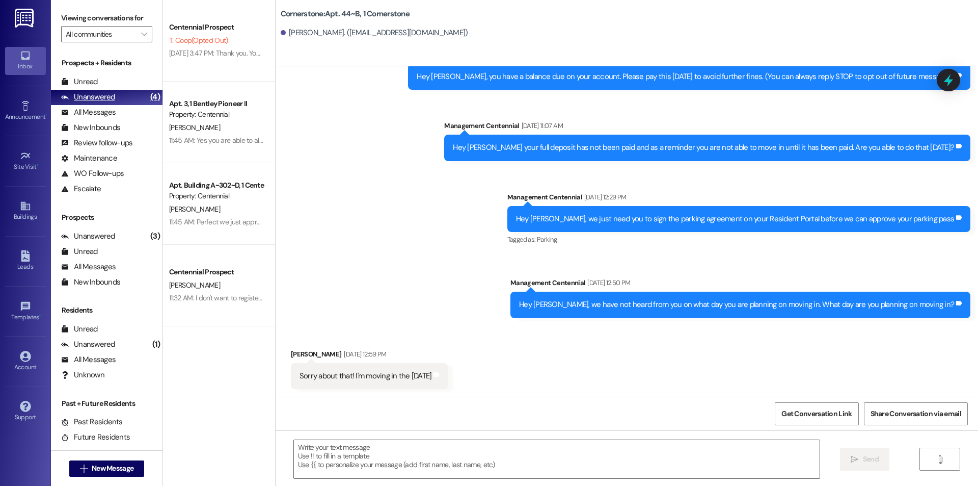
scroll to position [0, 0]
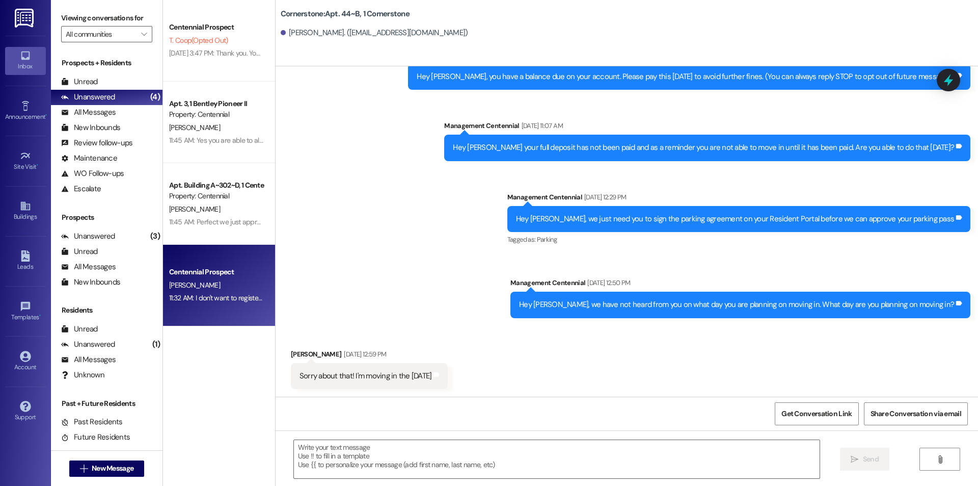
click at [216, 279] on div "C. Figueroa" at bounding box center [216, 285] width 96 height 13
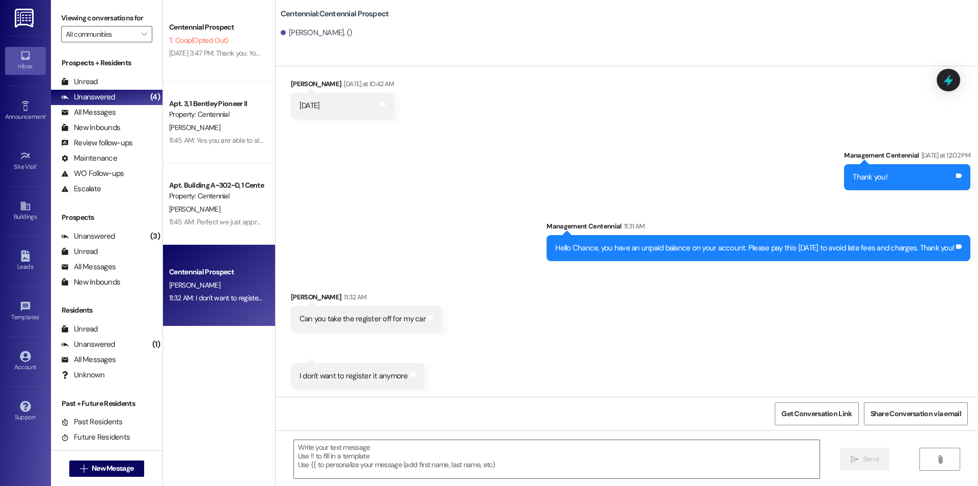
scroll to position [90, 0]
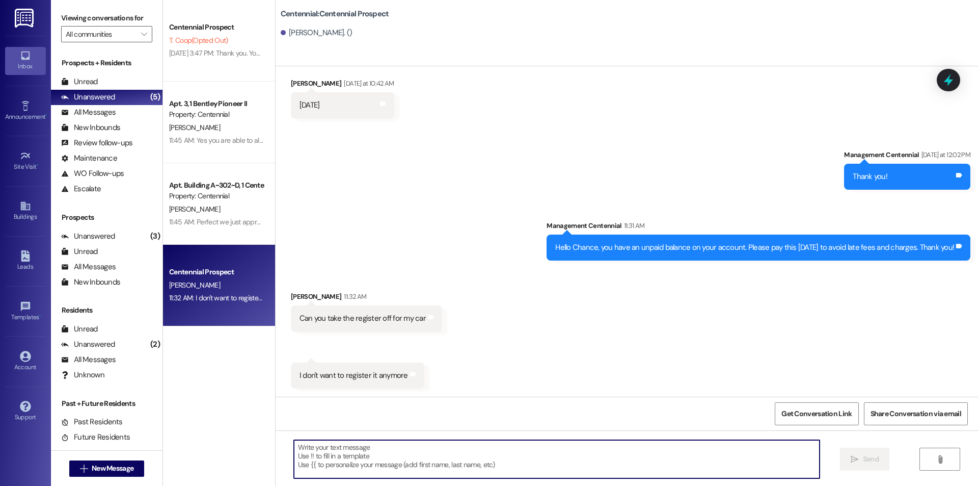
click at [437, 465] on textarea at bounding box center [557, 459] width 526 height 38
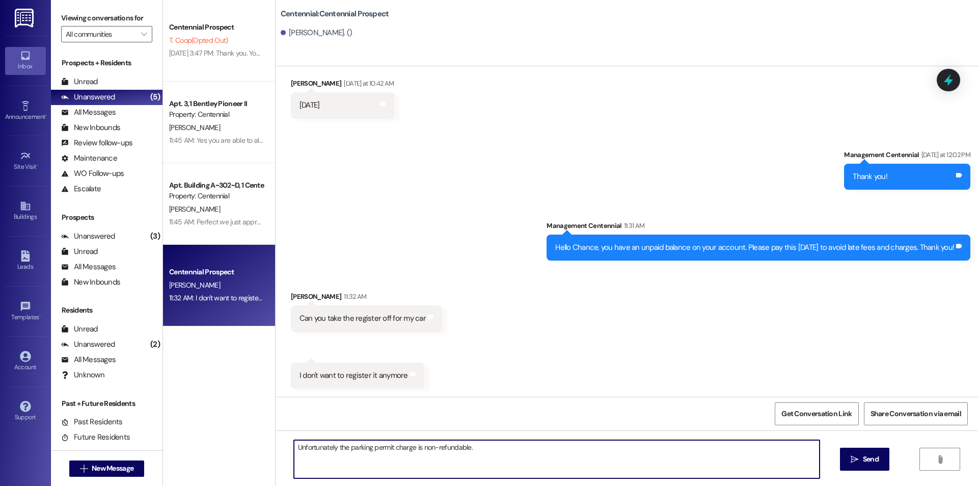
type textarea "Unfortunately the parking permit charge is non-refundable."
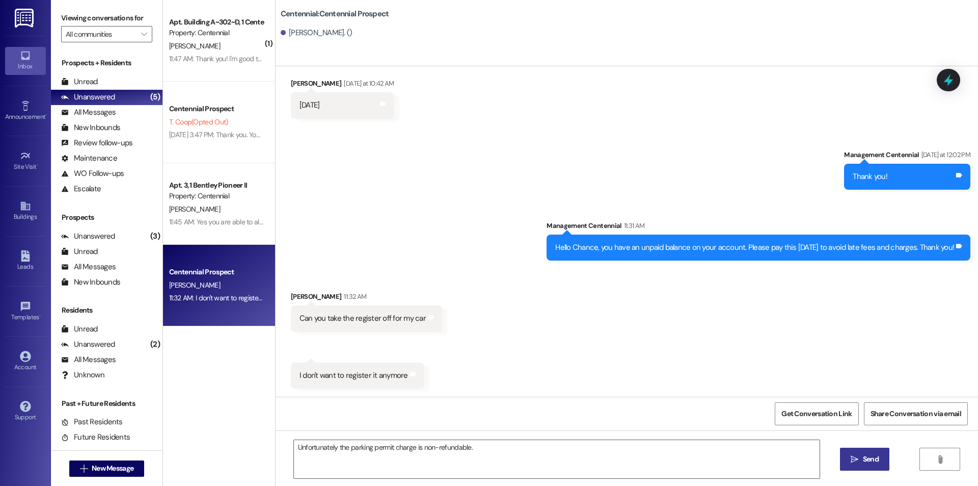
drag, startPoint x: 866, startPoint y: 455, endPoint x: 680, endPoint y: 405, distance: 192.5
click at [865, 454] on span "Send" at bounding box center [871, 459] width 16 height 11
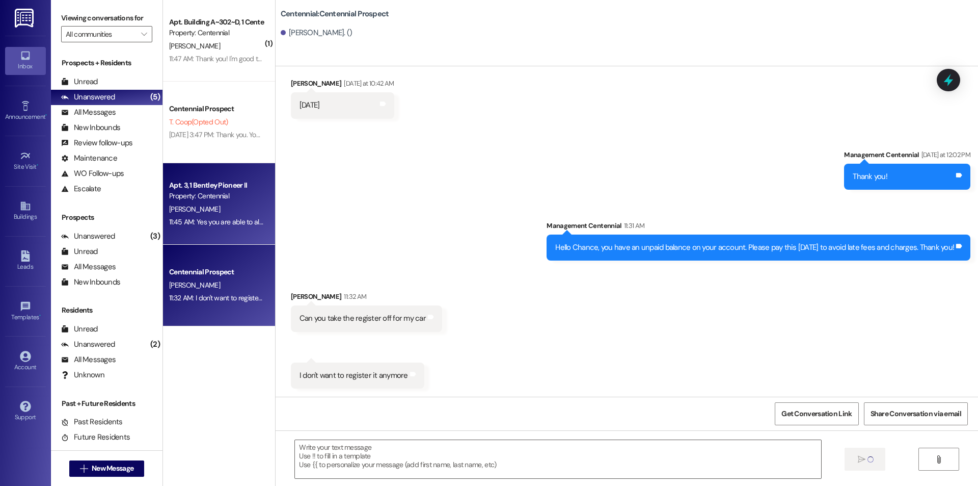
scroll to position [90, 0]
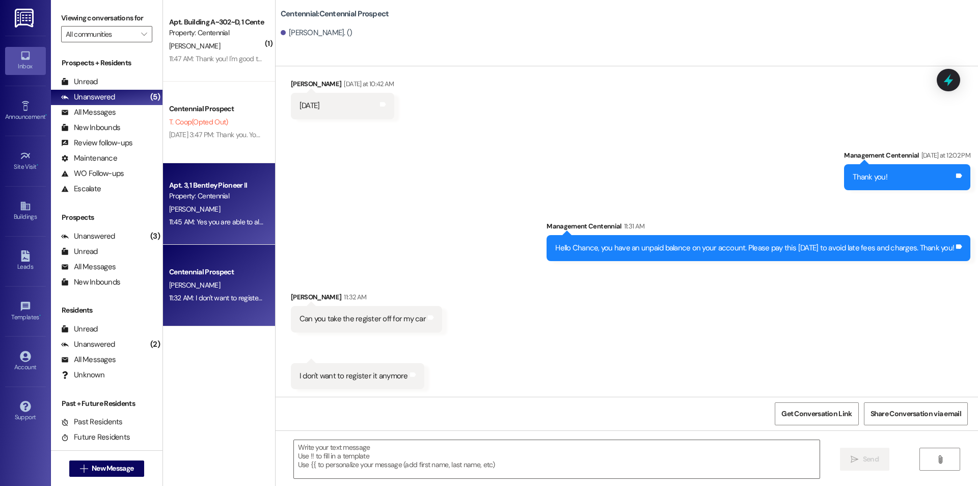
click at [234, 201] on div "Property: Centennial" at bounding box center [216, 196] width 94 height 11
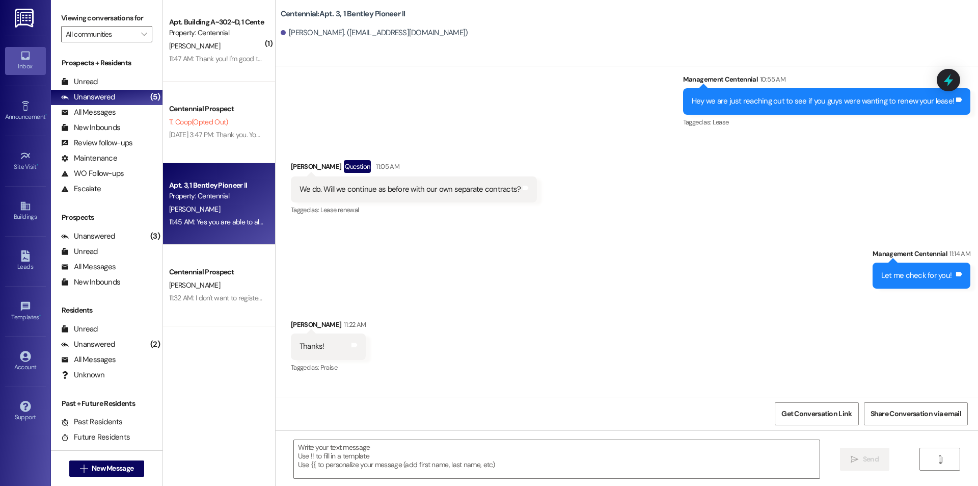
scroll to position [10840, 0]
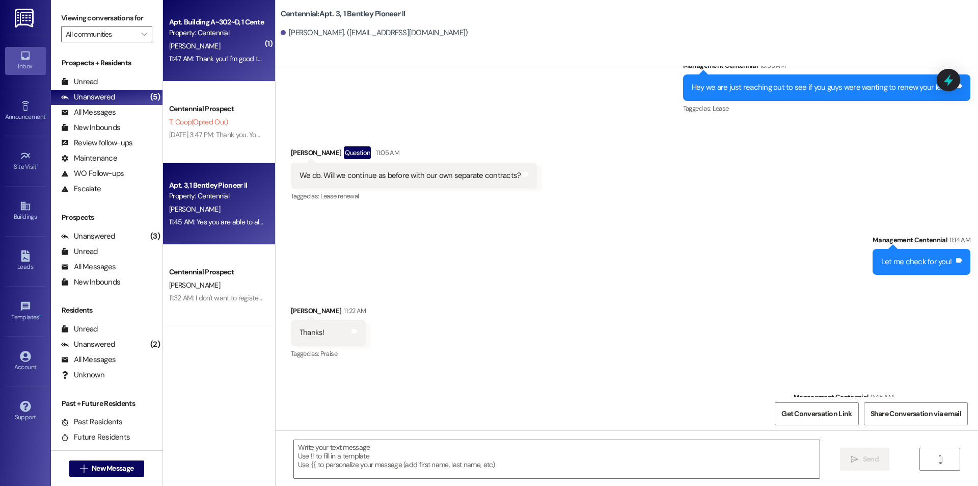
click at [210, 62] on div "11:47 AM: Thank you! I'm good to park on the property now? 11:47 AM: Thank you!…" at bounding box center [255, 58] width 173 height 9
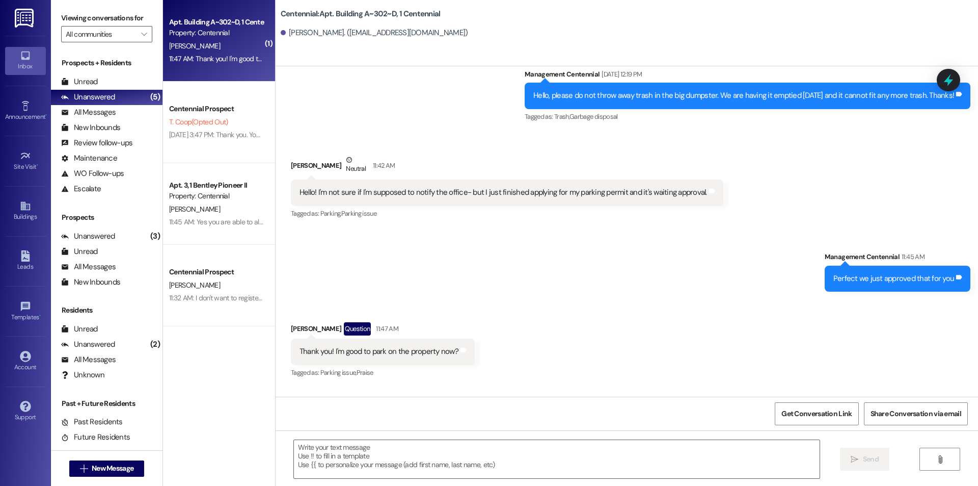
scroll to position [10108, 0]
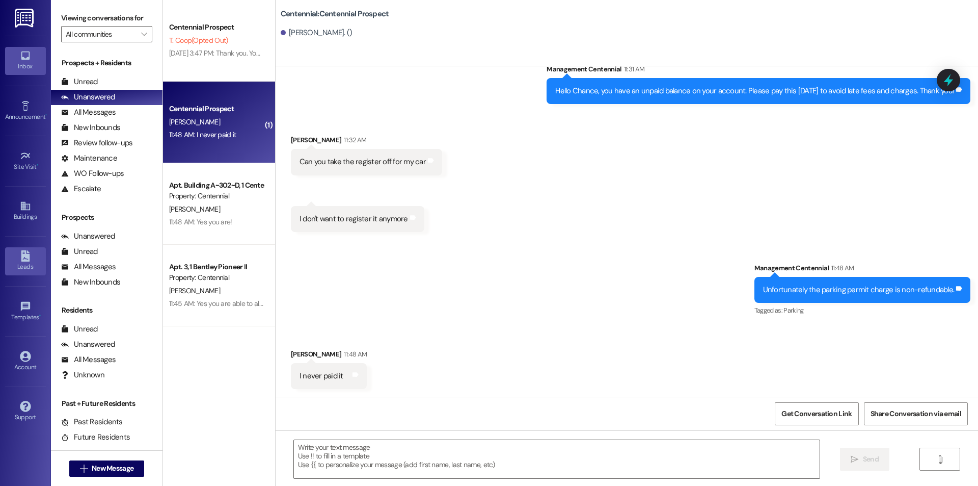
scroll to position [247, 0]
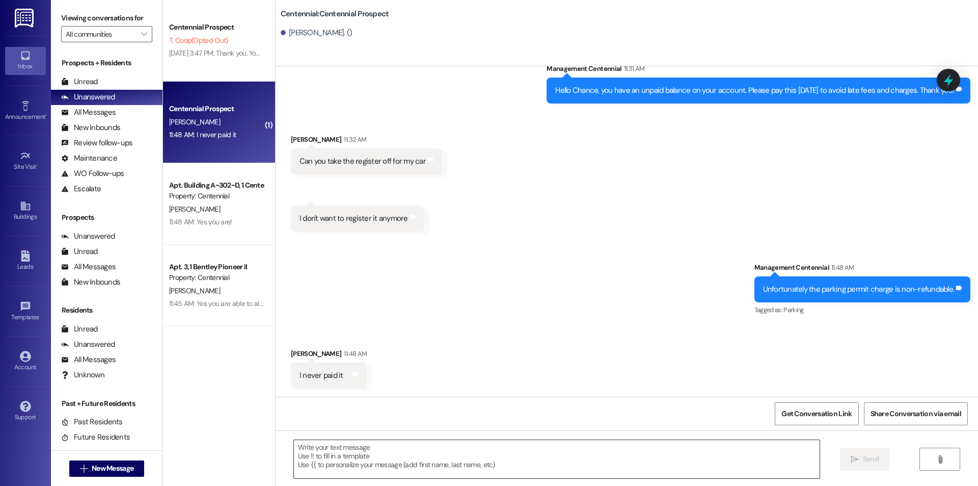
click at [373, 470] on textarea at bounding box center [557, 459] width 526 height 38
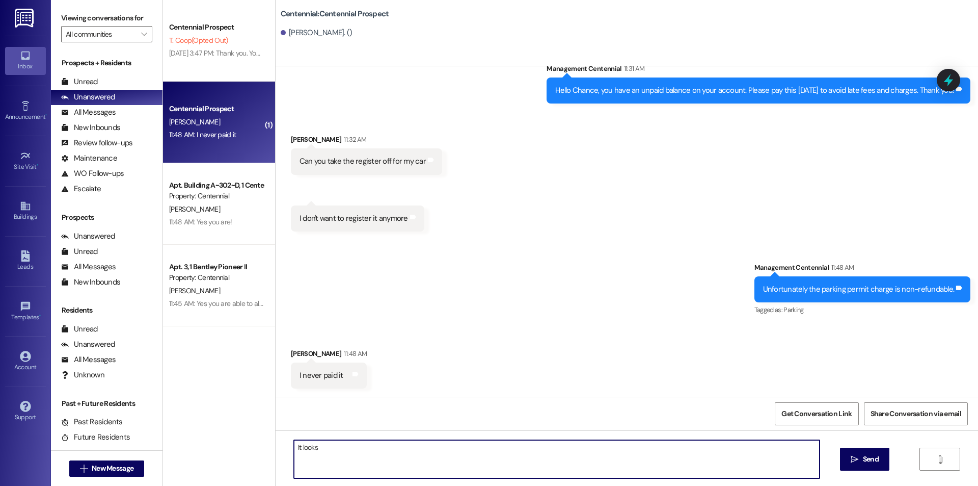
type textarea "It looks"
drag, startPoint x: 344, startPoint y: 452, endPoint x: 236, endPoint y: 451, distance: 107.5
click at [236, 451] on div "Centennial Prospect T. Coop (Opted Out) [DATE] 3:47 PM: Thank you. You will no …" at bounding box center [570, 243] width 815 height 486
click at [372, 459] on textarea at bounding box center [557, 459] width 526 height 38
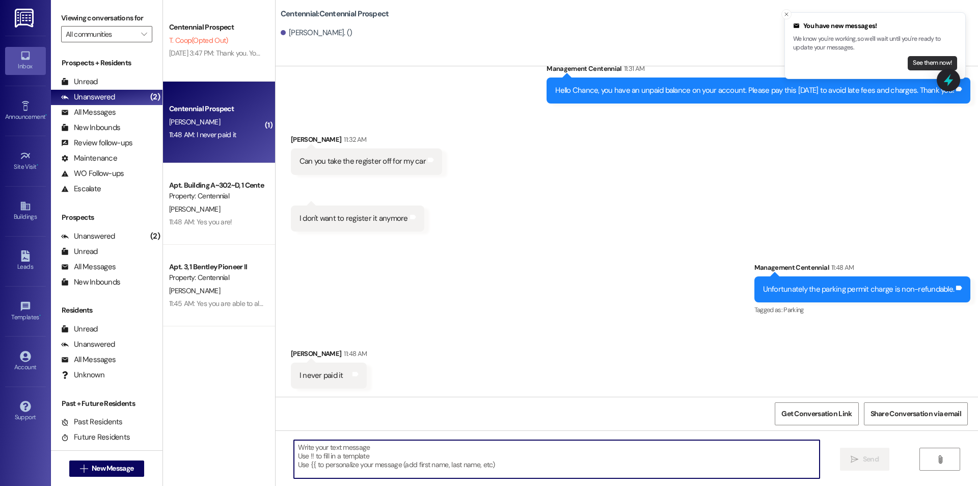
click at [932, 64] on button "See them now!" at bounding box center [932, 63] width 49 height 14
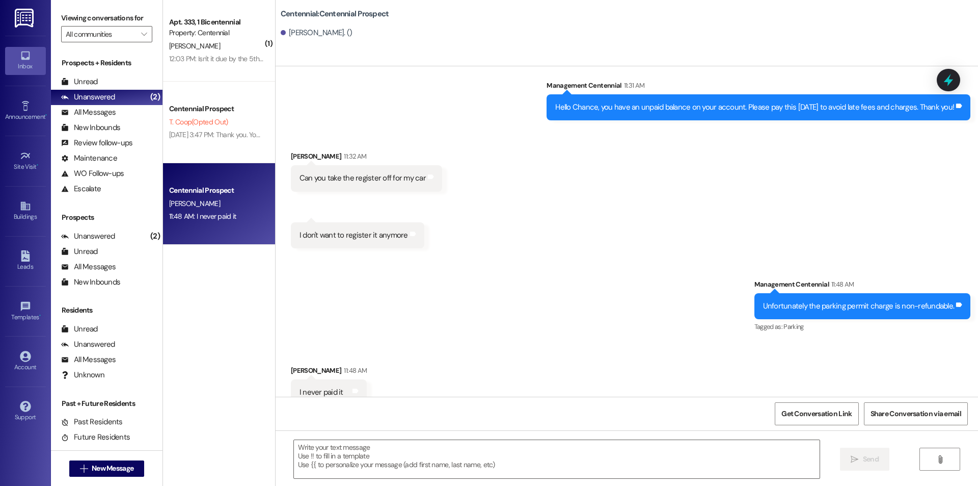
scroll to position [247, 0]
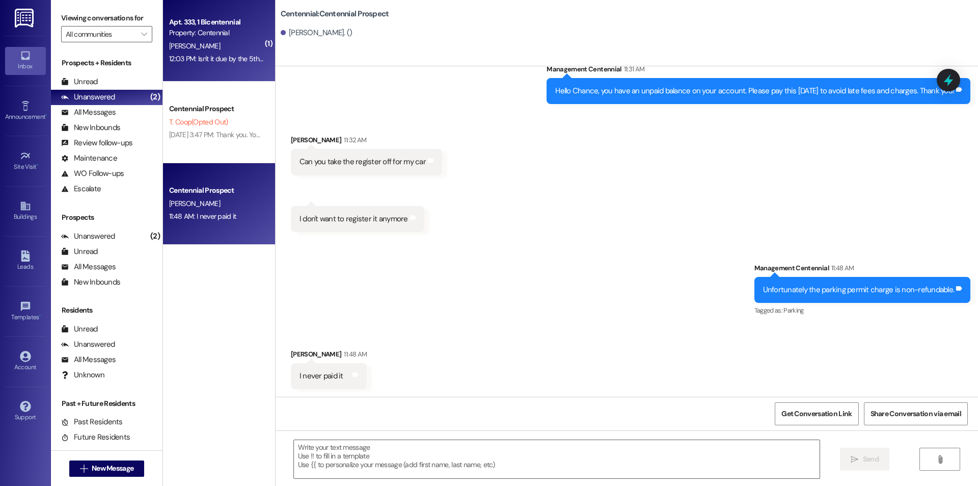
click at [252, 57] on div "12:03 PM: Isn't it due by the 5th, and isn't auto pay set up? 12:03 PM: Isn't i…" at bounding box center [253, 58] width 169 height 9
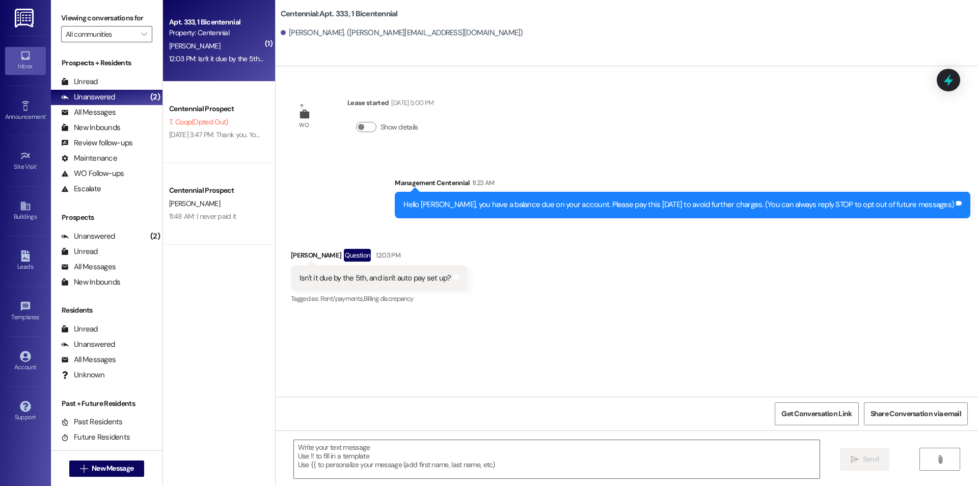
scroll to position [0, 0]
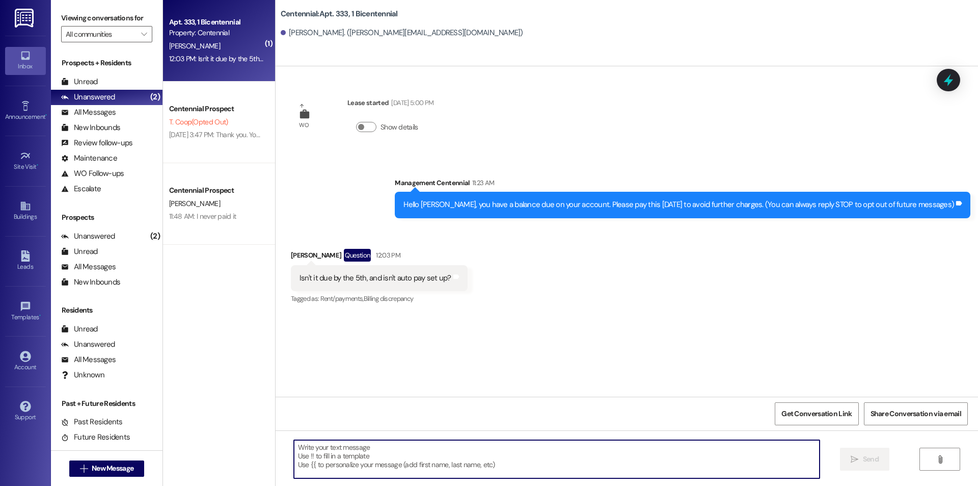
click at [388, 457] on textarea at bounding box center [557, 459] width 526 height 38
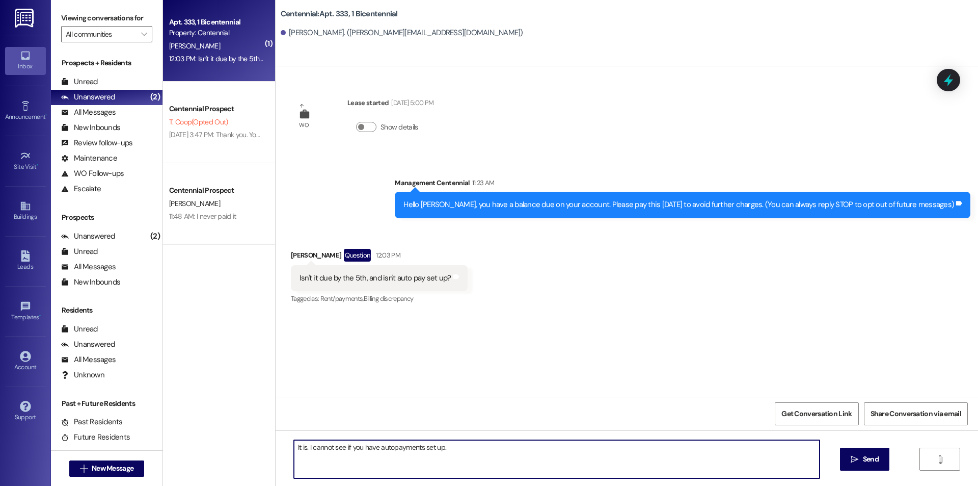
type textarea "It is. I cannot see if you have autopayments set up."
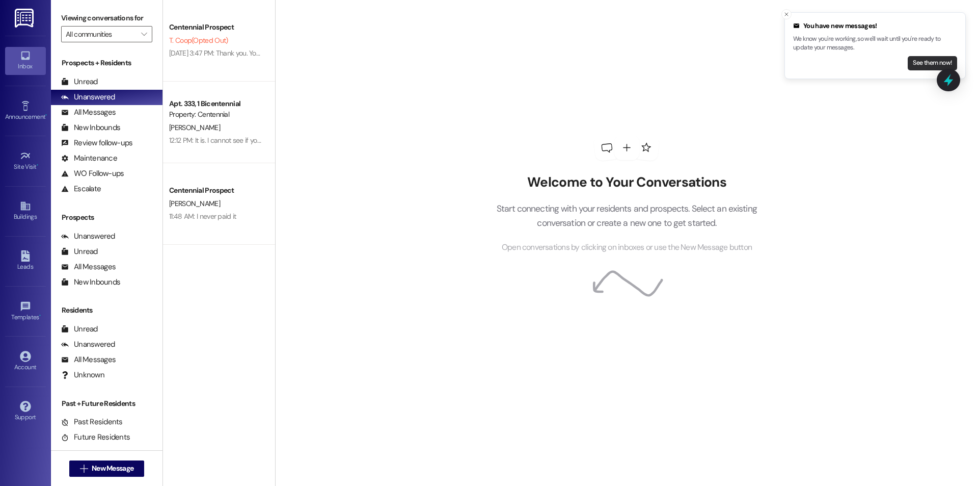
click at [914, 60] on button "See them now!" at bounding box center [932, 63] width 49 height 14
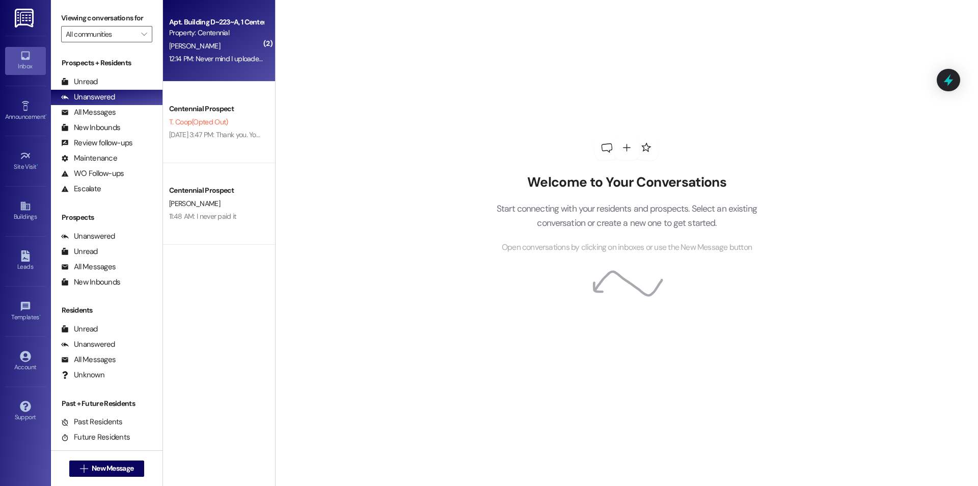
click at [227, 55] on div "12:14 PM: Never mind I uploaded it to my UPA account. Please let me know if I c…" at bounding box center [312, 58] width 287 height 9
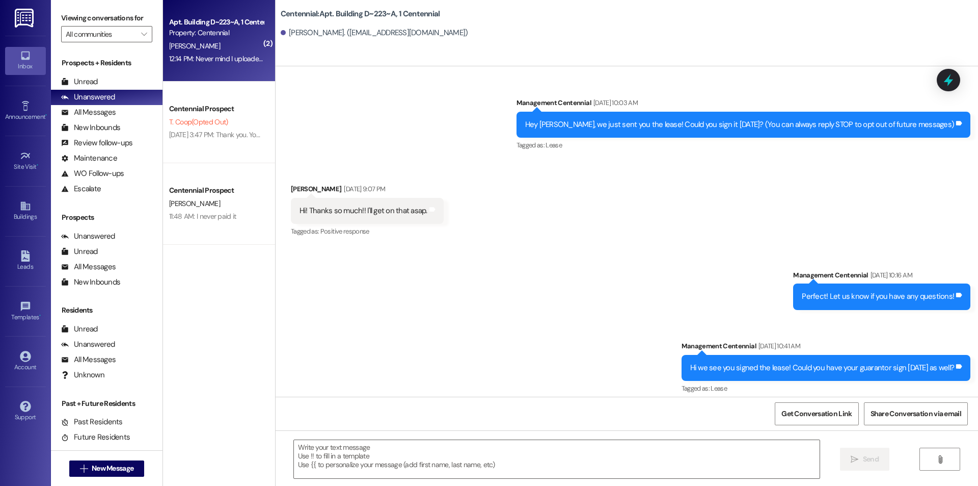
scroll to position [12766, 0]
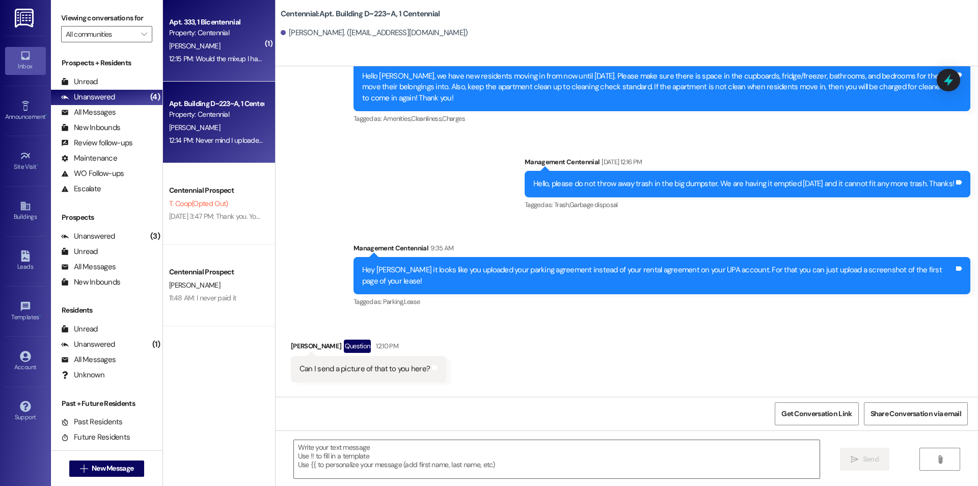
click at [235, 29] on div "Property: Centennial" at bounding box center [216, 33] width 94 height 11
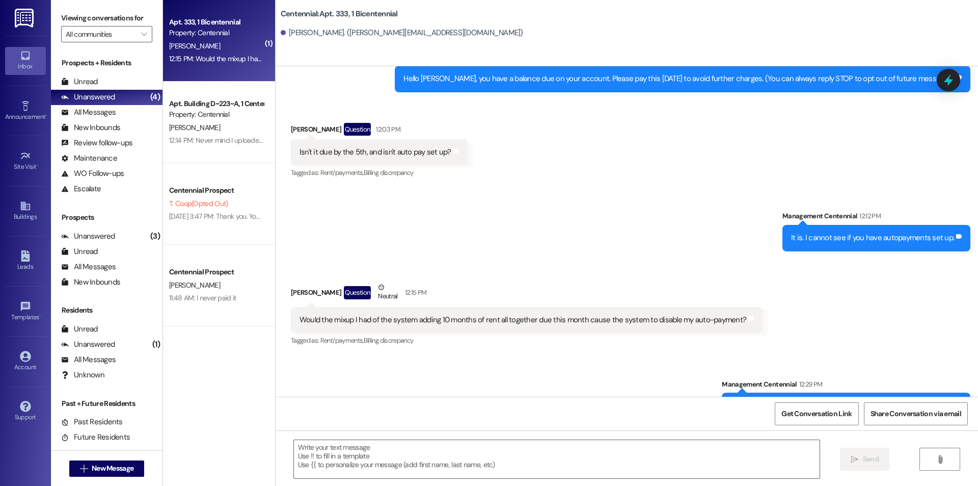
scroll to position [156, 0]
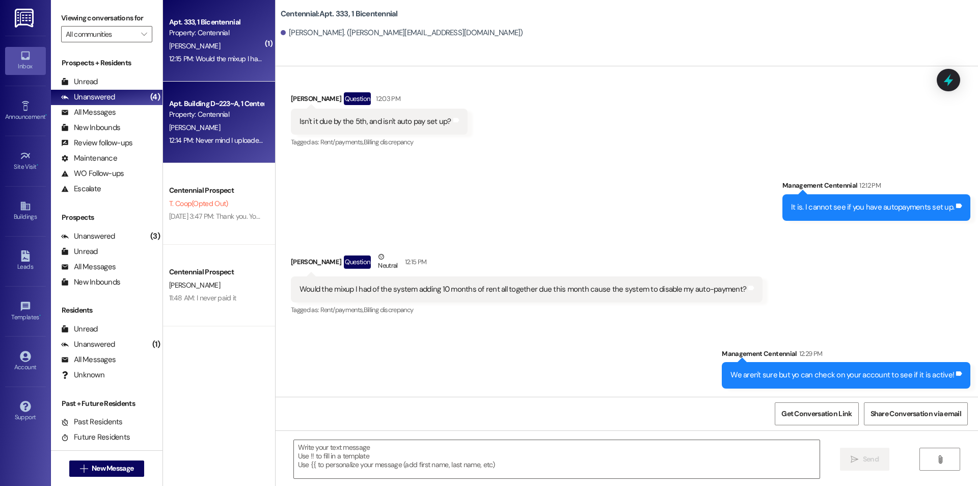
click at [241, 124] on div "[PERSON_NAME]" at bounding box center [216, 127] width 96 height 13
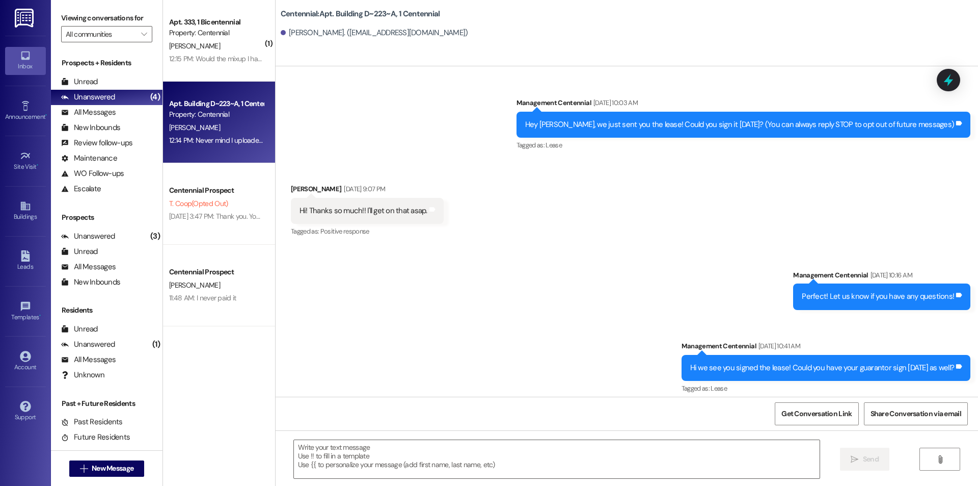
scroll to position [12766, 0]
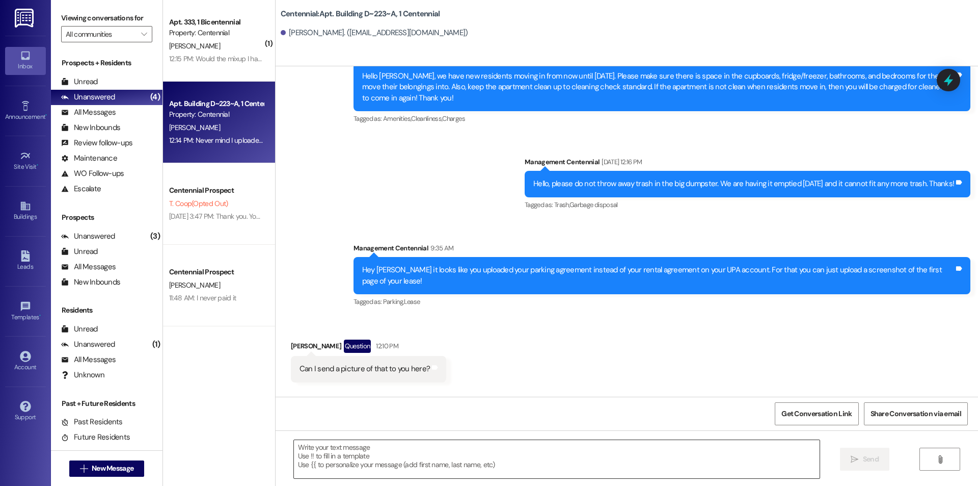
click at [354, 459] on textarea at bounding box center [557, 459] width 526 height 38
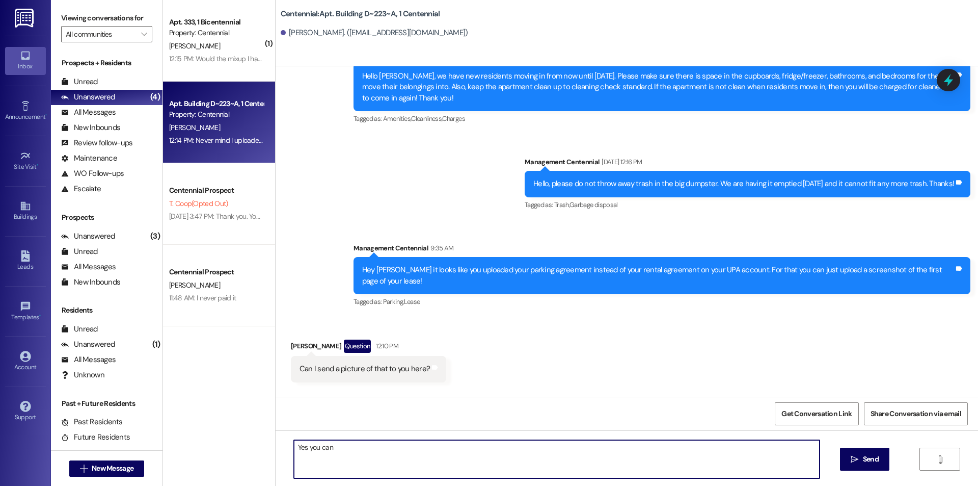
type textarea "Yes you can!"
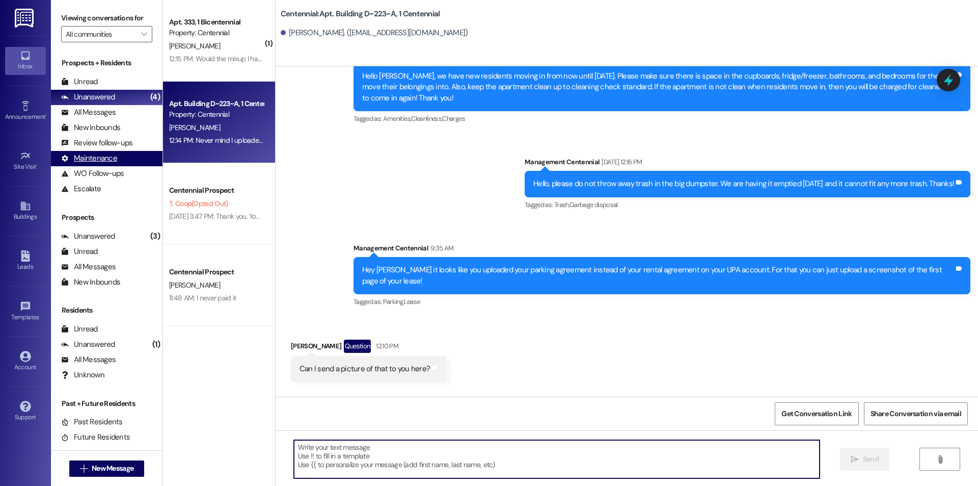
scroll to position [12766, 0]
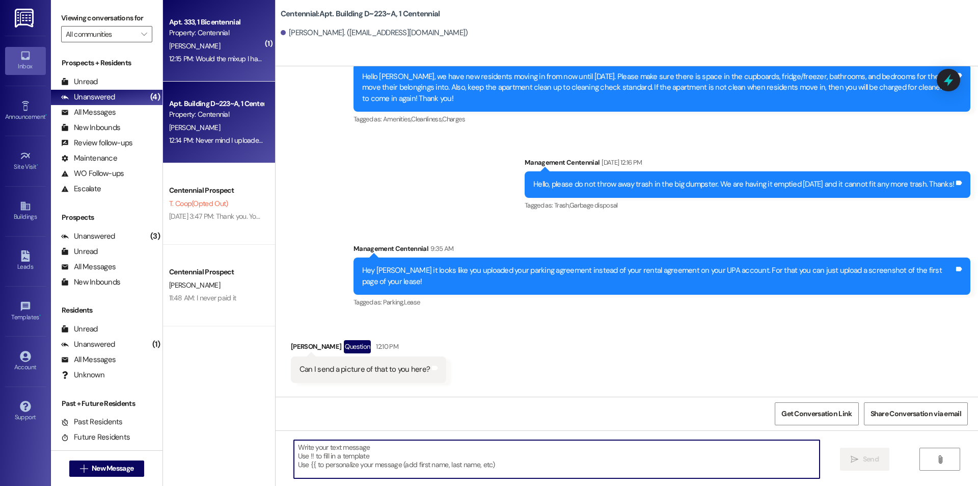
click at [209, 35] on div "Property: Centennial" at bounding box center [216, 33] width 94 height 11
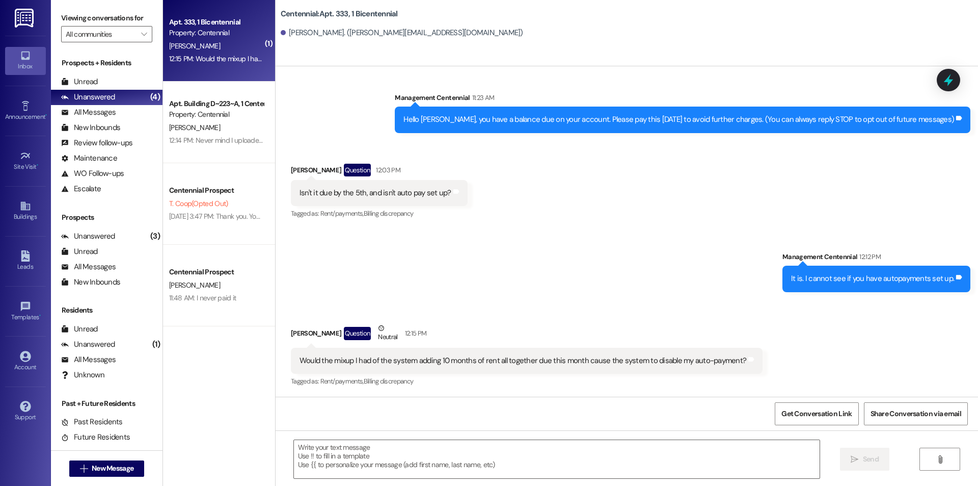
scroll to position [156, 0]
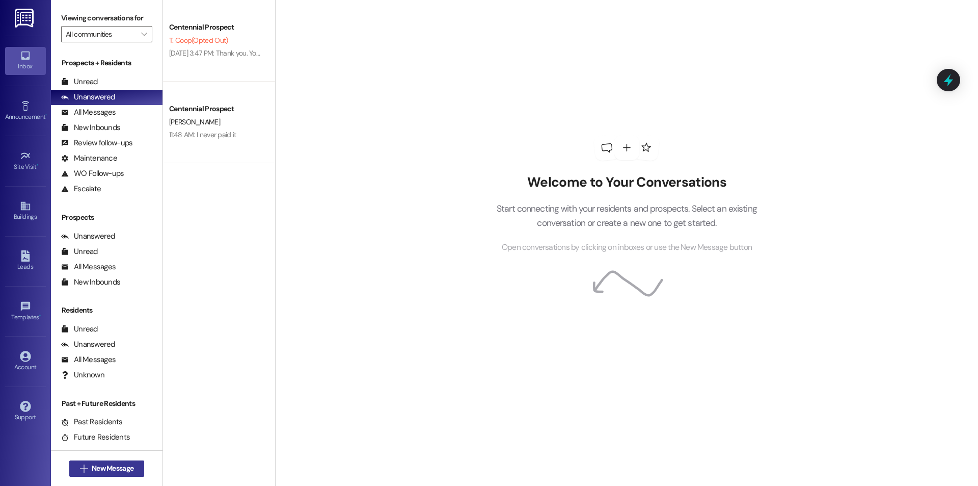
click at [111, 461] on button " New Message" at bounding box center [106, 468] width 75 height 16
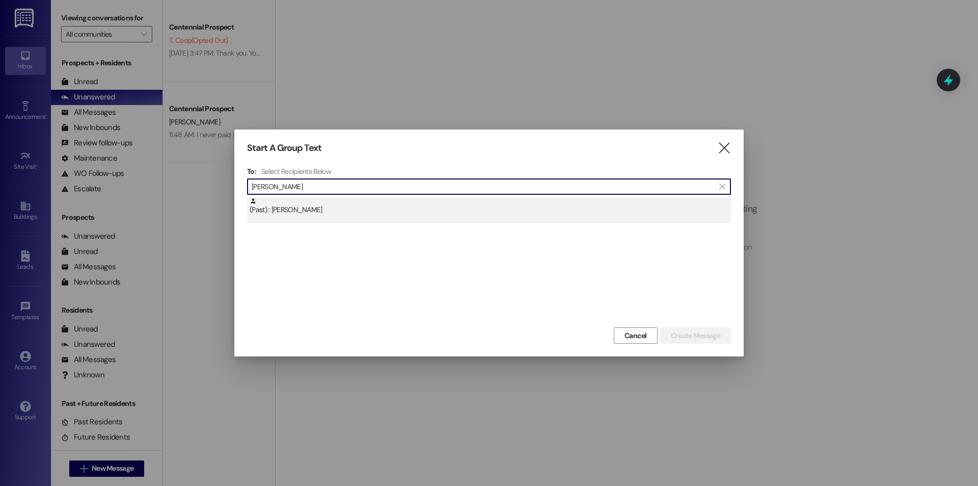
type input "dallin mead"
click at [312, 210] on div "(Past) : Dallin Mead" at bounding box center [491, 206] width 482 height 18
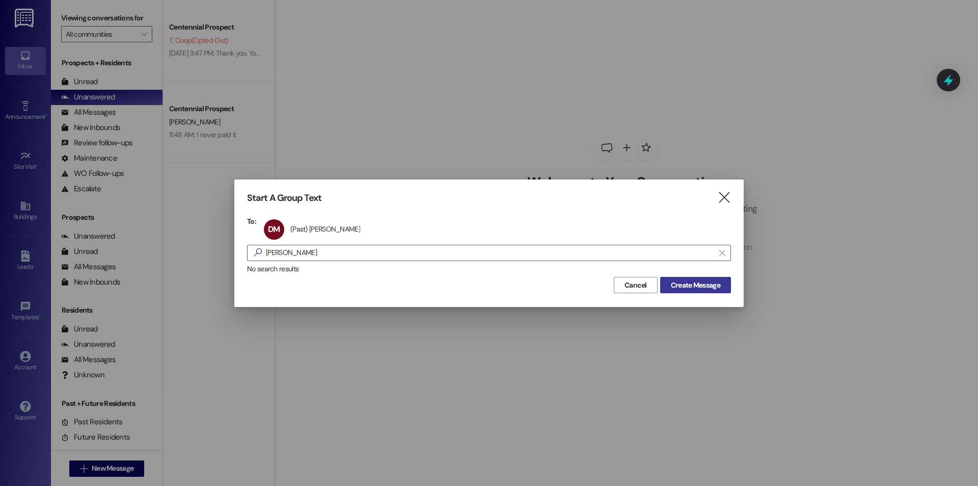
click at [687, 281] on span "Create Message" at bounding box center [695, 285] width 49 height 11
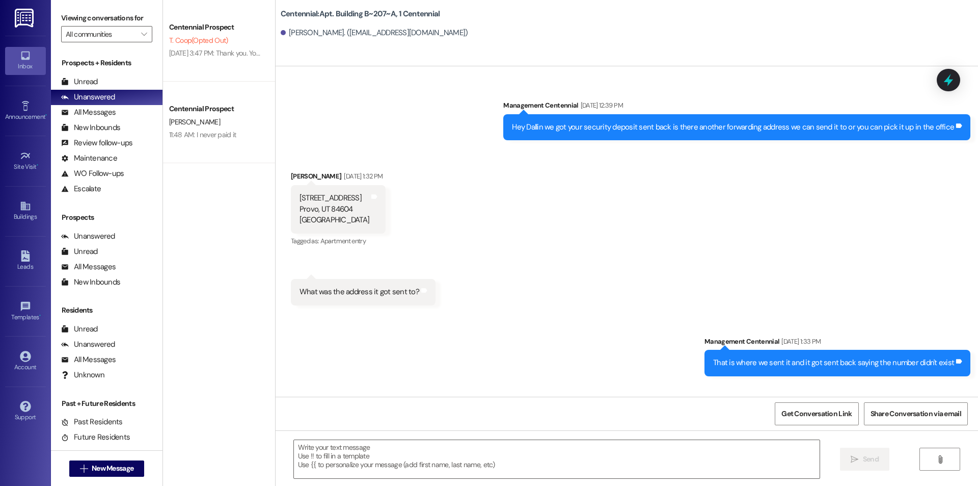
scroll to position [12608, 0]
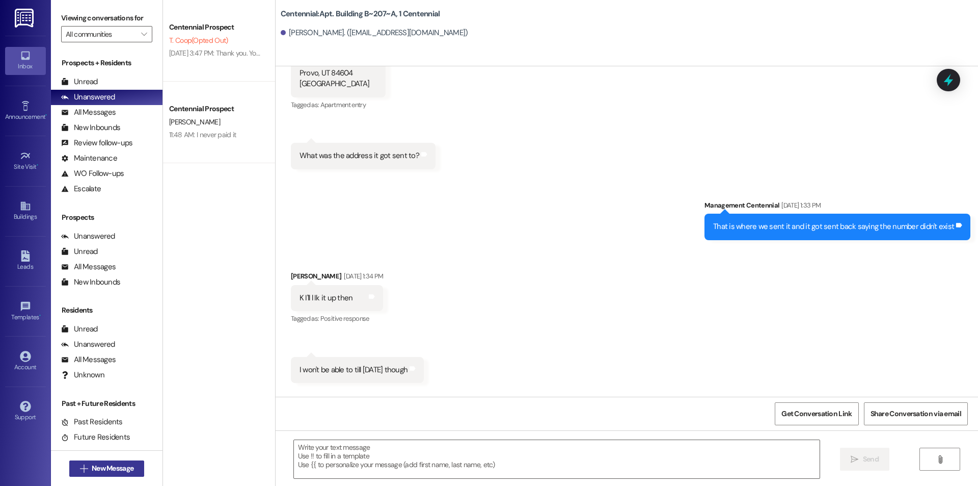
click at [125, 463] on span "New Message" at bounding box center [113, 468] width 42 height 11
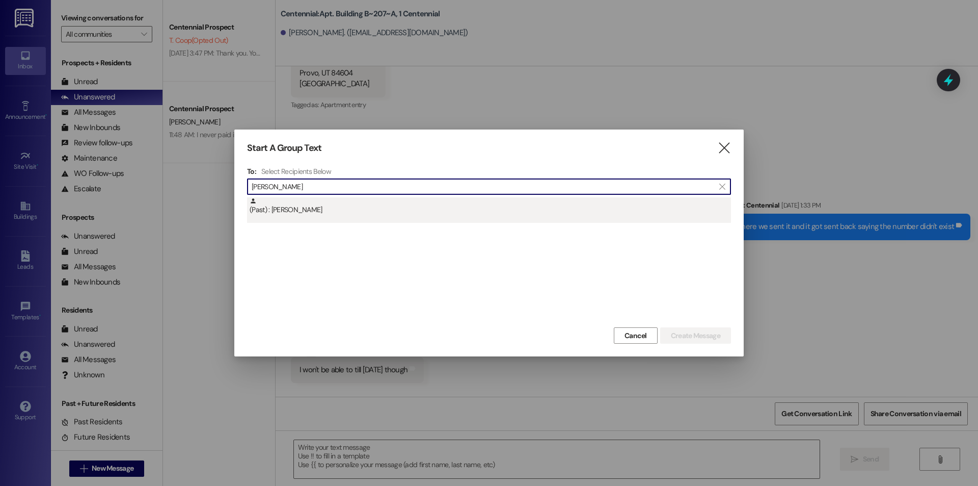
type input "jack gibb"
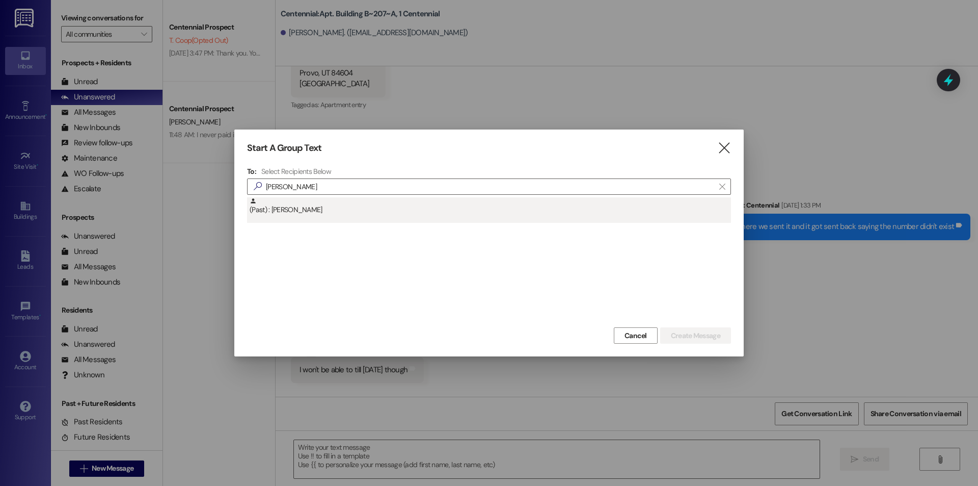
click at [294, 208] on div "(Past) : Jack Gibb" at bounding box center [491, 206] width 482 height 18
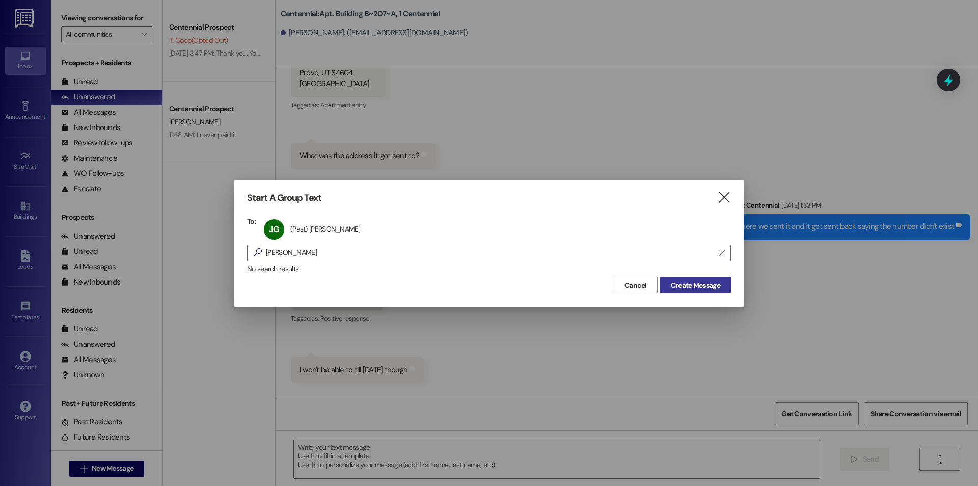
click at [690, 281] on span "Create Message" at bounding box center [695, 285] width 49 height 11
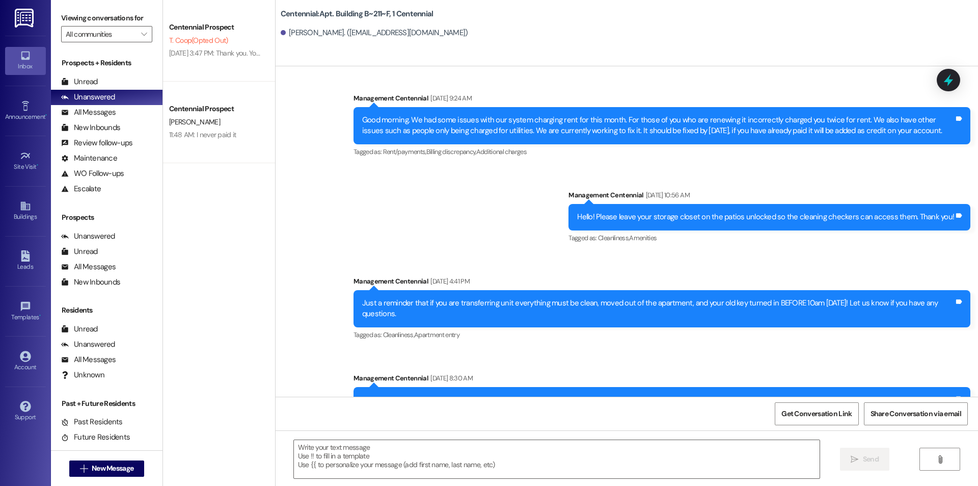
scroll to position [8828, 0]
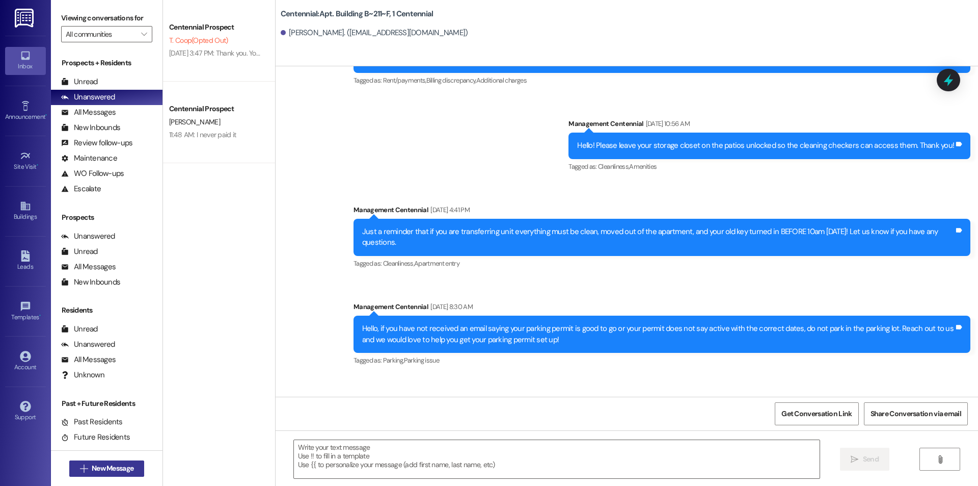
click at [82, 475] on button " New Message" at bounding box center [106, 468] width 75 height 16
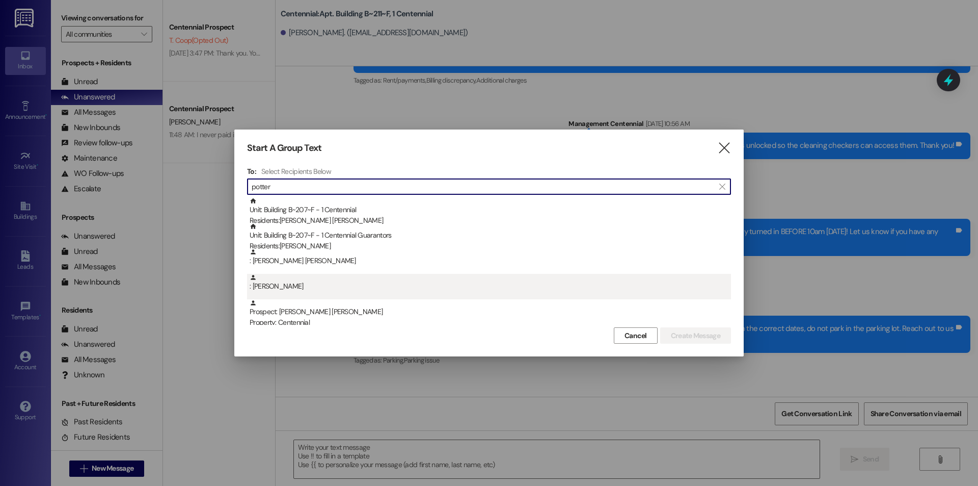
scroll to position [76, 0]
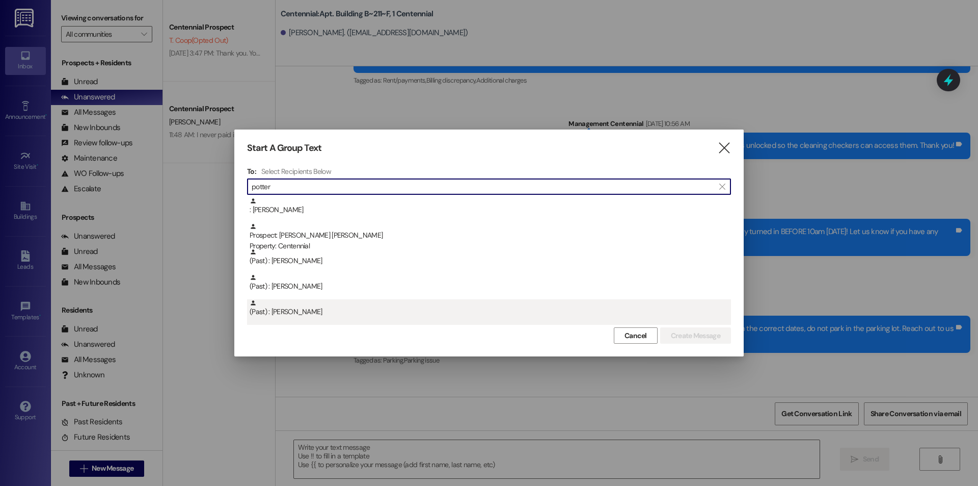
type input "potter"
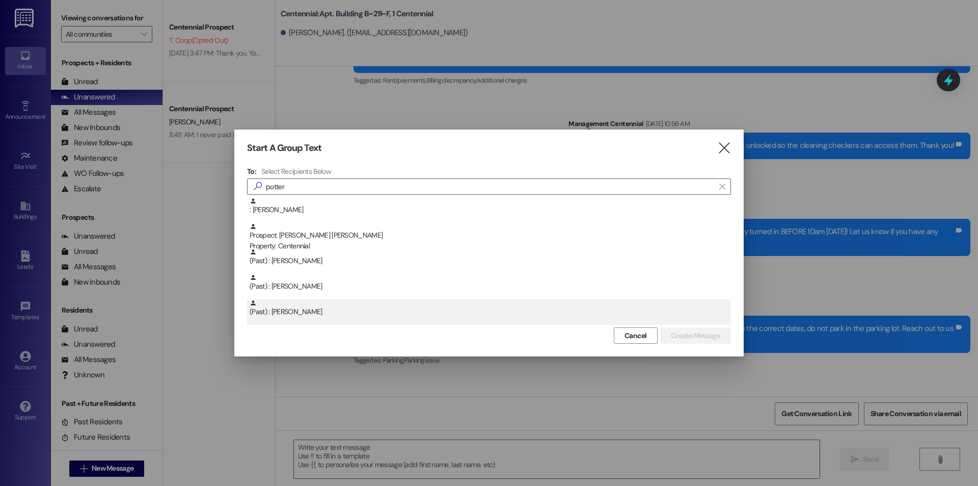
drag, startPoint x: 356, startPoint y: 301, endPoint x: 495, endPoint y: 330, distance: 142.7
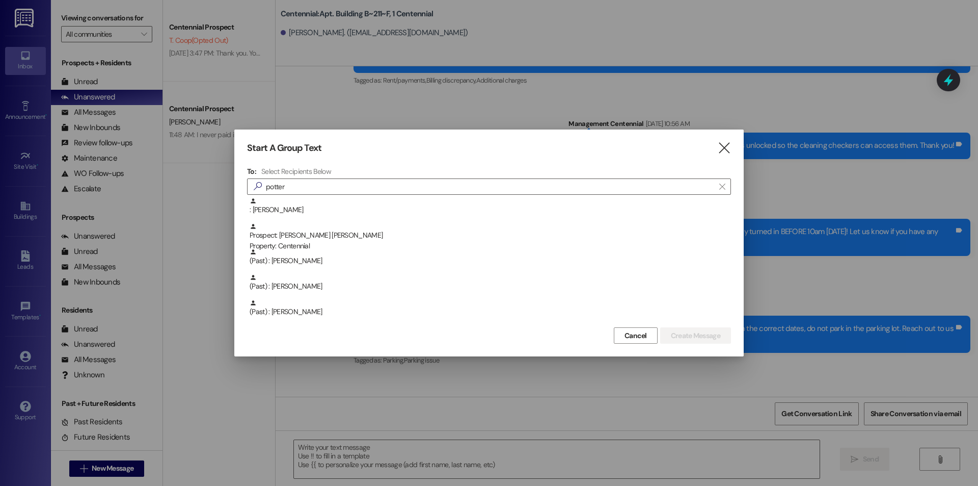
click at [356, 301] on div "(Past) : Cadence Potter" at bounding box center [491, 308] width 482 height 18
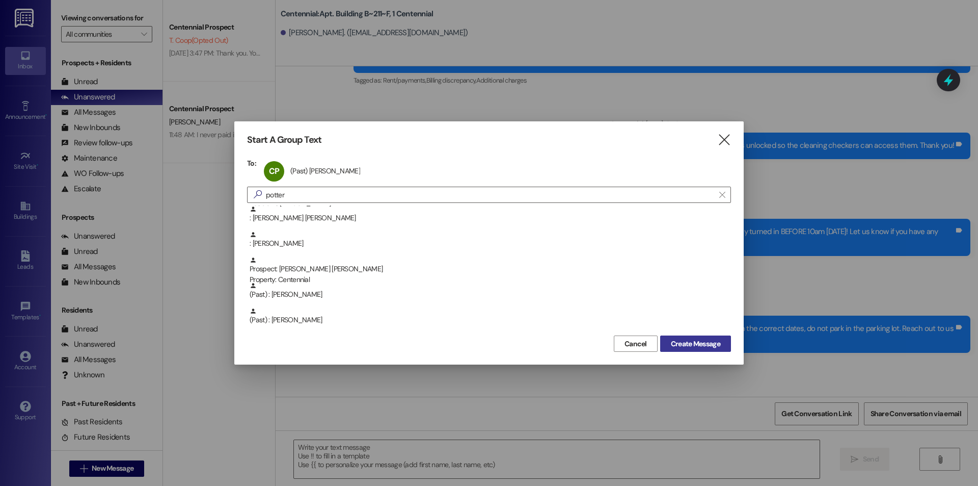
click at [695, 342] on span "Create Message" at bounding box center [695, 343] width 49 height 11
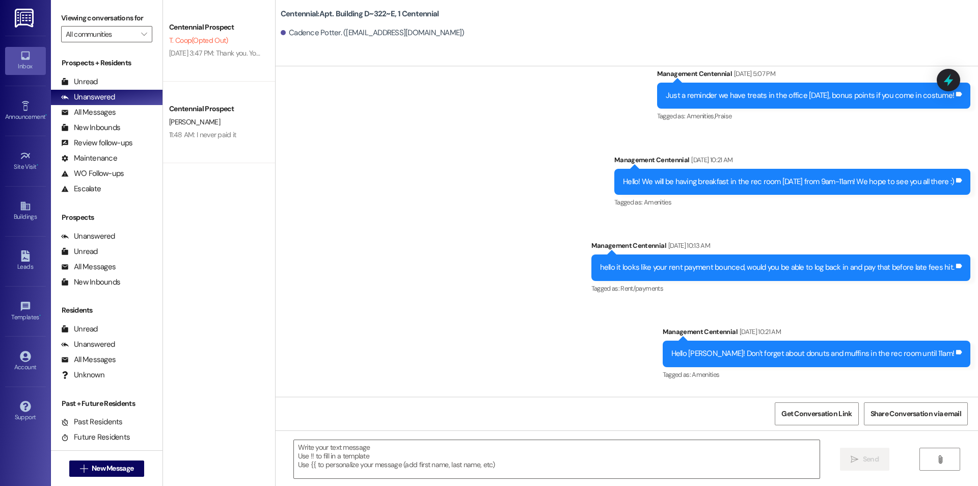
scroll to position [10343, 0]
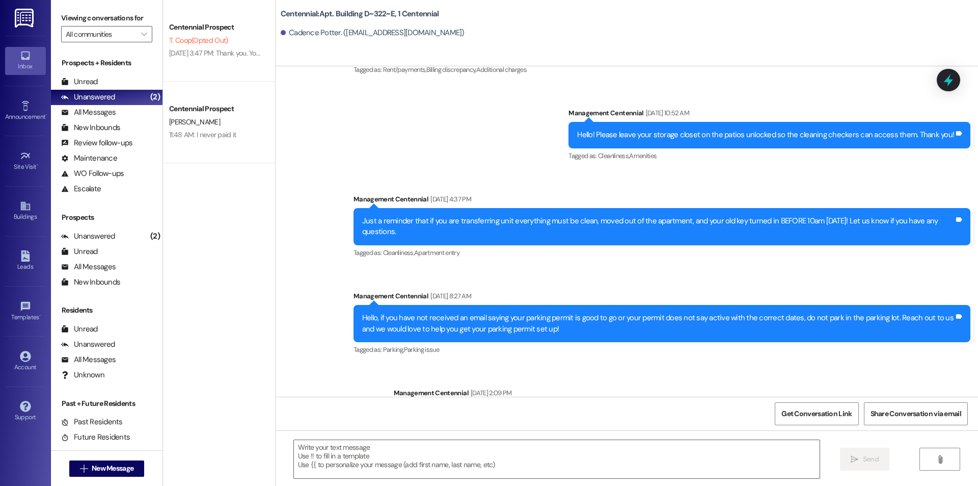
drag, startPoint x: 52, startPoint y: 473, endPoint x: 59, endPoint y: 466, distance: 10.1
click at [52, 472] on div " New Message" at bounding box center [107, 468] width 112 height 36
click at [59, 465] on div " New Message" at bounding box center [107, 468] width 112 height 36
click at [80, 464] on icon "" at bounding box center [84, 468] width 8 height 8
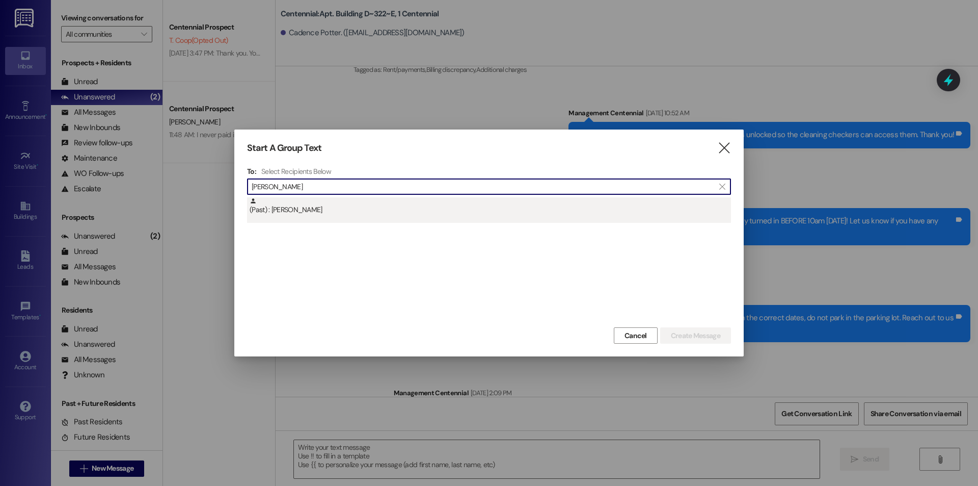
type input "lincoln gar"
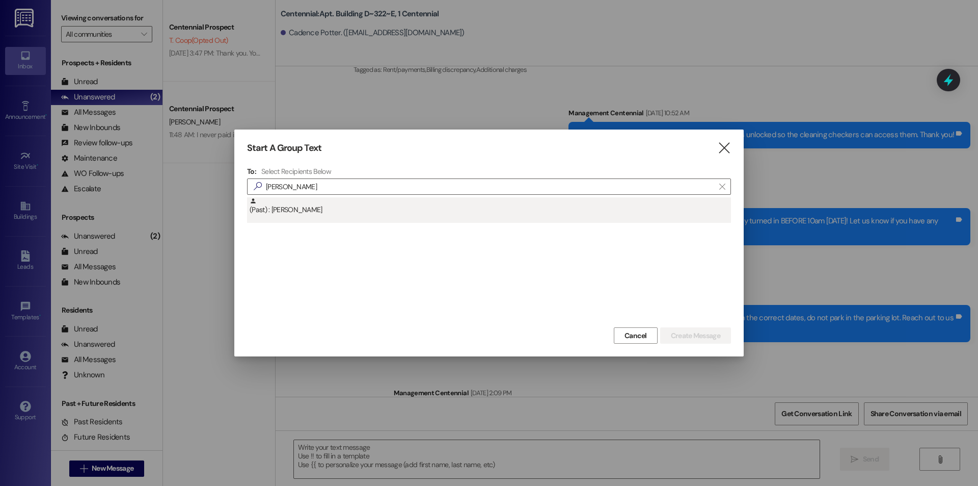
click at [362, 198] on div "(Past) : Lincoln Gardner" at bounding box center [491, 206] width 482 height 18
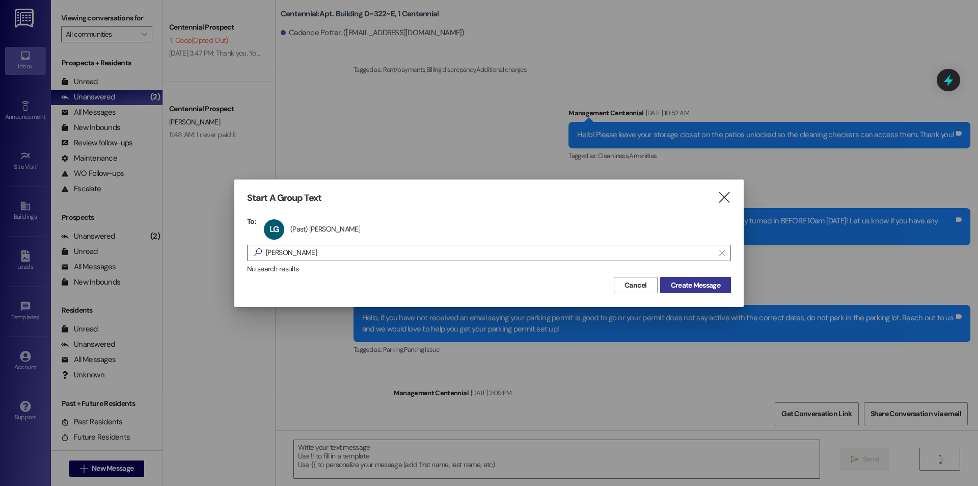
click at [698, 284] on span "Create Message" at bounding box center [695, 285] width 49 height 11
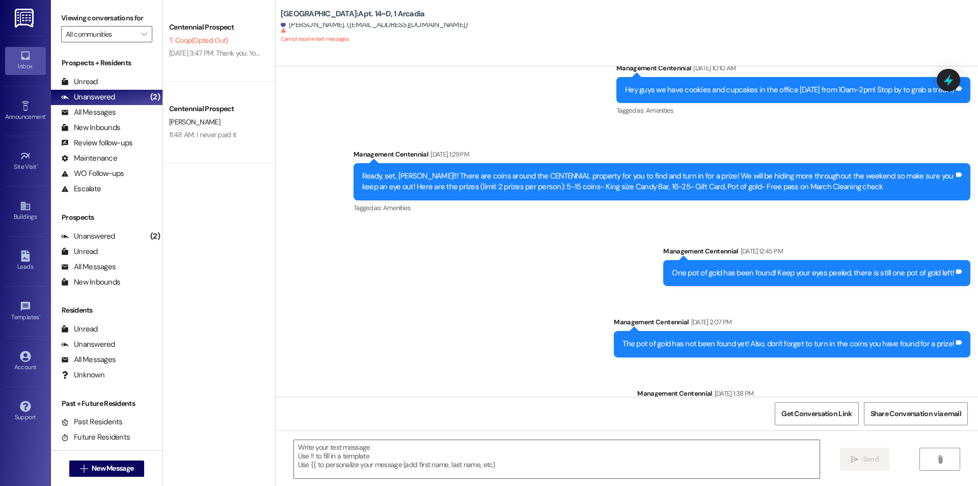
scroll to position [12621, 0]
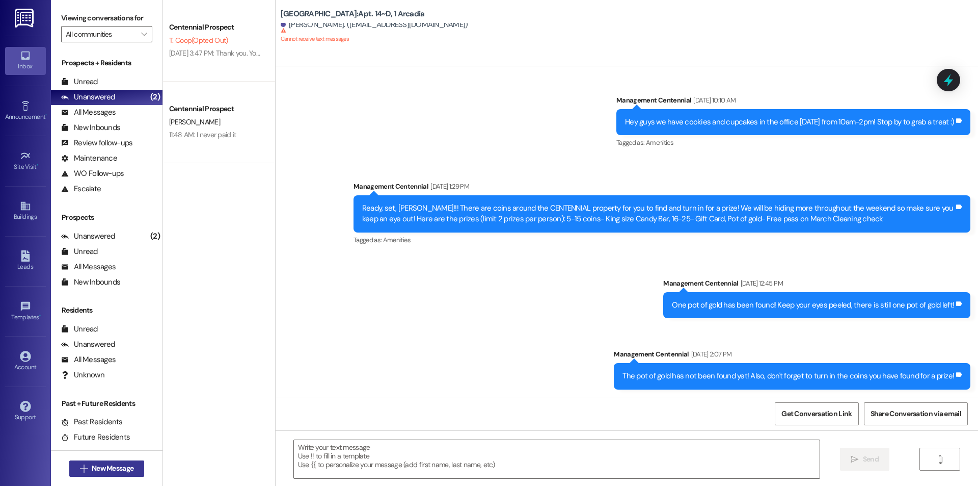
click at [117, 467] on span "New Message" at bounding box center [113, 468] width 42 height 11
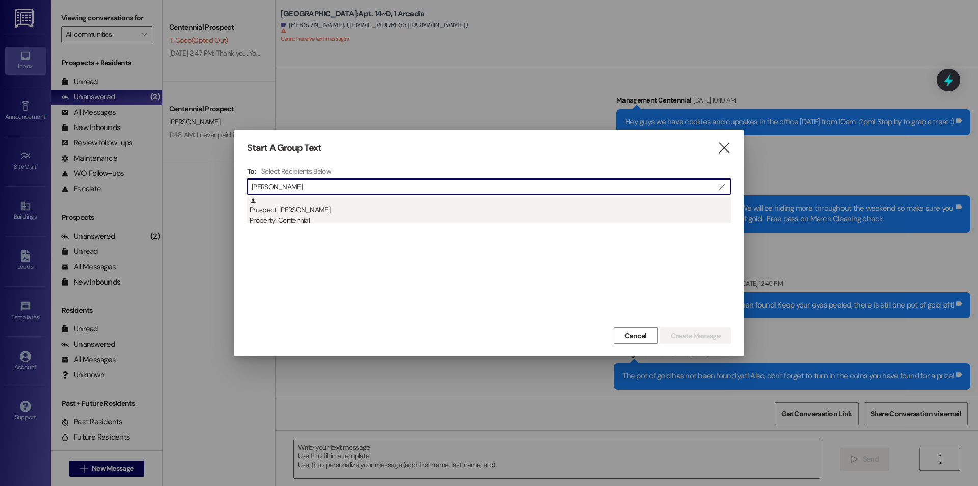
type input "arthur ba"
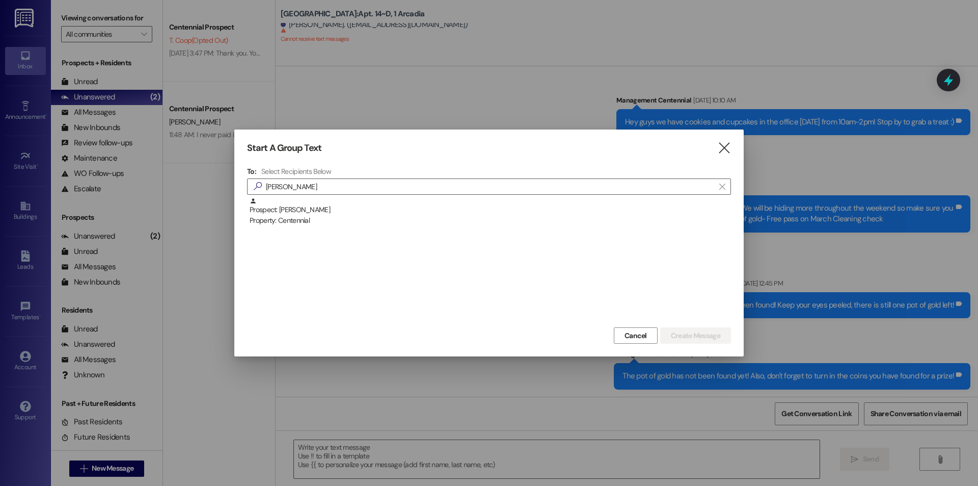
drag, startPoint x: 282, startPoint y: 221, endPoint x: 359, endPoint y: 236, distance: 78.5
click at [281, 221] on div "Property: Centennial" at bounding box center [491, 220] width 482 height 11
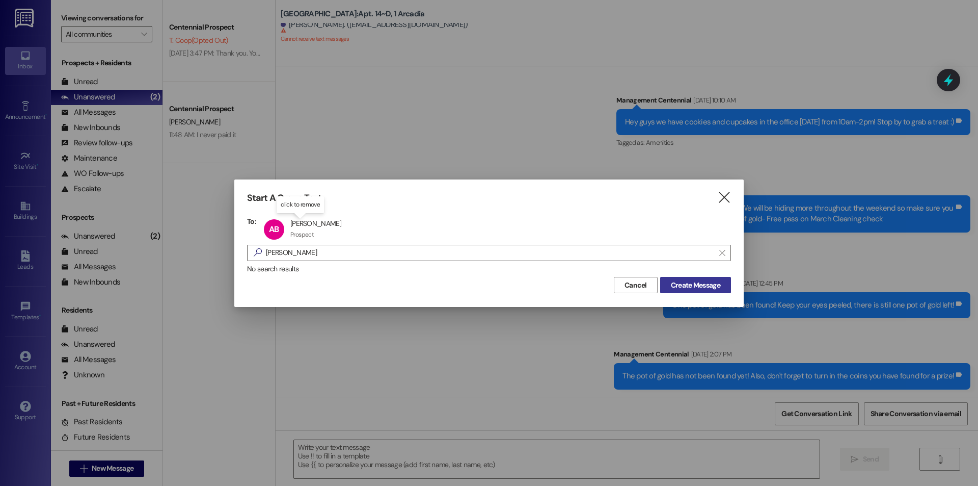
click at [697, 292] on button "Create Message" at bounding box center [695, 285] width 71 height 16
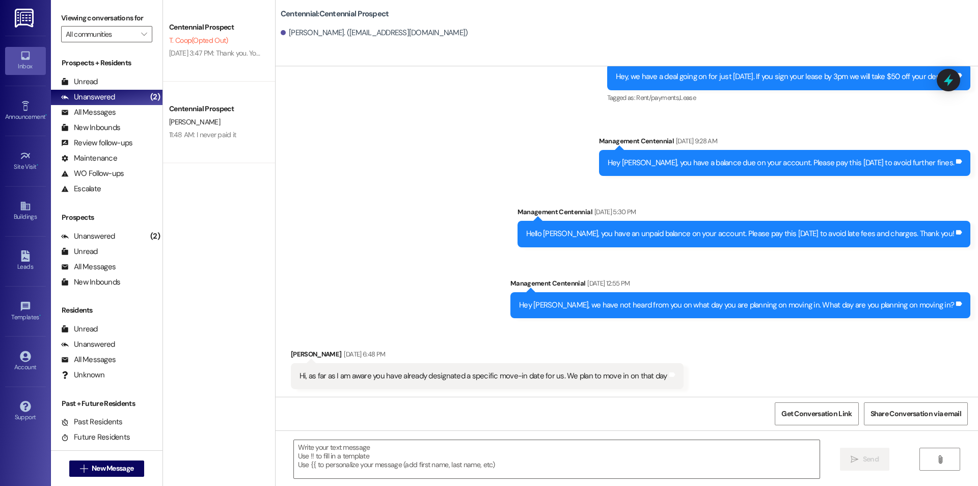
scroll to position [378, 0]
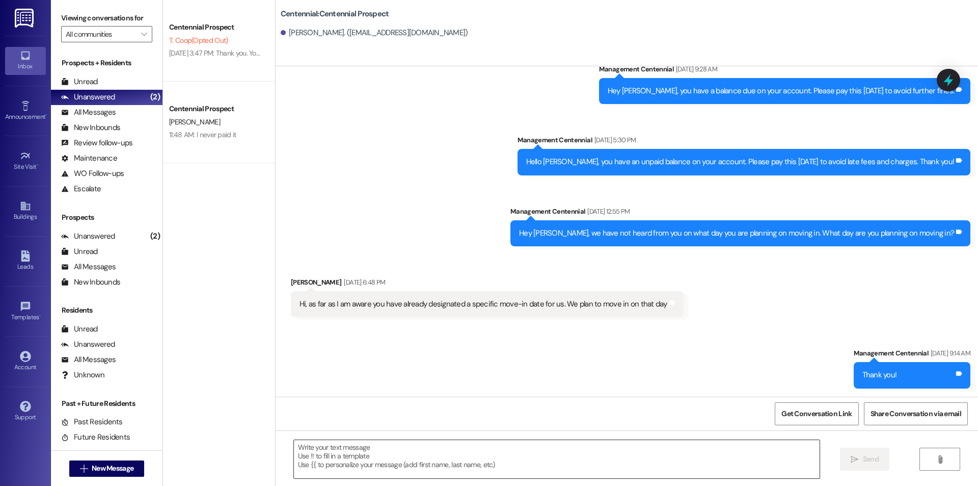
click at [377, 465] on textarea at bounding box center [557, 459] width 526 height 38
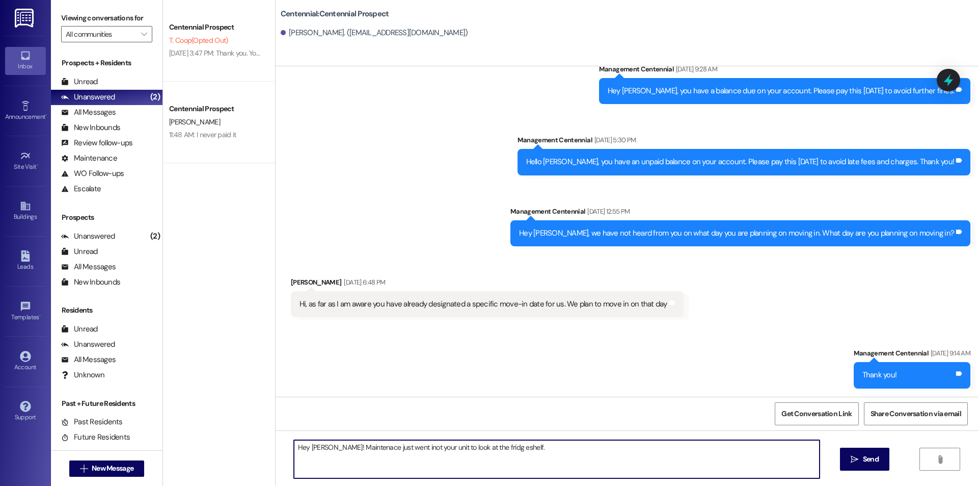
click at [491, 448] on textarea "Hey Arthur! Maintenace just went inot your unit to look at the fridg eshelf." at bounding box center [557, 459] width 526 height 38
click at [398, 451] on textarea "Hey Arthur! Maintenace just went inot your unit to look at the fridge shelf." at bounding box center [557, 459] width 526 height 38
click at [397, 443] on textarea "Hey Arthur! Maintenace just went inot your unit to look at the fridge shelf." at bounding box center [557, 459] width 526 height 38
click at [401, 449] on textarea "Hey Arthur! Maintenace just went inot your unit to look at the fridge shelf." at bounding box center [557, 459] width 526 height 38
click at [349, 444] on textarea "Hey Arthur! Maintenace just went into your unit to look at the fridge shelf." at bounding box center [557, 459] width 526 height 38
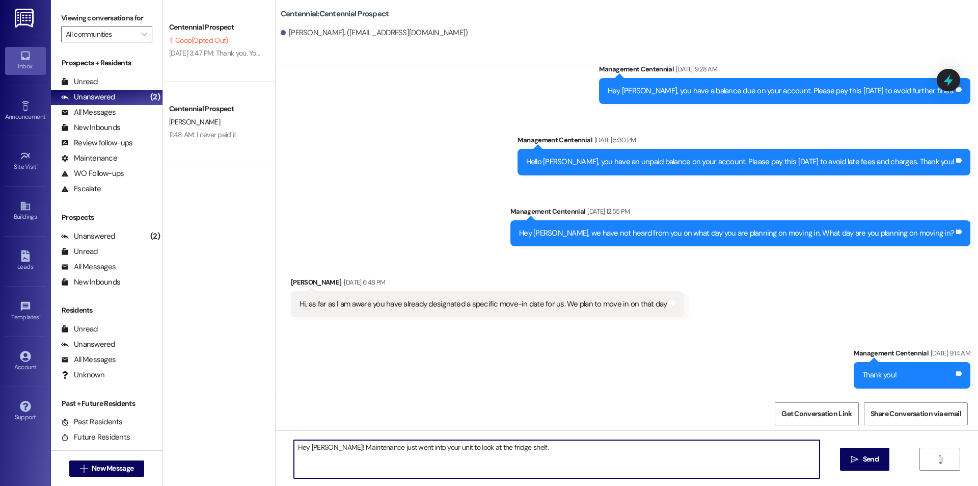
click at [530, 441] on textarea "Hey Arthur! Maintenance just went into your unit to look at the fridge shelf." at bounding box center [557, 459] width 526 height 38
drag, startPoint x: 374, startPoint y: 461, endPoint x: 256, endPoint y: 441, distance: 119.9
click at [255, 441] on div "Centennial Prospect T. Coop (Opted Out) Aug 11, 2025 at 3:47 PM: Thank you. You…" at bounding box center [570, 243] width 815 height 486
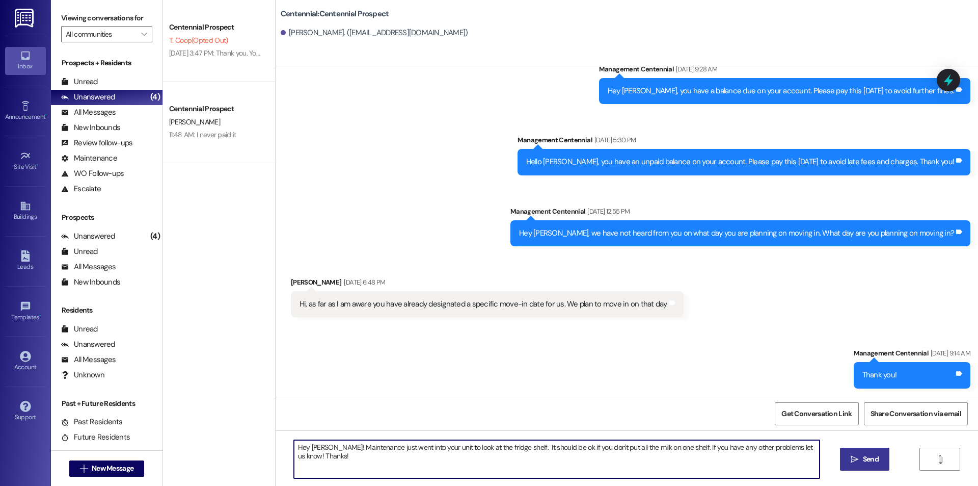
type textarea "Hey Arthur! Maintenance just went into your unit to look at the fridge shelf. I…"
click at [861, 454] on span "Send" at bounding box center [871, 459] width 20 height 11
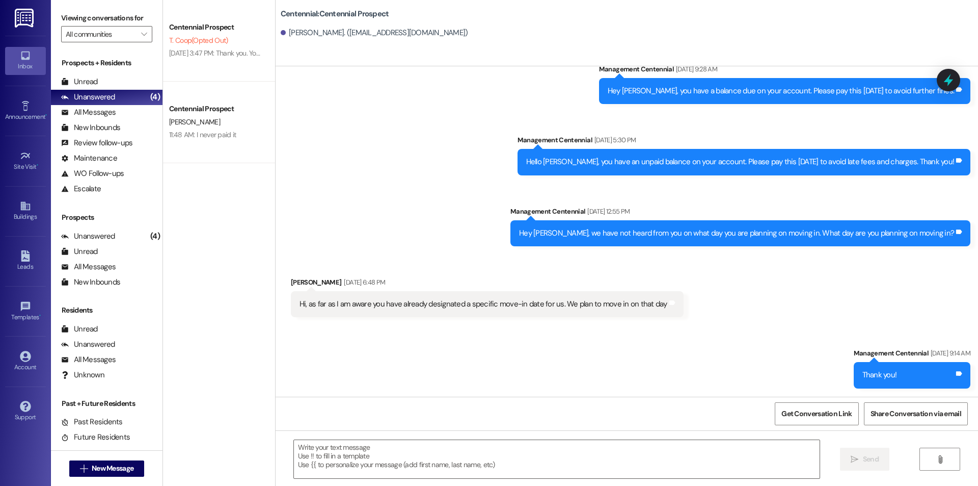
scroll to position [306, 0]
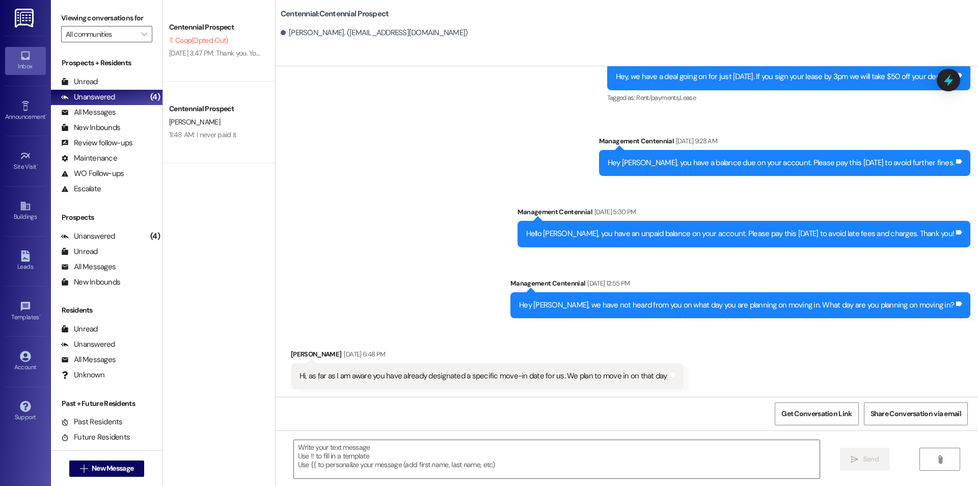
click at [95, 477] on div " New Message" at bounding box center [106, 468] width 75 height 25
click at [96, 470] on span "New Message" at bounding box center [113, 468] width 42 height 11
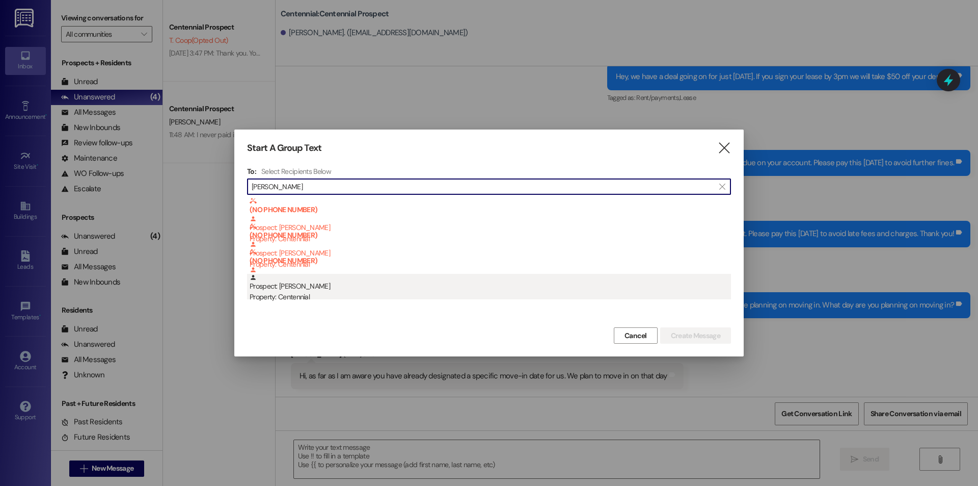
type input "kevin hay"
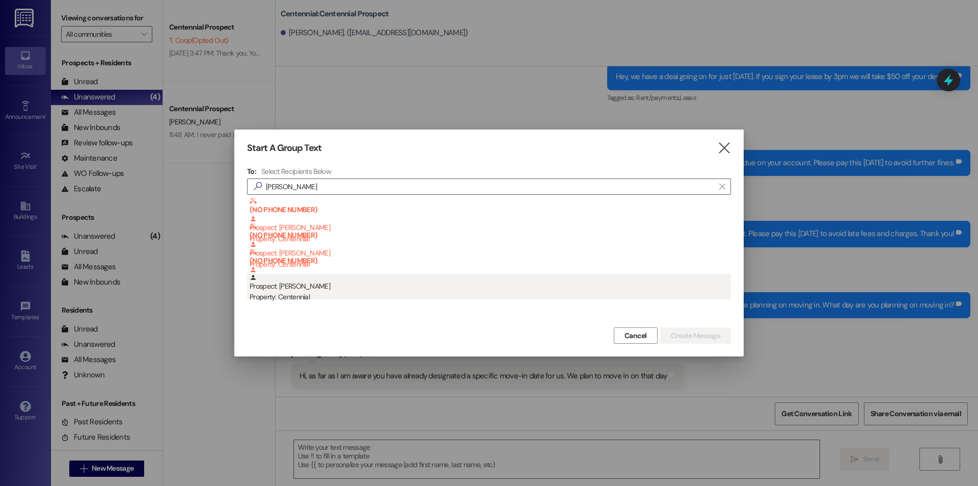
click at [345, 285] on div "Prospect: Kevin Haymore Property: Centennial" at bounding box center [491, 288] width 482 height 29
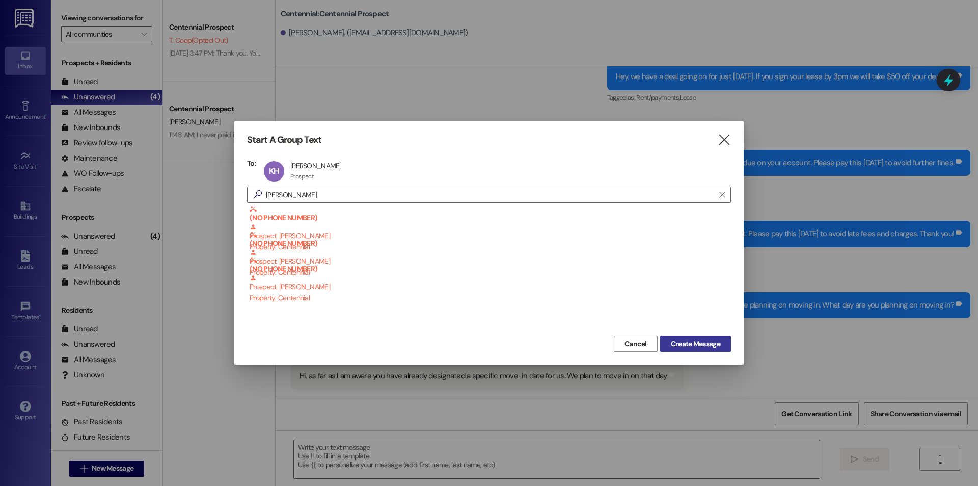
click at [696, 347] on span "Create Message" at bounding box center [695, 343] width 49 height 11
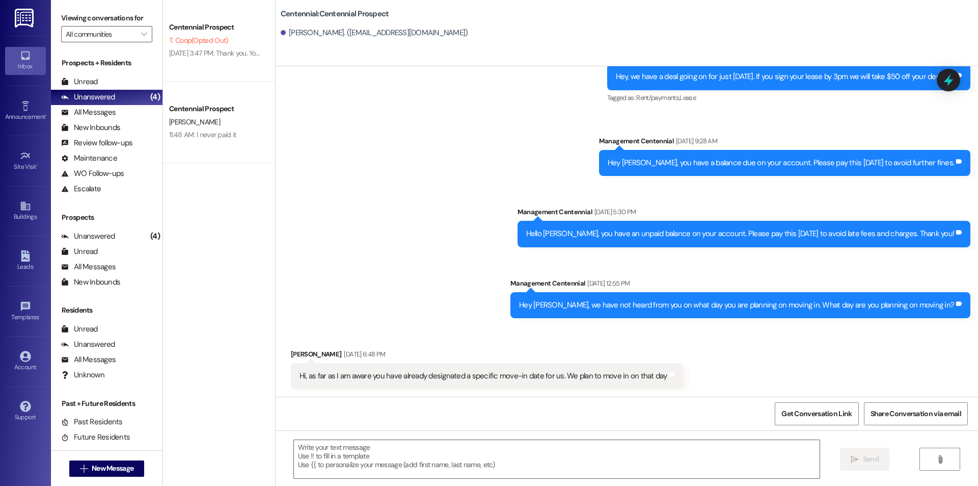
scroll to position [0, 0]
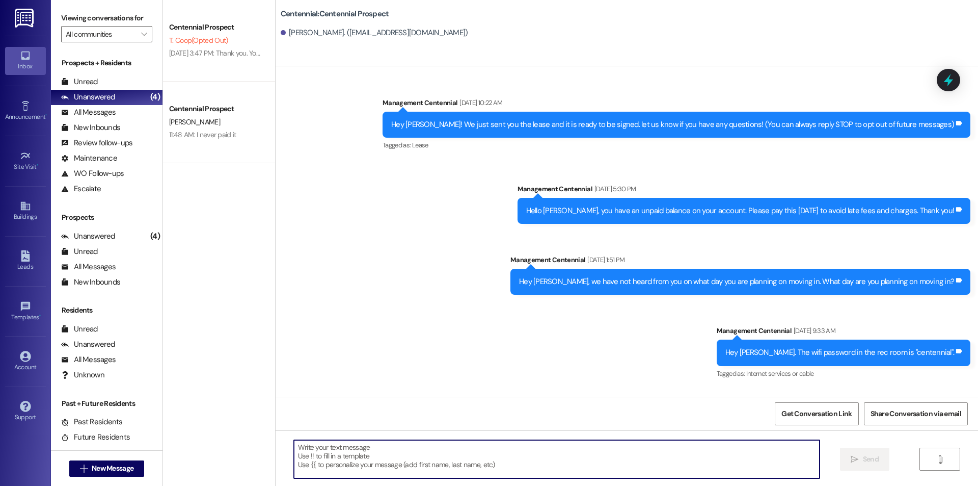
paste textarea "Hey Arthur! Maintenance just went into your unit to look at the fridge shelf. I…"
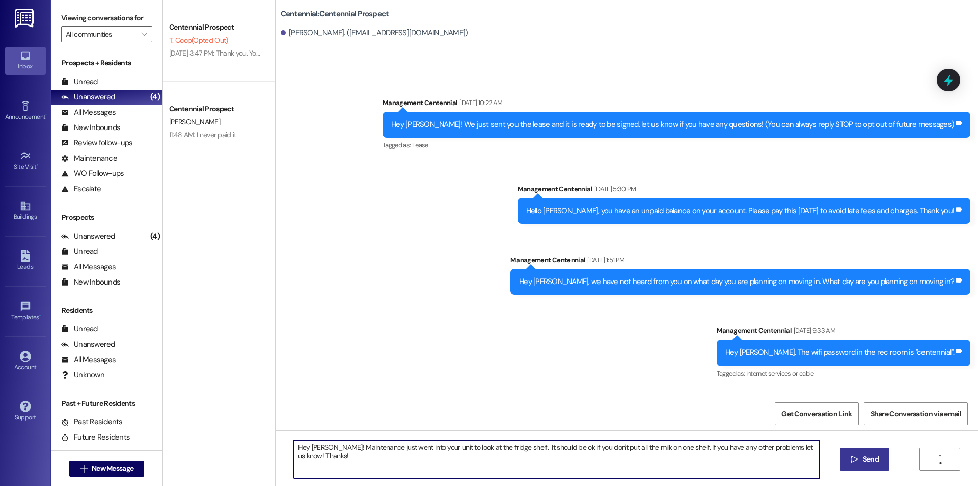
drag, startPoint x: 322, startPoint y: 442, endPoint x: 306, endPoint y: 439, distance: 16.1
click at [306, 439] on div "Hey Arthur! Maintenance just went into your unit to look at the fridge shelf. I…" at bounding box center [627, 468] width 703 height 76
type textarea "Hey Kevin! Maintenance just went into your unit to look at the fridge shelf. It…"
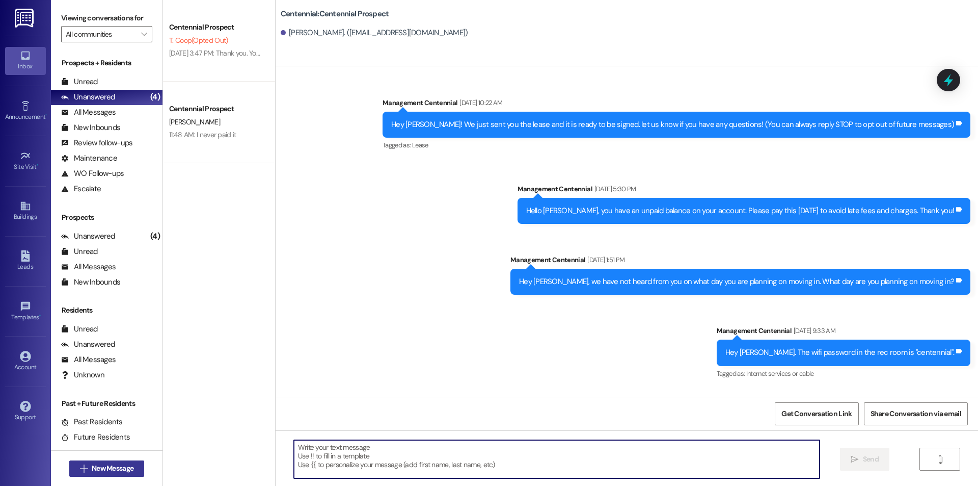
click at [80, 469] on icon "" at bounding box center [84, 468] width 8 height 8
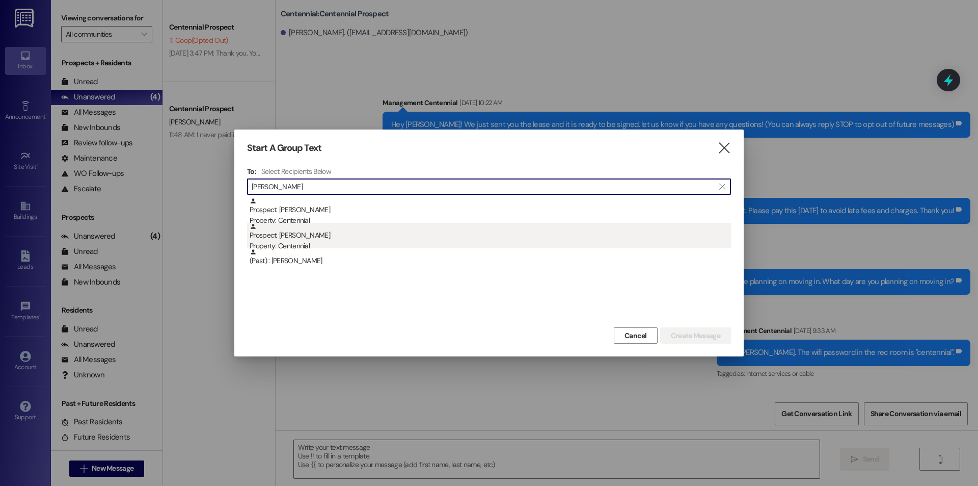
type input "carson li"
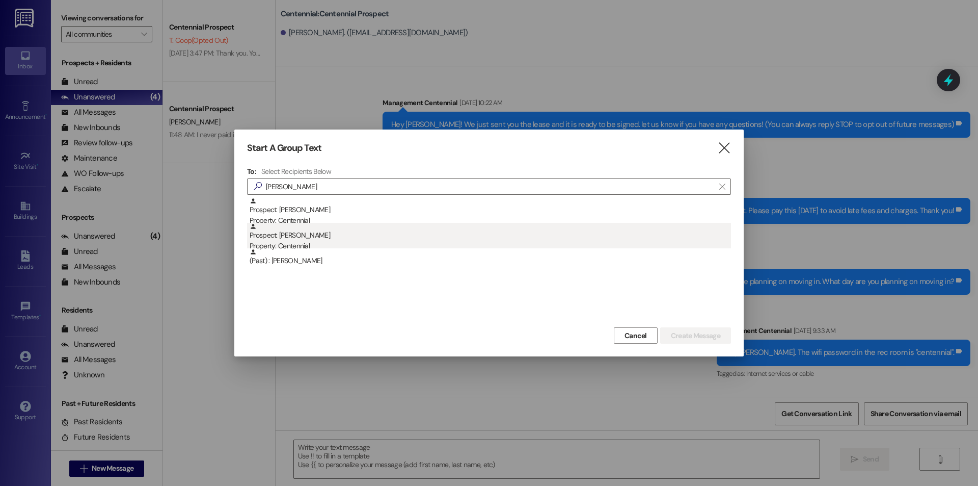
click at [332, 234] on div "Prospect: Carson Lindgren Property: Centennial" at bounding box center [491, 237] width 482 height 29
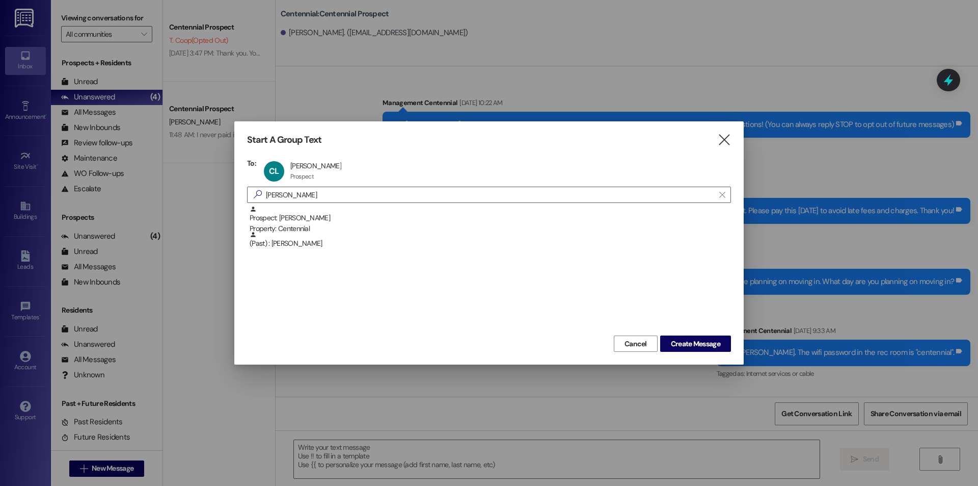
click at [690, 334] on div "Cancel Create Message" at bounding box center [489, 342] width 484 height 19
click at [678, 342] on span "Create Message" at bounding box center [695, 343] width 49 height 11
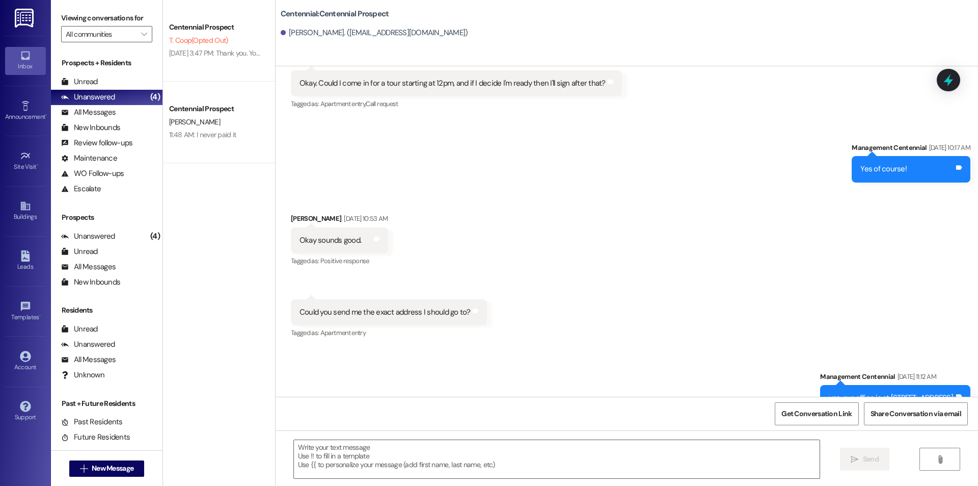
scroll to position [767, 0]
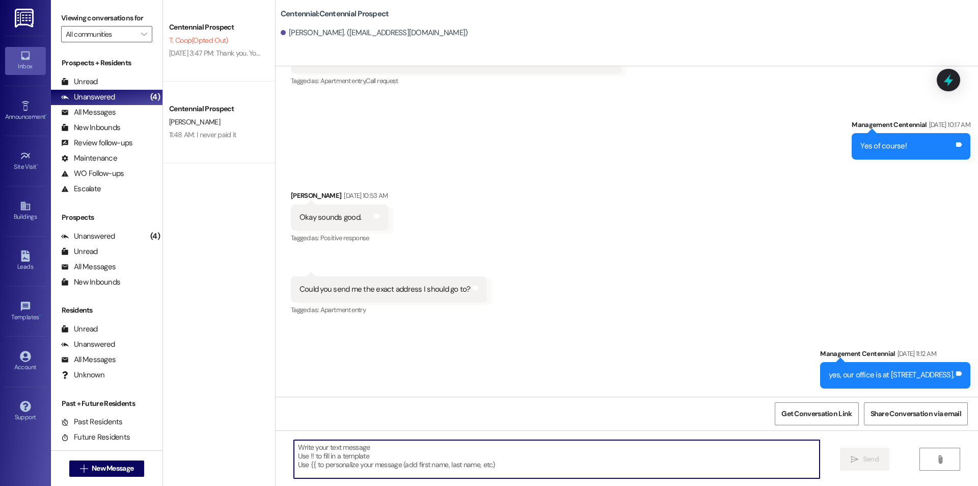
drag, startPoint x: 482, startPoint y: 430, endPoint x: 394, endPoint y: 464, distance: 94.3
paste textarea "Hey Arthur! Maintenance just went into your unit to look at the fridge shelf. I…"
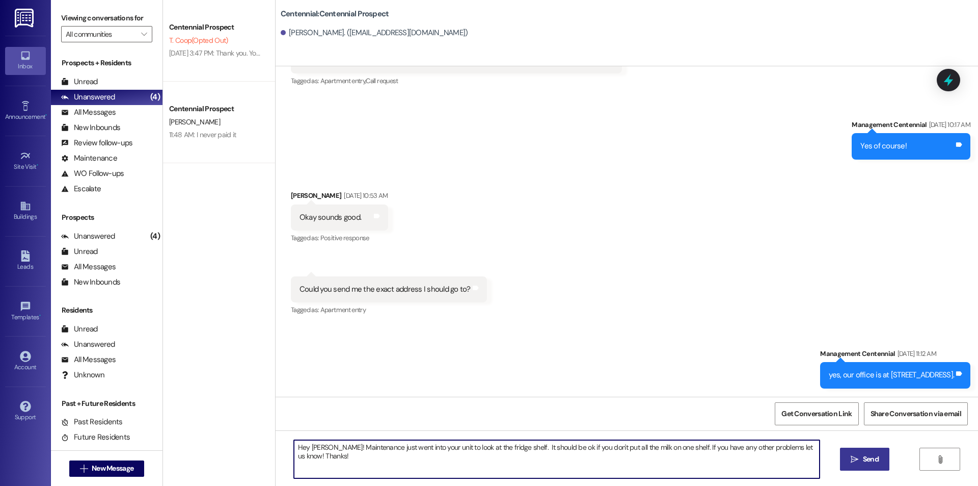
drag, startPoint x: 322, startPoint y: 443, endPoint x: 304, endPoint y: 443, distance: 17.8
click at [304, 443] on textarea "Hey Arthur! Maintenance just went into your unit to look at the fridge shelf. I…" at bounding box center [557, 459] width 526 height 38
drag, startPoint x: 370, startPoint y: 469, endPoint x: 376, endPoint y: 466, distance: 6.4
click at [370, 468] on textarea "Hey Carson! Maintenance just went into your unit to look at the fridge shelf. I…" at bounding box center [557, 459] width 526 height 38
type textarea "Hey Carson! Maintenance just went into your unit to look at the fridge shelf. I…"
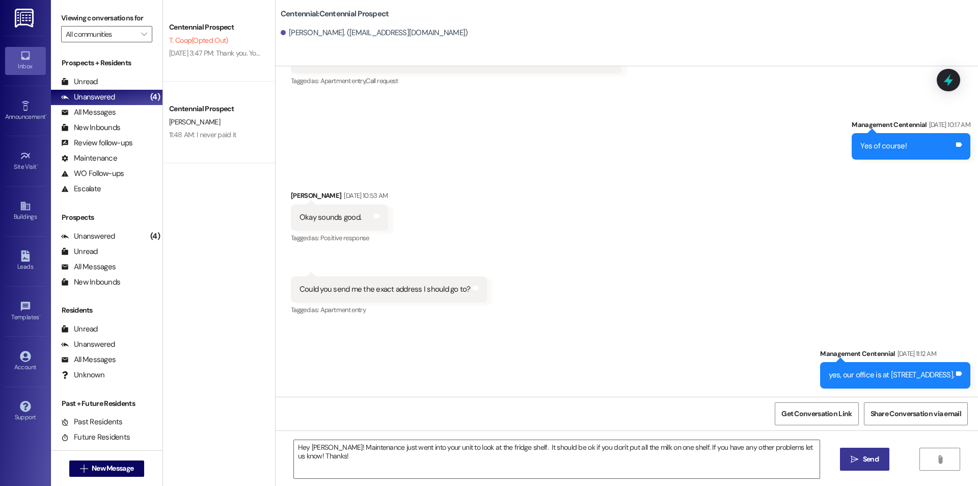
click at [860, 452] on button " Send" at bounding box center [864, 458] width 49 height 23
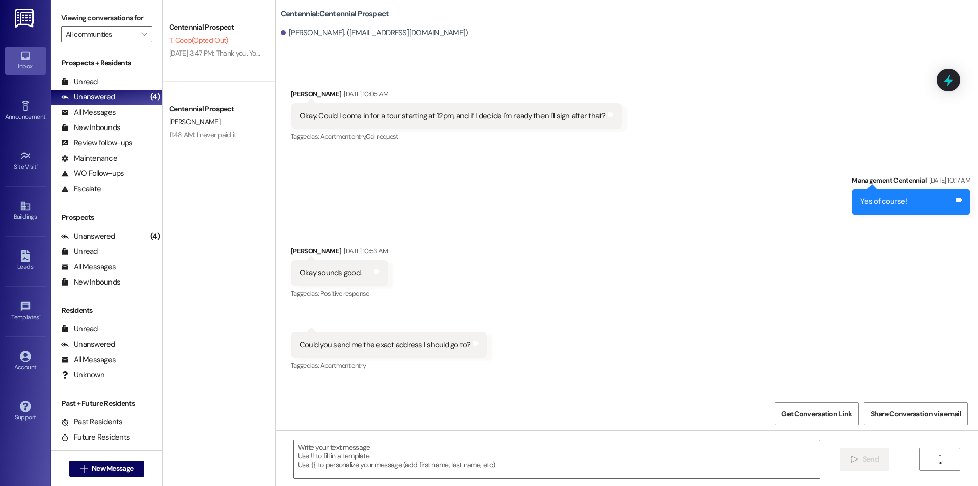
scroll to position [696, 0]
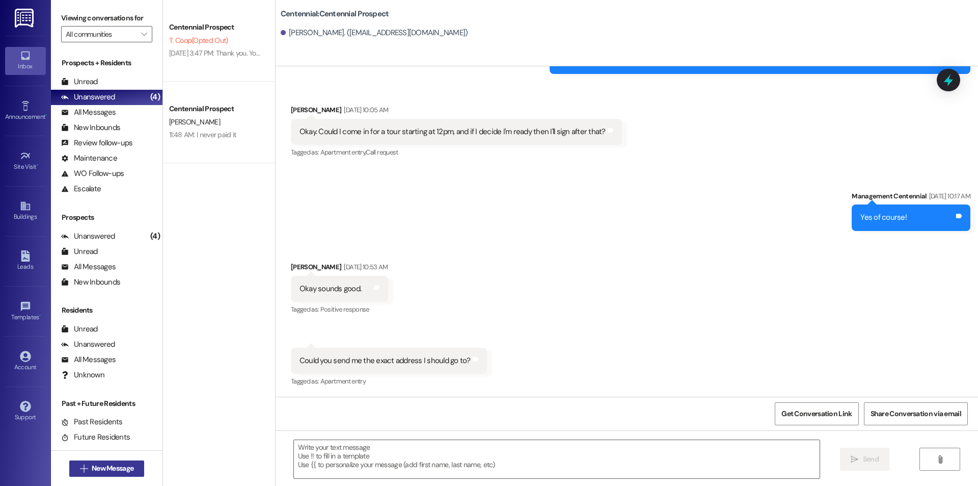
click at [97, 469] on span "New Message" at bounding box center [113, 468] width 42 height 11
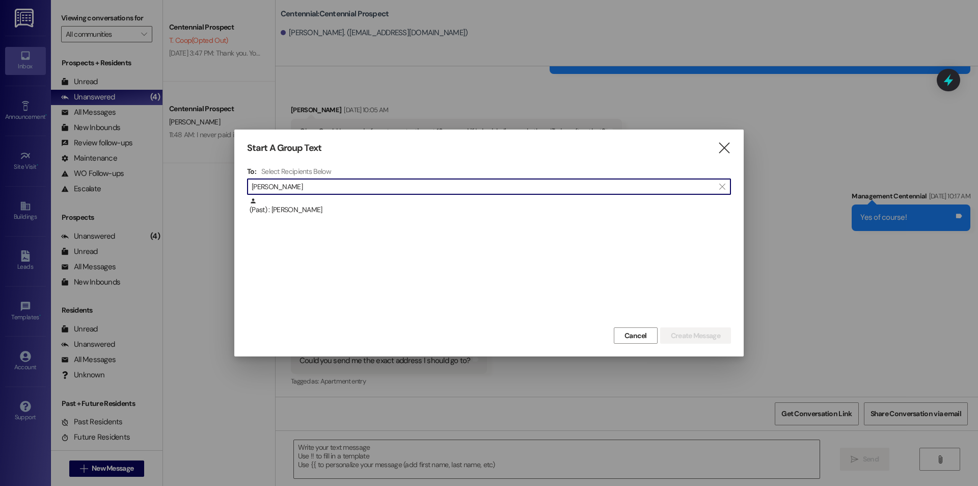
drag, startPoint x: 297, startPoint y: 181, endPoint x: 234, endPoint y: 187, distance: 62.9
click at [234, 187] on div "Start A Group Text  To: Select Recipients Below  william mc  (Past) : Willia…" at bounding box center [489, 243] width 978 height 486
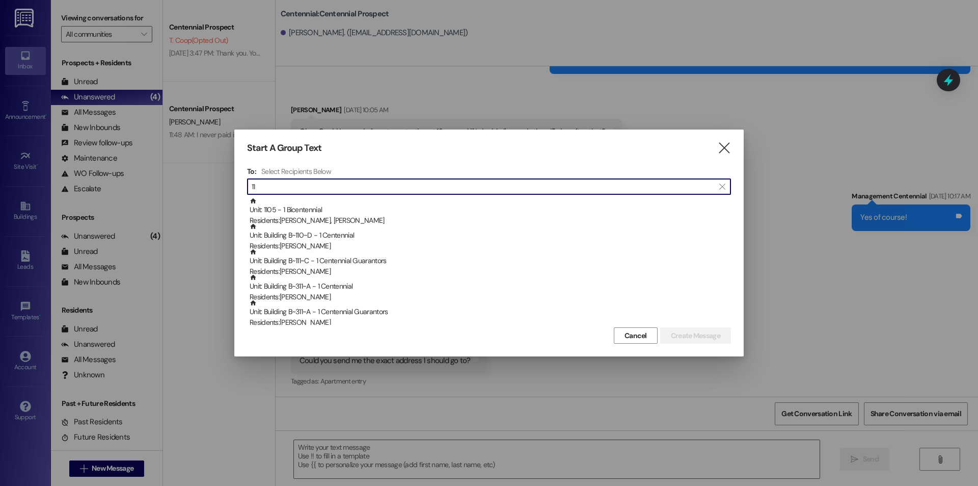
type input "113"
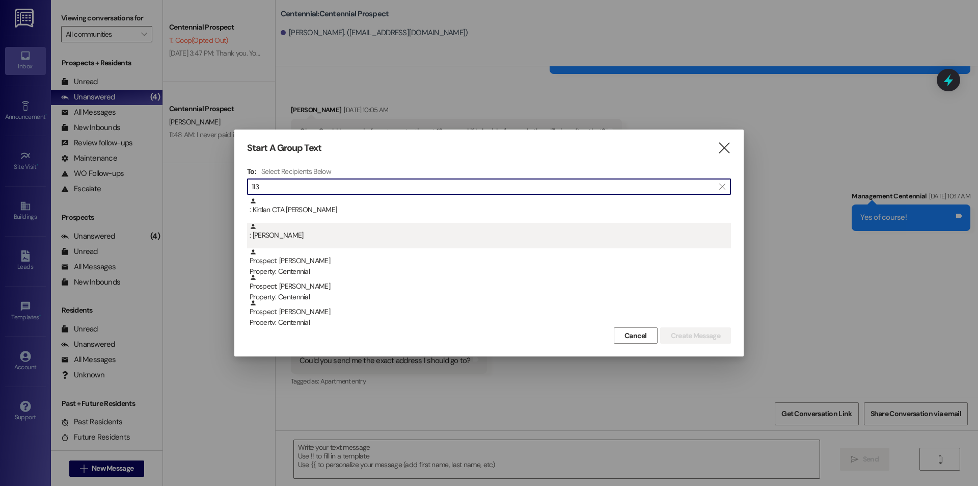
scroll to position [136, 0]
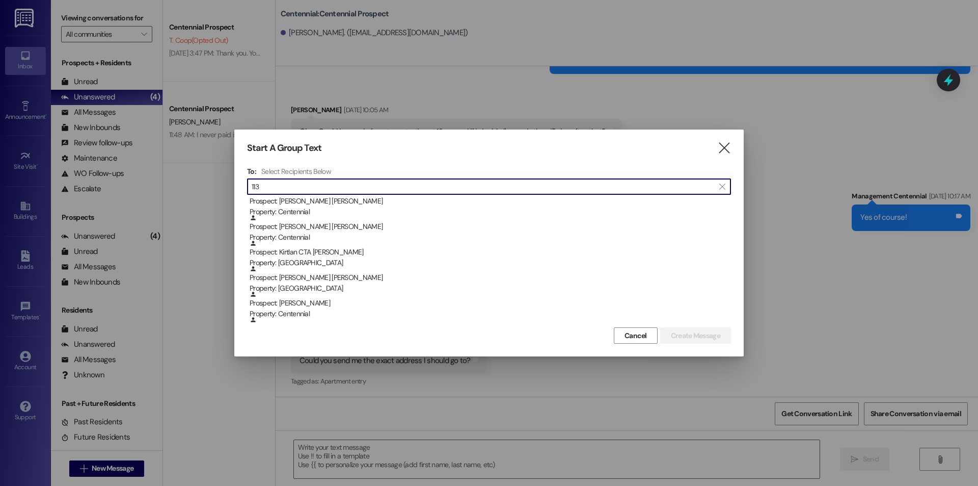
drag, startPoint x: 351, startPoint y: 181, endPoint x: 239, endPoint y: 190, distance: 112.5
click at [239, 190] on div "Start A Group Text  To: Select Recipients Below  113  Prospect: Jordyn Softl…" at bounding box center [489, 242] width 510 height 227
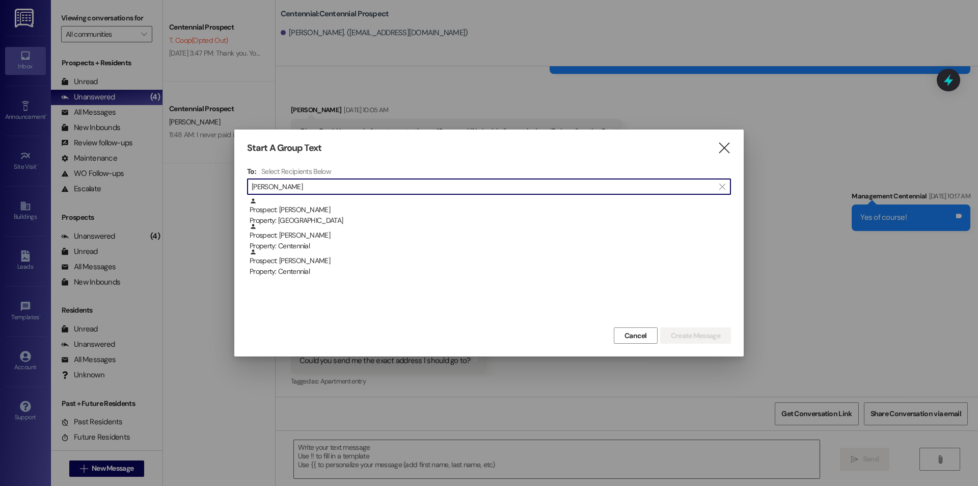
scroll to position [0, 0]
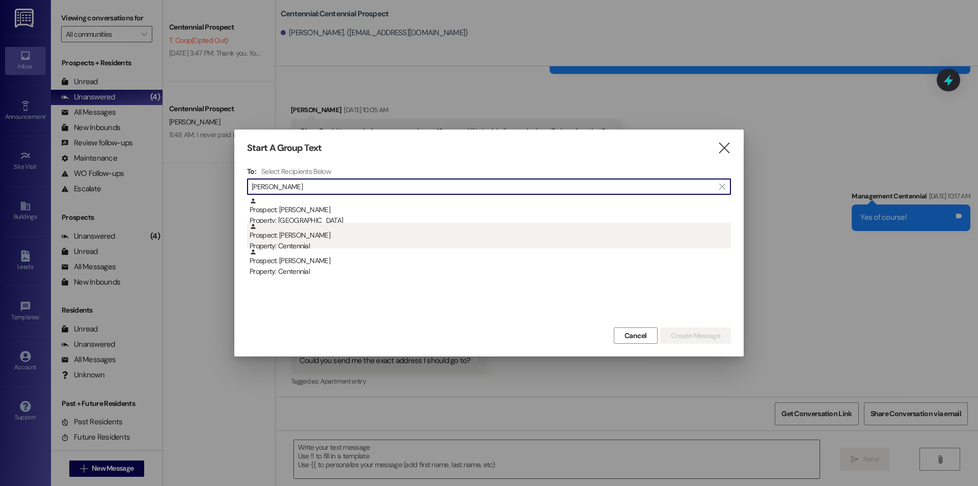
type input "carter ri"
click at [374, 232] on div "Prospect: Carter Richards Property: Centennial" at bounding box center [491, 237] width 482 height 29
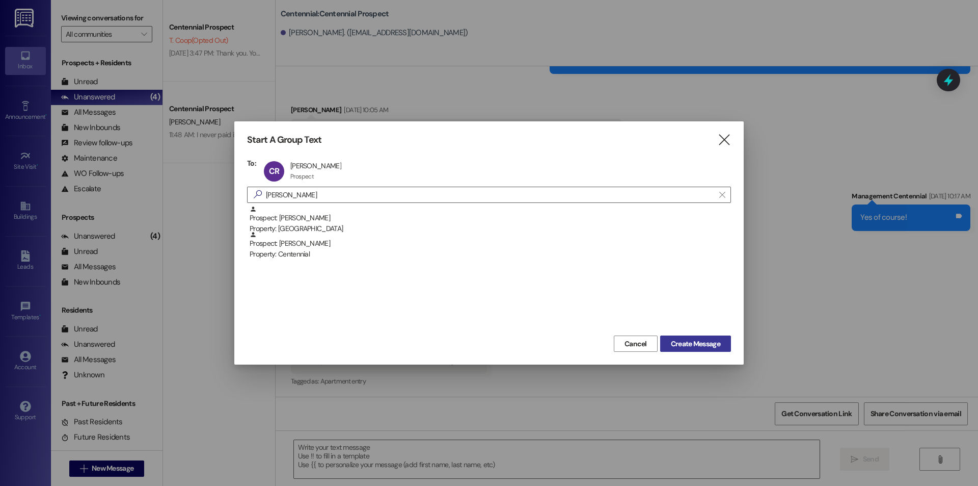
click at [708, 342] on span "Create Message" at bounding box center [695, 343] width 49 height 11
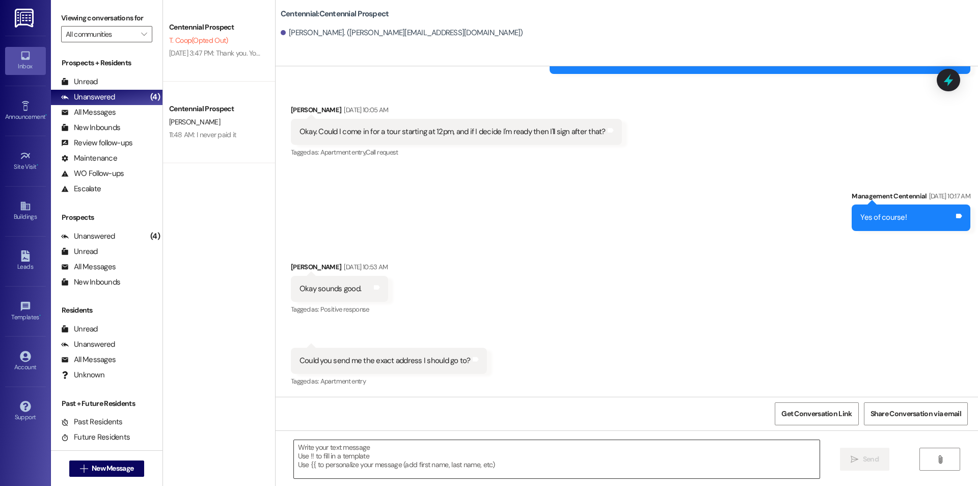
scroll to position [48, 0]
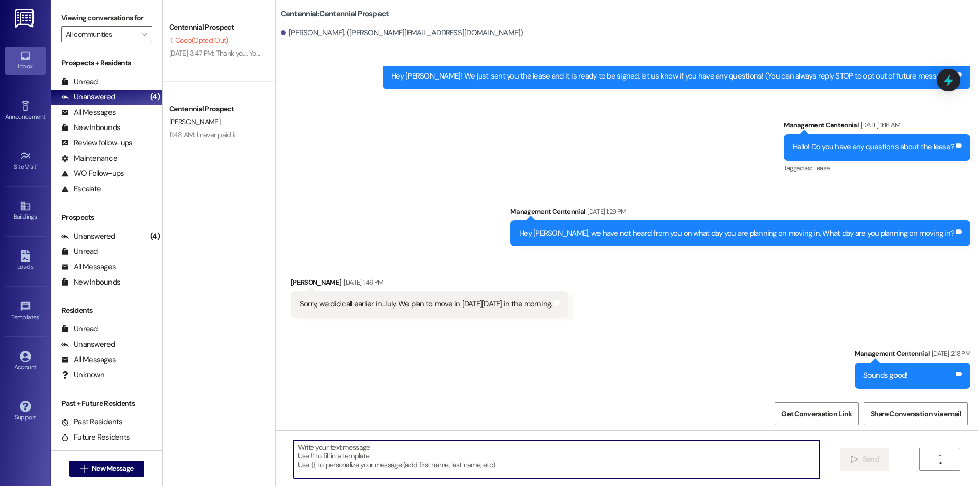
paste textarea "Hey Arthur! Maintenance just went into your unit to look at the fridge shelf. I…"
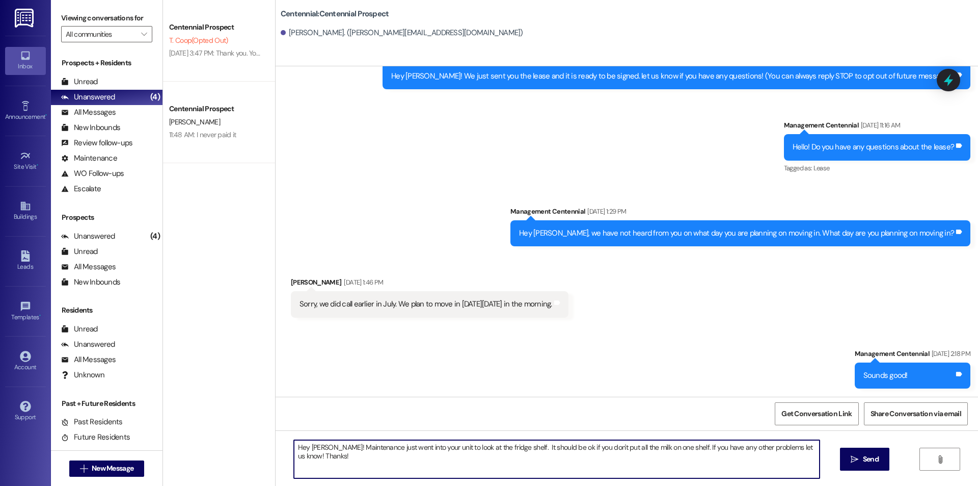
drag, startPoint x: 323, startPoint y: 442, endPoint x: 304, endPoint y: 441, distance: 18.4
click at [304, 441] on textarea "Hey Arthur! Maintenance just went into your unit to look at the fridge shelf. I…" at bounding box center [557, 459] width 526 height 38
click at [498, 469] on textarea "Hey Carter! Maintenance just went into your unit to look at the fridge shelf. I…" at bounding box center [557, 459] width 526 height 38
type textarea "Hey Carter! Maintenance just went into your unit to look at the fridge shelf. I…"
click at [856, 455] on icon "" at bounding box center [855, 459] width 8 height 8
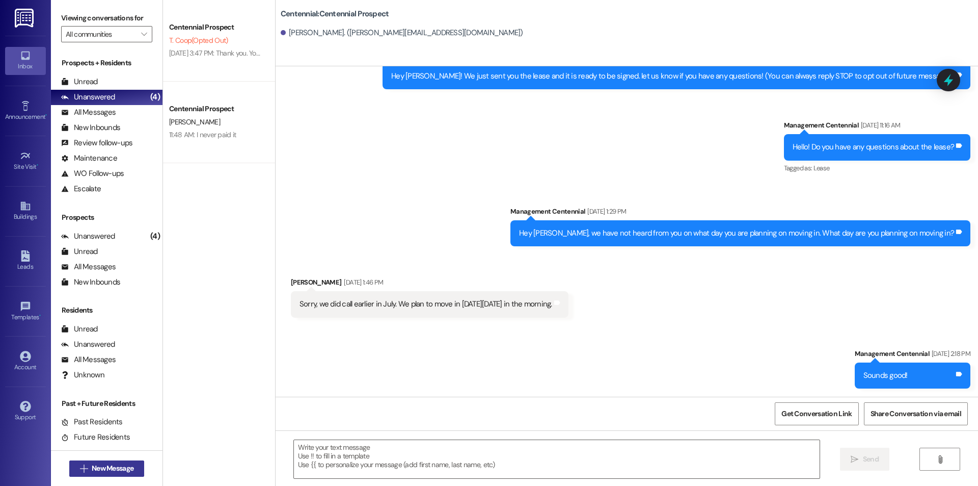
click at [112, 470] on span "New Message" at bounding box center [113, 468] width 42 height 11
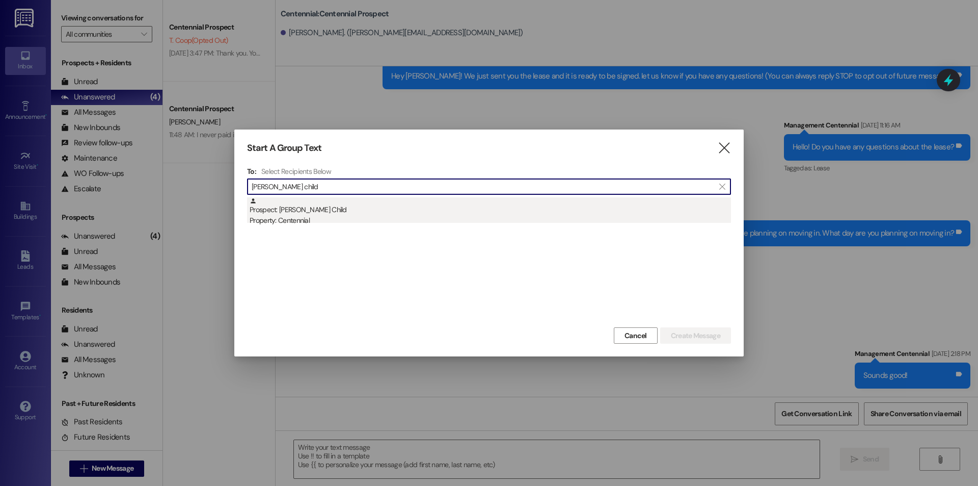
type input "landon child"
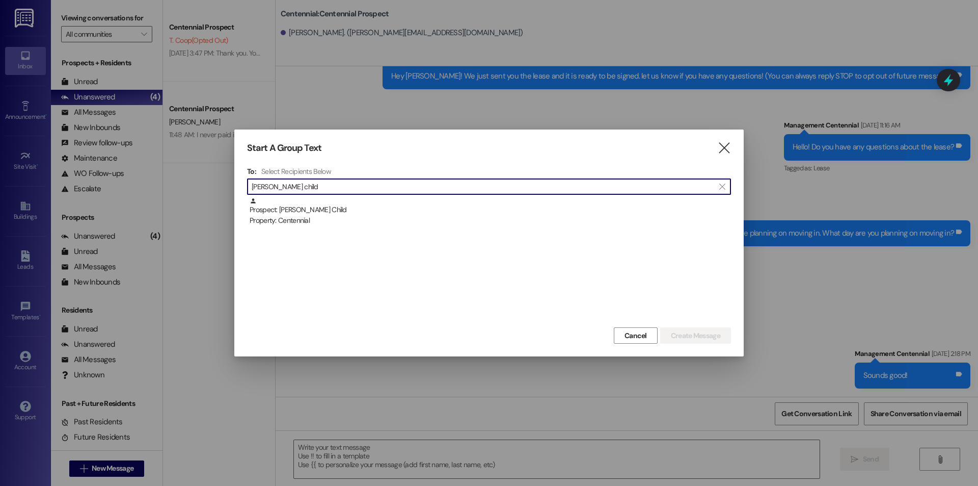
drag, startPoint x: 281, startPoint y: 214, endPoint x: 374, endPoint y: 237, distance: 95.5
click at [281, 214] on div "Prospect: Landon Child Property: Centennial" at bounding box center [491, 211] width 482 height 29
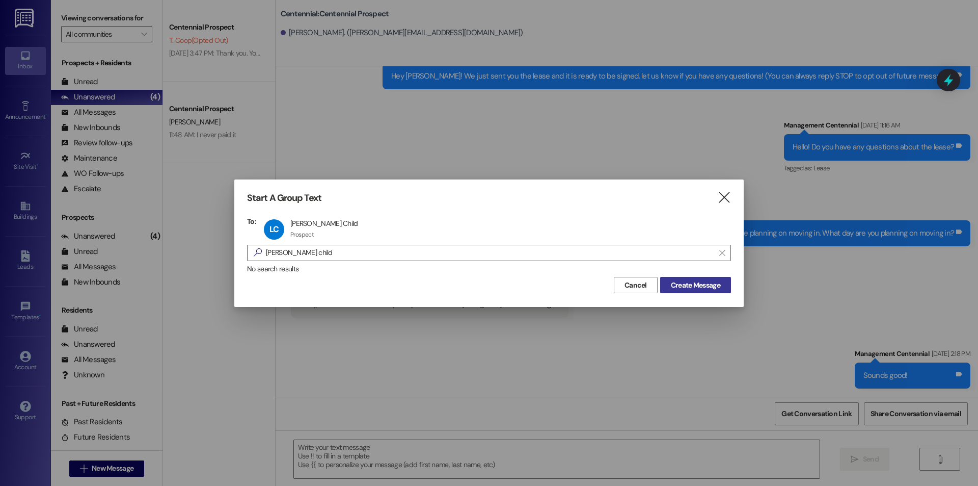
click at [705, 286] on span "Create Message" at bounding box center [695, 285] width 49 height 11
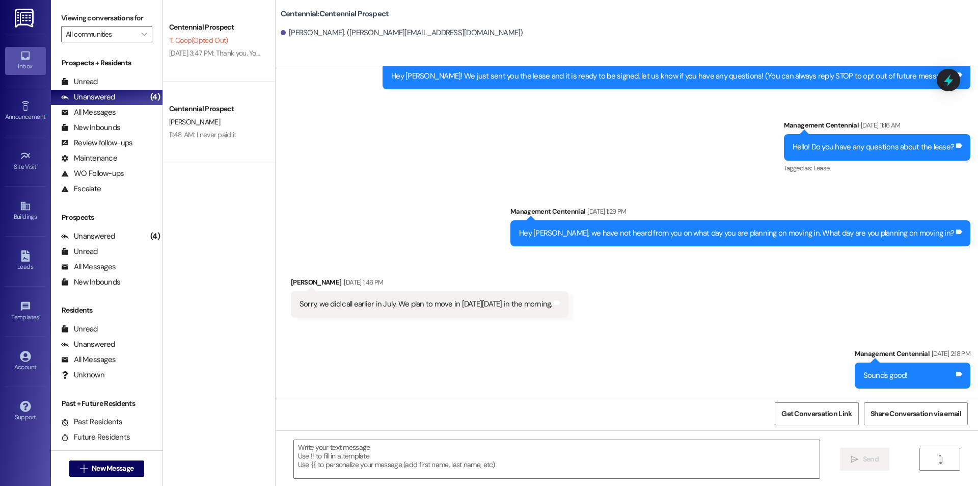
scroll to position [0, 0]
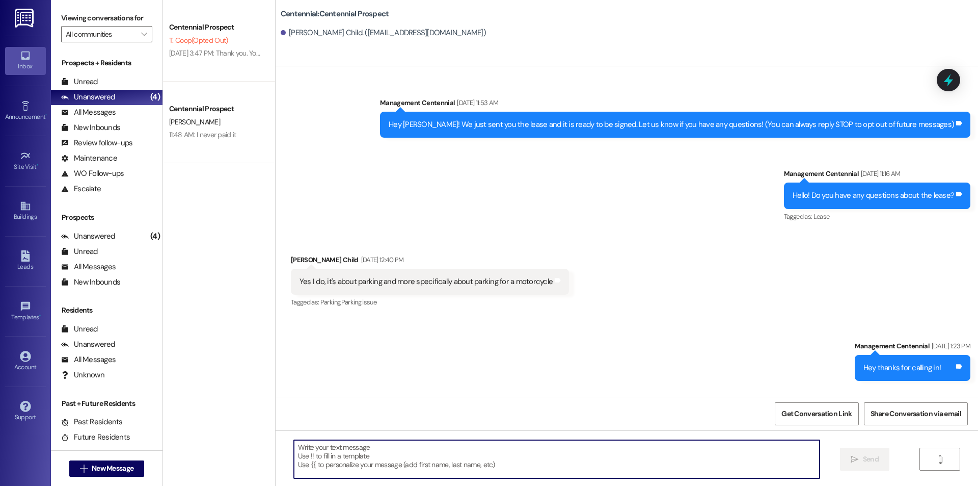
paste textarea "Hey Arthur! Maintenance just went into your unit to look at the fridge shelf. I…"
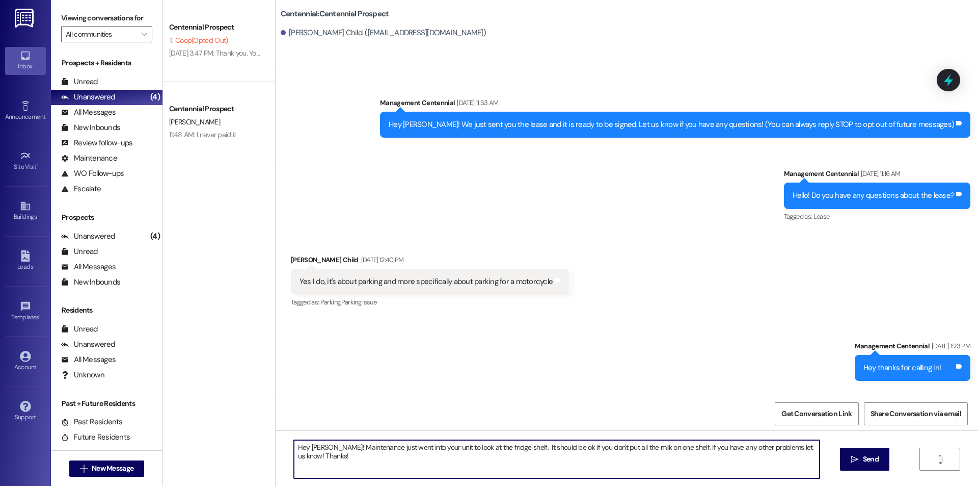
drag, startPoint x: 322, startPoint y: 442, endPoint x: 305, endPoint y: 441, distance: 16.8
click at [305, 441] on textarea "Hey Arthur! Maintenance just went into your unit to look at the fridge shelf. I…" at bounding box center [557, 459] width 526 height 38
type textarea "Hey Landon! Maintenance just went into your unit to look at the fridge shelf. I…"
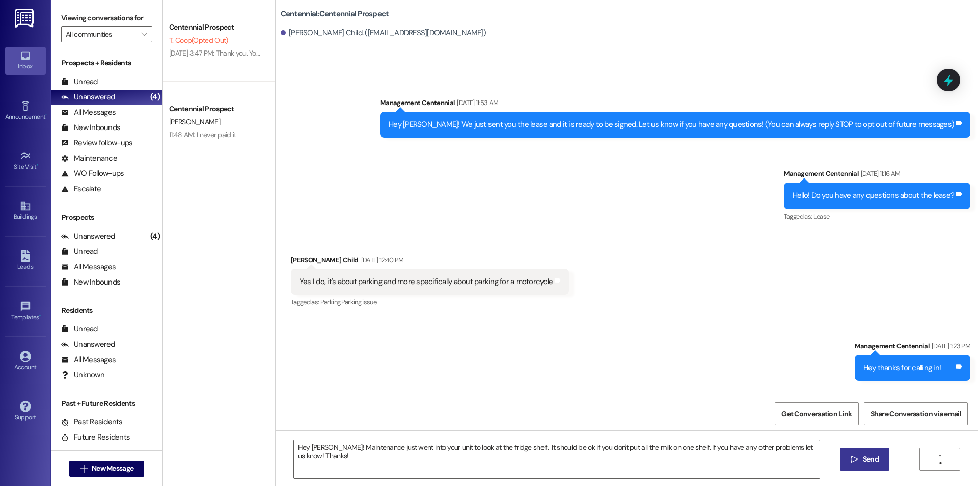
click at [859, 451] on button " Send" at bounding box center [864, 458] width 49 height 23
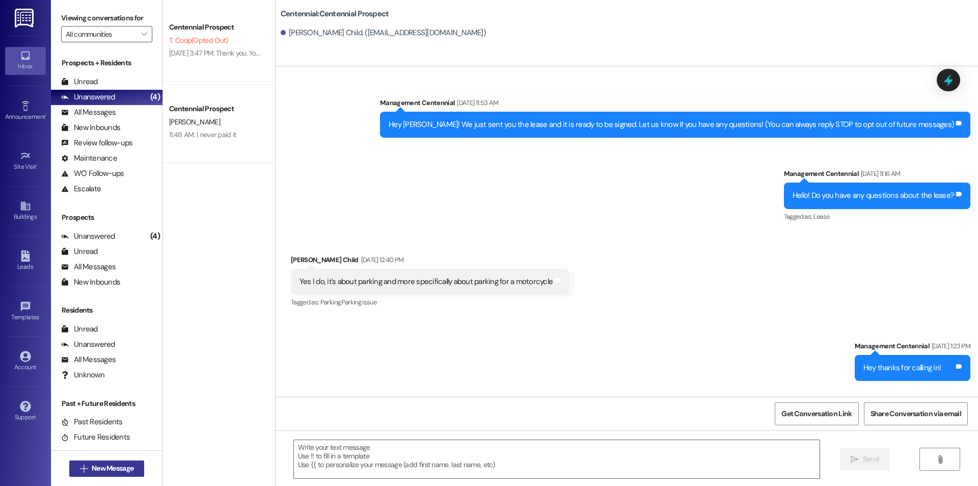
click at [95, 468] on span "New Message" at bounding box center [113, 468] width 42 height 11
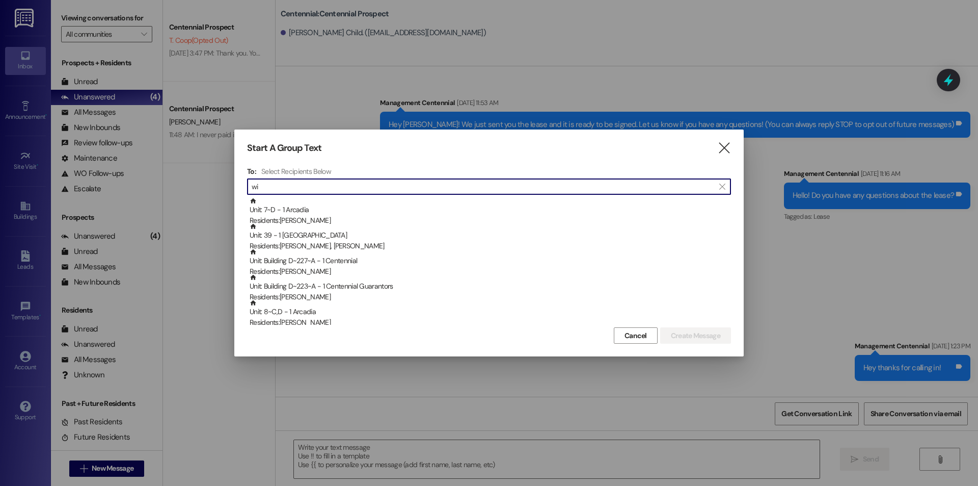
type input "w"
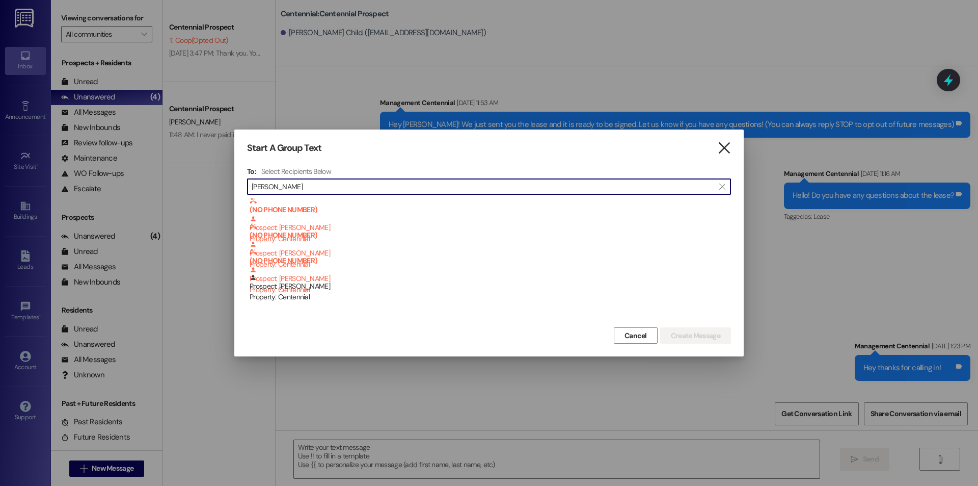
type input "mccleary"
click at [729, 153] on icon "" at bounding box center [725, 148] width 14 height 11
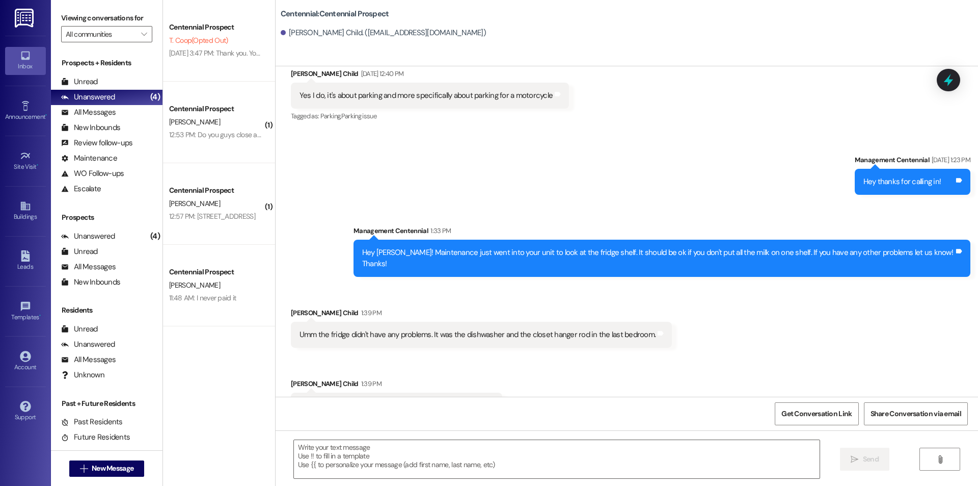
scroll to position [205, 0]
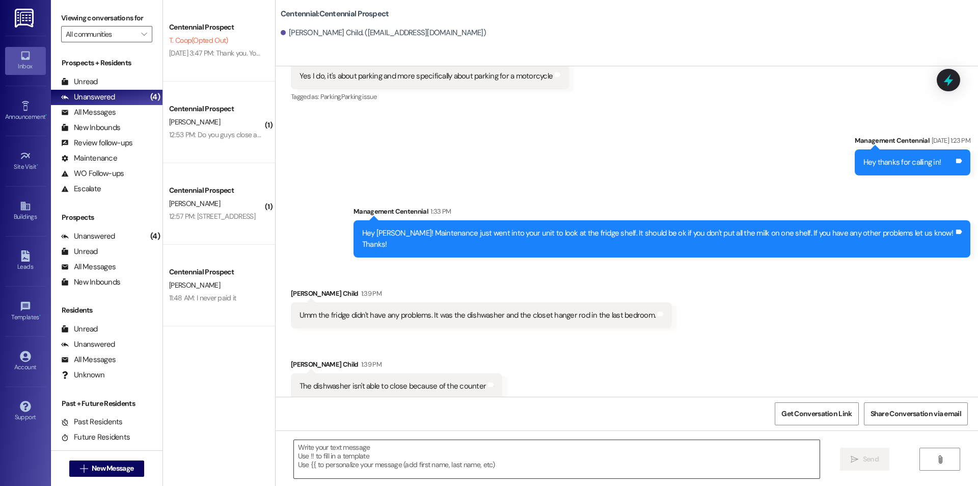
click at [458, 463] on textarea at bounding box center [557, 459] width 526 height 38
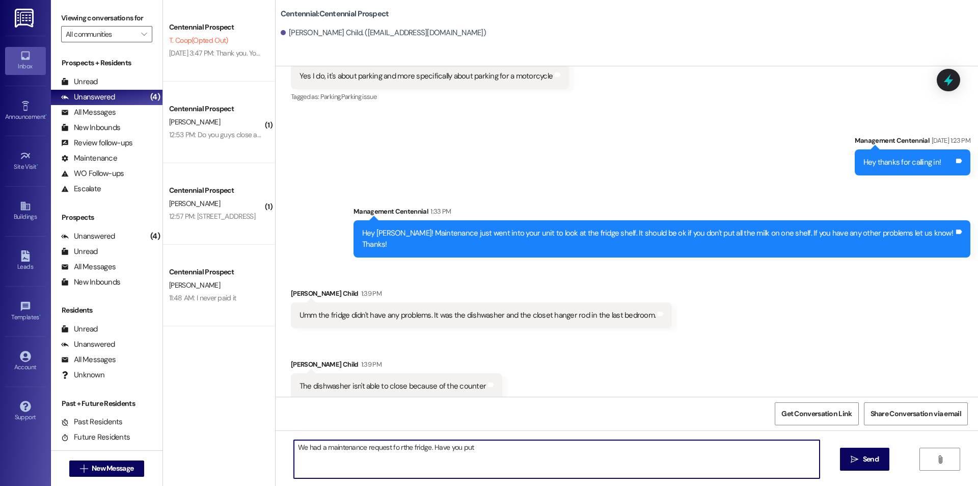
click at [391, 446] on textarea "We had a maintenance request fo rthe fridge. Have you put" at bounding box center [557, 459] width 526 height 38
click at [394, 451] on textarea "We had a maintenance request fo rthe fridge. Have you put" at bounding box center [557, 459] width 526 height 38
click at [506, 443] on textarea "We had a maintenance request for the fridge. Have you put" at bounding box center [557, 459] width 526 height 38
click at [513, 450] on textarea "We had a maintenance request for the fridge. Have you put a request in fo rthat" at bounding box center [557, 459] width 526 height 38
click at [514, 449] on textarea "We had a maintenance request for the fridge. Have you put a request in fo rthat" at bounding box center [557, 459] width 526 height 38
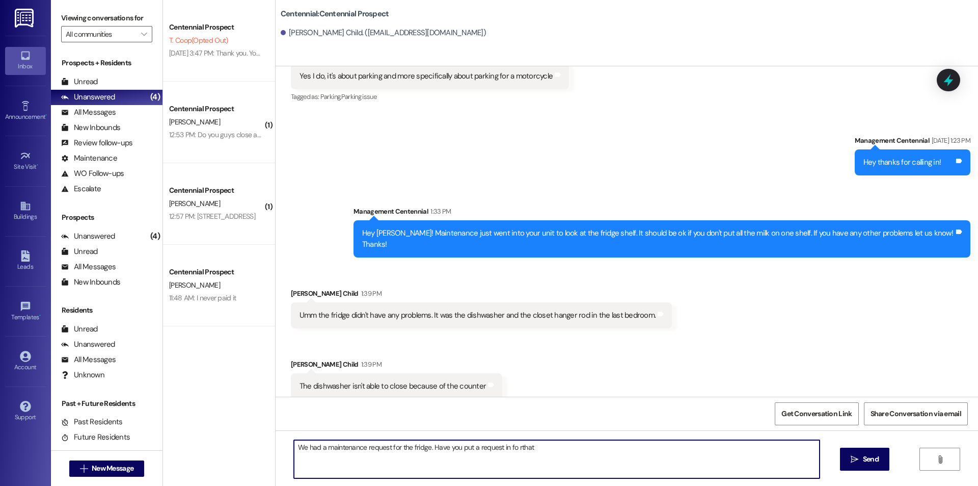
click at [514, 446] on textarea "We had a maintenance request for the fridge. Have you put a request in fo rthat" at bounding box center [557, 459] width 526 height 38
click at [535, 455] on textarea "We had a maintenance request for the fridge. Have you put a request in for that" at bounding box center [557, 459] width 526 height 38
type textarea "We had a maintenance request for the fridge. Have you put a request in for that?"
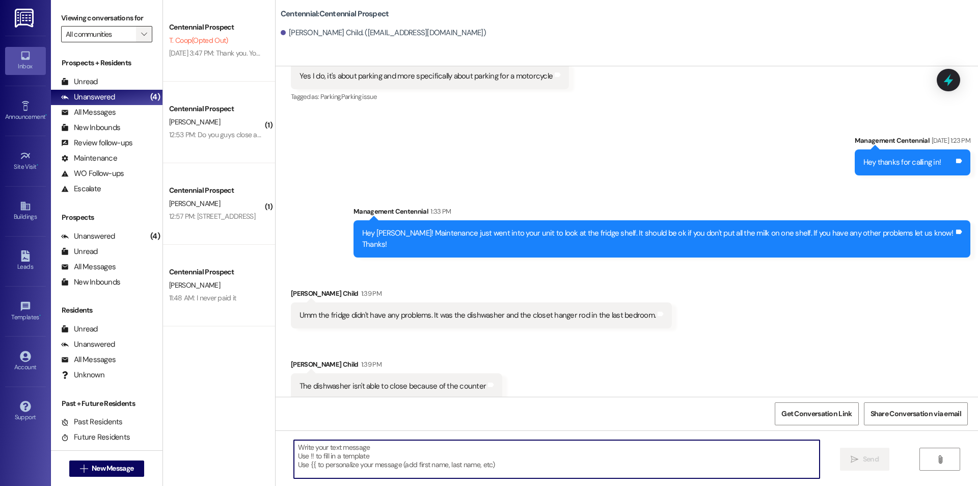
scroll to position [205, 0]
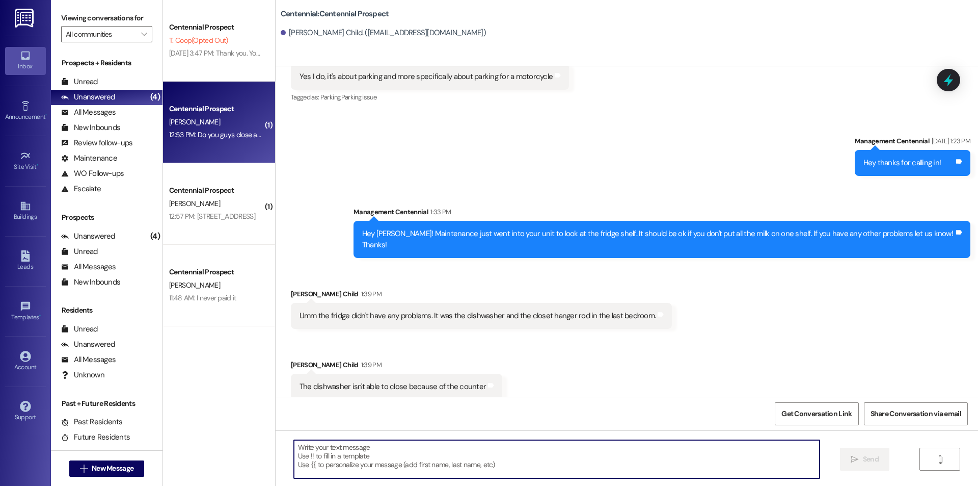
click at [219, 124] on div "B. Manning" at bounding box center [216, 122] width 96 height 13
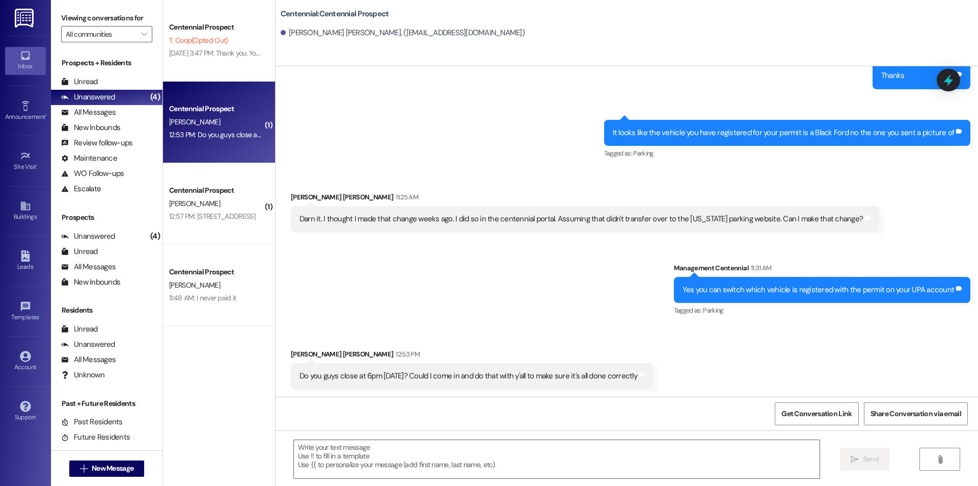
scroll to position [1326, 0]
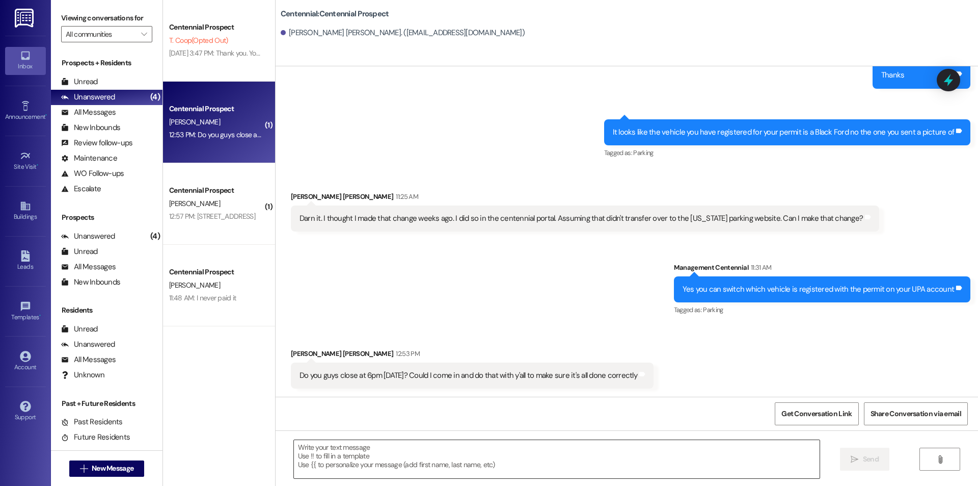
click at [428, 475] on textarea at bounding box center [557, 459] width 526 height 38
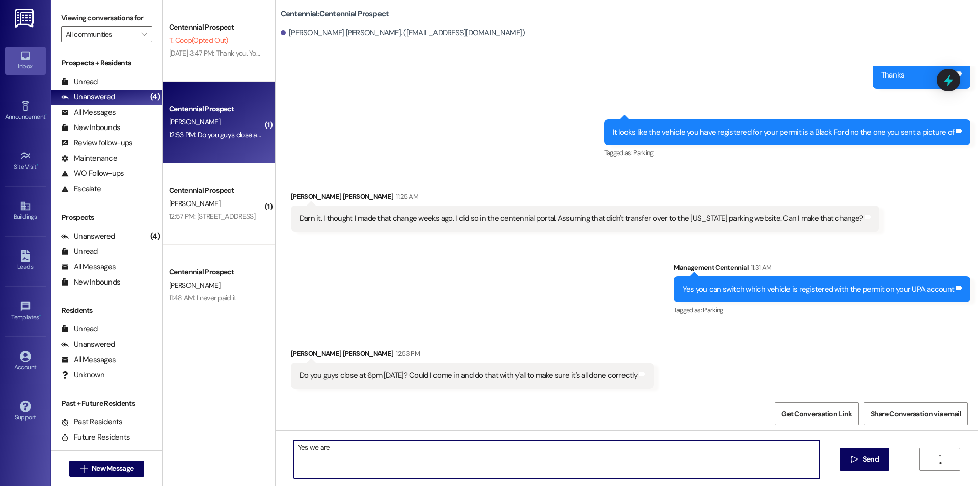
type textarea "Yes we are!"
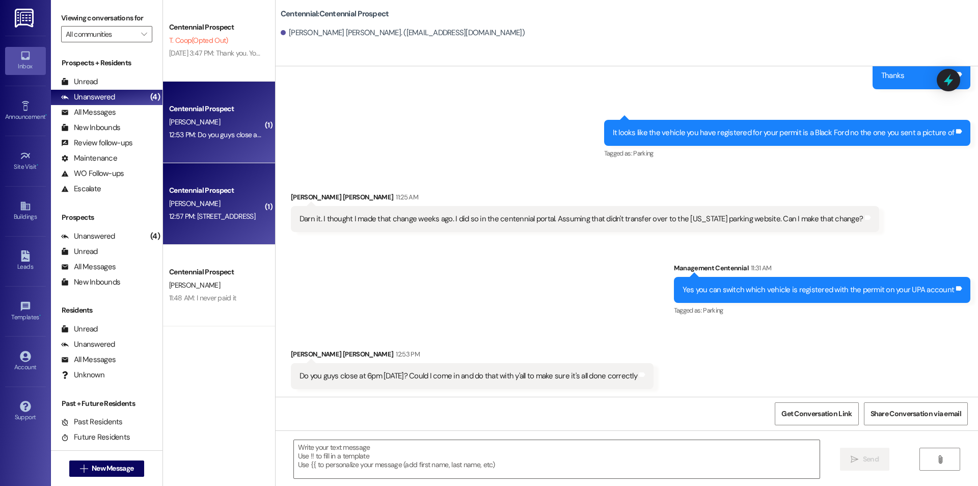
click at [224, 228] on div "Centennial Prospect E. Chandler 12:57 PM: 1873 E Charleston Ln Holladay,UT, 841…" at bounding box center [219, 204] width 112 height 82
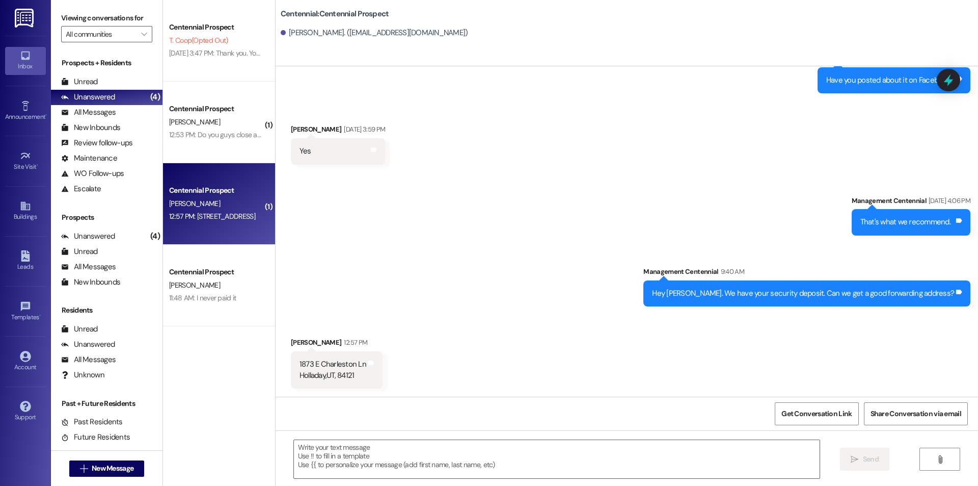
scroll to position [771, 0]
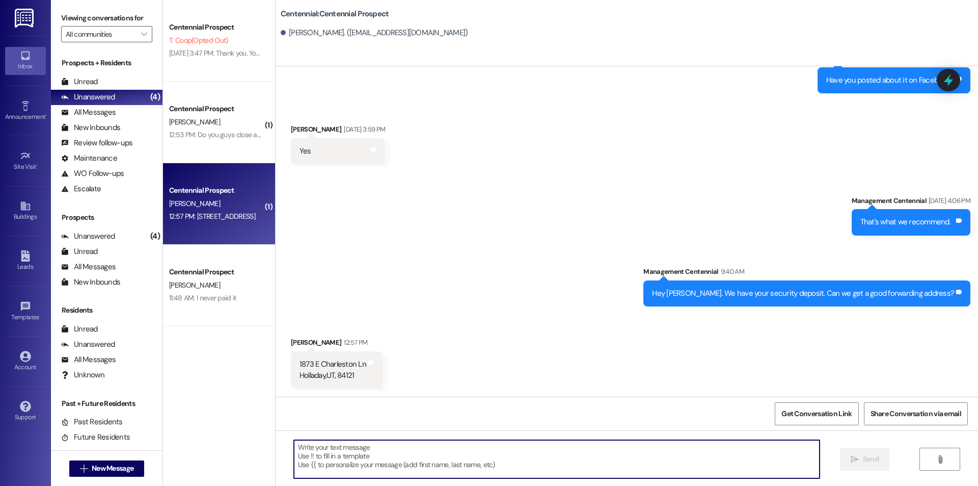
click at [466, 453] on textarea at bounding box center [557, 459] width 526 height 38
type textarea "Thank you!"
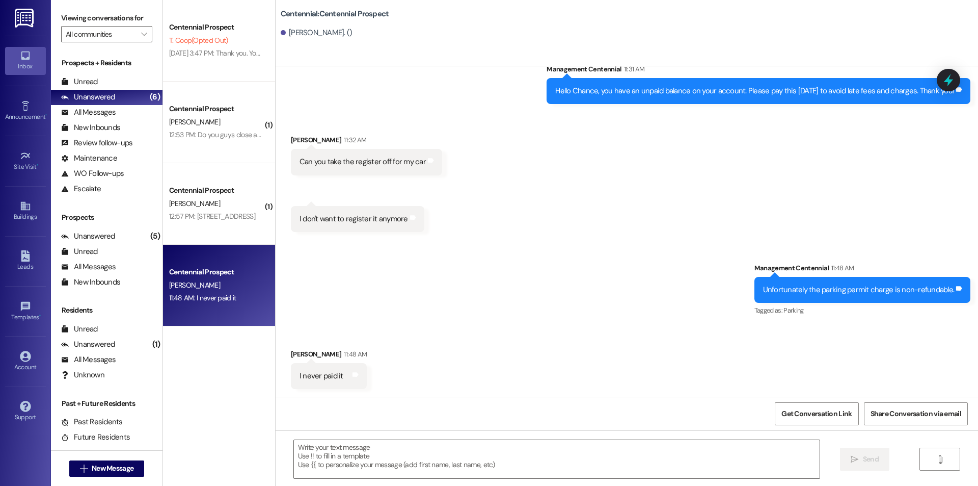
scroll to position [247, 0]
click at [360, 474] on textarea at bounding box center [557, 459] width 526 height 38
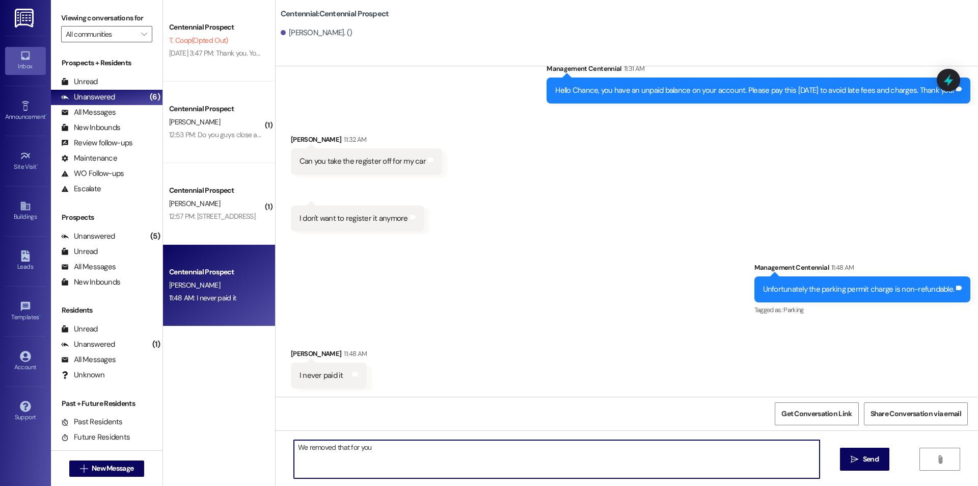
type textarea "We removed that for you."
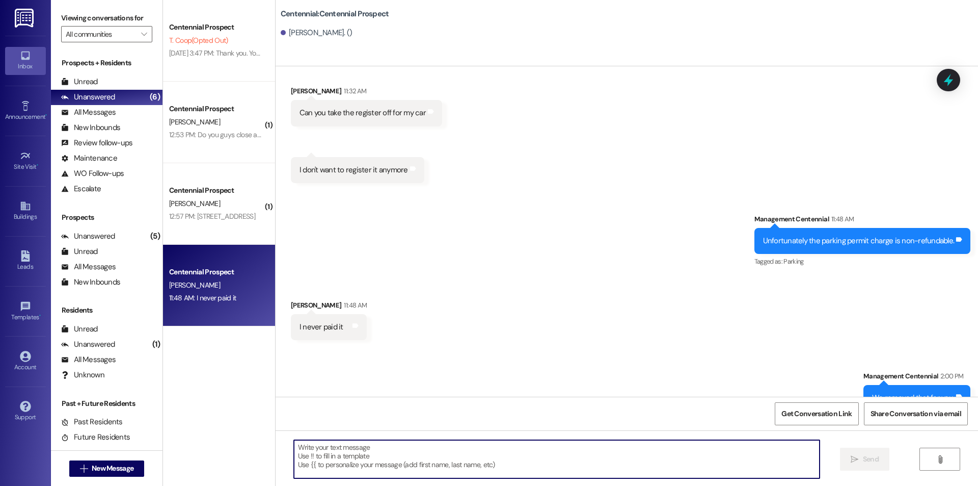
scroll to position [319, 0]
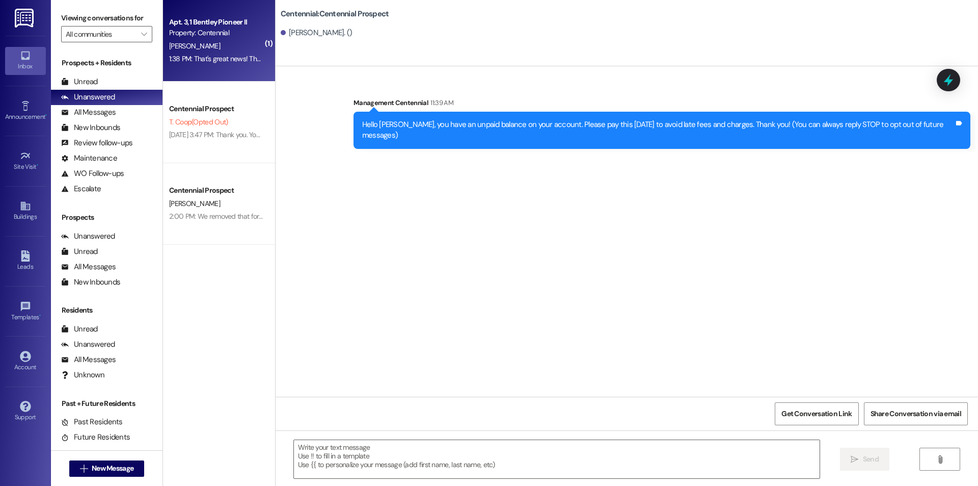
click at [222, 27] on div "Apt. 3, 1 Bentley Pioneer II" at bounding box center [216, 22] width 94 height 11
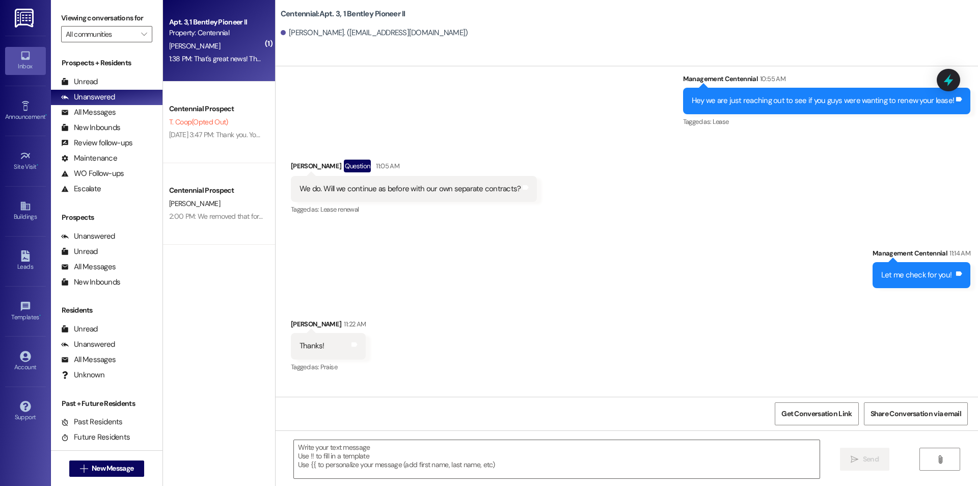
scroll to position [10926, 0]
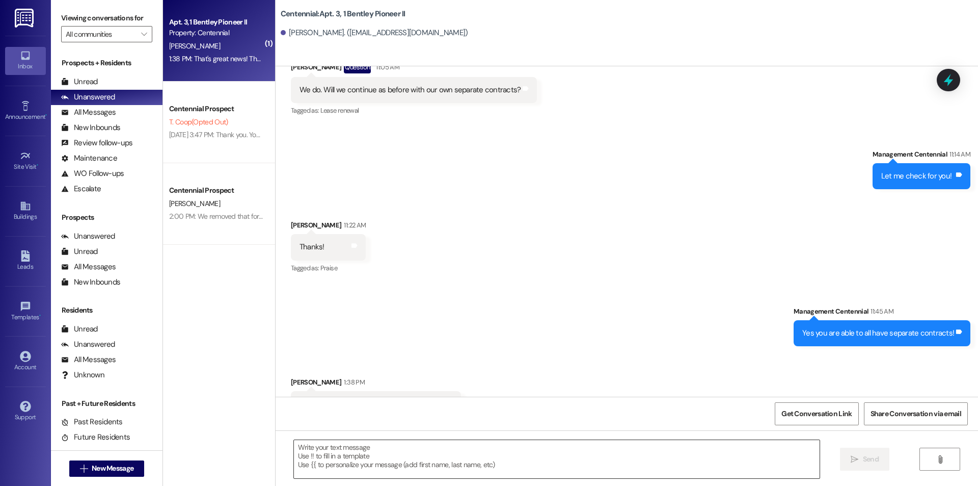
click at [350, 458] on textarea at bounding box center [557, 459] width 526 height 38
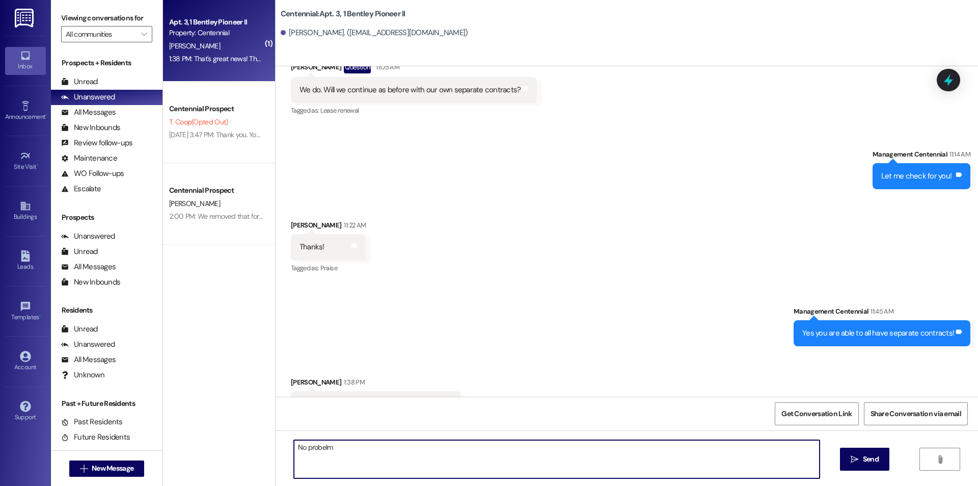
type textarea "No probelm!"
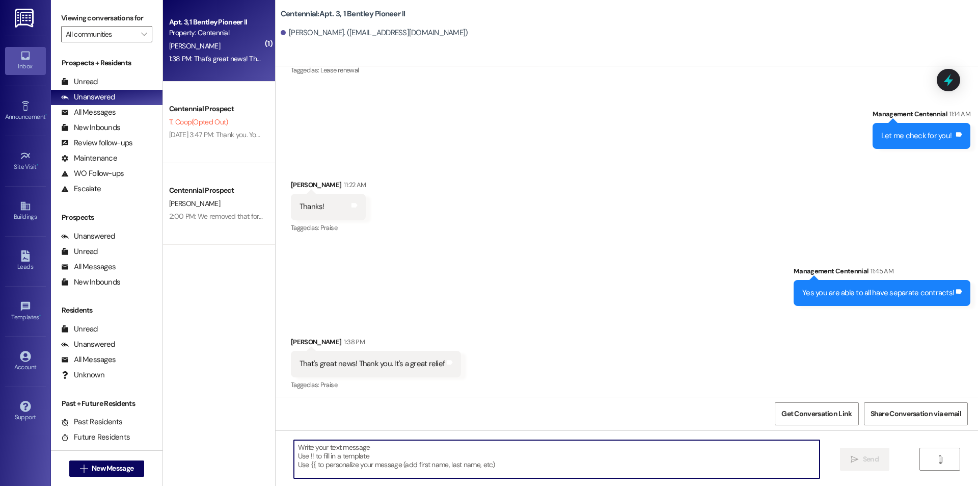
scroll to position [10997, 0]
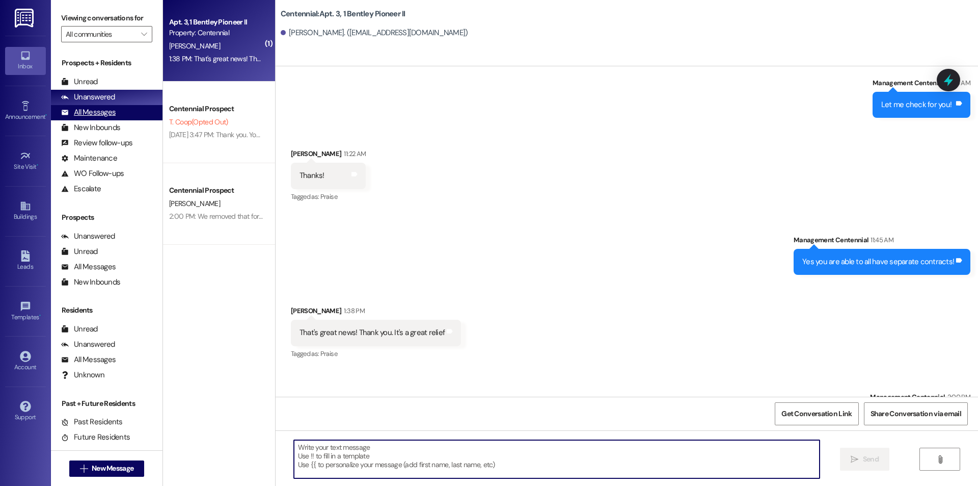
click at [98, 114] on div "All Messages" at bounding box center [88, 112] width 55 height 11
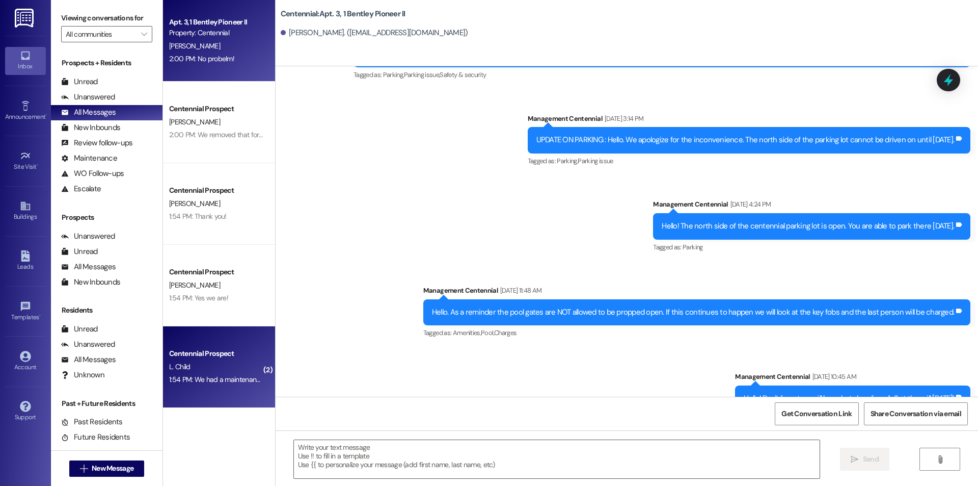
click at [227, 380] on div "1:54 PM: We had a maintenance request for the fridge. Have you put a request in…" at bounding box center [301, 379] width 265 height 9
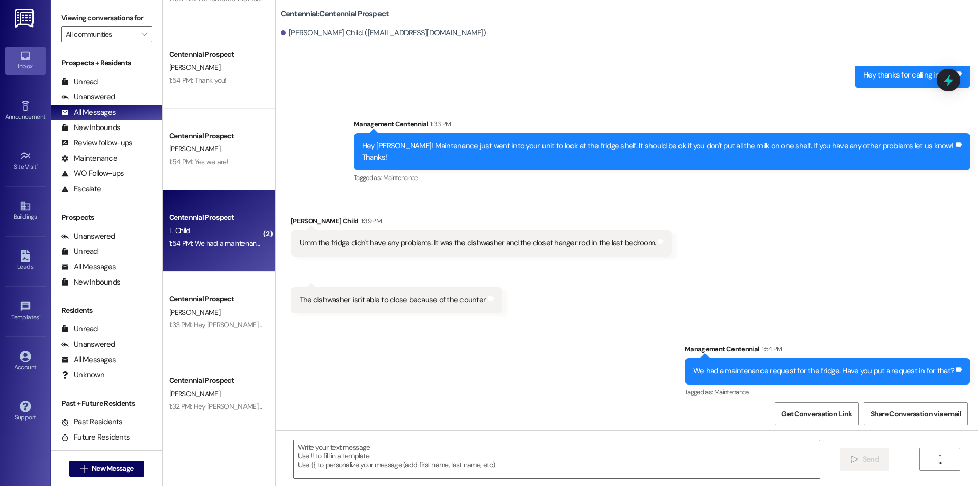
scroll to position [0, 0]
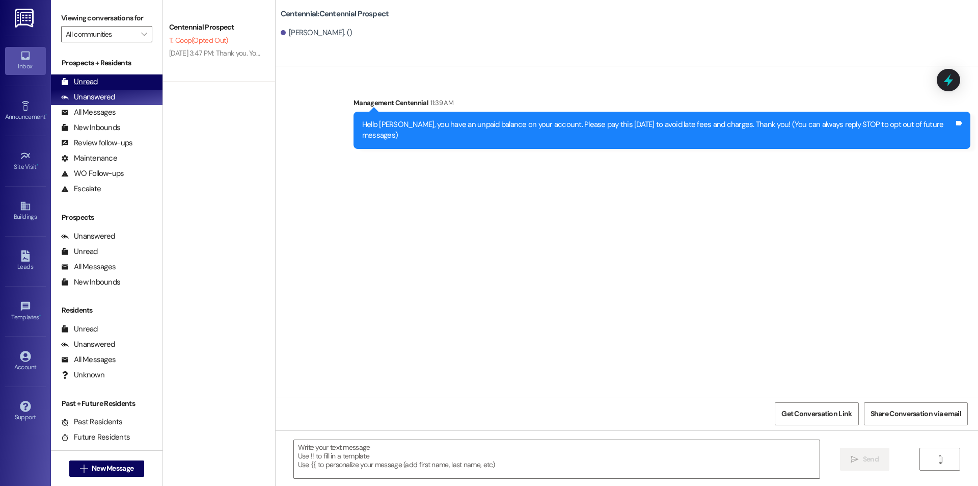
click at [92, 81] on div "Unread" at bounding box center [79, 81] width 37 height 11
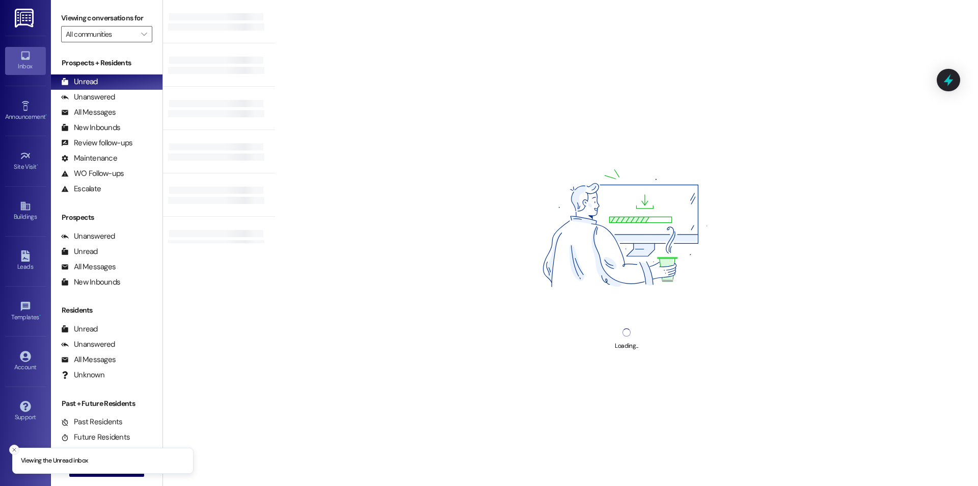
click at [11, 448] on button "Close toast" at bounding box center [14, 449] width 10 height 10
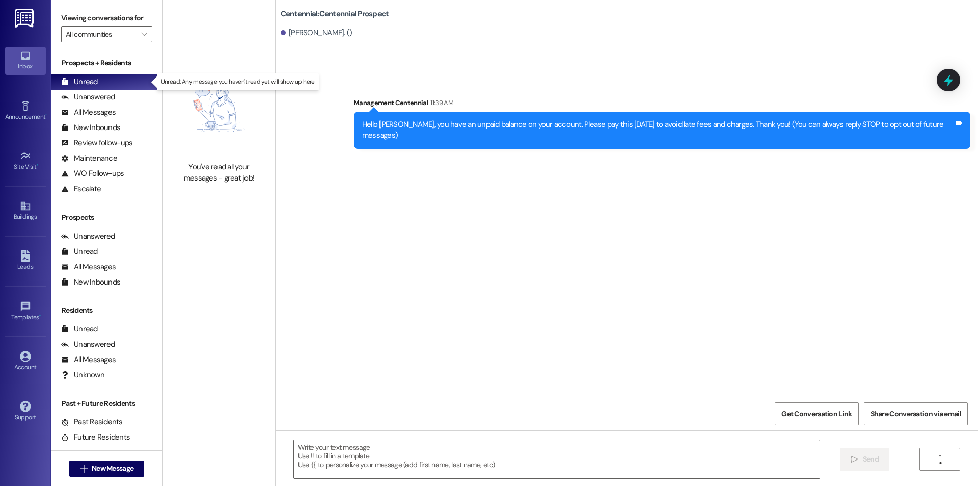
click at [87, 82] on div "Unread" at bounding box center [79, 81] width 37 height 11
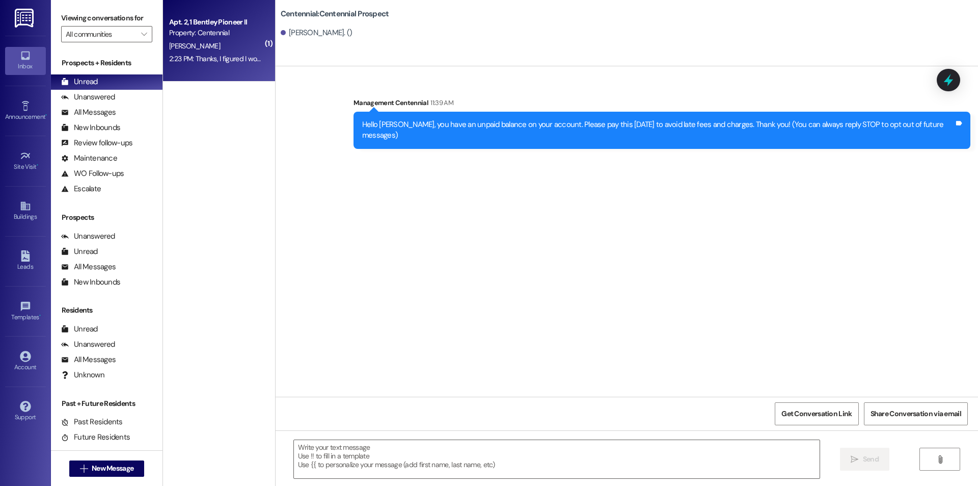
click at [198, 70] on div "Apt. 2, 1 Bentley Pioneer II Property: Centennial [PERSON_NAME] 2:23 PM: Thanks…" at bounding box center [219, 41] width 112 height 82
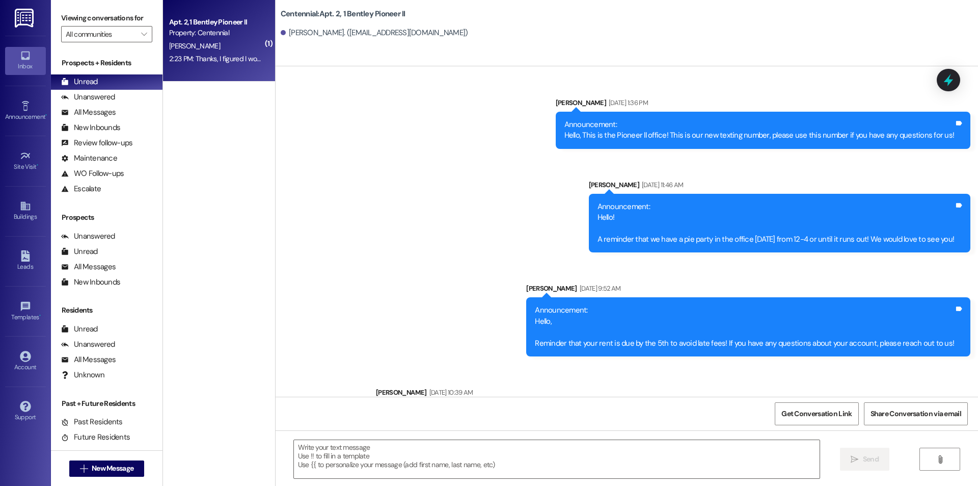
scroll to position [8846, 0]
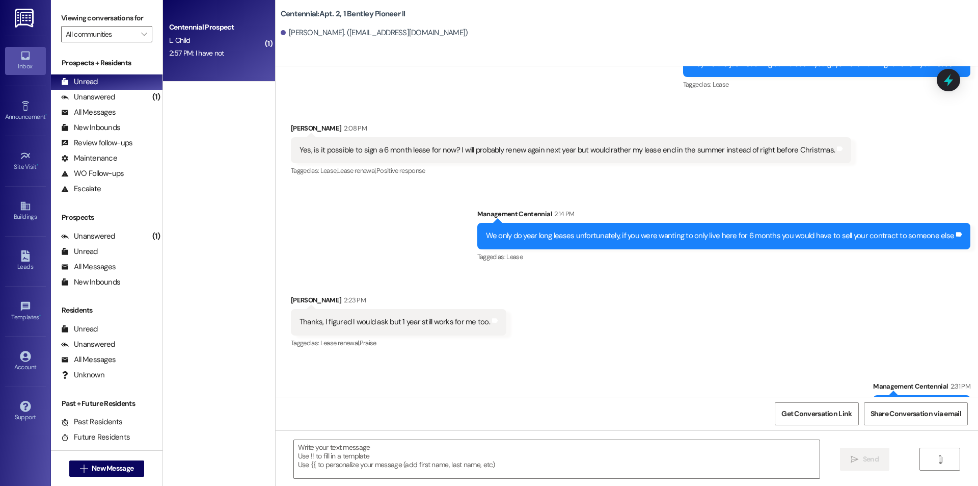
click at [243, 52] on div "2:57 PM: I have not 2:57 PM: I have not" at bounding box center [216, 53] width 96 height 13
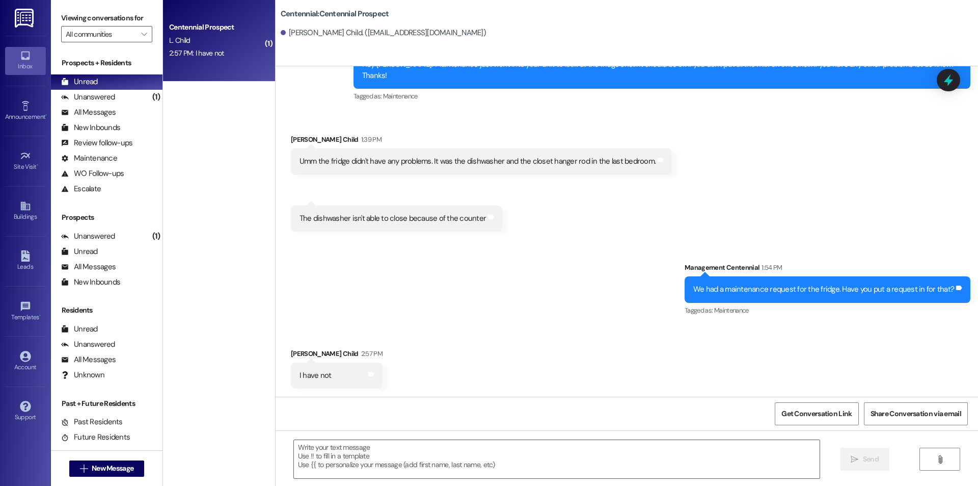
scroll to position [363, 0]
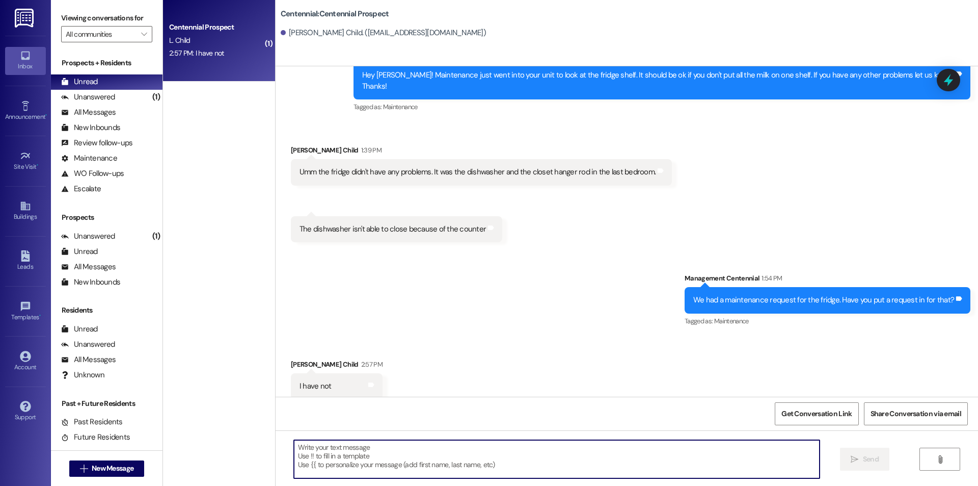
click at [497, 441] on textarea at bounding box center [557, 459] width 526 height 38
click at [366, 464] on textarea at bounding box center [557, 459] width 526 height 38
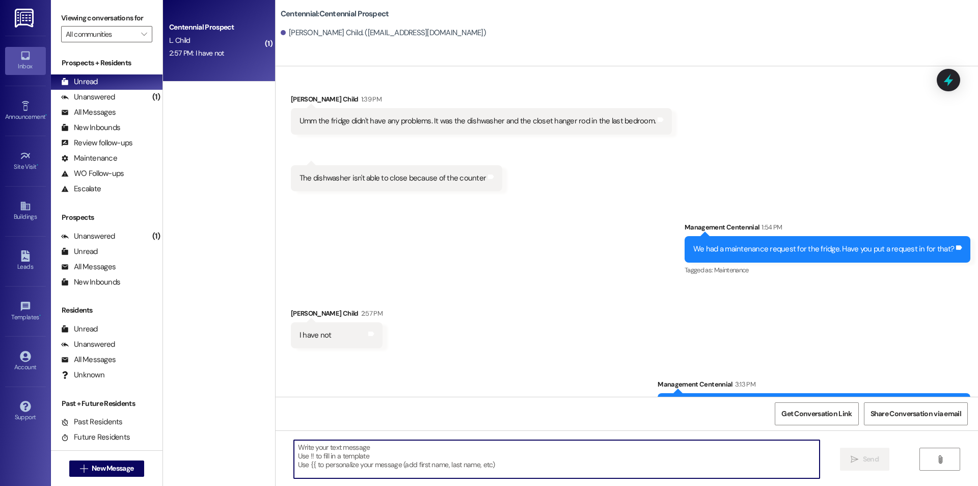
scroll to position [434, 0]
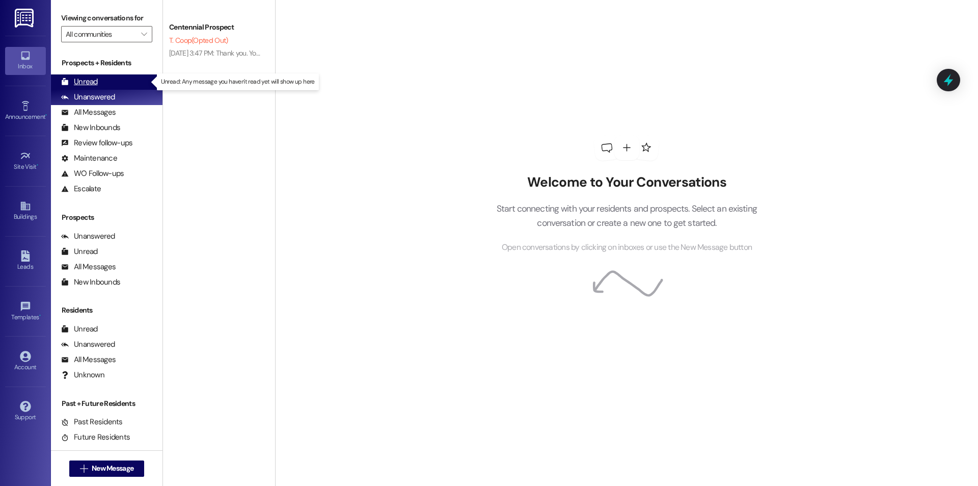
click at [69, 85] on div "Unread" at bounding box center [79, 81] width 37 height 11
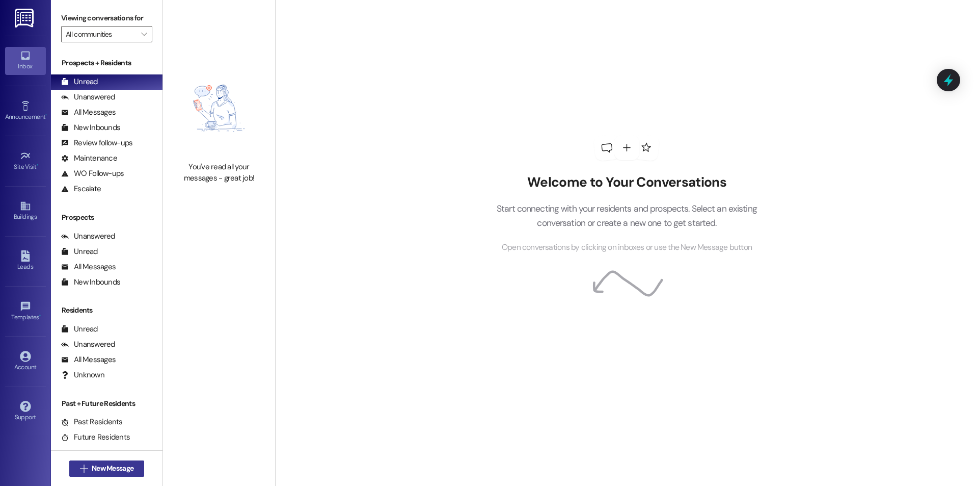
click at [113, 463] on span "New Message" at bounding box center [113, 468] width 42 height 11
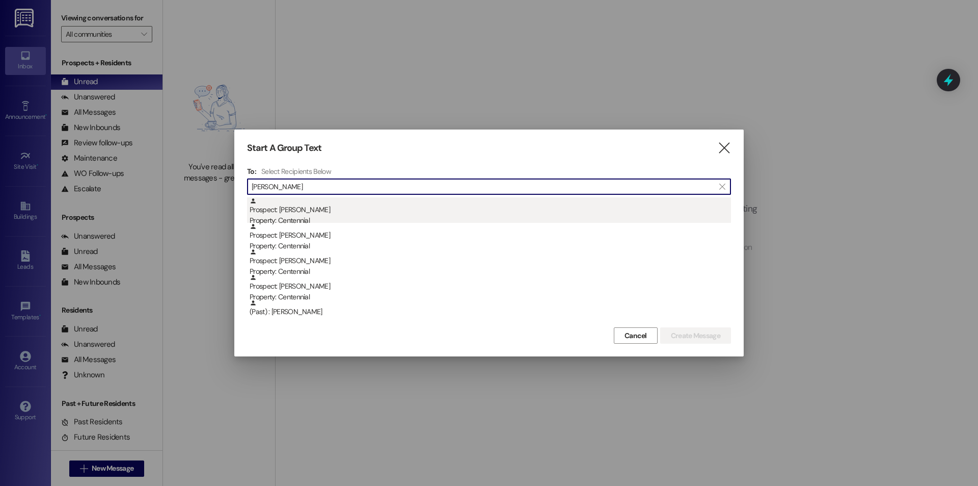
type input "[PERSON_NAME]"
click at [280, 219] on div "Property: Centennial" at bounding box center [491, 220] width 482 height 11
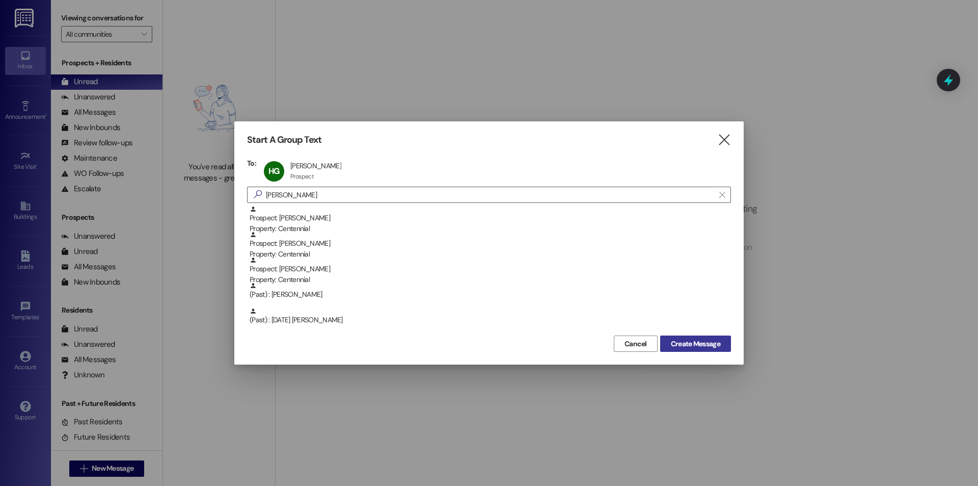
click at [664, 342] on button "Create Message" at bounding box center [695, 343] width 71 height 16
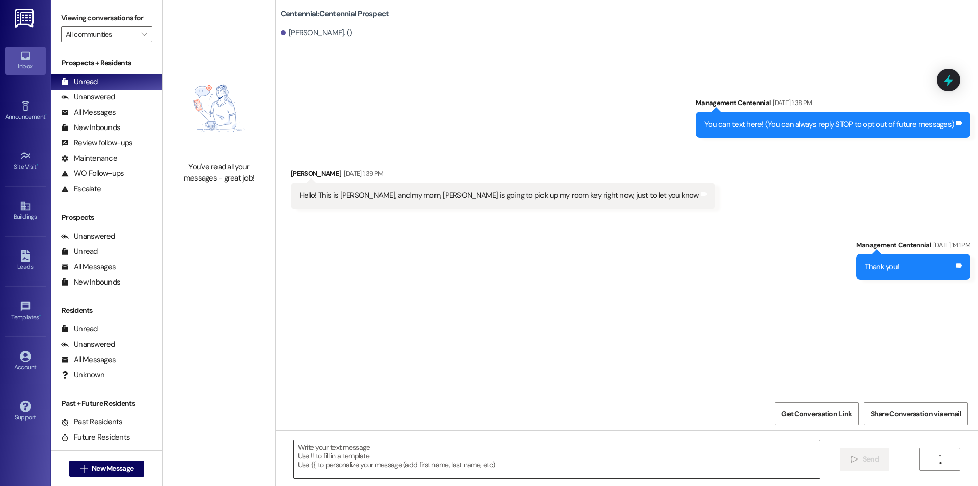
click at [483, 473] on textarea at bounding box center [557, 459] width 526 height 38
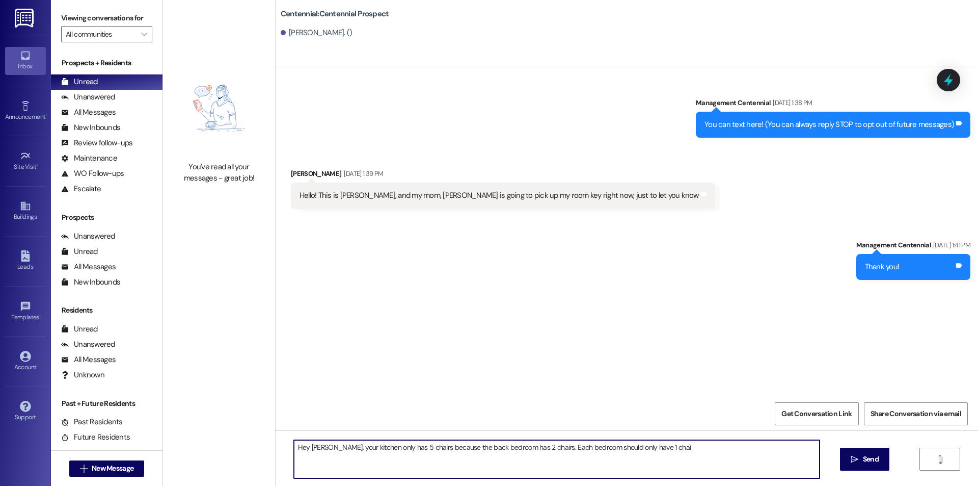
type textarea "Hey [PERSON_NAME], your kitchen only has 5 chairs because the back bedroom has …"
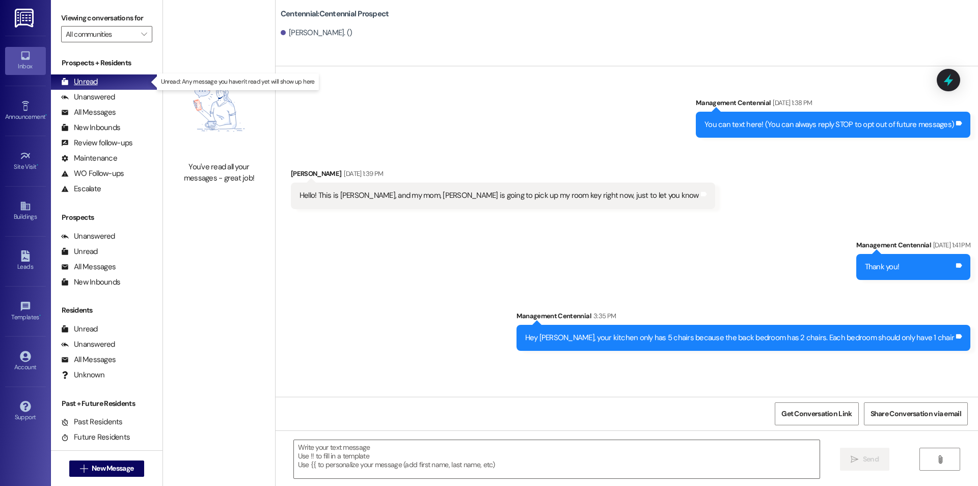
click at [90, 84] on div "Unread" at bounding box center [79, 81] width 37 height 11
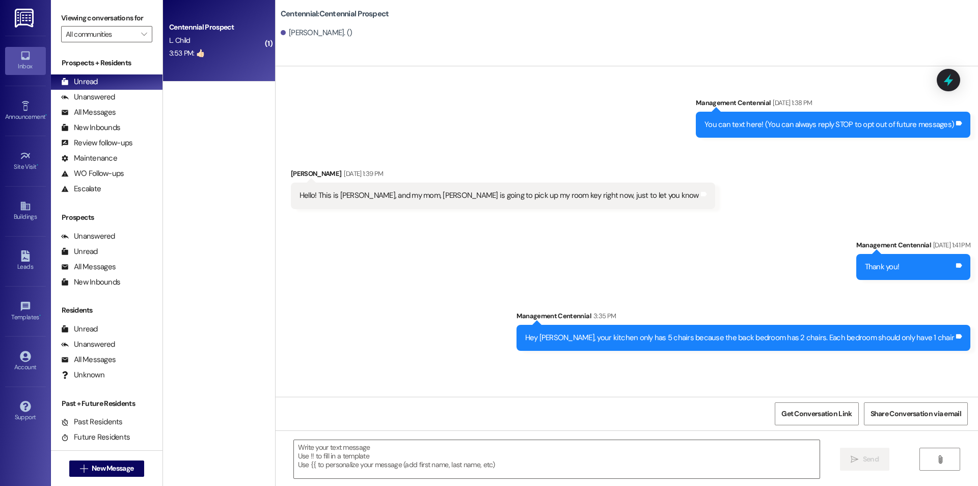
click at [182, 63] on div "Centennial Prospect L. Child [DEMOGRAPHIC_DATA]:53 PM: 👍🏻 3:53 PM: 👍🏻" at bounding box center [219, 41] width 112 height 82
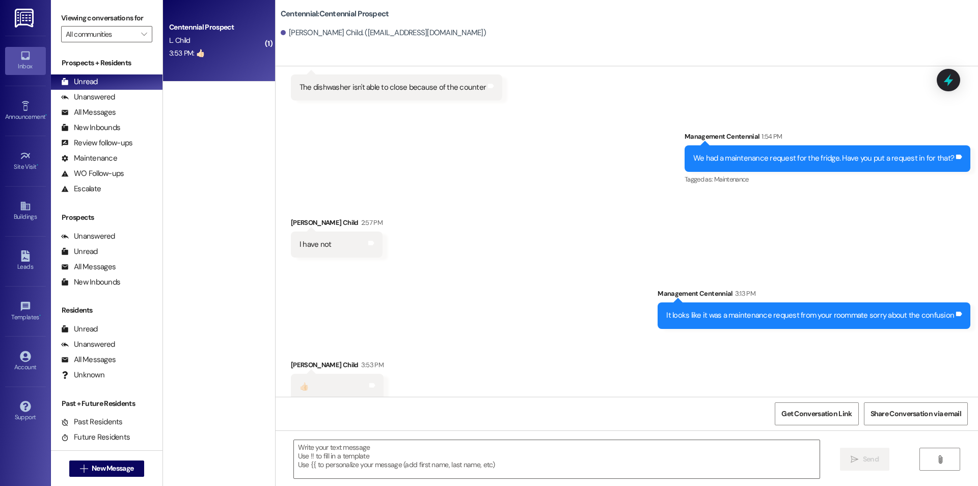
scroll to position [506, 0]
click at [656, 441] on textarea at bounding box center [557, 459] width 526 height 38
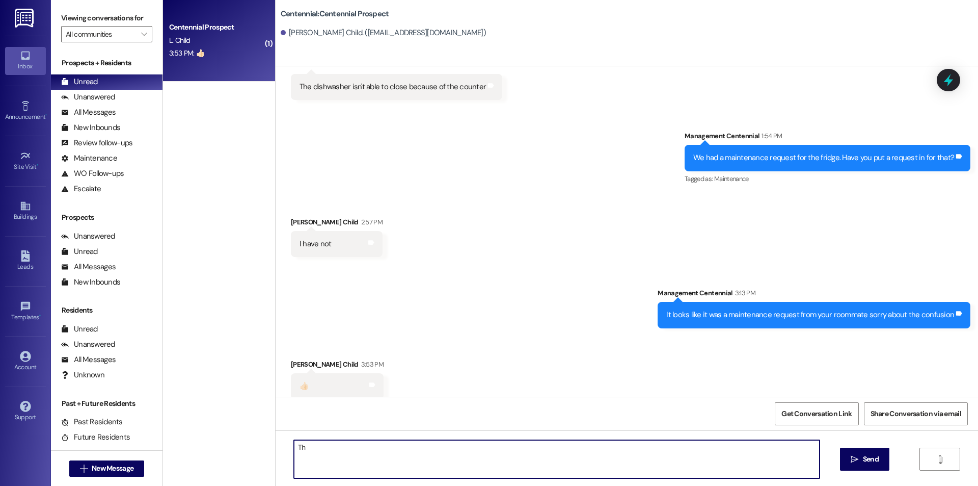
type textarea "T"
type textarea "S"
type textarea "Let us know if there is anything that needs to be repaired"
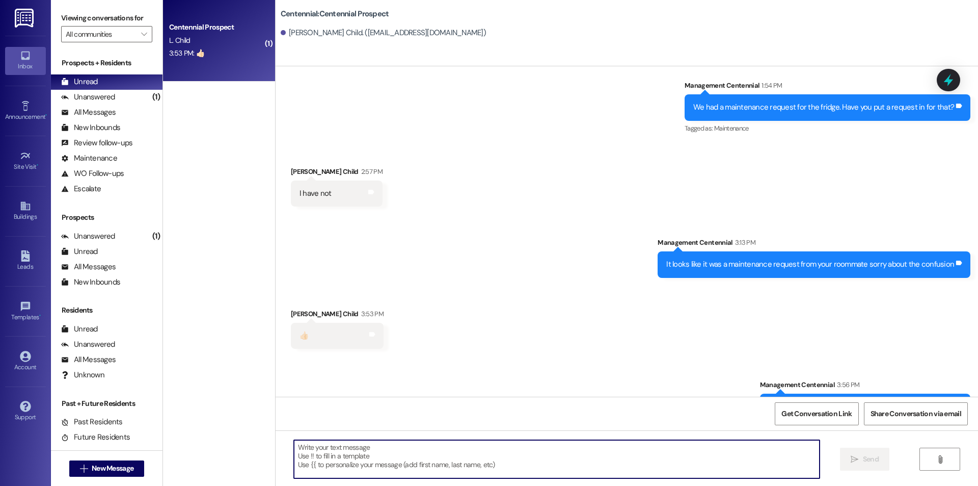
scroll to position [576, 0]
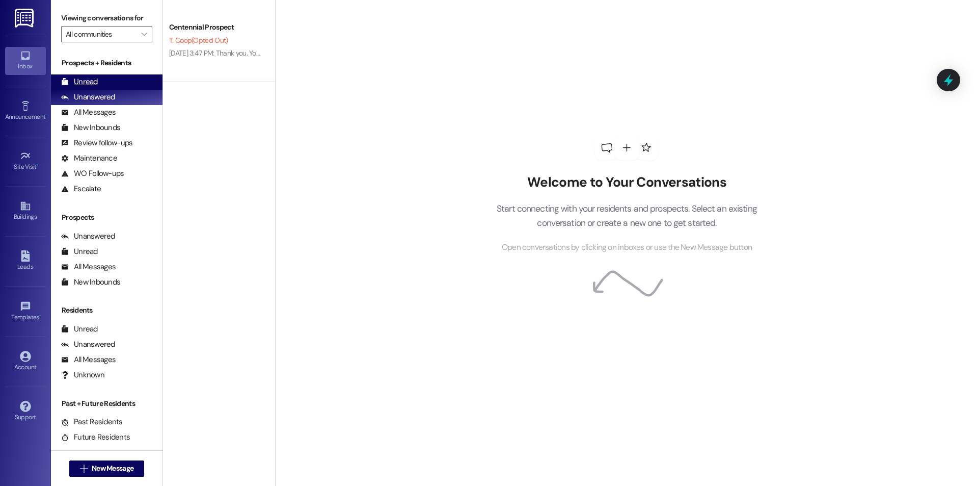
click at [101, 84] on div "Unread (0)" at bounding box center [107, 81] width 112 height 15
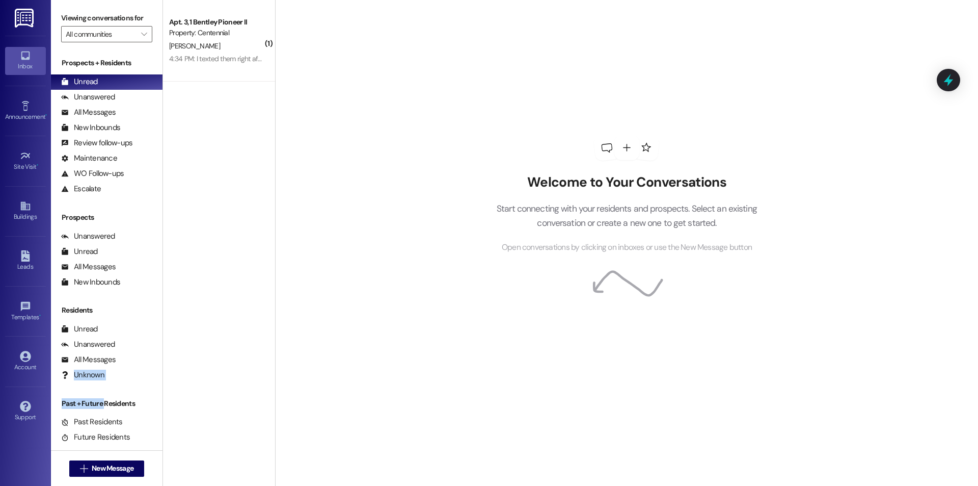
drag, startPoint x: 107, startPoint y: 377, endPoint x: 55, endPoint y: 471, distance: 107.2
click at [85, 455] on div "Viewing conversations for All communities  Prospects + Residents Unread (0) Un…" at bounding box center [107, 243] width 112 height 486
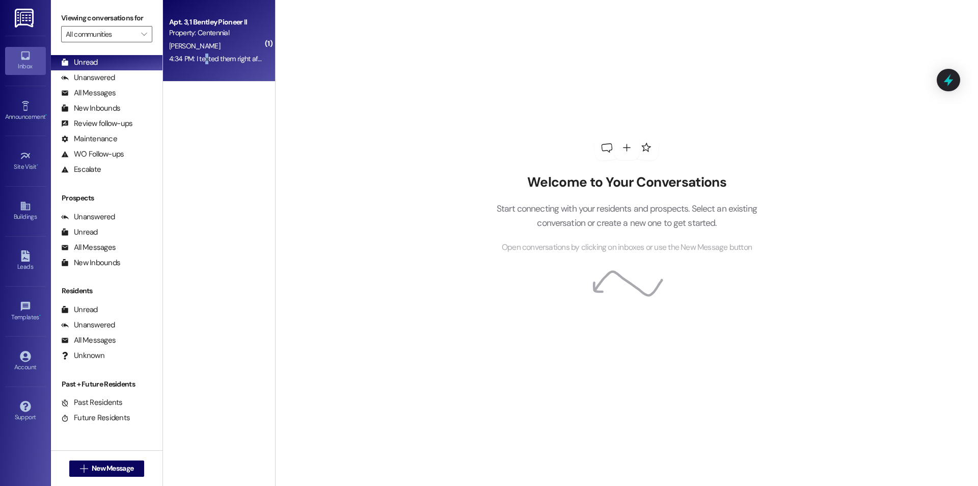
click at [200, 53] on div "4:34 PM: I texted them right after hearing from you earlier. [PERSON_NAME] is o…" at bounding box center [216, 58] width 96 height 13
click at [213, 42] on div "[PERSON_NAME]" at bounding box center [216, 46] width 96 height 13
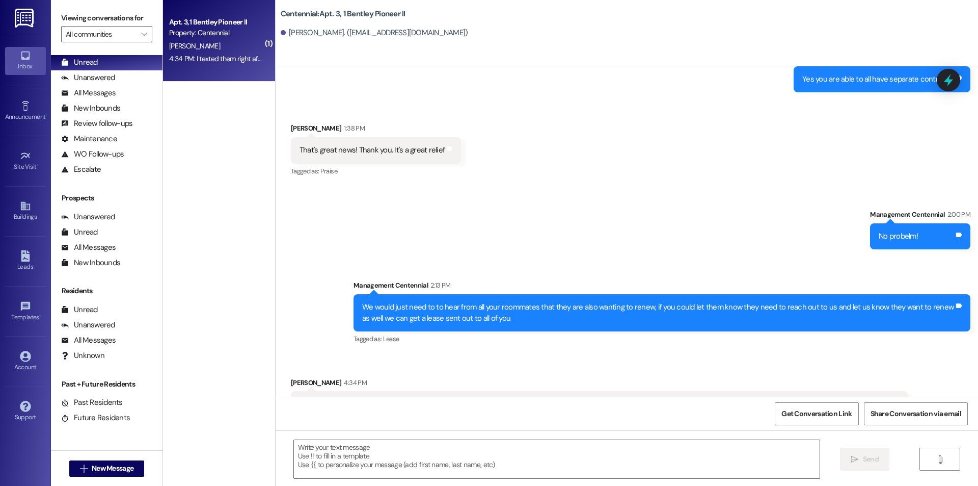
scroll to position [11180, 0]
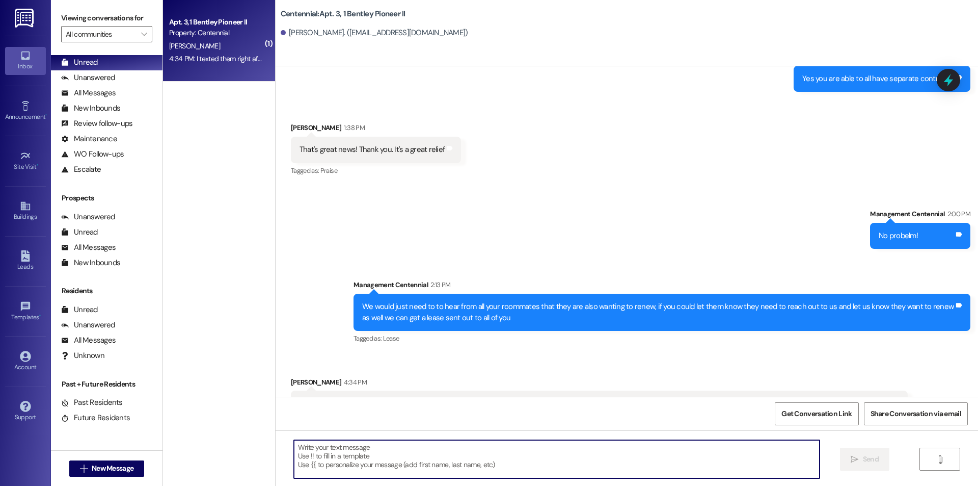
drag, startPoint x: 485, startPoint y: 455, endPoint x: 484, endPoint y: 462, distance: 7.7
click at [484, 462] on textarea at bounding box center [557, 459] width 526 height 38
click at [474, 455] on textarea "Alright thank you" at bounding box center [557, 459] width 526 height 38
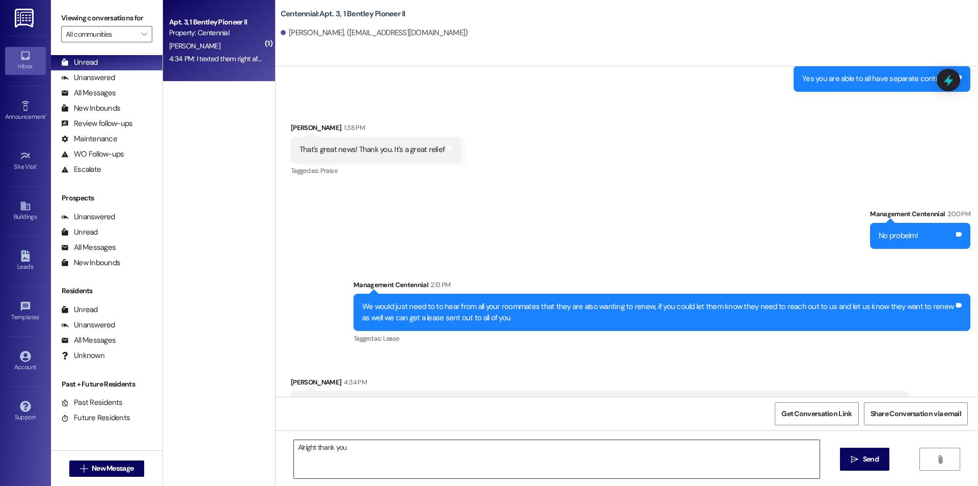
click at [386, 446] on textarea "Alright thank you" at bounding box center [557, 459] width 526 height 38
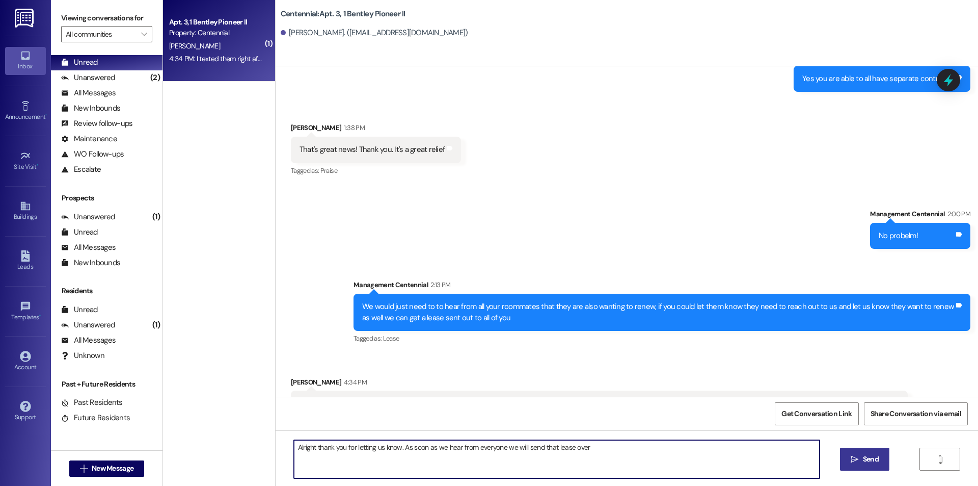
type textarea "Alright thank you for letting us know. As soon as we hear from everyone we will…"
click at [854, 461] on icon "" at bounding box center [855, 459] width 8 height 8
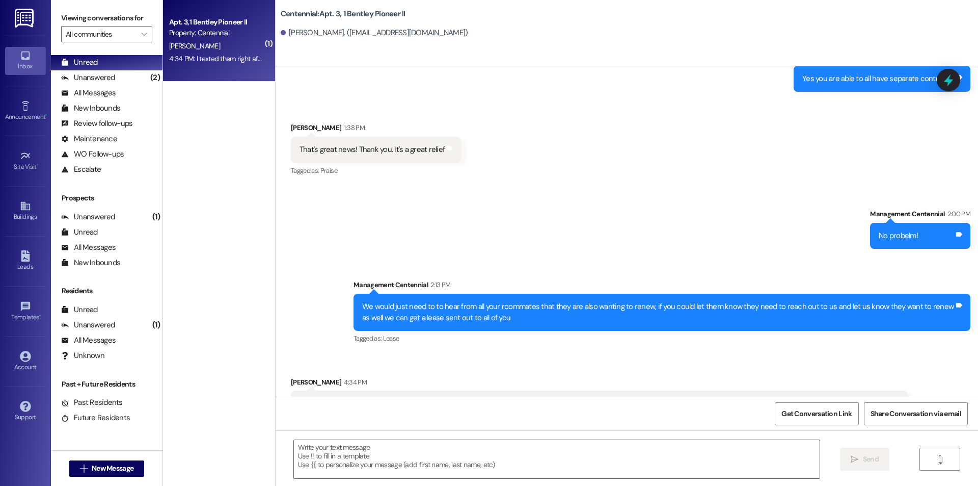
scroll to position [11180, 0]
click at [104, 468] on span "New Message" at bounding box center [113, 468] width 42 height 11
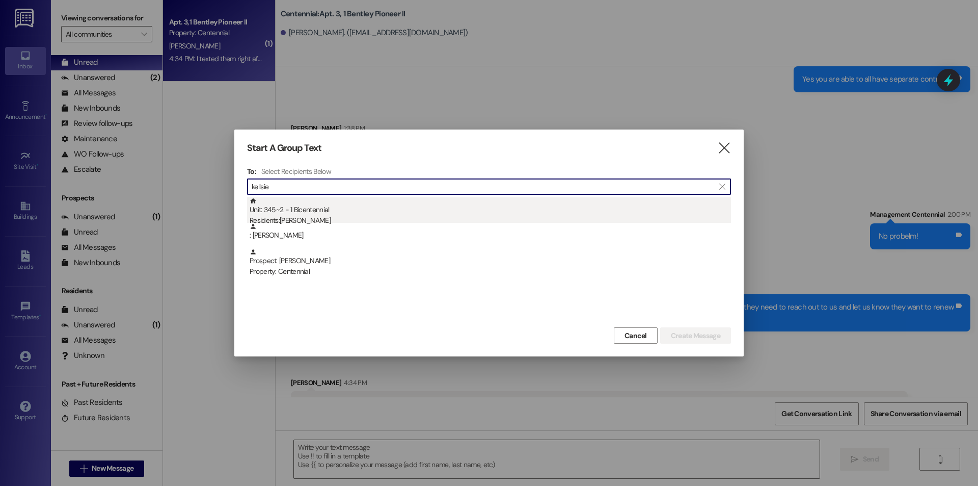
type input "kellsie"
click at [316, 217] on div "Residents: [PERSON_NAME]" at bounding box center [491, 220] width 482 height 11
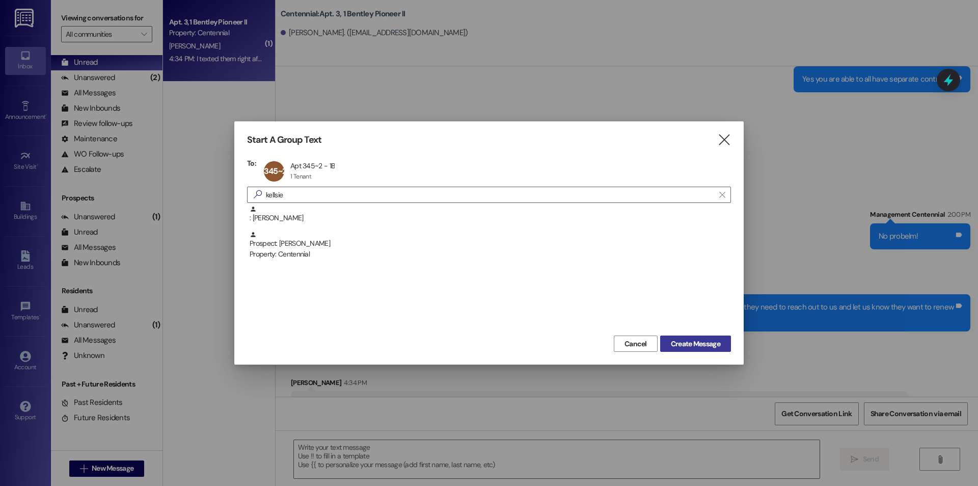
click at [711, 347] on span "Create Message" at bounding box center [695, 343] width 49 height 11
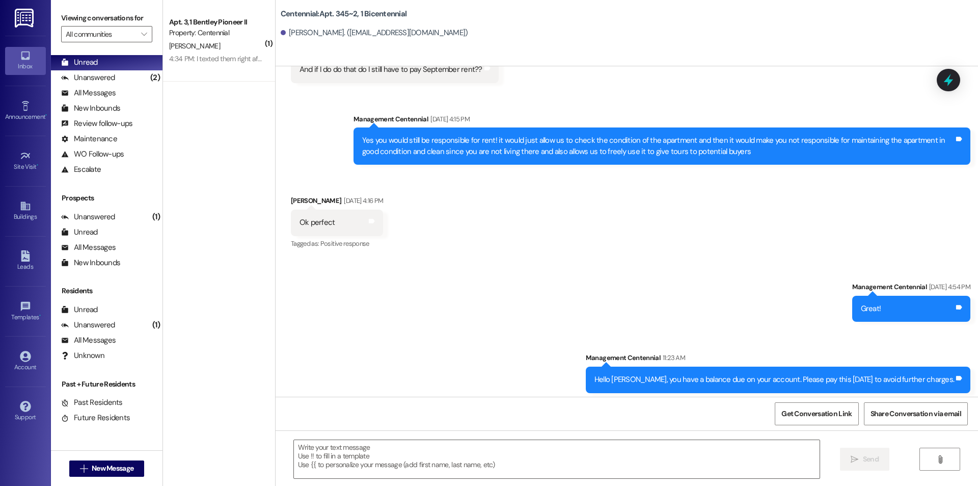
scroll to position [2851, 0]
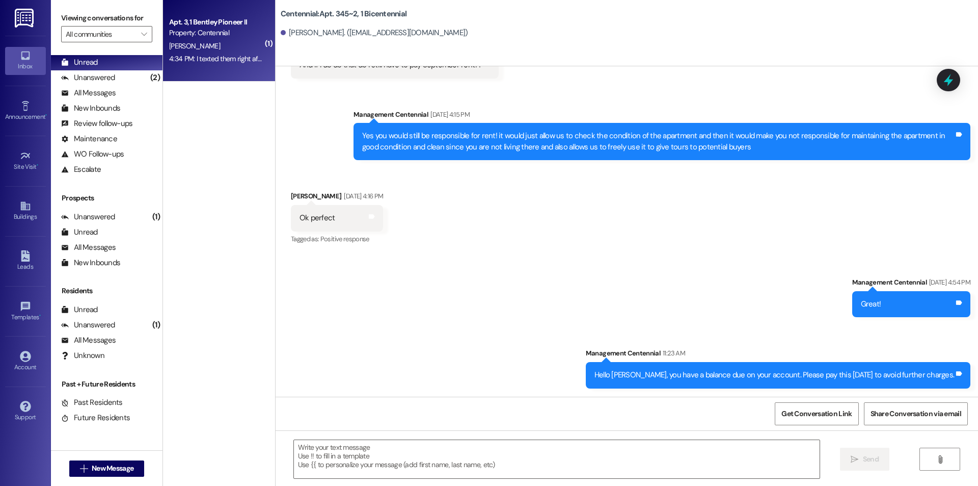
click at [267, 71] on div "Apt. 3, 1 Bentley Pioneer II Property: Centennial [PERSON_NAME] 4:34 PM: I text…" at bounding box center [219, 41] width 112 height 82
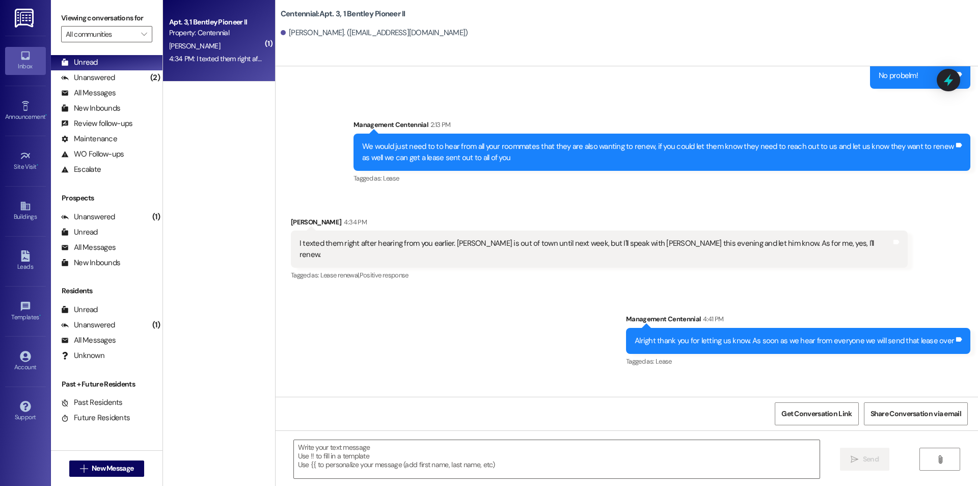
scroll to position [11348, 0]
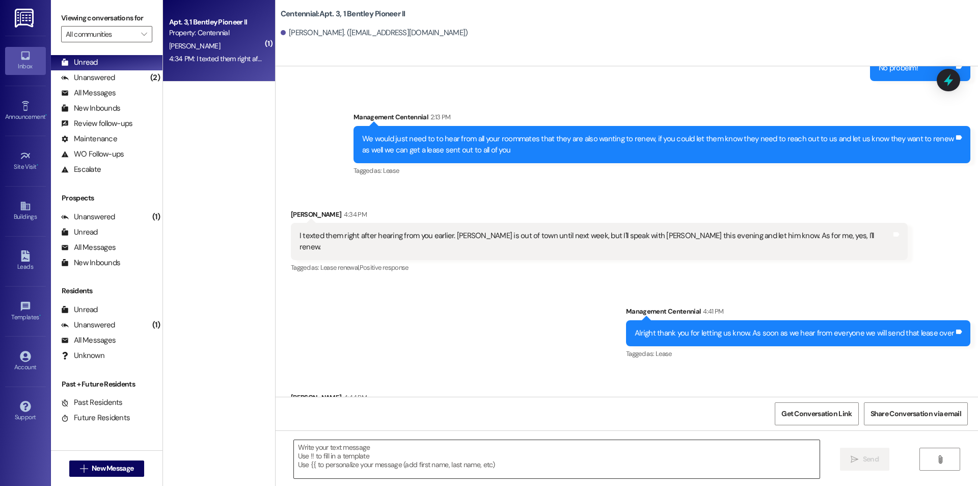
click at [474, 456] on textarea at bounding box center [557, 459] width 526 height 38
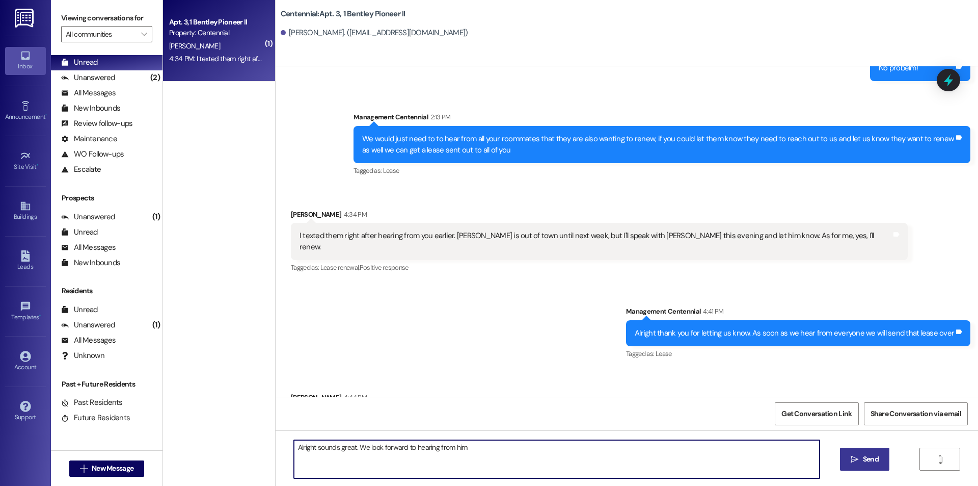
type textarea "Alright sounds great. We look forward to hearing from him"
click at [884, 468] on button " Send" at bounding box center [864, 458] width 49 height 23
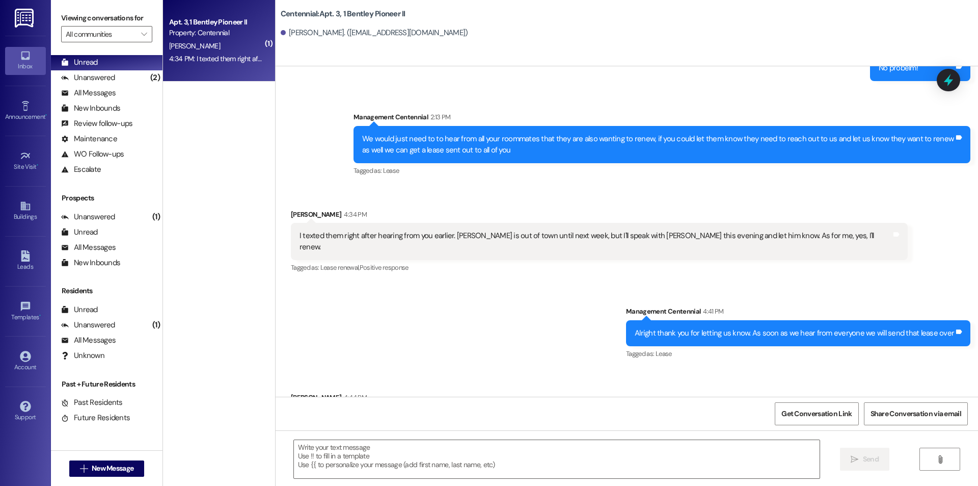
scroll to position [11347, 0]
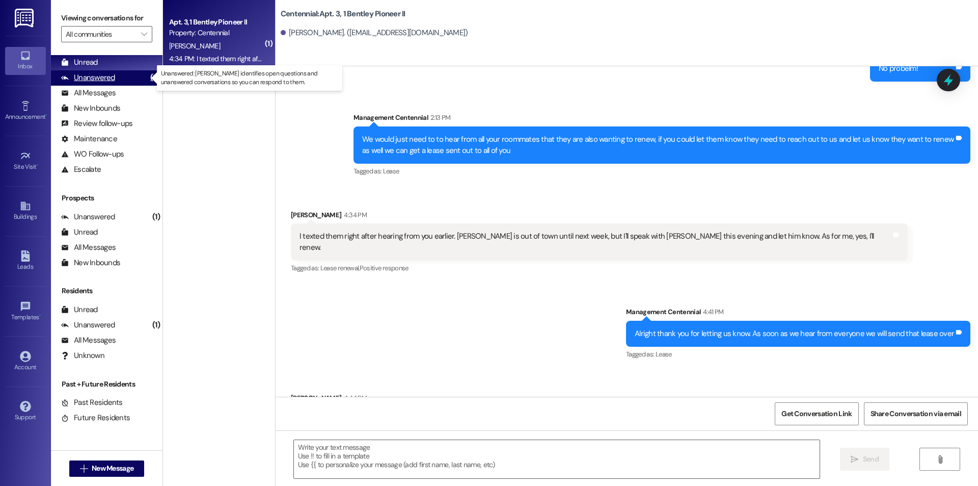
click at [112, 75] on div "Unanswered" at bounding box center [88, 77] width 54 height 11
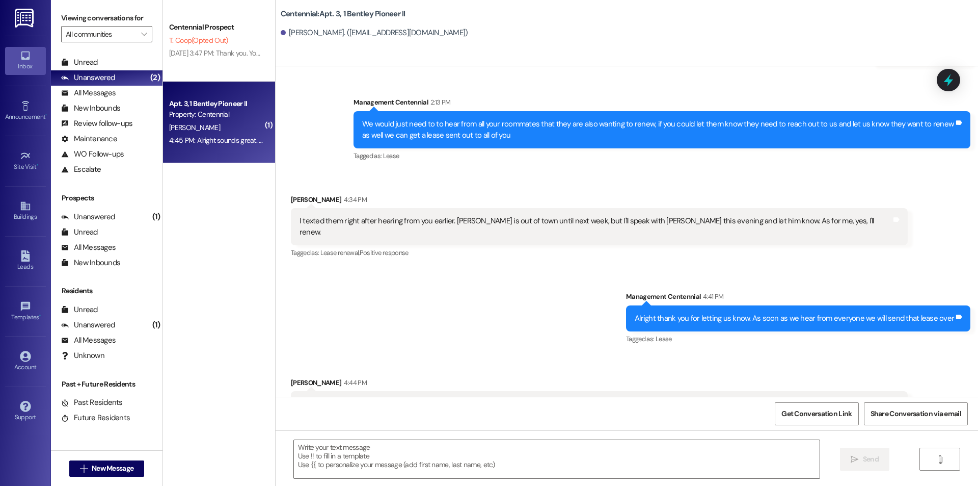
scroll to position [11434, 0]
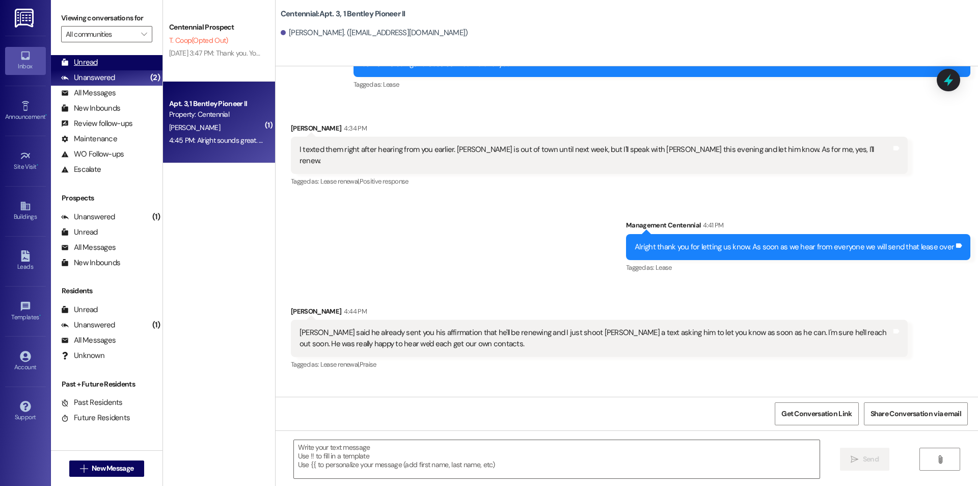
click at [85, 62] on div "Unread" at bounding box center [79, 62] width 37 height 11
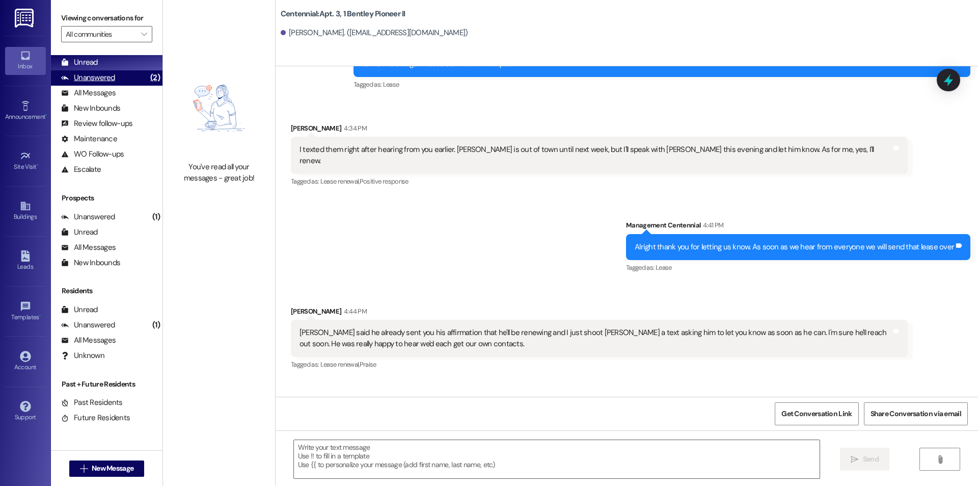
click at [123, 81] on div "Unanswered (2)" at bounding box center [107, 77] width 112 height 15
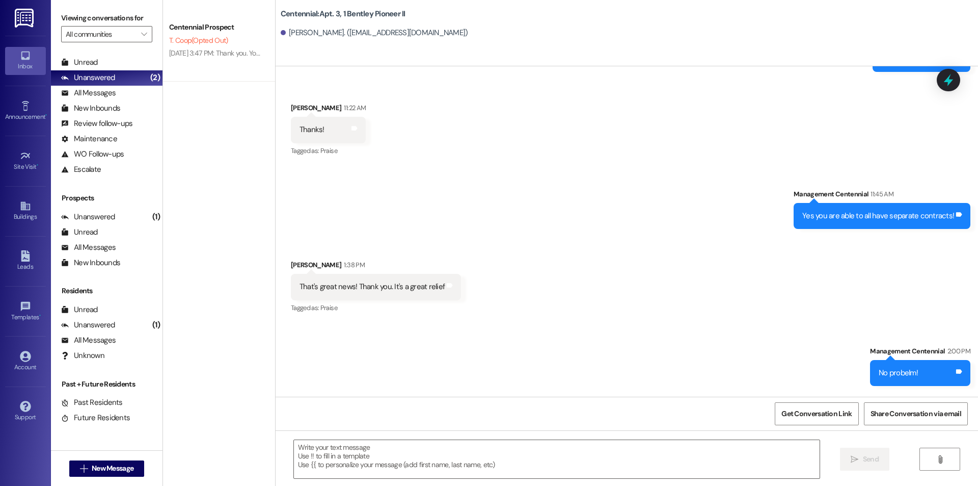
scroll to position [11363, 0]
